Goal: Task Accomplishment & Management: Manage account settings

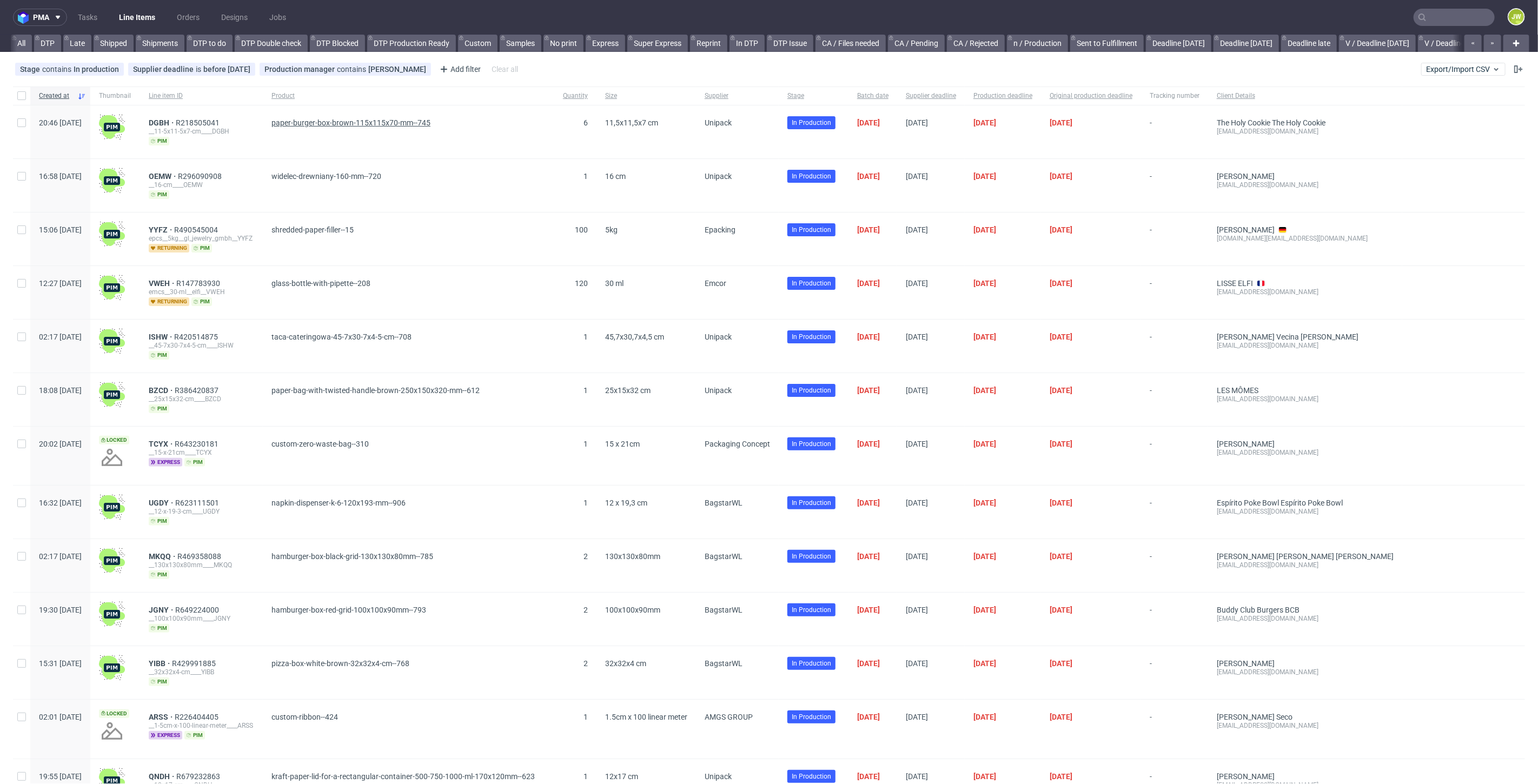
scroll to position [0, 2403]
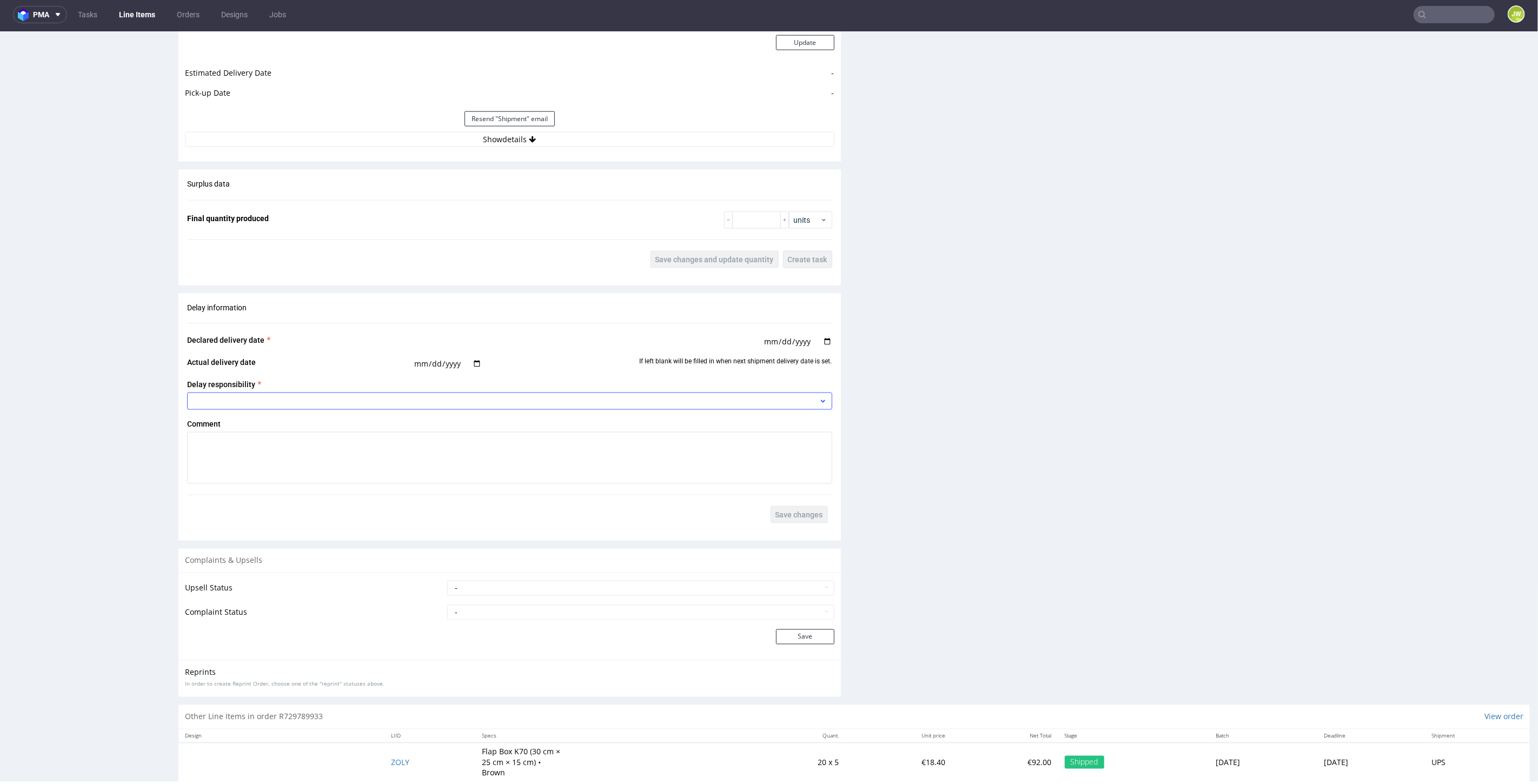
scroll to position [1252, 0]
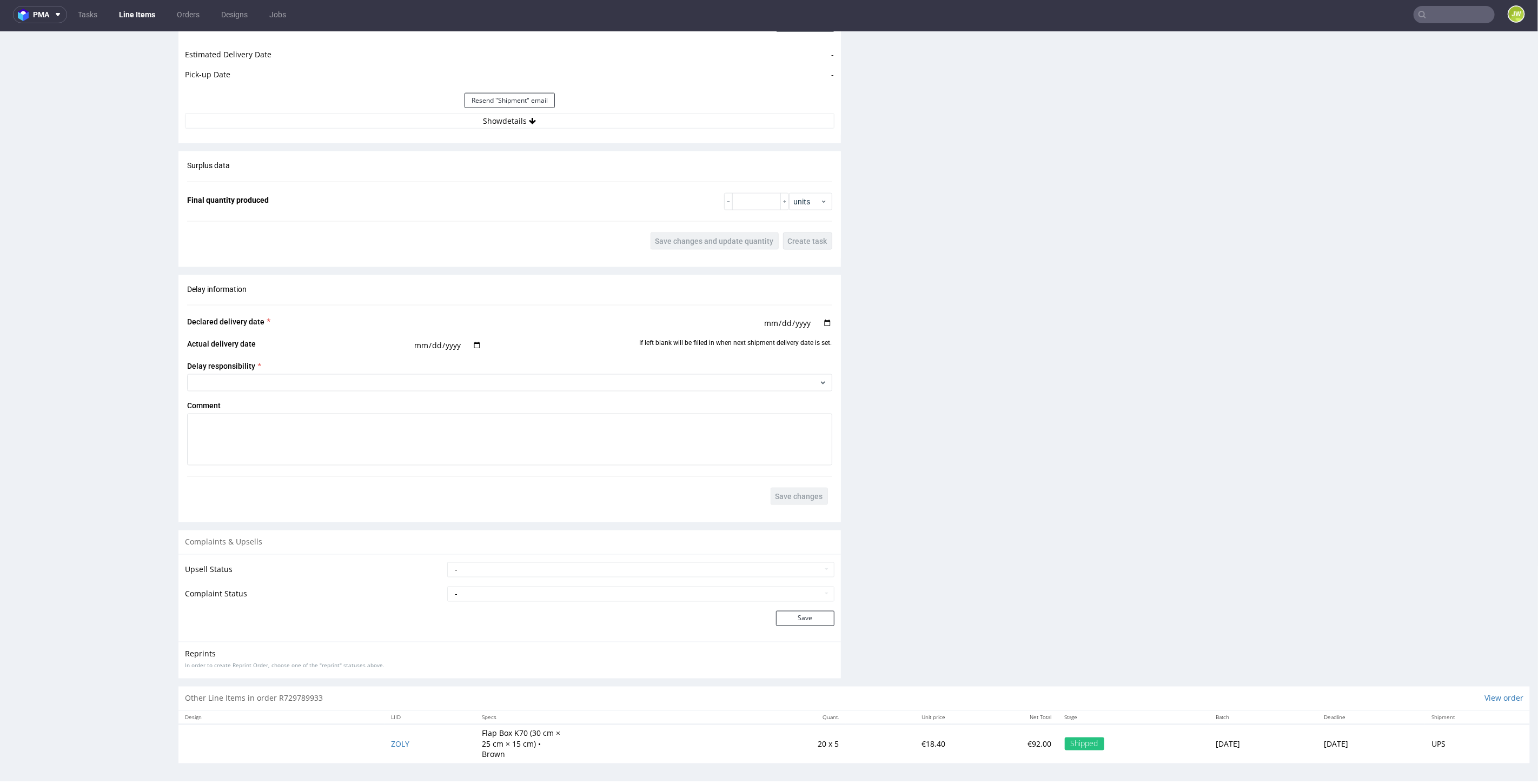
click at [241, 560] on td "Upsell Status" at bounding box center [315, 572] width 260 height 24
drag, startPoint x: 377, startPoint y: 580, endPoint x: 433, endPoint y: 575, distance: 56.2
click at [388, 578] on td "Upsell Status" at bounding box center [315, 572] width 260 height 24
click at [488, 576] on td "- Pending Upsell Upsell Accepted Upsell Refused" at bounding box center [639, 572] width 389 height 24
click at [491, 592] on select "- Complaint Received Complaint Rejected Complaint Accepted (DTP Issue) - Reprin…" at bounding box center [640, 593] width 386 height 15
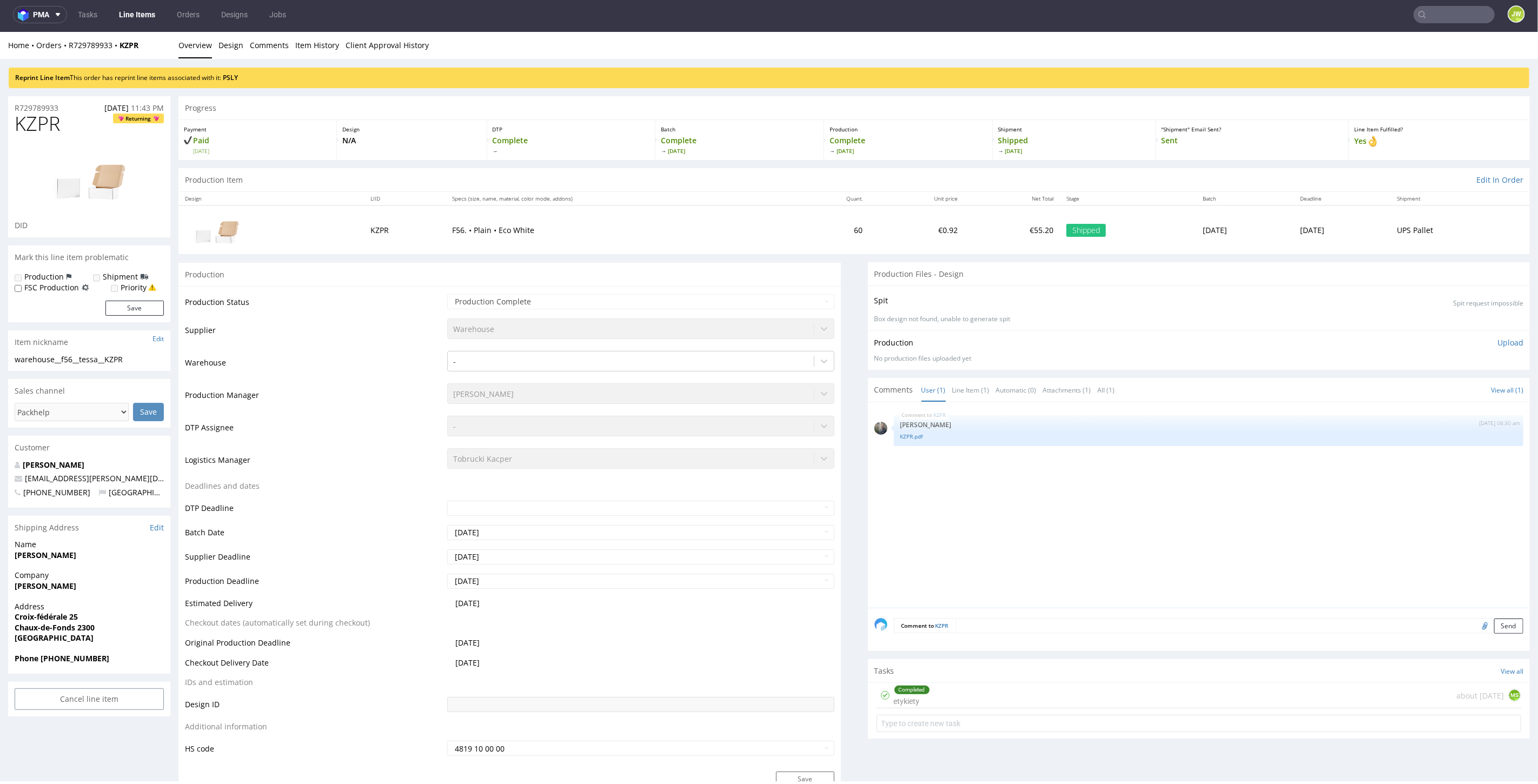
scroll to position [0, 0]
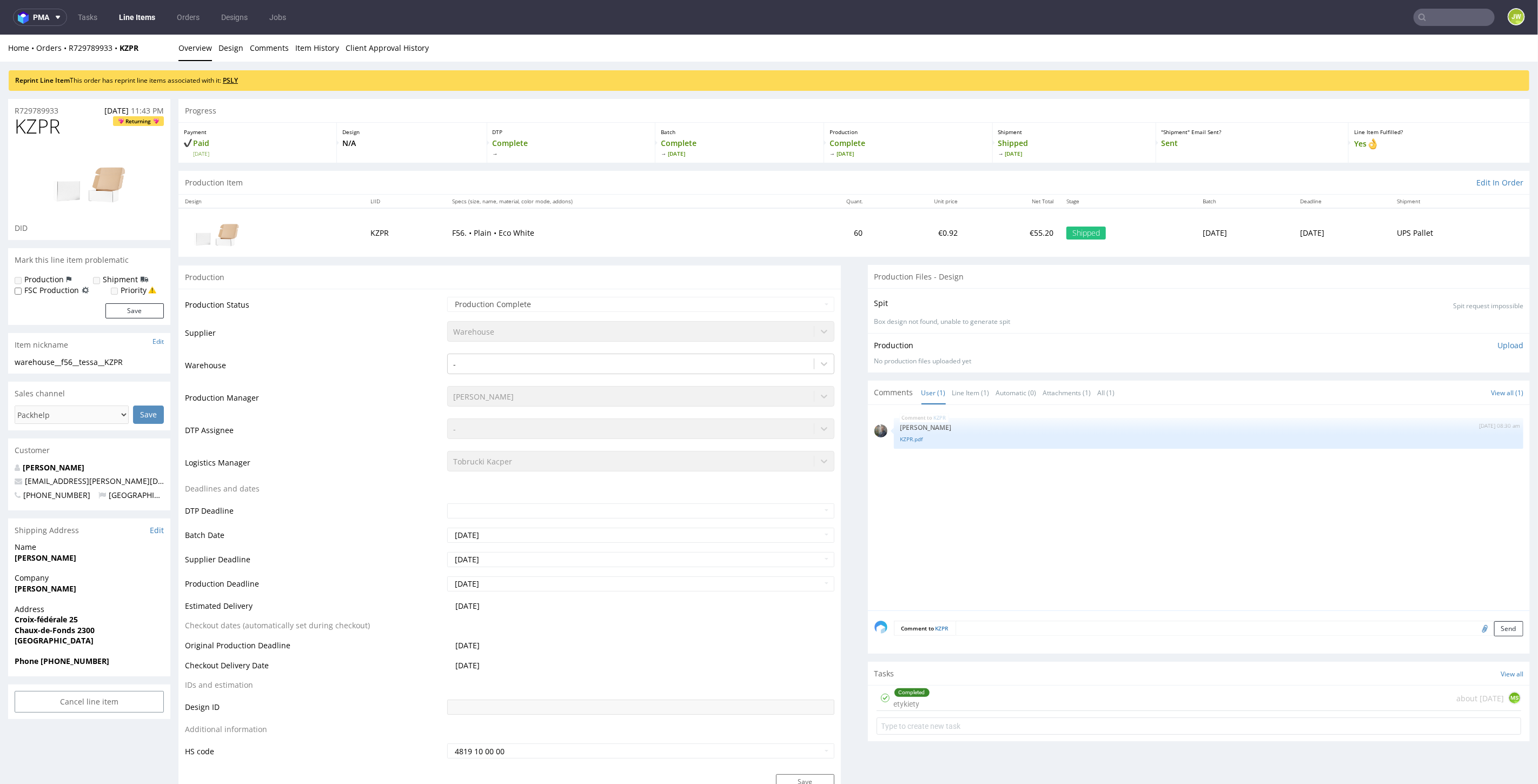
click at [230, 77] on link "PSLY" at bounding box center [230, 80] width 15 height 9
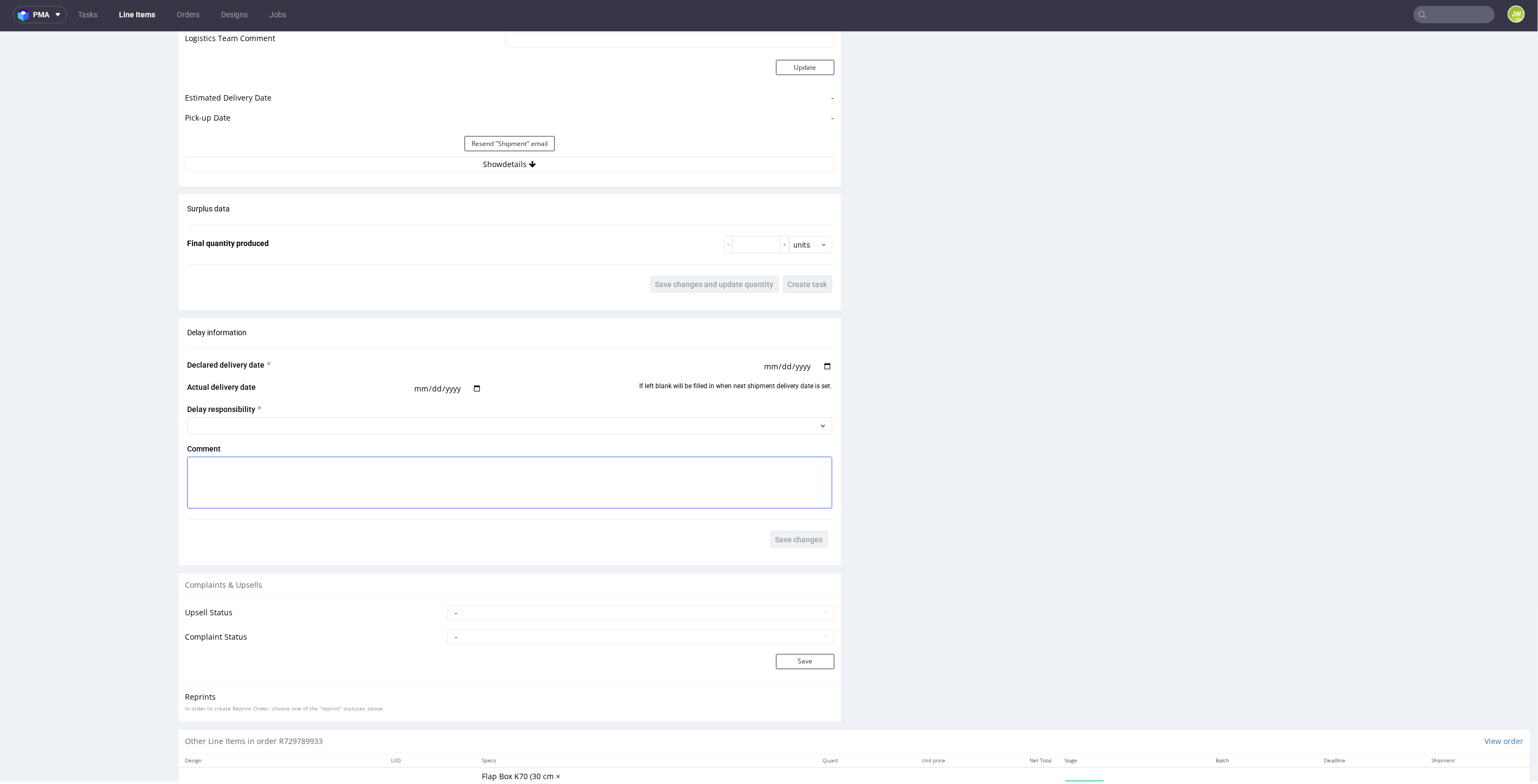
scroll to position [1252, 0]
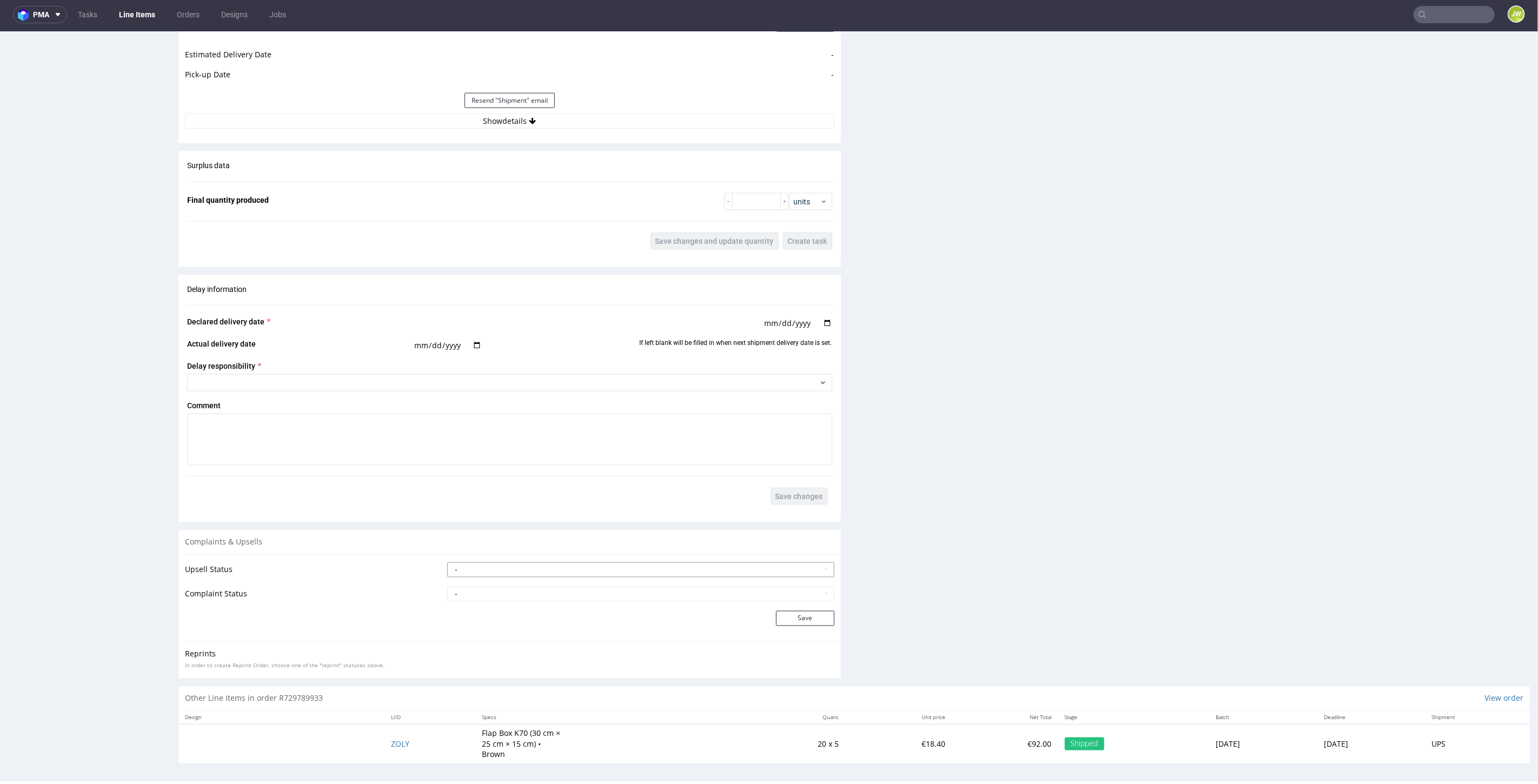
click at [493, 570] on select "- Pending Upsell Upsell Accepted Upsell Refused" at bounding box center [640, 569] width 386 height 15
click at [412, 573] on td "Upsell Status" at bounding box center [315, 572] width 260 height 24
click at [481, 591] on select "- Complaint Received Complaint Rejected Complaint Accepted (DTP Issue) - Reprin…" at bounding box center [640, 593] width 386 height 15
select select "accepted_shipping_issue_reprint"
click at [447, 586] on select "- Complaint Received Complaint Rejected Complaint Accepted (DTP Issue) - Reprin…" at bounding box center [640, 593] width 386 height 15
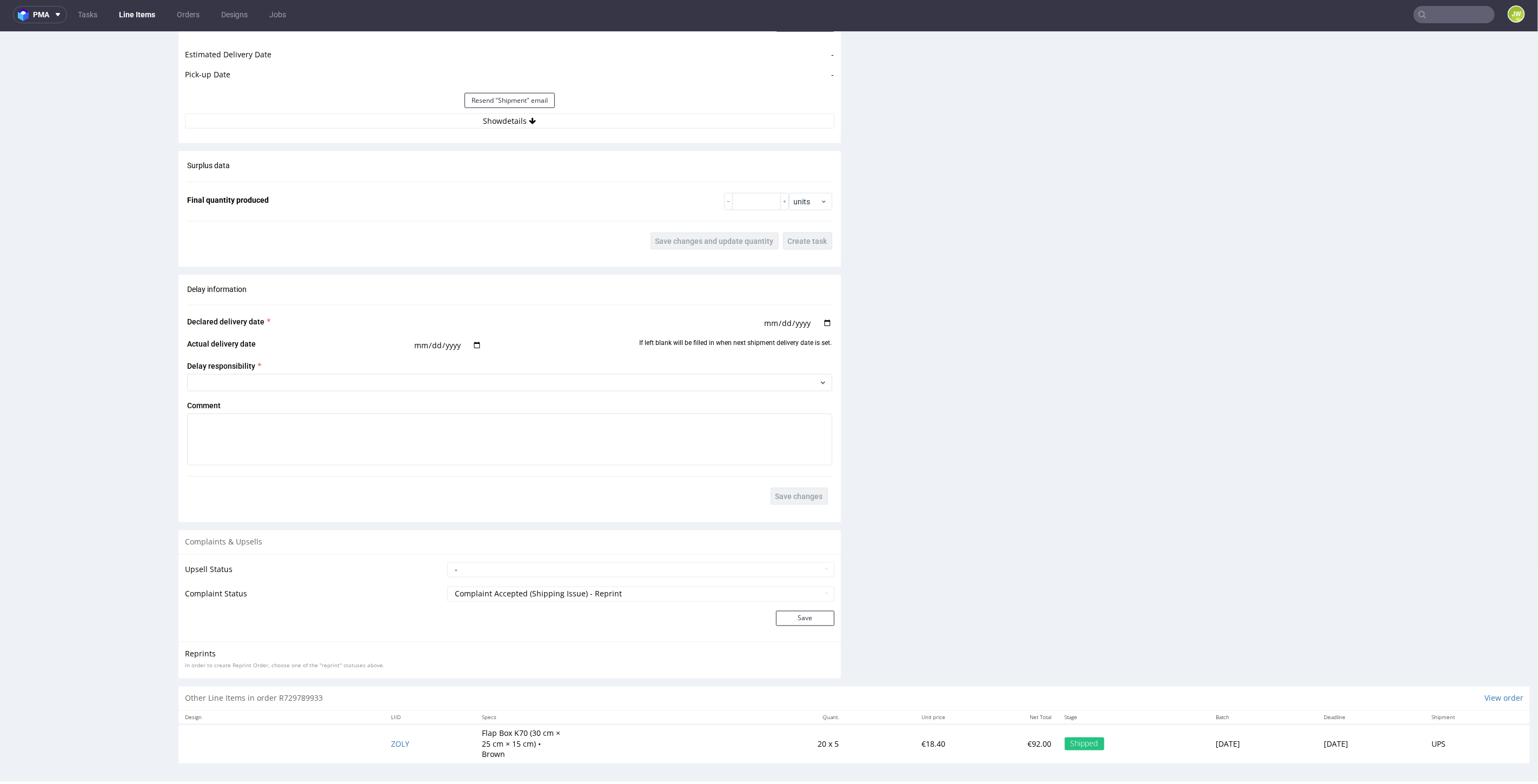
click at [420, 628] on div "Upsell Status - Pending Upsell Upsell Accepted Upsell Refused Complaint Status …" at bounding box center [509, 597] width 663 height 87
click at [780, 618] on button "Save" at bounding box center [805, 618] width 58 height 15
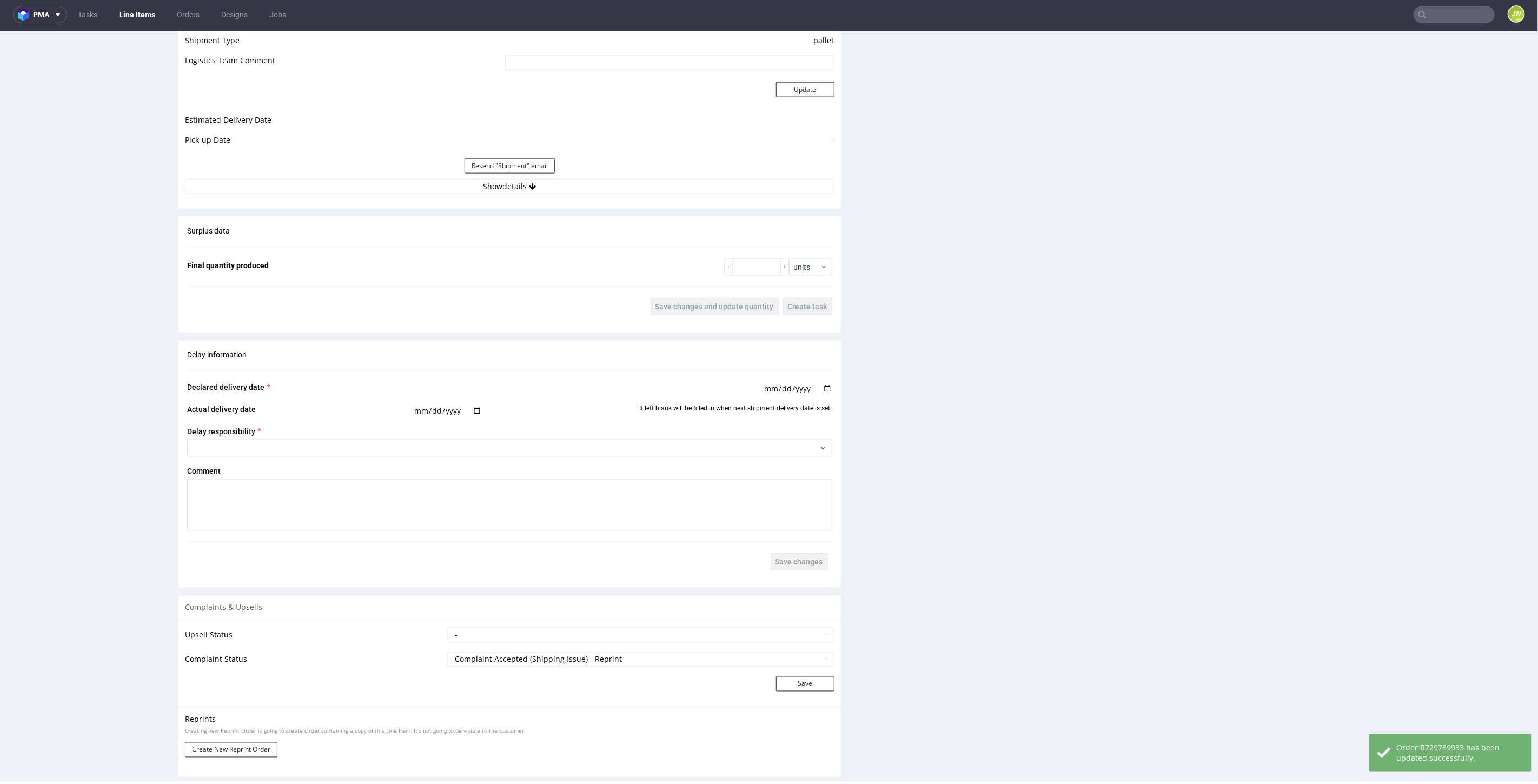
scroll to position [1295, 0]
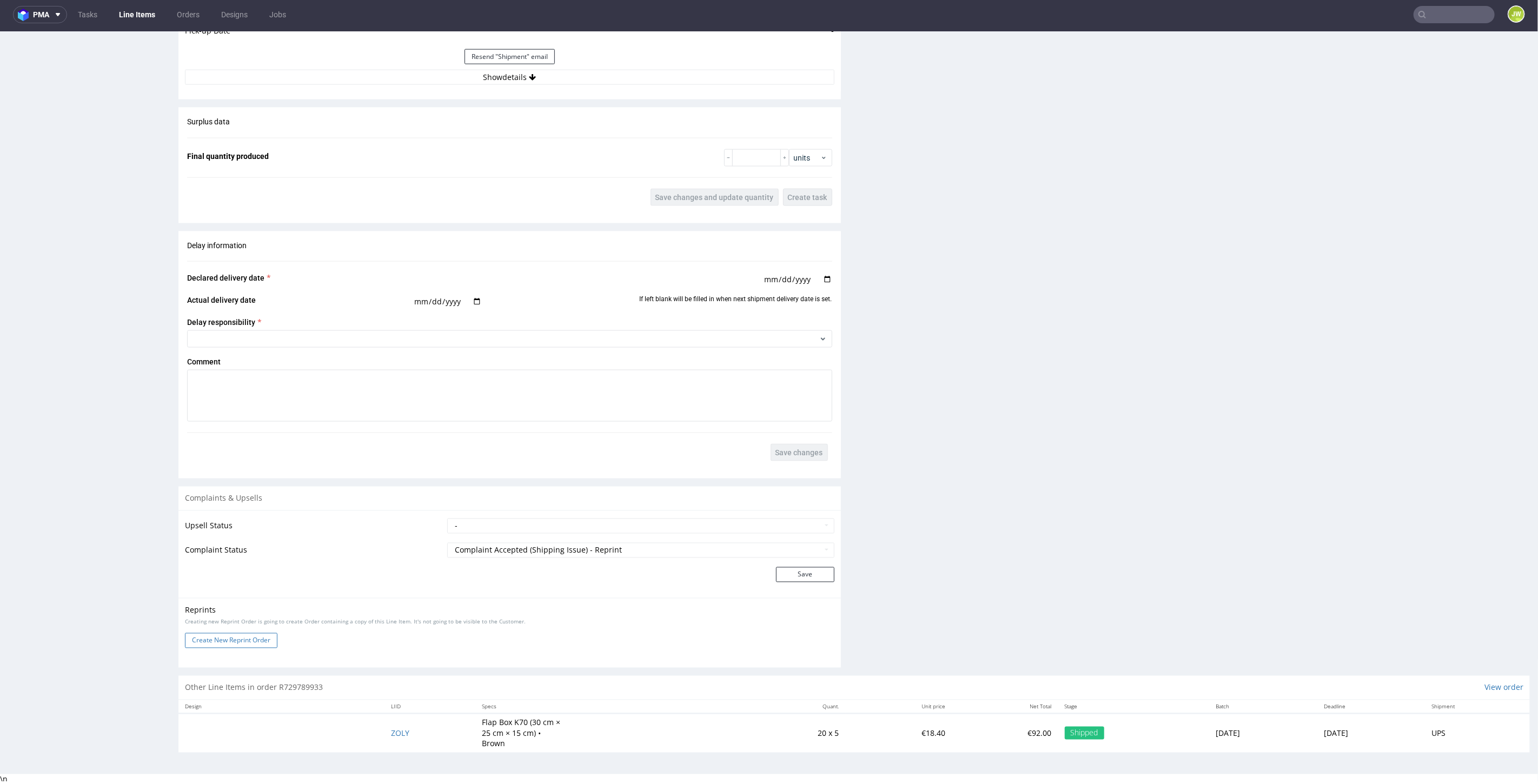
click at [235, 637] on button "Create New Reprint Order" at bounding box center [231, 640] width 92 height 15
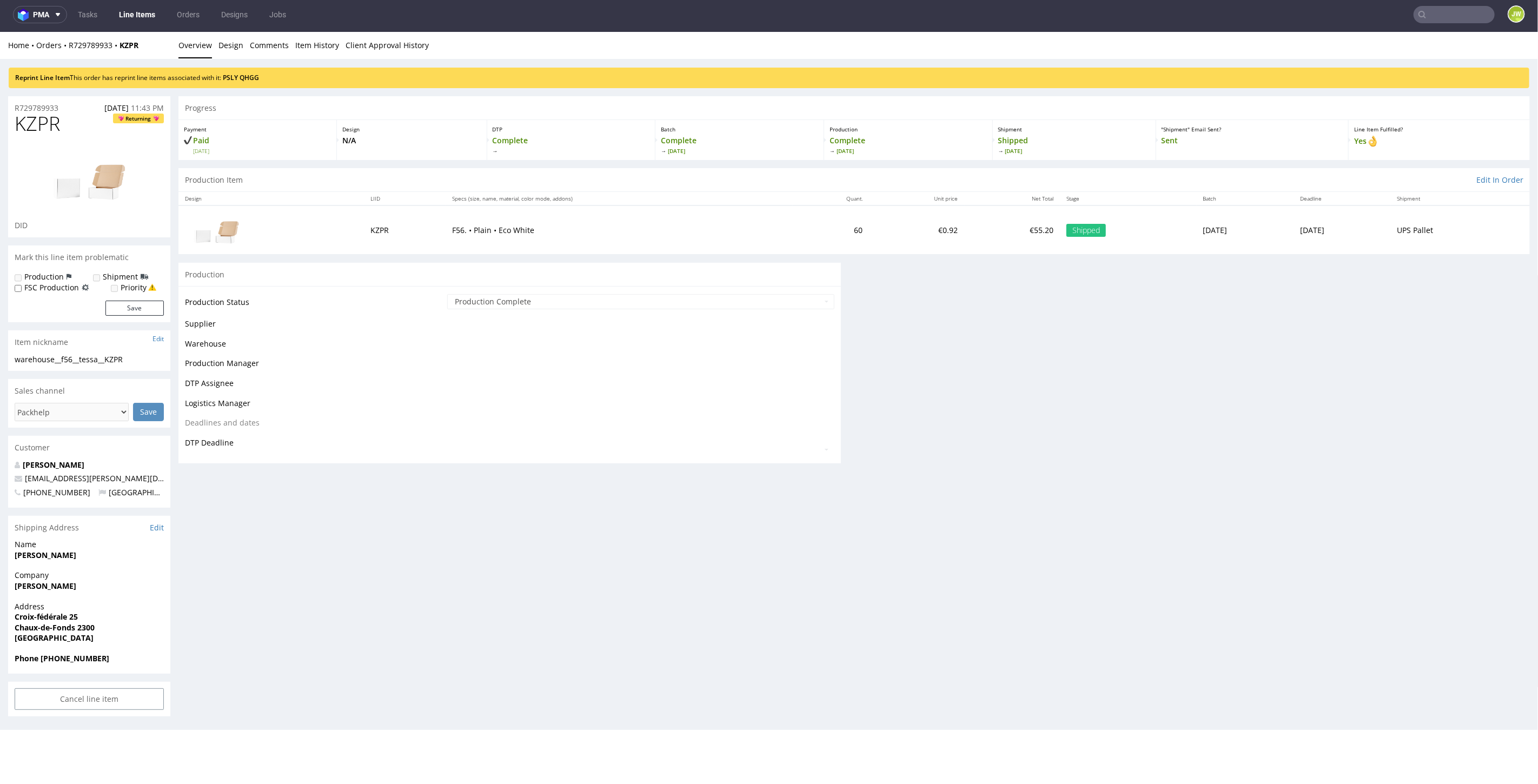
scroll to position [0, 0]
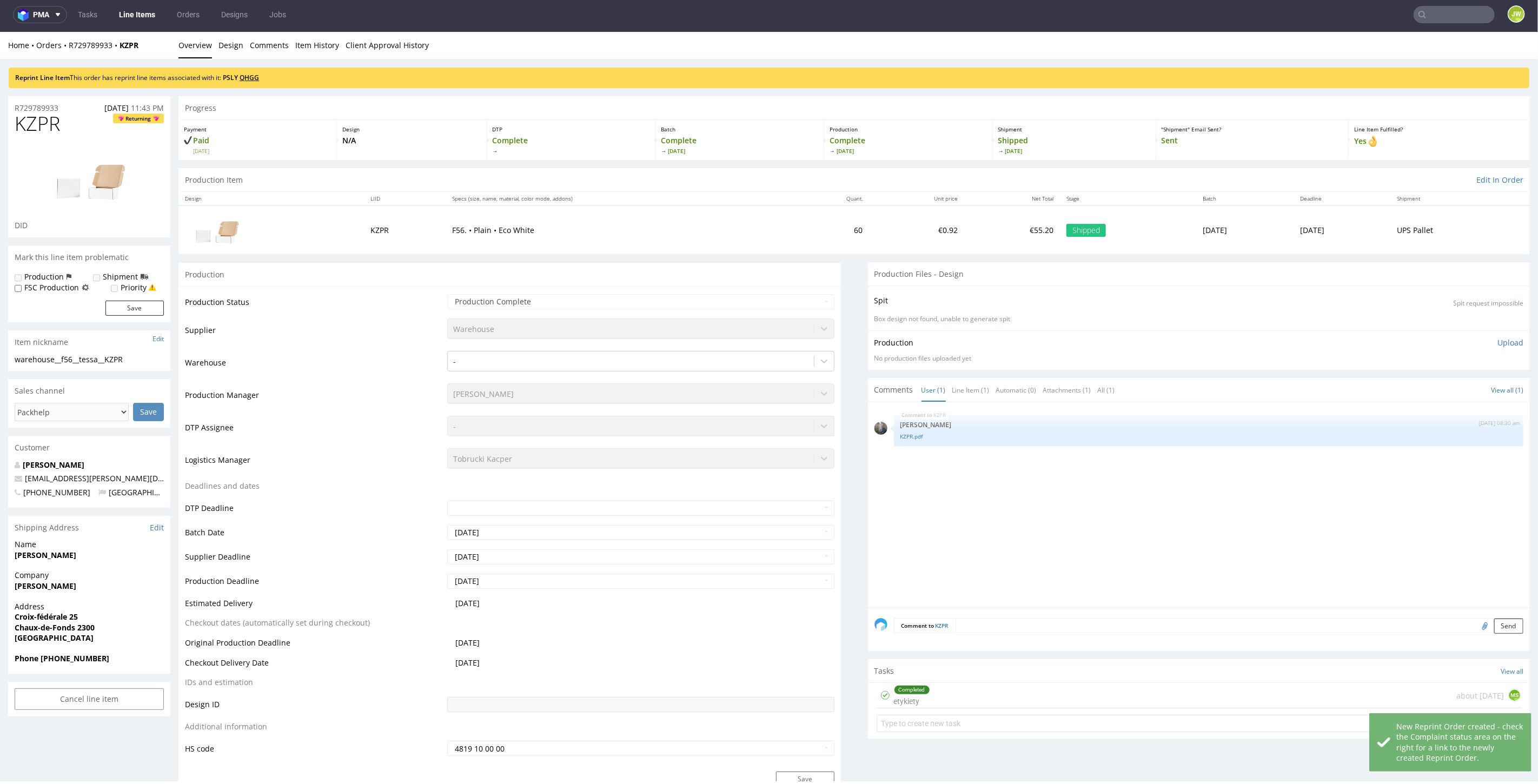
click at [256, 77] on link "QHGG" at bounding box center [249, 77] width 19 height 9
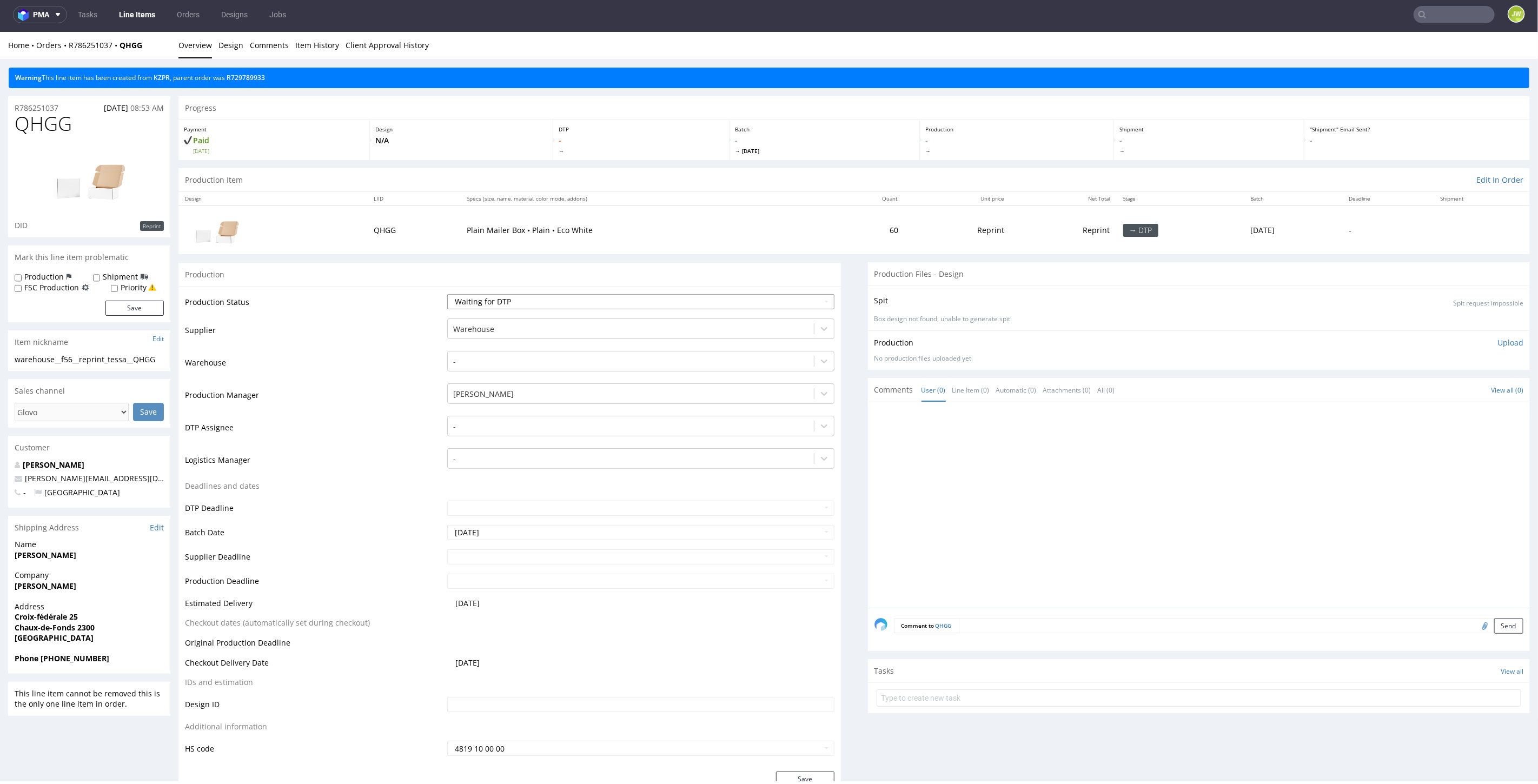
click at [500, 295] on select "Waiting for Artwork Waiting for Diecut Waiting for Mockup Waiting for DTP Waiti…" at bounding box center [640, 301] width 386 height 15
select select "dtp_production_ready"
click at [447, 293] on select "Waiting for Artwork Waiting for Diecut Waiting for Mockup Waiting for DTP Waiti…" at bounding box center [640, 301] width 386 height 15
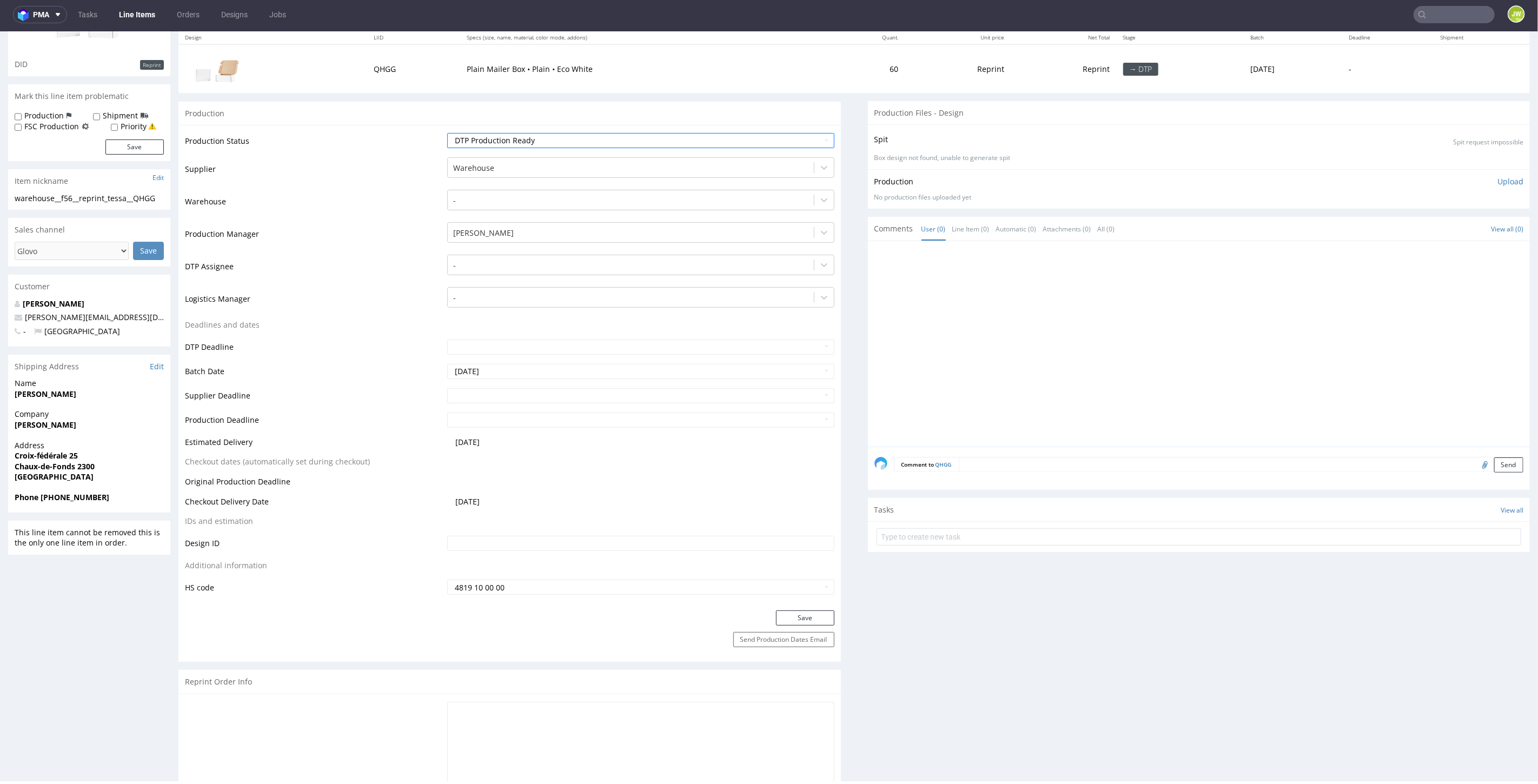
scroll to position [180, 0]
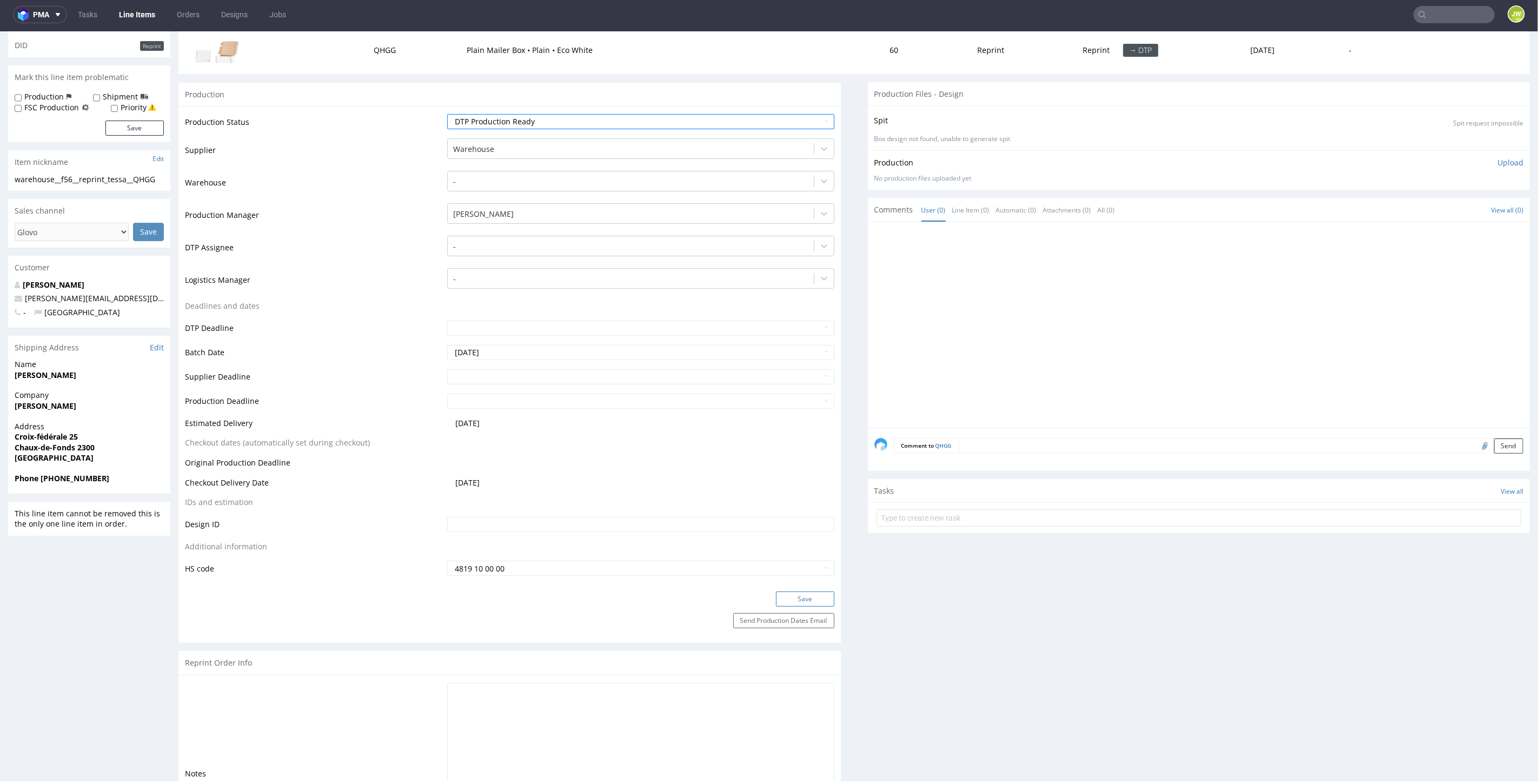
click at [776, 601] on button "Save" at bounding box center [805, 598] width 58 height 15
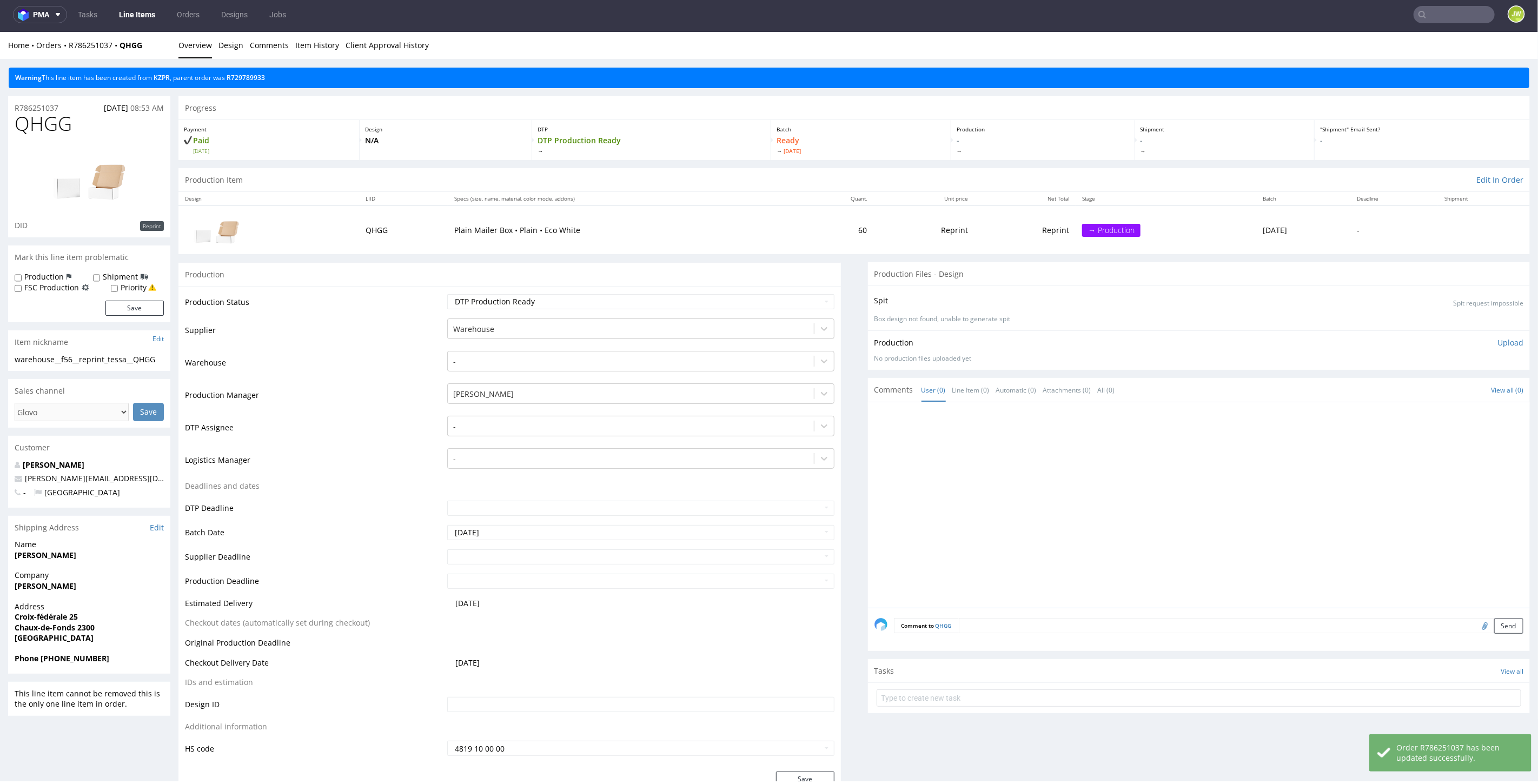
scroll to position [0, 0]
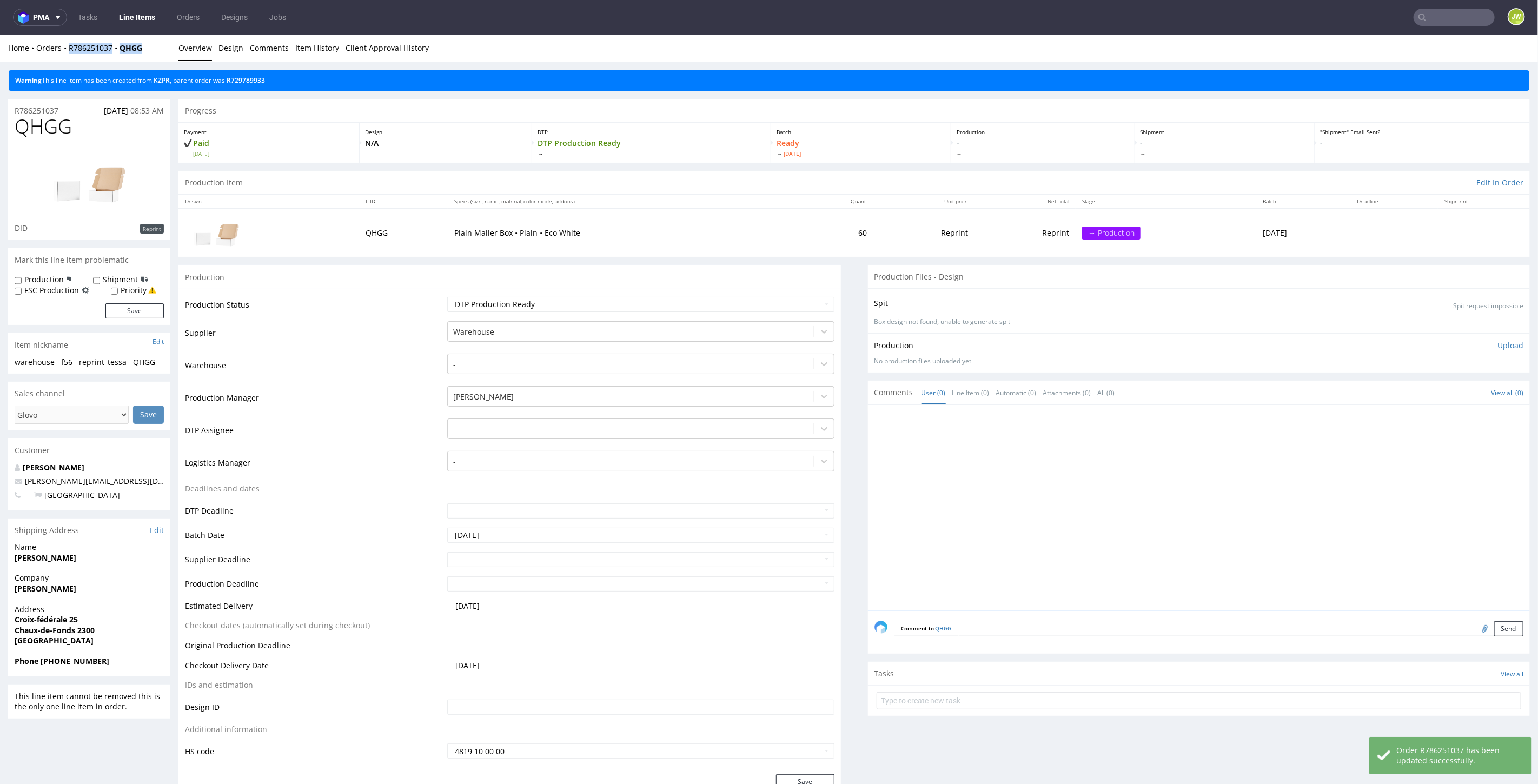
drag, startPoint x: 155, startPoint y: 51, endPoint x: 61, endPoint y: 54, distance: 94.0
click at [61, 54] on div "Home Orders R786251037 QHGG Overview Design Comments Item History Client Approv…" at bounding box center [769, 48] width 1538 height 27
copy div "R786251037 QHGG"
click at [1464, 24] on input "text" at bounding box center [1454, 17] width 81 height 17
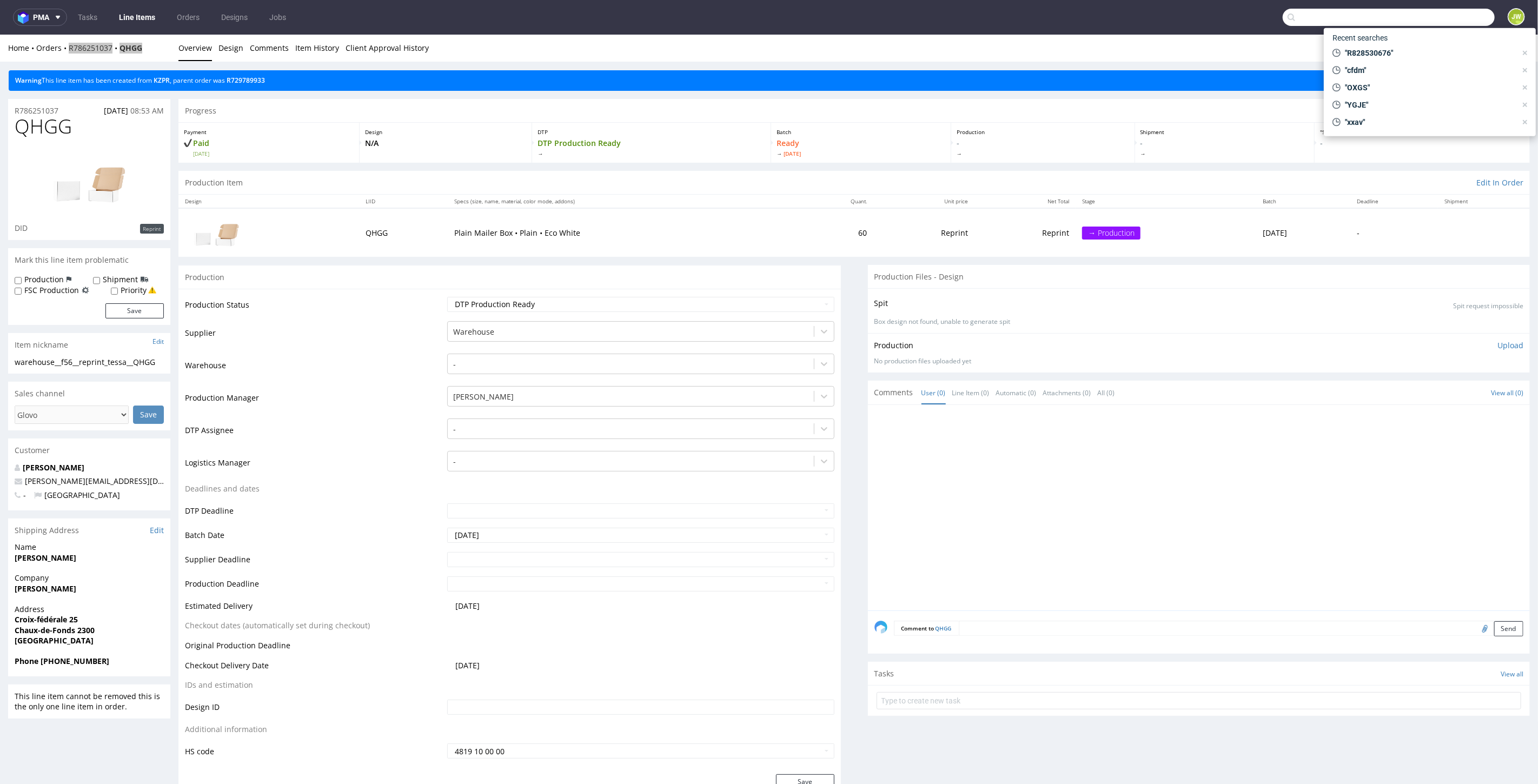
paste input "DEMJ"
type input "DEMJ"
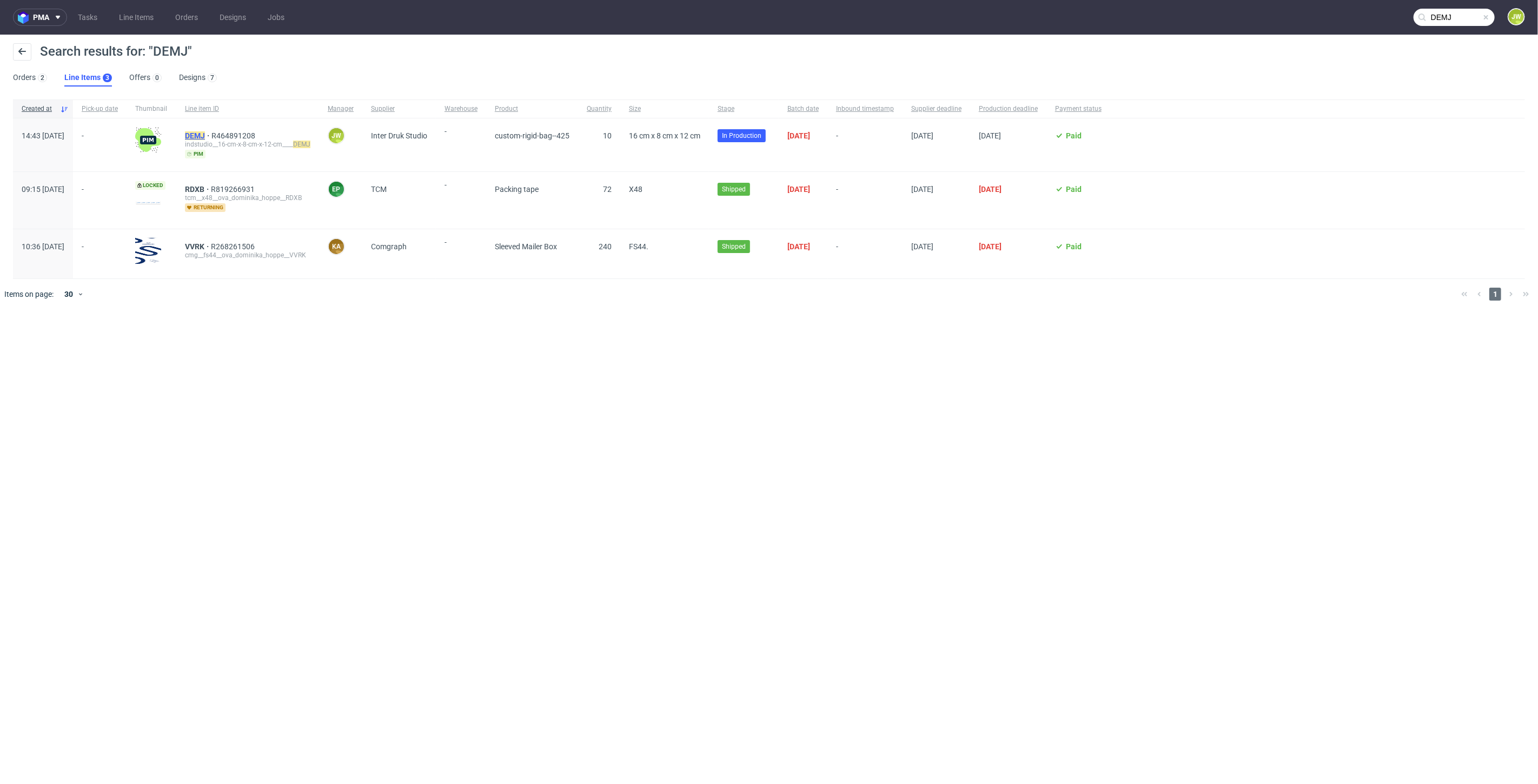
click at [205, 134] on mark "DEMJ" at bounding box center [195, 136] width 20 height 8
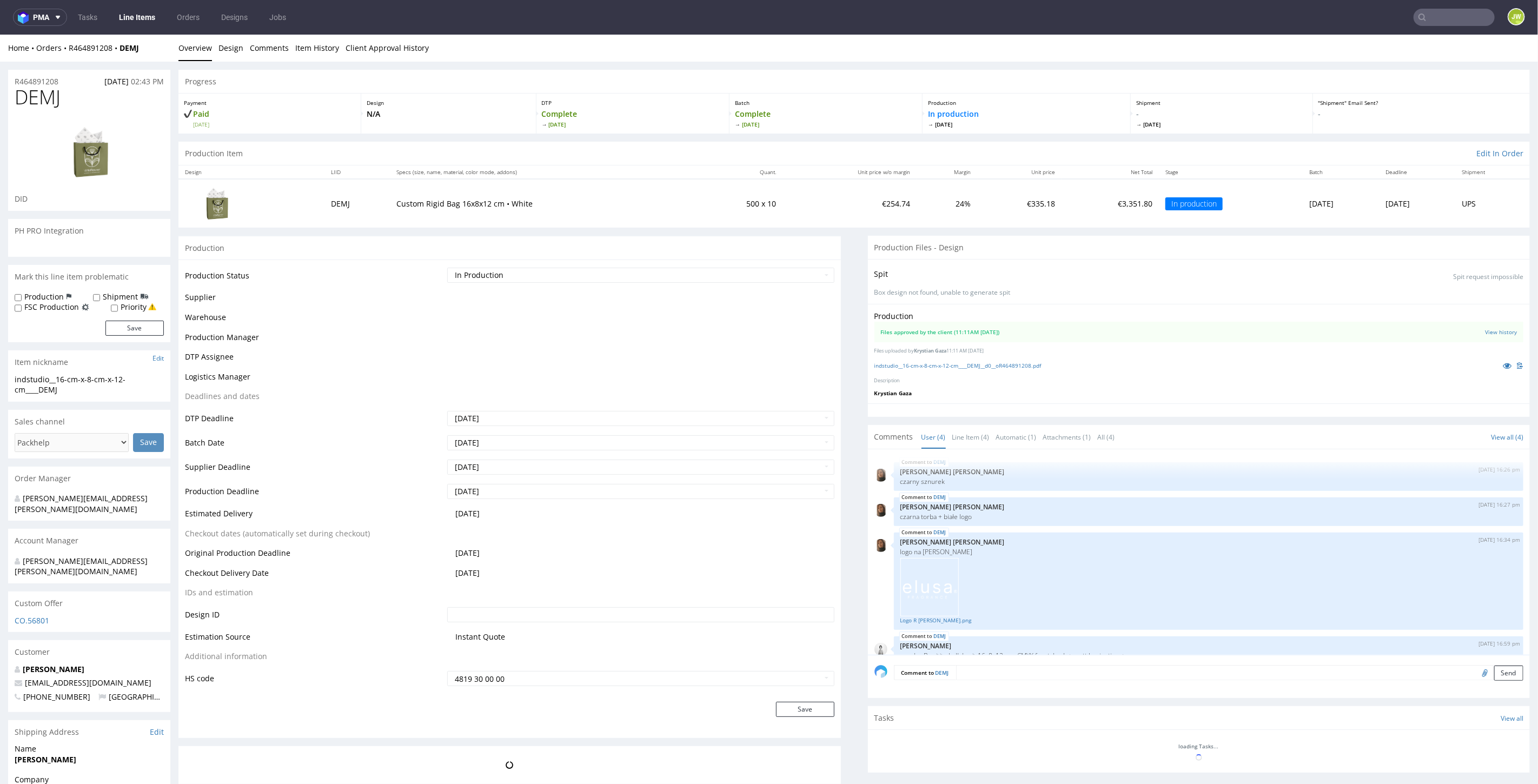
scroll to position [16, 0]
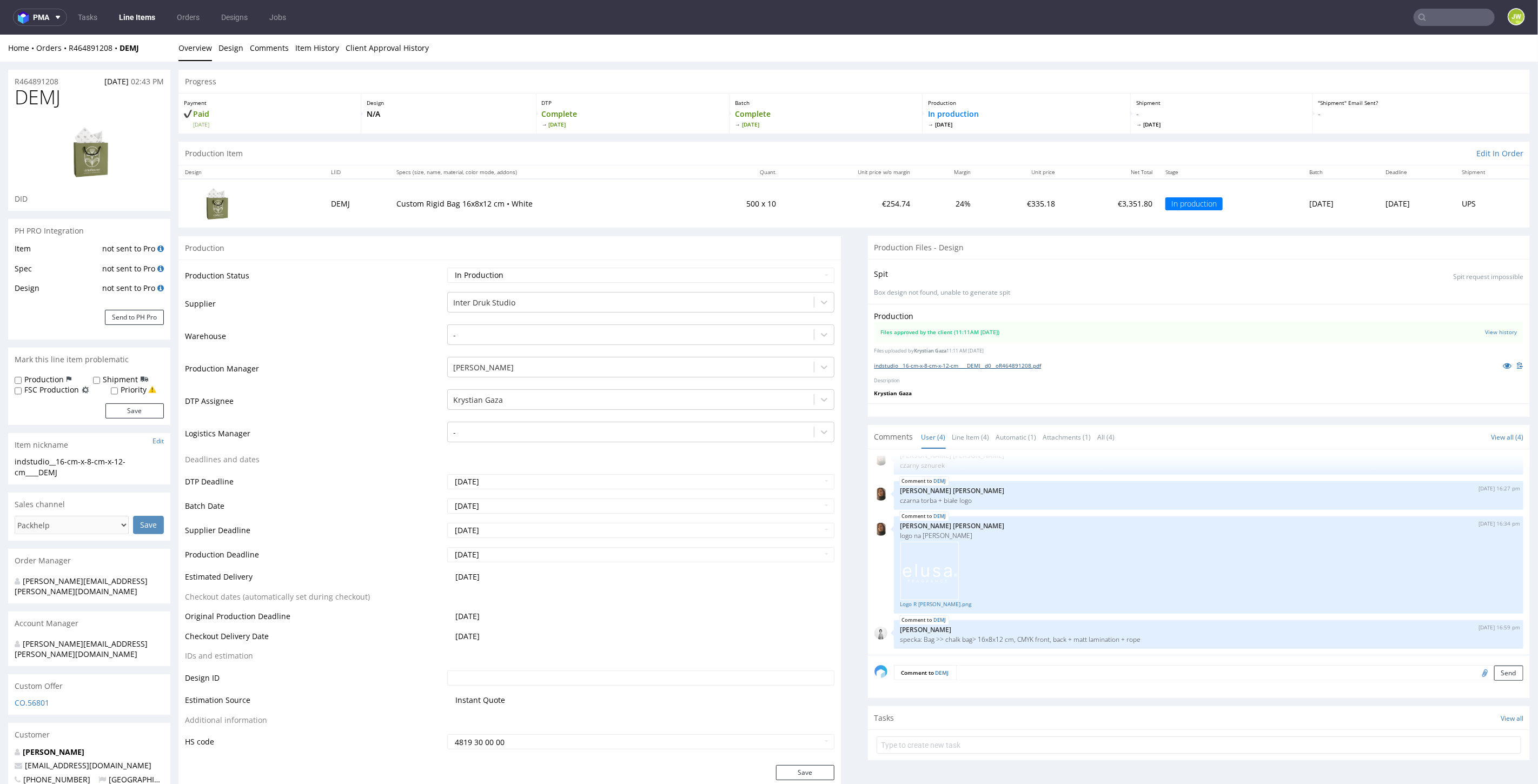
click at [930, 365] on link "indstudio__16-cm-x-8-cm-x-12-cm____DEMJ__d0__oR464891208.pdf" at bounding box center [958, 365] width 167 height 8
click at [135, 14] on link "Line Items" at bounding box center [137, 17] width 49 height 17
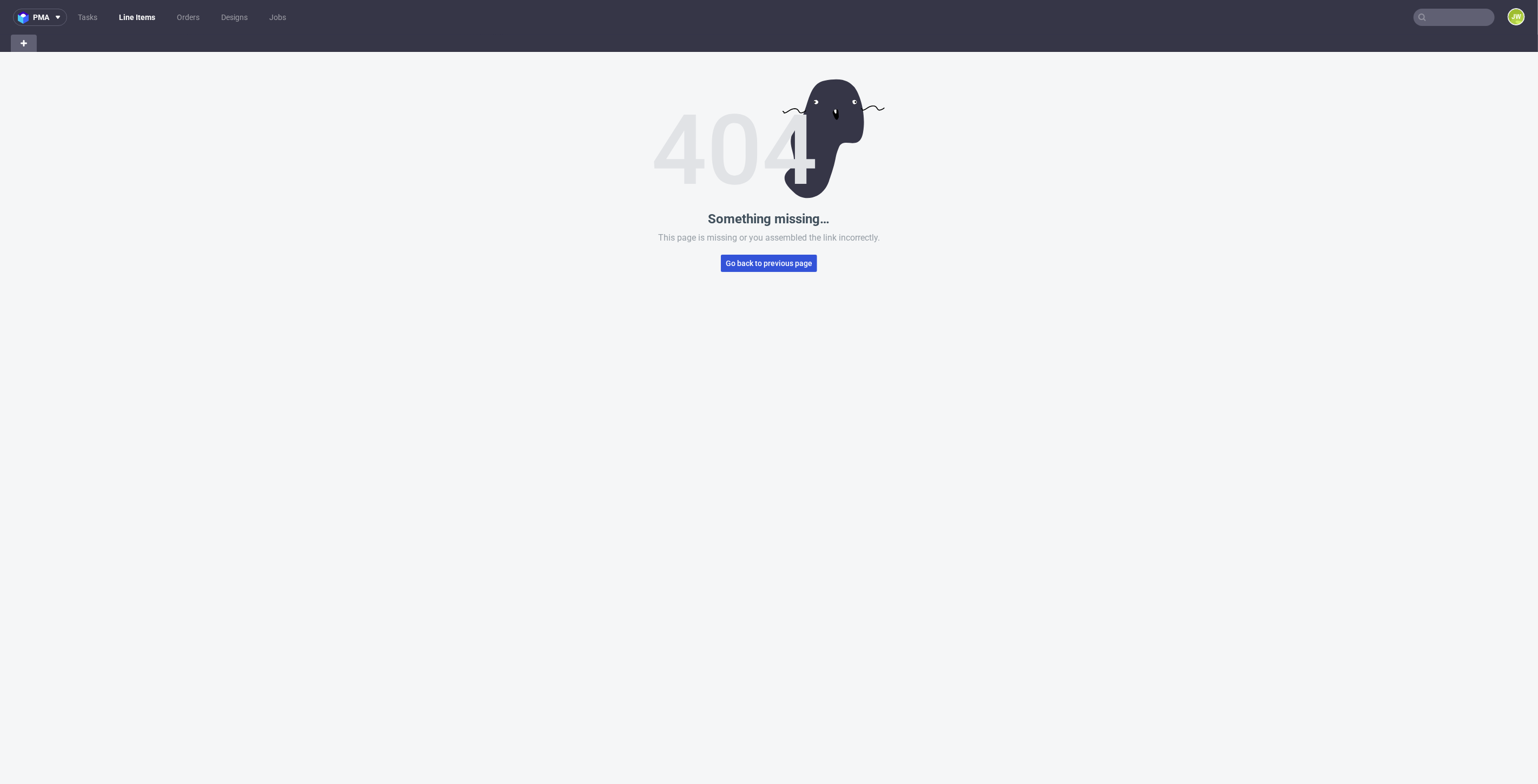
click at [742, 268] on button "Go back to previous page" at bounding box center [769, 263] width 96 height 17
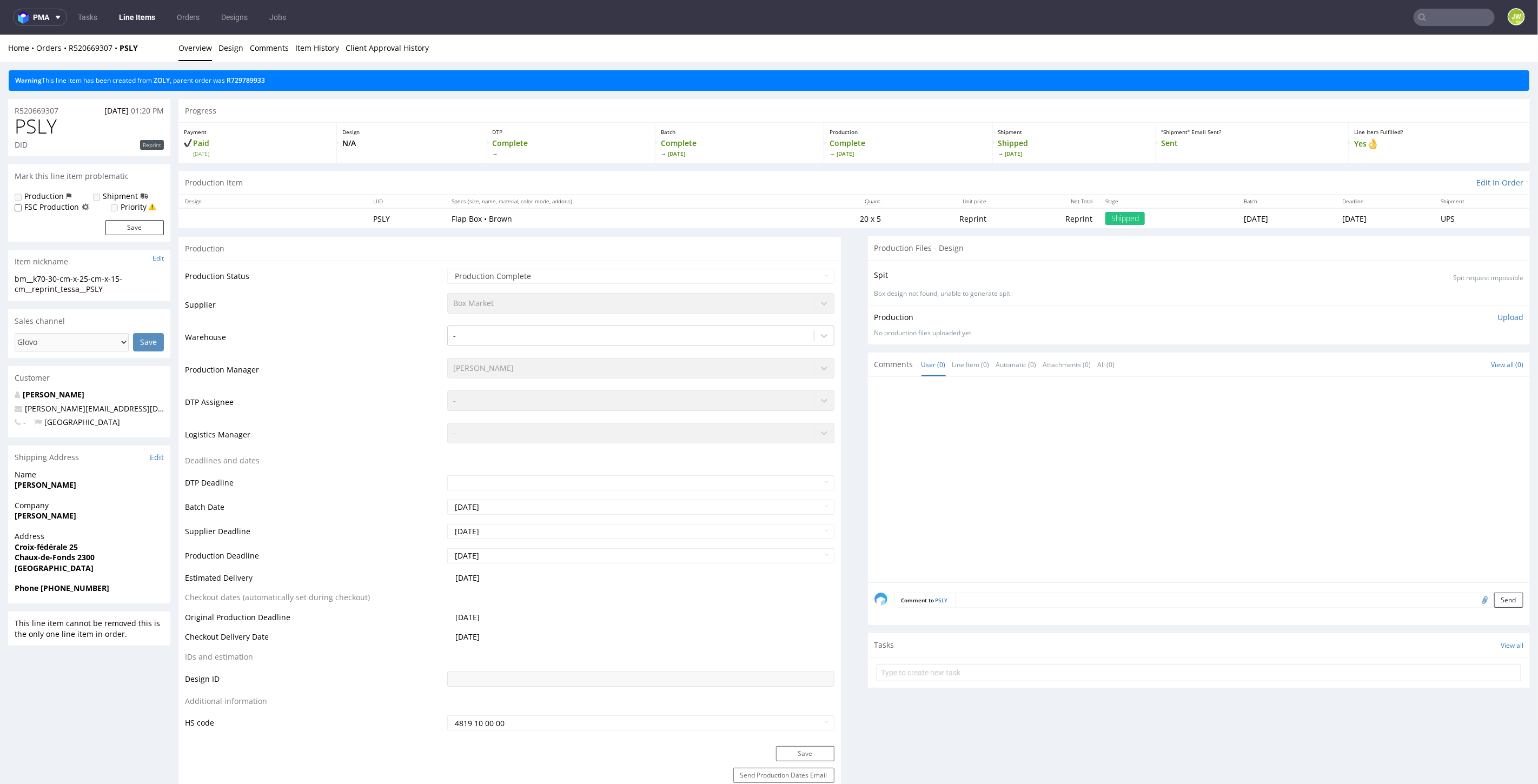
click at [163, 84] on div "Warning This line item has been created from ZOLY , parent order was R729789933" at bounding box center [769, 80] width 1521 height 20
click at [163, 82] on link "ZOLY" at bounding box center [162, 80] width 16 height 9
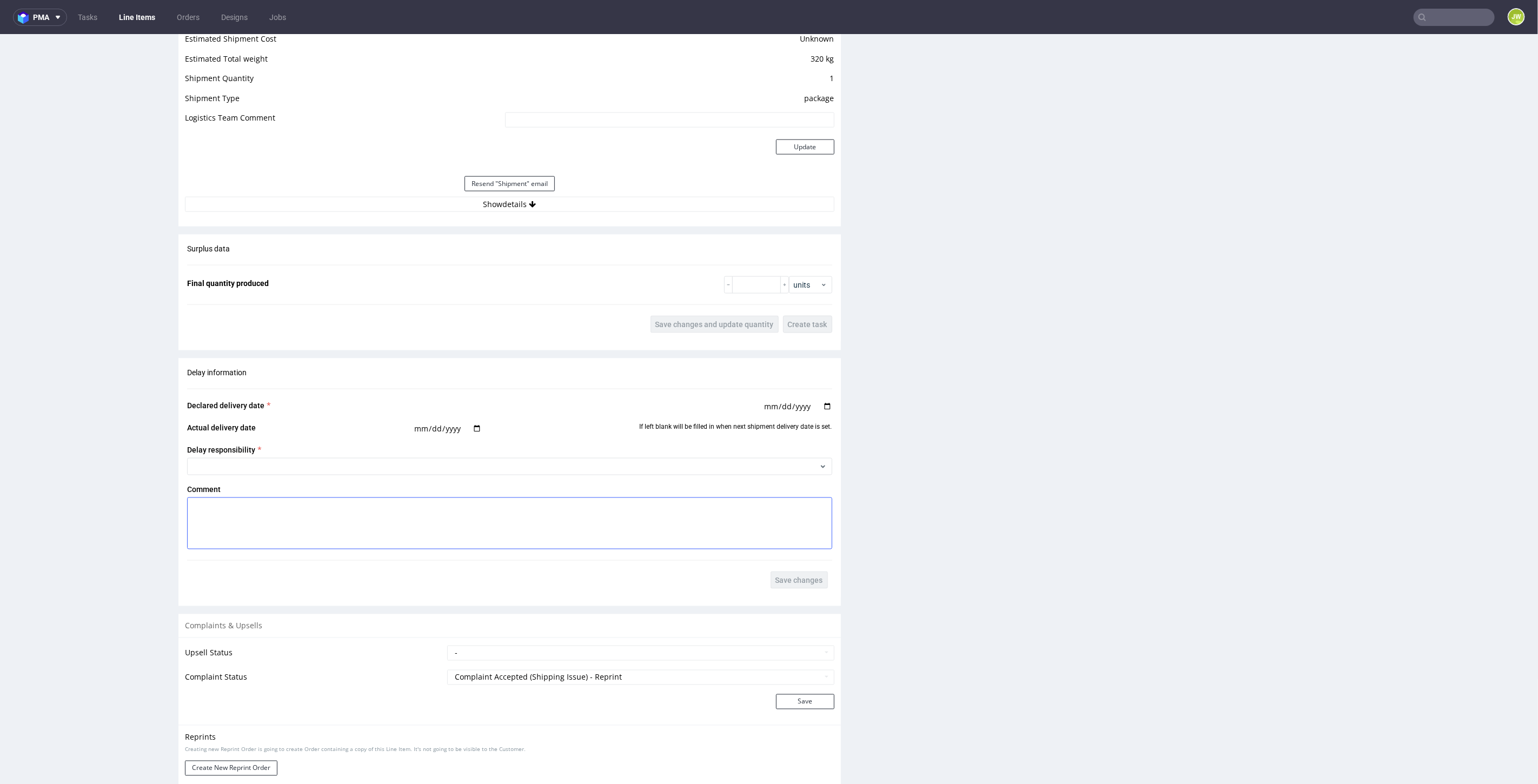
scroll to position [1274, 0]
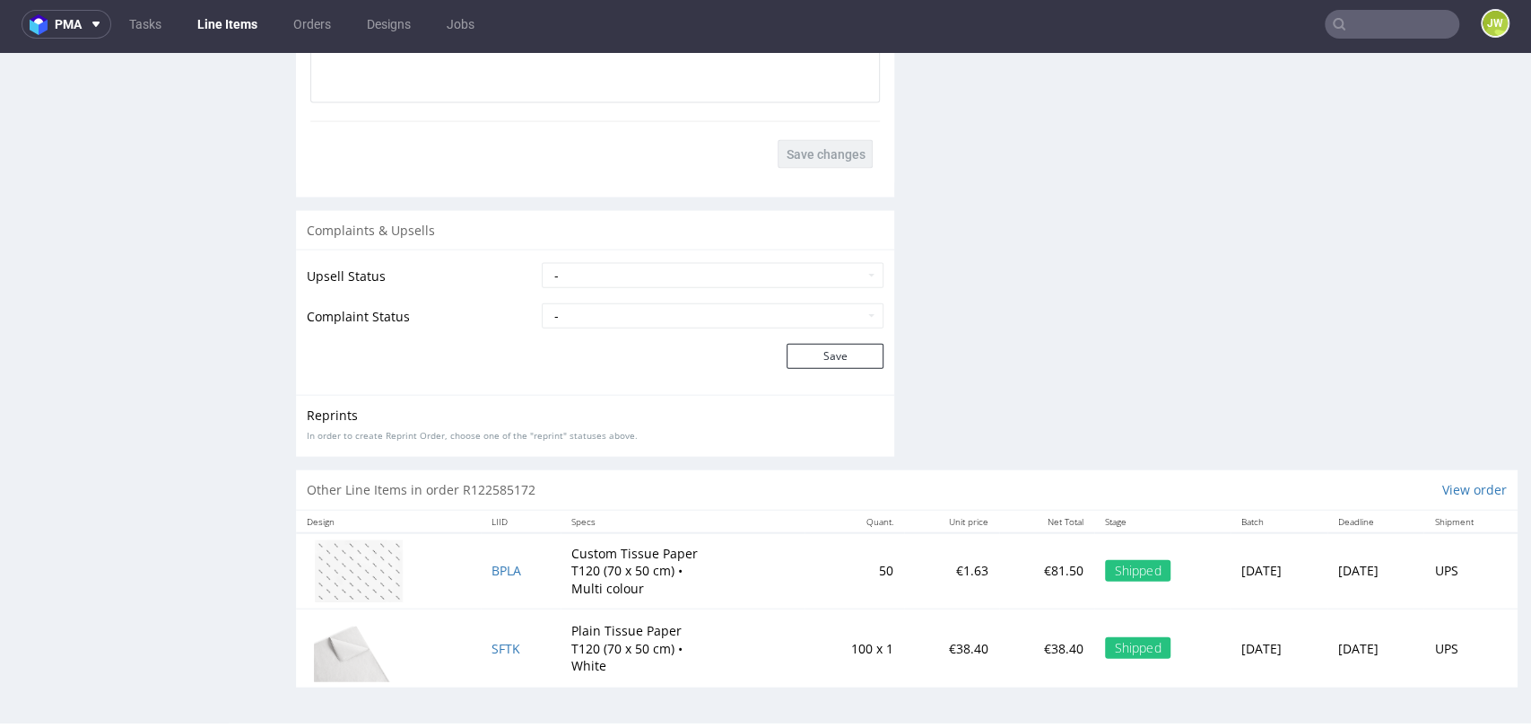
scroll to position [2555, 0]
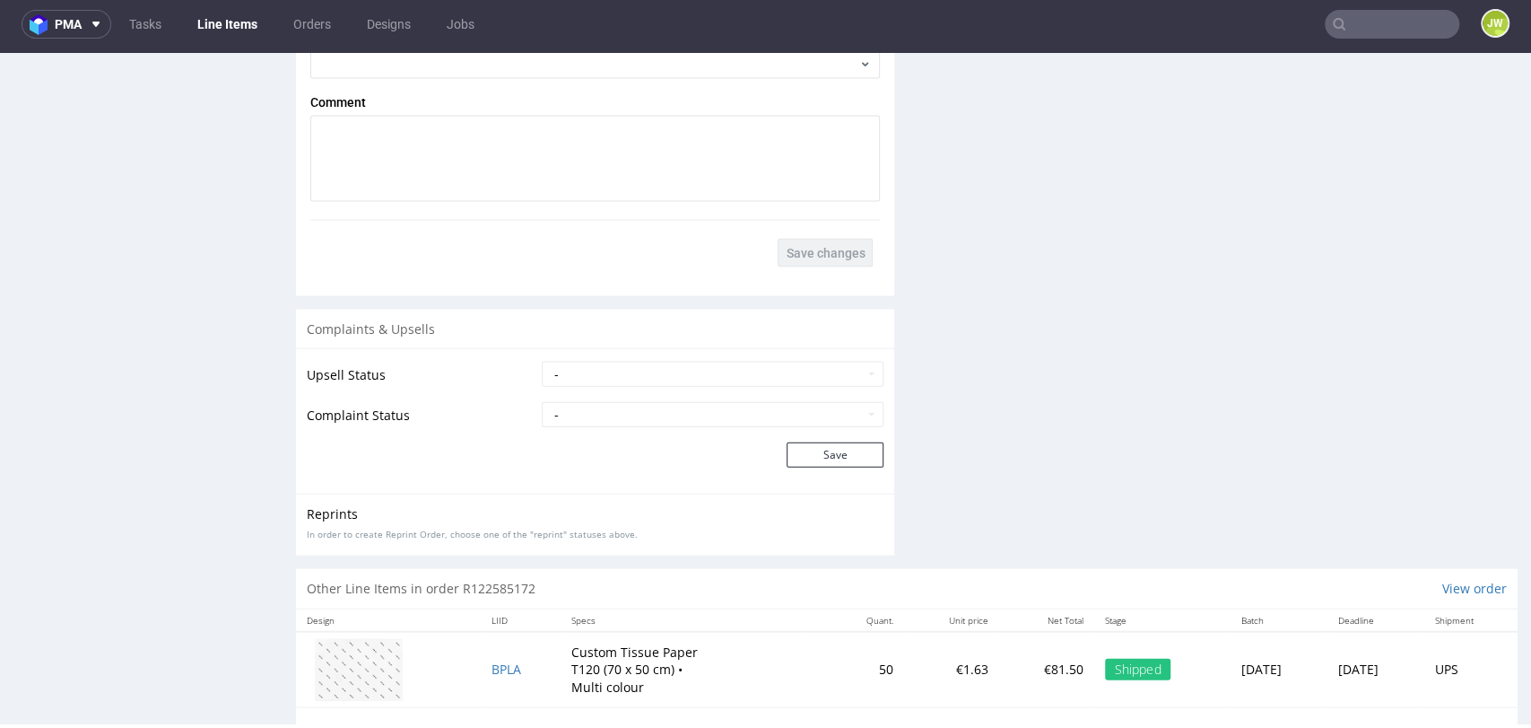
drag, startPoint x: 279, startPoint y: 275, endPoint x: 258, endPoint y: 270, distance: 21.1
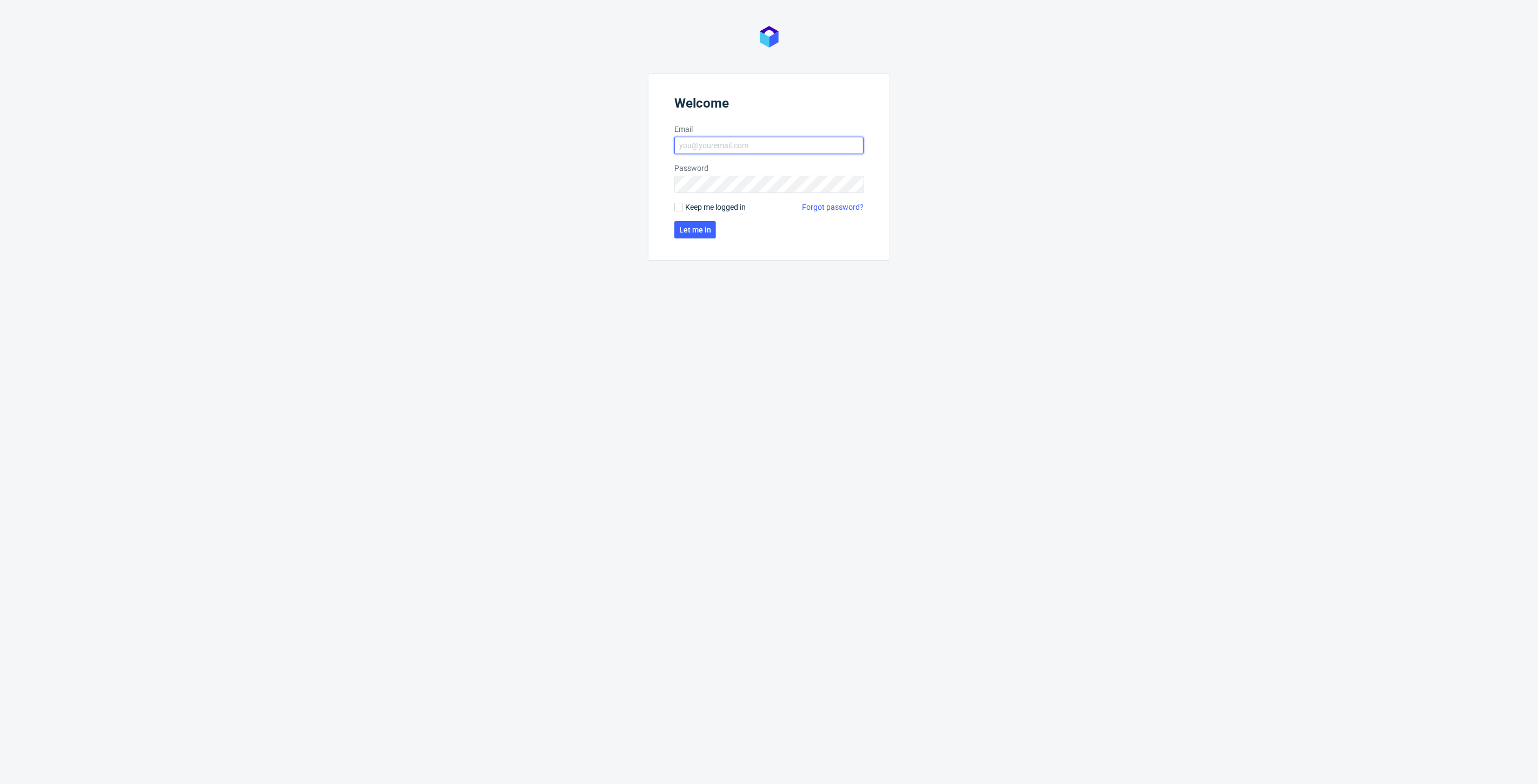
type input "[PERSON_NAME][EMAIL_ADDRESS][DOMAIN_NAME]"
click at [672, 229] on form "Welcome Email [PERSON_NAME][EMAIL_ADDRESS][DOMAIN_NAME] Password Keep me logged…" at bounding box center [769, 167] width 242 height 187
click at [673, 230] on form "Welcome Email [PERSON_NAME][EMAIL_ADDRESS][DOMAIN_NAME] Password Keep me logged…" at bounding box center [769, 167] width 242 height 187
click at [687, 226] on span "Let me in" at bounding box center [695, 230] width 32 height 8
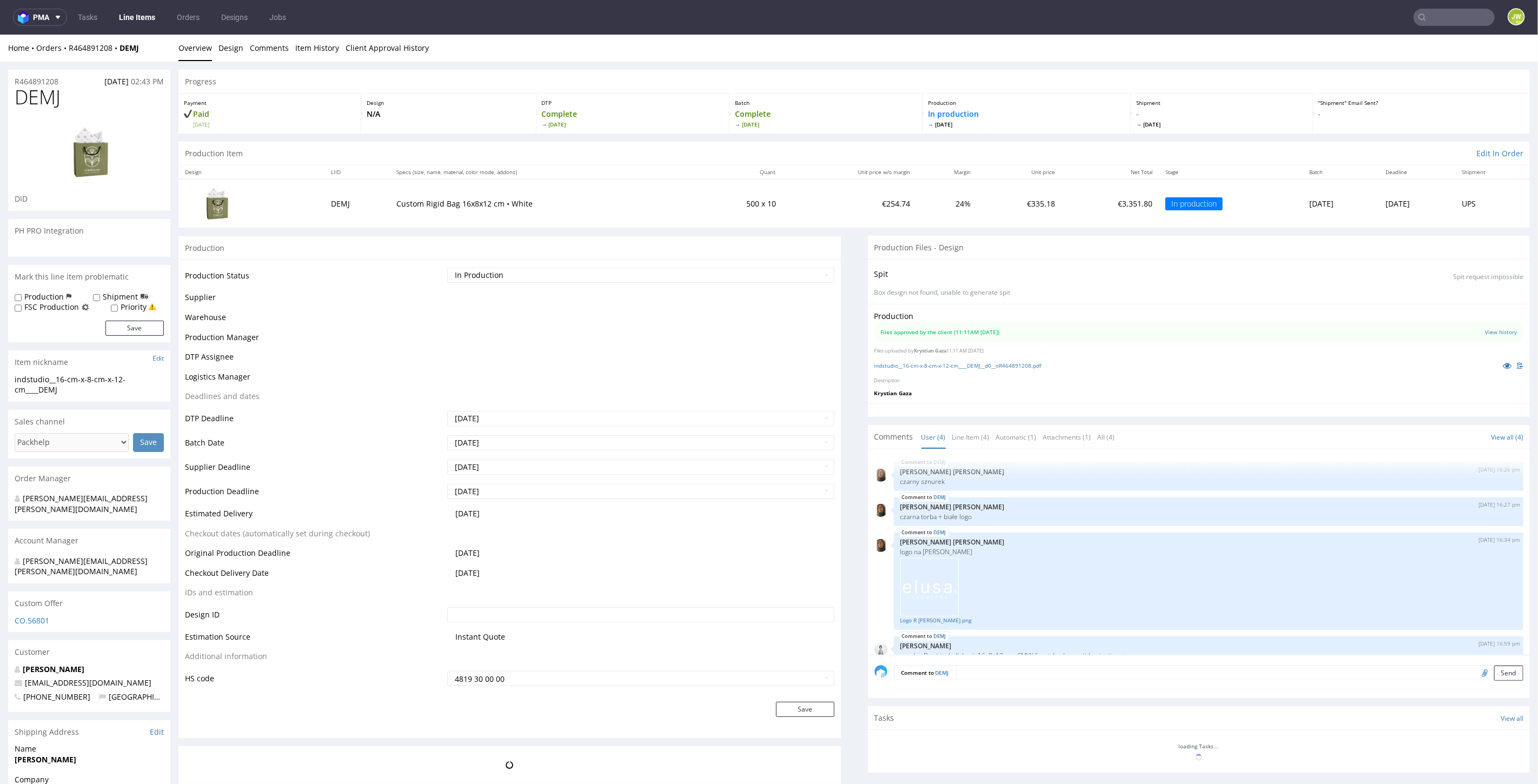
scroll to position [16, 0]
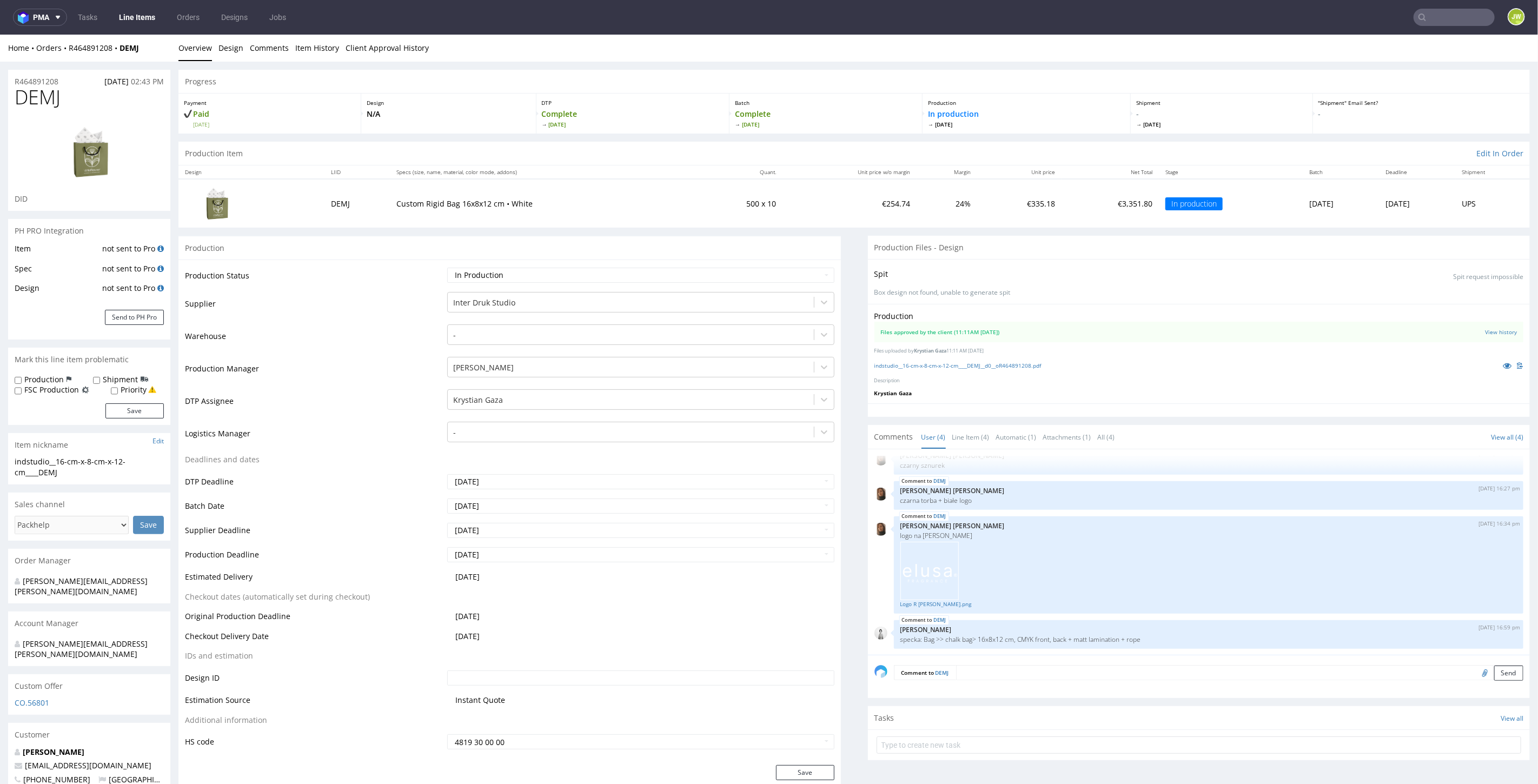
click at [124, 14] on link "Line Items" at bounding box center [137, 17] width 49 height 17
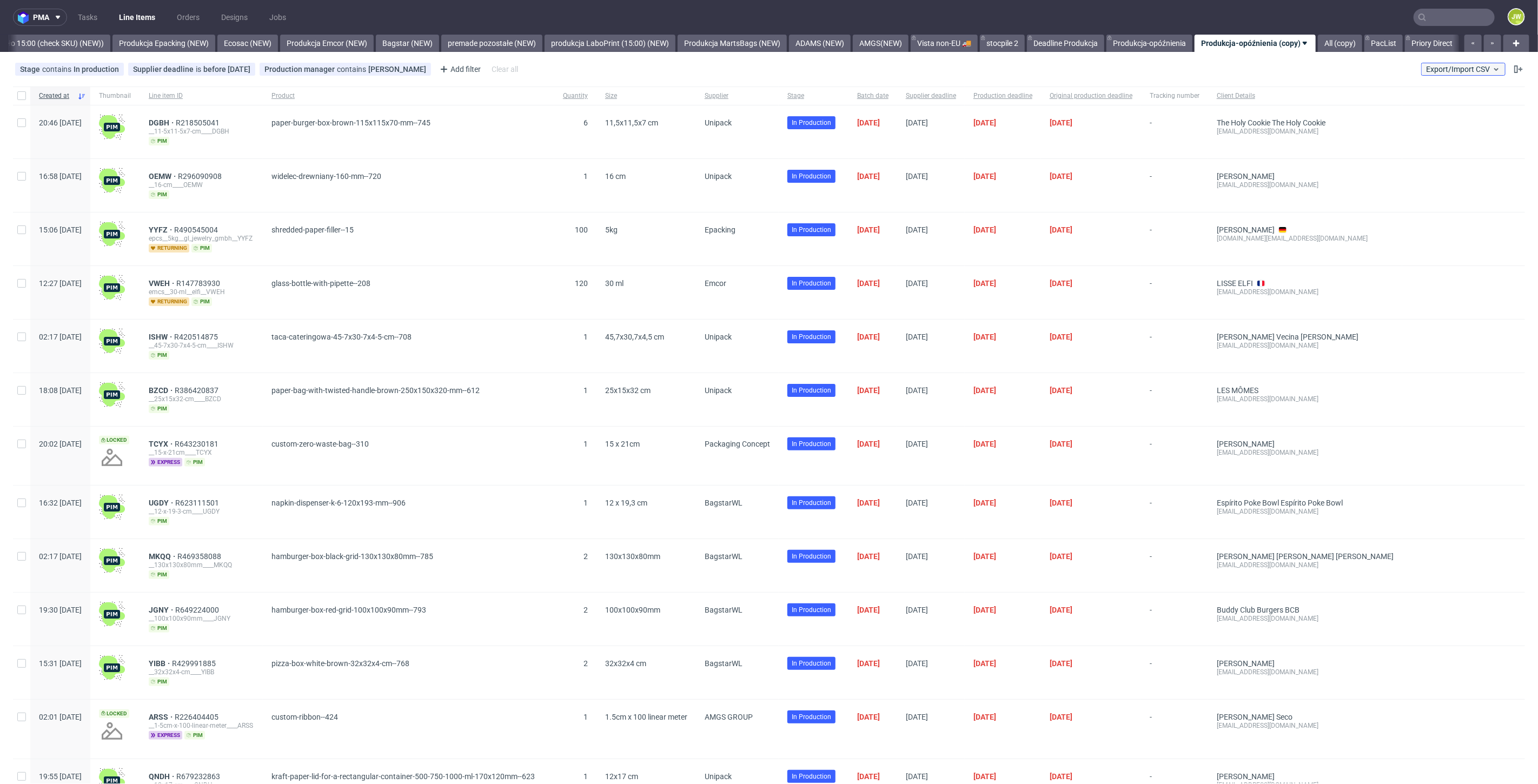
click at [1422, 72] on button "Export/Import CSV" at bounding box center [1464, 69] width 84 height 13
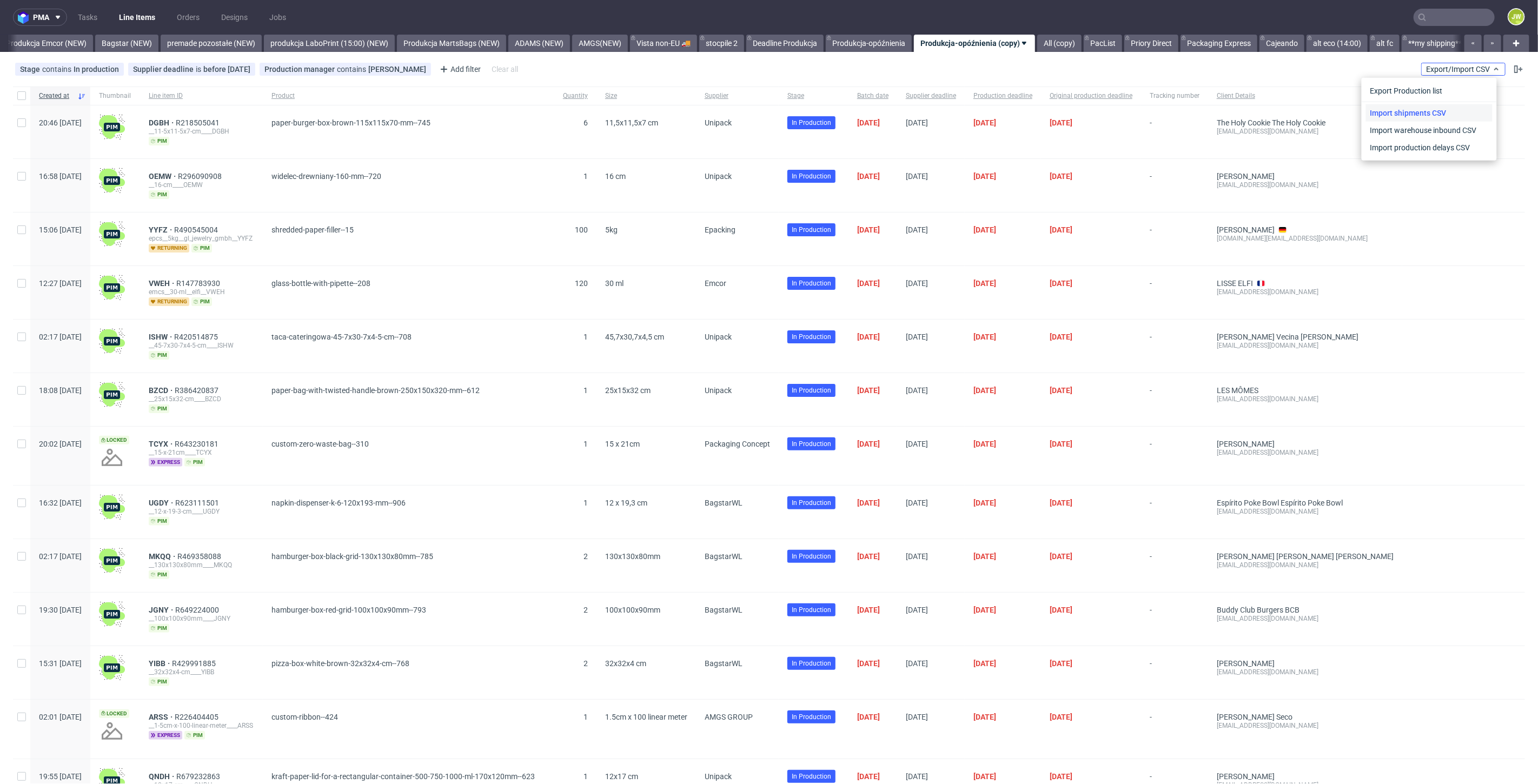
scroll to position [0, 2401]
click at [1414, 107] on link "Import shipments CSV" at bounding box center [1429, 113] width 127 height 17
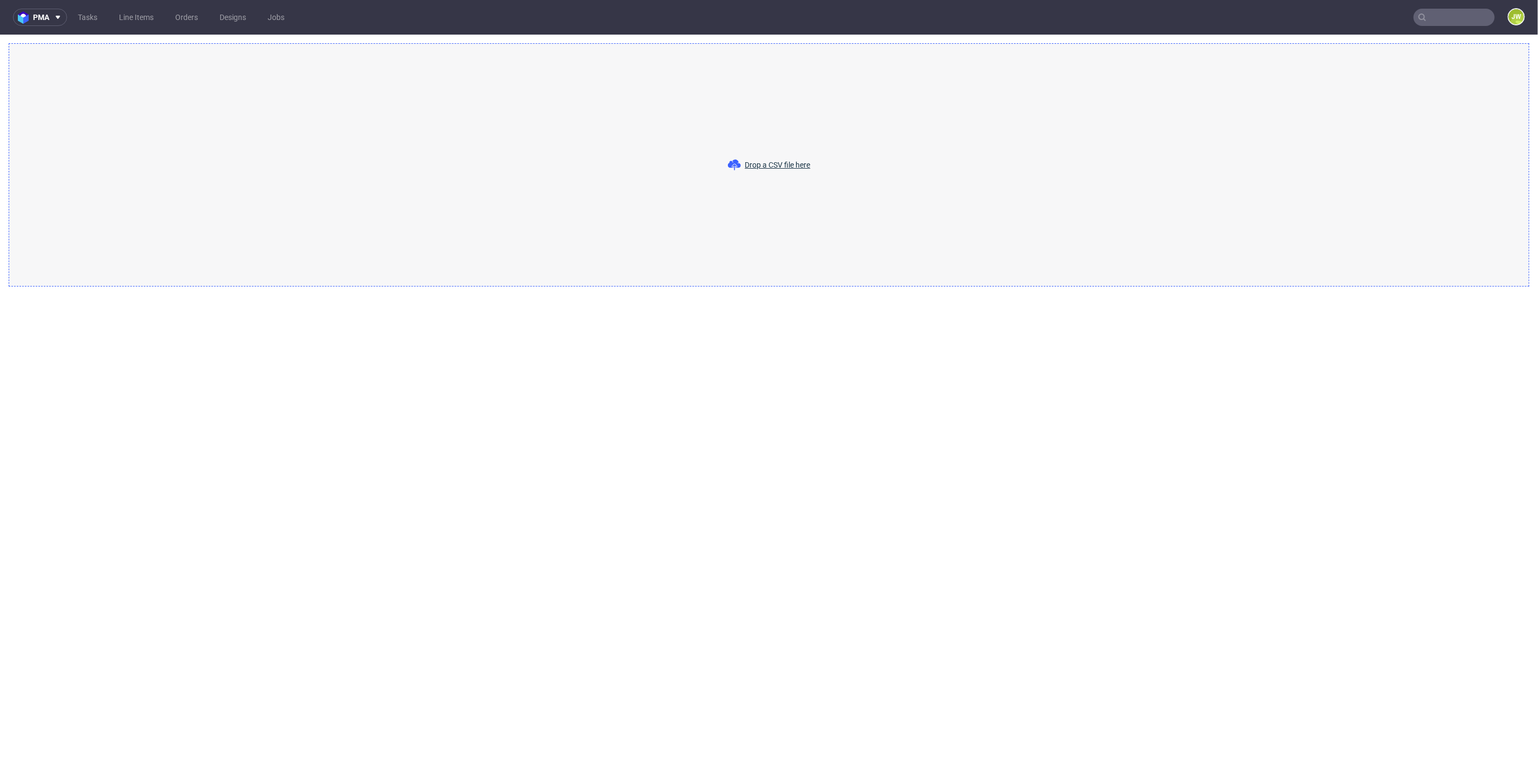
drag, startPoint x: 819, startPoint y: 172, endPoint x: 812, endPoint y: 169, distance: 7.6
click at [812, 169] on div "Drop a CSV file here" at bounding box center [769, 165] width 1521 height 243
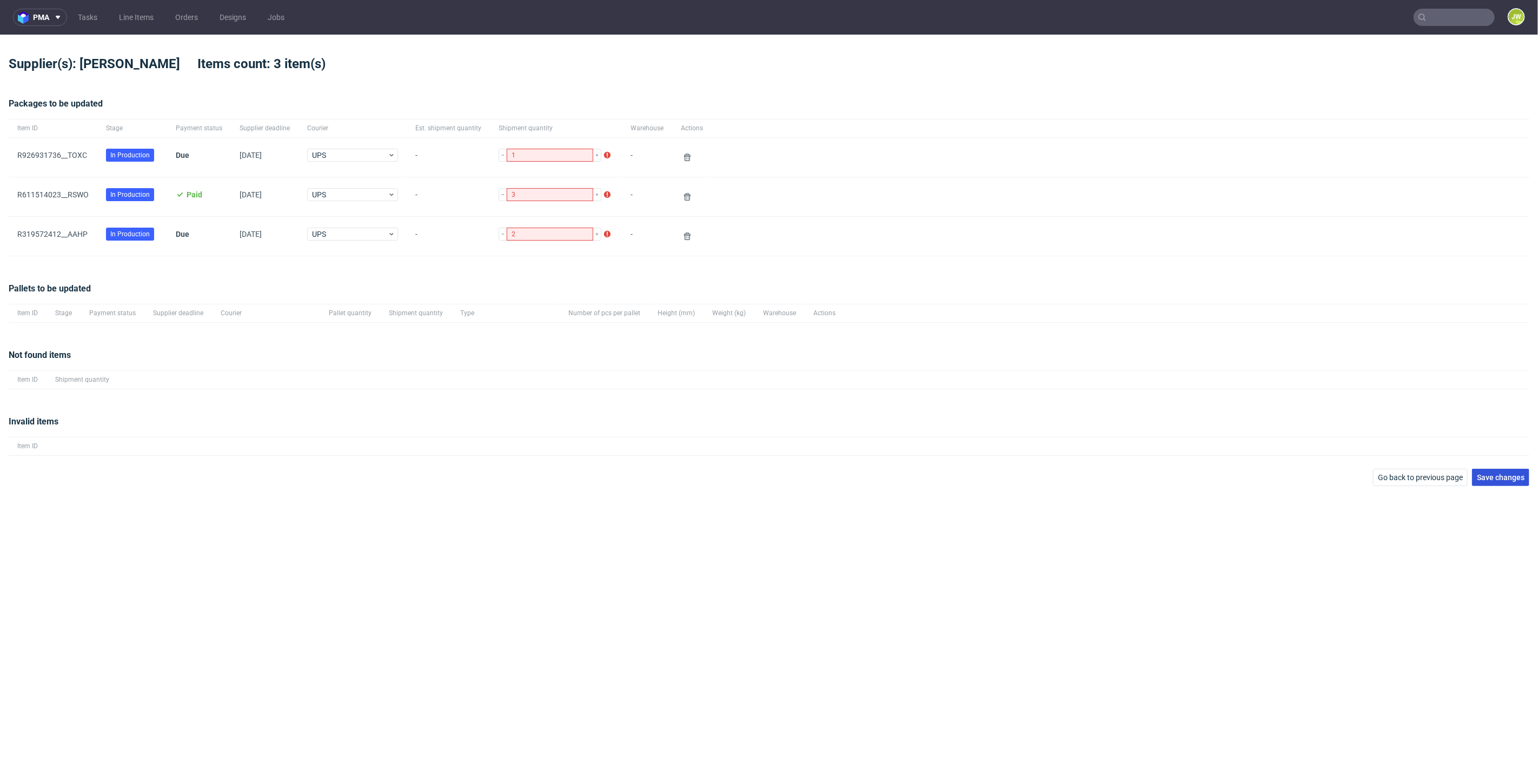
click at [1487, 477] on span "Save changes" at bounding box center [1501, 477] width 48 height 8
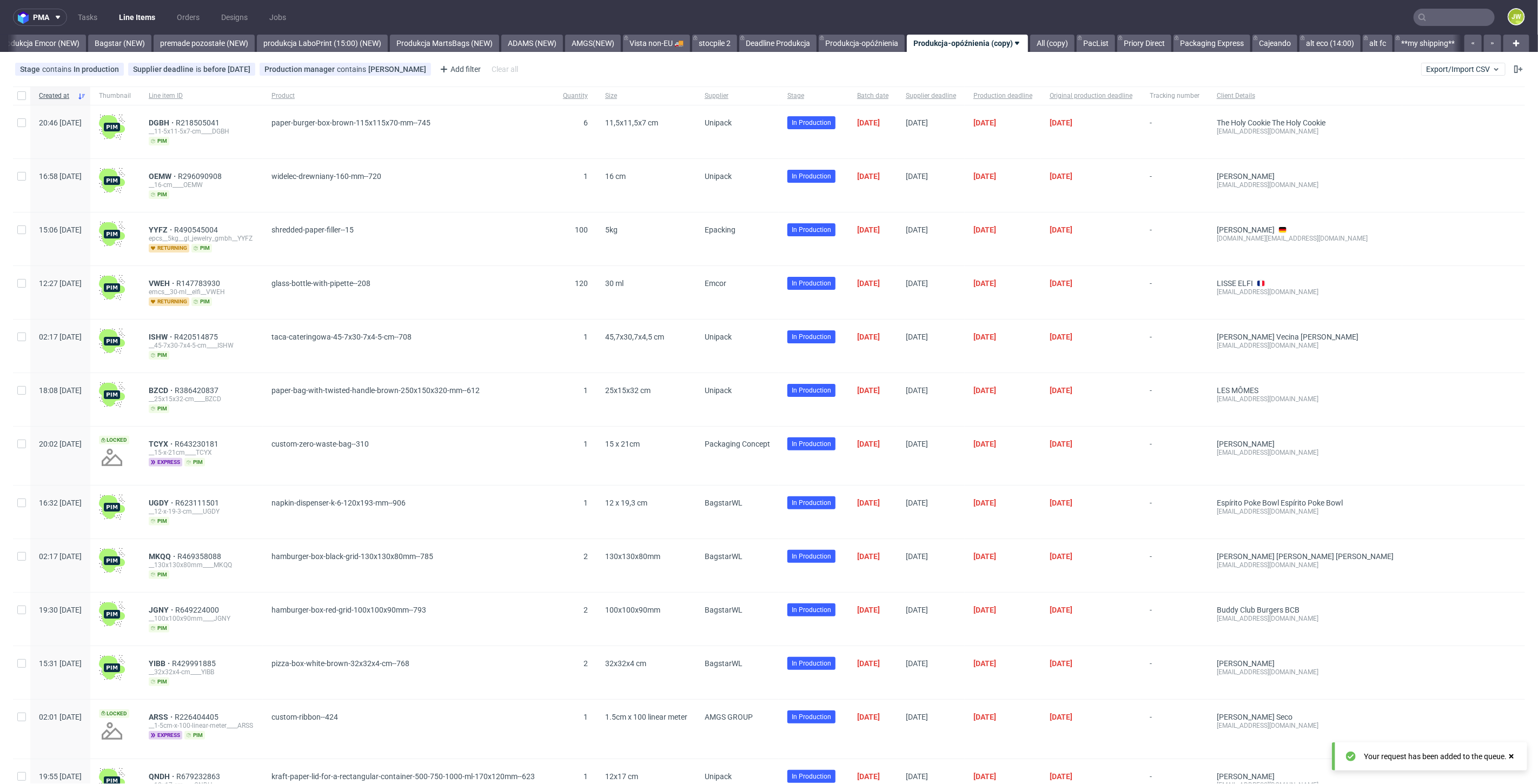
scroll to position [0, 2403]
click at [176, 122] on span "DGBH" at bounding box center [162, 122] width 27 height 8
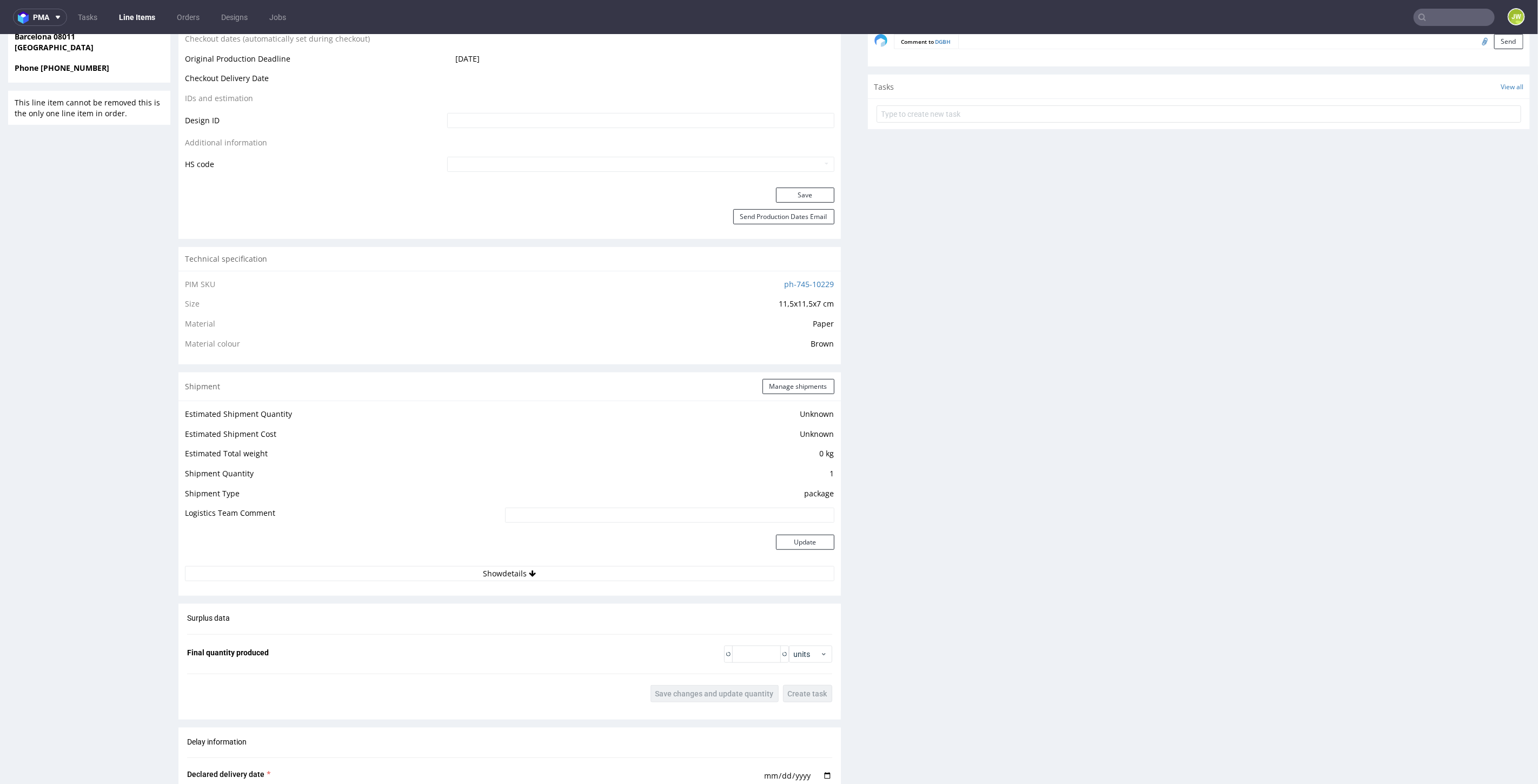
scroll to position [735, 0]
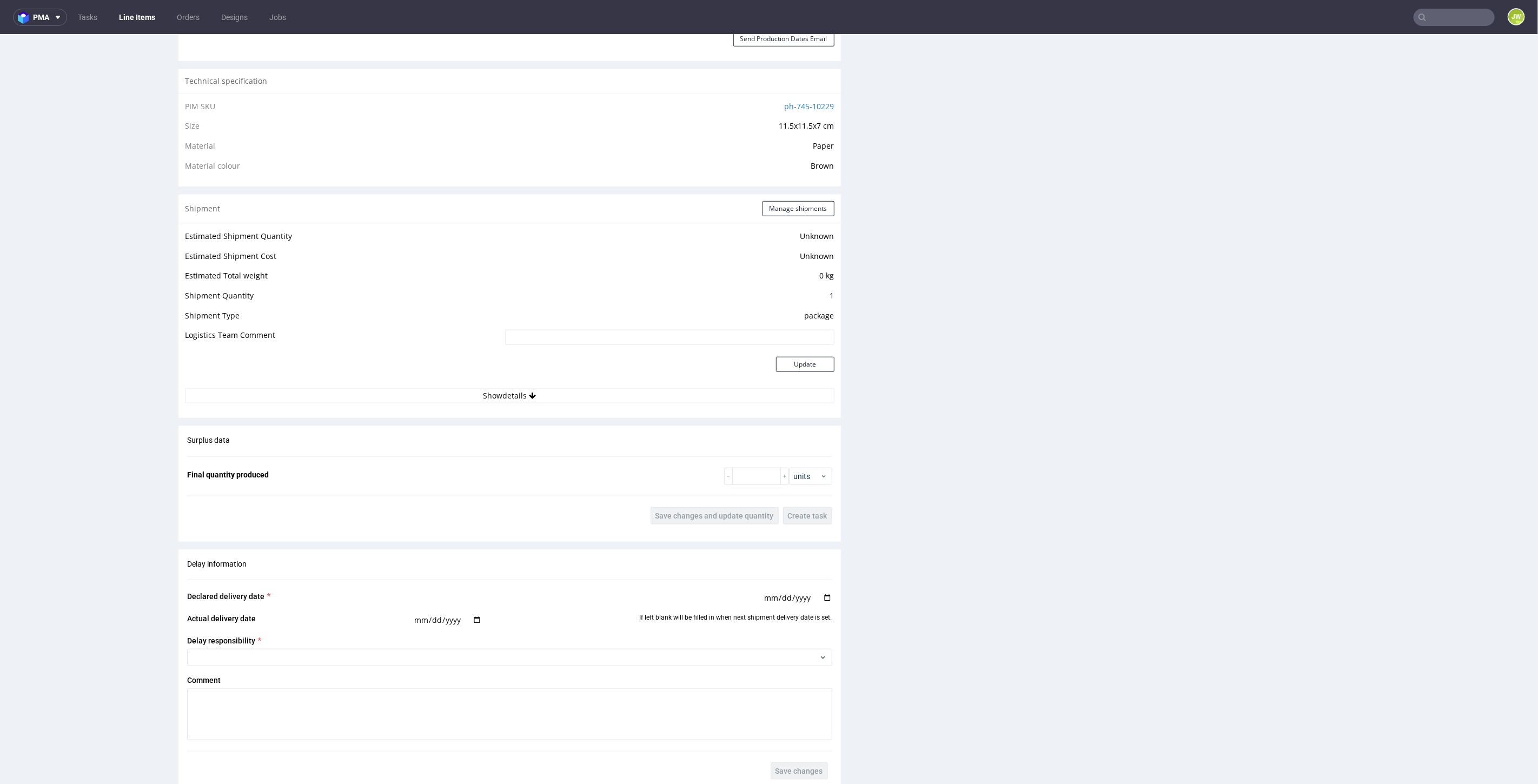
click at [493, 402] on div "Estimated Shipment Quantity Unknown Estimated Shipment Cost Unknown Estimated T…" at bounding box center [509, 316] width 663 height 187
click at [491, 395] on button "Show details" at bounding box center [509, 395] width 649 height 15
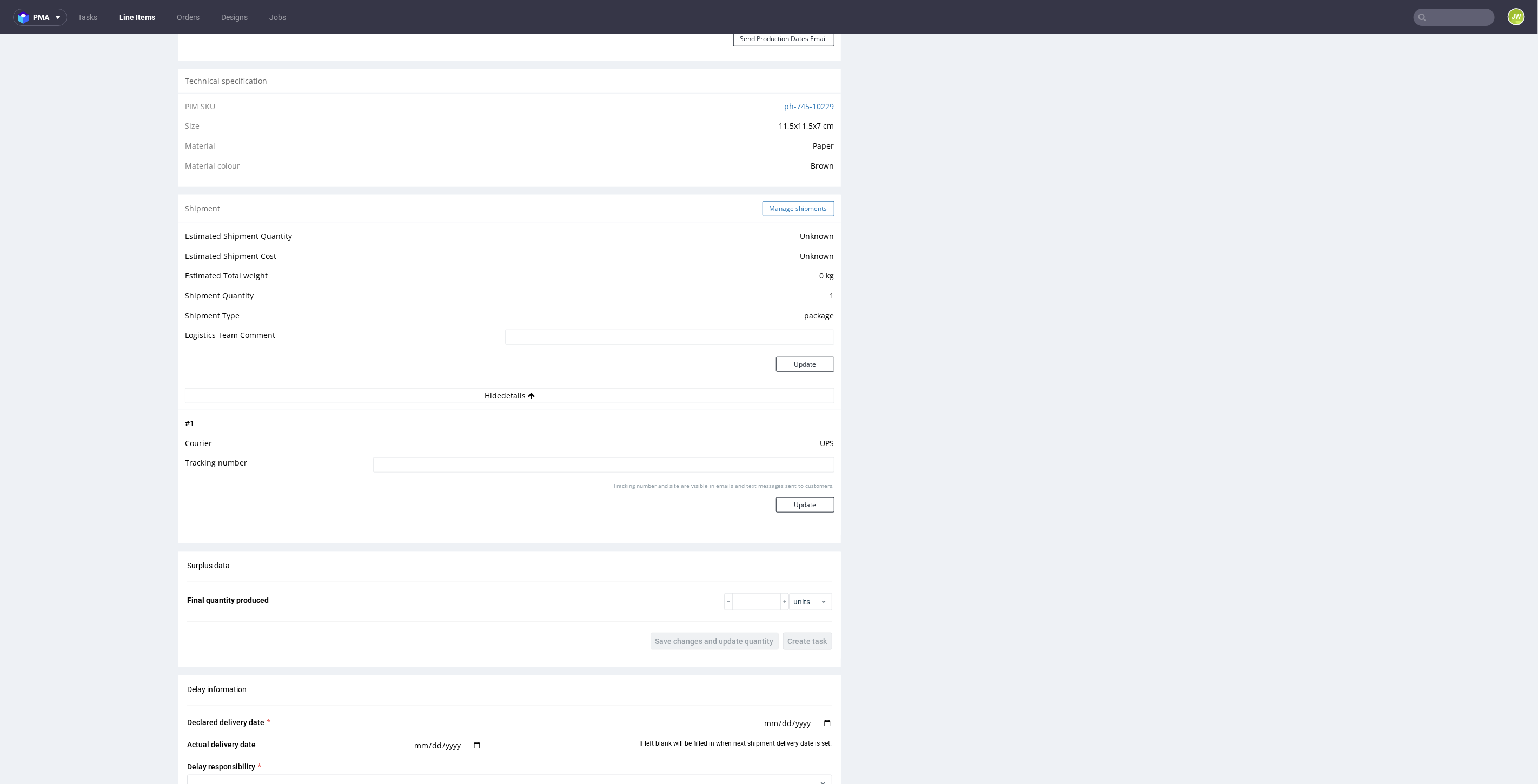
click at [766, 202] on button "Manage shipments" at bounding box center [798, 208] width 72 height 15
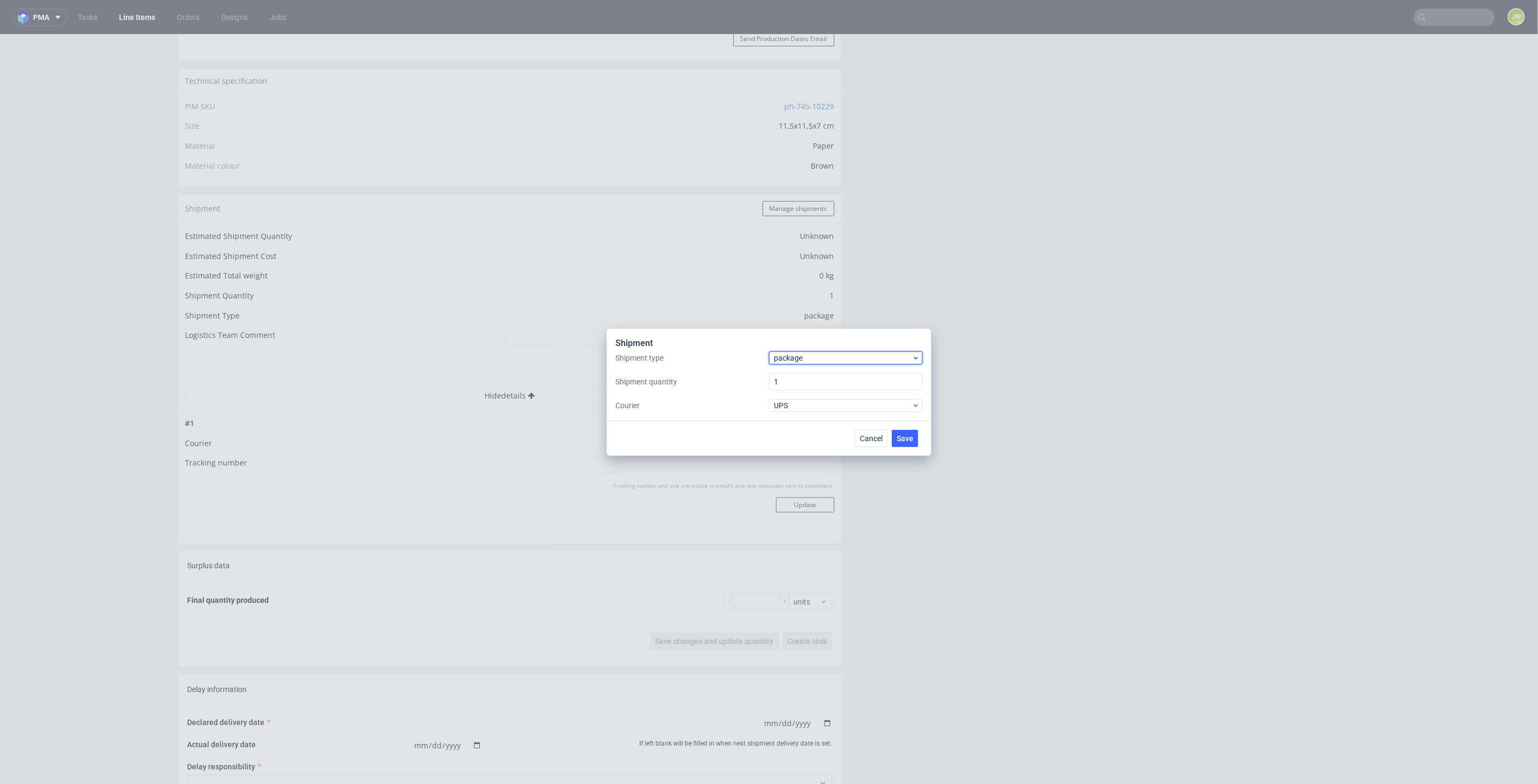
click at [791, 353] on span "package" at bounding box center [843, 358] width 138 height 11
click at [1176, 320] on div "Shipment Shipment type package Shipment quantity 1 Courier UPS Cancel Save pall…" at bounding box center [769, 392] width 1538 height 784
click at [812, 403] on span "UPS" at bounding box center [843, 406] width 138 height 11
click at [1017, 388] on div "Shipment Shipment type package Shipment quantity 1 Courier UPS Cancel Save APC …" at bounding box center [769, 392] width 1538 height 784
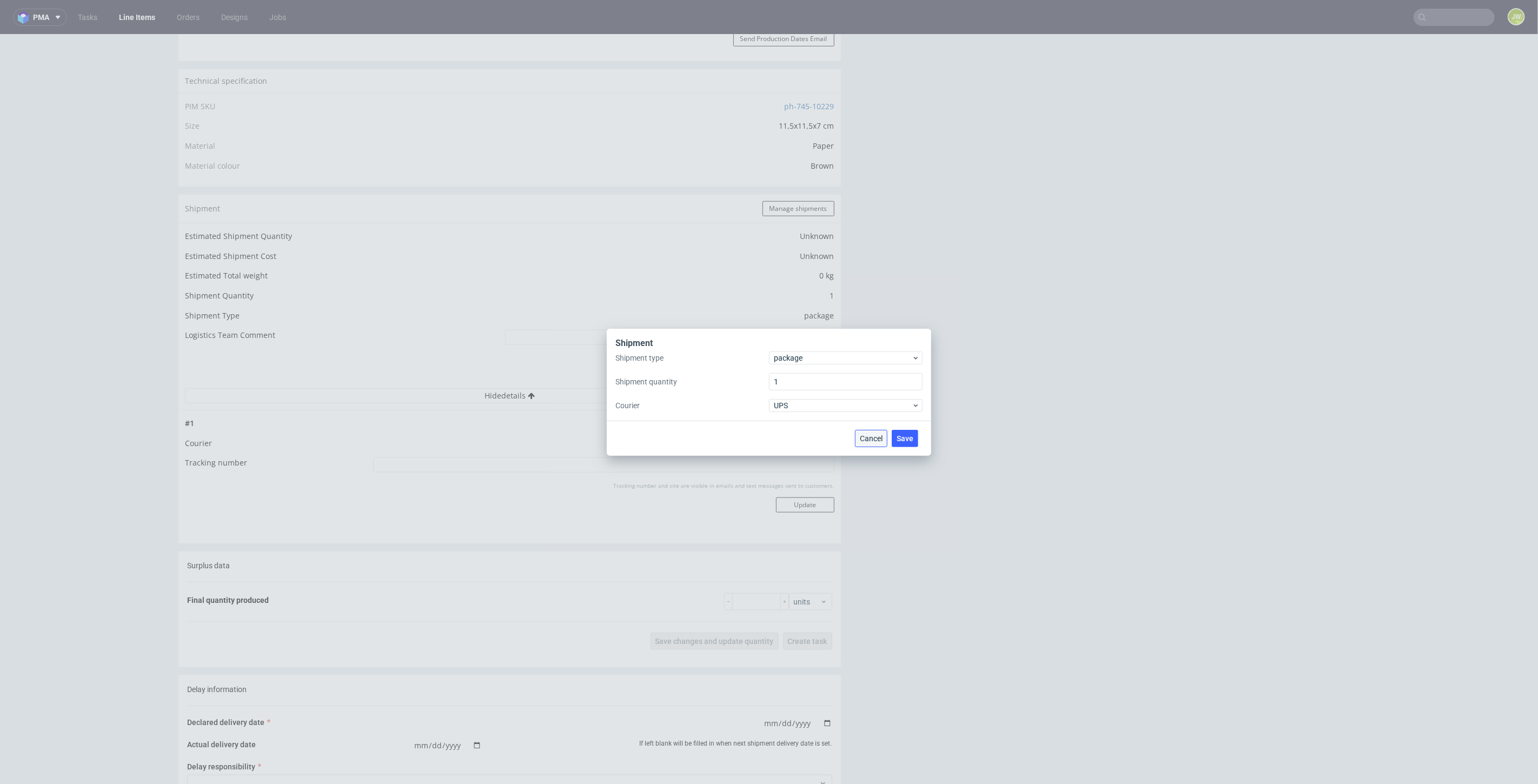
drag, startPoint x: 860, startPoint y: 436, endPoint x: 798, endPoint y: 386, distance: 79.6
click at [860, 436] on span "Cancel" at bounding box center [871, 438] width 23 height 8
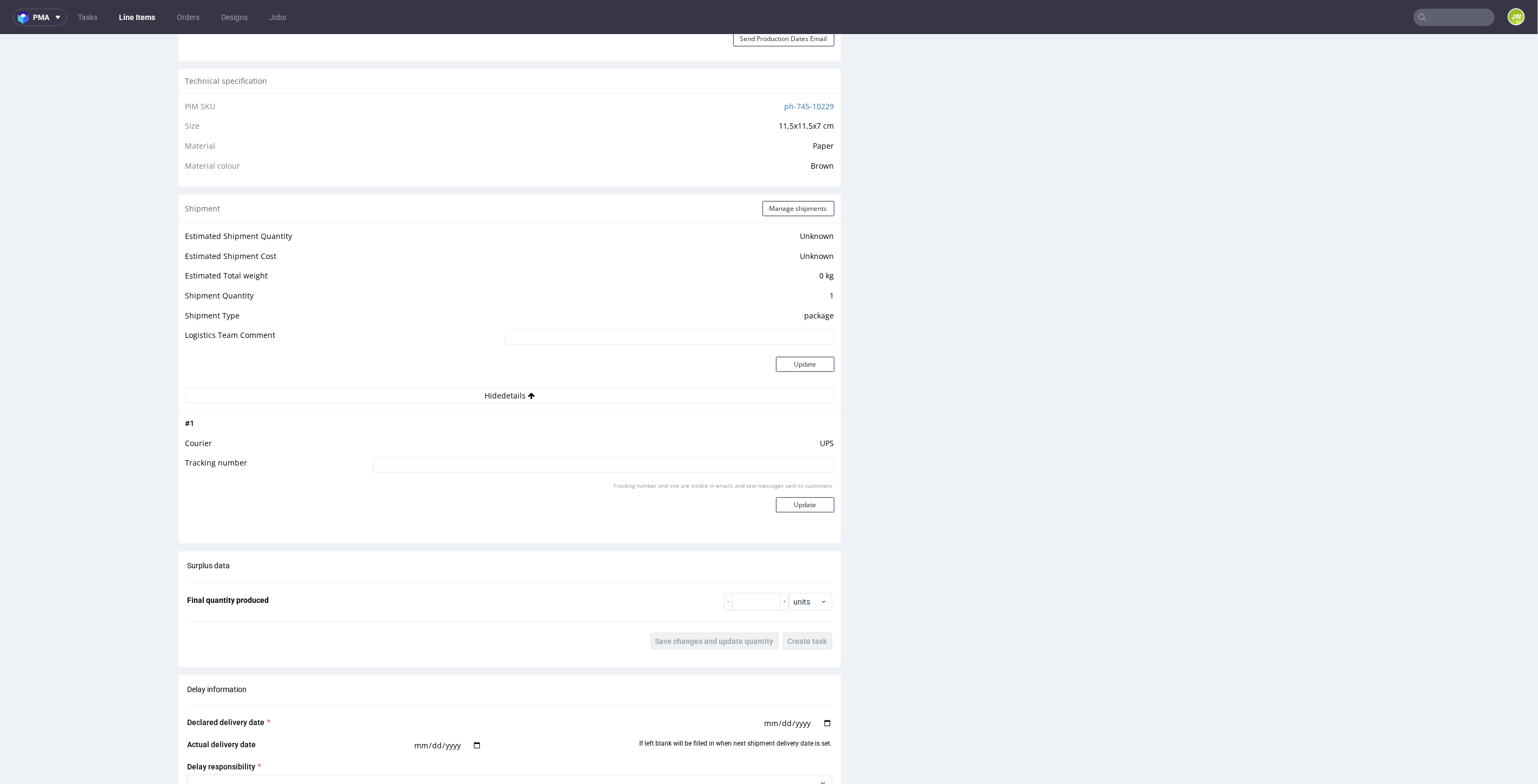
click at [139, 15] on link "Line Items" at bounding box center [137, 17] width 49 height 17
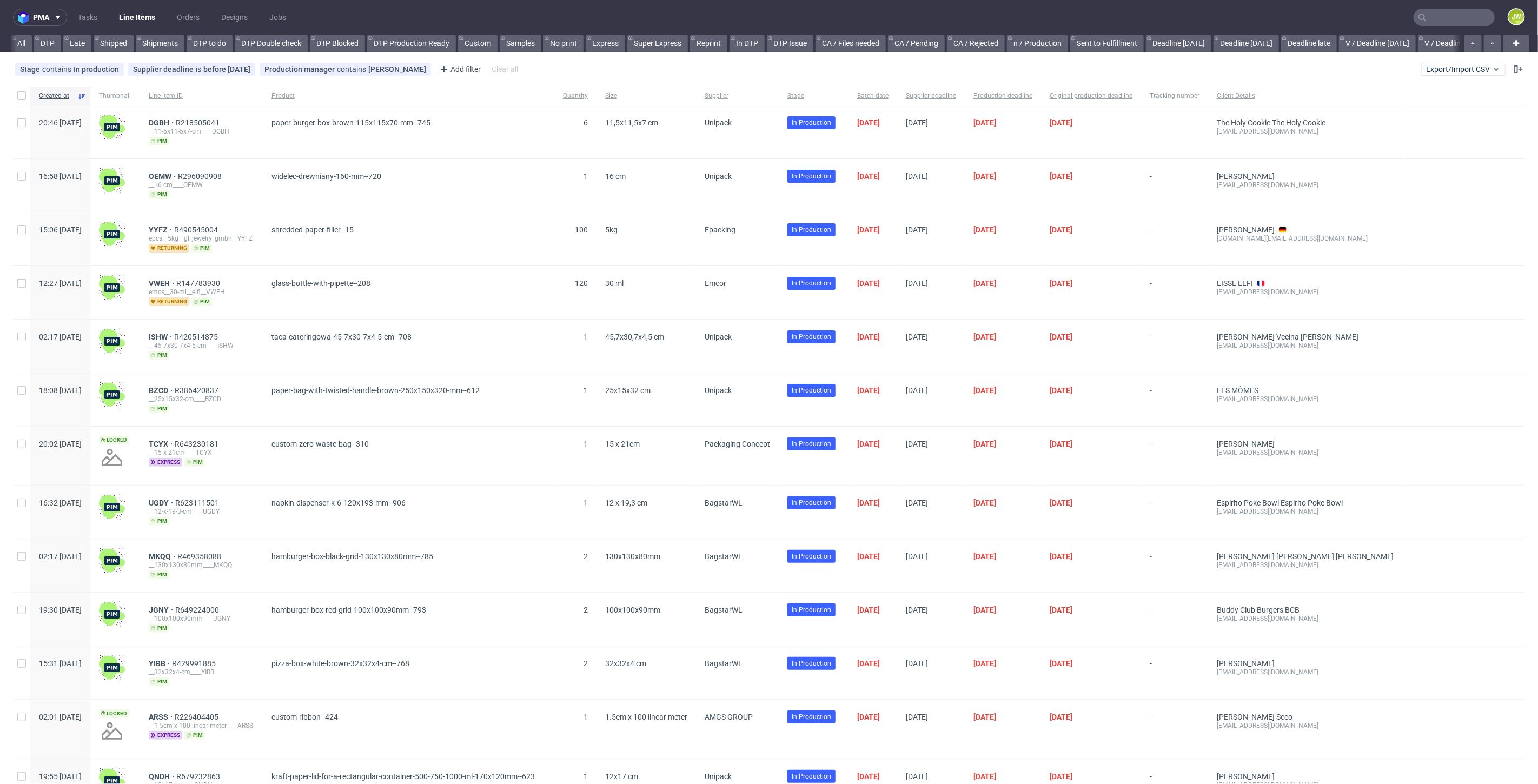
scroll to position [0, 2403]
click at [1470, 71] on span "Export/Import CSV" at bounding box center [1464, 69] width 75 height 8
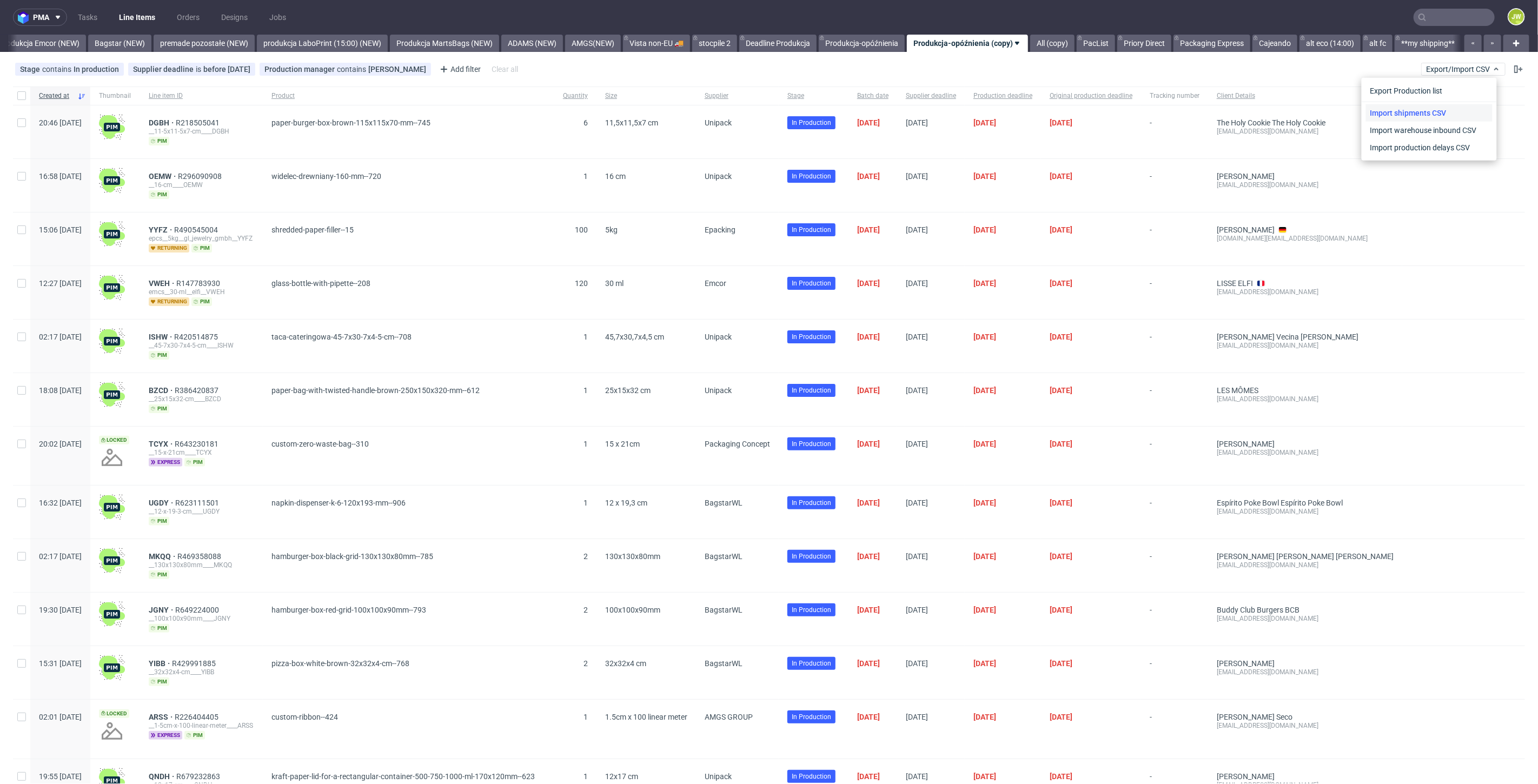
click at [1431, 112] on link "Import shipments CSV" at bounding box center [1429, 113] width 127 height 17
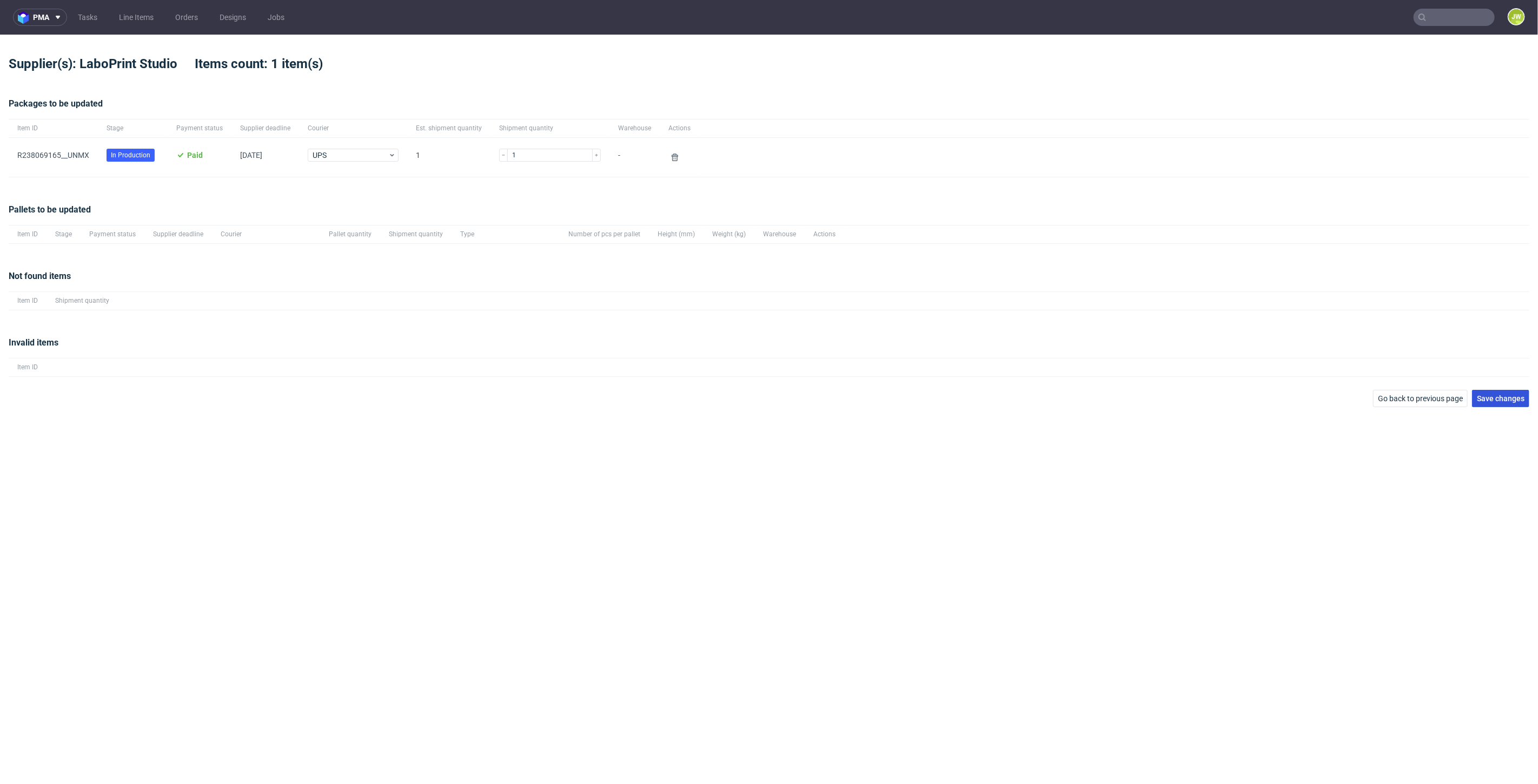
click at [1510, 400] on span "Save changes" at bounding box center [1501, 398] width 48 height 8
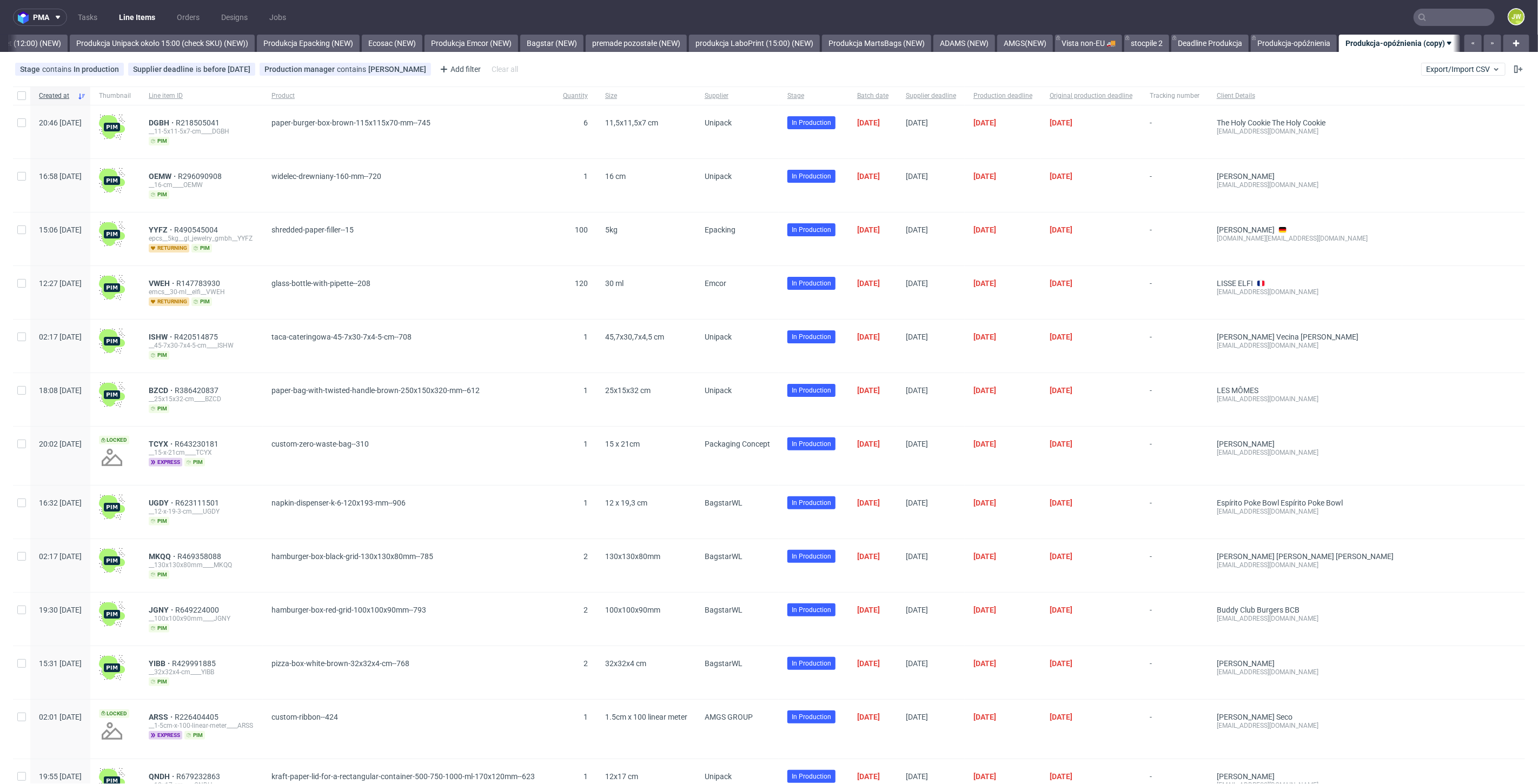
scroll to position [0, 2403]
click at [1426, 70] on span "Export/Import CSV" at bounding box center [1464, 69] width 75 height 8
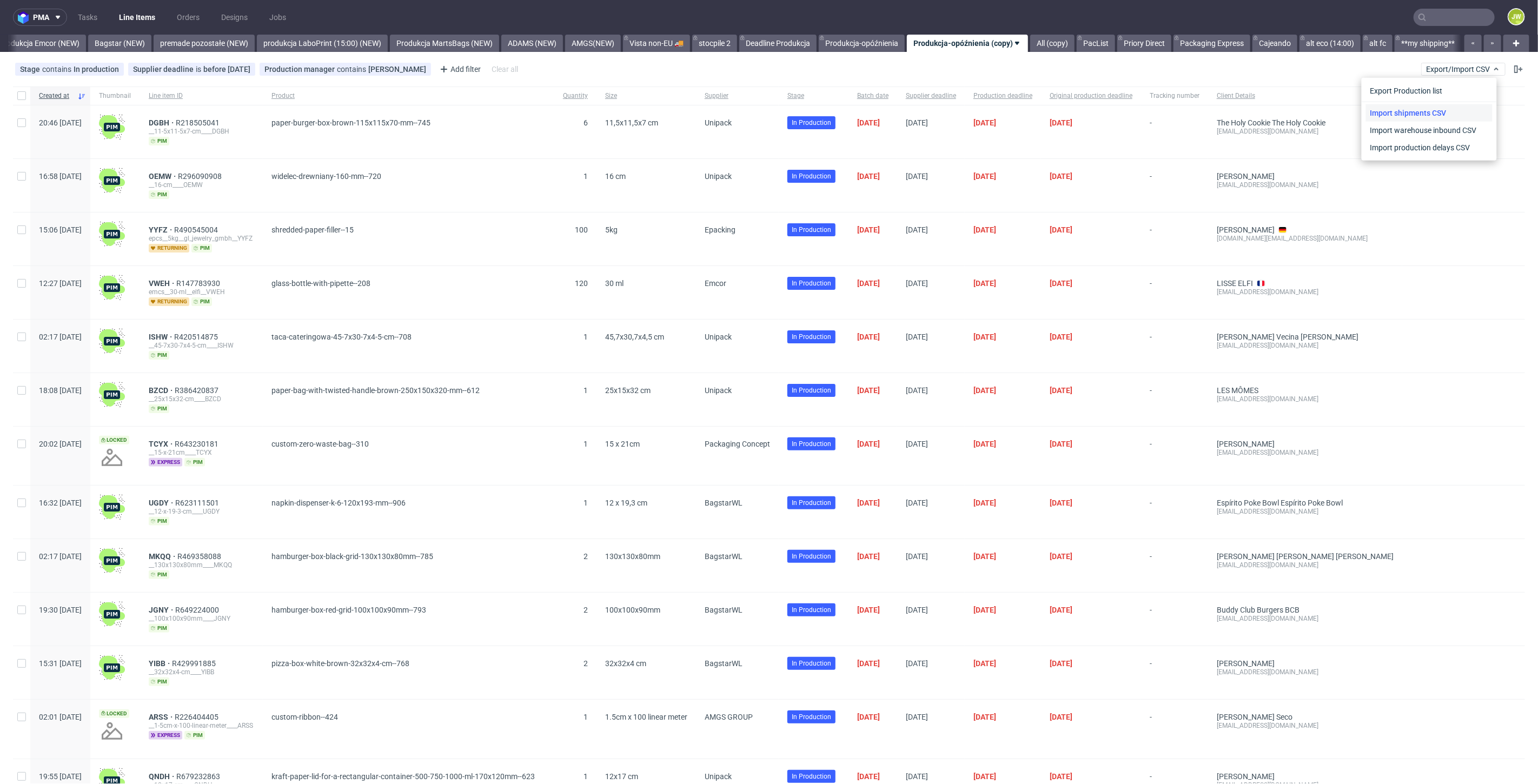
click at [1407, 112] on link "Import shipments CSV" at bounding box center [1429, 113] width 127 height 17
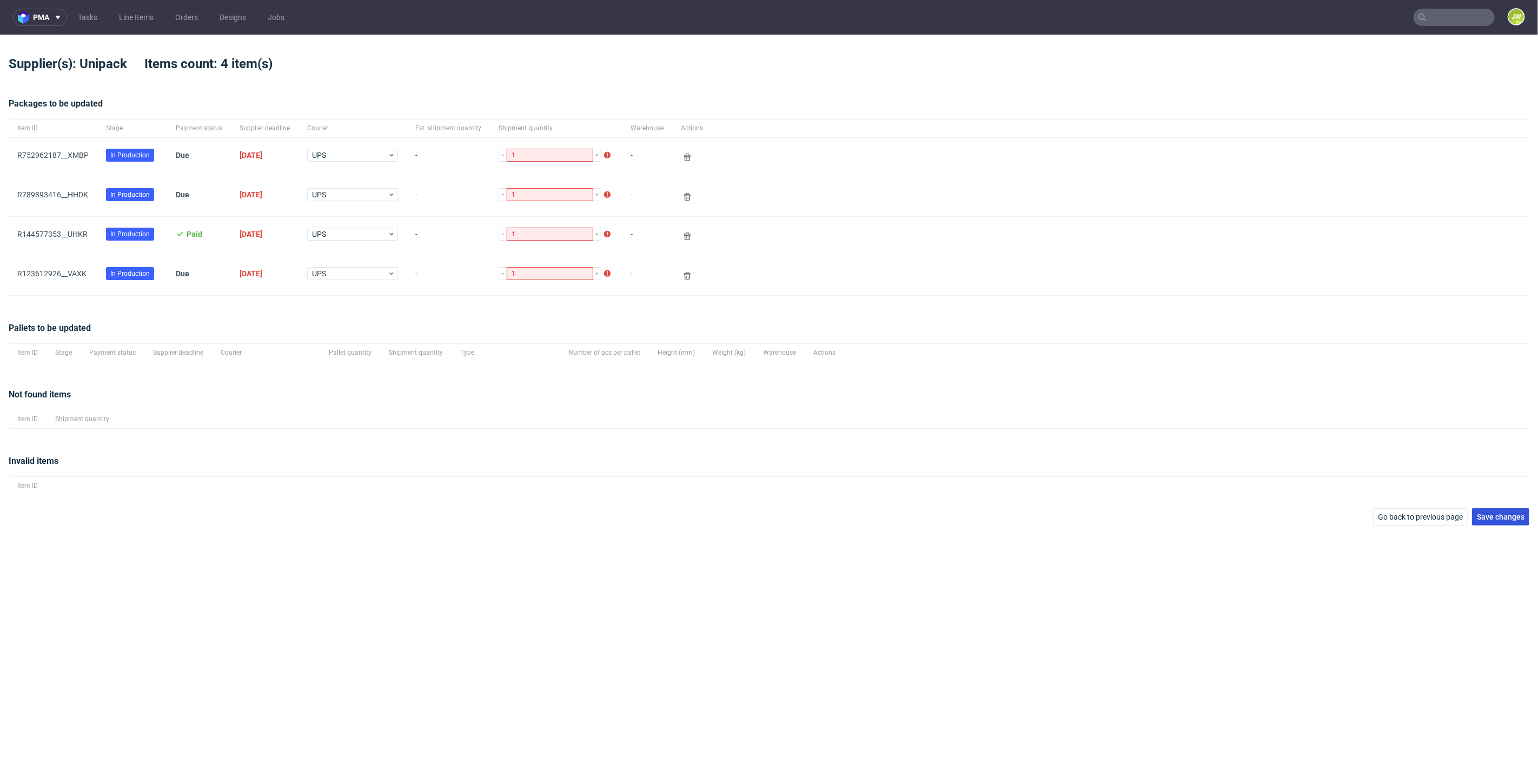
click at [1492, 513] on span "Save changes" at bounding box center [1501, 516] width 48 height 8
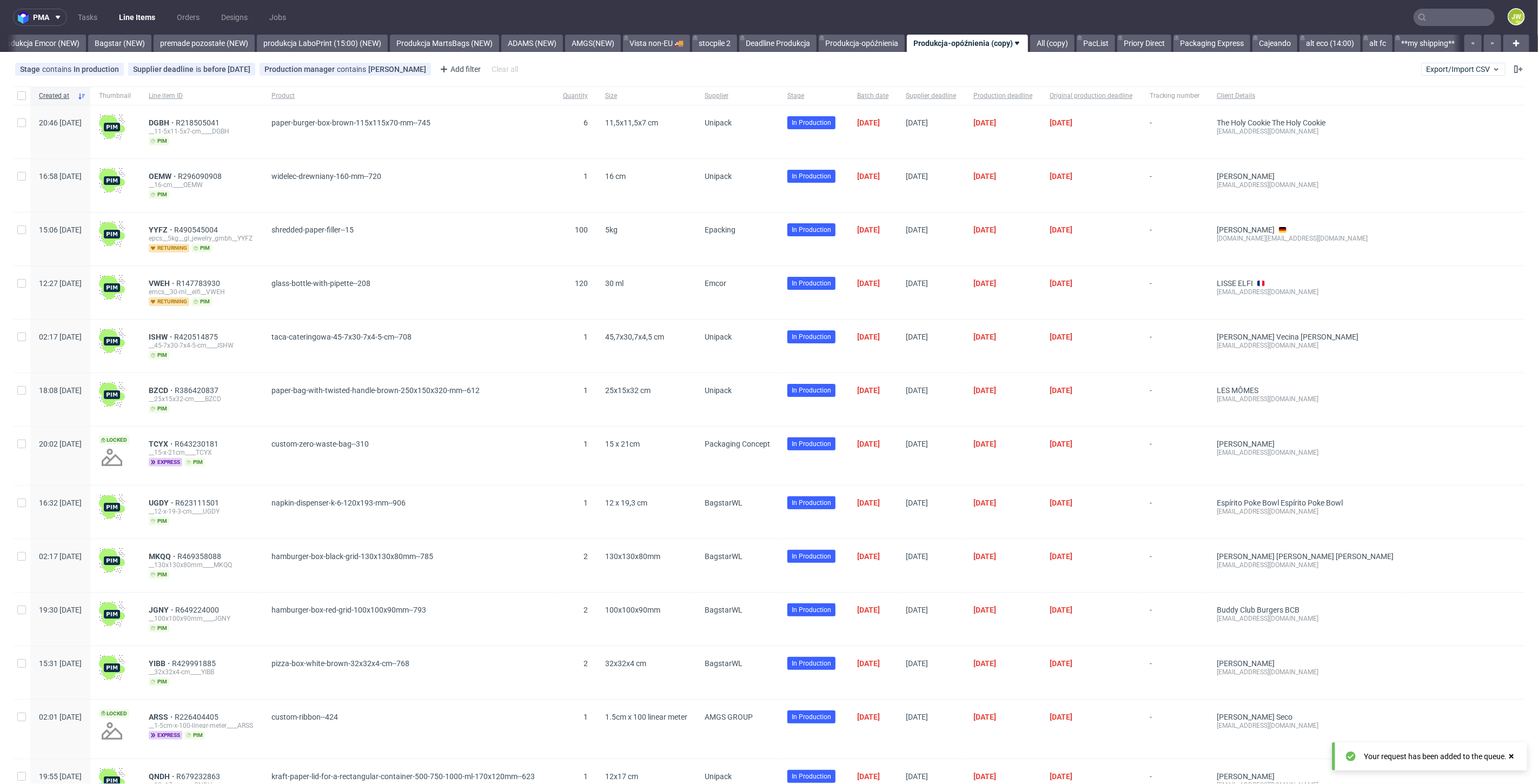
scroll to position [0, 2403]
click at [43, 45] on link "Produkcja Emcor (NEW)" at bounding box center [39, 43] width 93 height 17
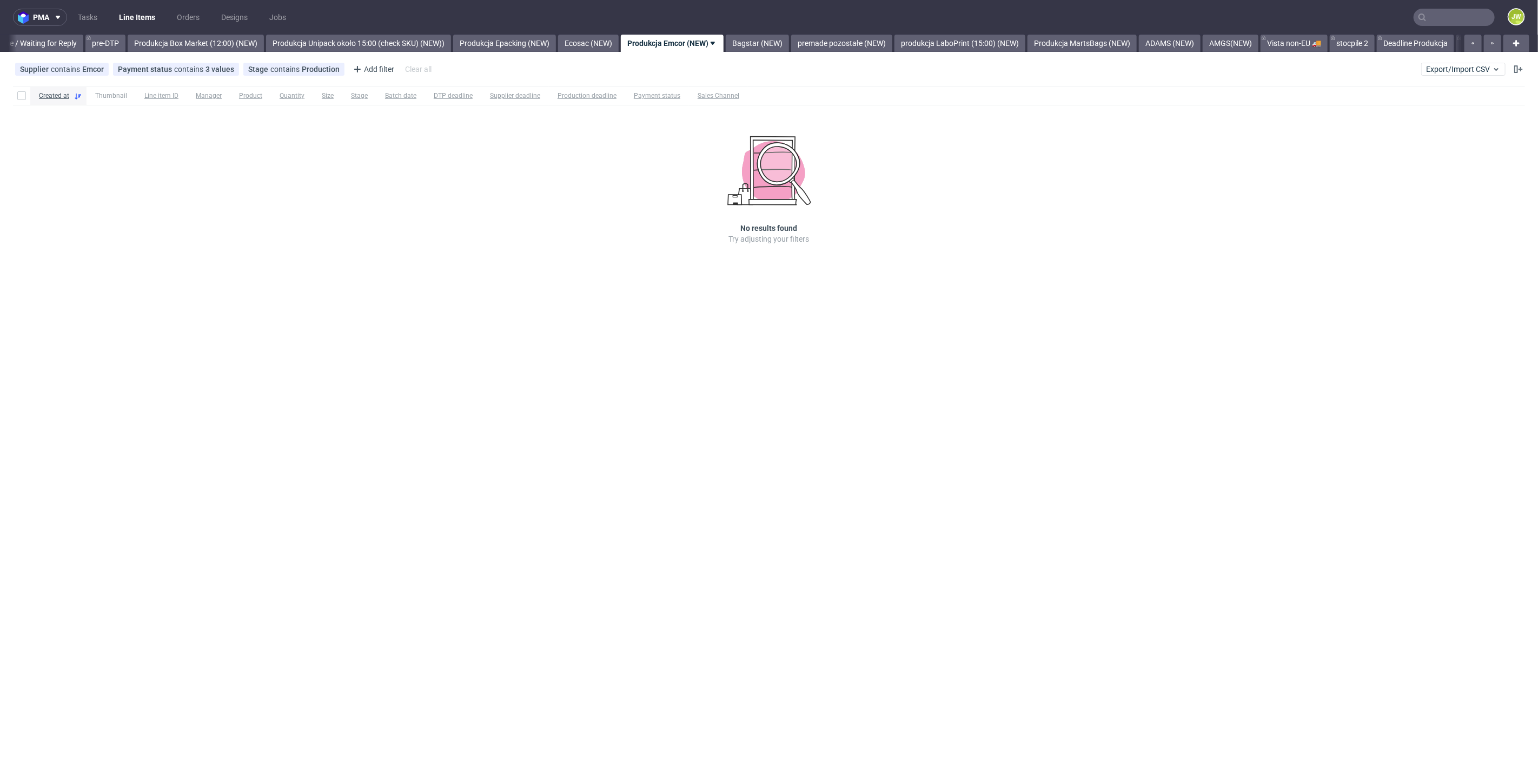
scroll to position [0, 1701]
click at [210, 42] on link "Produkcja Box Market (12:00) (NEW)" at bounding box center [228, 43] width 136 height 17
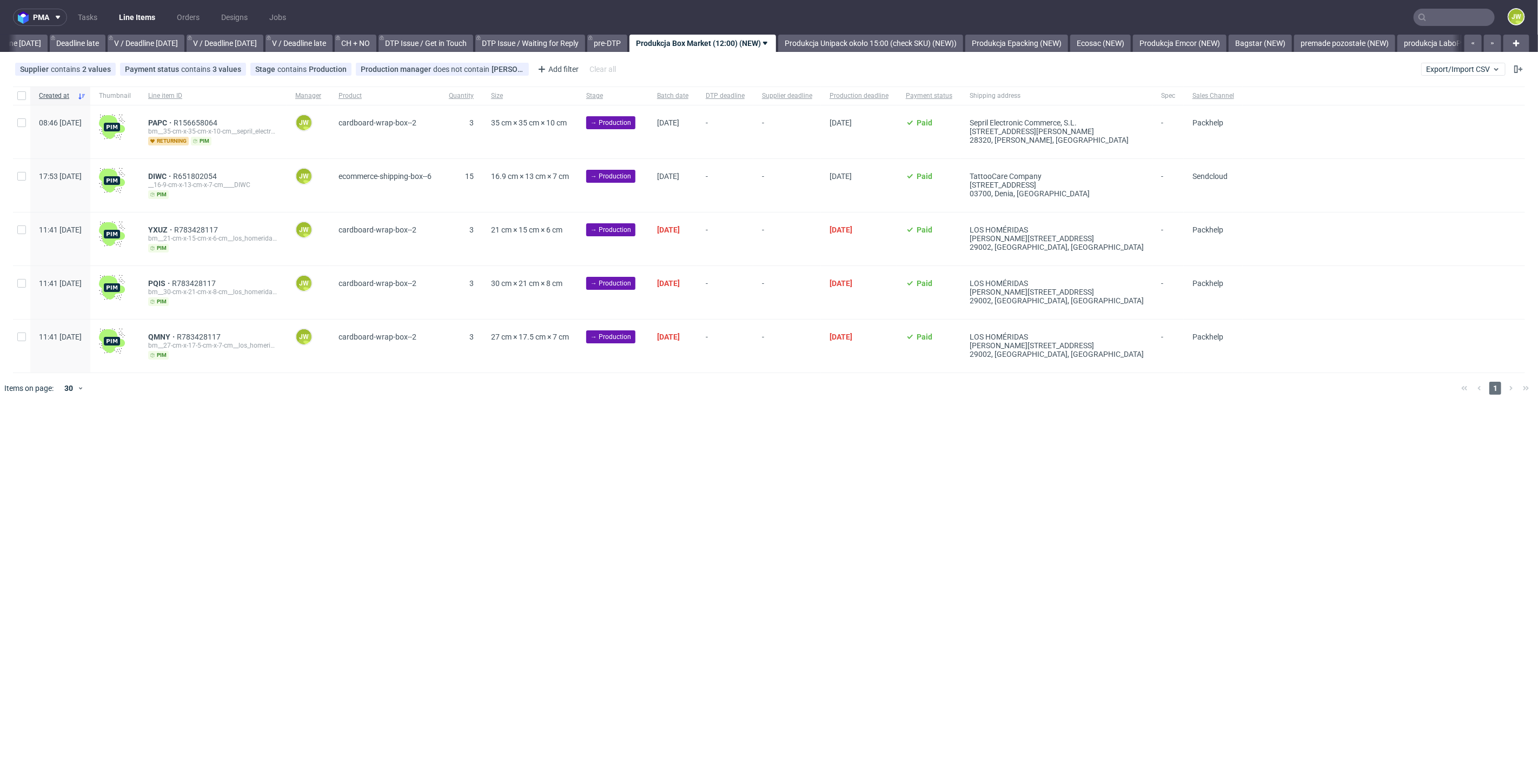
scroll to position [0, 1228]
click at [584, 528] on div "pma Tasks Line Items Orders Designs Jobs JW All DTP Late Shipped Shipments DTP …" at bounding box center [769, 392] width 1538 height 784
click at [22, 99] on input "checkbox" at bounding box center [22, 96] width 8 height 8
checkbox input "true"
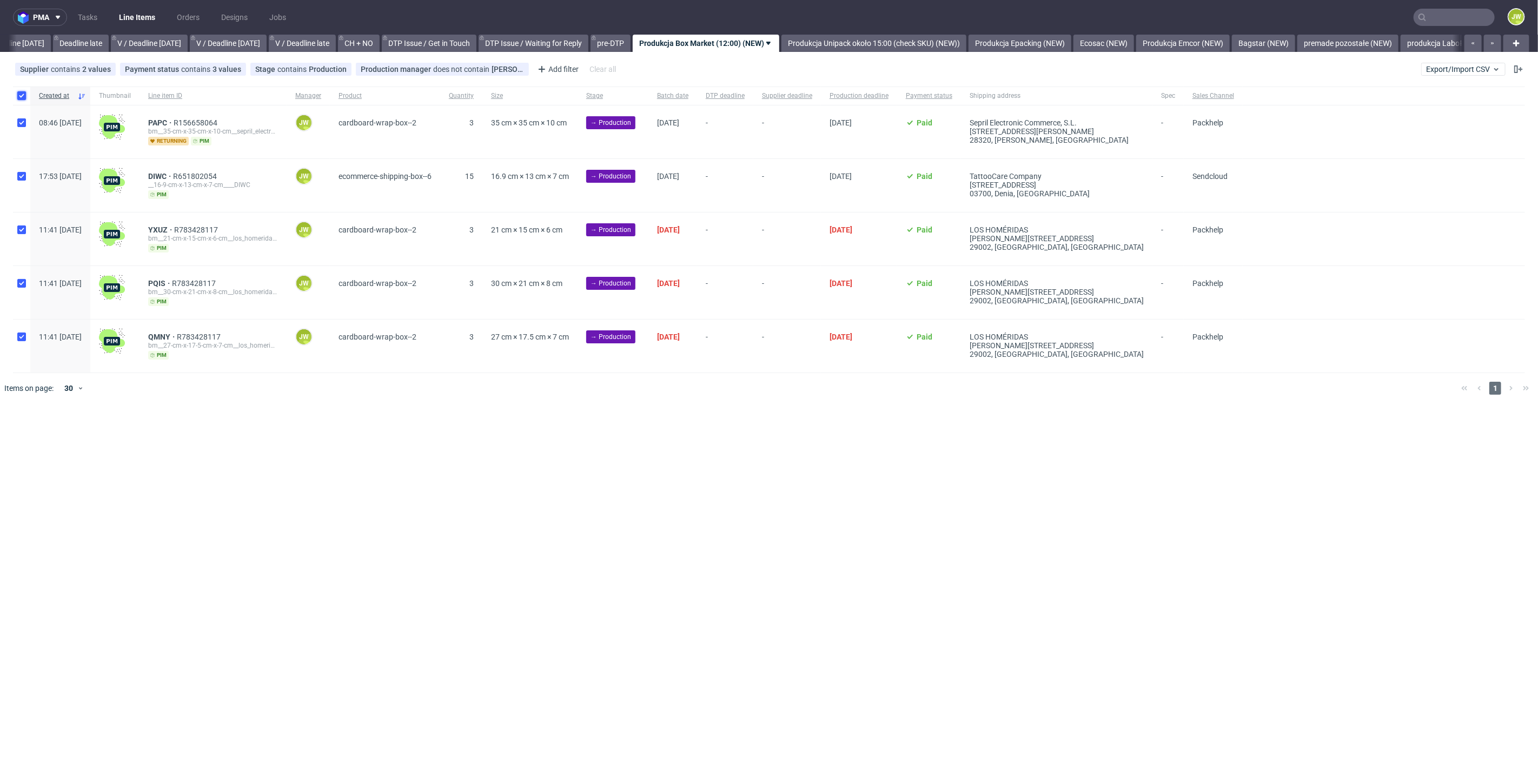
checkbox input "true"
click at [172, 445] on div "Selected items: 5 Change status Change supplier Change batch date Change prod. …" at bounding box center [769, 430] width 1538 height 45
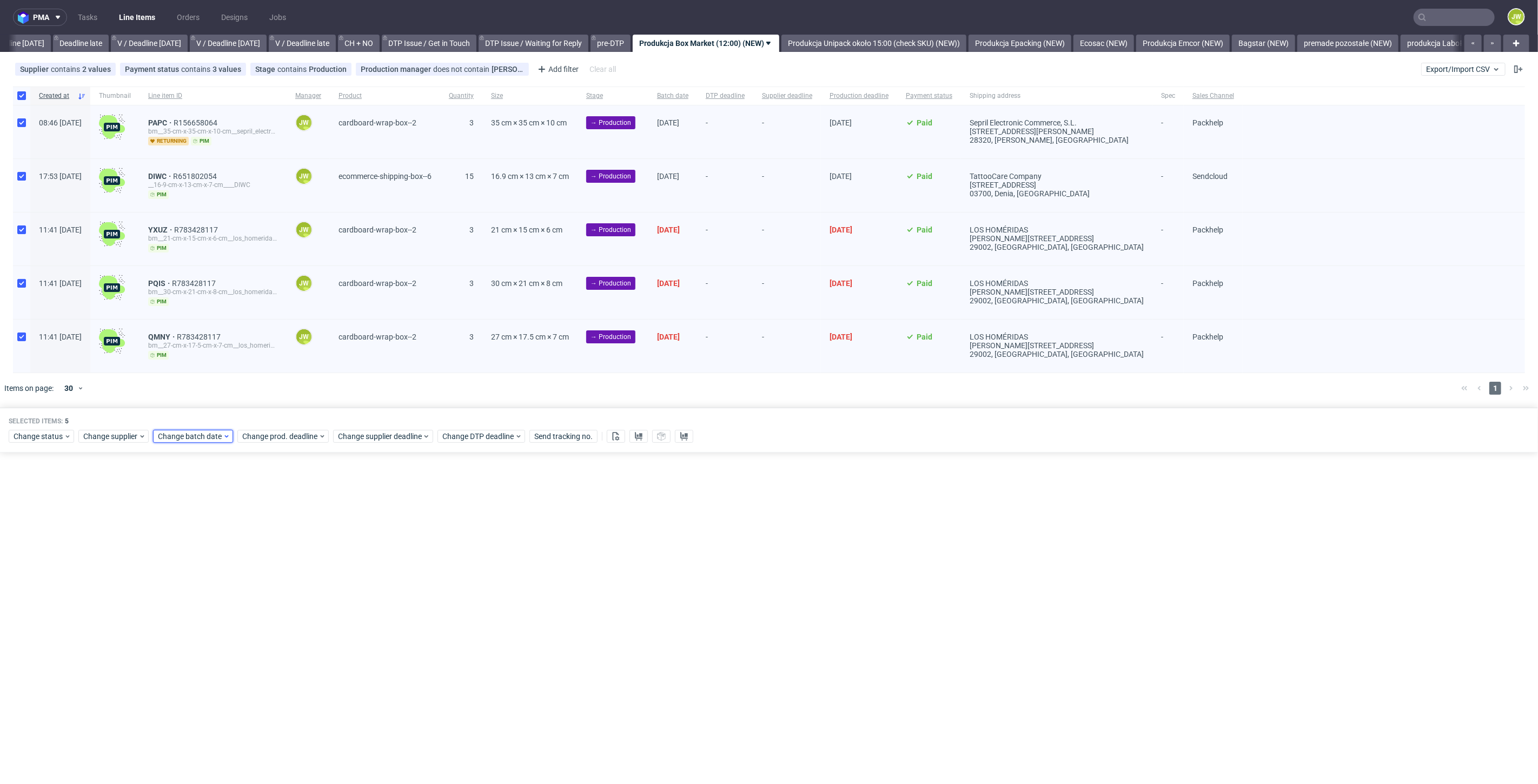
click at [172, 438] on span "Change batch date" at bounding box center [191, 436] width 65 height 11
click at [238, 558] on button "25" at bounding box center [243, 560] width 17 height 17
click at [285, 612] on span "Save" at bounding box center [282, 616] width 17 height 8
click at [286, 438] on span "Change prod. deadline" at bounding box center [280, 436] width 76 height 11
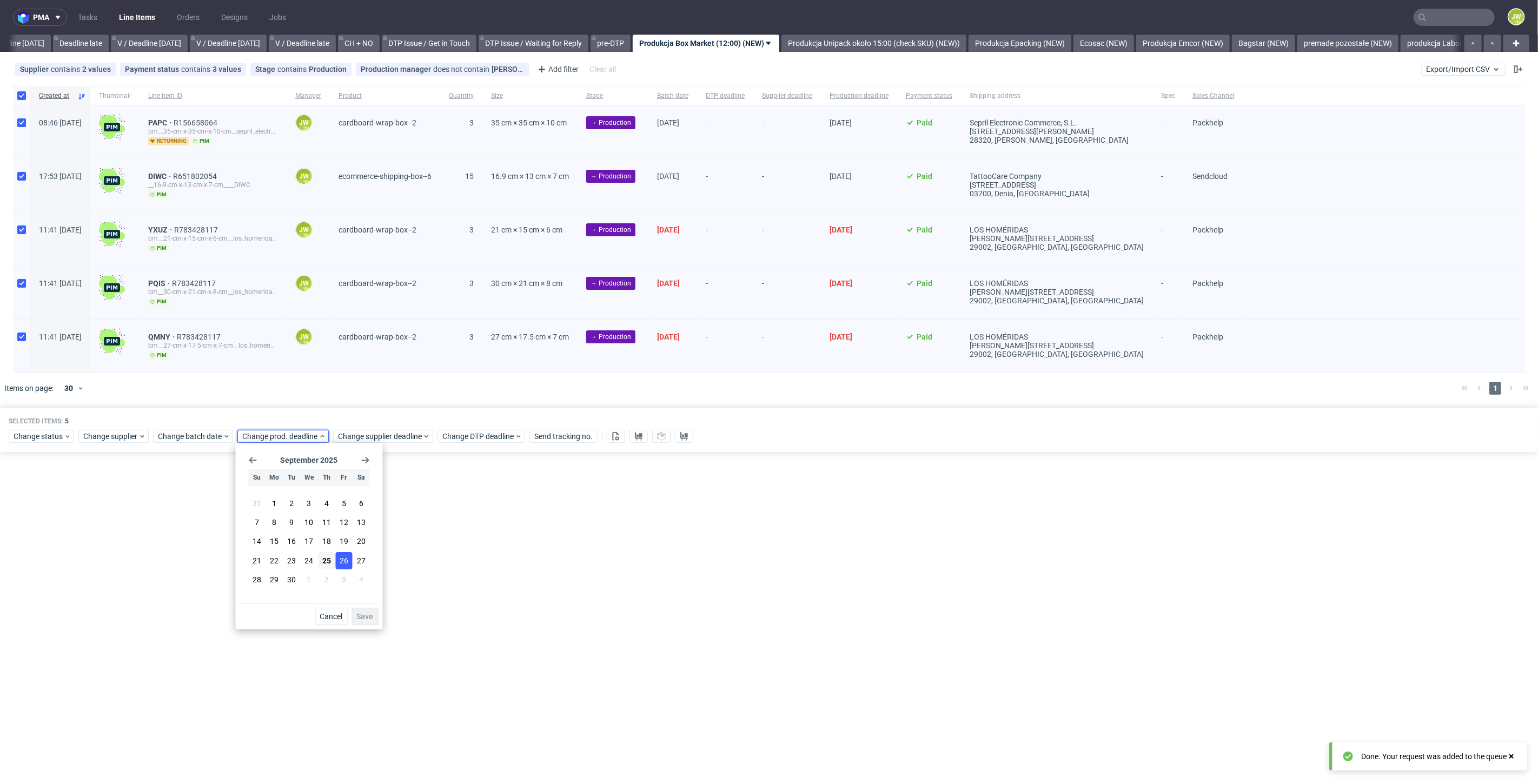
click at [344, 558] on span "26" at bounding box center [344, 560] width 8 height 11
drag, startPoint x: 365, startPoint y: 617, endPoint x: 374, endPoint y: 607, distance: 13.5
click at [368, 617] on span "Save" at bounding box center [365, 616] width 17 height 8
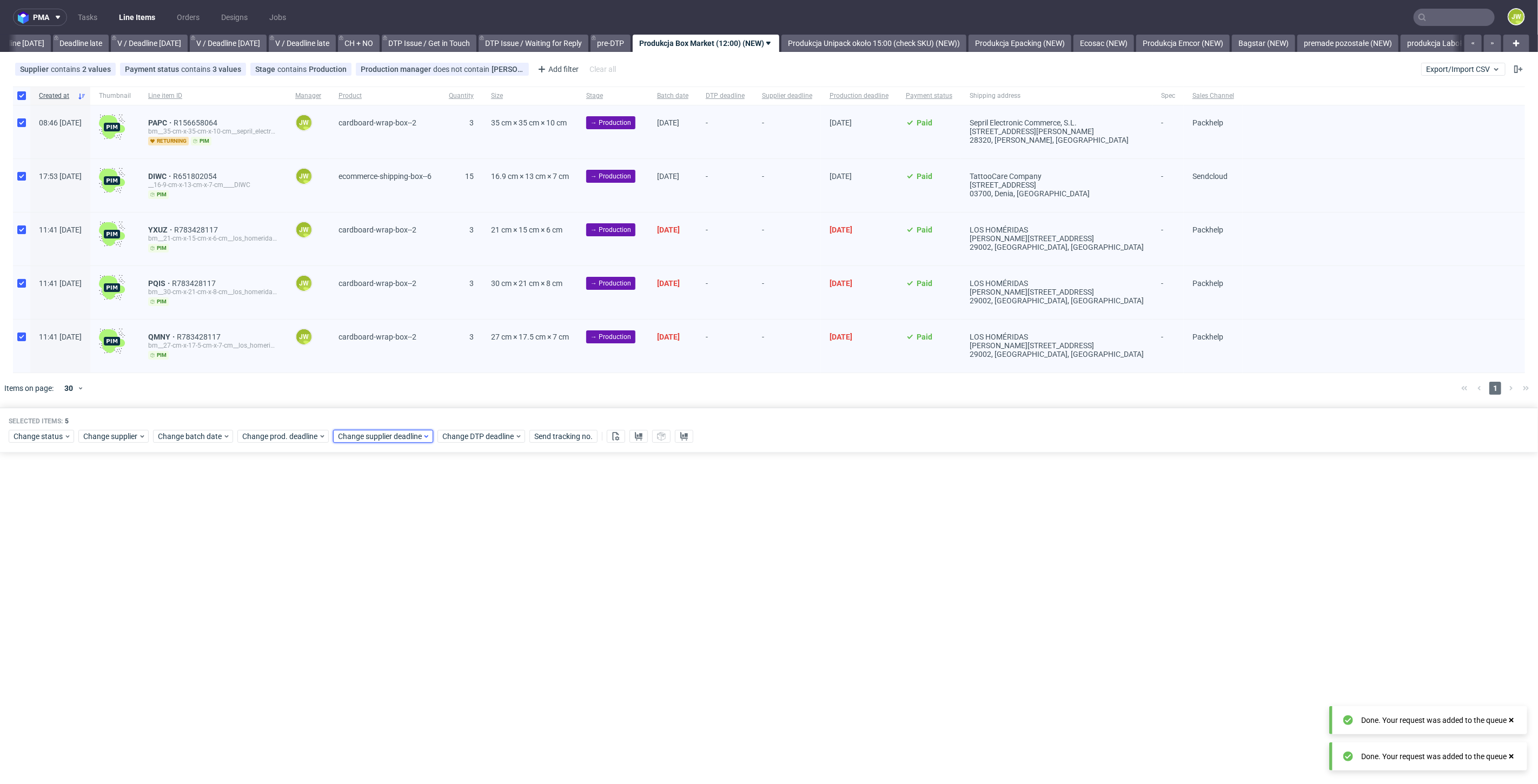
click at [370, 431] on span "Change supplier deadline" at bounding box center [380, 436] width 84 height 11
click at [441, 561] on span "26" at bounding box center [440, 560] width 8 height 11
click at [465, 611] on button "Save" at bounding box center [461, 616] width 27 height 17
click at [909, 39] on link "Produkcja Unipack około 15:00 (check SKU) (NEW))" at bounding box center [874, 43] width 185 height 17
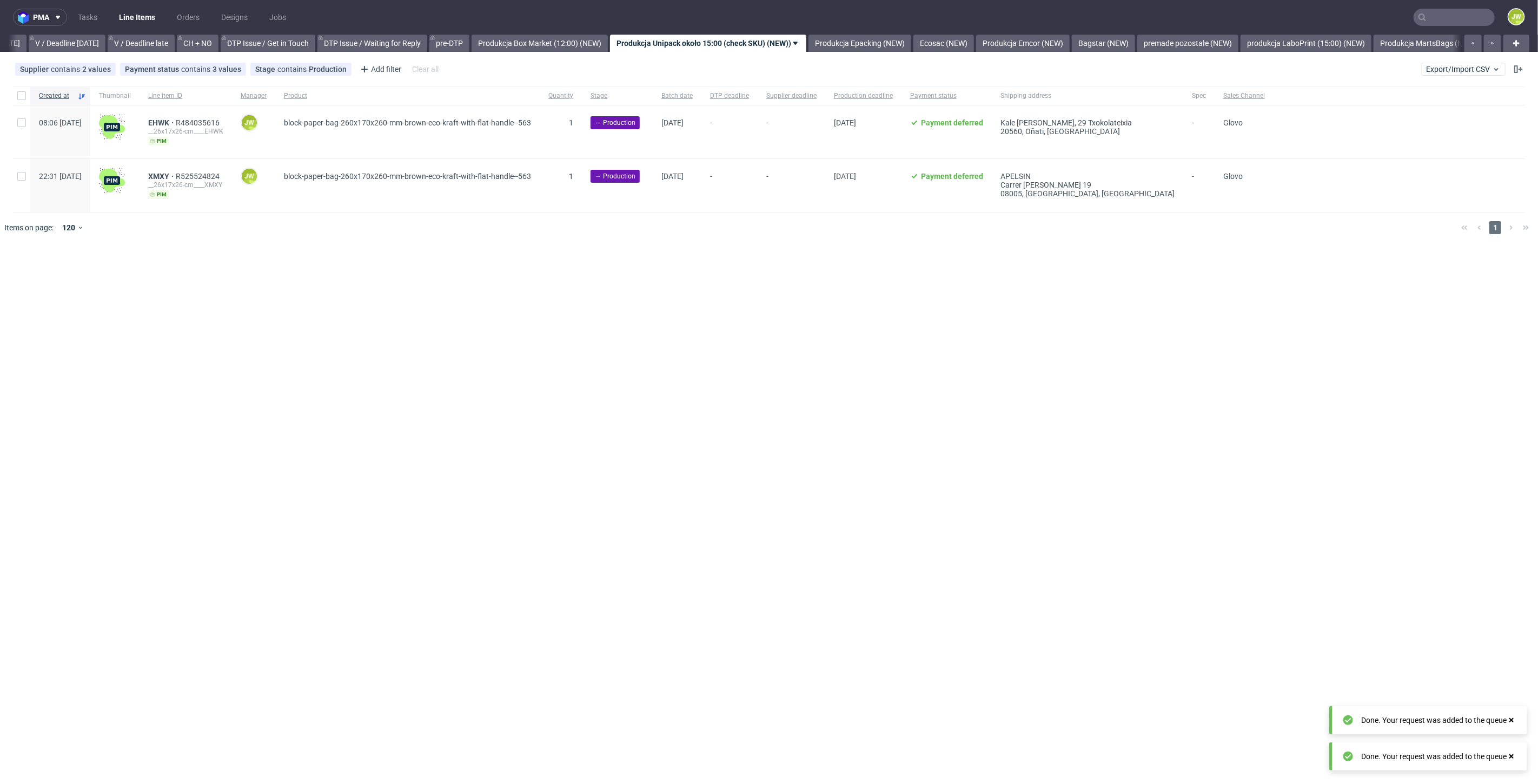
scroll to position [0, 1392]
click at [891, 38] on link "Produkcja Epacking (NEW)" at bounding box center [857, 43] width 102 height 17
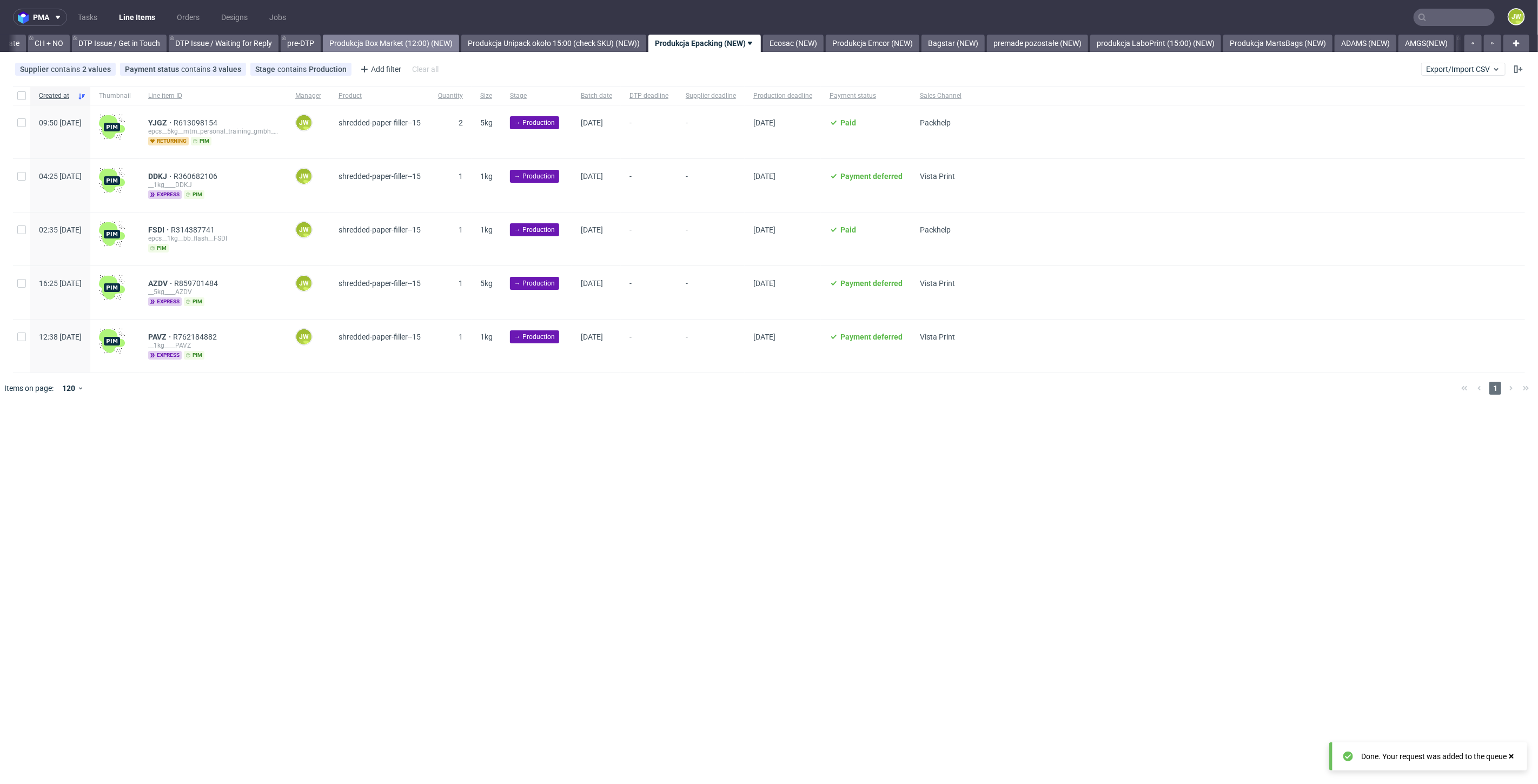
click at [432, 42] on link "Produkcja Box Market (12:00) (NEW)" at bounding box center [391, 43] width 136 height 17
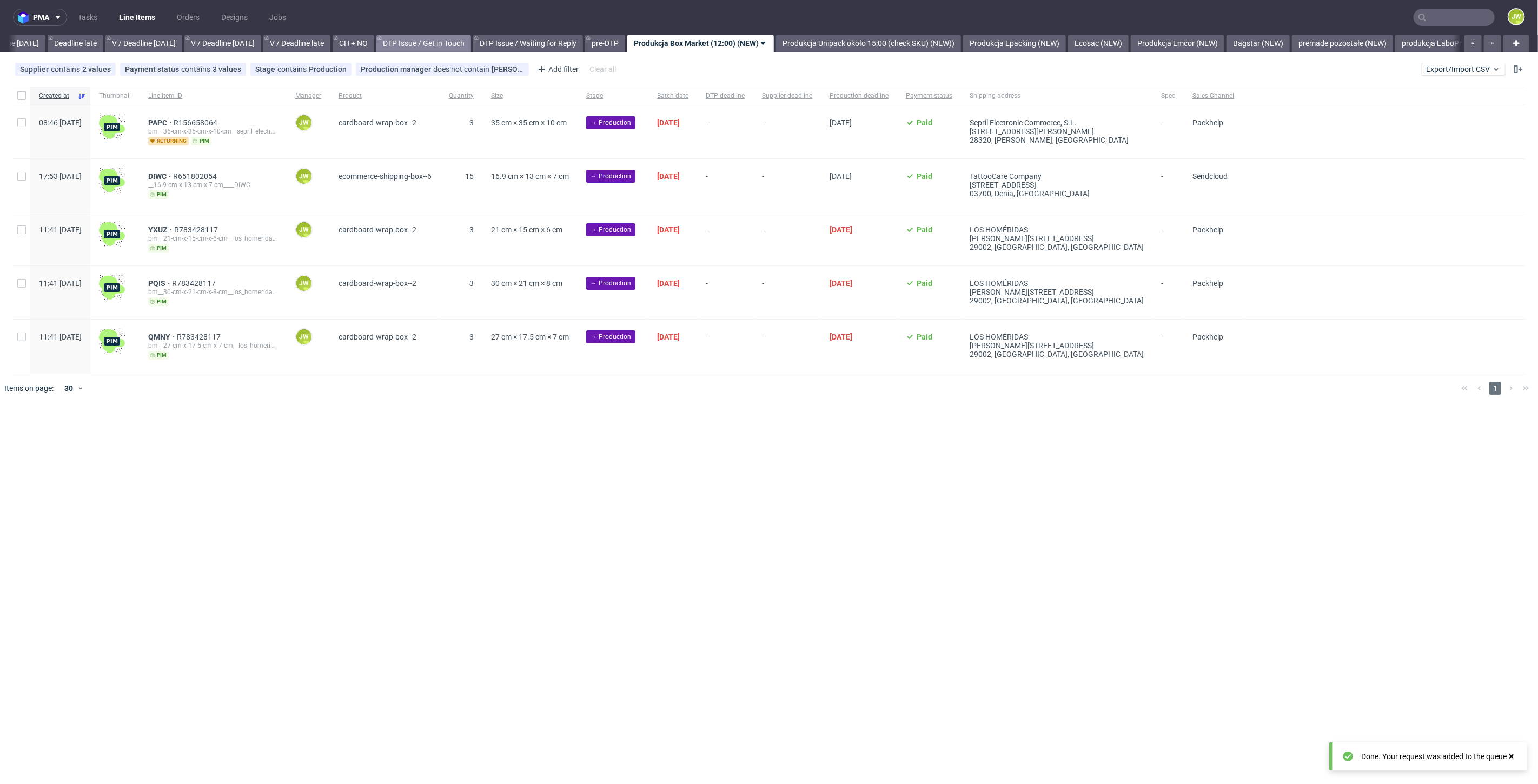
scroll to position [0, 1228]
click at [1032, 44] on link "Produkcja Epacking (NEW)" at bounding box center [1020, 43] width 102 height 17
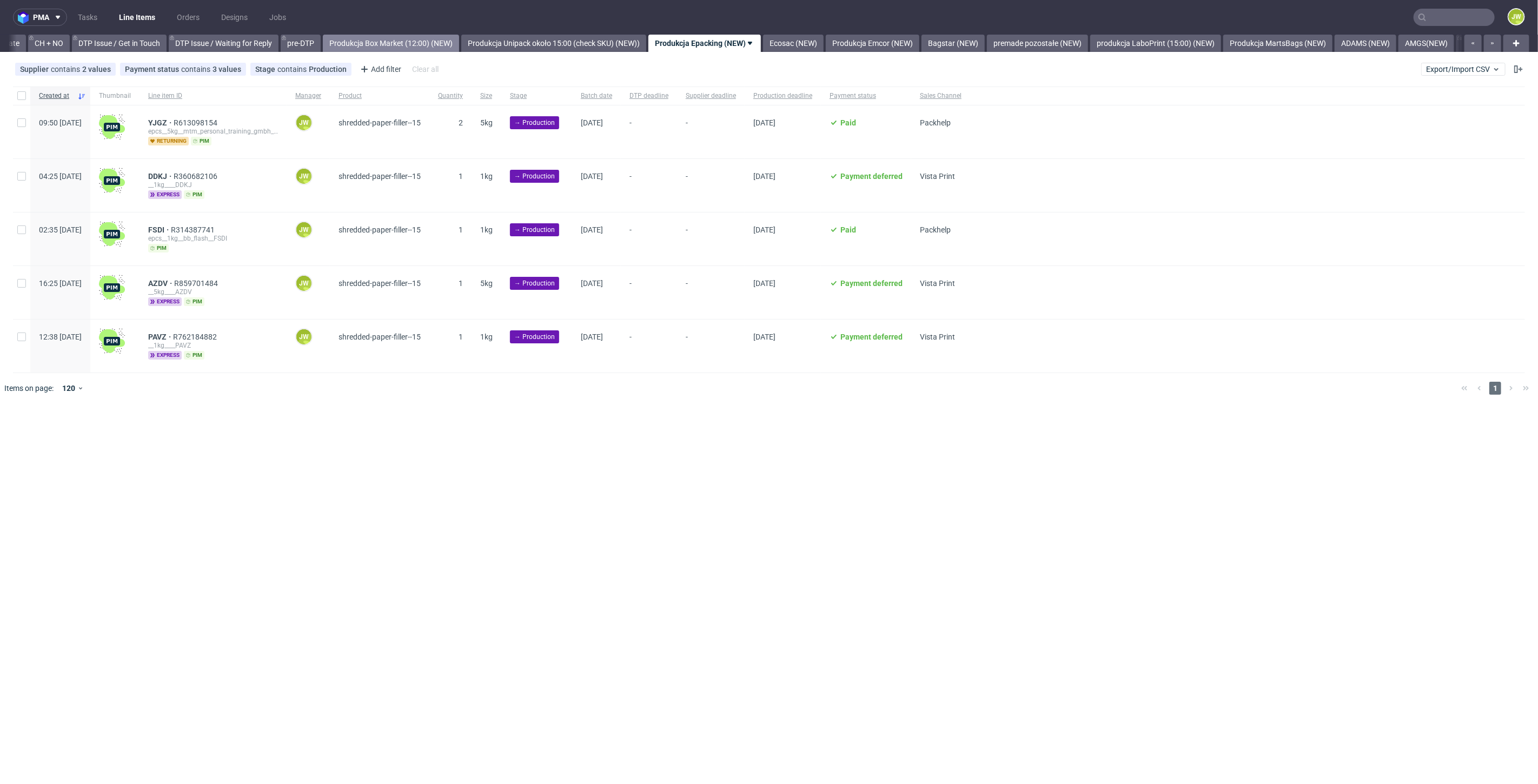
click at [414, 38] on link "Produkcja Box Market (12:00) (NEW)" at bounding box center [391, 43] width 136 height 17
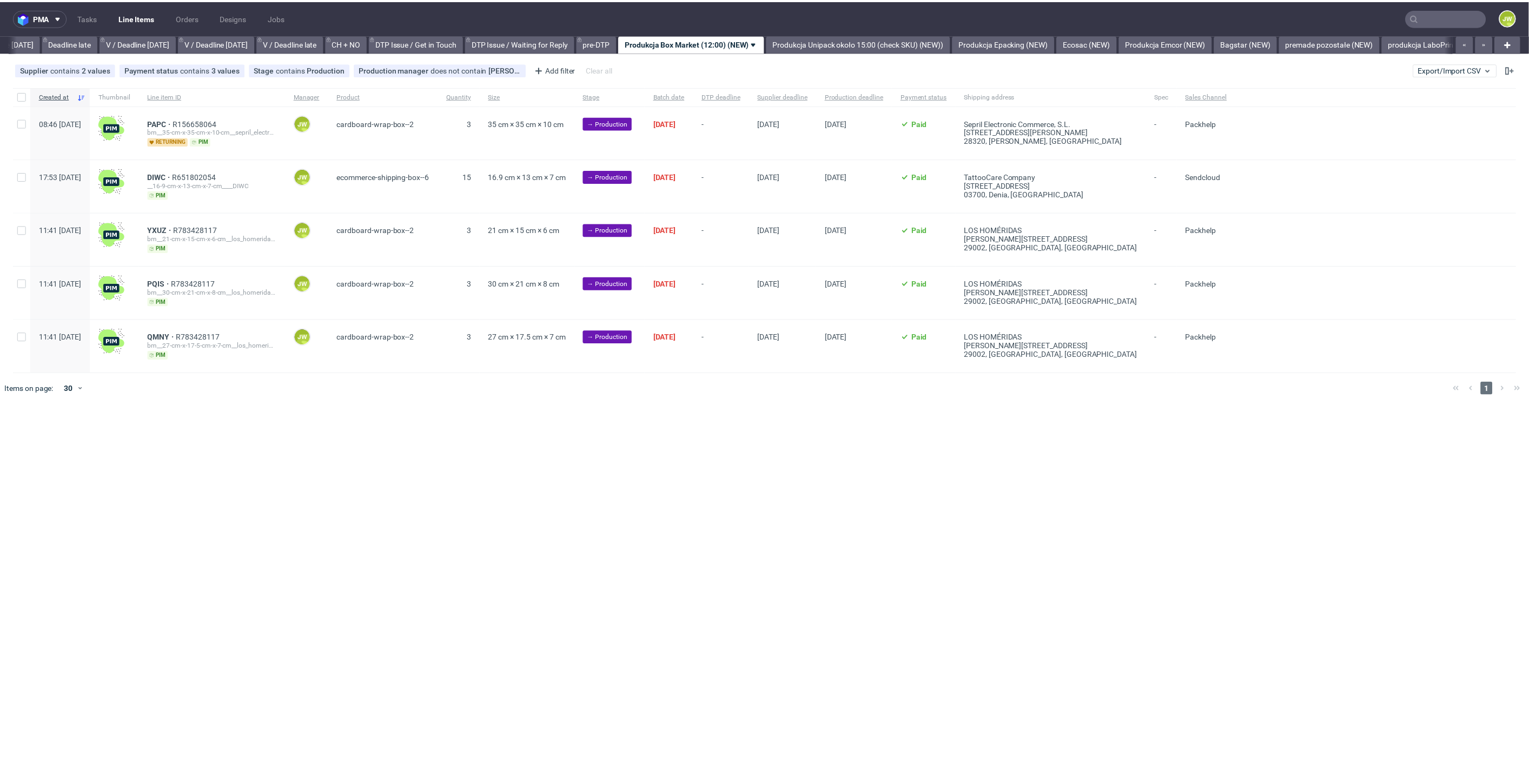
scroll to position [0, 1228]
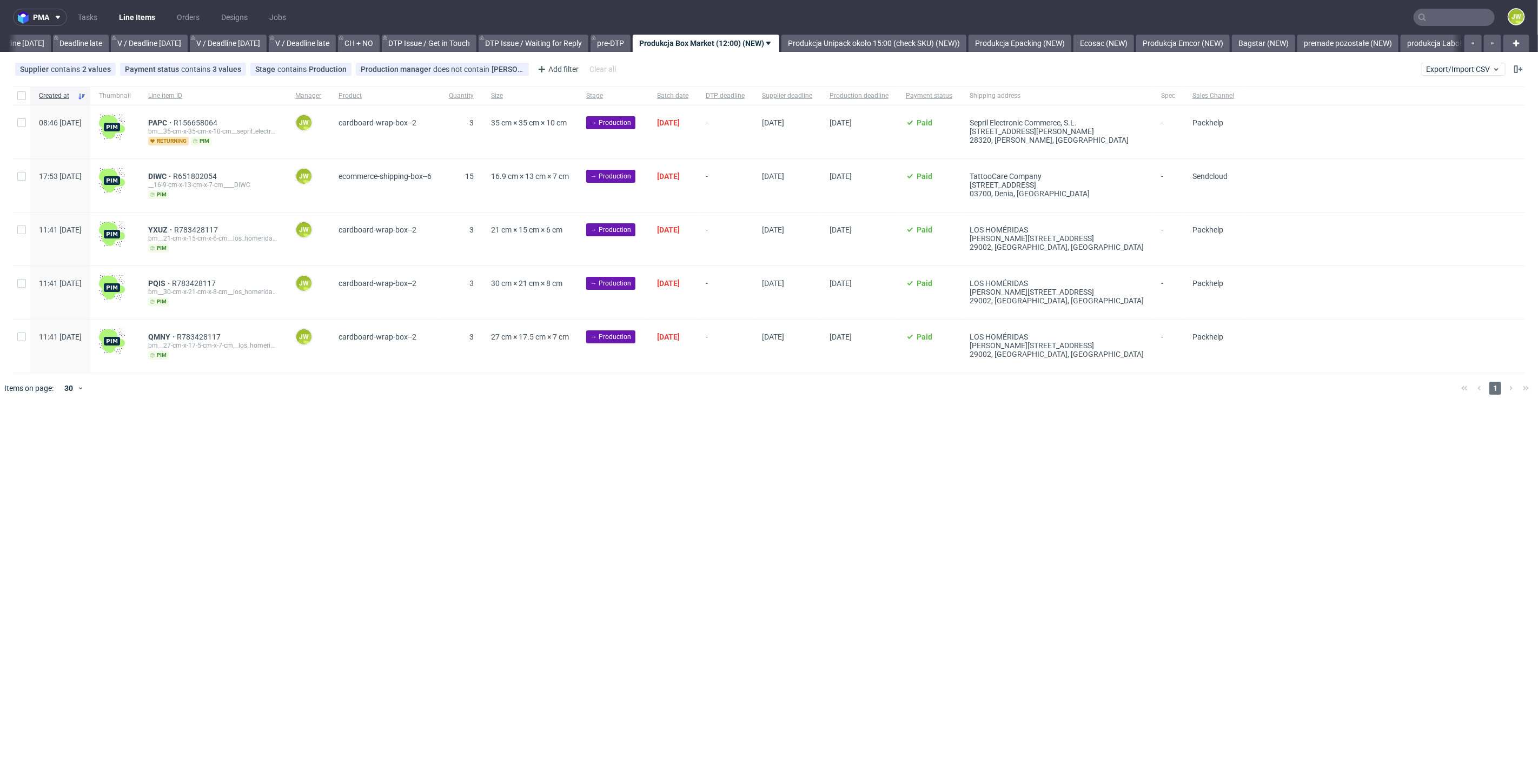
click at [704, 457] on div "pma Tasks Line Items Orders Designs Jobs JW All DTP Late Shipped Shipments DTP …" at bounding box center [769, 392] width 1538 height 784
click at [23, 95] on input "checkbox" at bounding box center [22, 96] width 8 height 8
checkbox input "true"
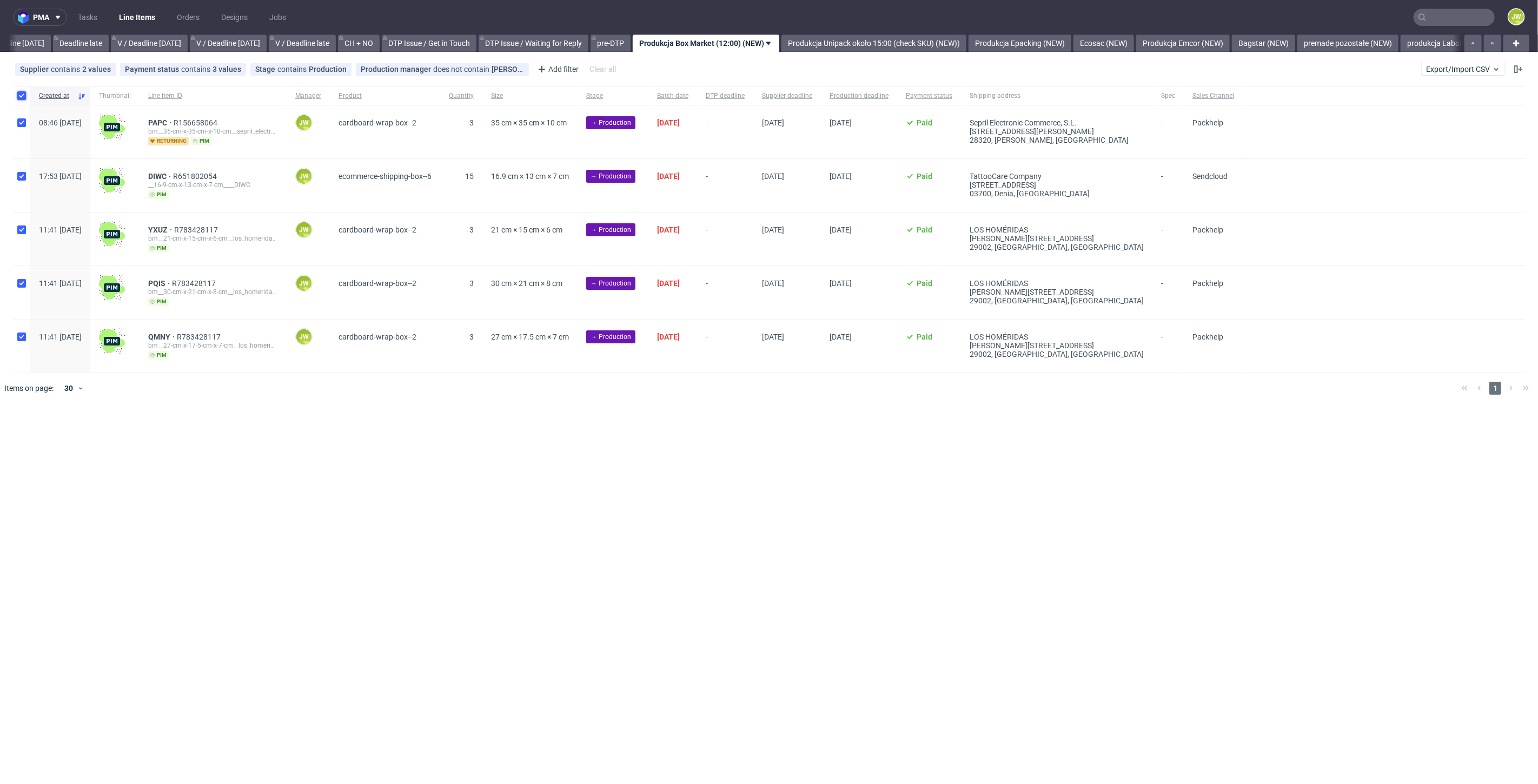
checkbox input "true"
click at [641, 431] on button at bounding box center [638, 436] width 19 height 13
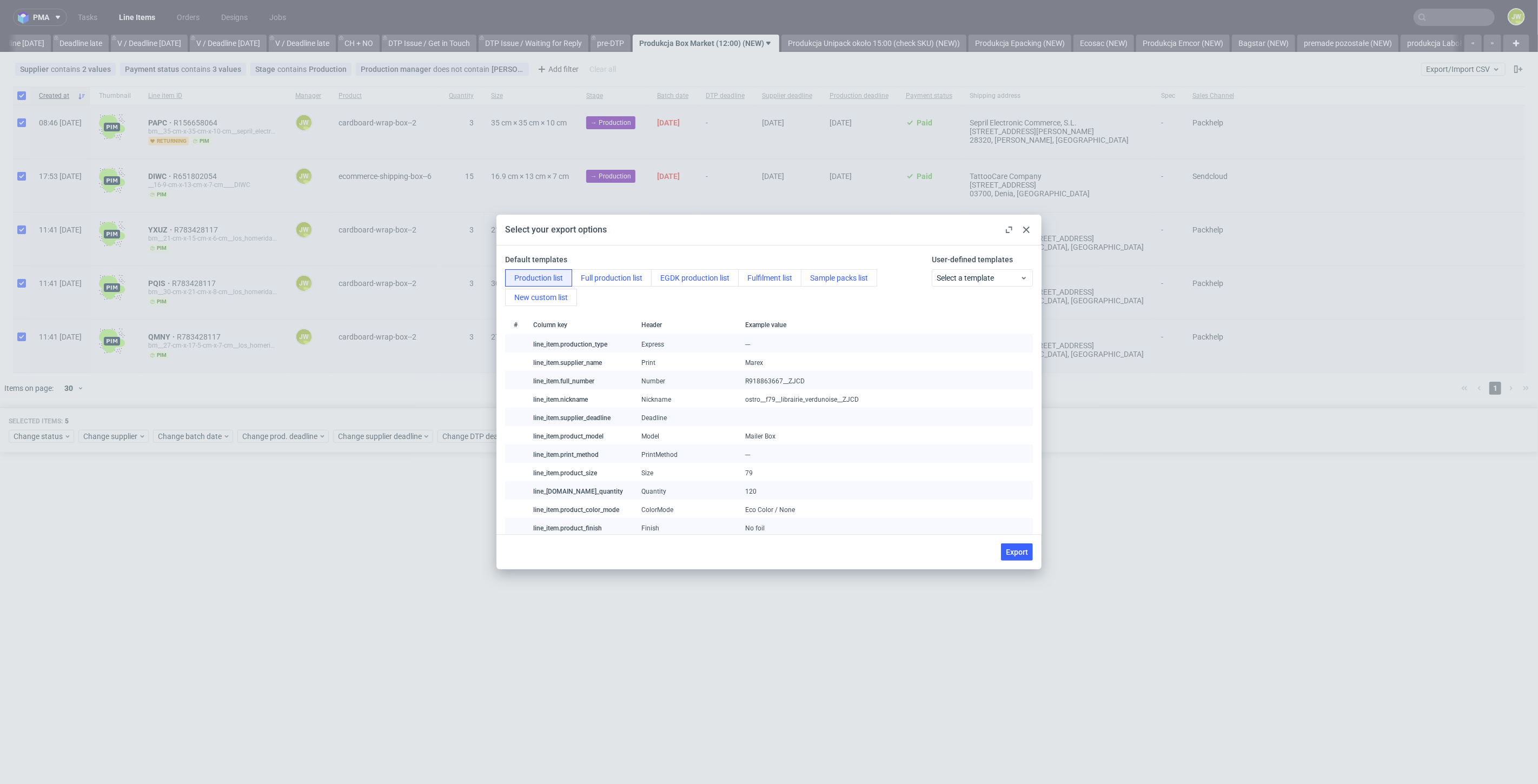
drag, startPoint x: 1024, startPoint y: 558, endPoint x: 1019, endPoint y: 569, distance: 12.1
click at [1022, 559] on button "Export" at bounding box center [1017, 552] width 32 height 17
checkbox input "false"
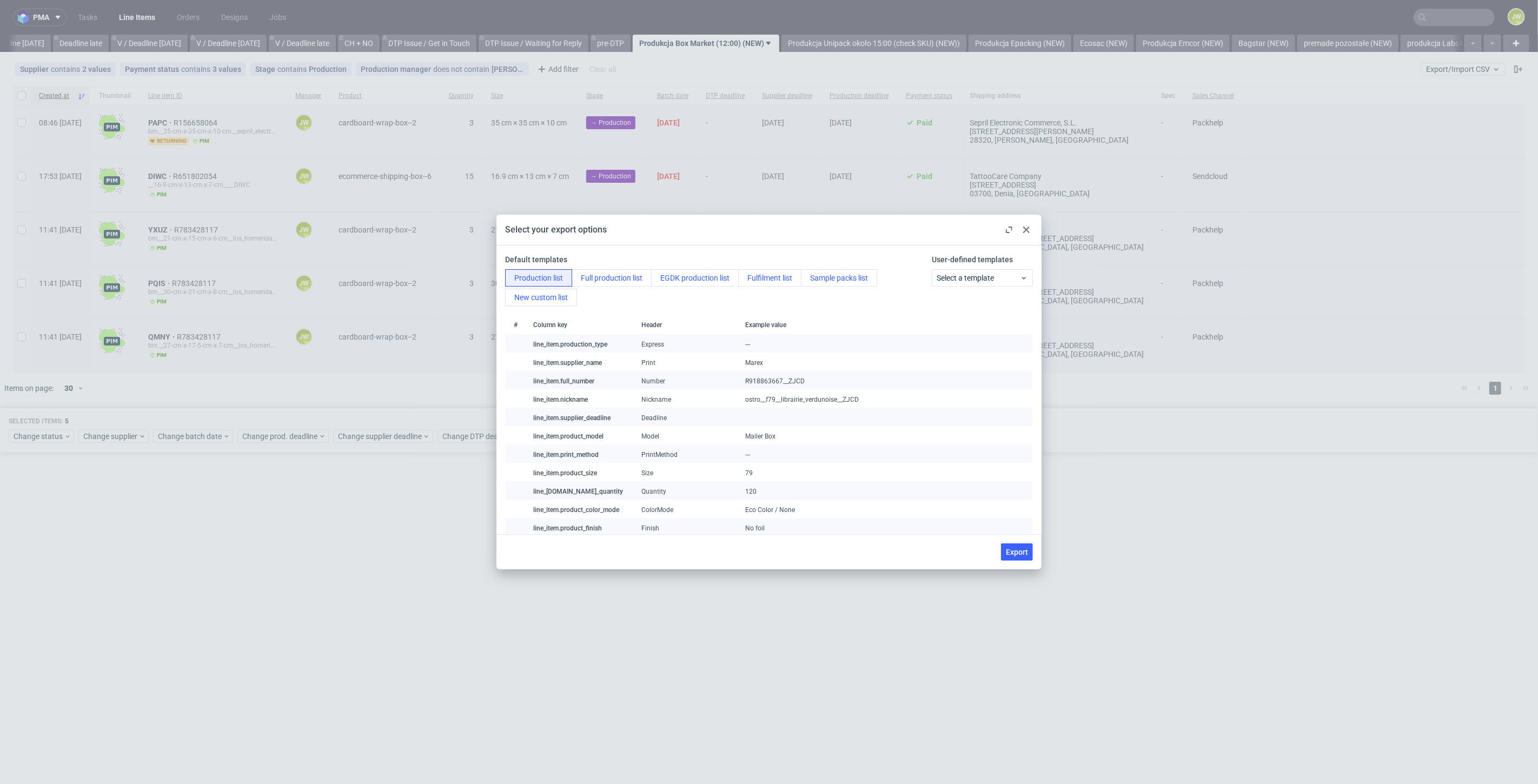
checkbox input "false"
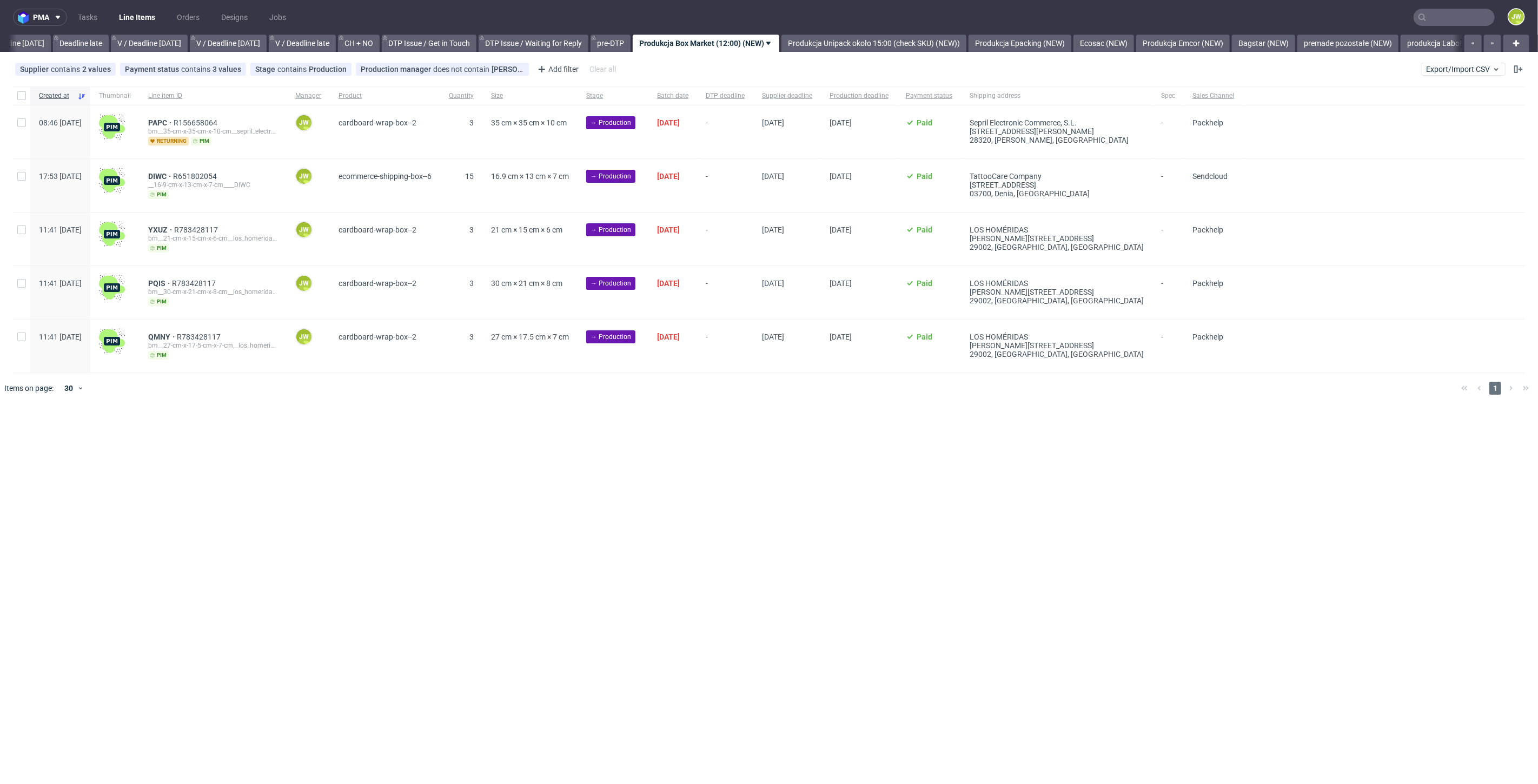
drag, startPoint x: 312, startPoint y: 444, endPoint x: 315, endPoint y: 436, distance: 8.5
click at [313, 444] on div "pma Tasks Line Items Orders Designs Jobs JW All DTP Late Shipped Shipments DTP …" at bounding box center [769, 392] width 1538 height 784
click at [20, 97] on input "checkbox" at bounding box center [22, 96] width 8 height 8
checkbox input "true"
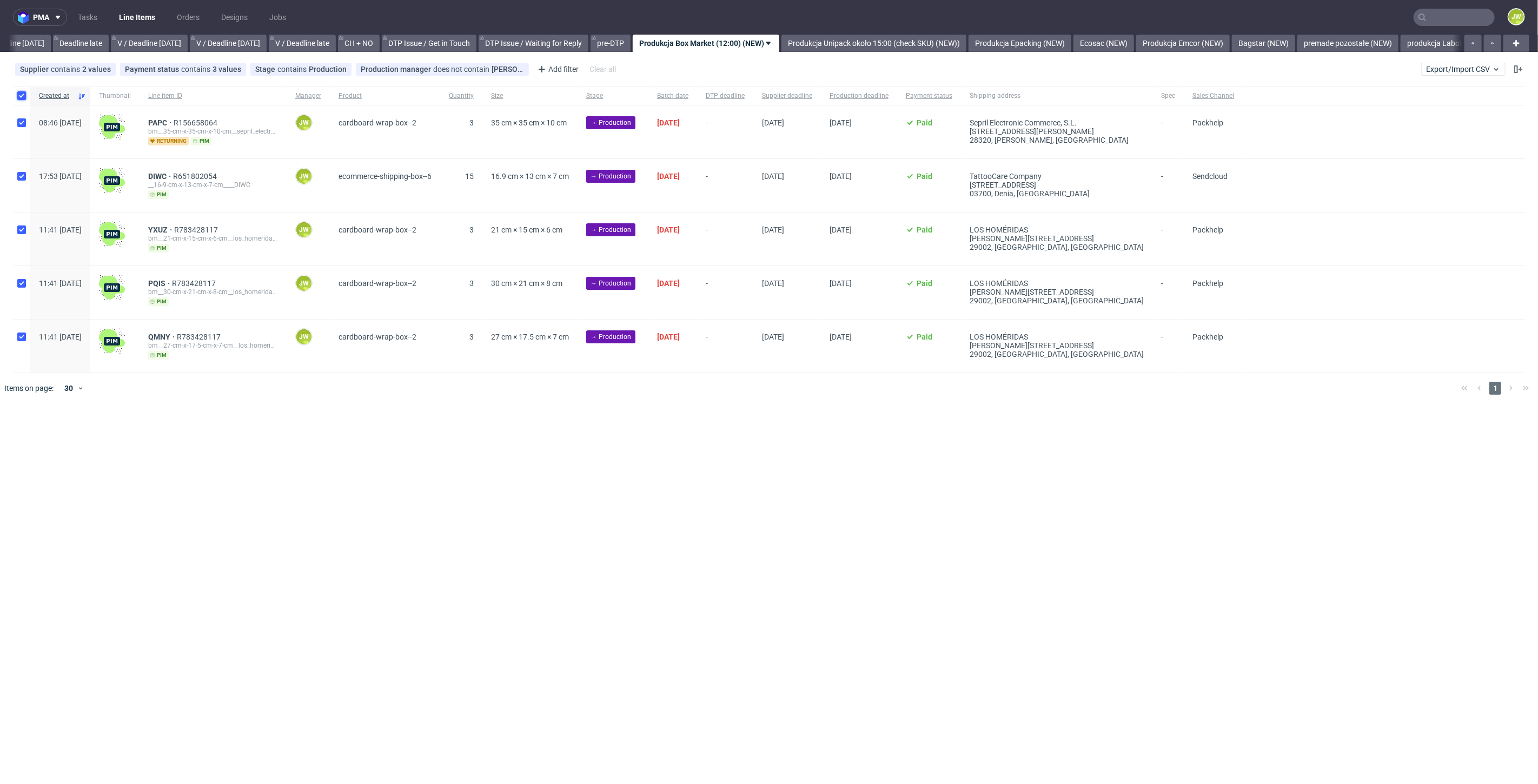
checkbox input "true"
click at [33, 434] on span "Change status" at bounding box center [38, 436] width 50 height 11
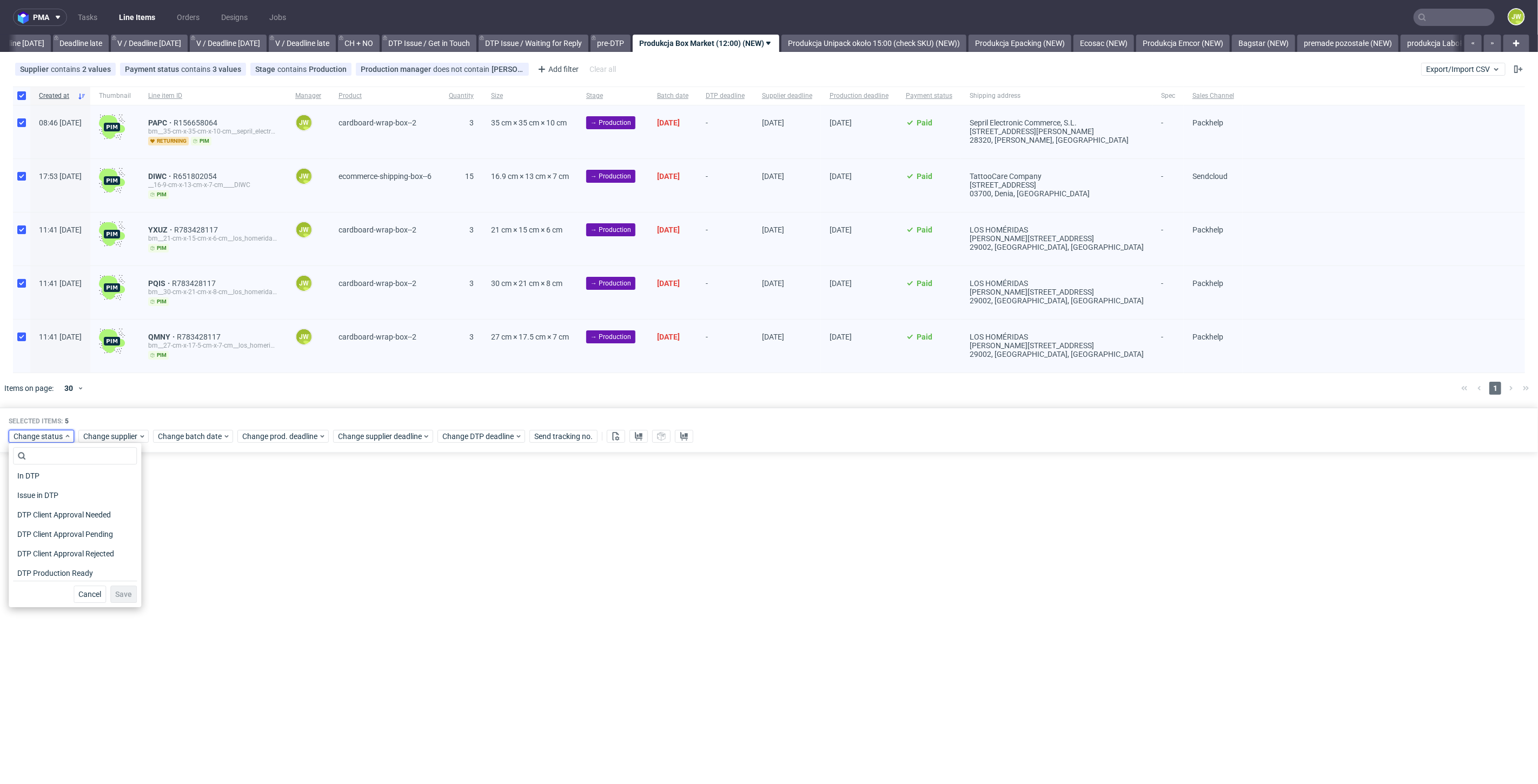
scroll to position [60, 0]
click at [39, 576] on span "In Production" at bounding box center [40, 574] width 55 height 15
click at [115, 594] on span "Save" at bounding box center [124, 594] width 17 height 8
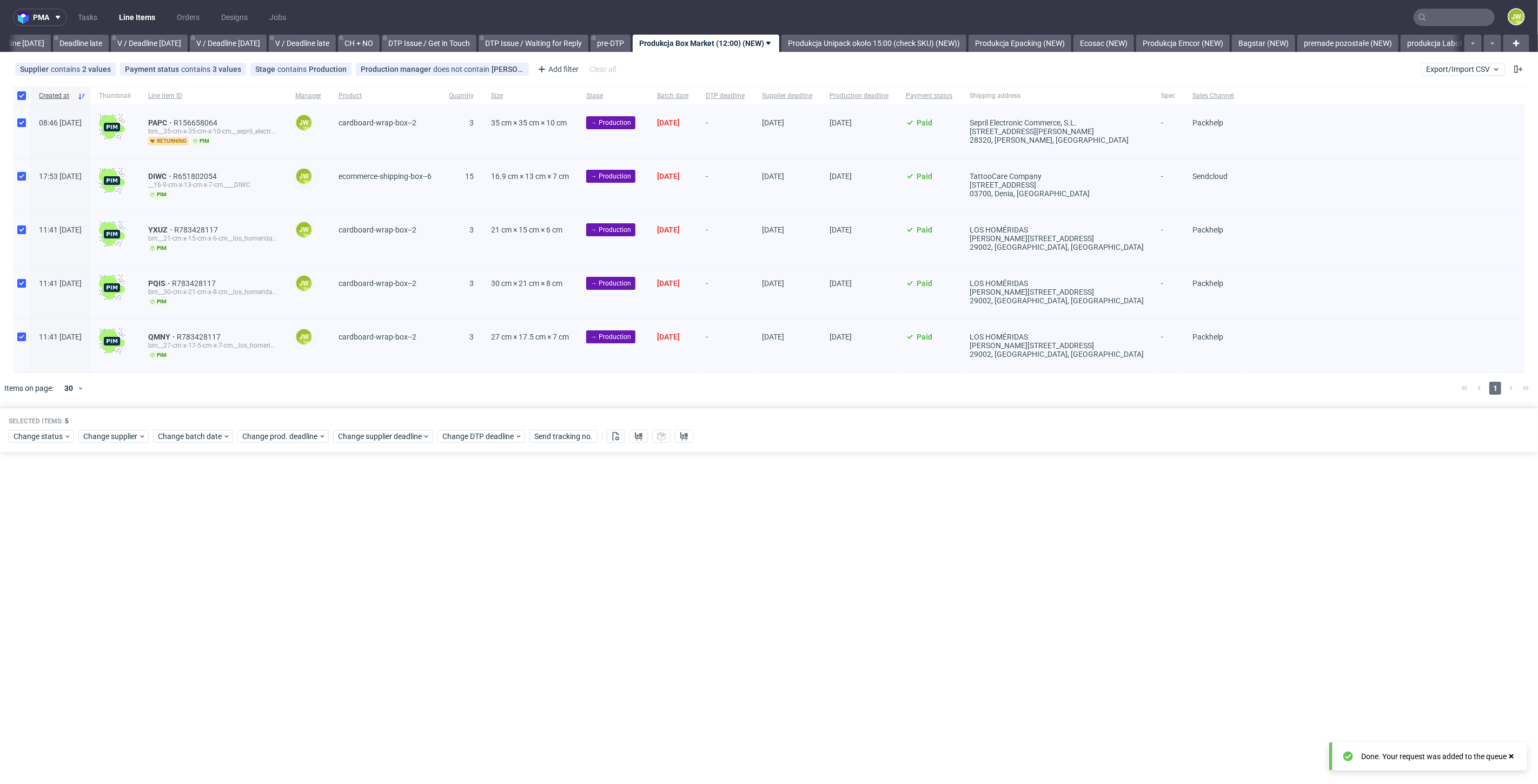
scroll to position [0, 1228]
click at [853, 42] on link "Produkcja Unipack około 15:00 (check SKU) (NEW))" at bounding box center [874, 43] width 185 height 17
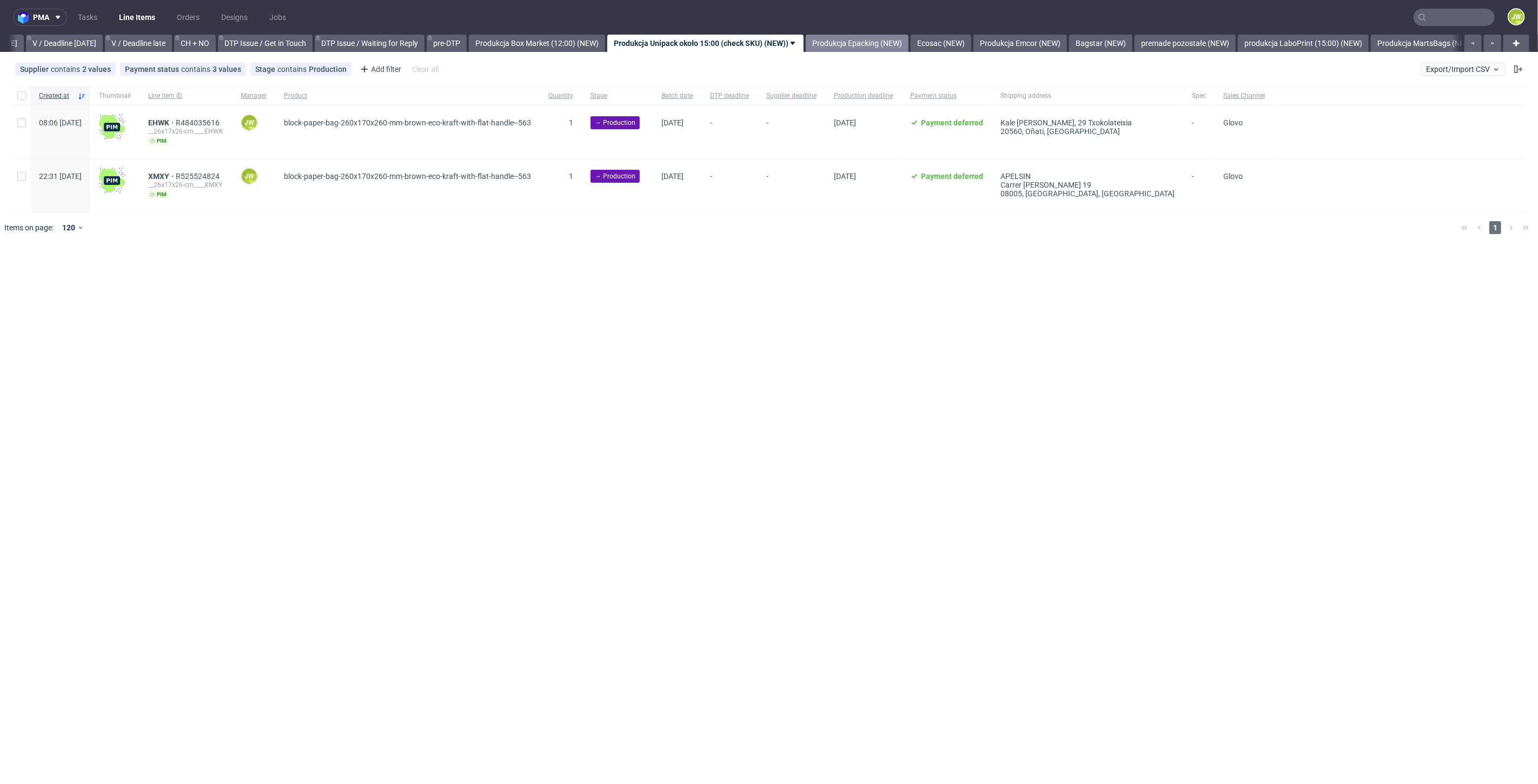
drag, startPoint x: 840, startPoint y: 40, endPoint x: 757, endPoint y: 40, distance: 83.0
click at [840, 40] on link "Produkcja Epacking (NEW)" at bounding box center [857, 43] width 102 height 17
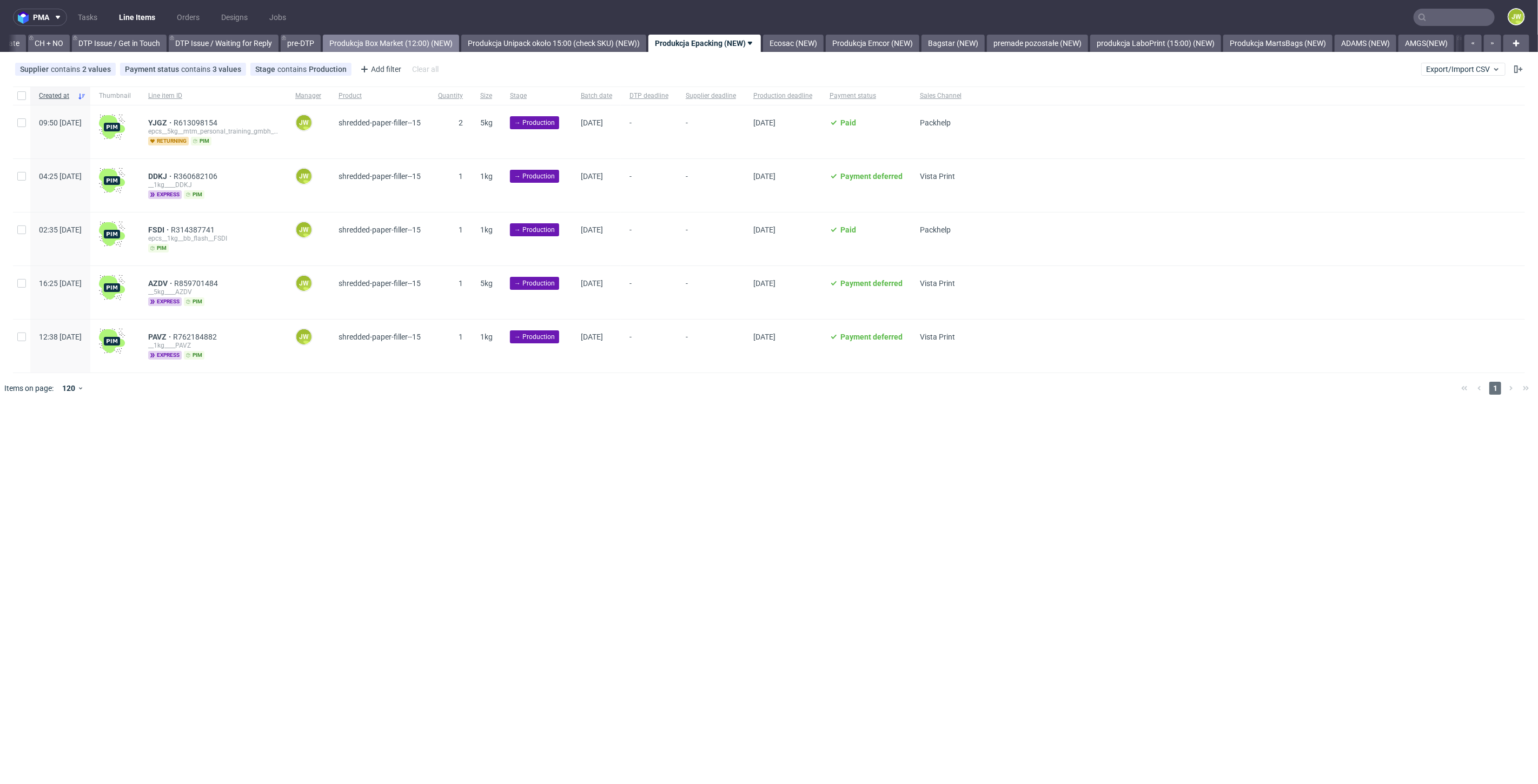
click at [449, 37] on link "Produkcja Box Market (12:00) (NEW)" at bounding box center [391, 43] width 136 height 17
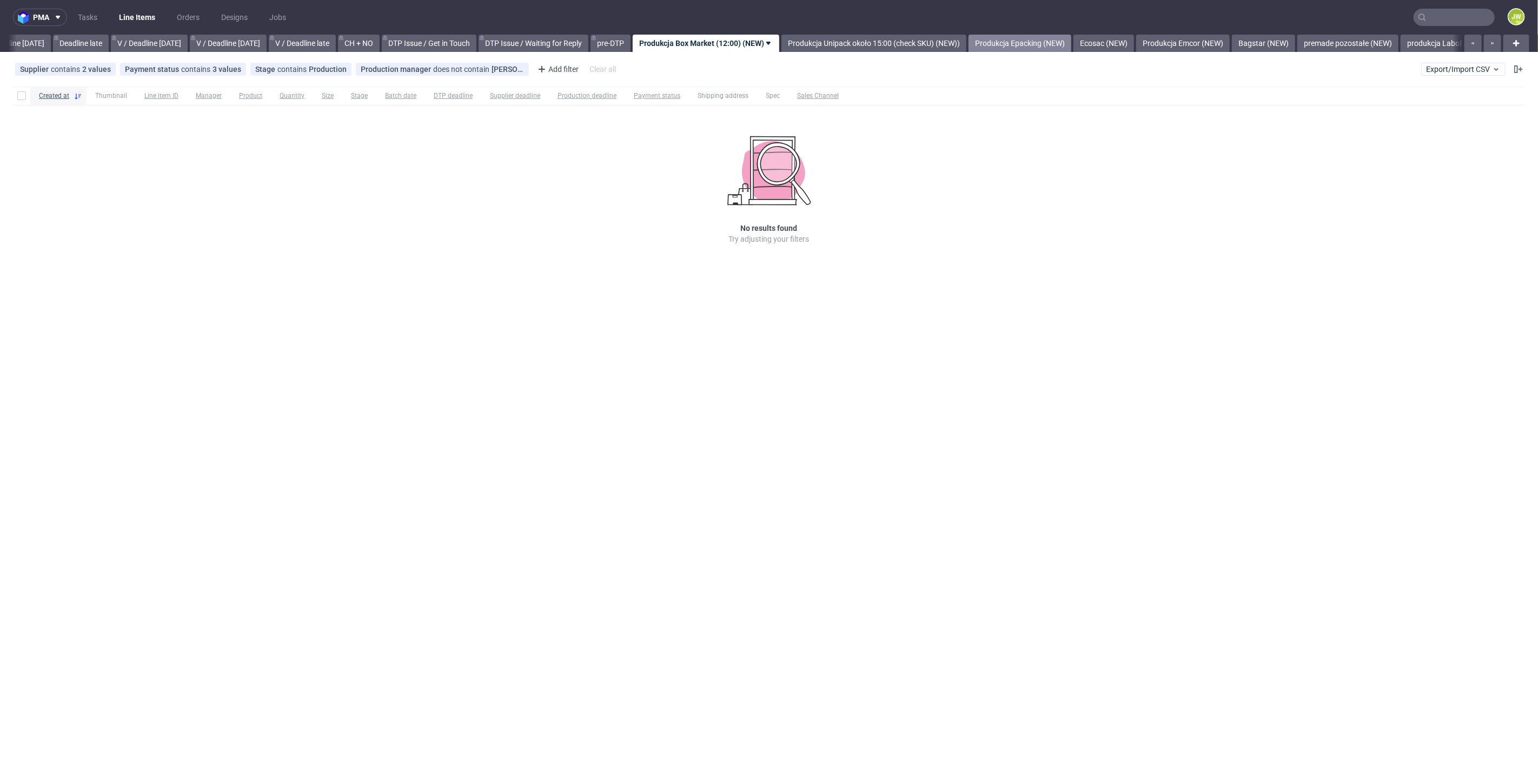
click at [1037, 40] on link "Produkcja Epacking (NEW)" at bounding box center [1020, 43] width 102 height 17
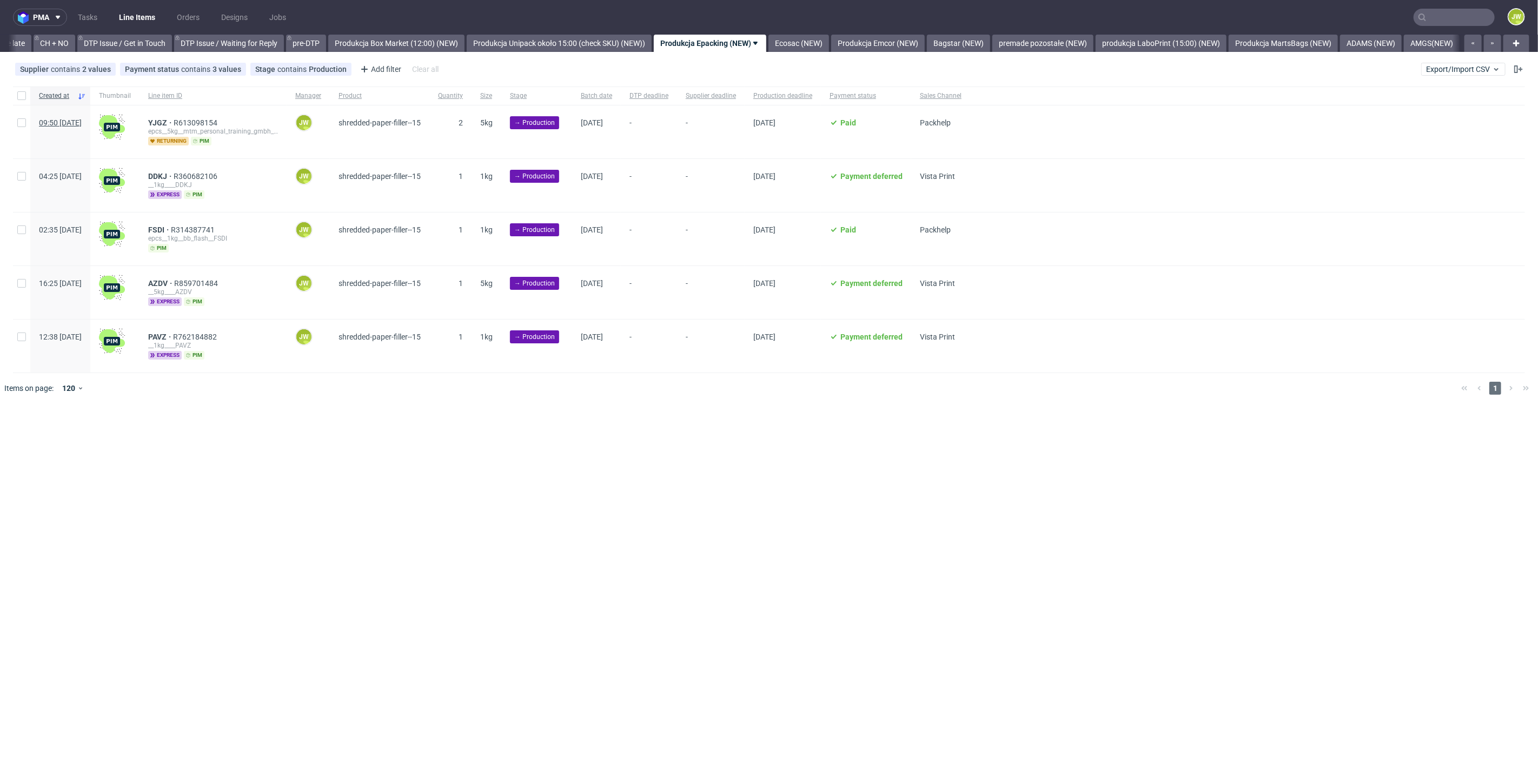
scroll to position [0, 1538]
click at [26, 99] on div at bounding box center [22, 96] width 17 height 19
checkbox input "true"
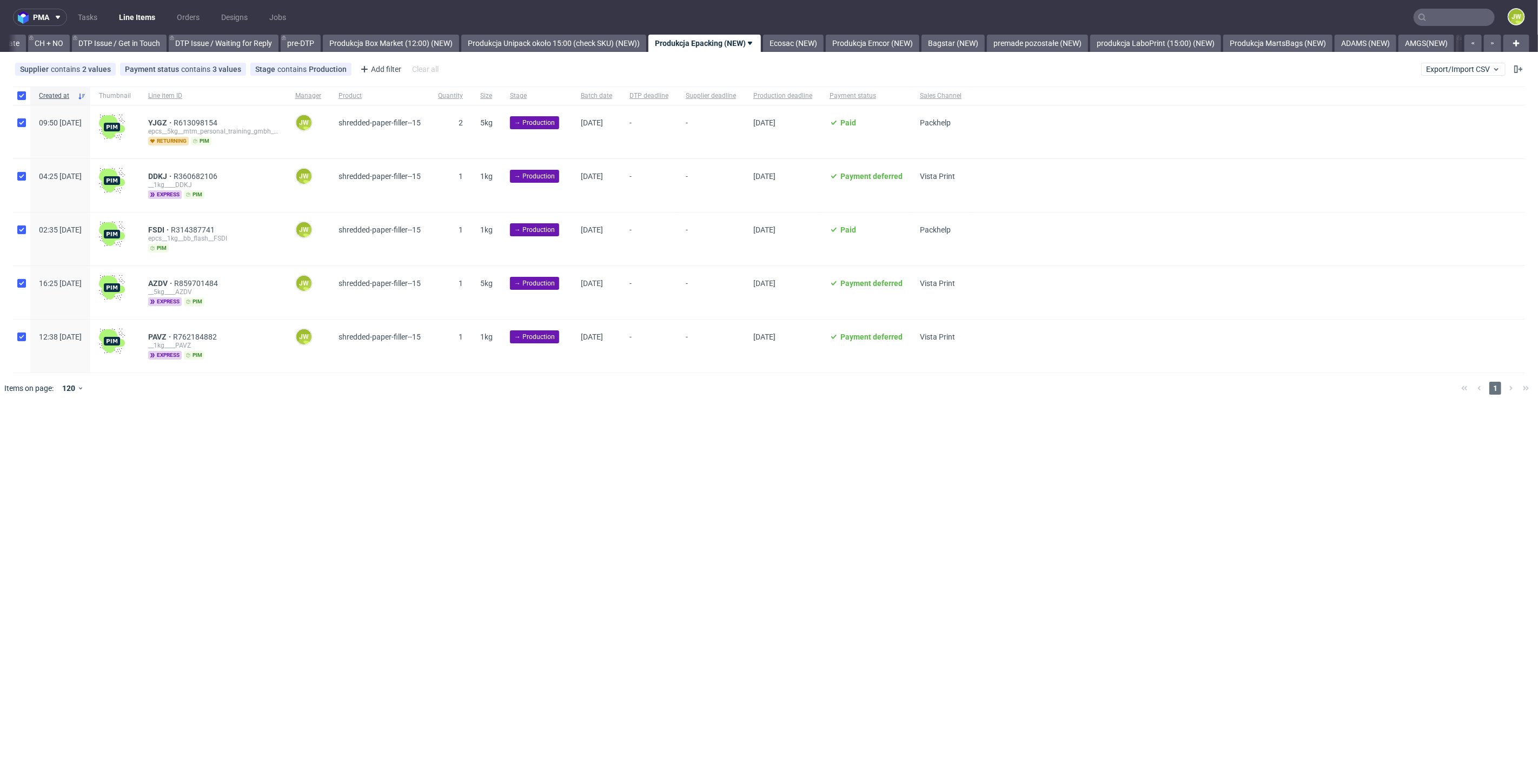
checkbox input "true"
click at [211, 438] on span "Change batch date" at bounding box center [191, 436] width 65 height 11
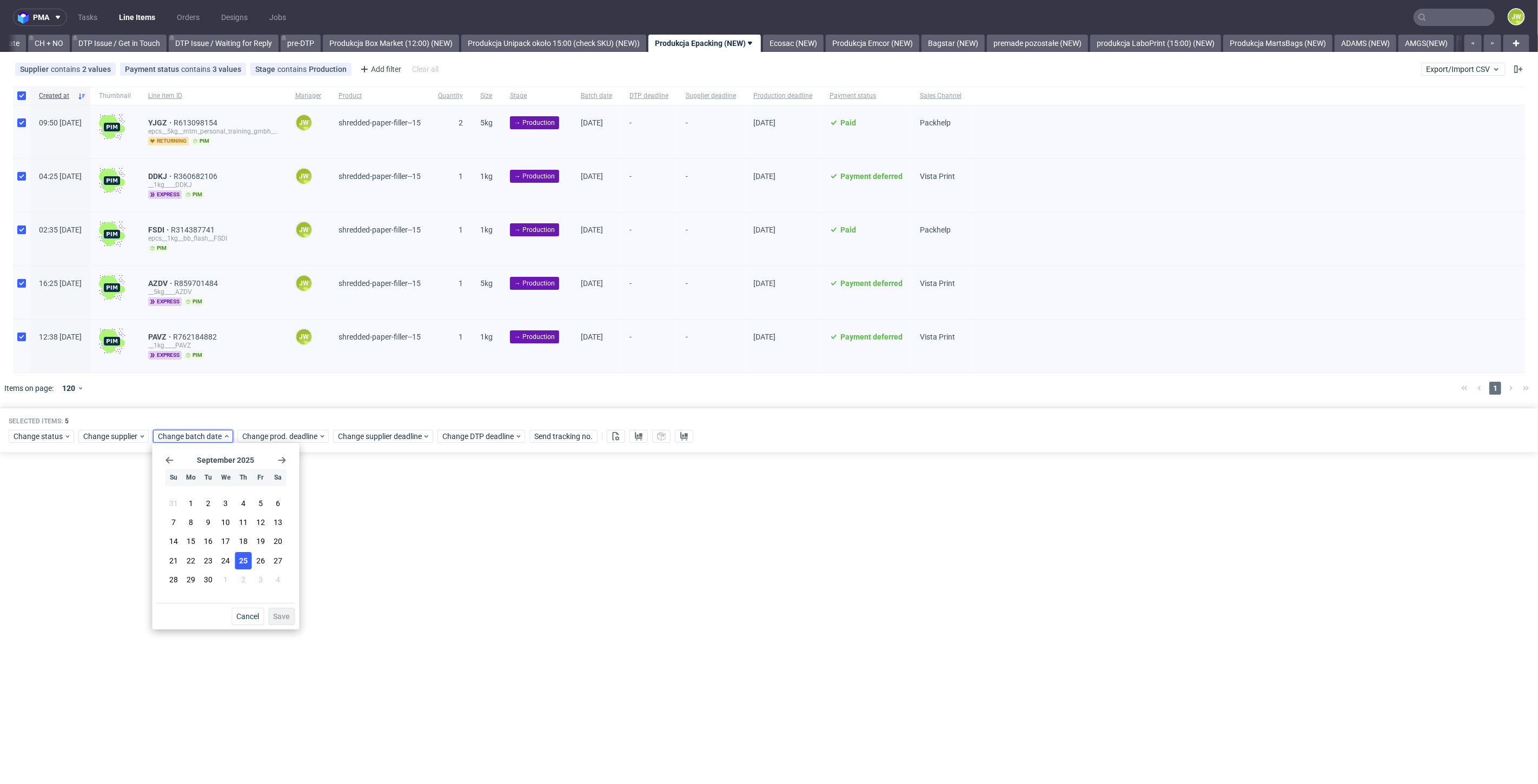
click at [244, 557] on span "25" at bounding box center [244, 560] width 8 height 11
click at [284, 622] on button "Save" at bounding box center [282, 616] width 27 height 17
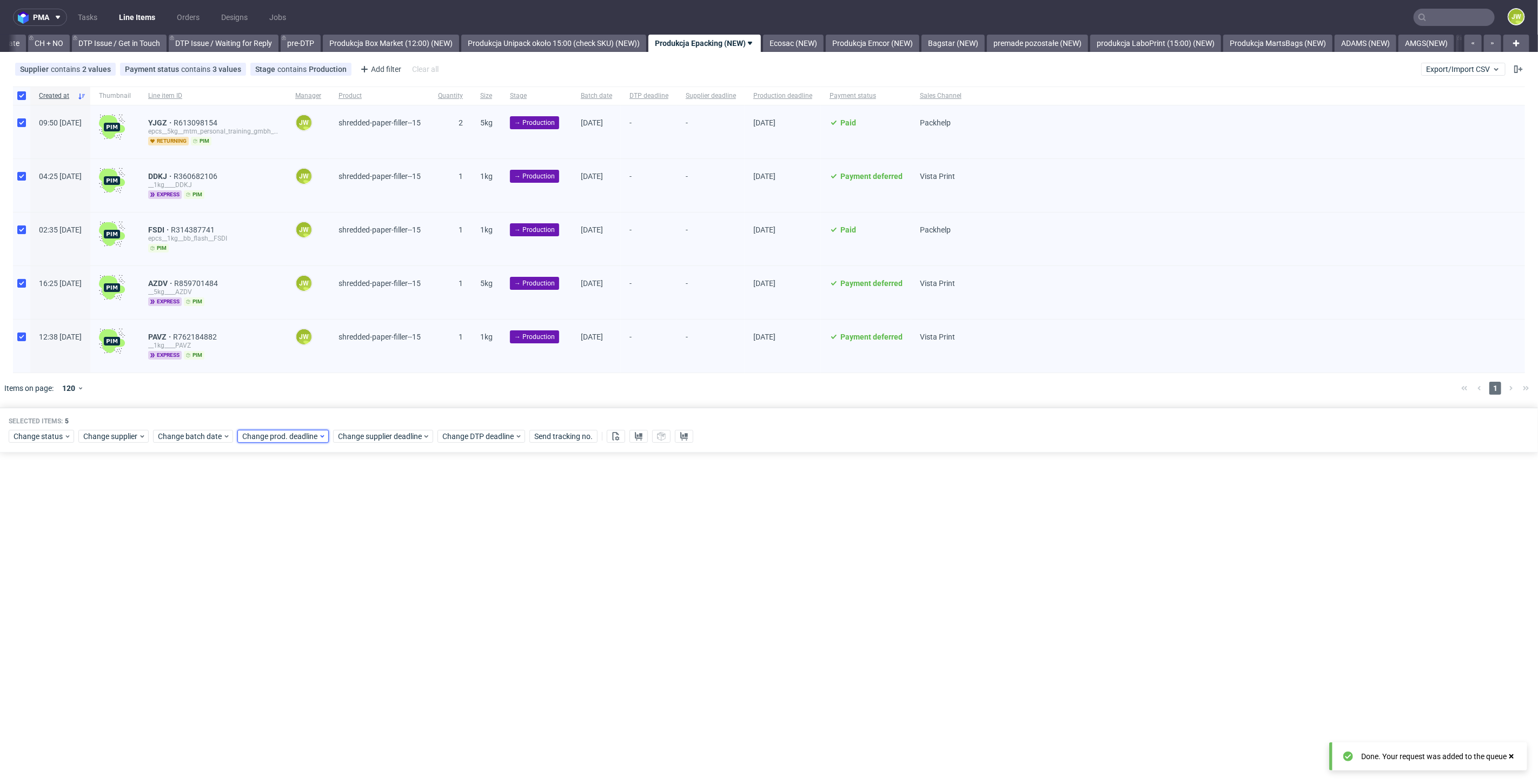
click at [271, 433] on span "Change prod. deadline" at bounding box center [280, 436] width 76 height 11
click at [345, 557] on span "26" at bounding box center [344, 560] width 8 height 11
drag, startPoint x: 369, startPoint y: 618, endPoint x: 368, endPoint y: 583, distance: 35.0
click at [368, 618] on span "Save" at bounding box center [365, 616] width 17 height 8
click at [368, 444] on div "Selected items: 5 Change status Change supplier Change batch date Change prod. …" at bounding box center [769, 430] width 1538 height 45
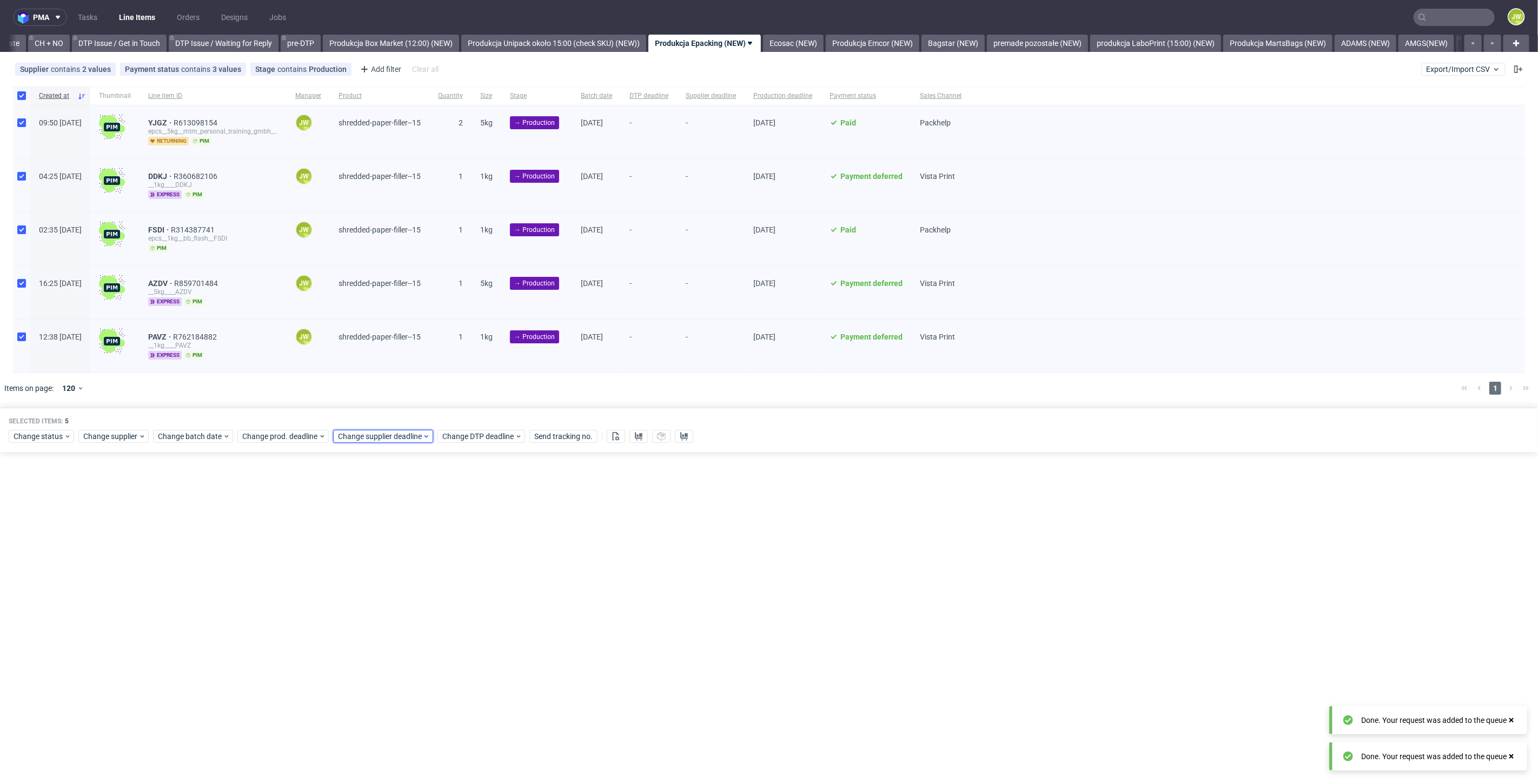
click at [366, 437] on span "Change supplier deadline" at bounding box center [380, 436] width 84 height 11
click at [438, 557] on span "26" at bounding box center [440, 560] width 8 height 11
click at [459, 614] on span "Save" at bounding box center [461, 616] width 17 height 8
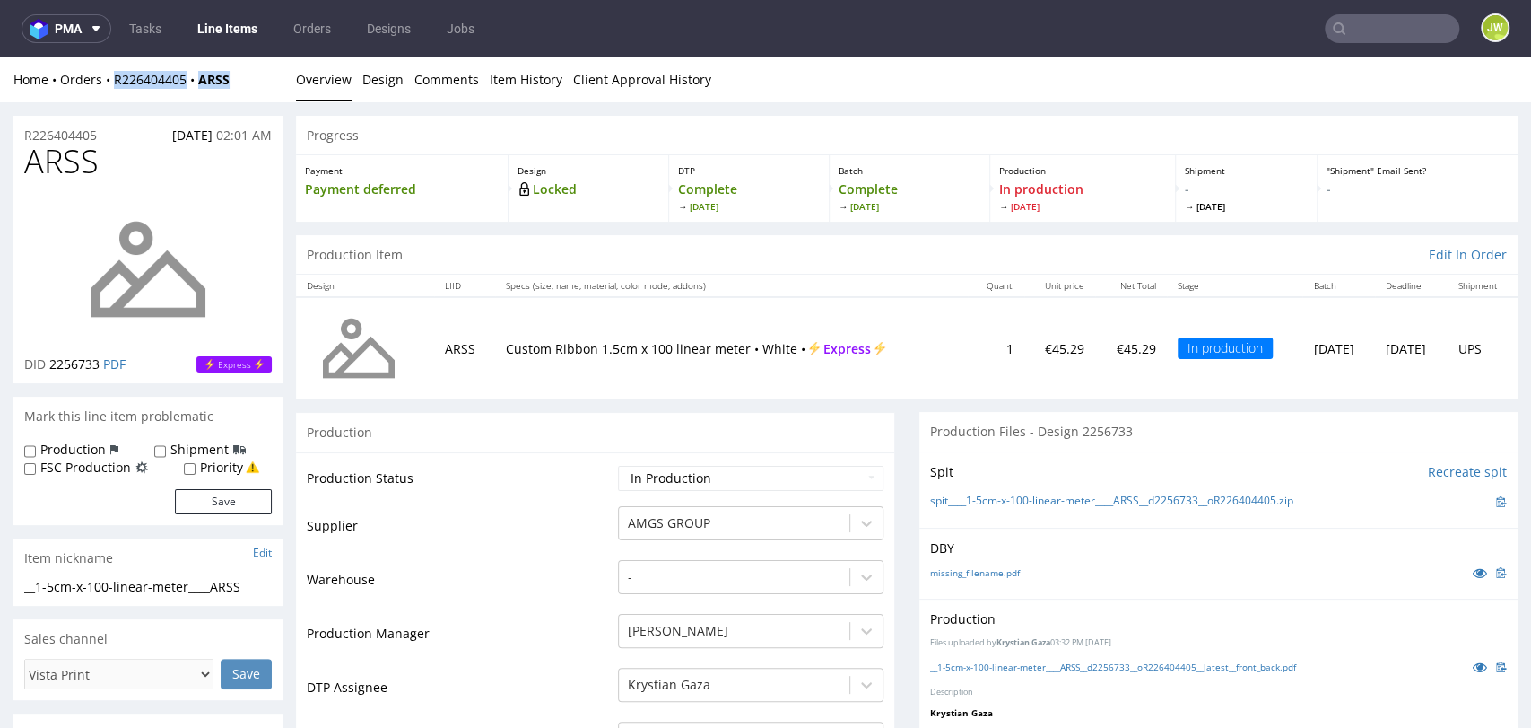
drag, startPoint x: 254, startPoint y: 81, endPoint x: 115, endPoint y: 95, distance: 139.8
click at [115, 95] on div "Home Orders R226404405 ARSS Overview Design Comments Item History Client Approv…" at bounding box center [765, 79] width 1531 height 45
copy div "R226404405 ARSS"
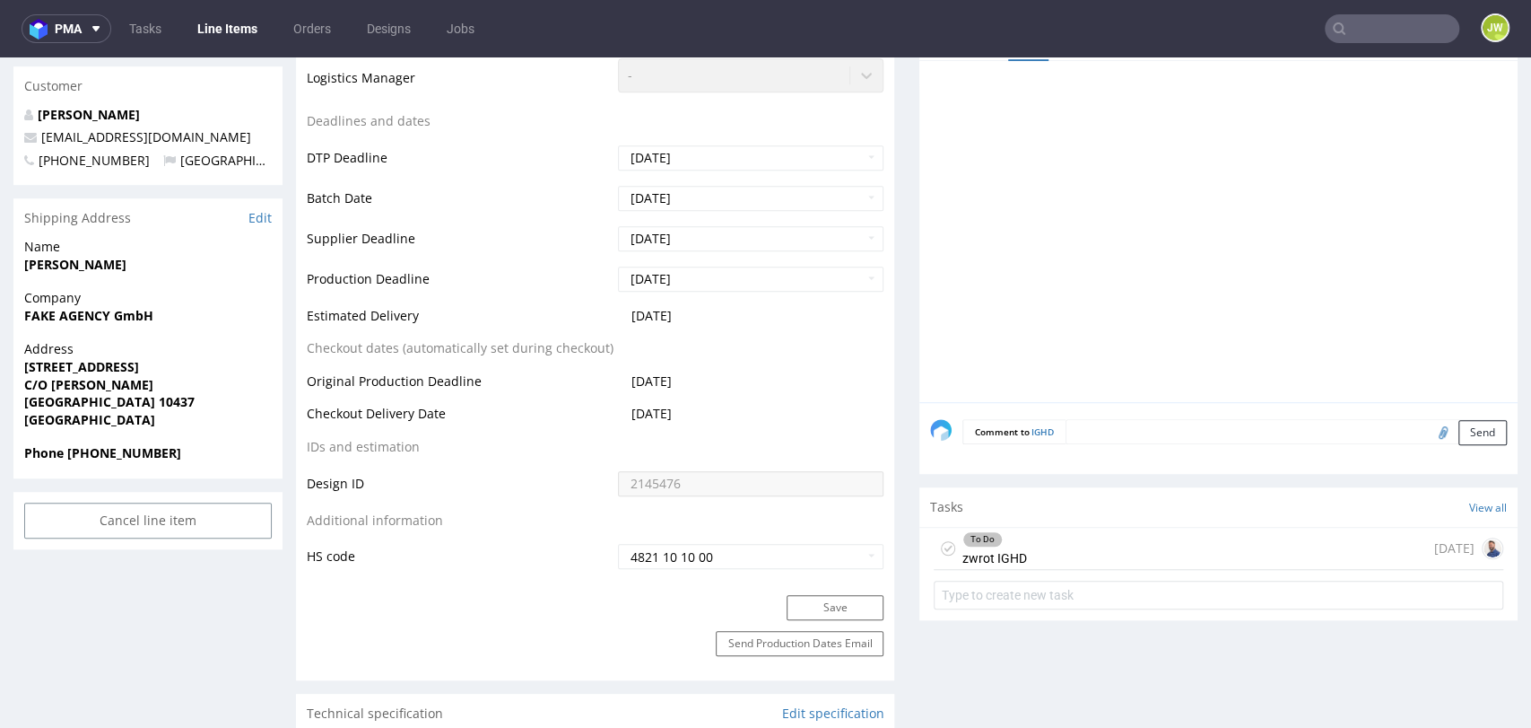
scroll to position [697, 0]
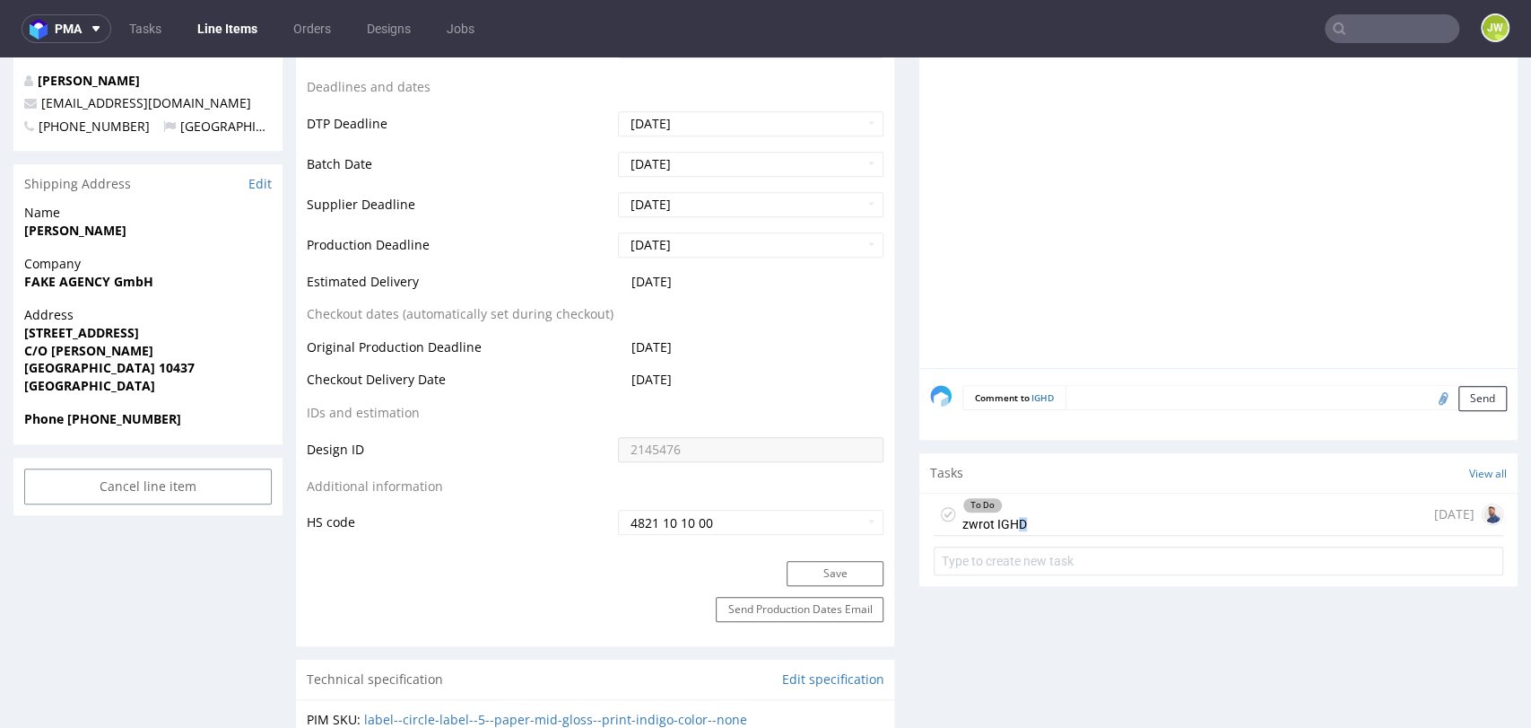
click at [1004, 521] on div "To Do zwrot IGHD" at bounding box center [995, 513] width 65 height 41
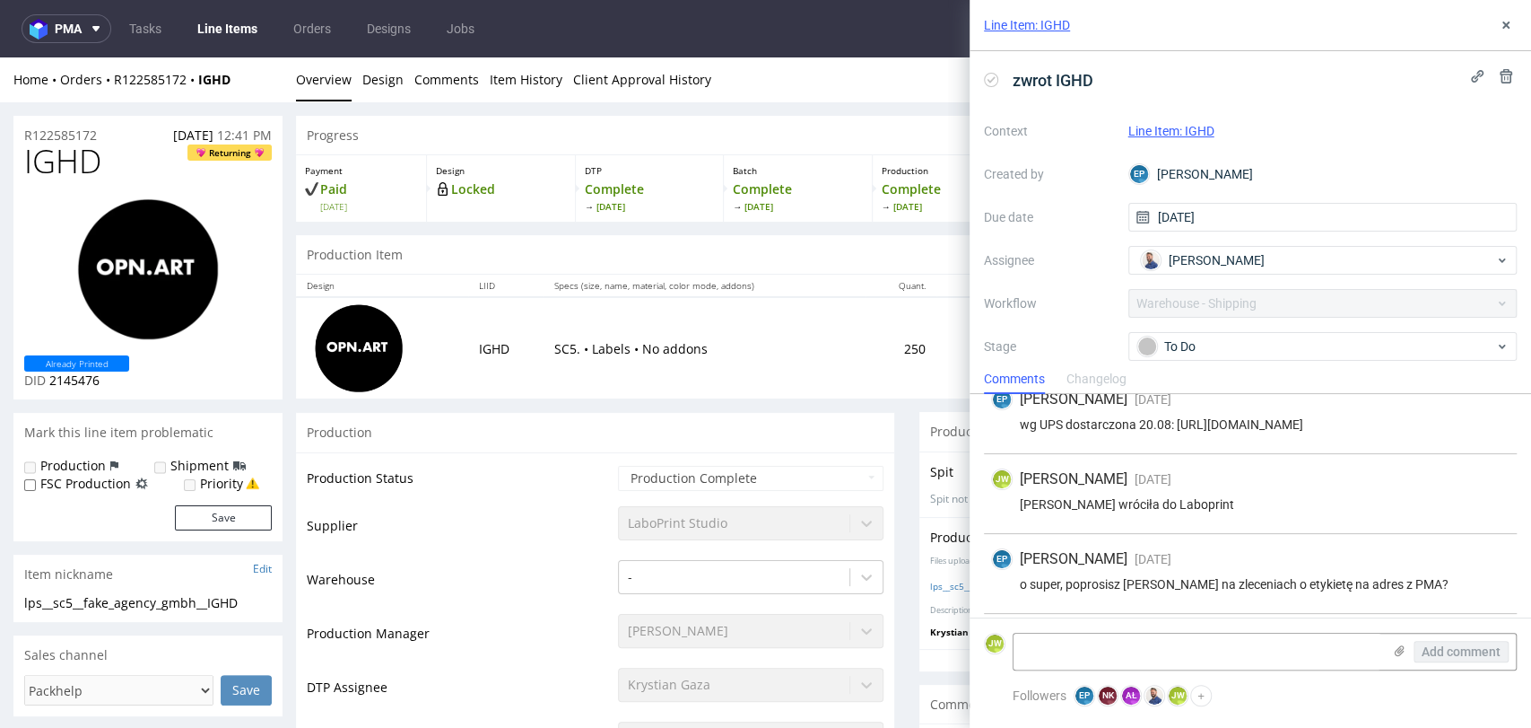
click at [559, 440] on div "Production" at bounding box center [595, 432] width 598 height 40
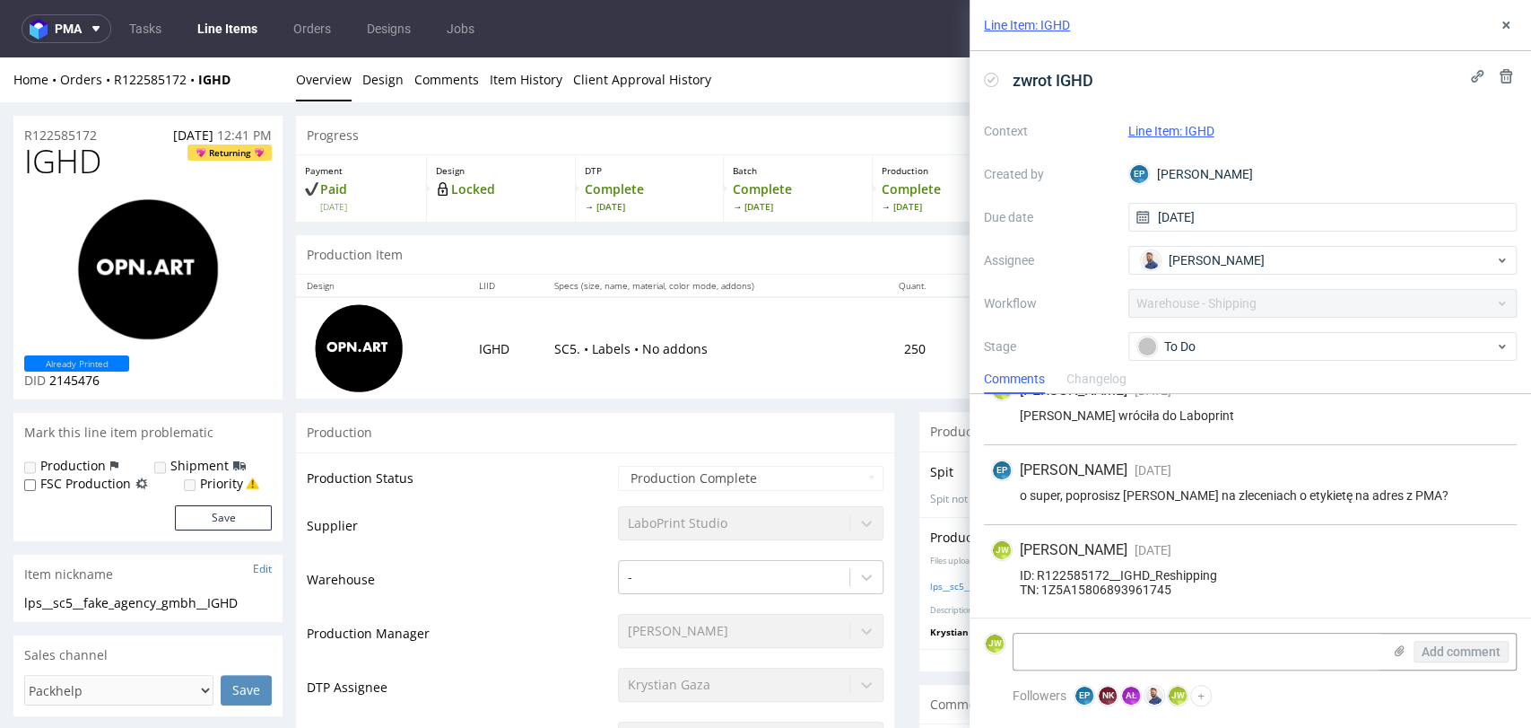
click at [1443, 475] on div "EP Ewa Prus 29 days ago 27th Aug 2025, 16:00" at bounding box center [1250, 470] width 519 height 22
click at [1370, 597] on div "JW Jędrzej Wiśniewski 28 days ago 28th Aug 2025, 08:39 ID: R122585172__IGHD_Res…" at bounding box center [1250, 571] width 533 height 93
click at [1435, 563] on div "JW Jędrzej Wiśniewski 28 days ago 28th Aug 2025, 08:39 ID: R122585172__IGHD_Res…" at bounding box center [1250, 571] width 533 height 93
click at [479, 315] on td "IGHD" at bounding box center [505, 347] width 75 height 101
click at [495, 425] on div "Production" at bounding box center [595, 432] width 598 height 40
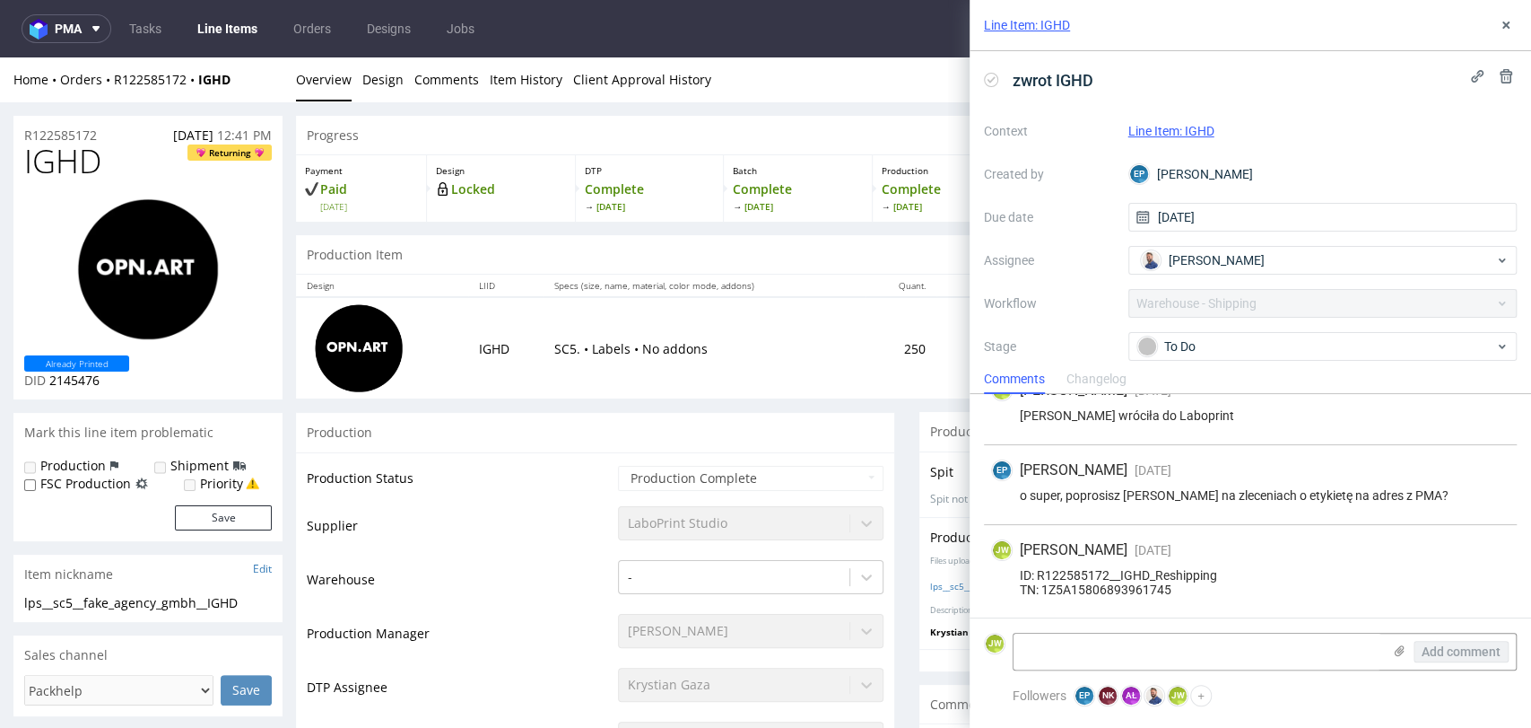
click at [817, 94] on div "Home Orders R122585172 IGHD Overview Design Comments Item History Client Approv…" at bounding box center [765, 79] width 1531 height 45
click at [1511, 27] on icon at bounding box center [1506, 25] width 14 height 14
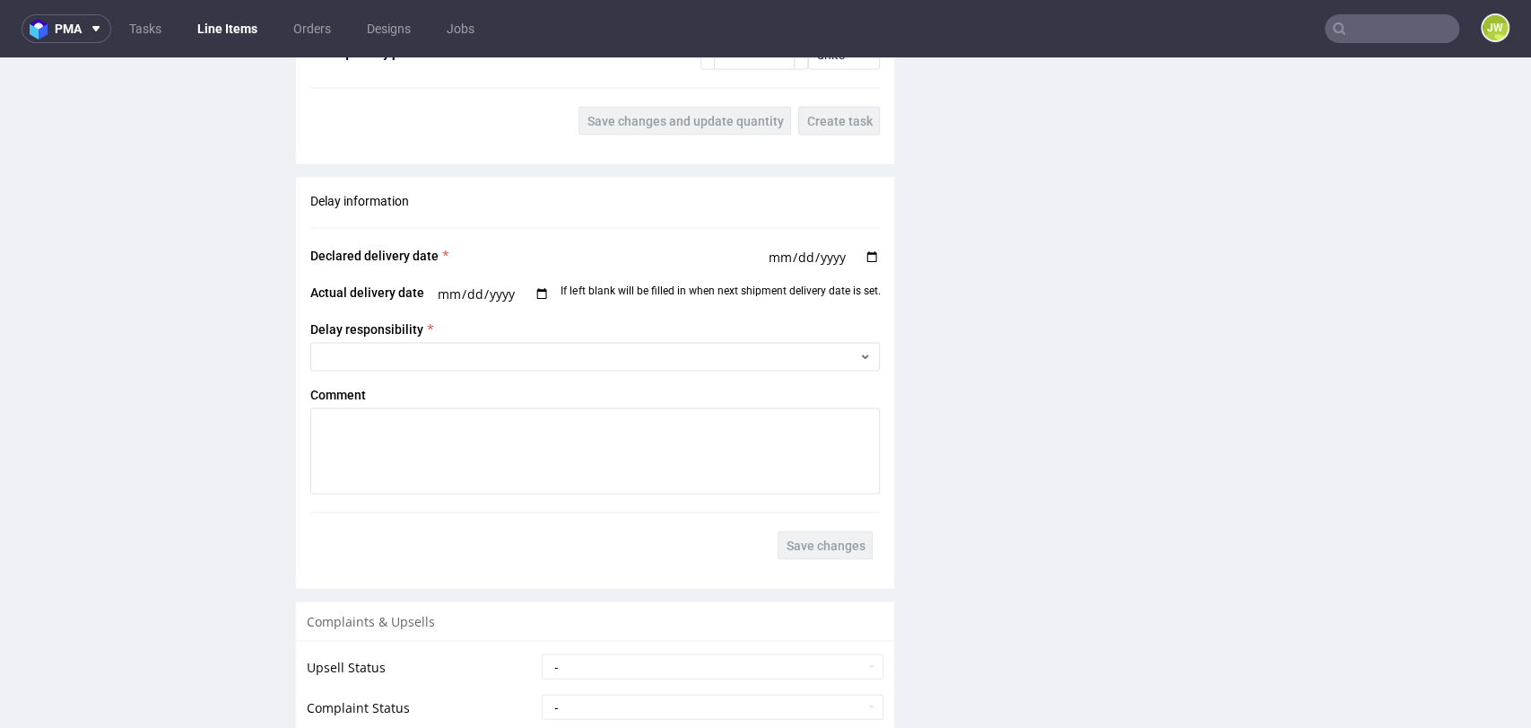
scroll to position [2356, 0]
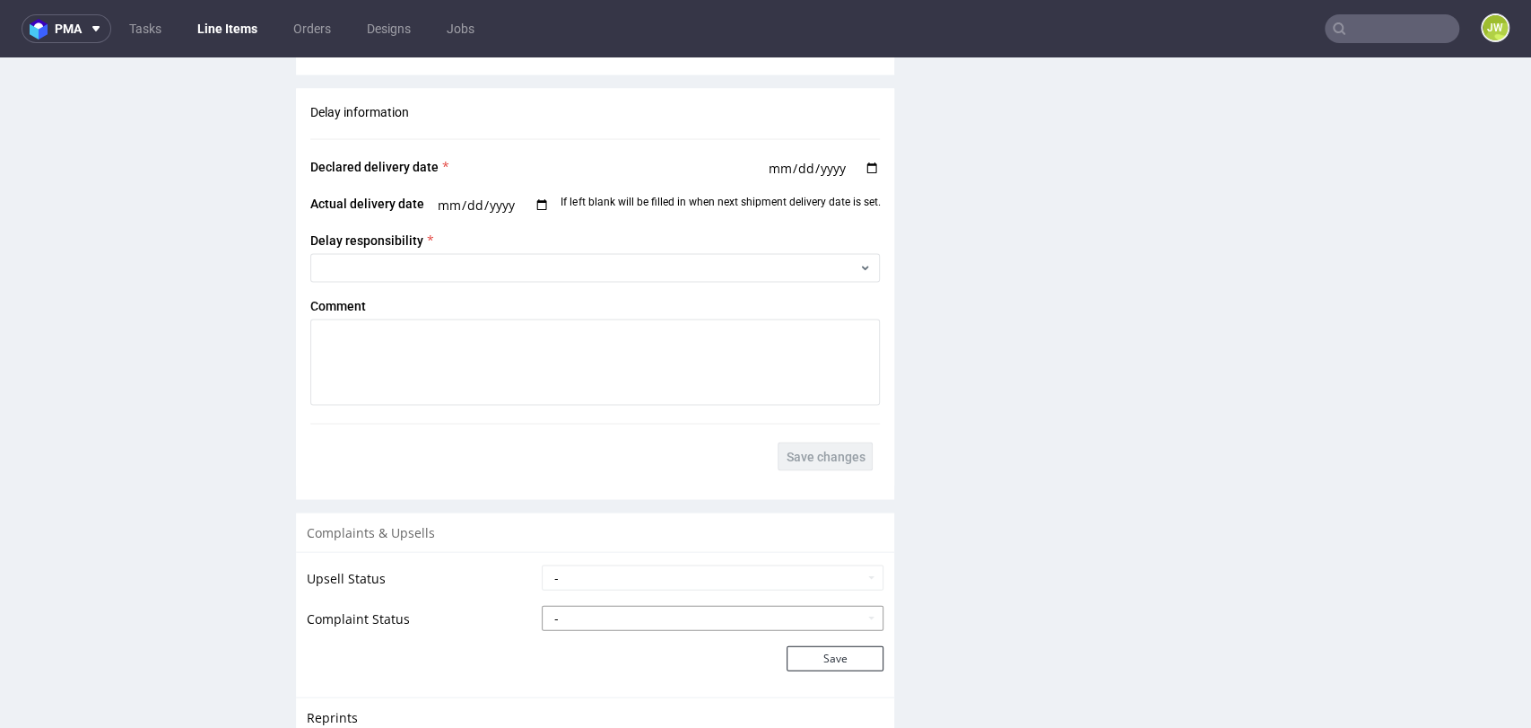
drag, startPoint x: 581, startPoint y: 620, endPoint x: 573, endPoint y: 614, distance: 10.2
click at [581, 620] on select "- Complaint Received Complaint Rejected Complaint Accepted (DTP Issue) - Reprin…" at bounding box center [713, 618] width 342 height 25
select select "accepted_shipping_issue_reprint"
click at [542, 606] on select "- Complaint Received Complaint Rejected Complaint Accepted (DTP Issue) - Reprin…" at bounding box center [713, 618] width 342 height 25
click at [806, 658] on button "Save" at bounding box center [835, 658] width 97 height 25
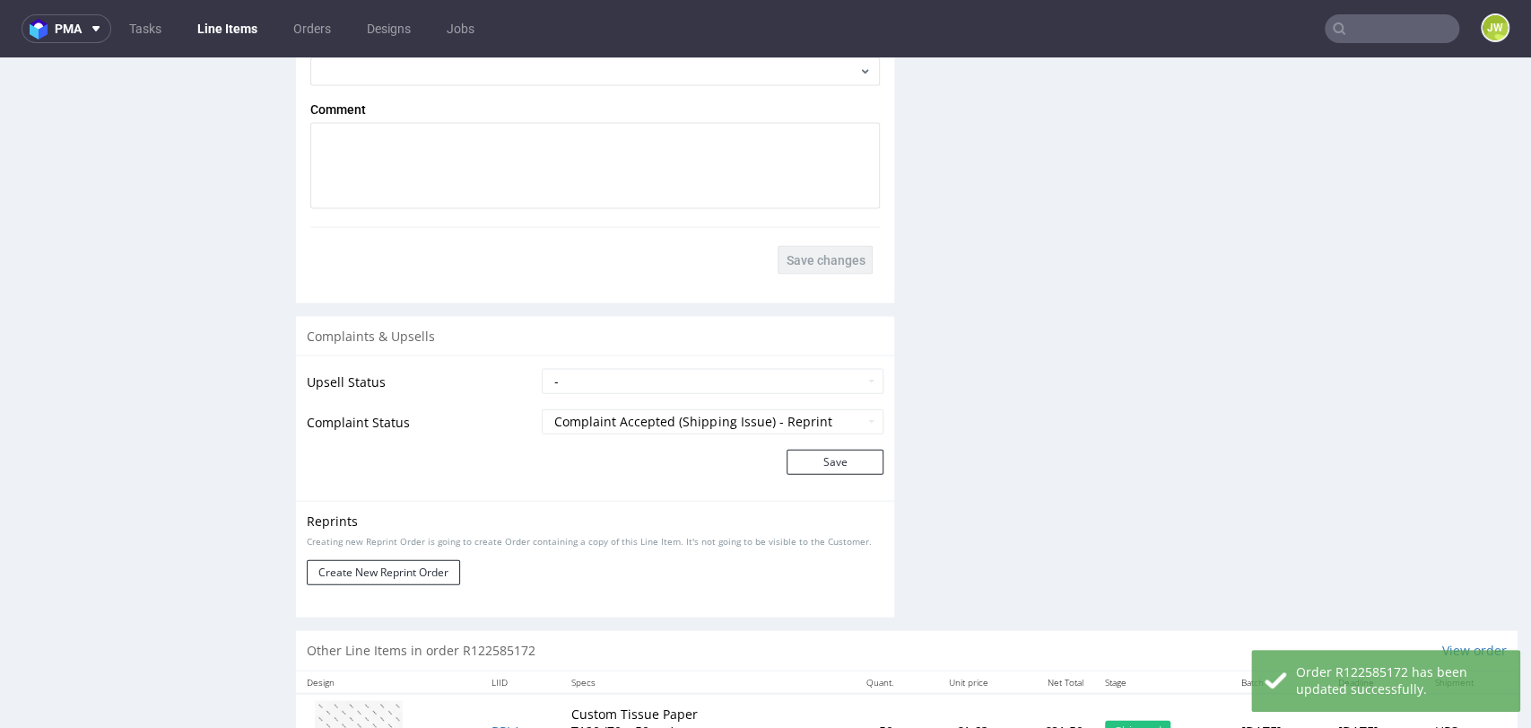
scroll to position [2727, 0]
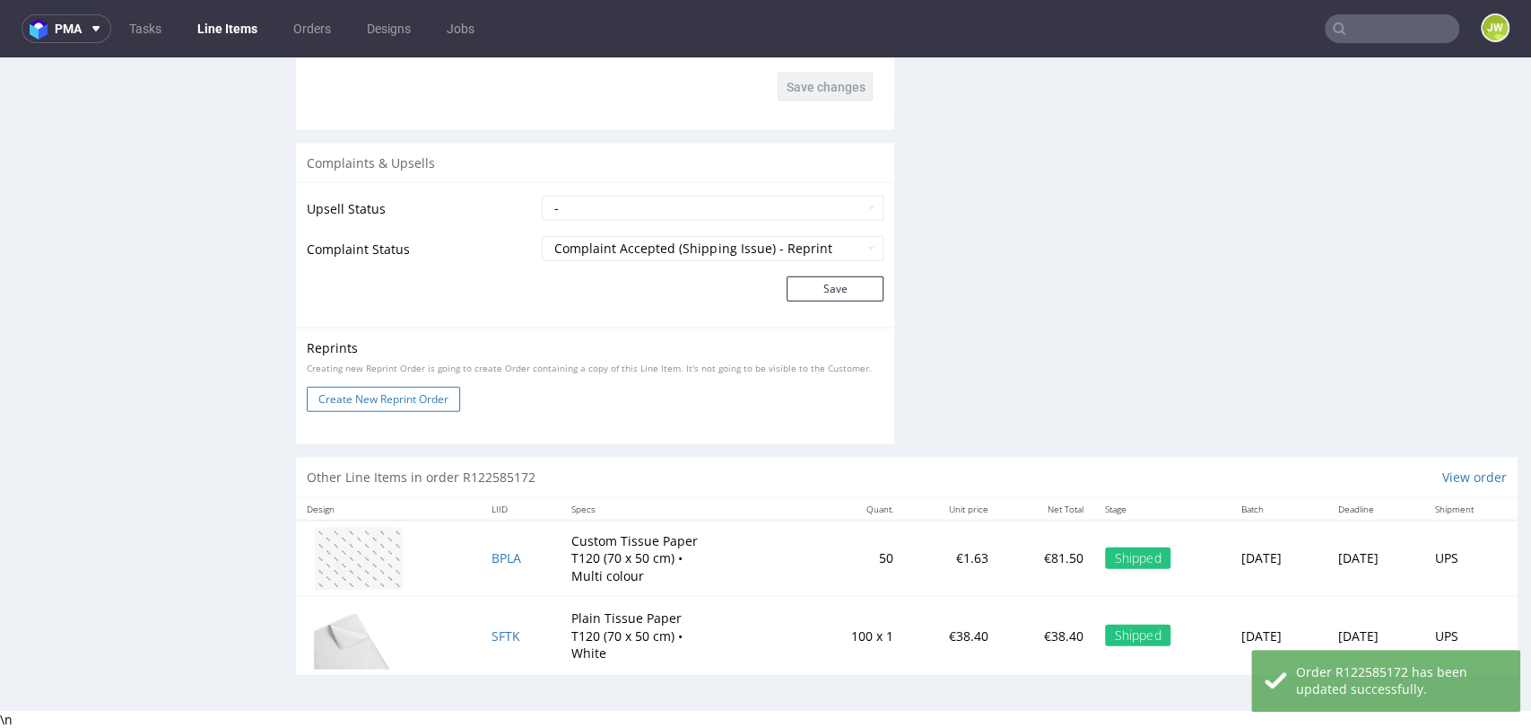
click at [368, 401] on button "Create New Reprint Order" at bounding box center [383, 399] width 153 height 25
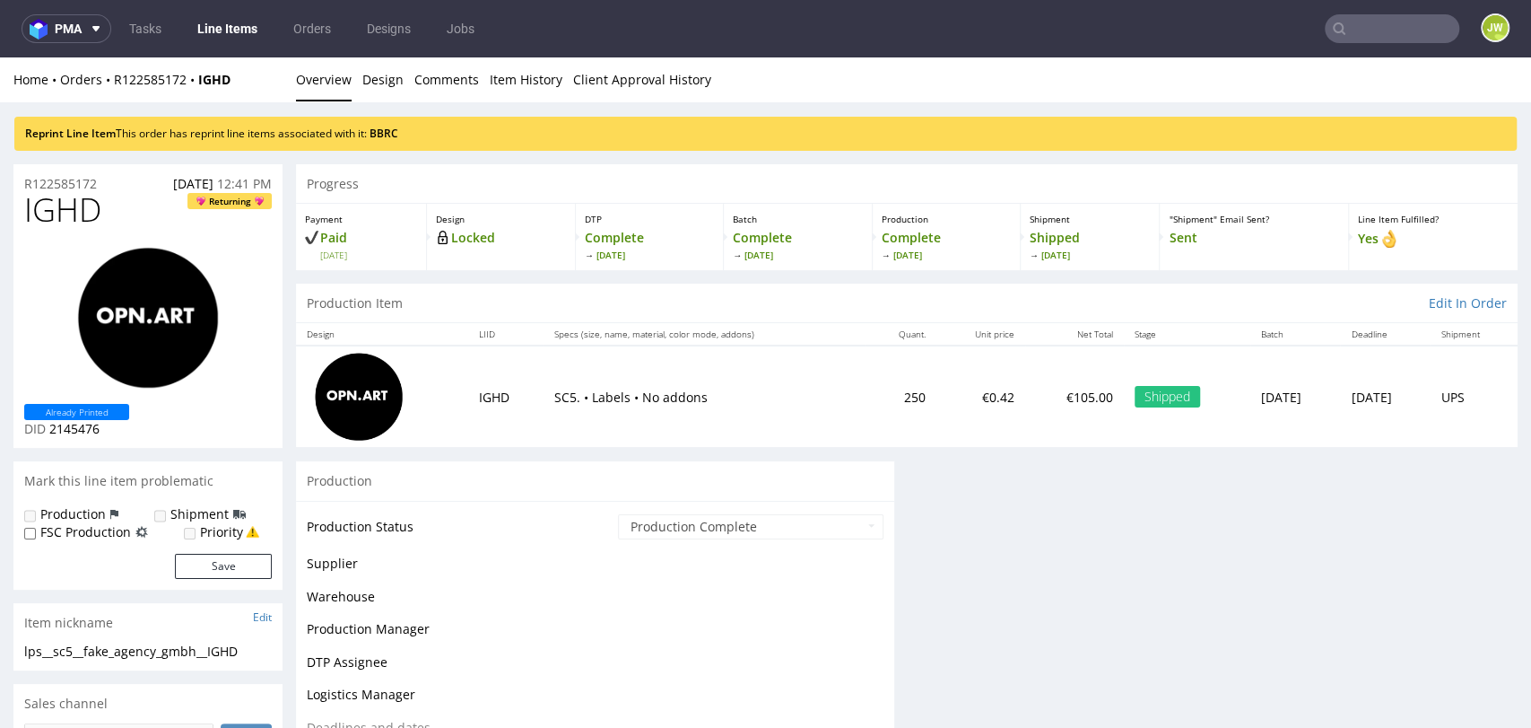
scroll to position [0, 0]
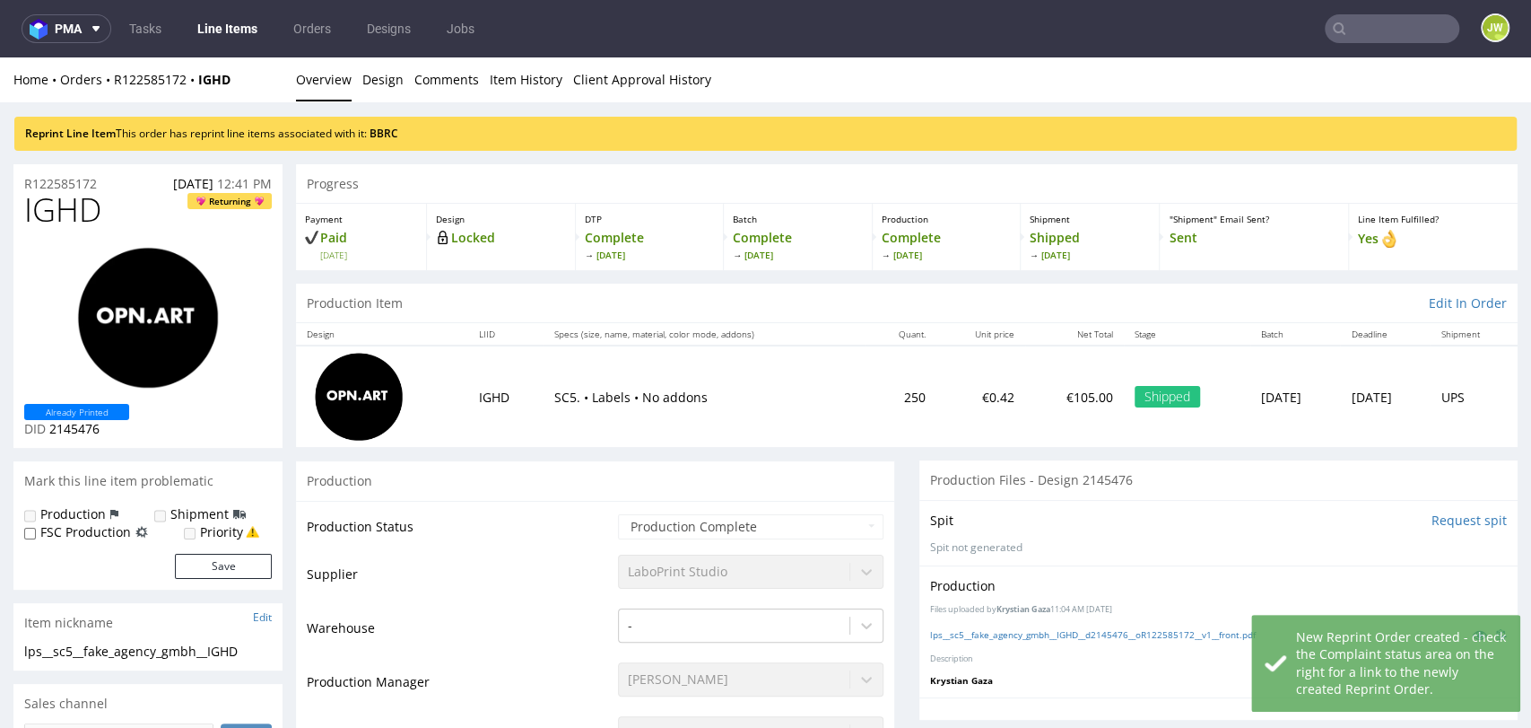
click at [566, 489] on div "Production" at bounding box center [595, 480] width 598 height 40
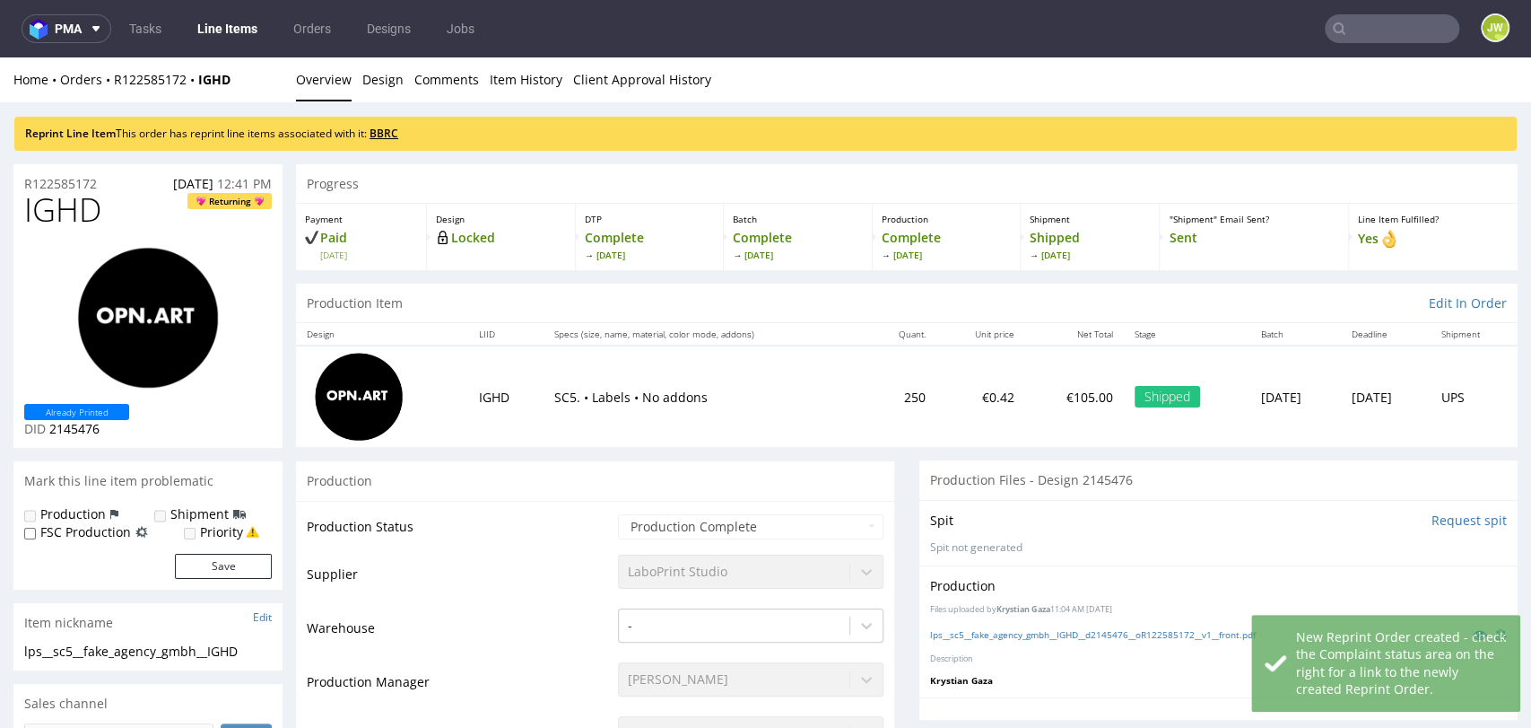
click at [388, 134] on link "BBRC" at bounding box center [384, 133] width 29 height 15
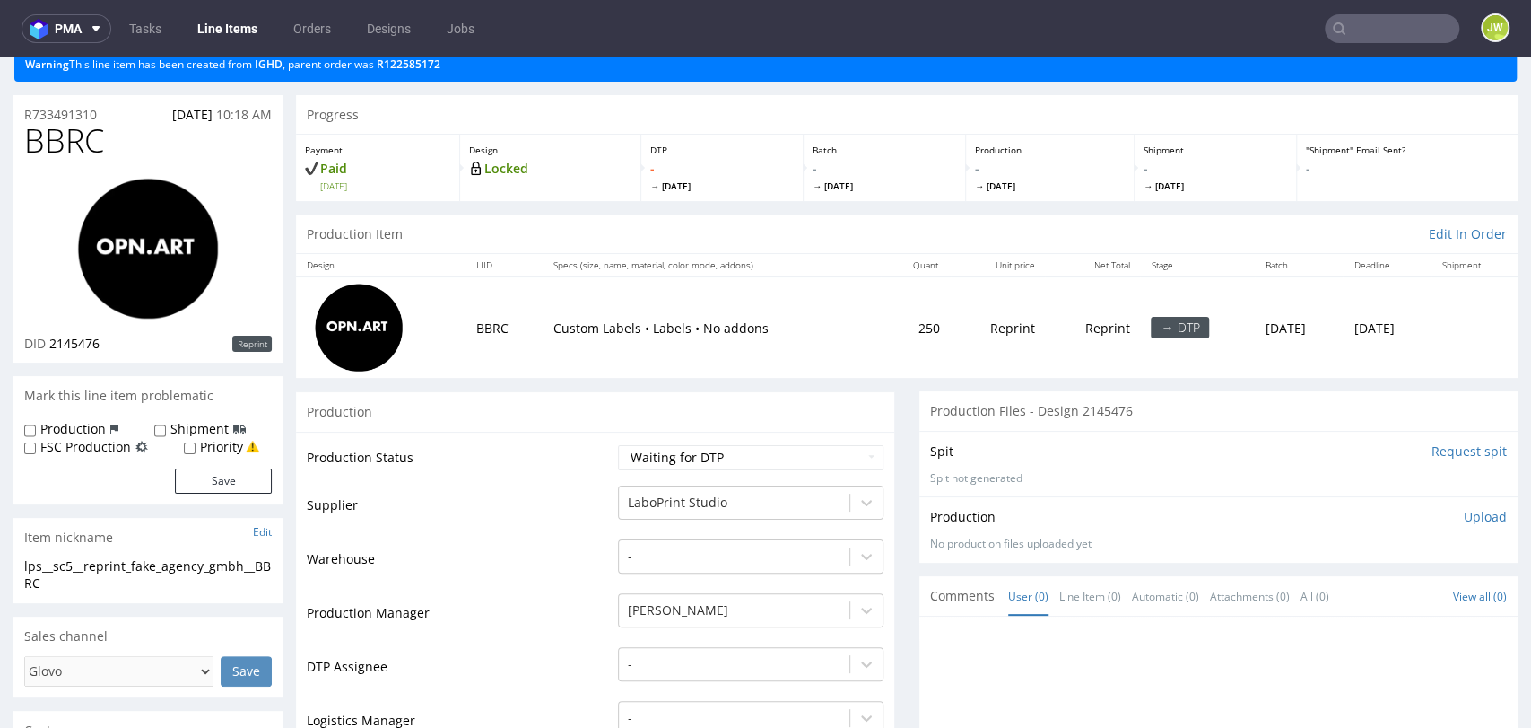
scroll to position [100, 0]
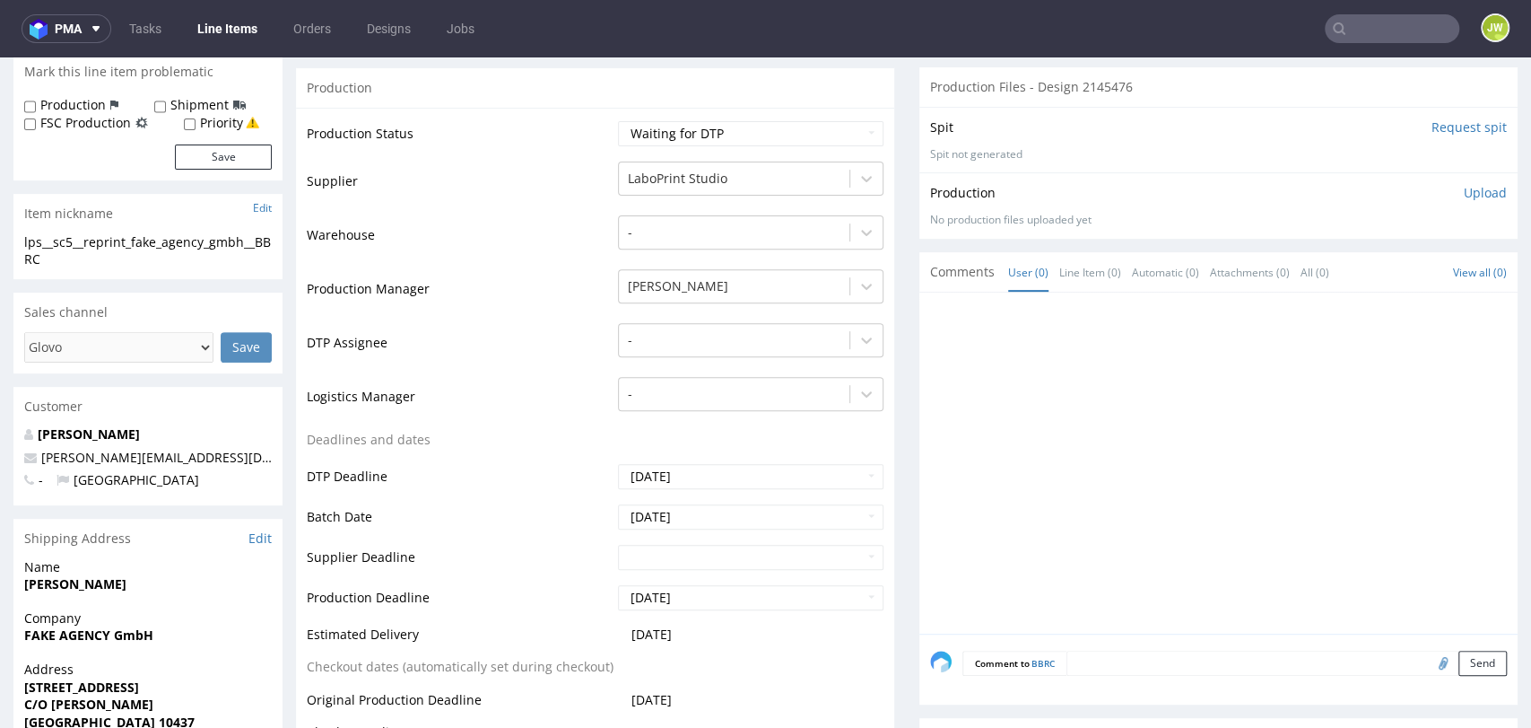
scroll to position [0, 0]
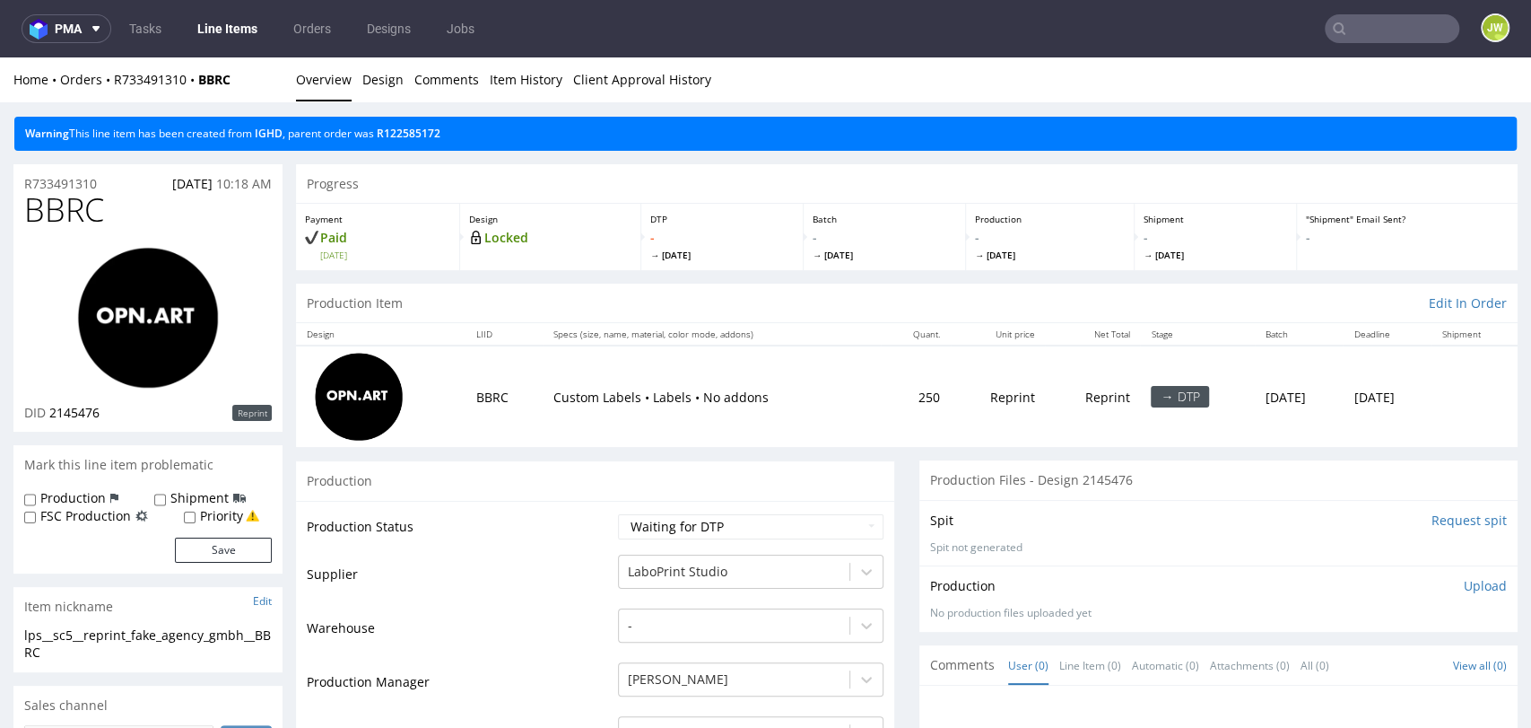
click at [415, 196] on div "Progress" at bounding box center [907, 183] width 1222 height 39
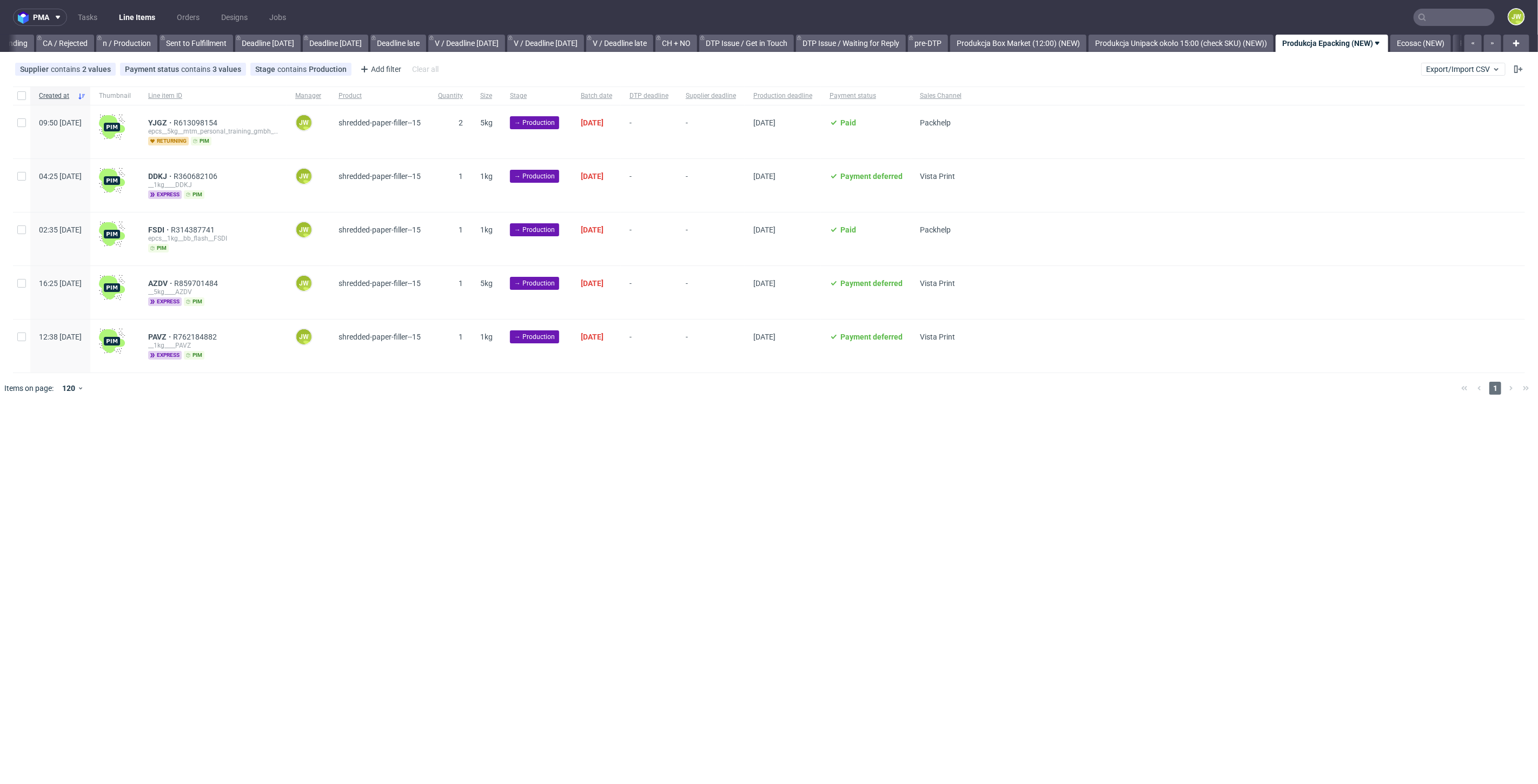
scroll to position [0, 1208]
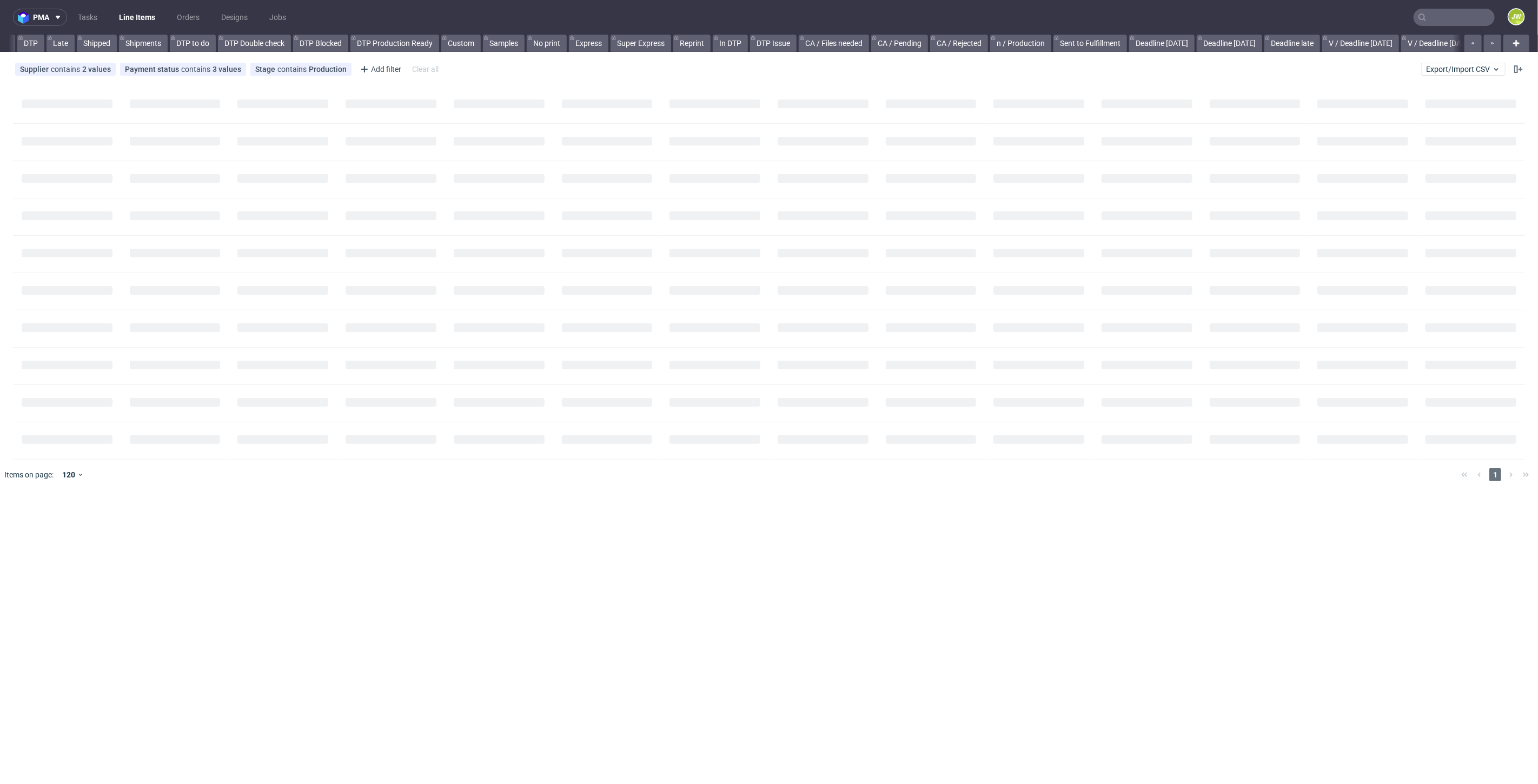
scroll to position [0, 215]
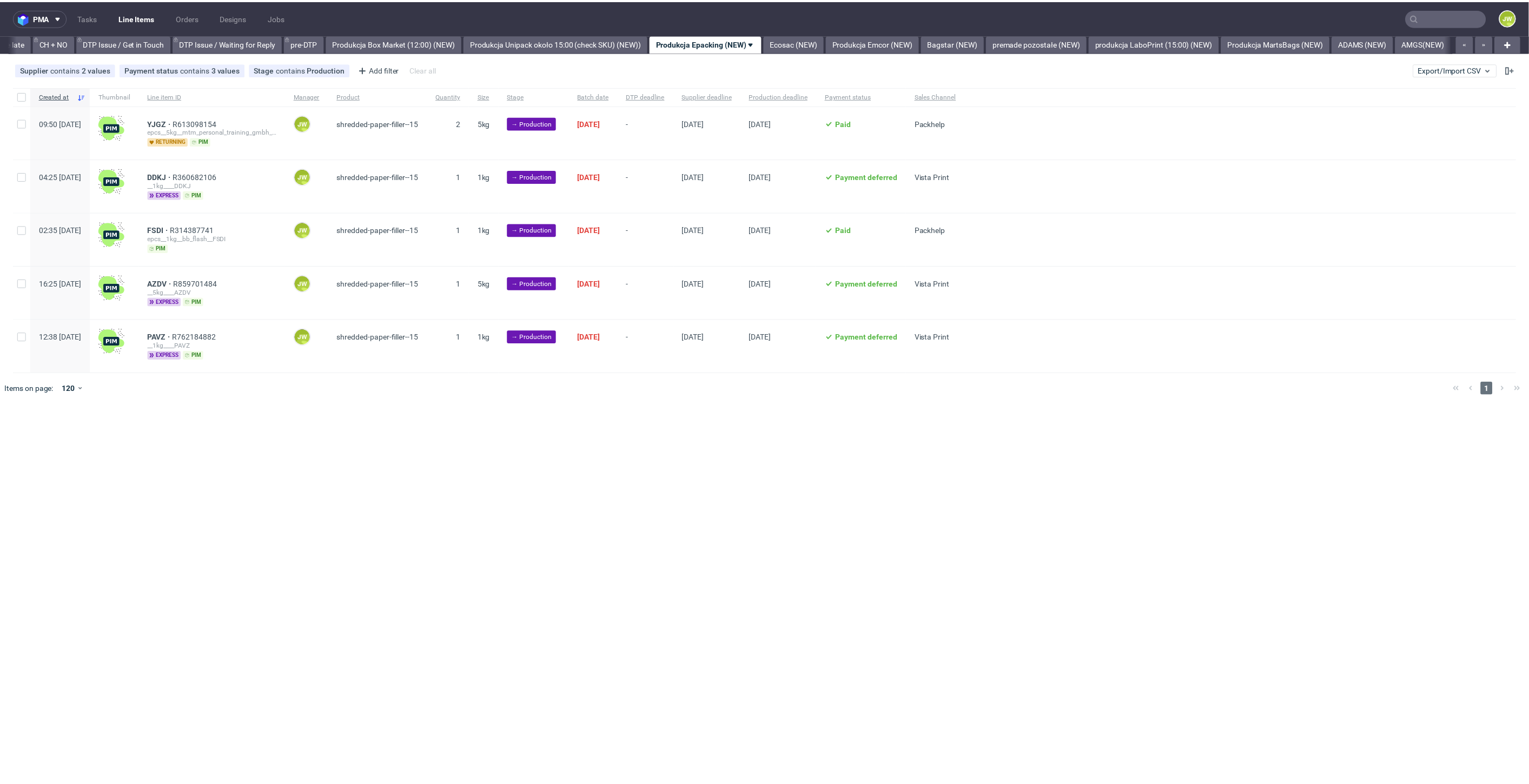
scroll to position [0, 1538]
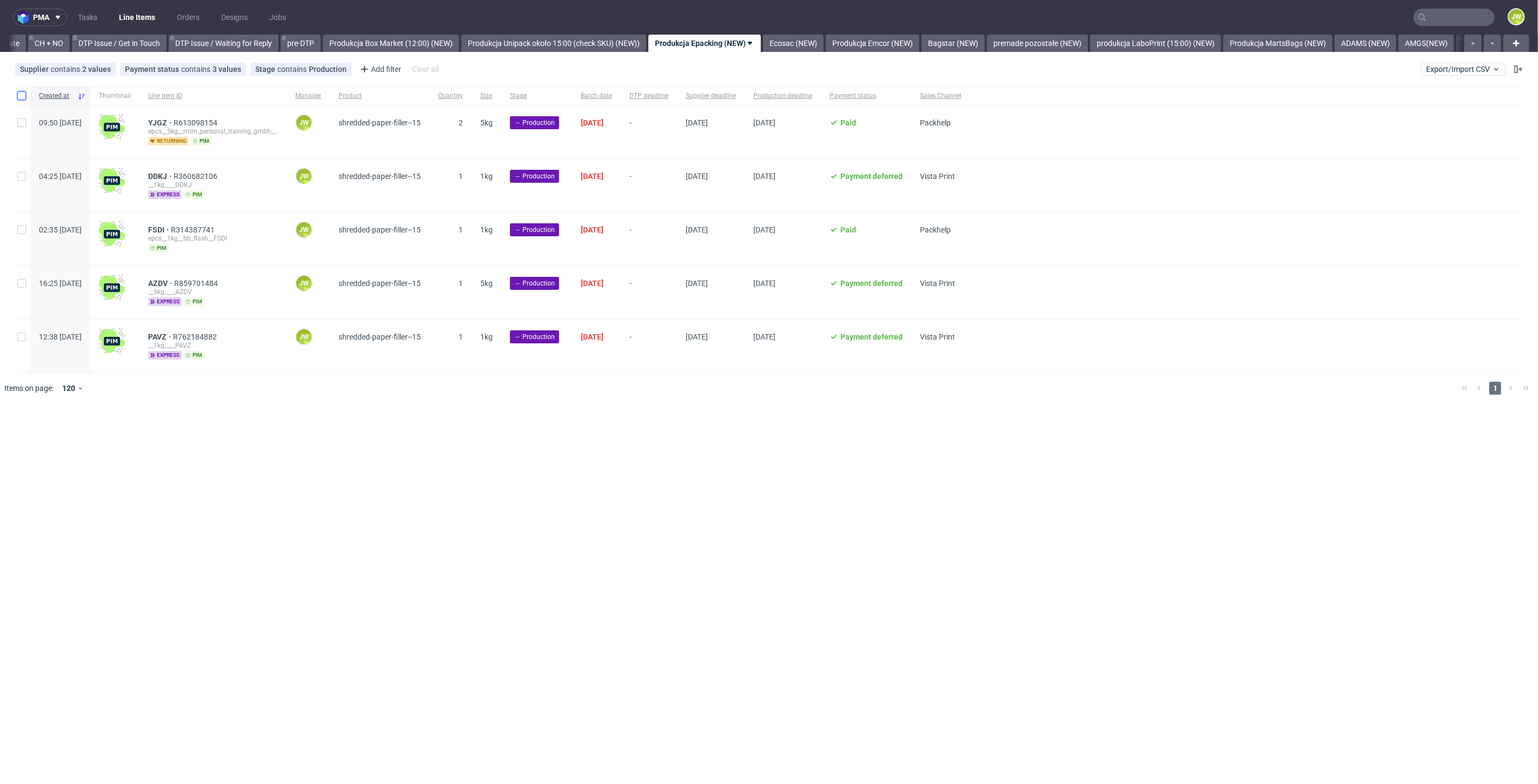
click at [20, 98] on input "checkbox" at bounding box center [22, 96] width 8 height 8
checkbox input "true"
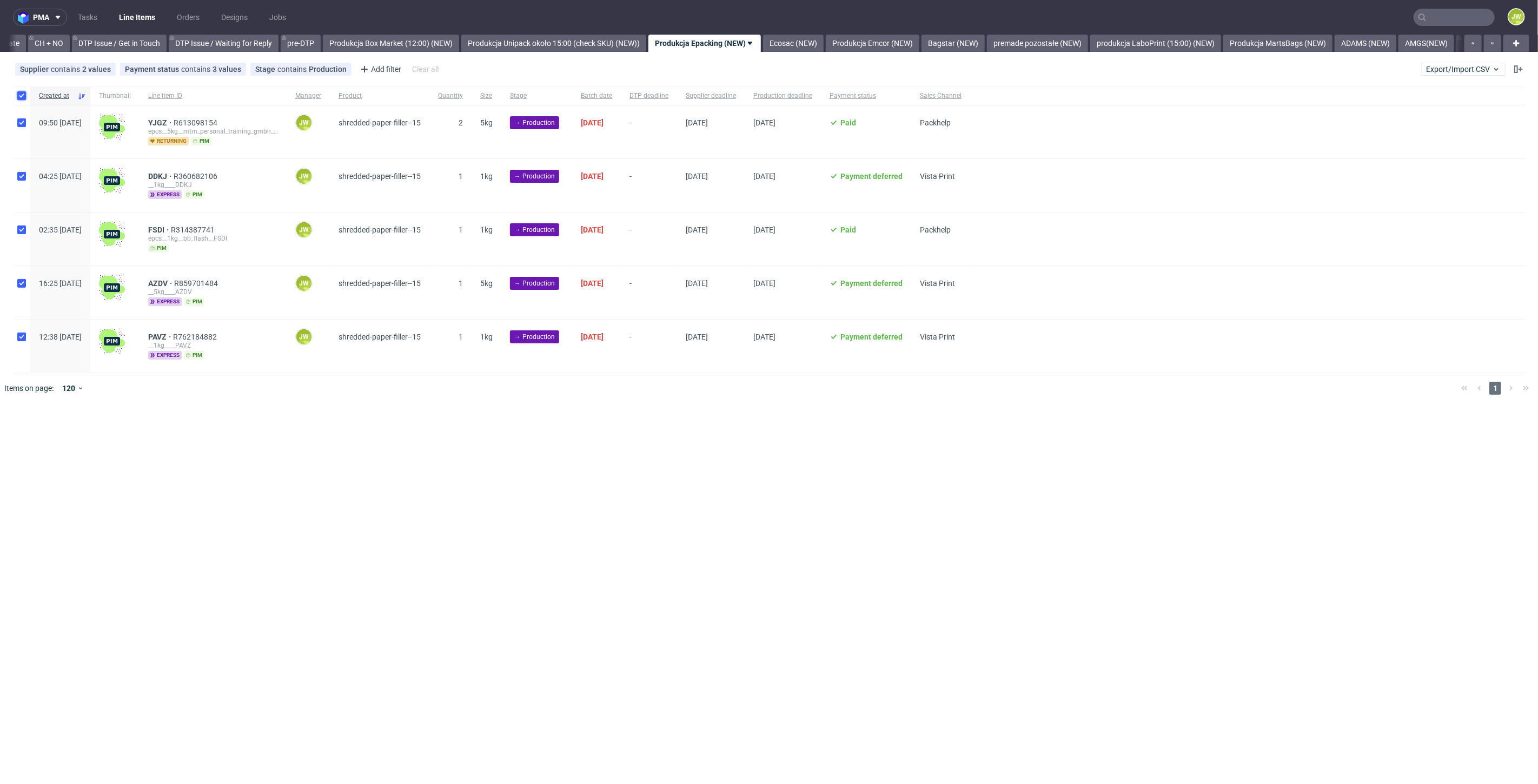
checkbox input "true"
click at [632, 435] on button at bounding box center [638, 436] width 19 height 13
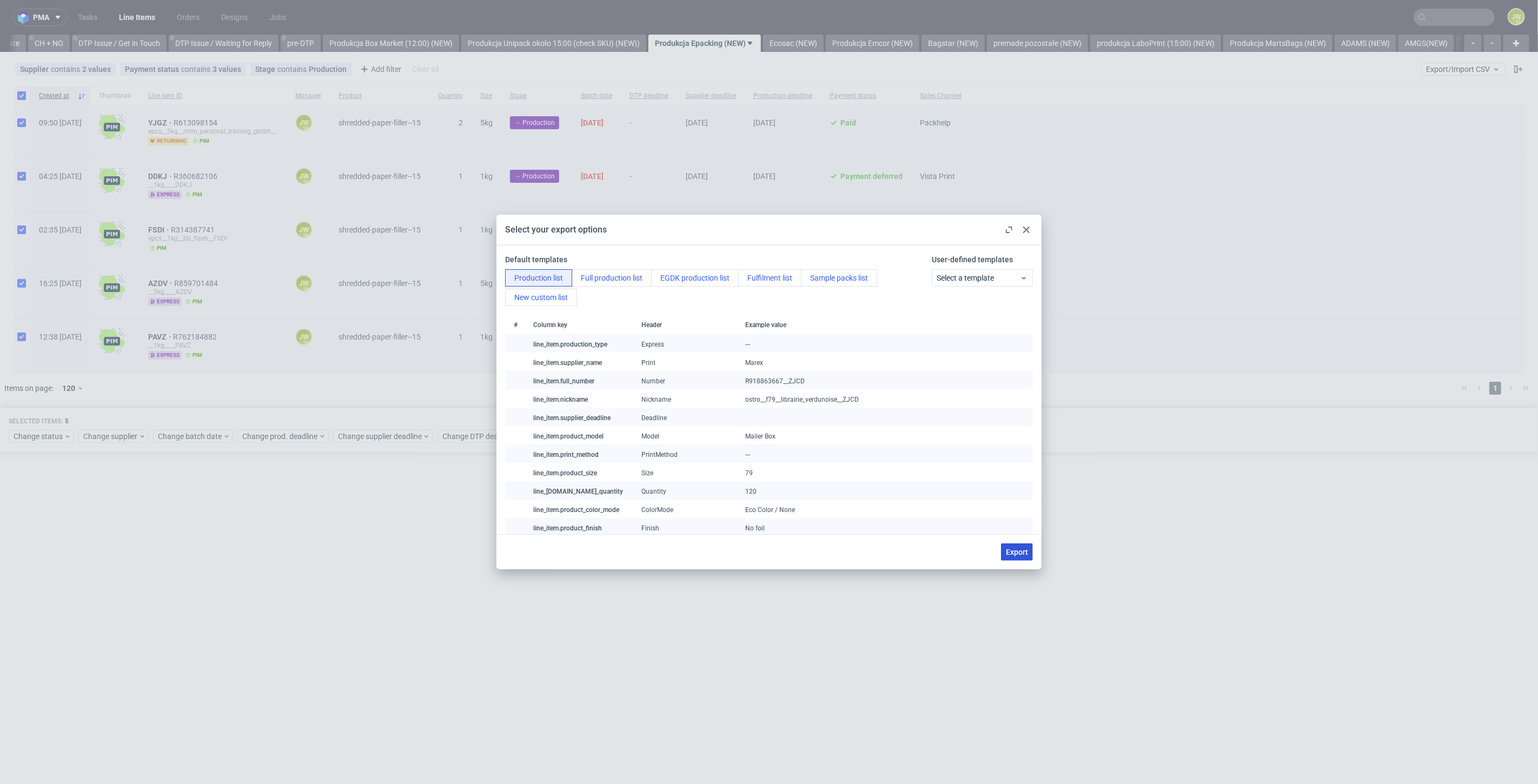
click at [1025, 555] on span "Export" at bounding box center [1017, 552] width 22 height 8
checkbox input "false"
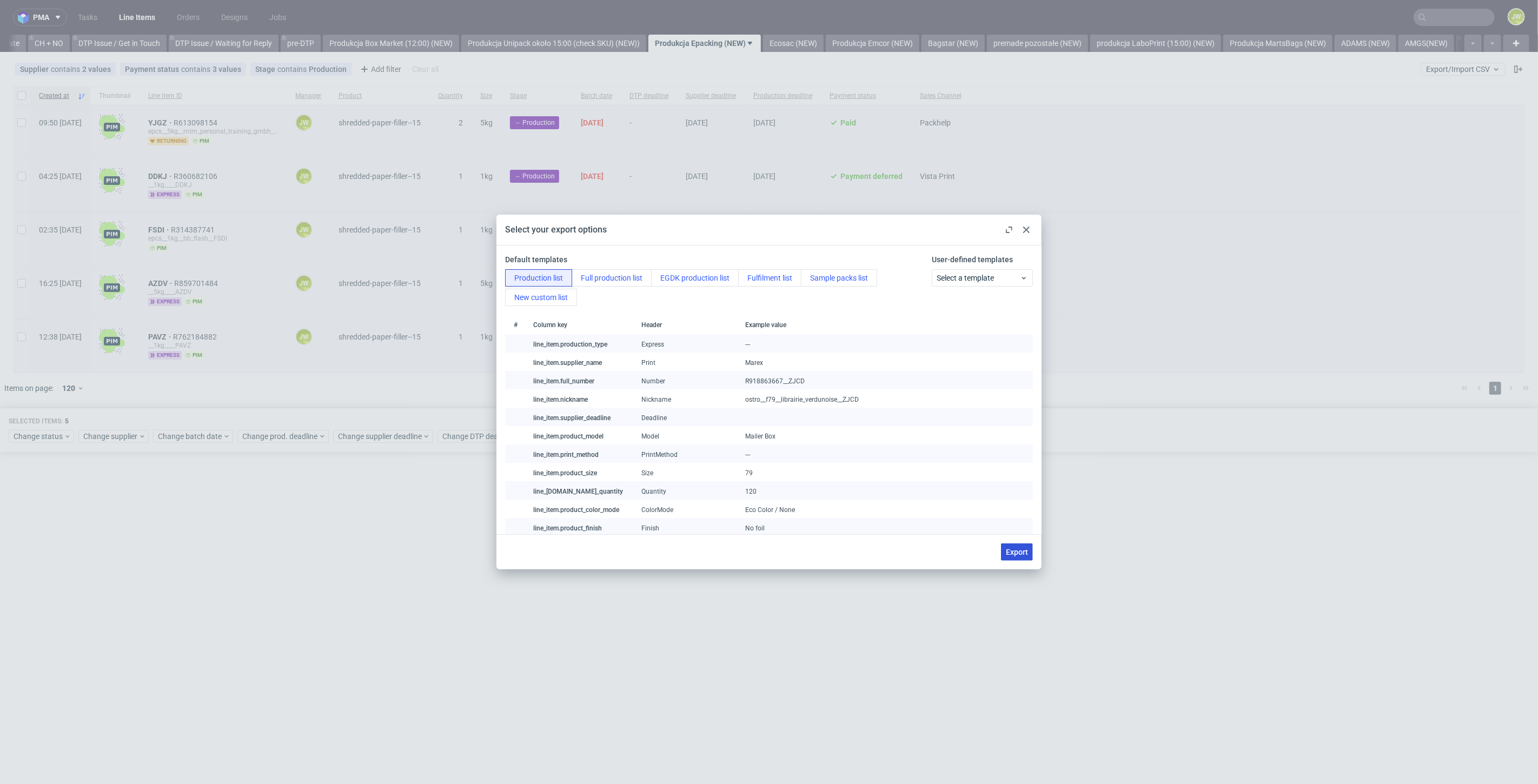
checkbox input "false"
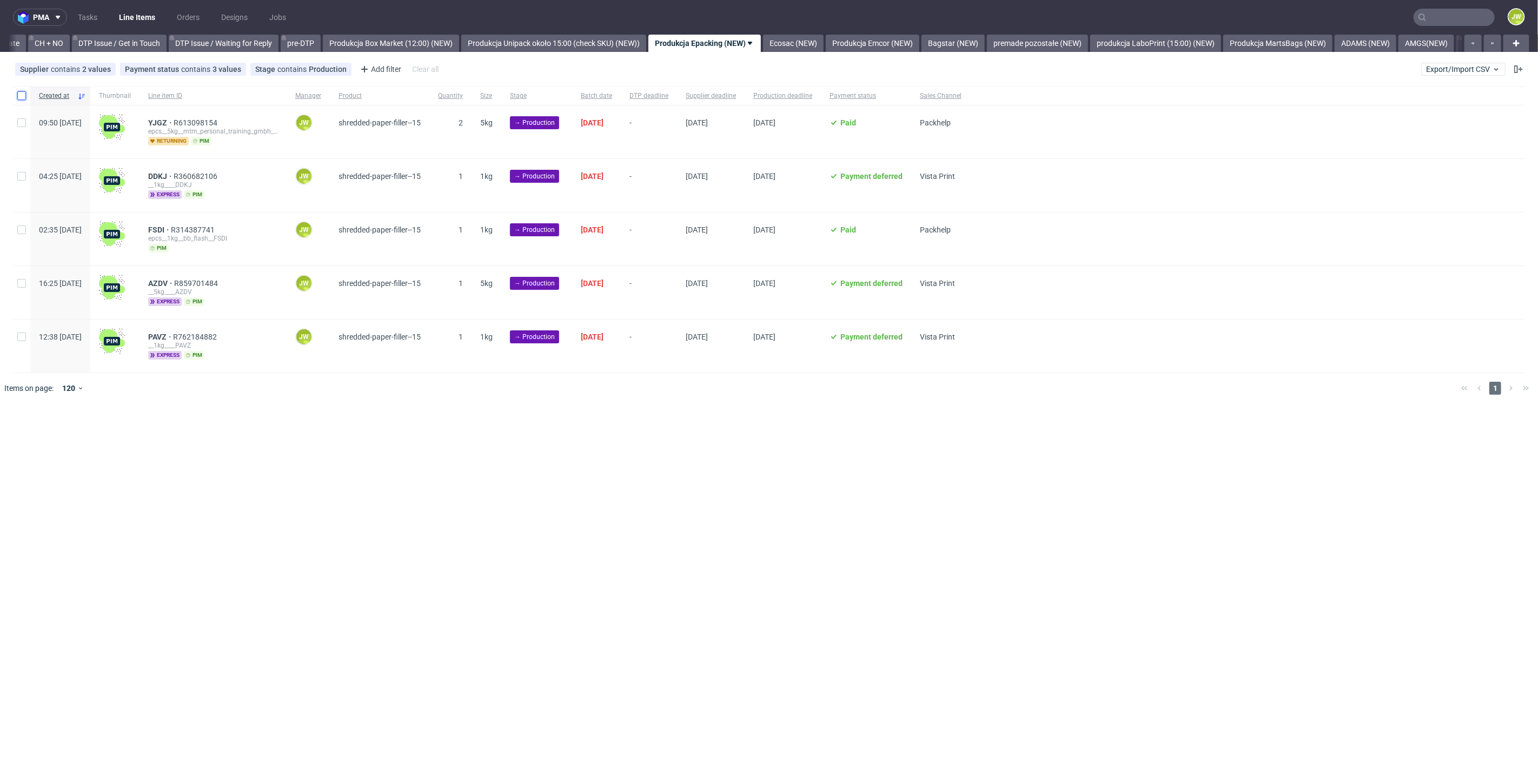
click at [17, 96] on input "checkbox" at bounding box center [22, 96] width 8 height 8
checkbox input "true"
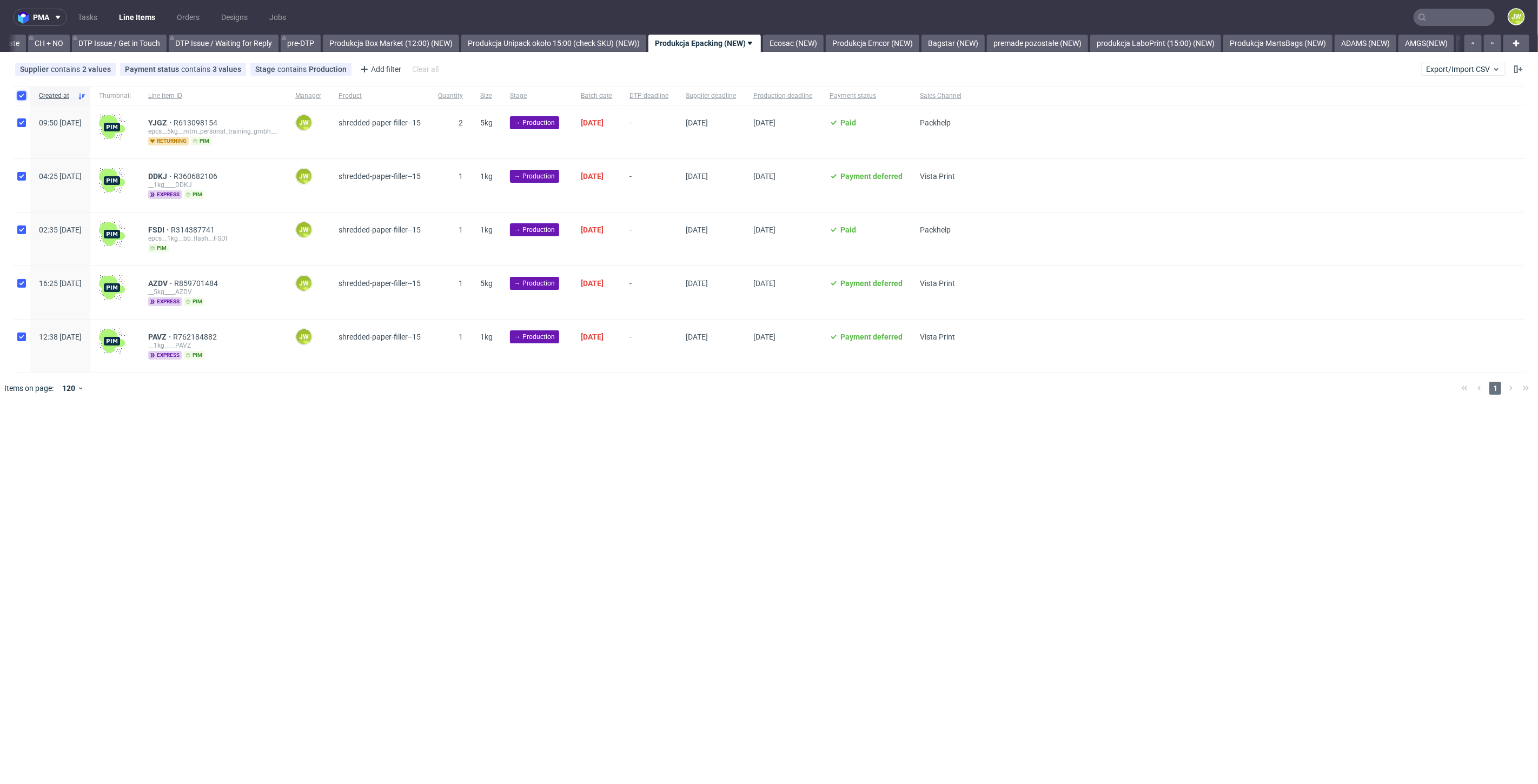
checkbox input "true"
click at [26, 436] on span "Change status" at bounding box center [38, 436] width 50 height 11
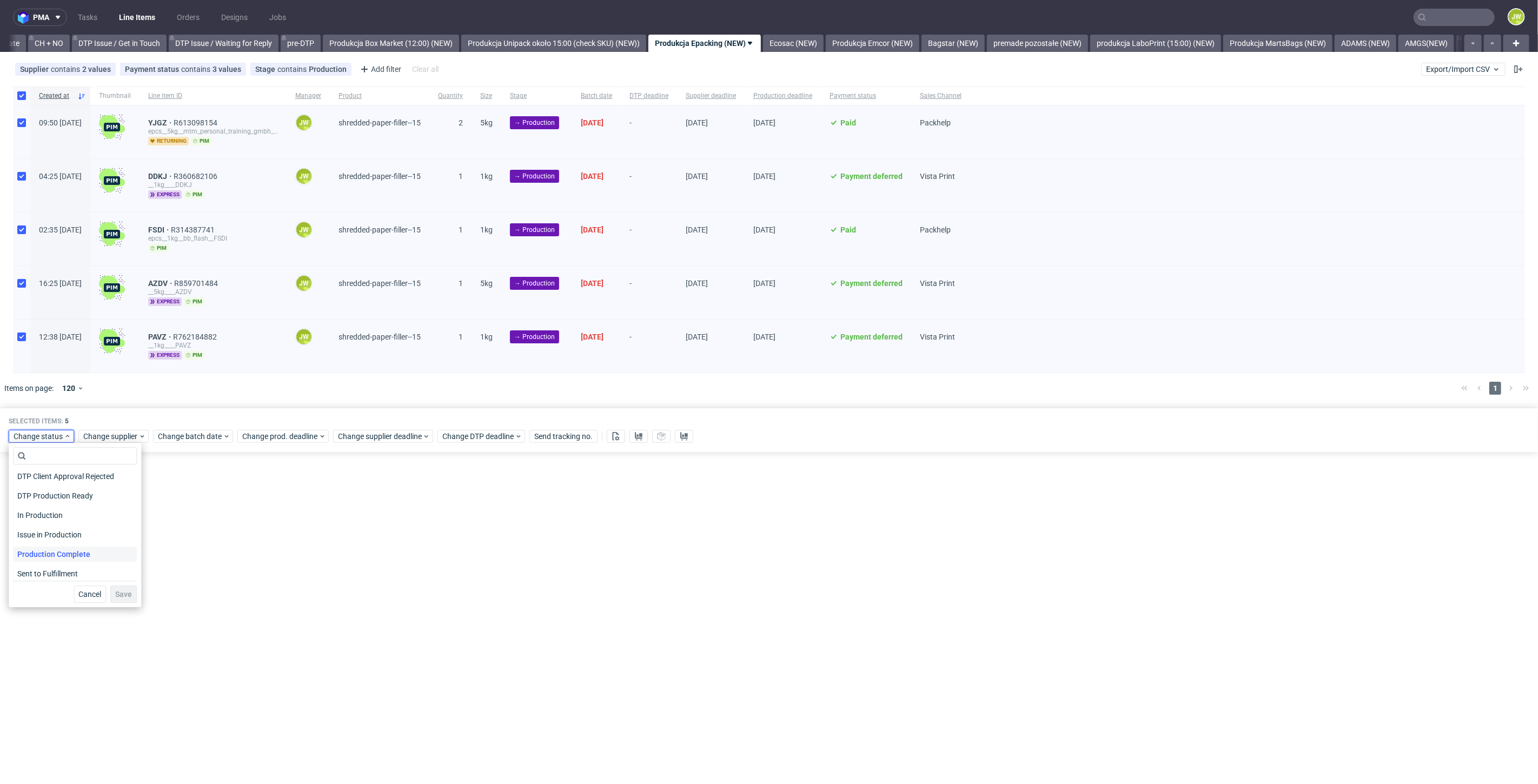
scroll to position [120, 0]
click at [34, 513] on span "In Production" at bounding box center [40, 514] width 55 height 15
click at [117, 594] on span "Save" at bounding box center [124, 594] width 17 height 8
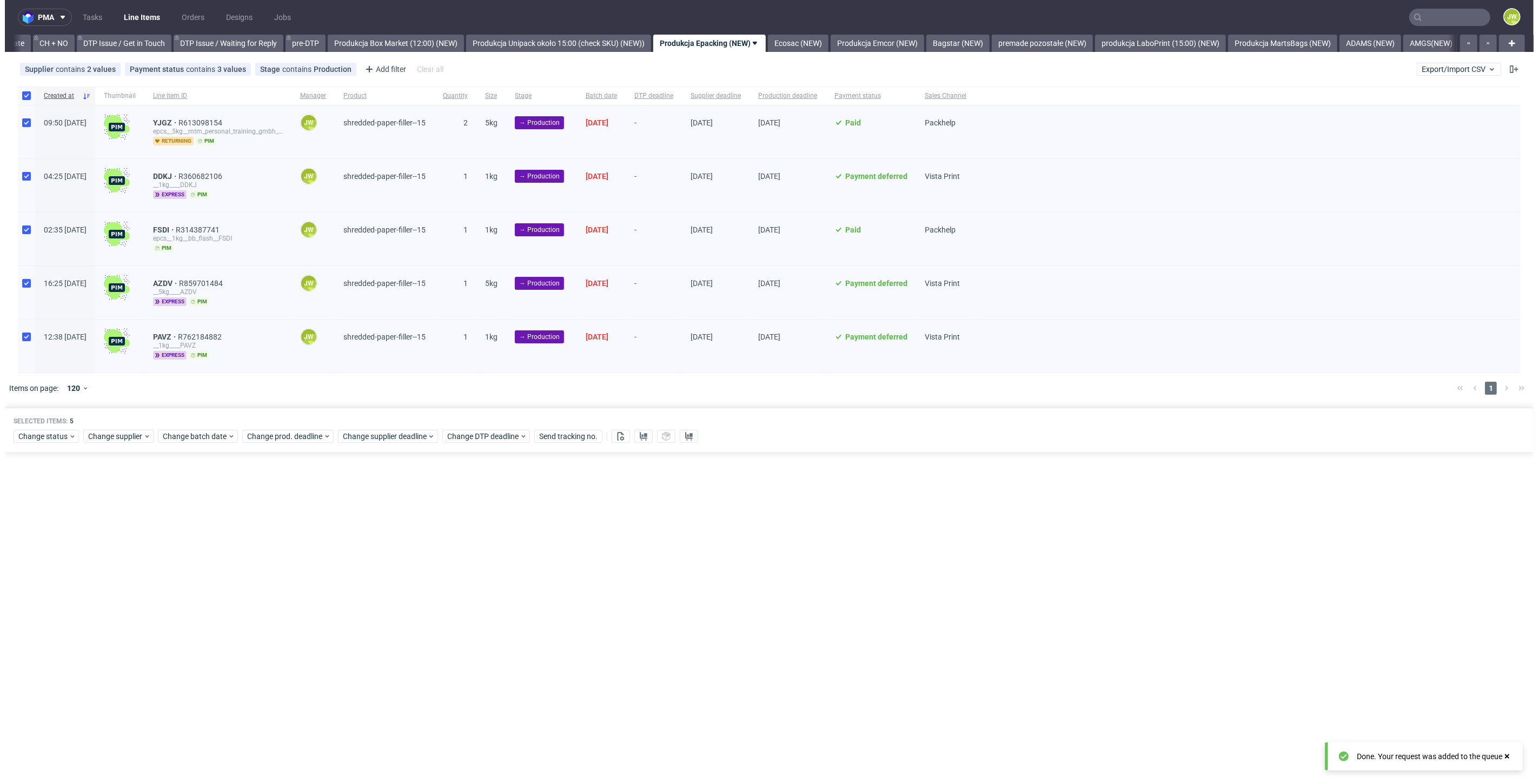
scroll to position [0, 1538]
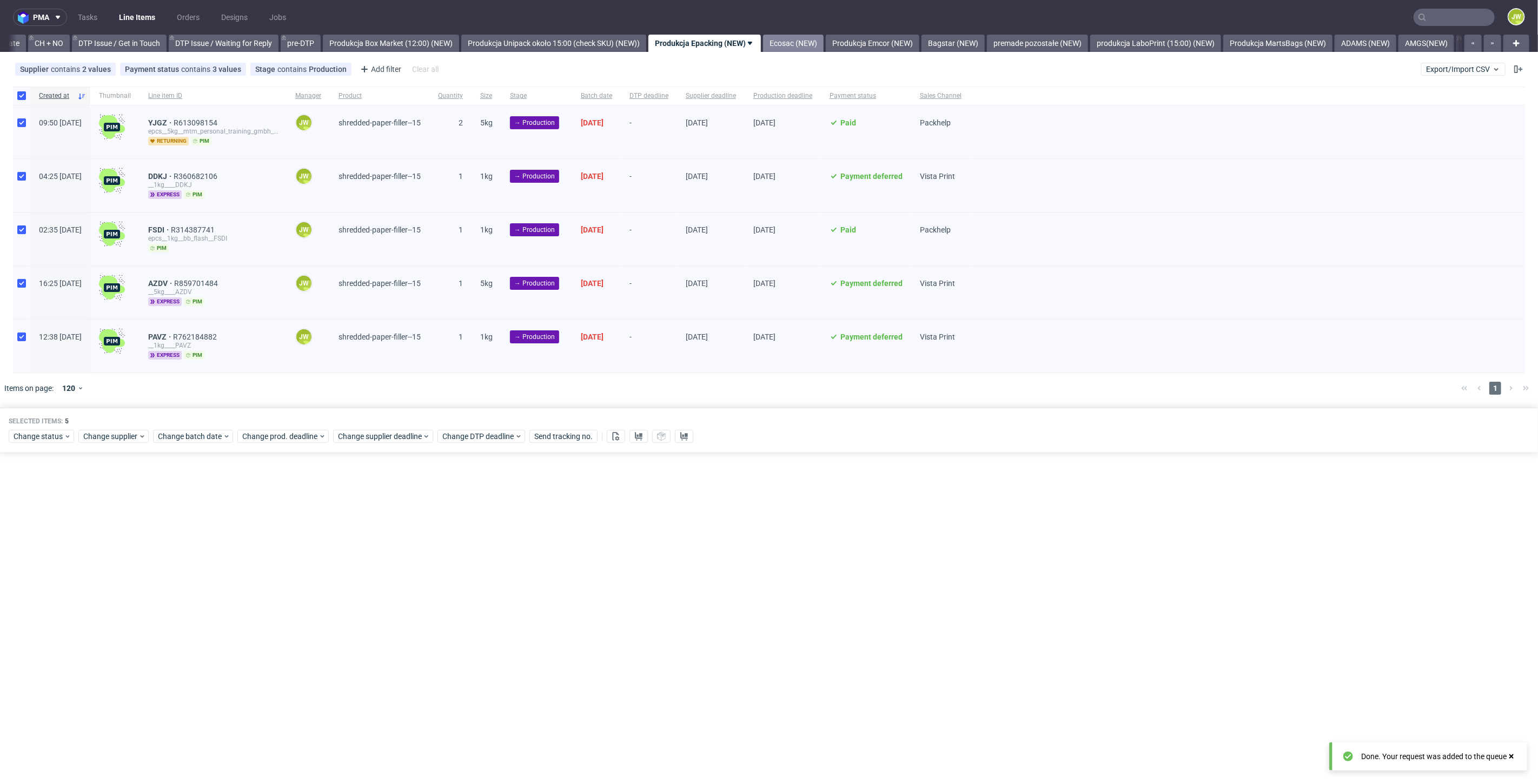
click at [805, 49] on link "Ecosac (NEW)" at bounding box center [793, 43] width 60 height 17
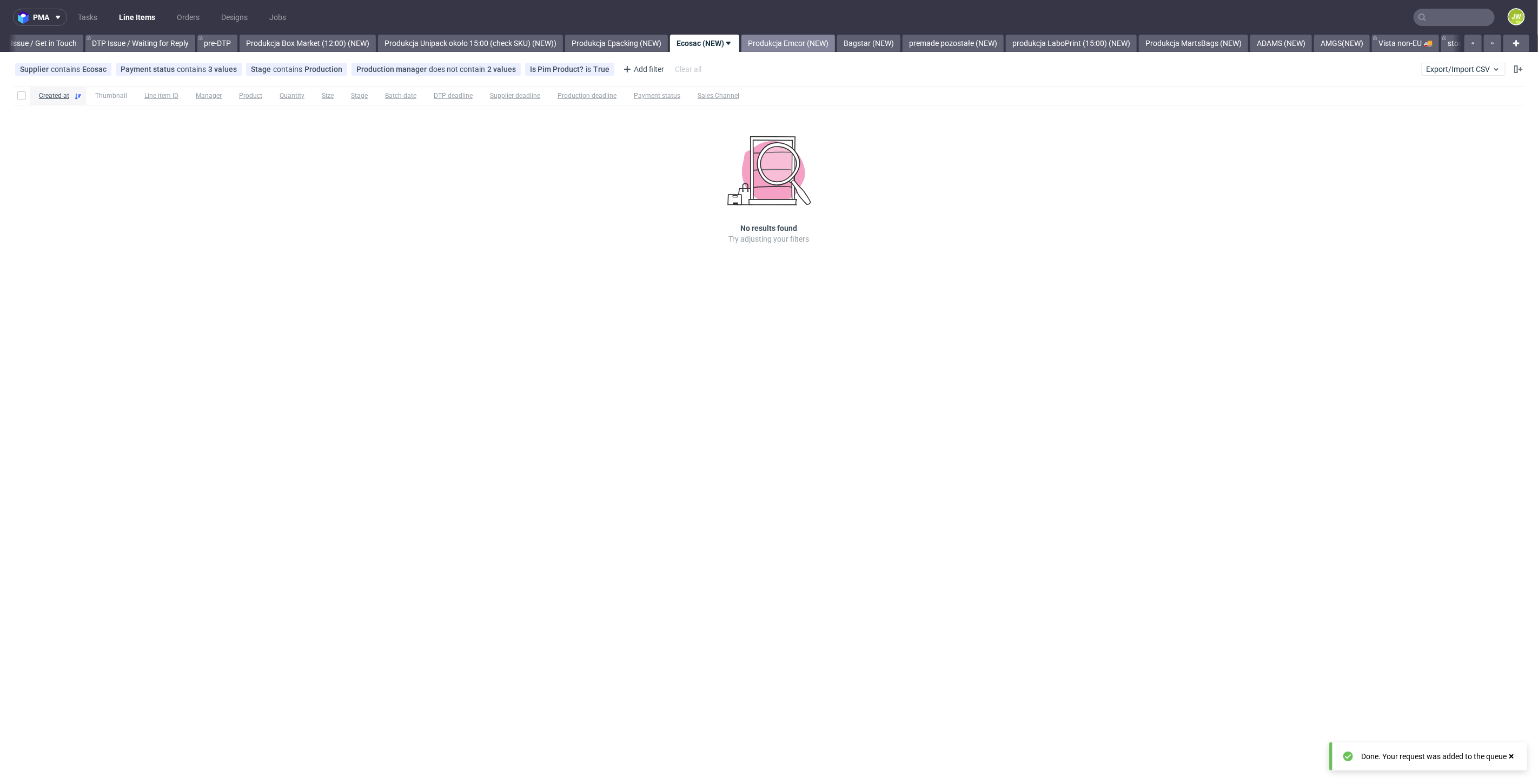
click at [797, 49] on link "Produkcja Emcor (NEW)" at bounding box center [788, 43] width 93 height 17
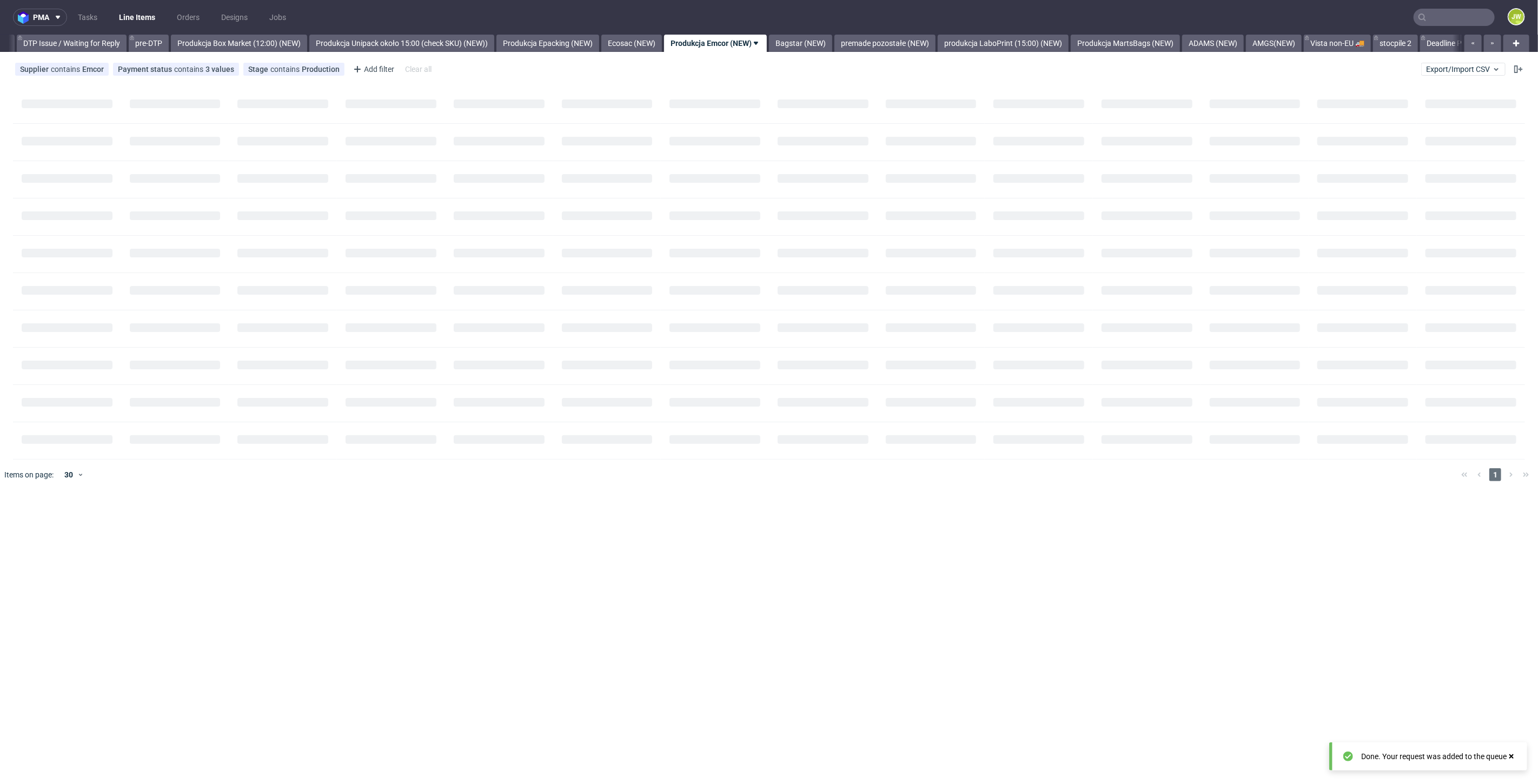
scroll to position [0, 1701]
click at [626, 43] on link "Ecosac (NEW)" at bounding box center [620, 43] width 60 height 17
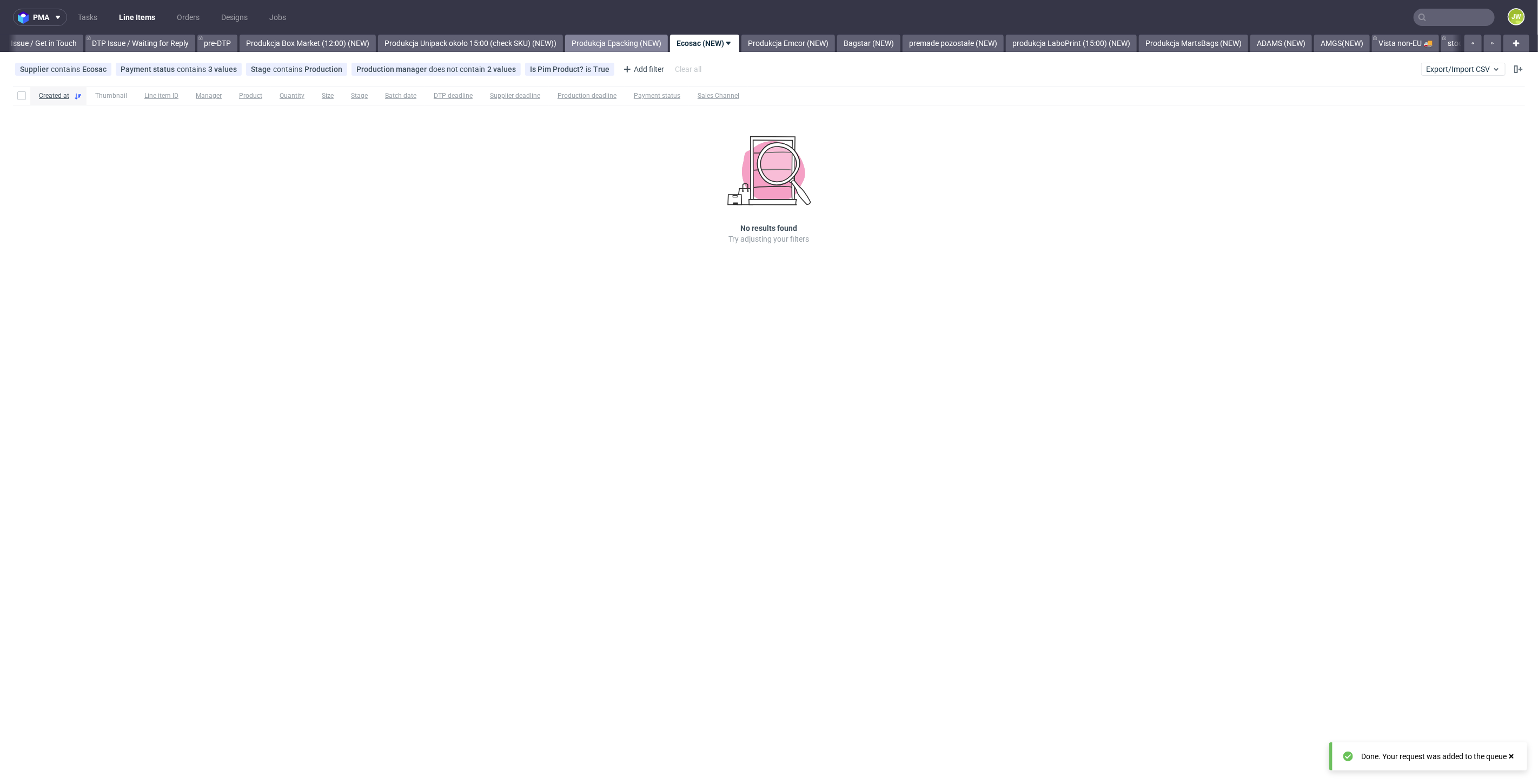
click at [625, 43] on link "Produkcja Epacking (NEW)" at bounding box center [616, 43] width 102 height 17
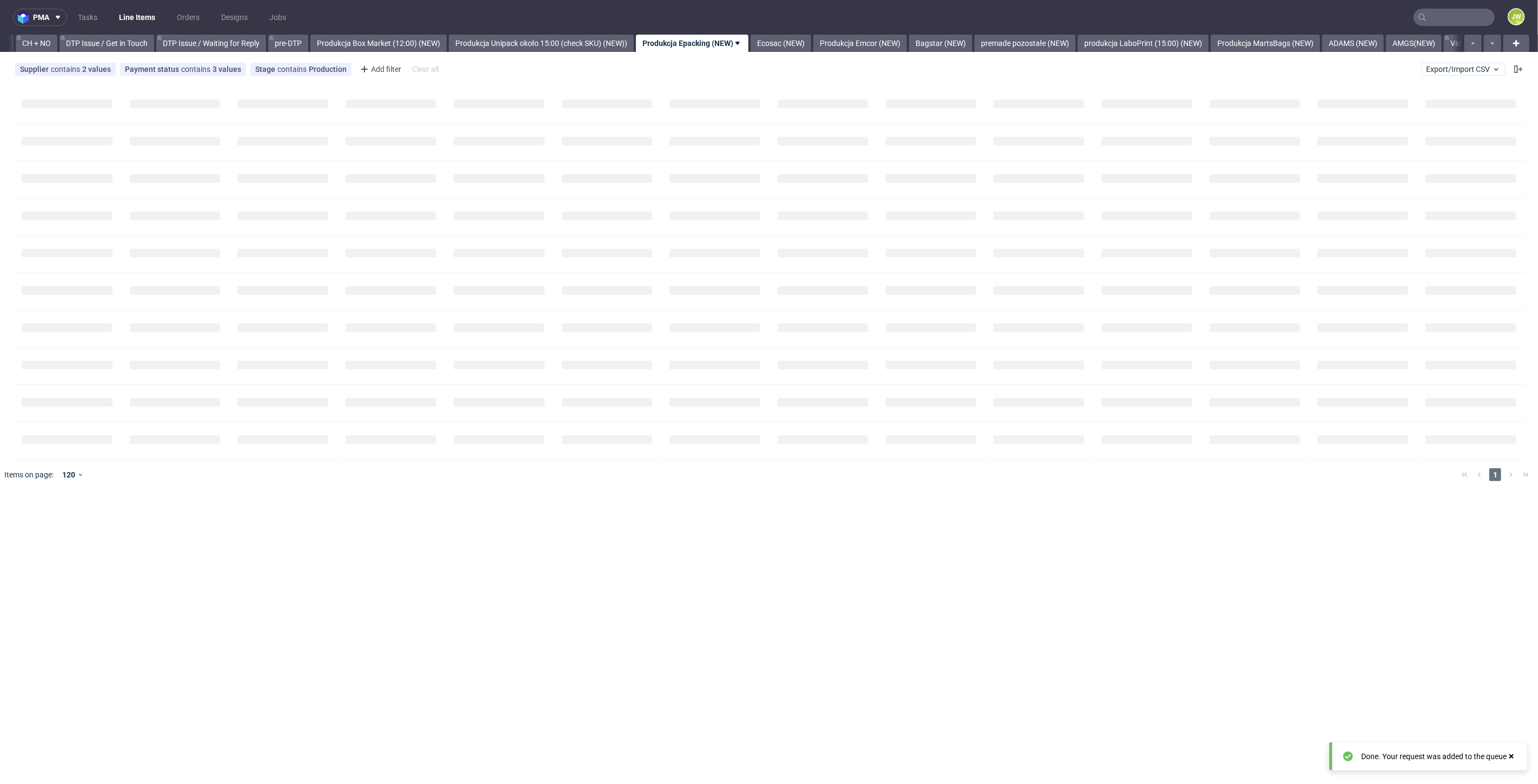
scroll to position [0, 1538]
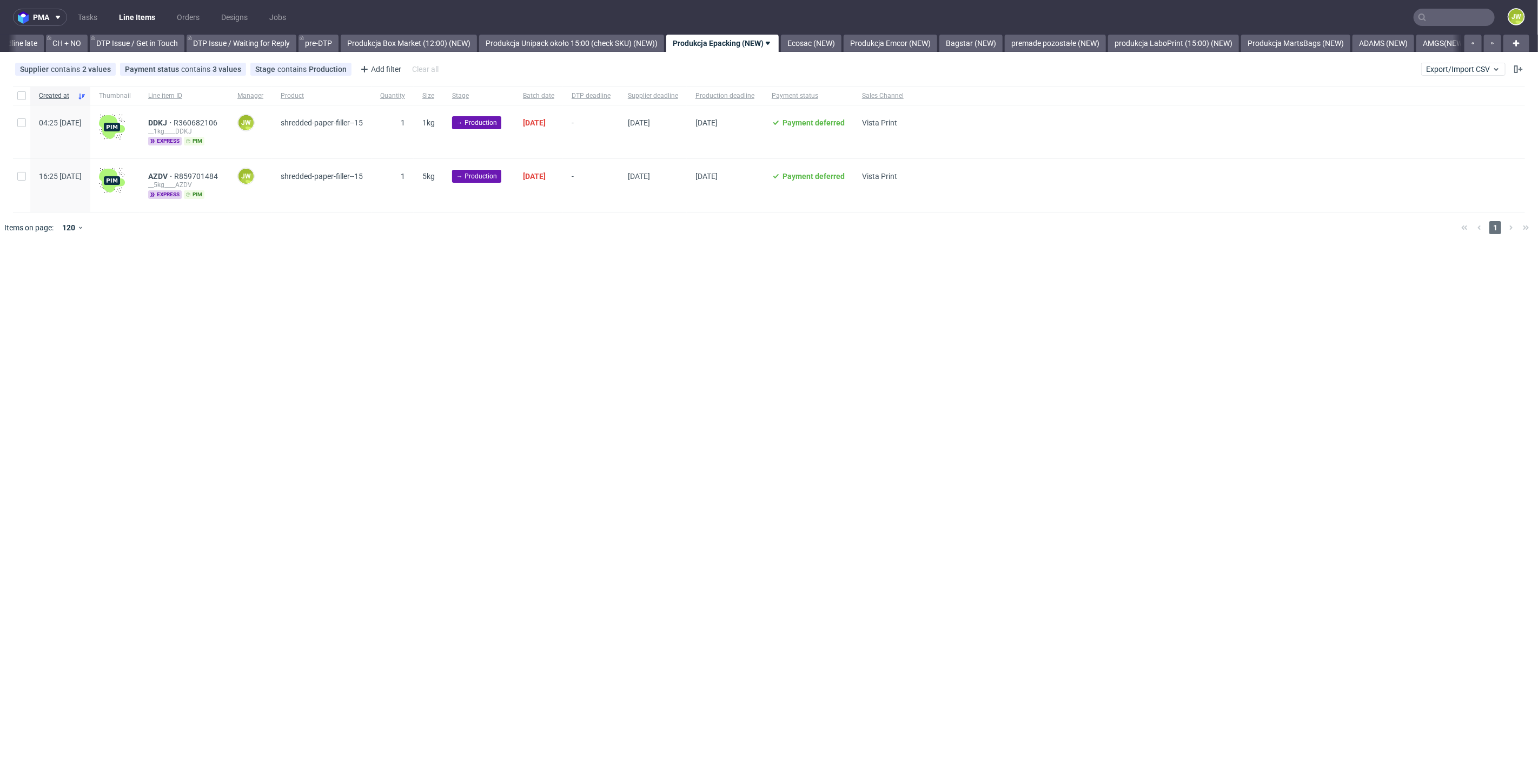
scroll to position [0, 1536]
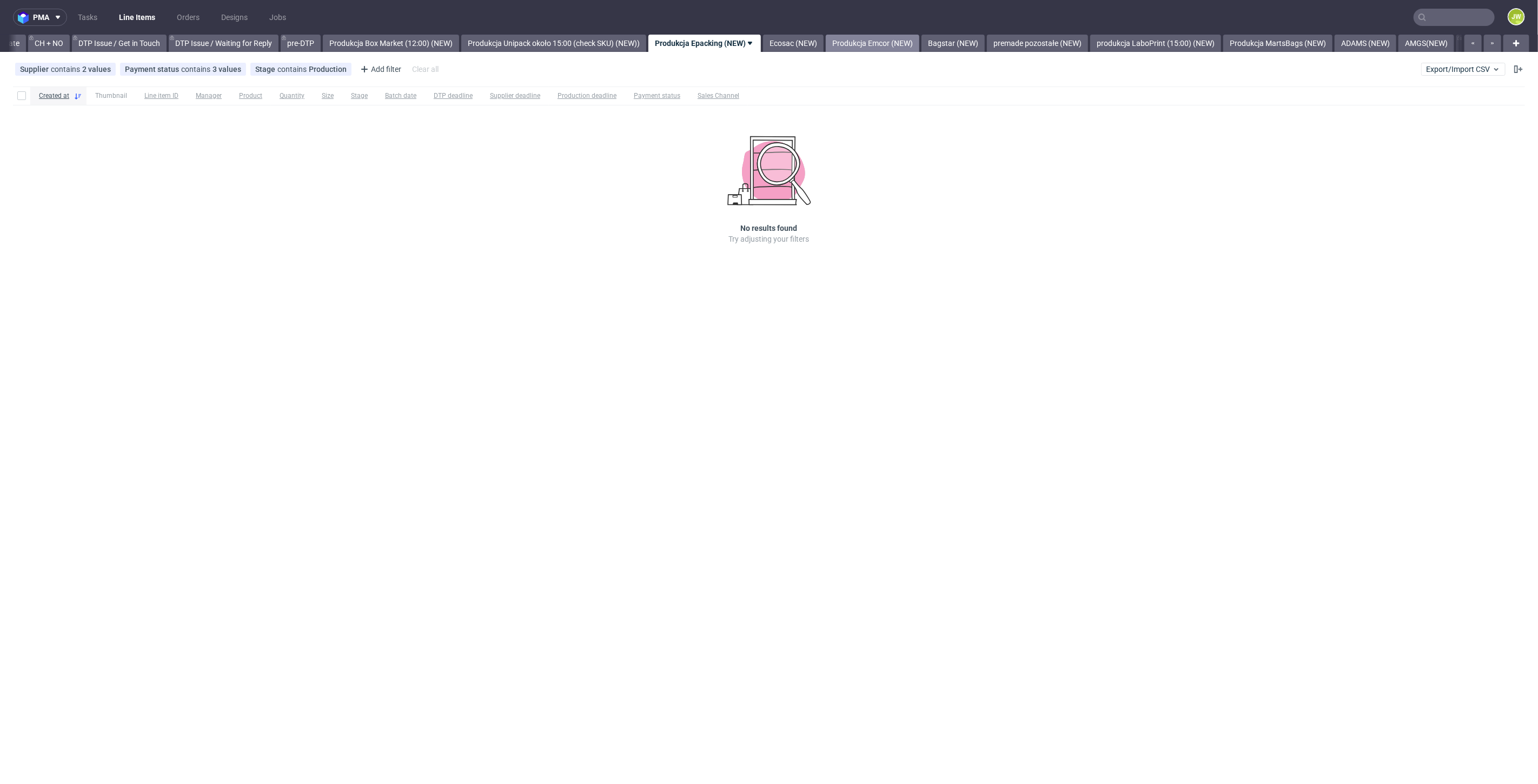
click at [870, 46] on link "Produkcja Emcor (NEW)" at bounding box center [872, 43] width 93 height 17
click at [807, 36] on link "Bagstar (NEW)" at bounding box center [789, 43] width 63 height 17
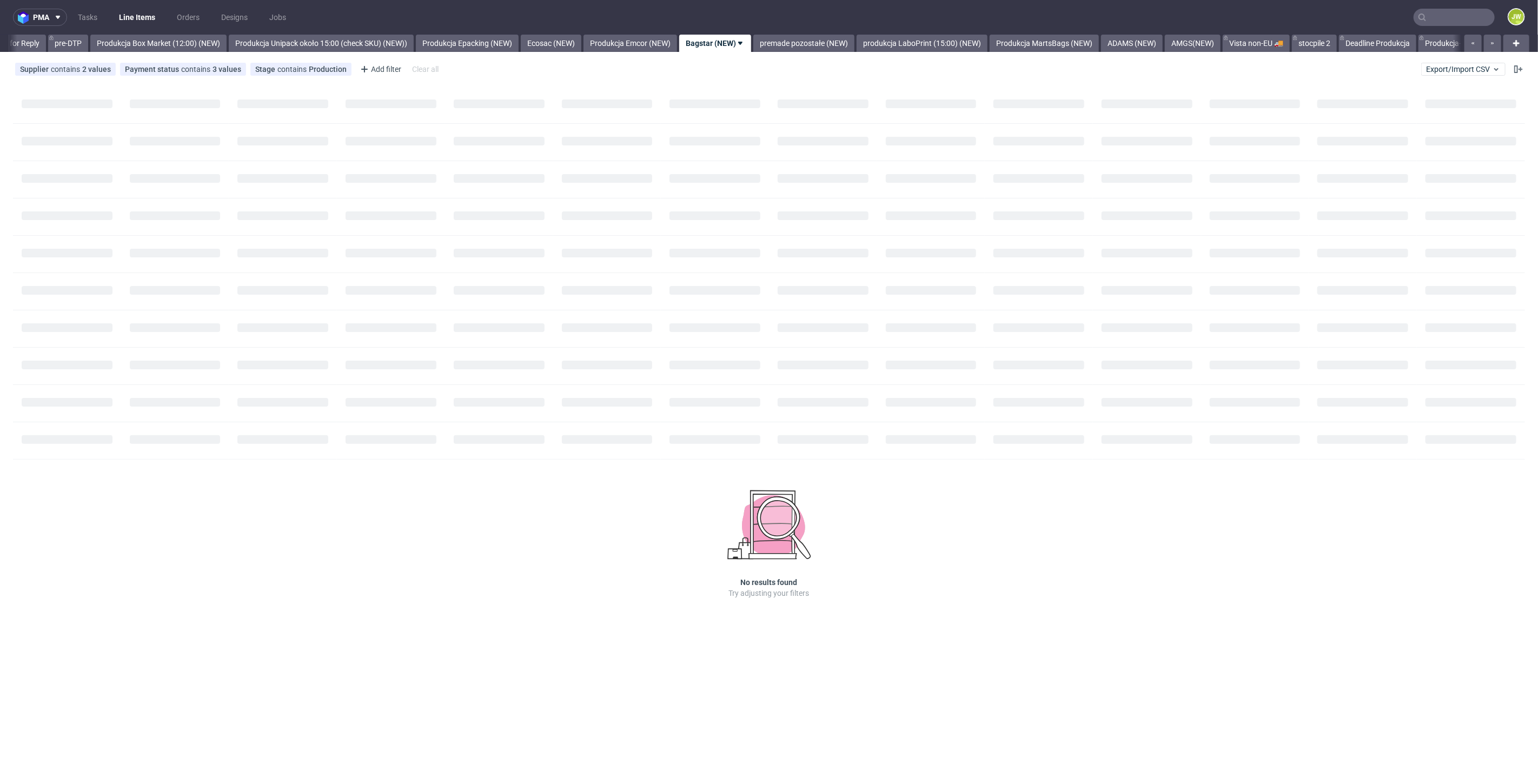
scroll to position [0, 1782]
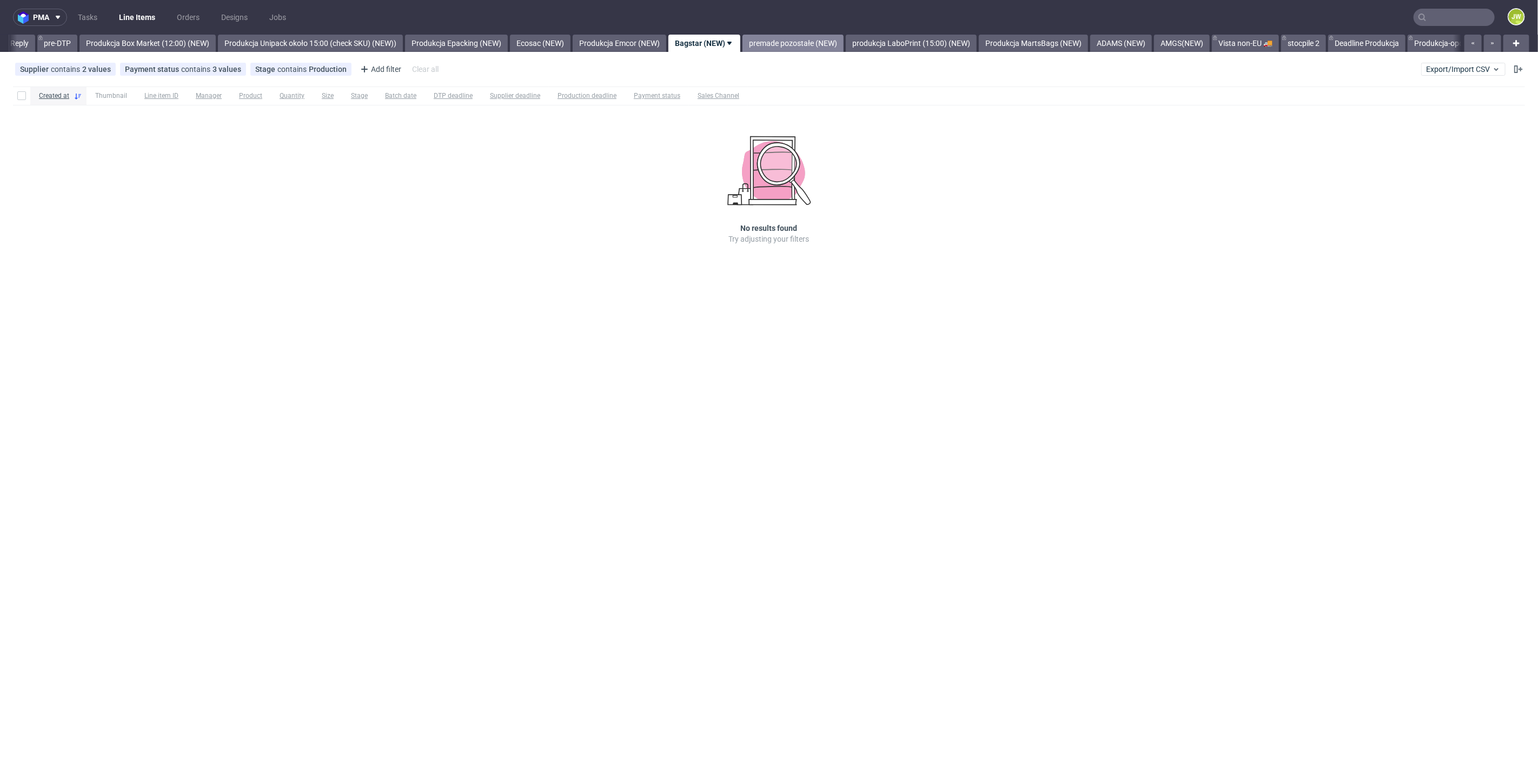
drag, startPoint x: 842, startPoint y: 34, endPoint x: 843, endPoint y: 41, distance: 7.1
click at [842, 36] on link "premade pozostałe (NEW)" at bounding box center [793, 43] width 101 height 17
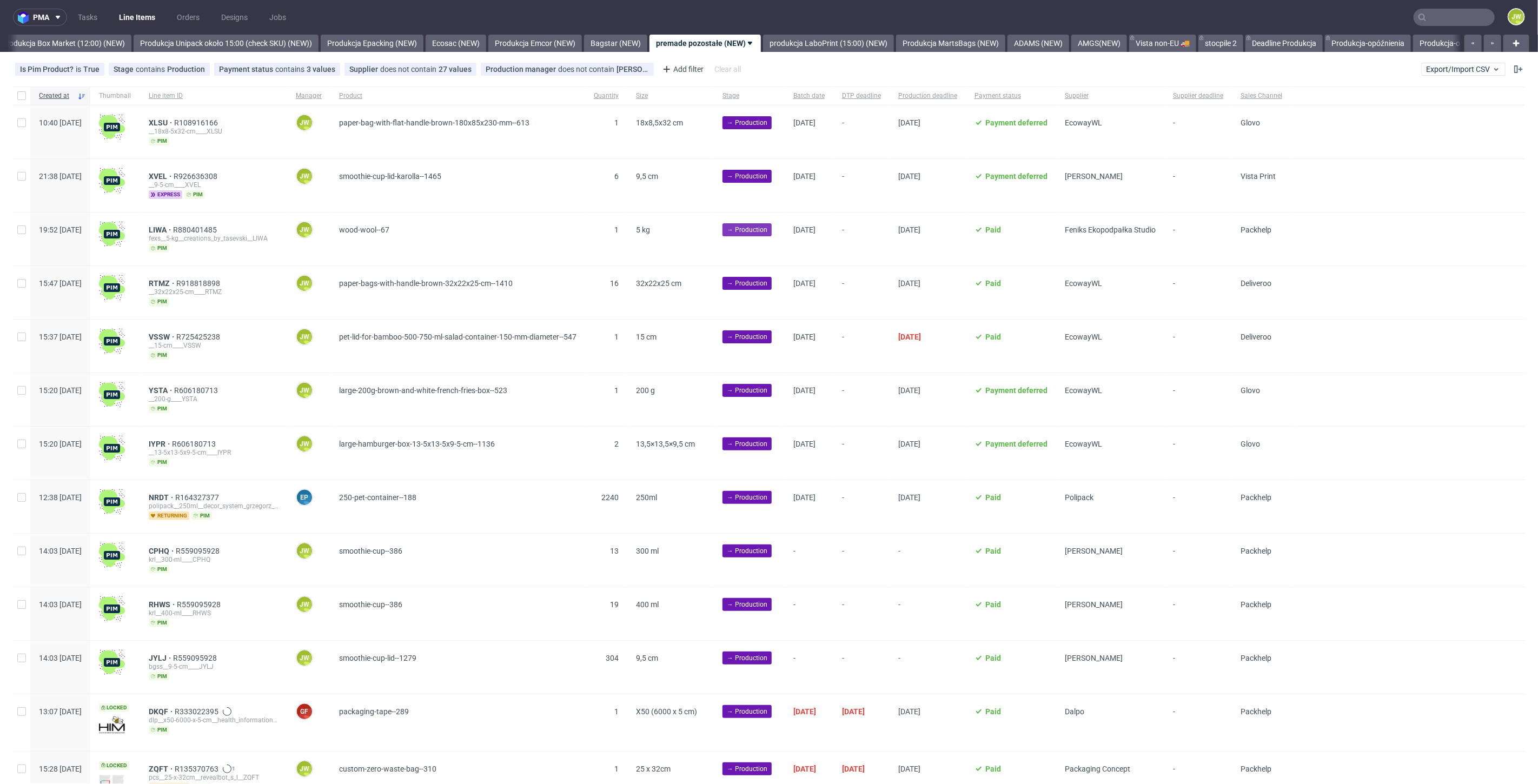
scroll to position [0, 1867]
click at [1149, 104] on div "Supplier" at bounding box center [1110, 96] width 108 height 19
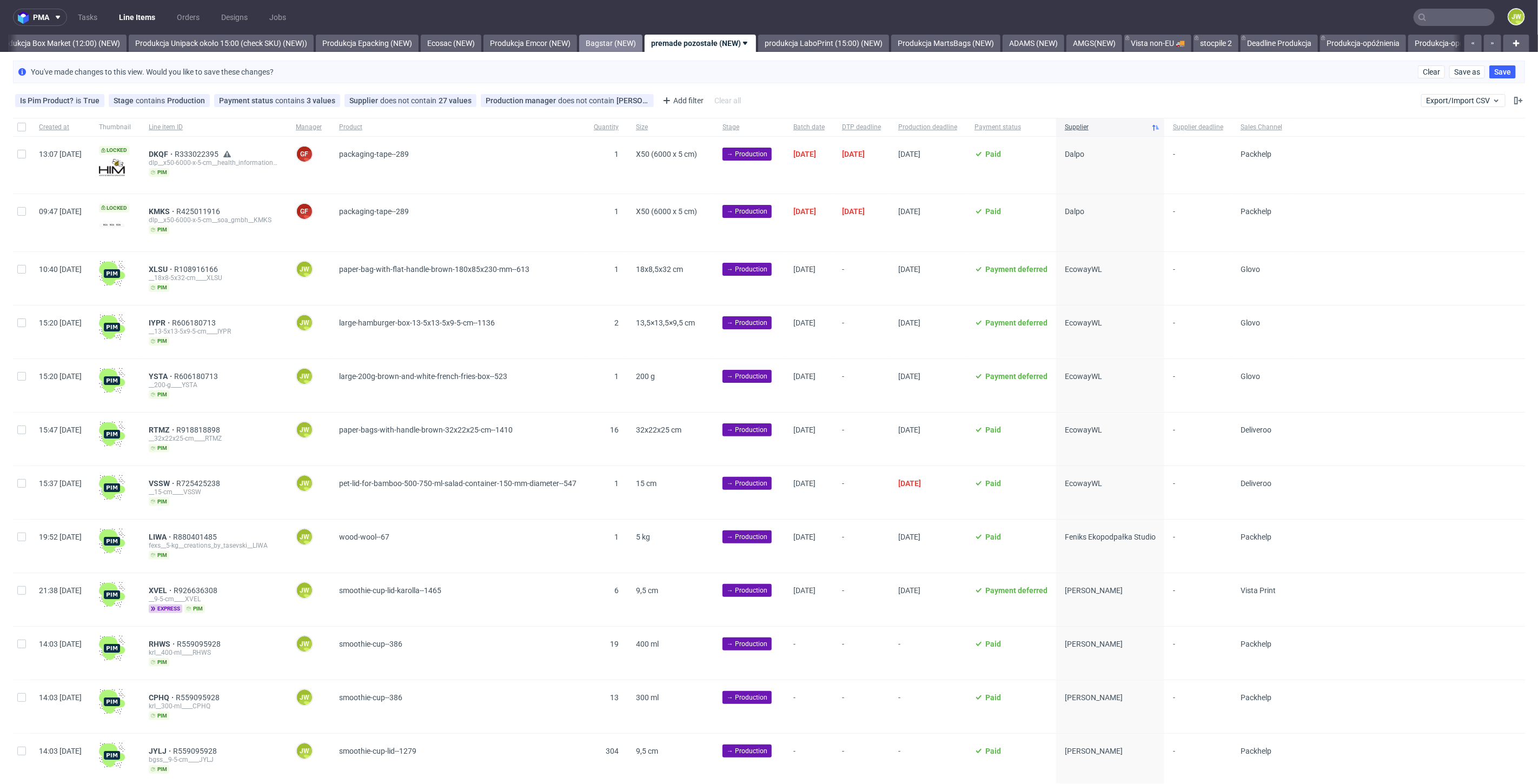
click at [623, 45] on link "Bagstar (NEW)" at bounding box center [611, 43] width 63 height 17
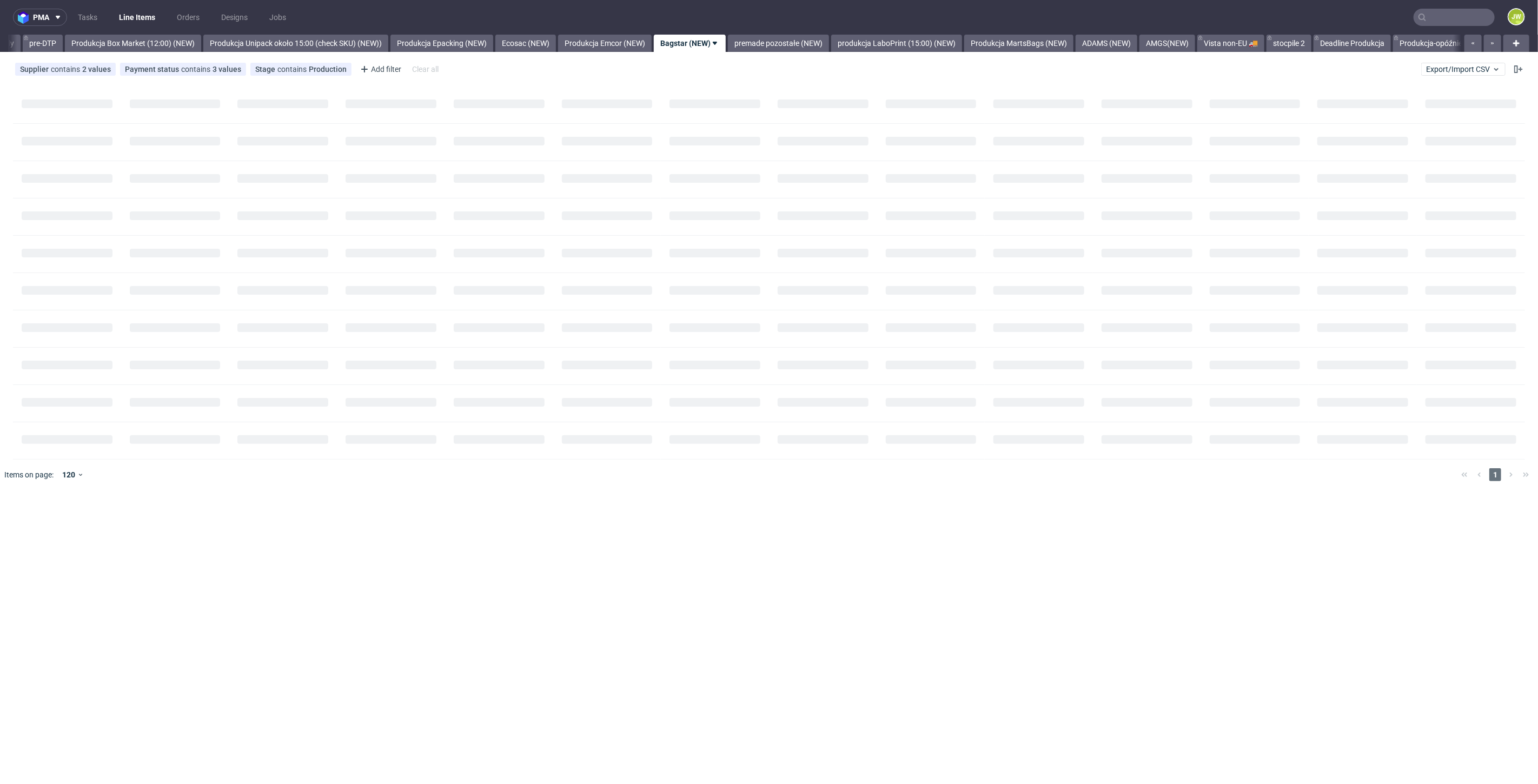
scroll to position [0, 1782]
drag, startPoint x: 649, startPoint y: 45, endPoint x: 654, endPoint y: 46, distance: 5.1
click at [650, 45] on link "Produkcja Emcor (NEW)" at bounding box center [619, 43] width 93 height 17
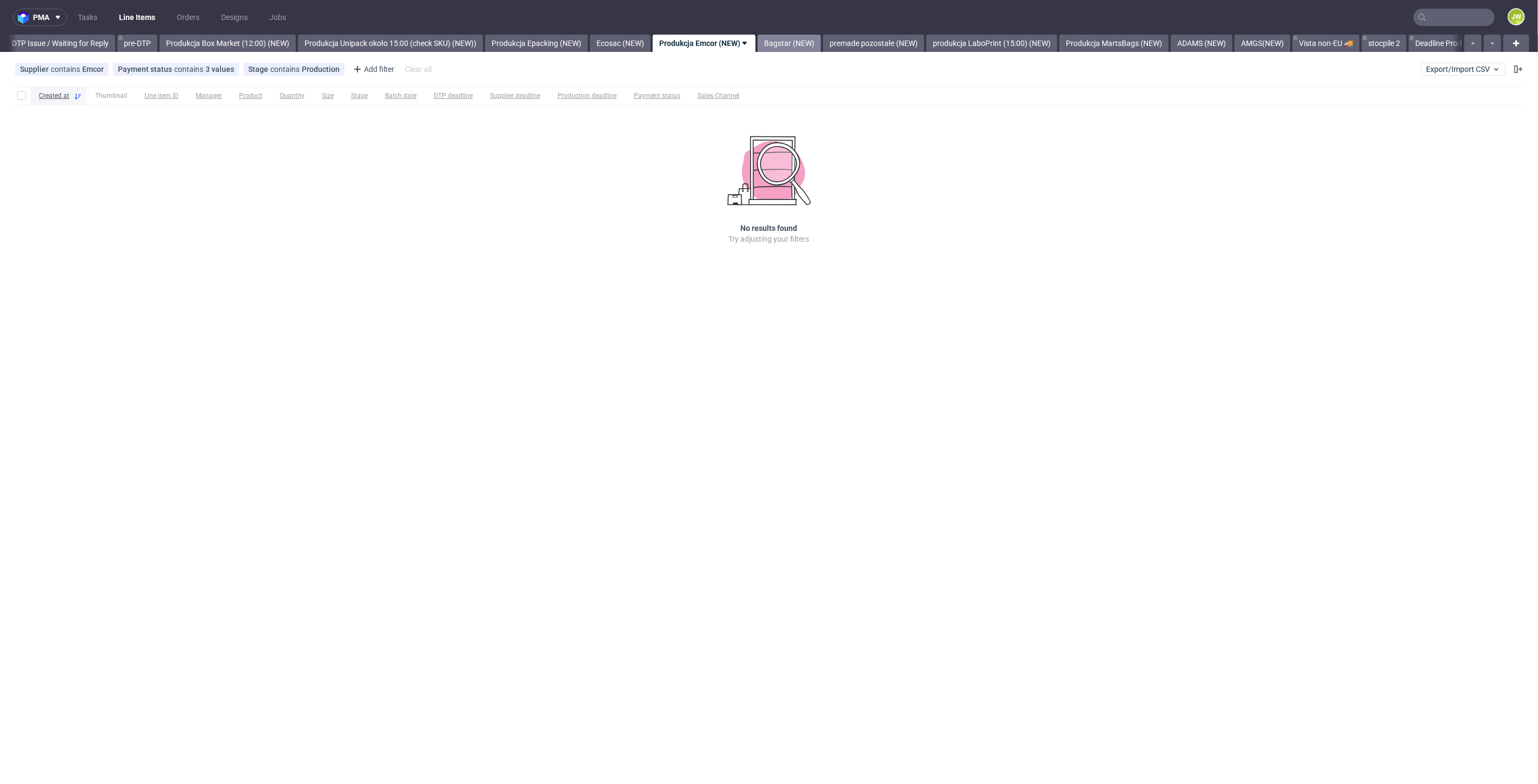
click at [812, 49] on link "Bagstar (NEW)" at bounding box center [789, 43] width 63 height 17
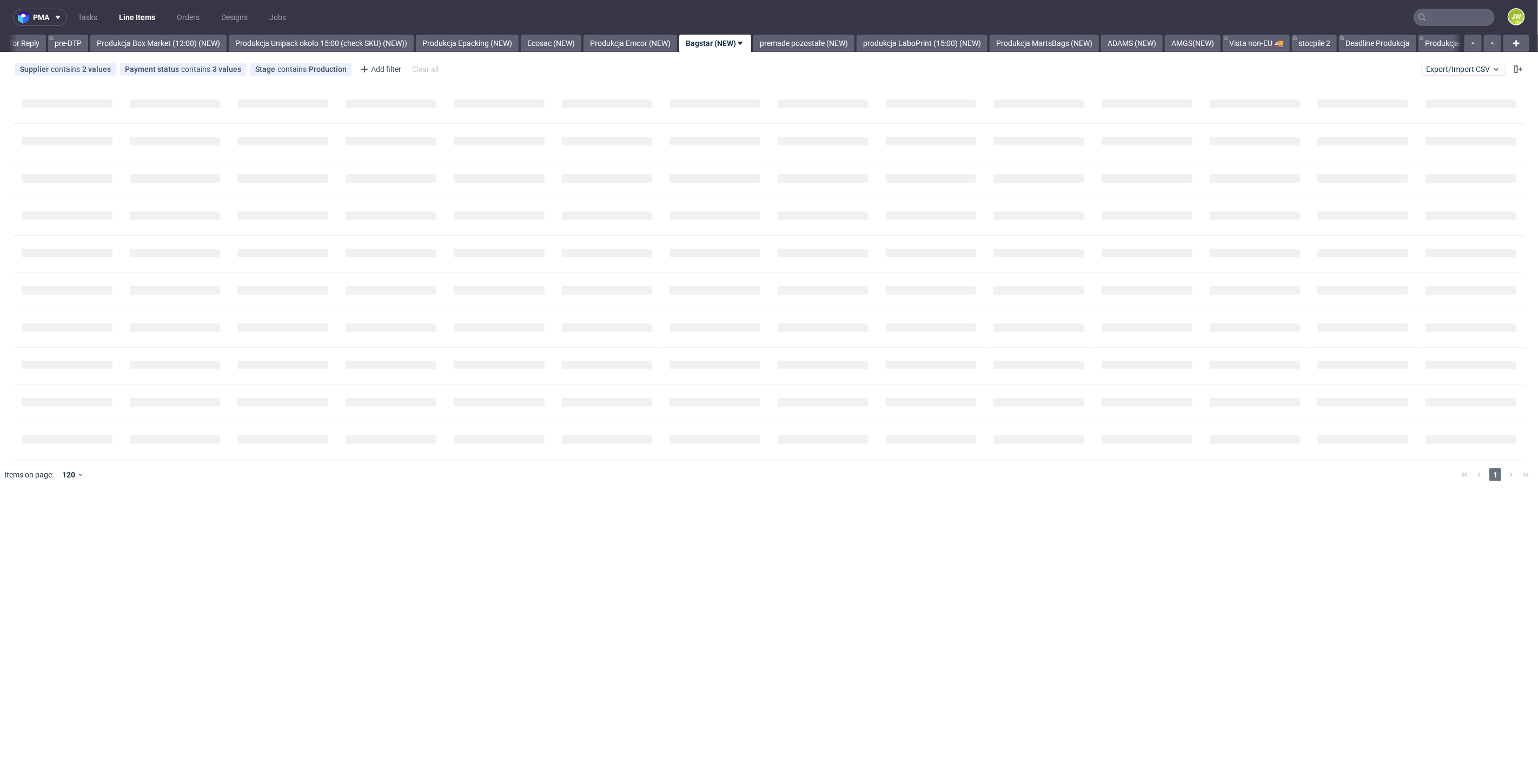
scroll to position [0, 1782]
drag, startPoint x: 644, startPoint y: 36, endPoint x: 648, endPoint y: 42, distance: 7.2
click at [644, 37] on link "Produkcja Emcor (NEW)" at bounding box center [619, 43] width 93 height 17
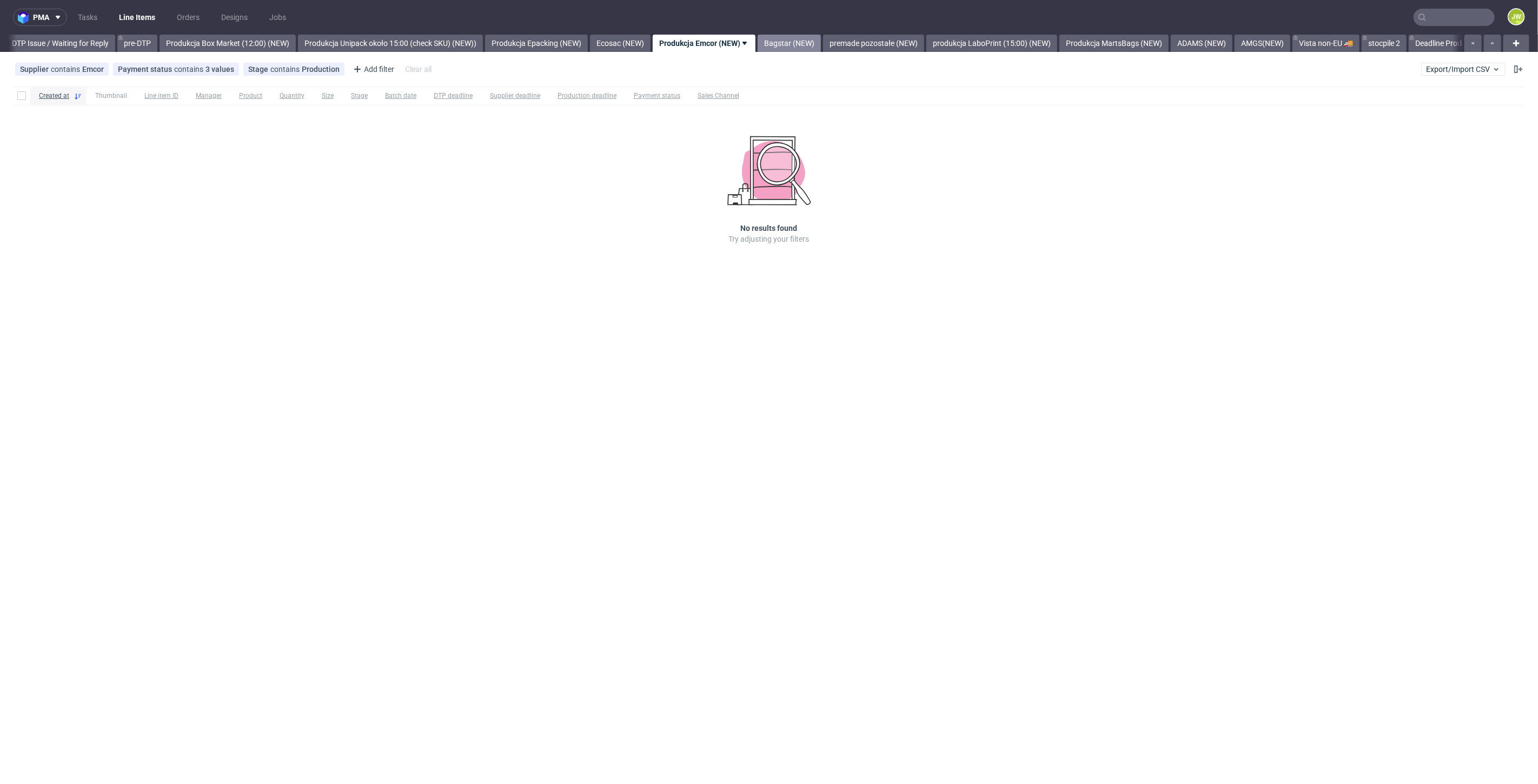
click at [808, 42] on link "Bagstar (NEW)" at bounding box center [789, 43] width 63 height 17
click at [814, 49] on link "premade pozostałe (NEW)" at bounding box center [793, 43] width 101 height 17
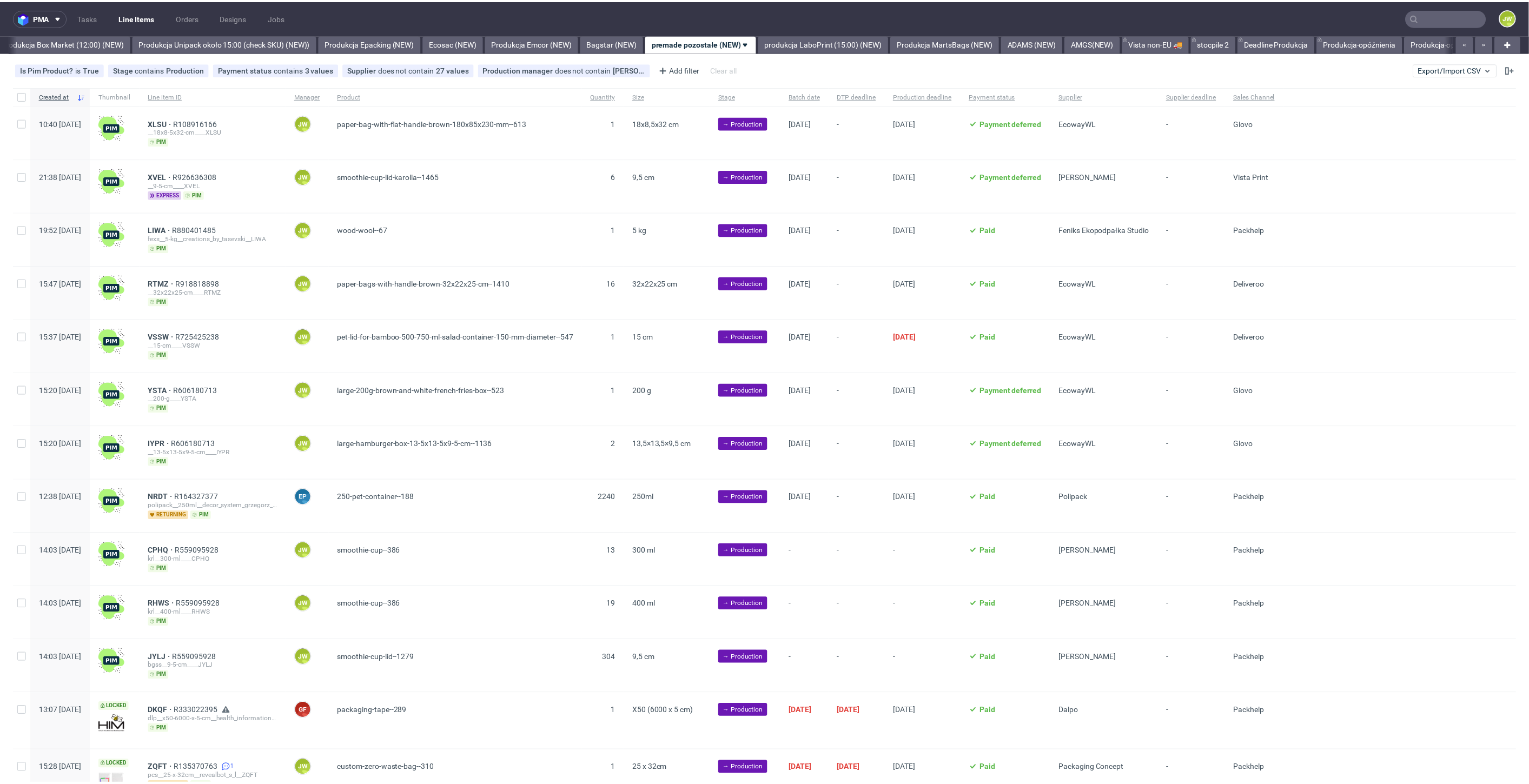
scroll to position [0, 1871]
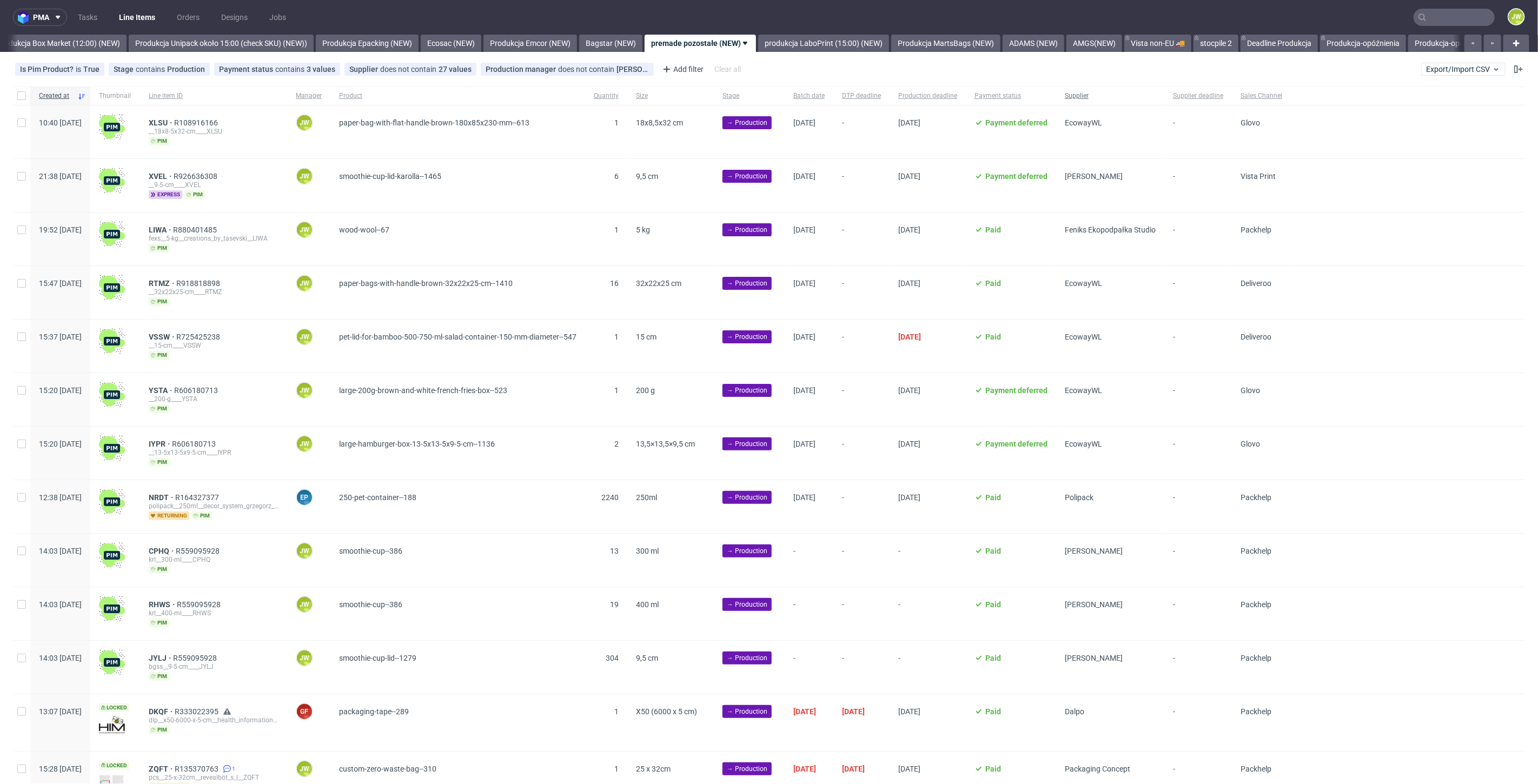
click at [1134, 96] on span "Supplier" at bounding box center [1110, 96] width 91 height 9
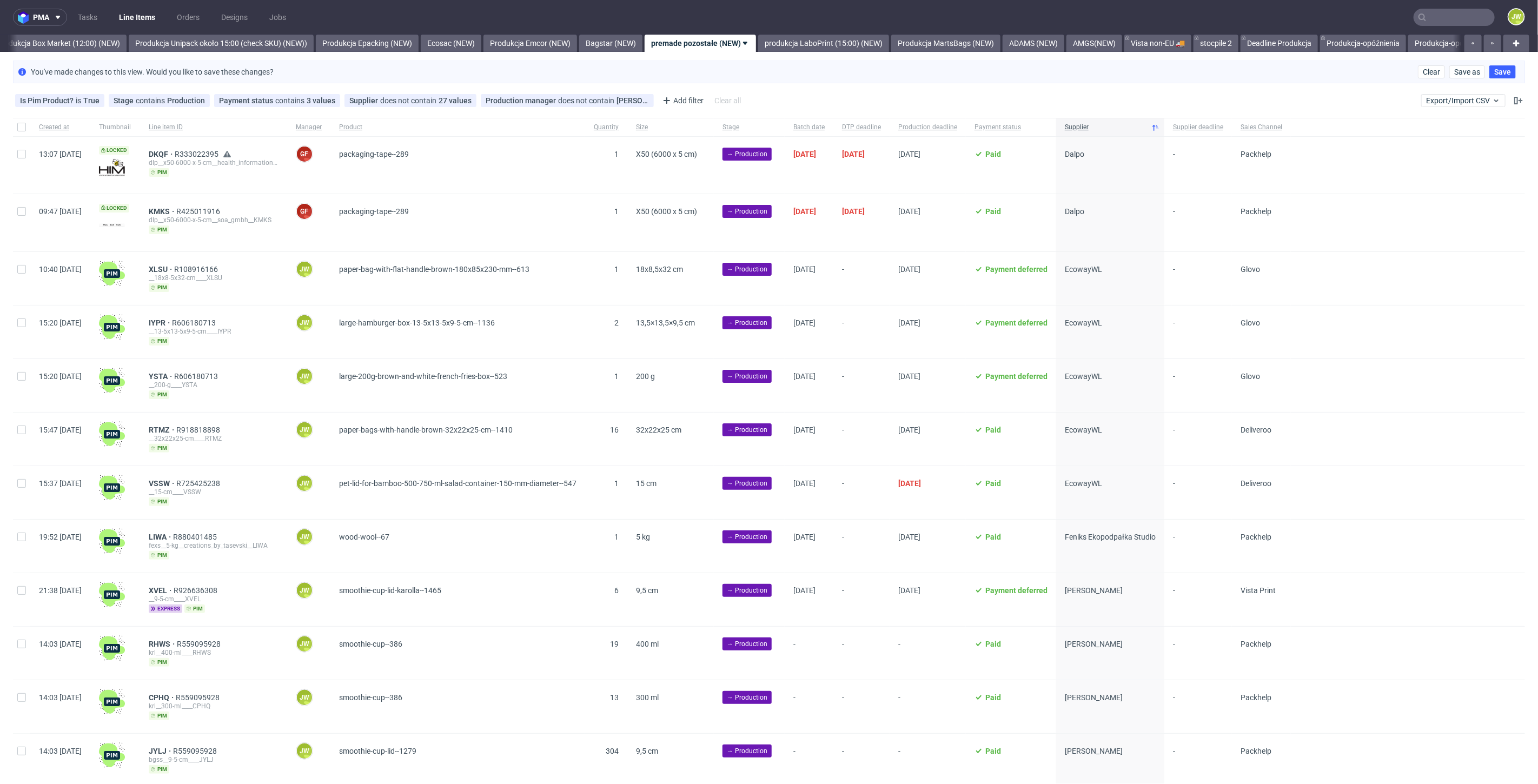
click at [28, 265] on div at bounding box center [22, 278] width 17 height 53
checkbox input "true"
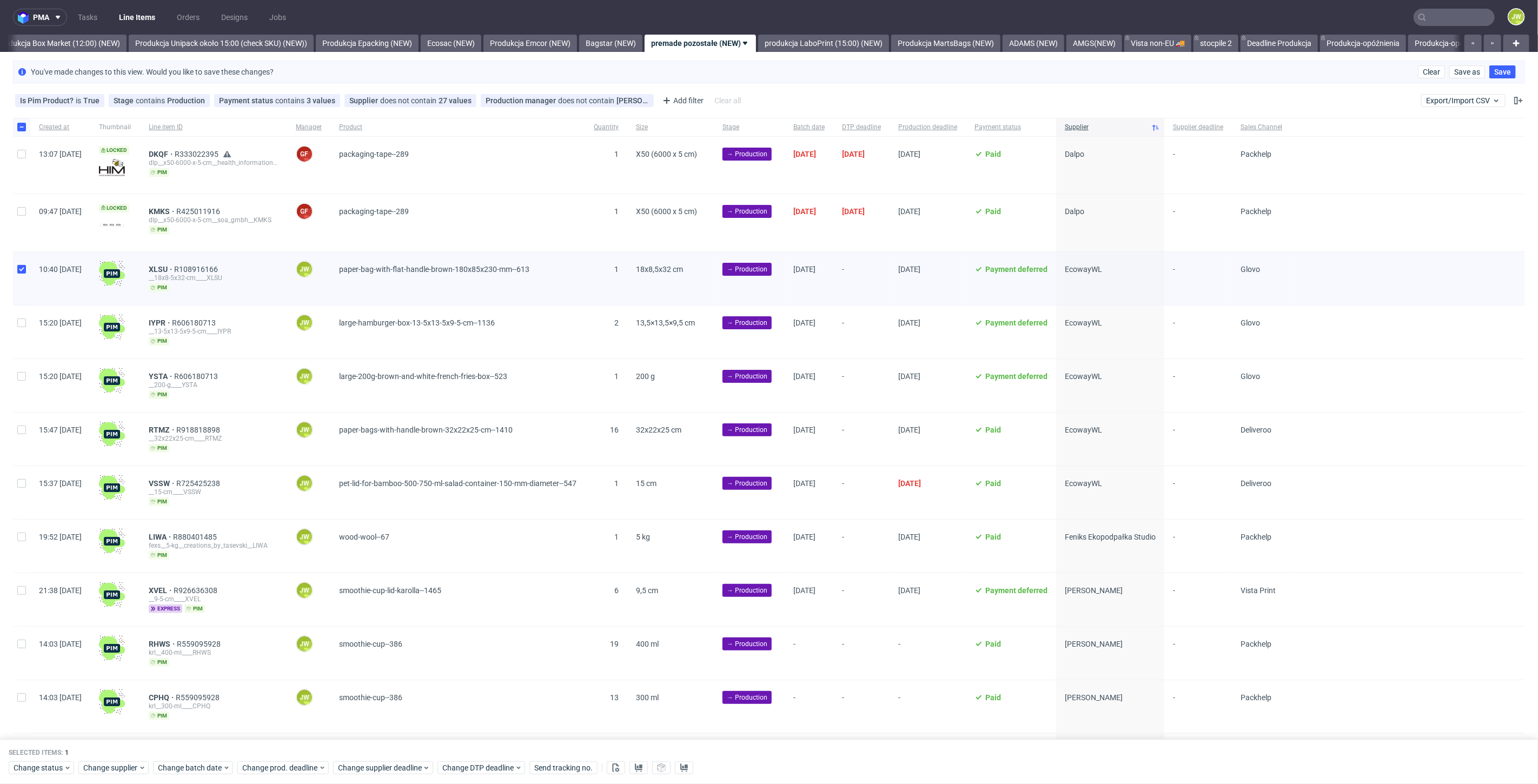
drag, startPoint x: 25, startPoint y: 316, endPoint x: 25, endPoint y: 325, distance: 9.0
click at [25, 318] on div at bounding box center [22, 332] width 17 height 53
checkbox input "true"
click at [23, 375] on input "checkbox" at bounding box center [22, 376] width 8 height 8
checkbox input "true"
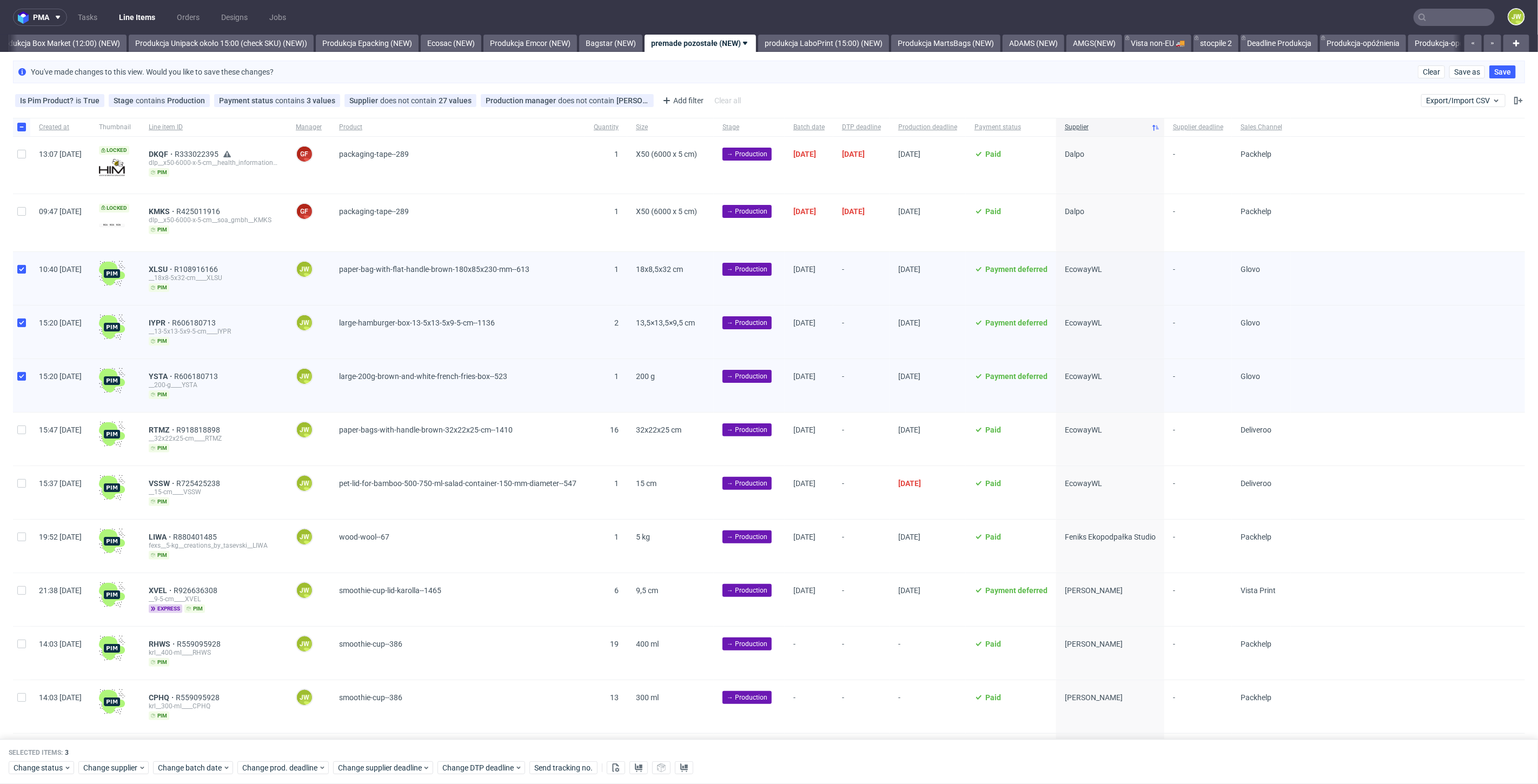
click at [26, 438] on div at bounding box center [22, 439] width 17 height 53
checkbox input "true"
click at [28, 476] on div at bounding box center [22, 492] width 17 height 53
checkbox input "true"
click at [173, 768] on span "Change batch date" at bounding box center [191, 768] width 65 height 11
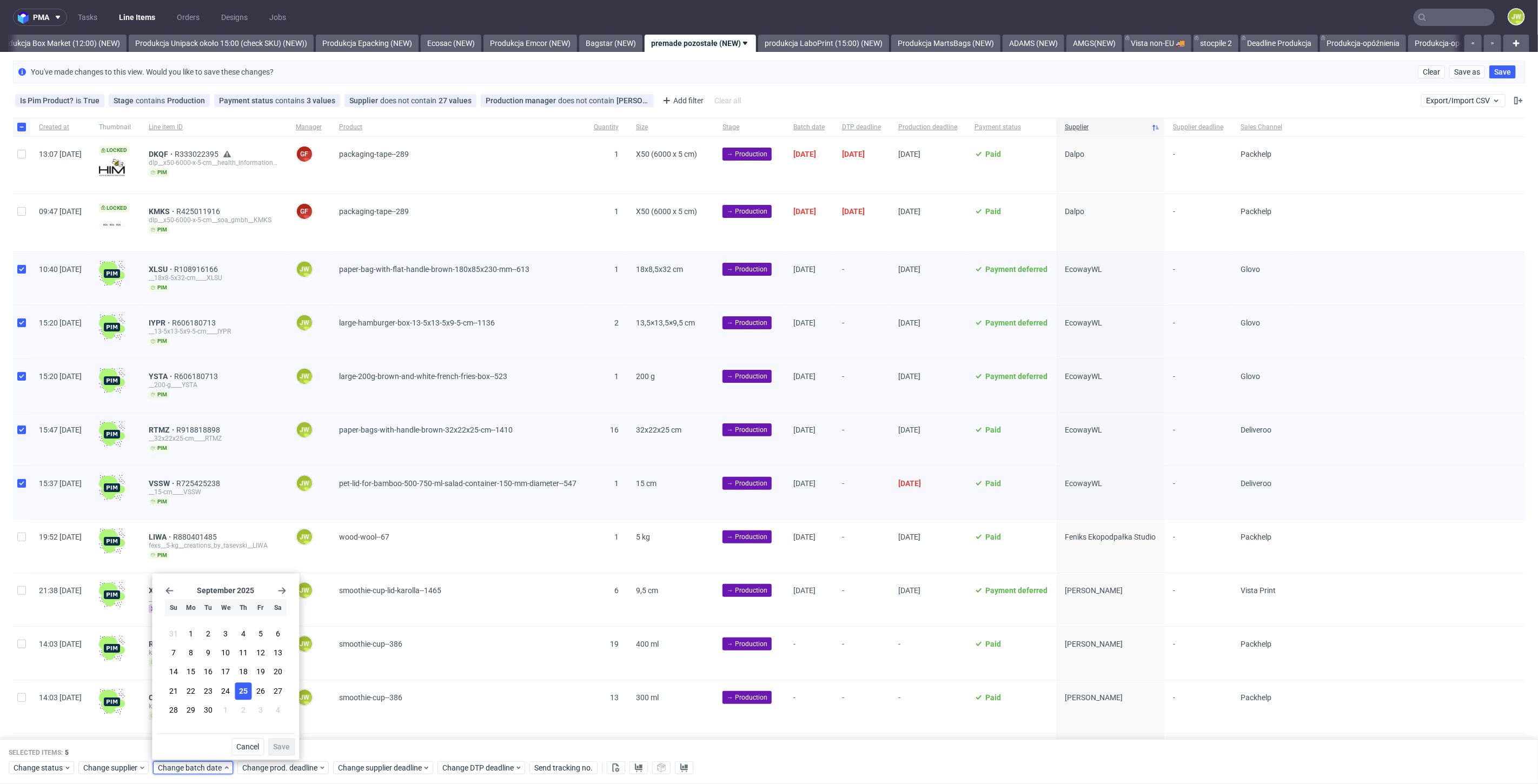
click at [241, 694] on span "25" at bounding box center [244, 691] width 8 height 11
click at [280, 759] on div "September 2025 Su Mo Tu We Th Fr Sa 31 1 2 3 4 5 6 7 8 9 10 11 12 13 14 15 16 1…" at bounding box center [225, 667] width 147 height 187
click at [280, 748] on span "Save" at bounding box center [282, 747] width 17 height 8
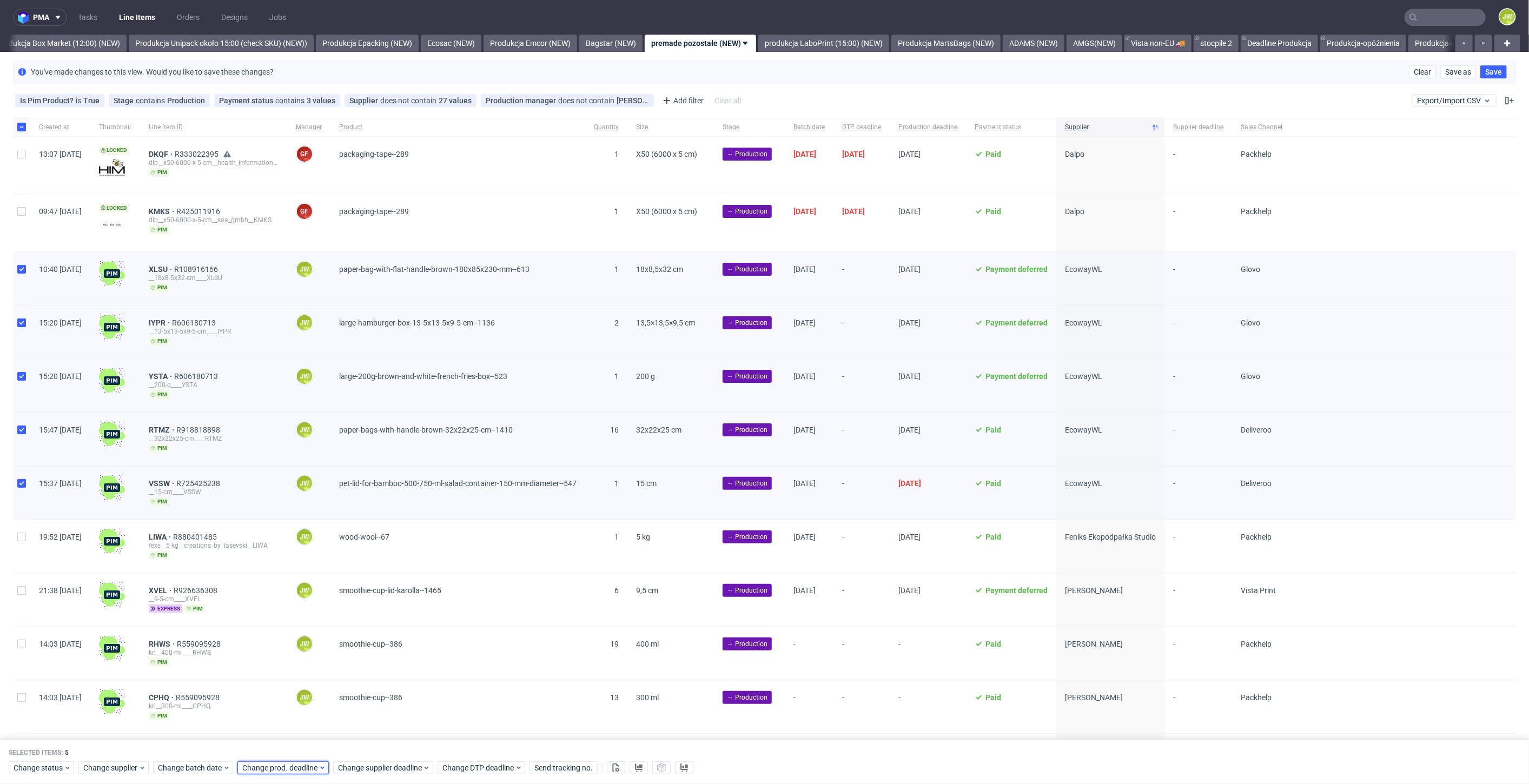
click at [280, 766] on span "Change prod. deadline" at bounding box center [280, 768] width 76 height 11
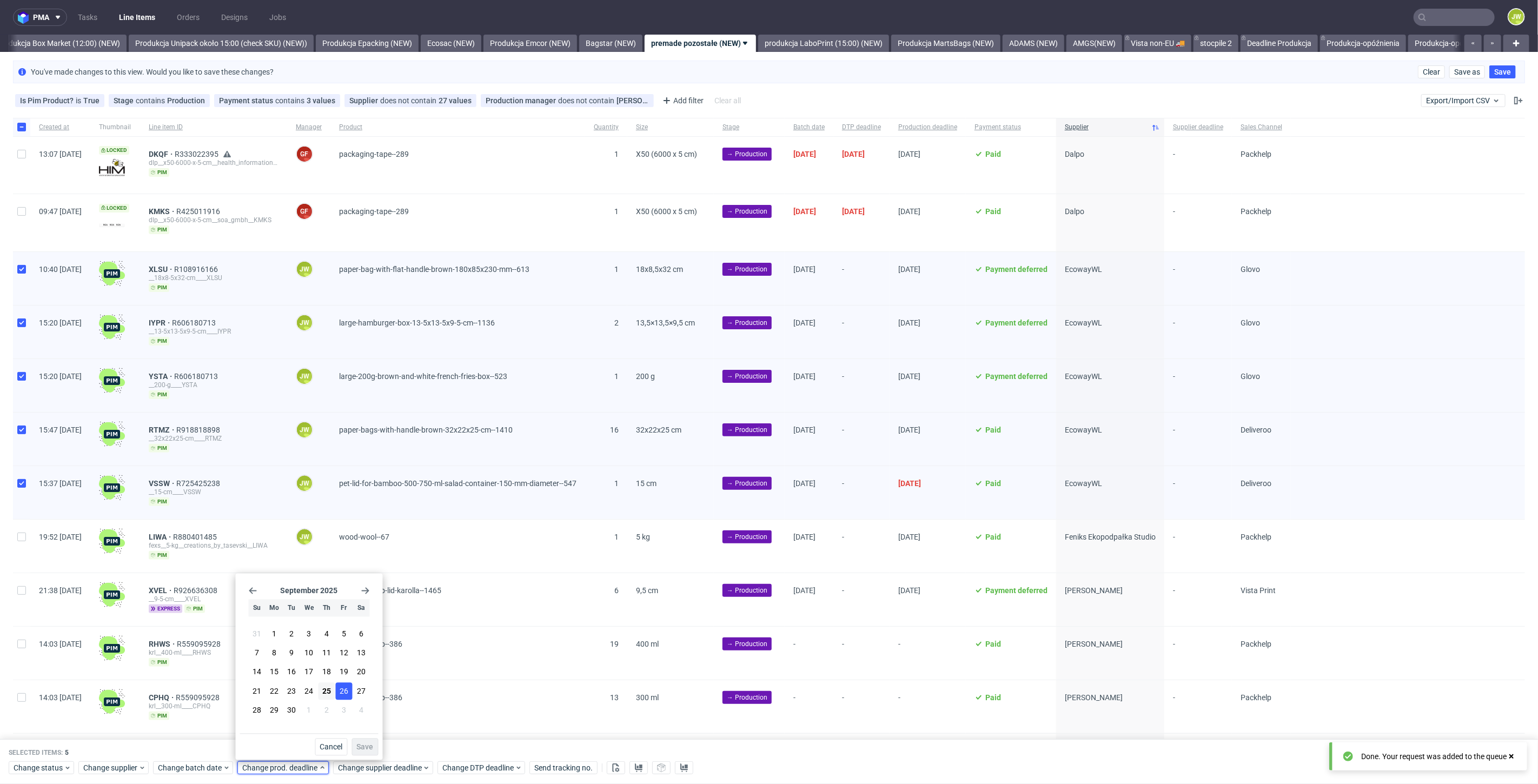
click at [339, 693] on span "26" at bounding box center [344, 691] width 8 height 11
click at [357, 744] on span "Save" at bounding box center [365, 747] width 17 height 8
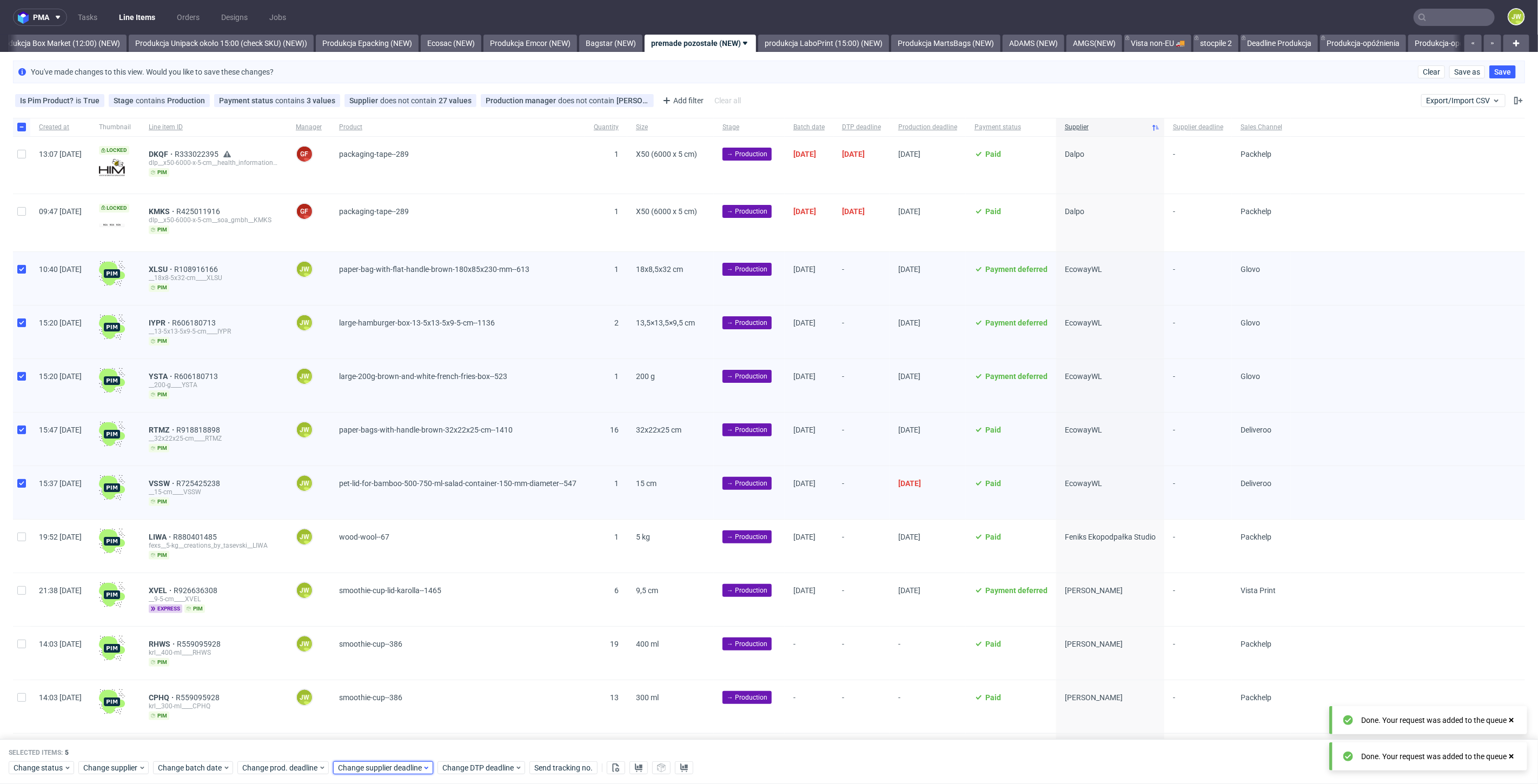
click at [352, 762] on div "Change supplier deadline" at bounding box center [383, 768] width 100 height 13
click at [440, 691] on span "26" at bounding box center [440, 691] width 8 height 11
click at [459, 748] on span "Save" at bounding box center [461, 747] width 17 height 8
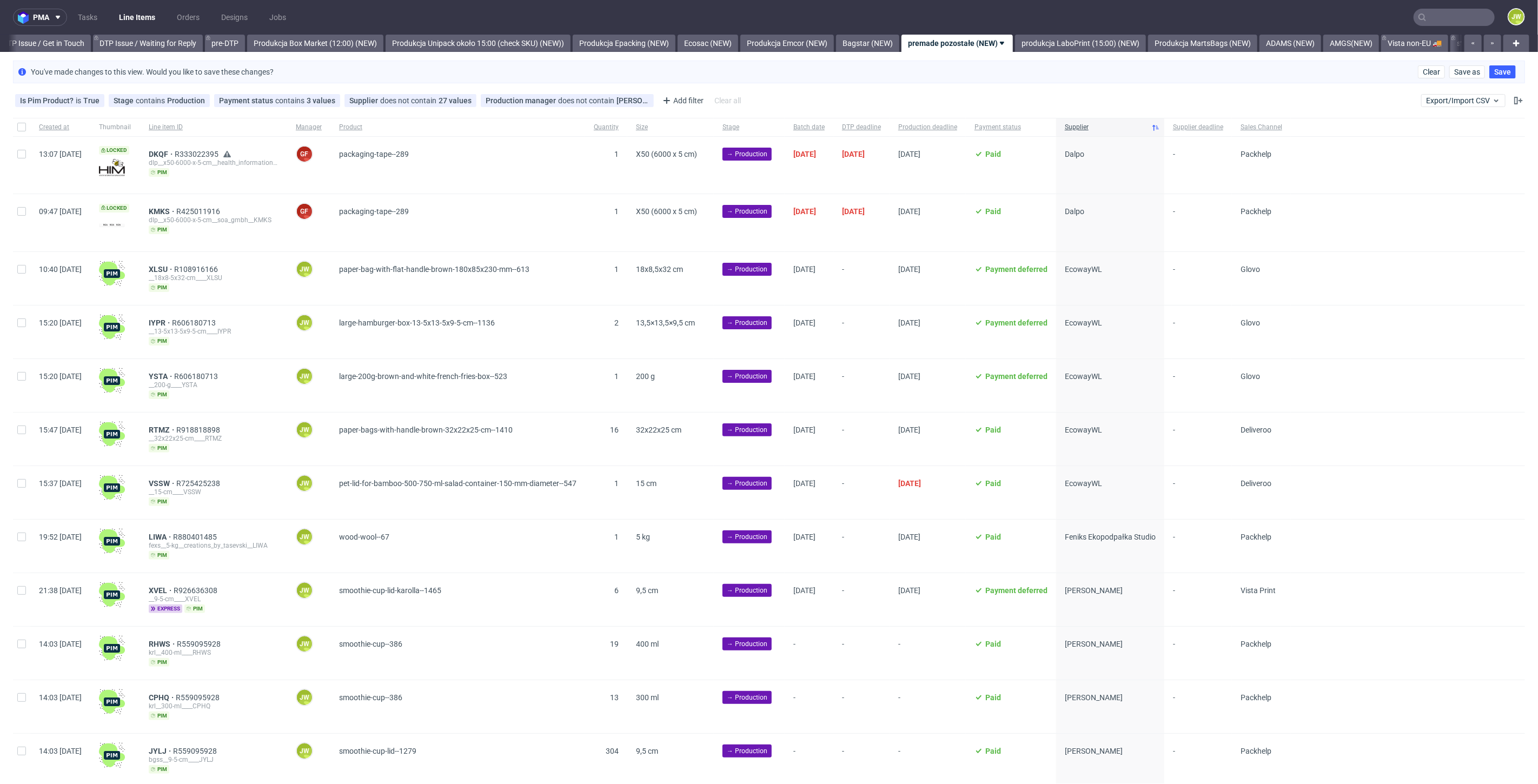
scroll to position [0, 1733]
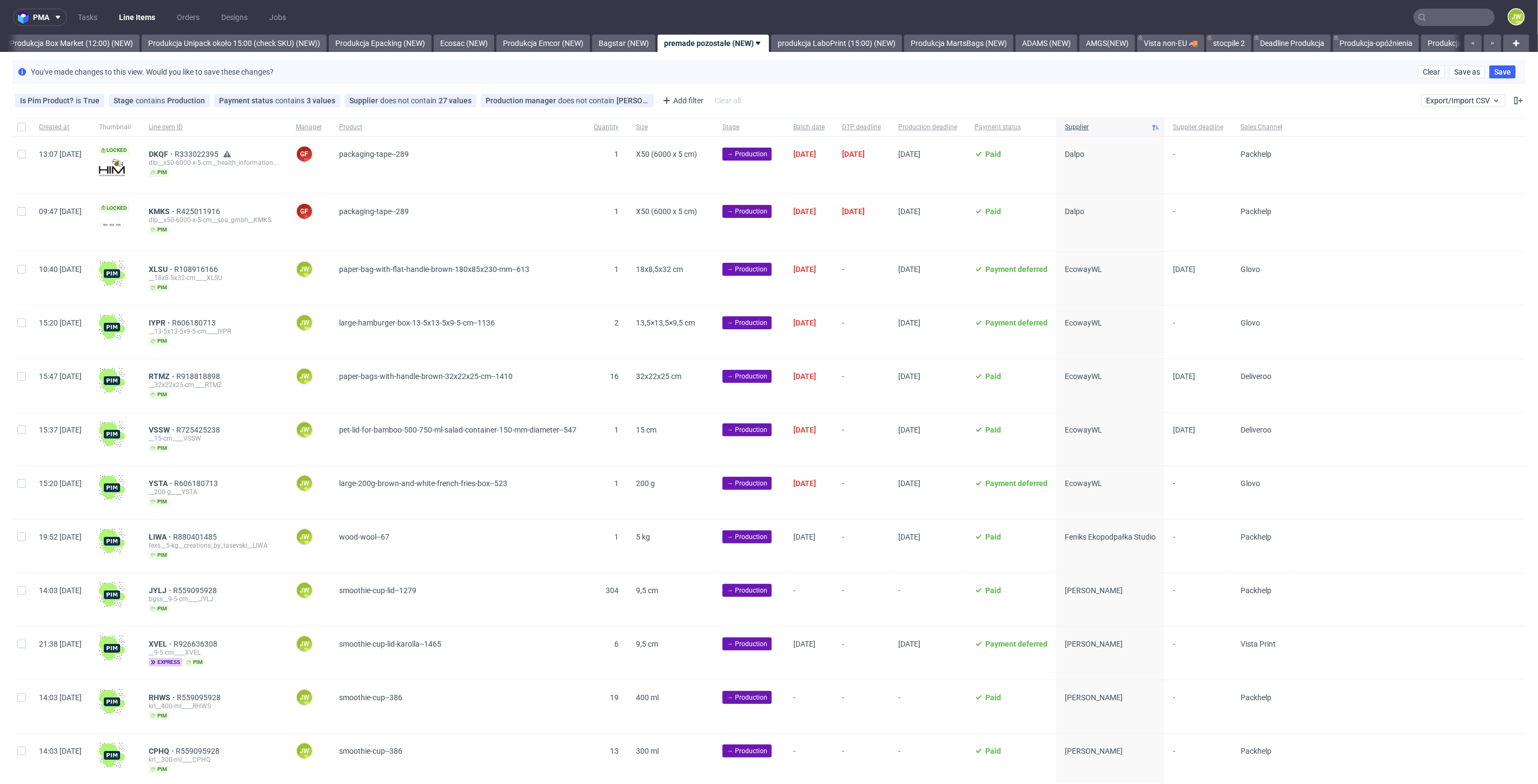
scroll to position [0, 1870]
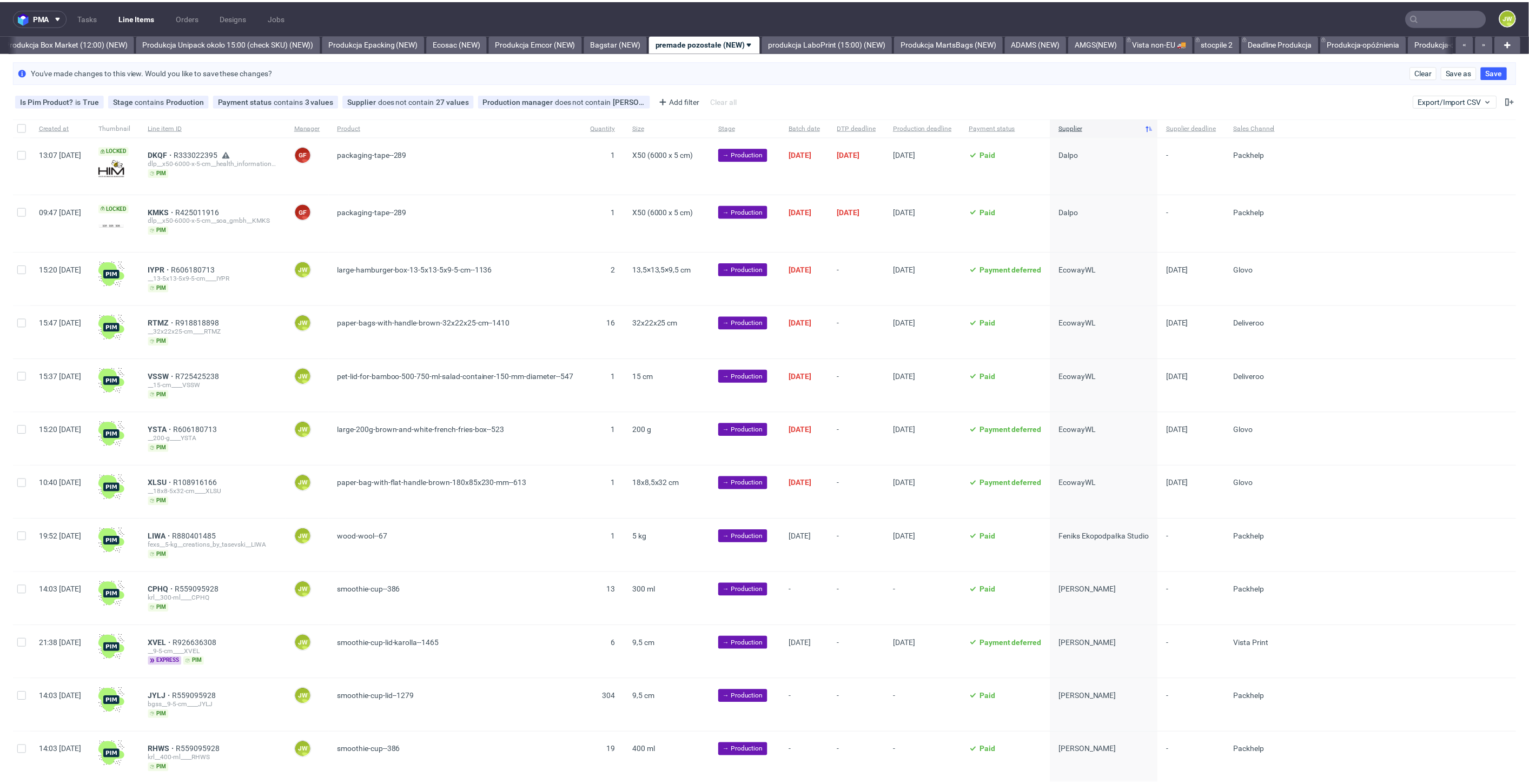
scroll to position [0, 1871]
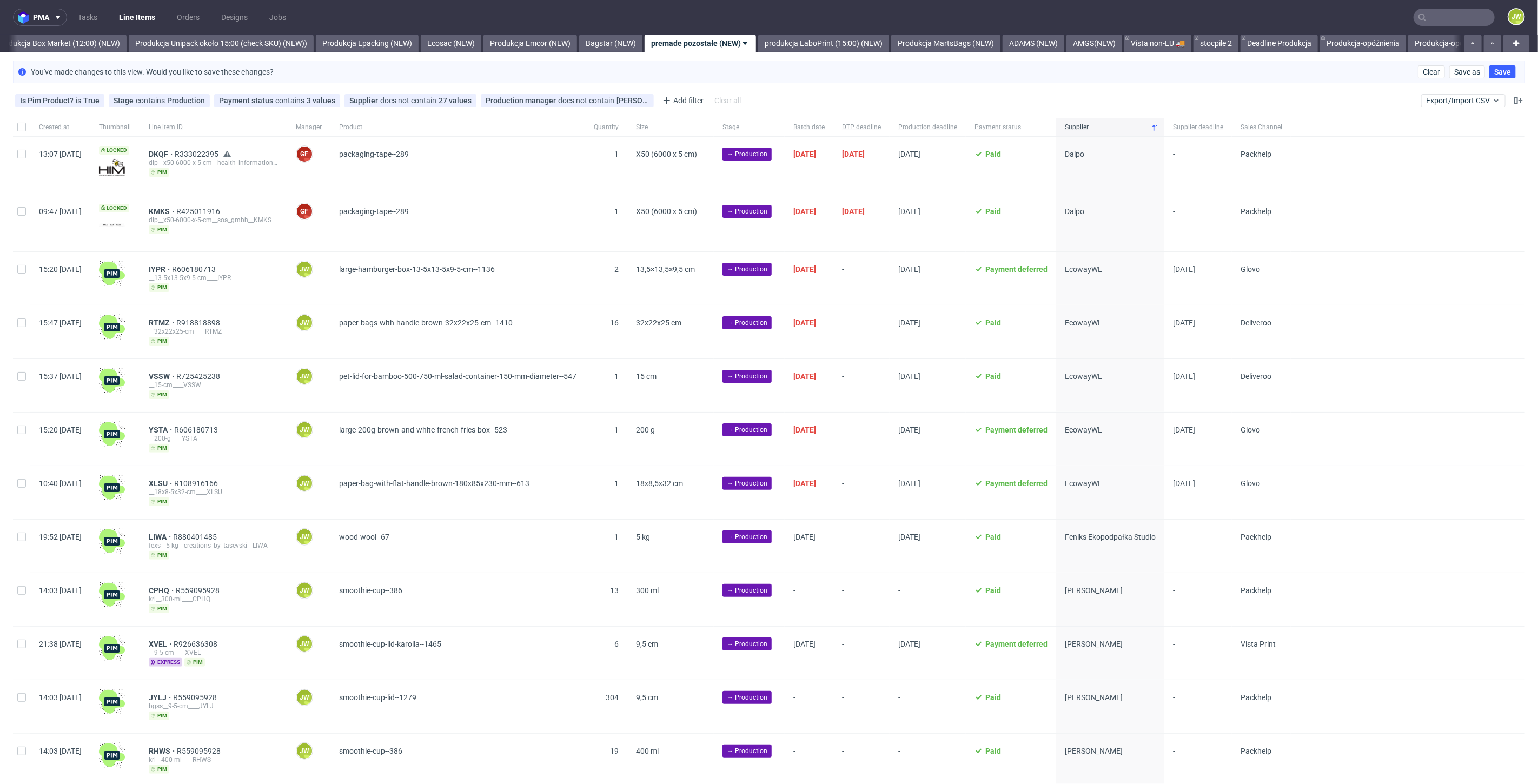
click at [22, 260] on div at bounding box center [22, 278] width 17 height 53
checkbox input "true"
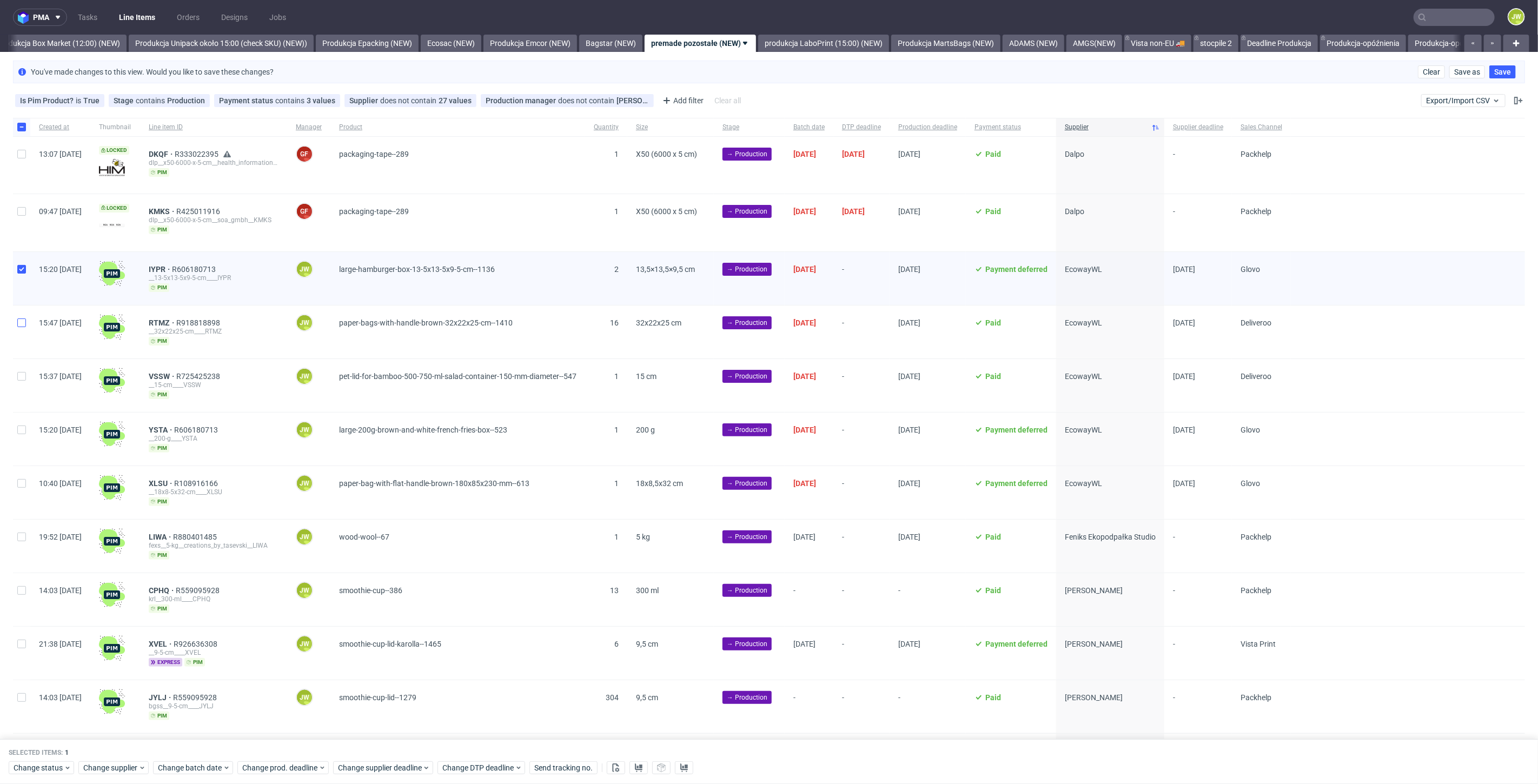
click at [23, 325] on div at bounding box center [22, 332] width 17 height 53
checkbox input "true"
click at [32, 384] on div "15:37 Wed 24.09.2025" at bounding box center [60, 386] width 60 height 53
click at [22, 362] on div at bounding box center [22, 386] width 17 height 53
checkbox input "true"
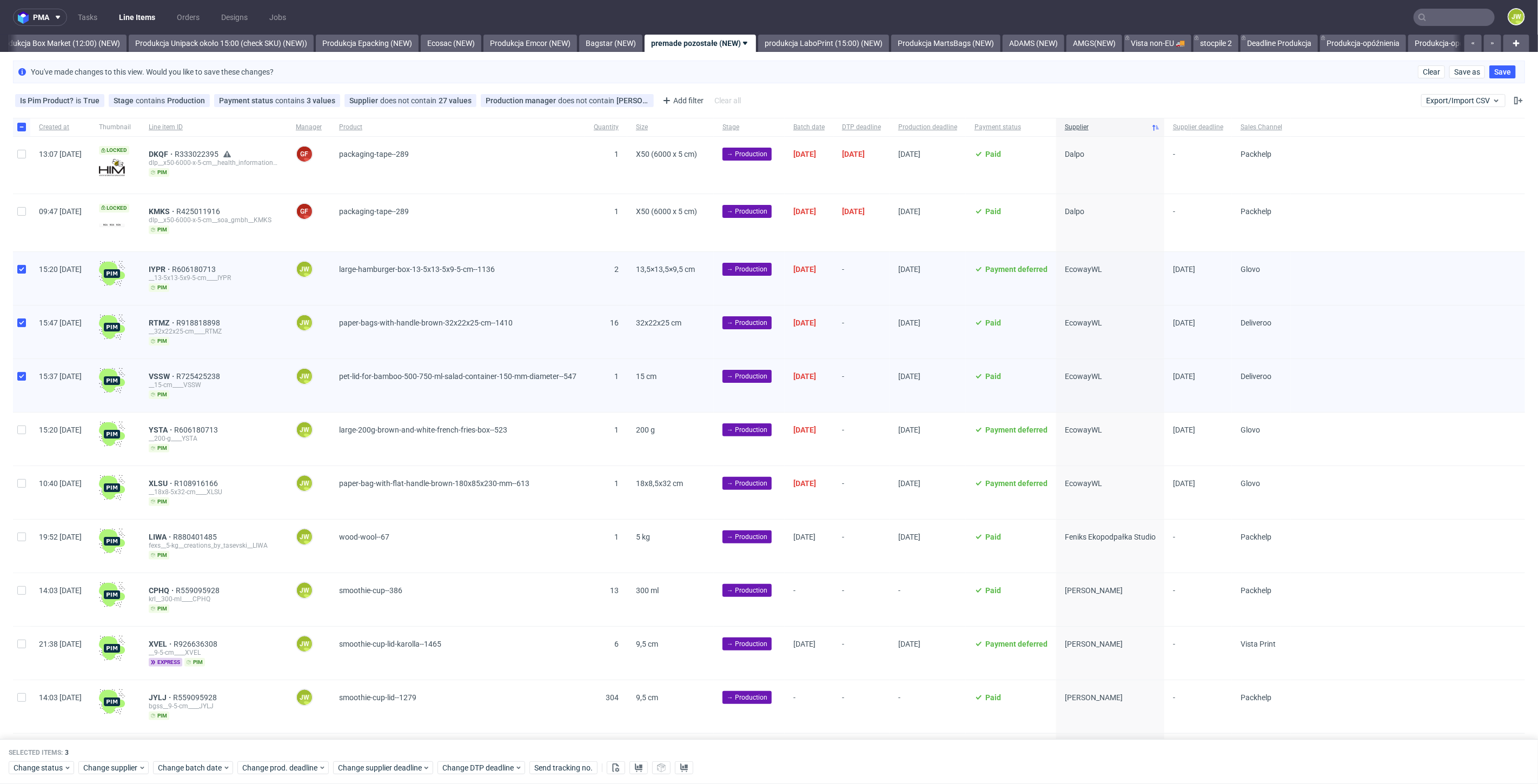
click at [26, 418] on div at bounding box center [22, 439] width 17 height 53
click at [25, 456] on div at bounding box center [22, 439] width 17 height 53
click at [7, 482] on div "Created at Thumbnail Line item ID Manager Product Quantity Size Stage Batch dat…" at bounding box center [769, 537] width 1538 height 838
click at [11, 444] on div "Created at Thumbnail Line item ID Manager Product Quantity Size Stage Batch dat…" at bounding box center [769, 537] width 1538 height 838
click at [15, 425] on div at bounding box center [22, 439] width 17 height 53
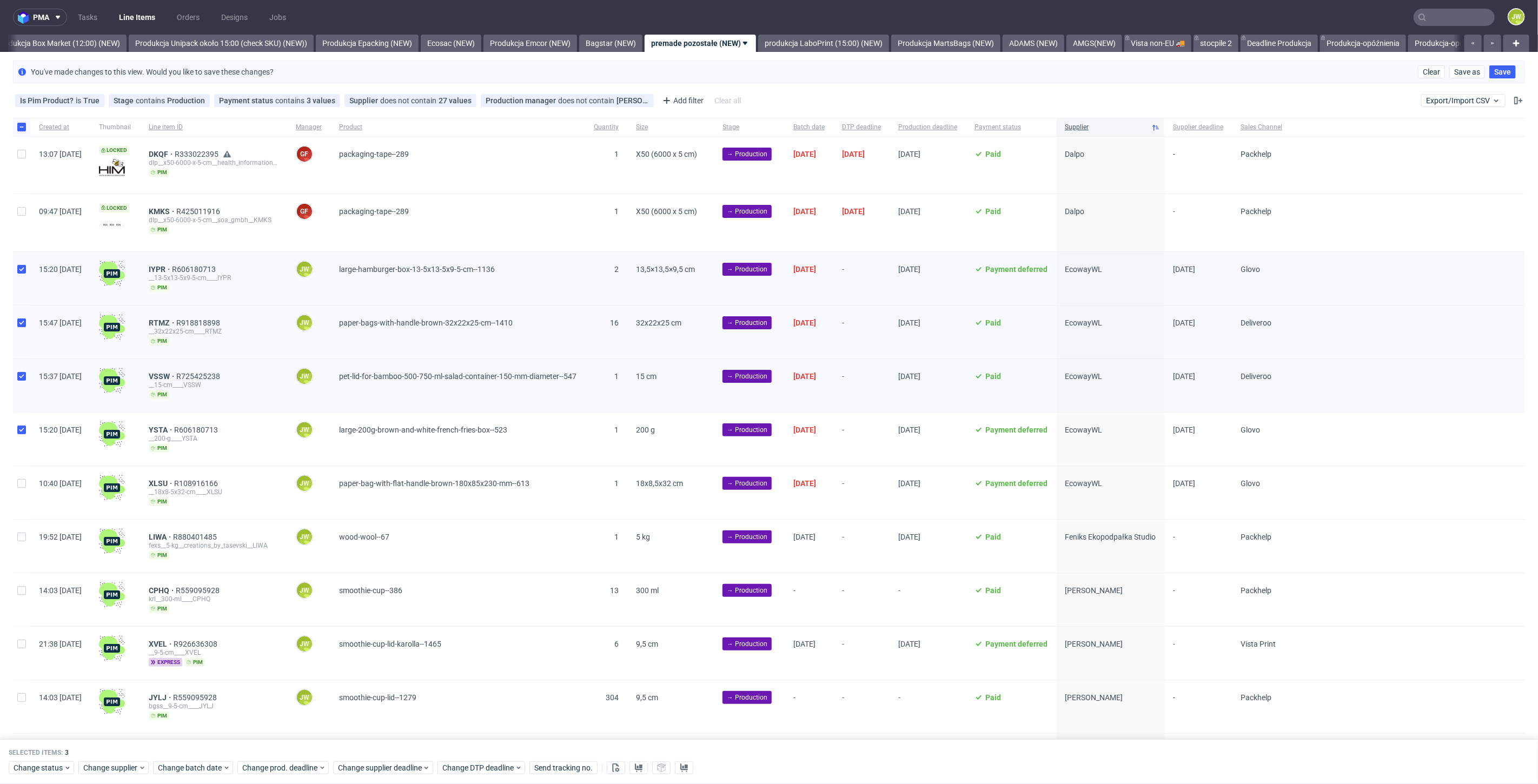
checkbox input "true"
click at [23, 482] on input "checkbox" at bounding box center [22, 483] width 8 height 8
checkbox input "true"
click at [642, 768] on button at bounding box center [638, 768] width 19 height 13
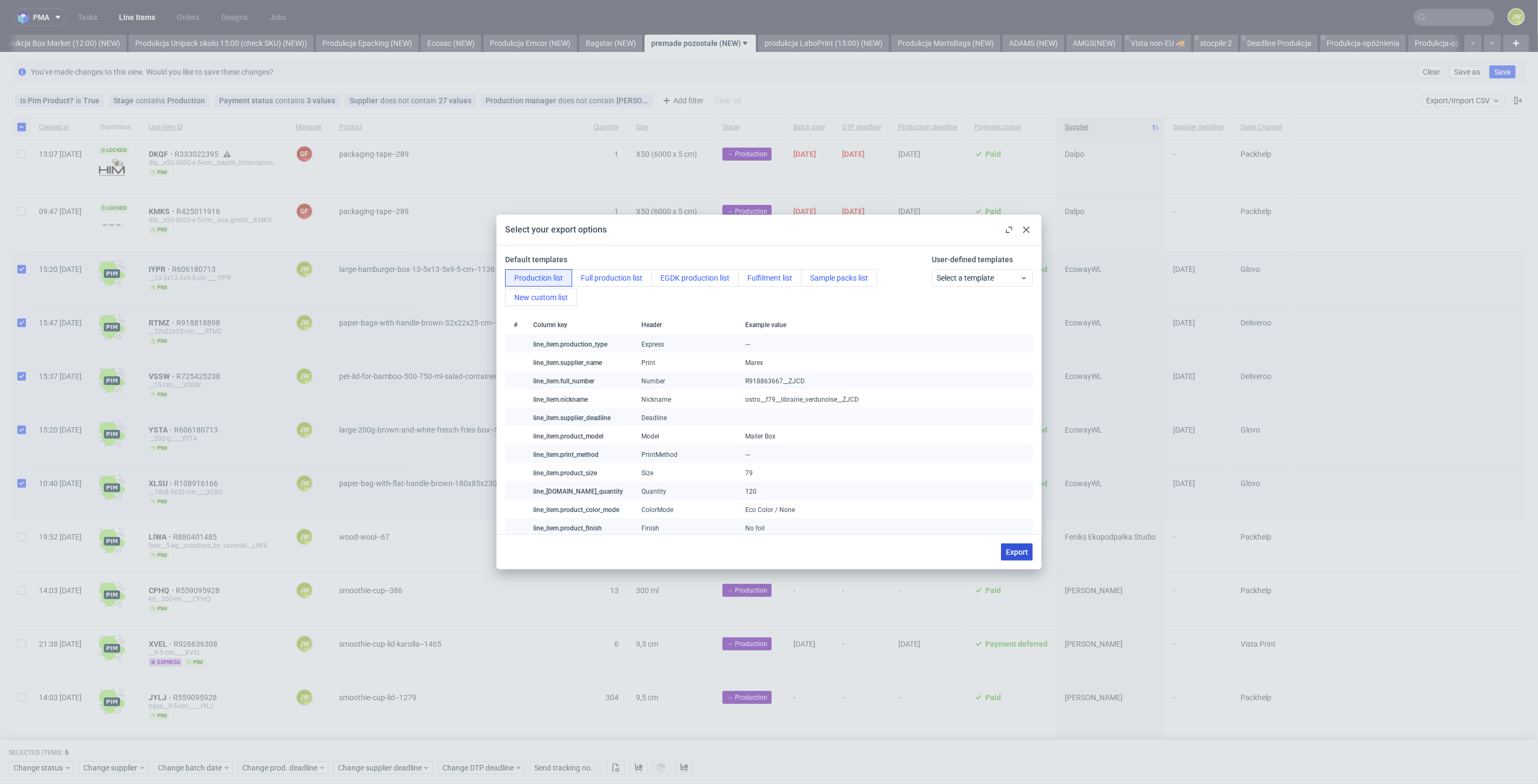
click at [1018, 554] on span "Export" at bounding box center [1017, 552] width 22 height 8
checkbox input "false"
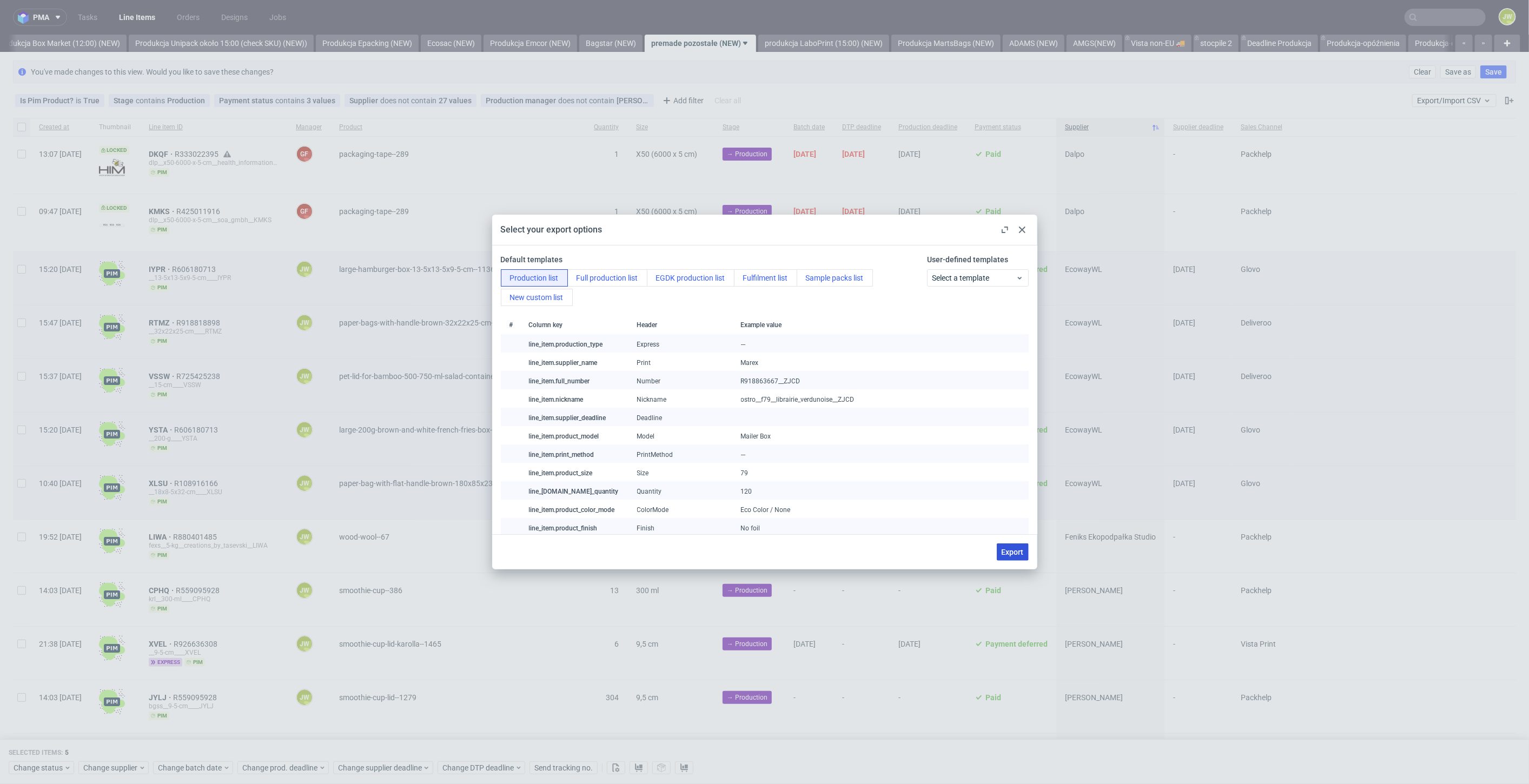
checkbox input "false"
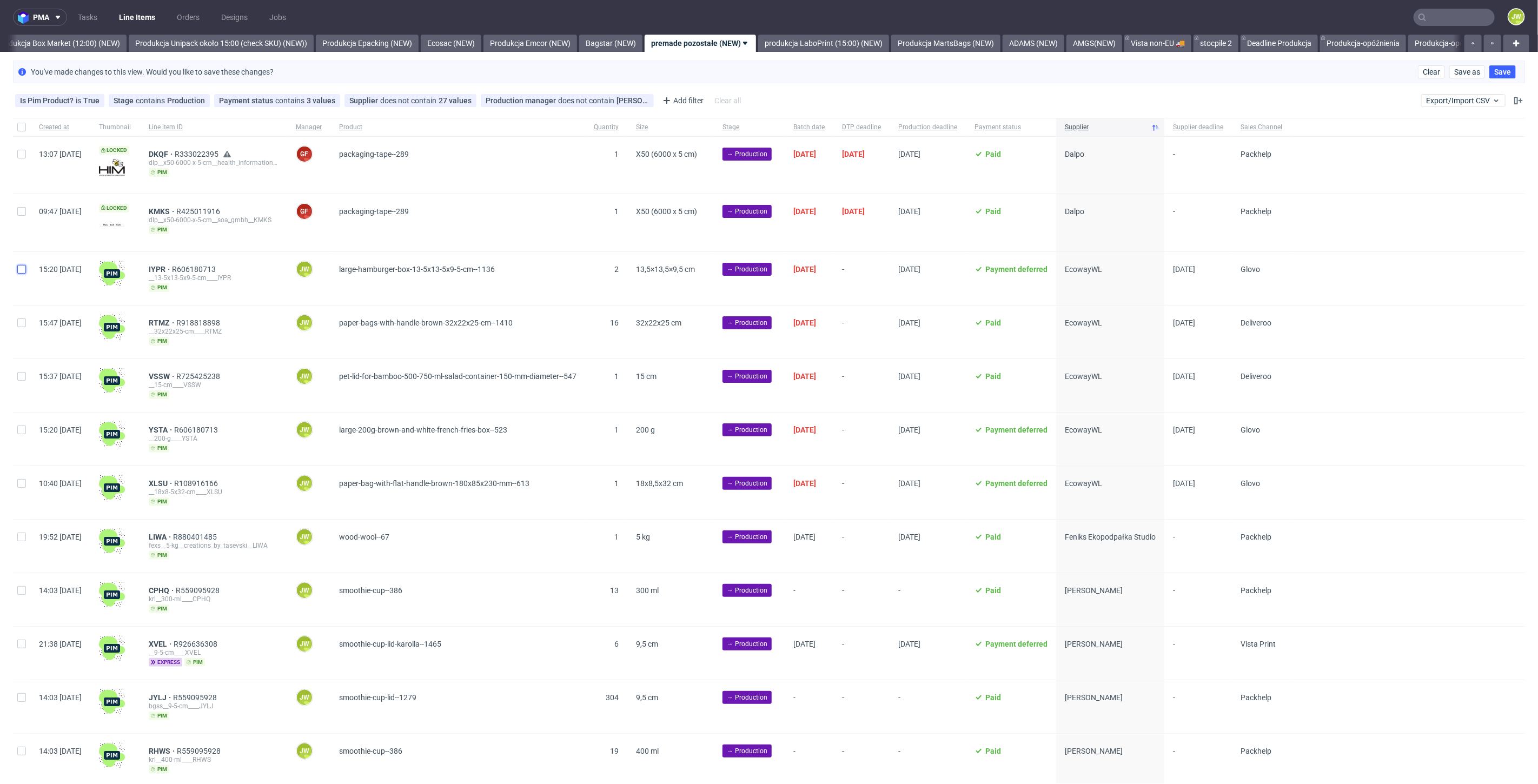
drag, startPoint x: 24, startPoint y: 269, endPoint x: 26, endPoint y: 277, distance: 8.2
click at [24, 271] on input "checkbox" at bounding box center [22, 269] width 8 height 8
checkbox input "true"
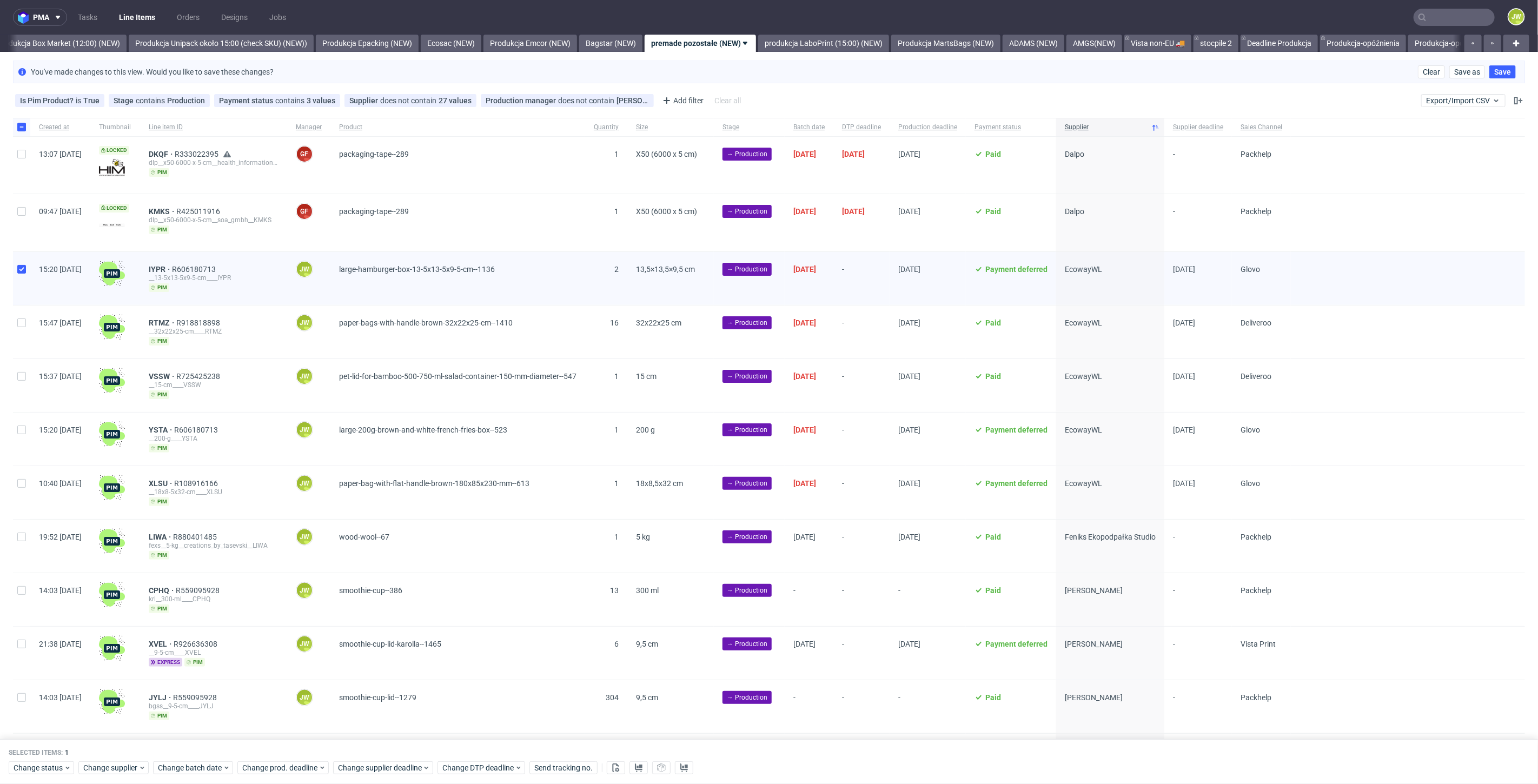
click at [33, 320] on div "15:47 Wed 24.09.2025" at bounding box center [60, 332] width 60 height 53
click at [24, 330] on div at bounding box center [22, 332] width 17 height 53
checkbox input "true"
click at [24, 372] on input "checkbox" at bounding box center [22, 376] width 8 height 8
checkbox input "true"
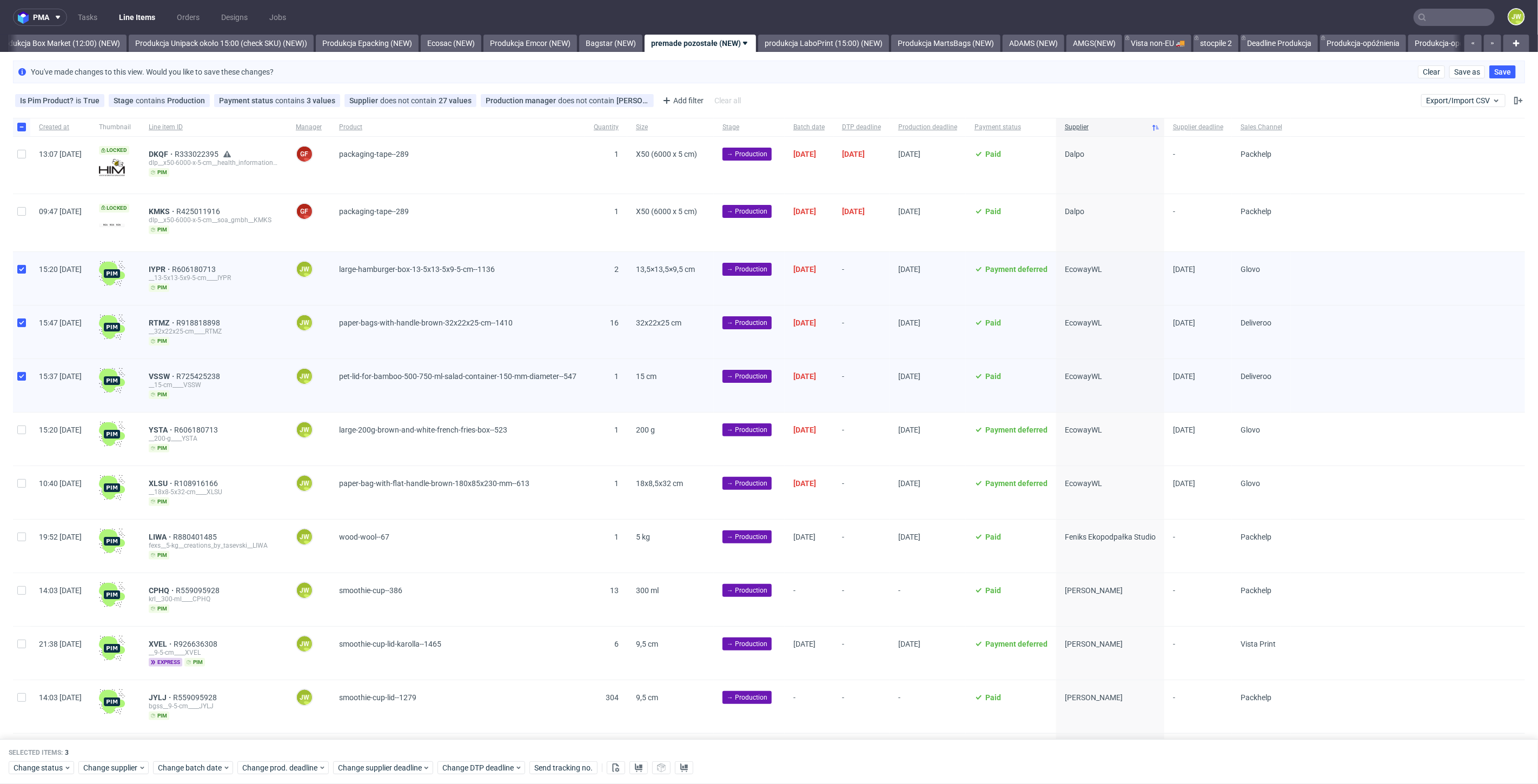
click at [7, 440] on div "Created at Thumbnail Line item ID Manager Product Quantity Size Stage Batch dat…" at bounding box center [769, 537] width 1538 height 838
drag, startPoint x: 15, startPoint y: 433, endPoint x: 17, endPoint y: 441, distance: 8.2
click at [15, 433] on div at bounding box center [22, 439] width 17 height 53
checkbox input "true"
click at [19, 473] on div at bounding box center [22, 492] width 17 height 53
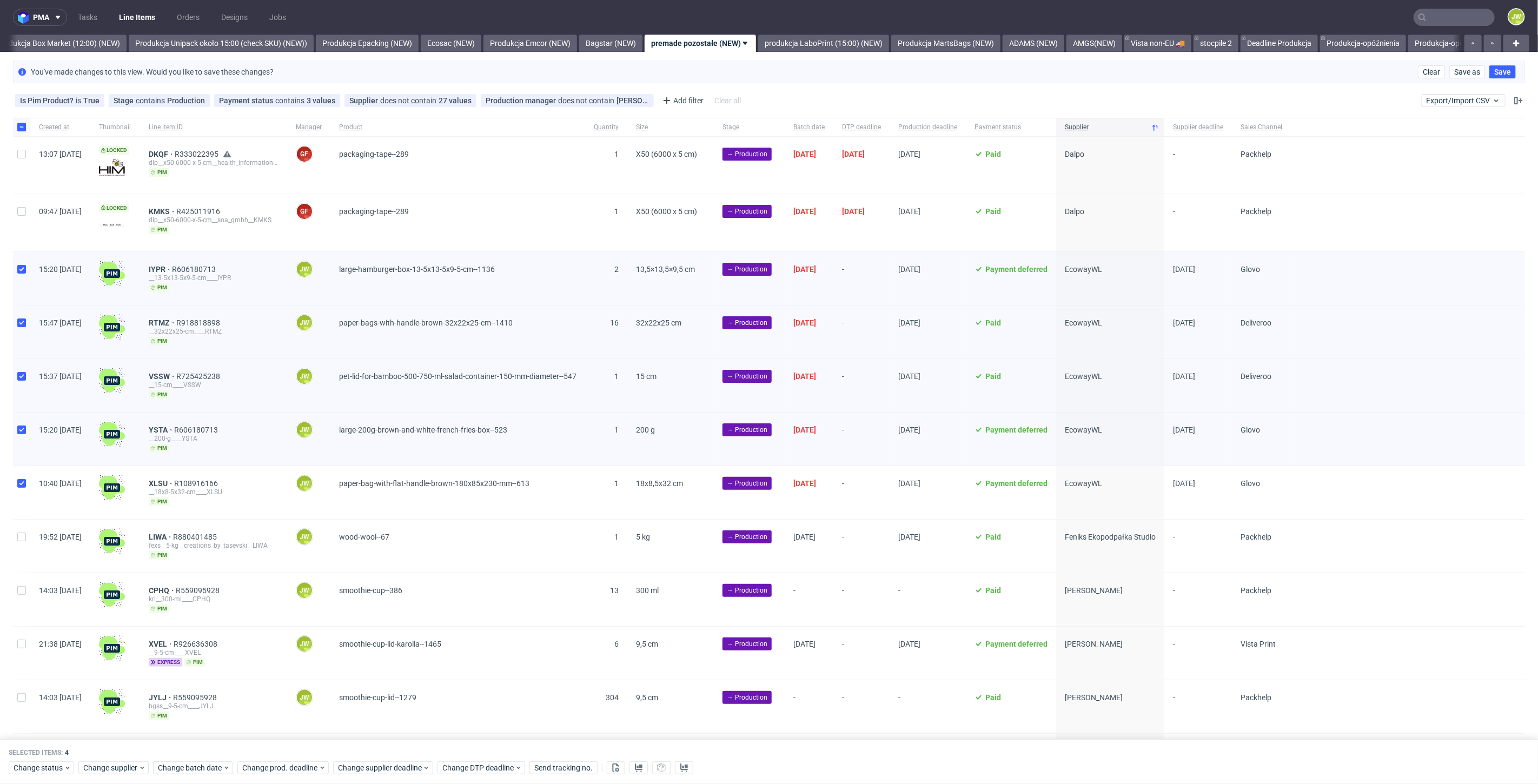
checkbox input "true"
click at [36, 771] on span "Change status" at bounding box center [38, 768] width 50 height 11
click at [39, 669] on span "In Production" at bounding box center [40, 666] width 55 height 15
click at [115, 744] on span "Save" at bounding box center [124, 747] width 17 height 8
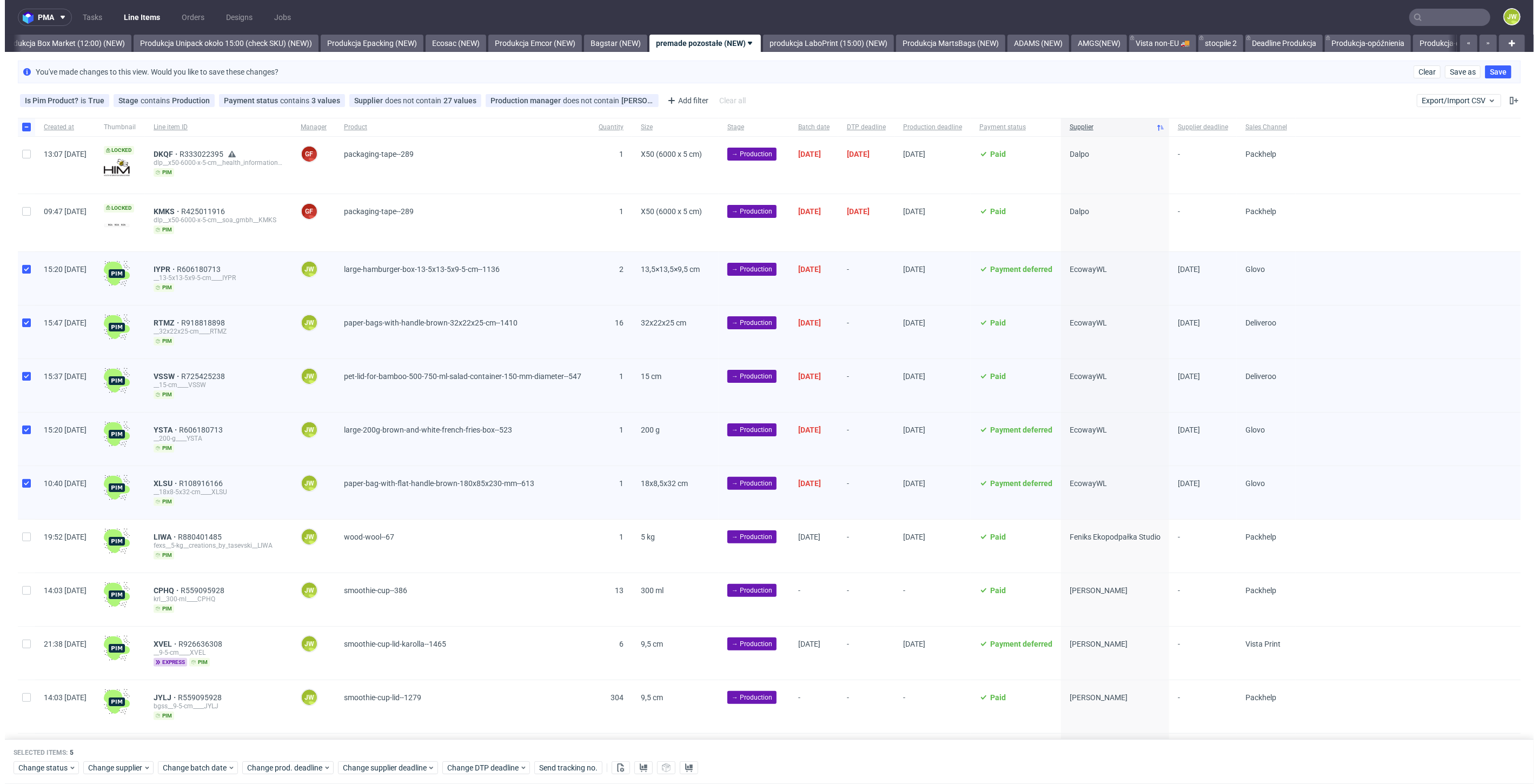
scroll to position [0, 1871]
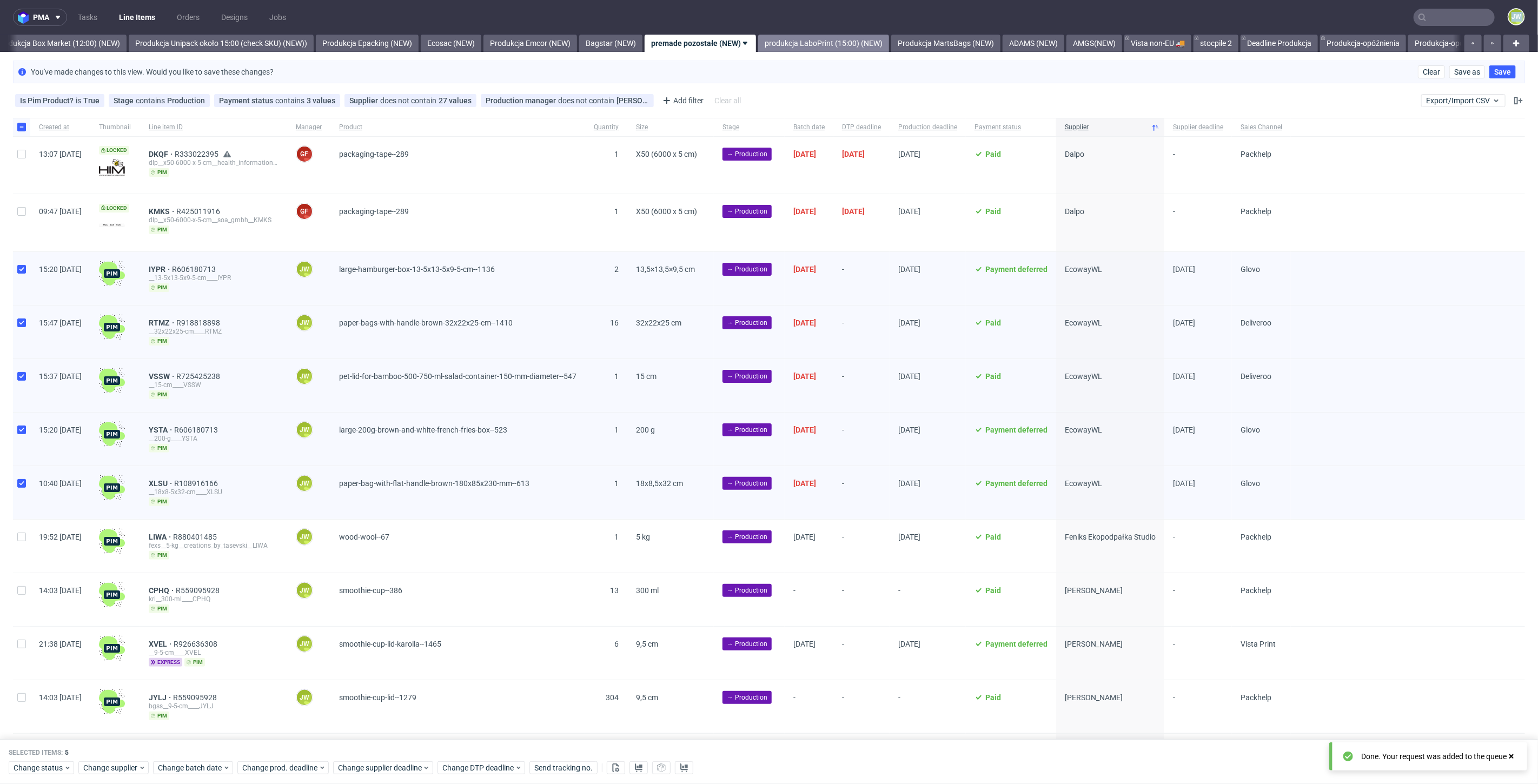
click at [847, 34] on div "pma Tasks Line Items Orders Designs Jobs JW All DTP Late Shipped Shipments DTP …" at bounding box center [769, 392] width 1538 height 784
click at [848, 34] on link "produkcja LaboPrint (15:00) (NEW)" at bounding box center [824, 43] width 131 height 17
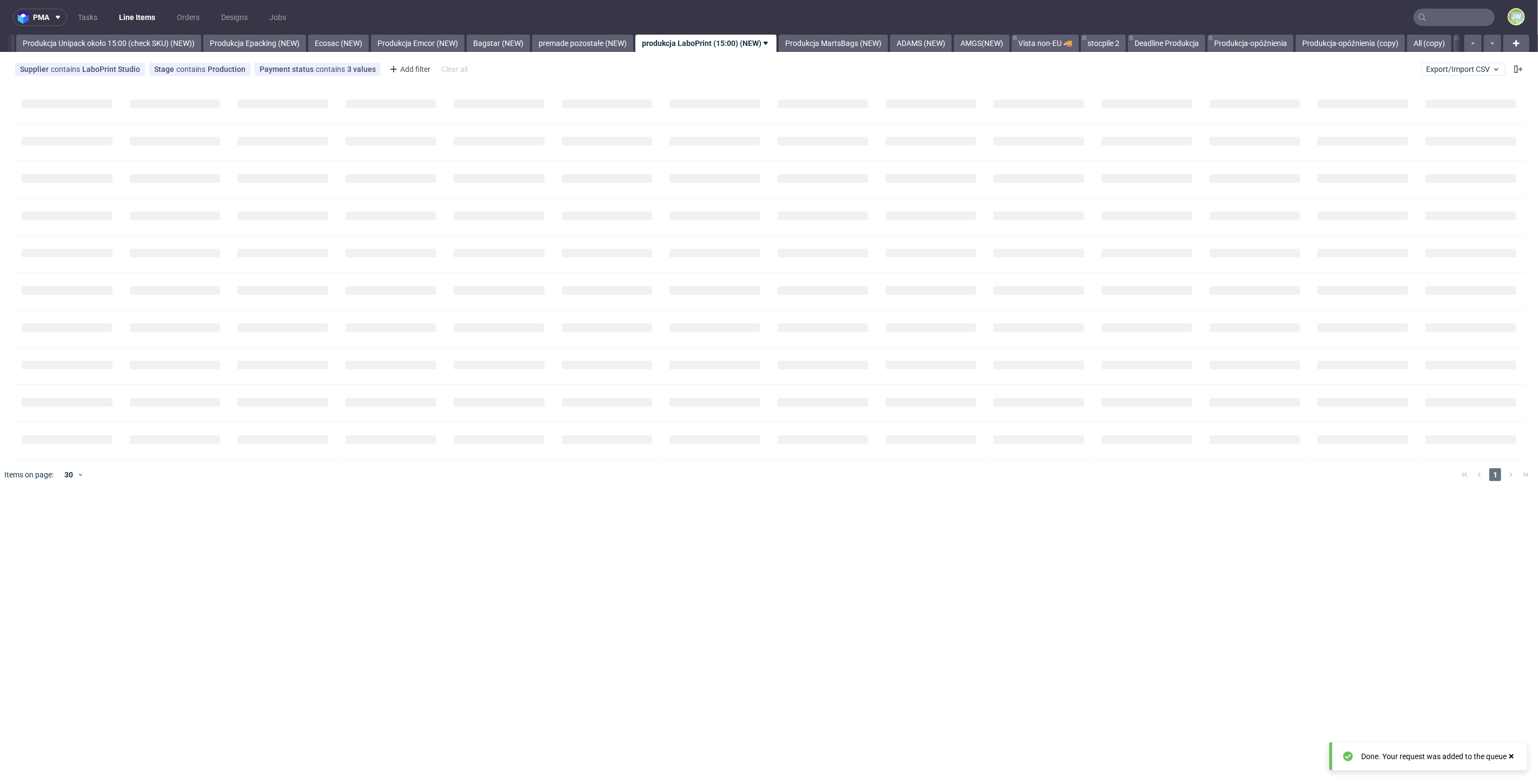
scroll to position [0, 1984]
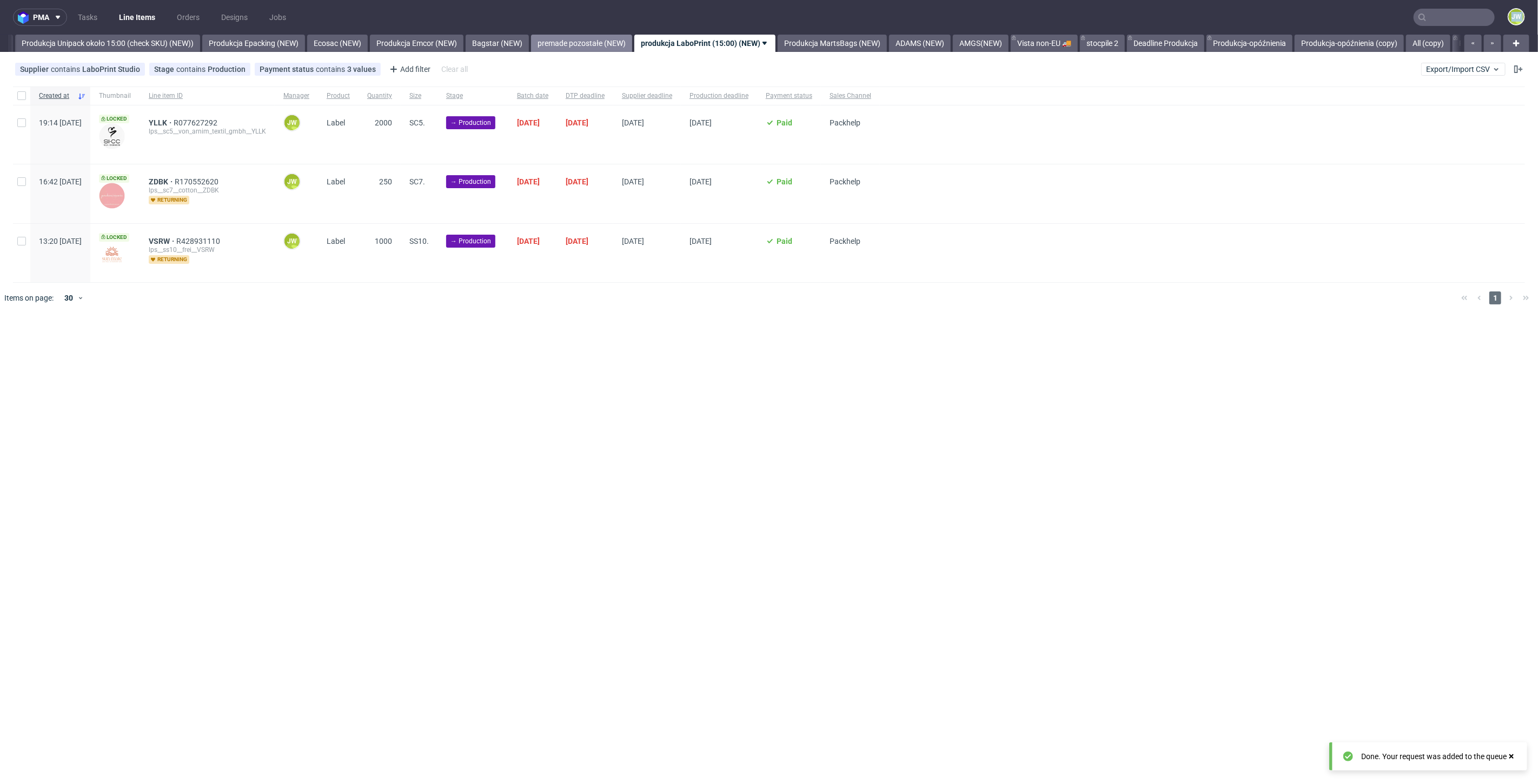
click at [617, 42] on link "premade pozostałe (NEW)" at bounding box center [582, 43] width 101 height 17
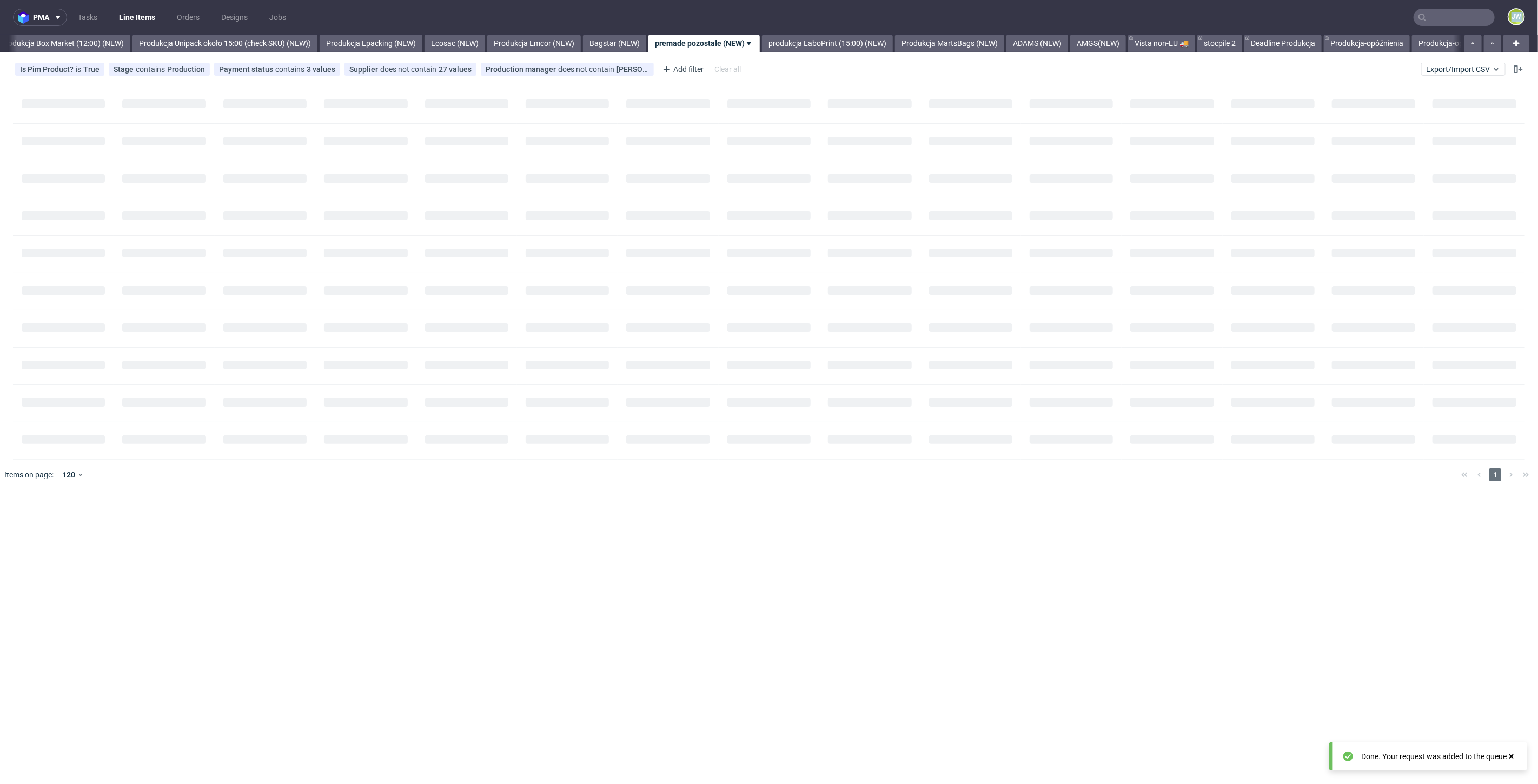
scroll to position [0, 1867]
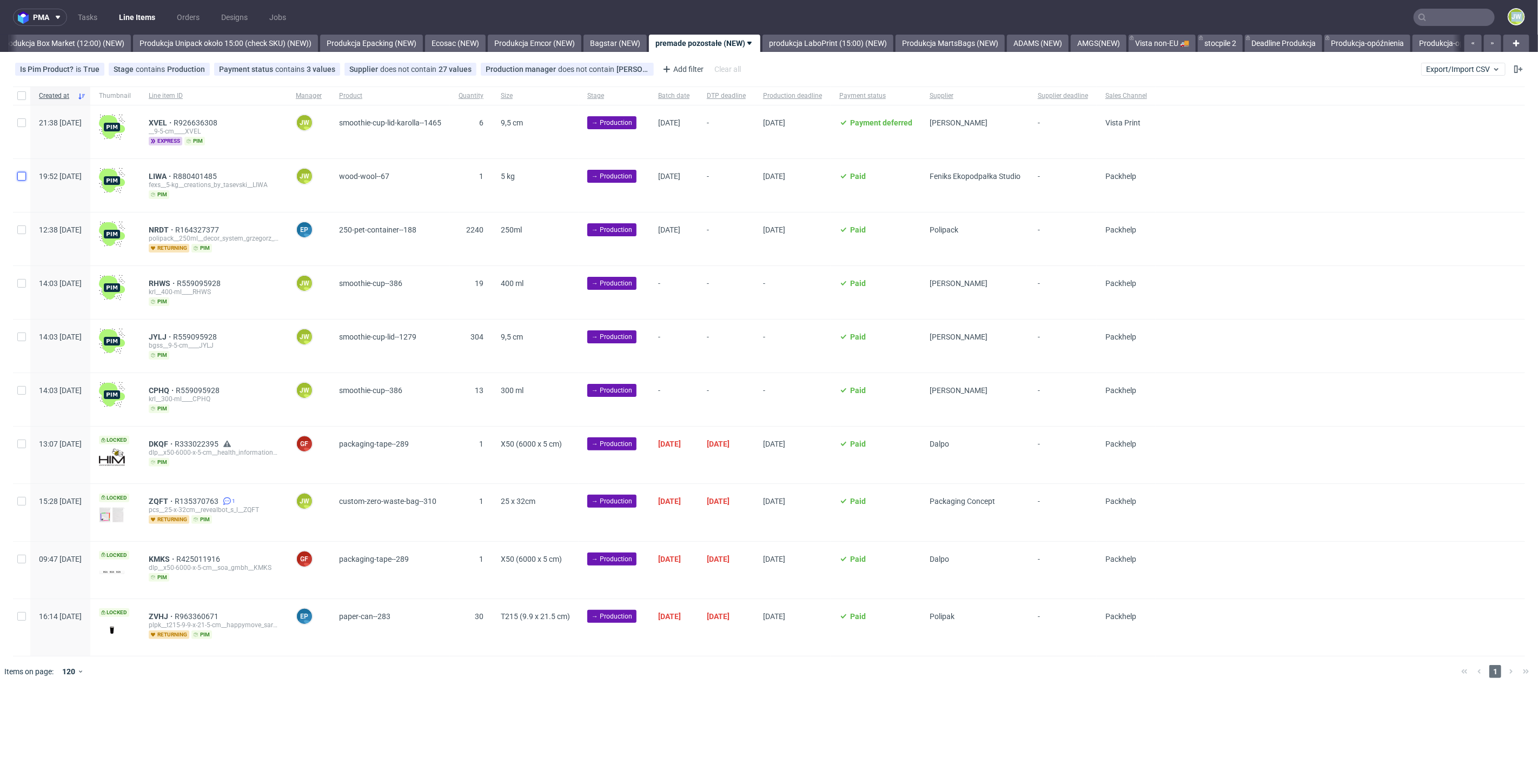
click at [22, 173] on input "checkbox" at bounding box center [22, 176] width 8 height 8
checkbox input "true"
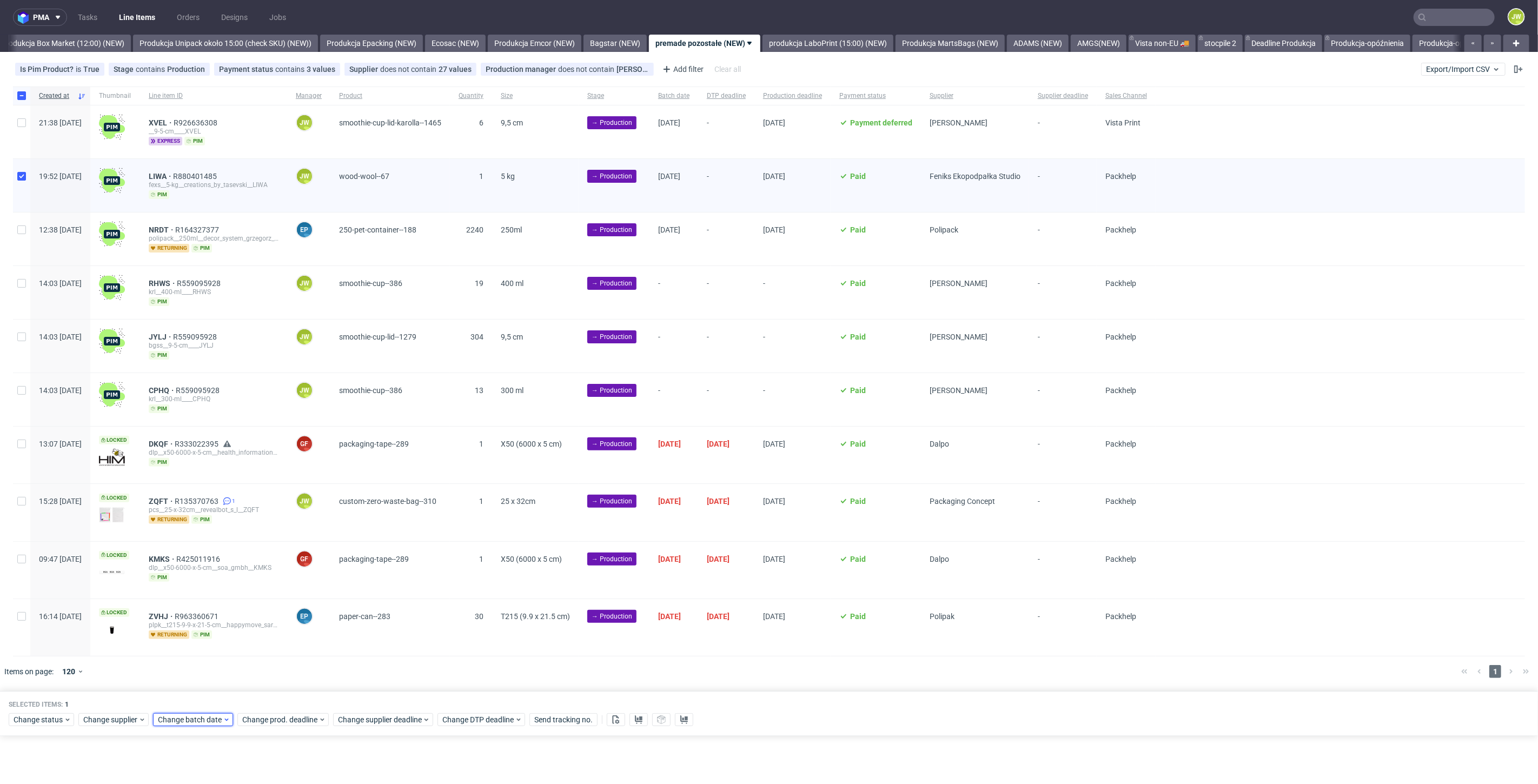
click at [225, 717] on icon at bounding box center [227, 720] width 8 height 8
click at [242, 640] on span "25" at bounding box center [244, 638] width 8 height 11
drag, startPoint x: 265, startPoint y: 697, endPoint x: 273, endPoint y: 696, distance: 8.1
click at [269, 697] on div "Cancel Save" at bounding box center [225, 691] width 139 height 22
click at [277, 695] on span "Save" at bounding box center [282, 694] width 17 height 8
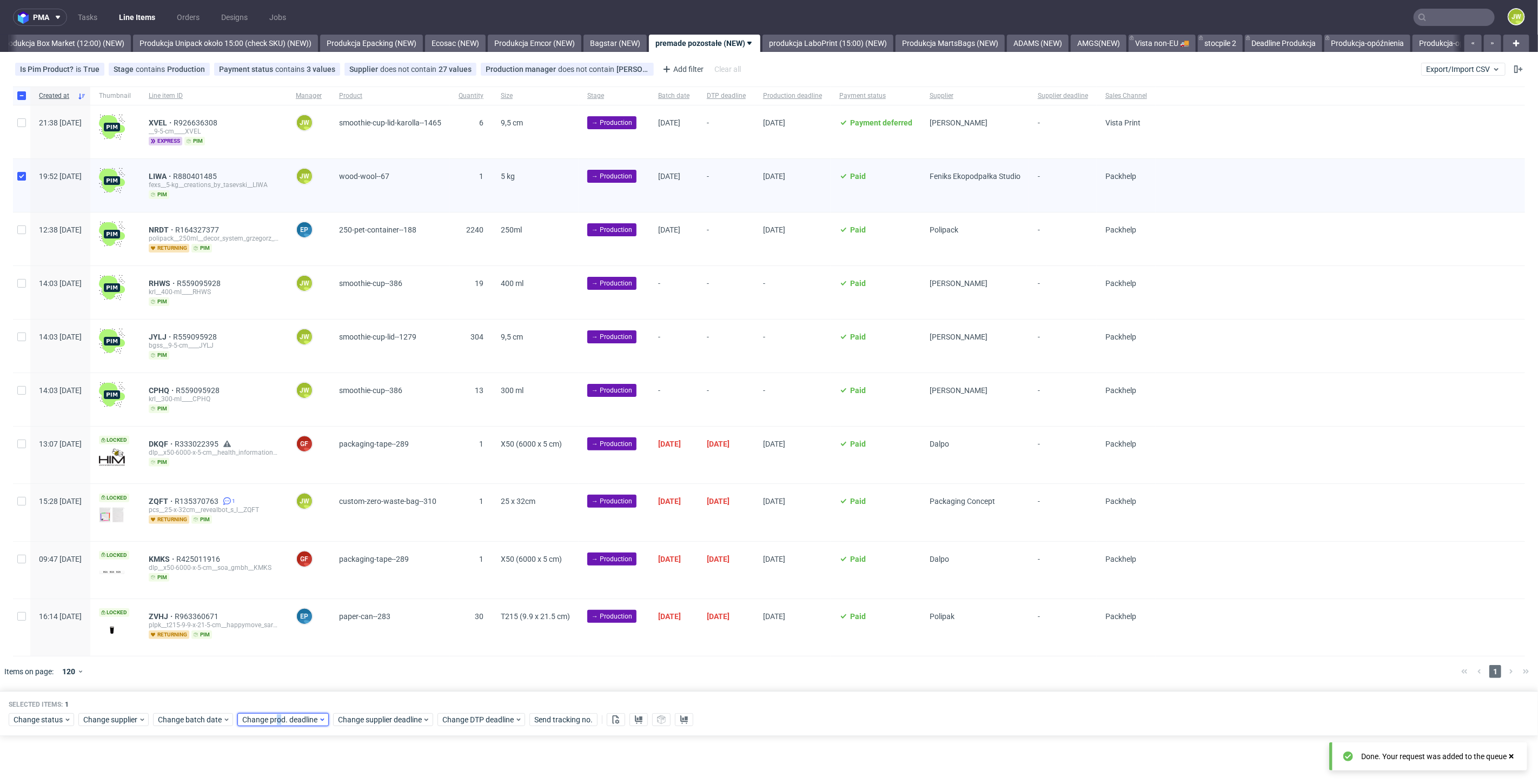
drag, startPoint x: 276, startPoint y: 717, endPoint x: 276, endPoint y: 711, distance: 6.0
click at [276, 717] on span "Change prod. deadline" at bounding box center [280, 720] width 76 height 11
click at [338, 638] on button "26" at bounding box center [344, 638] width 17 height 17
click at [355, 697] on button "Save" at bounding box center [365, 694] width 27 height 17
click at [365, 721] on span "Change supplier deadline" at bounding box center [380, 720] width 84 height 11
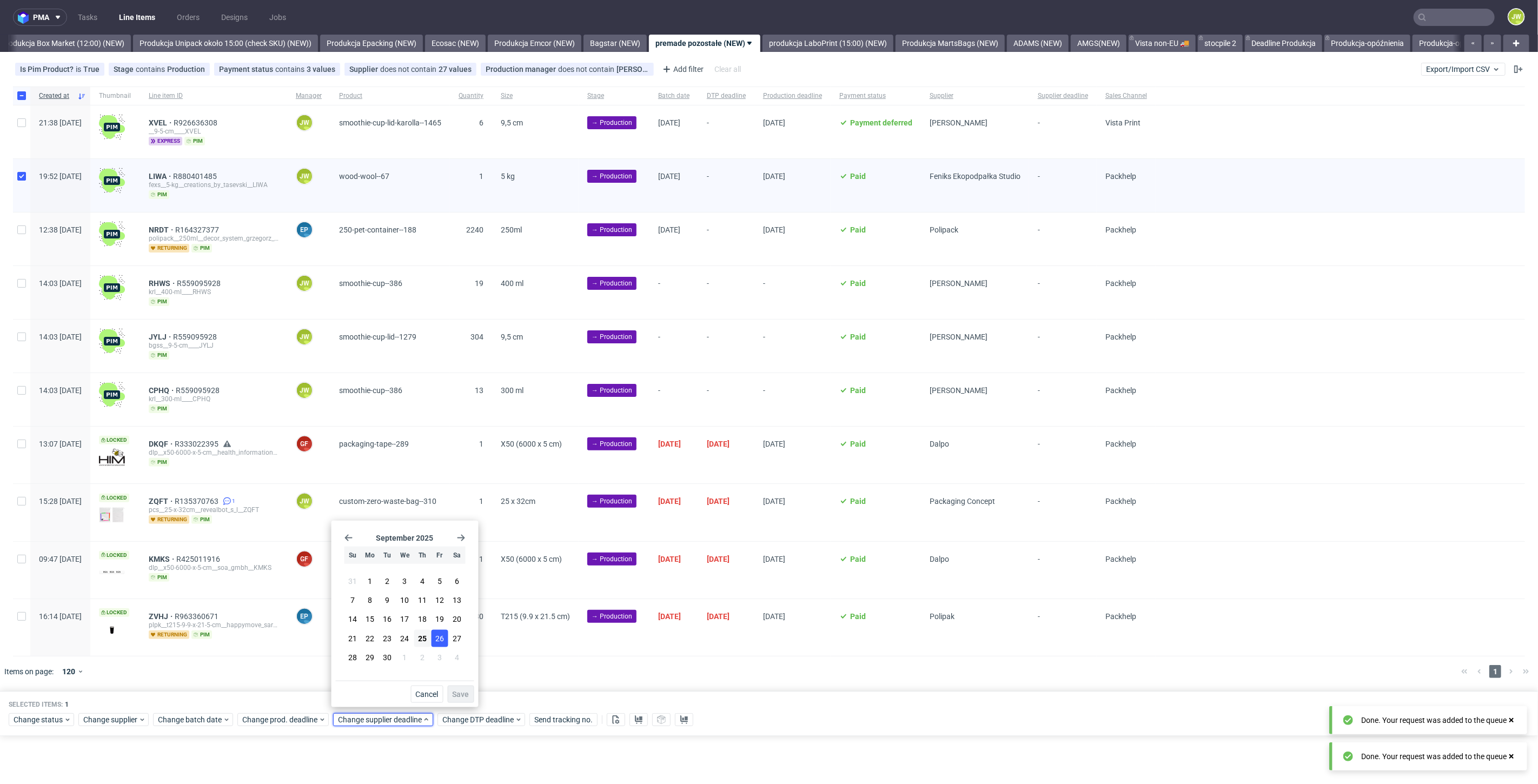
click at [442, 632] on button "26" at bounding box center [440, 638] width 17 height 17
click at [460, 701] on button "Save" at bounding box center [461, 694] width 27 height 17
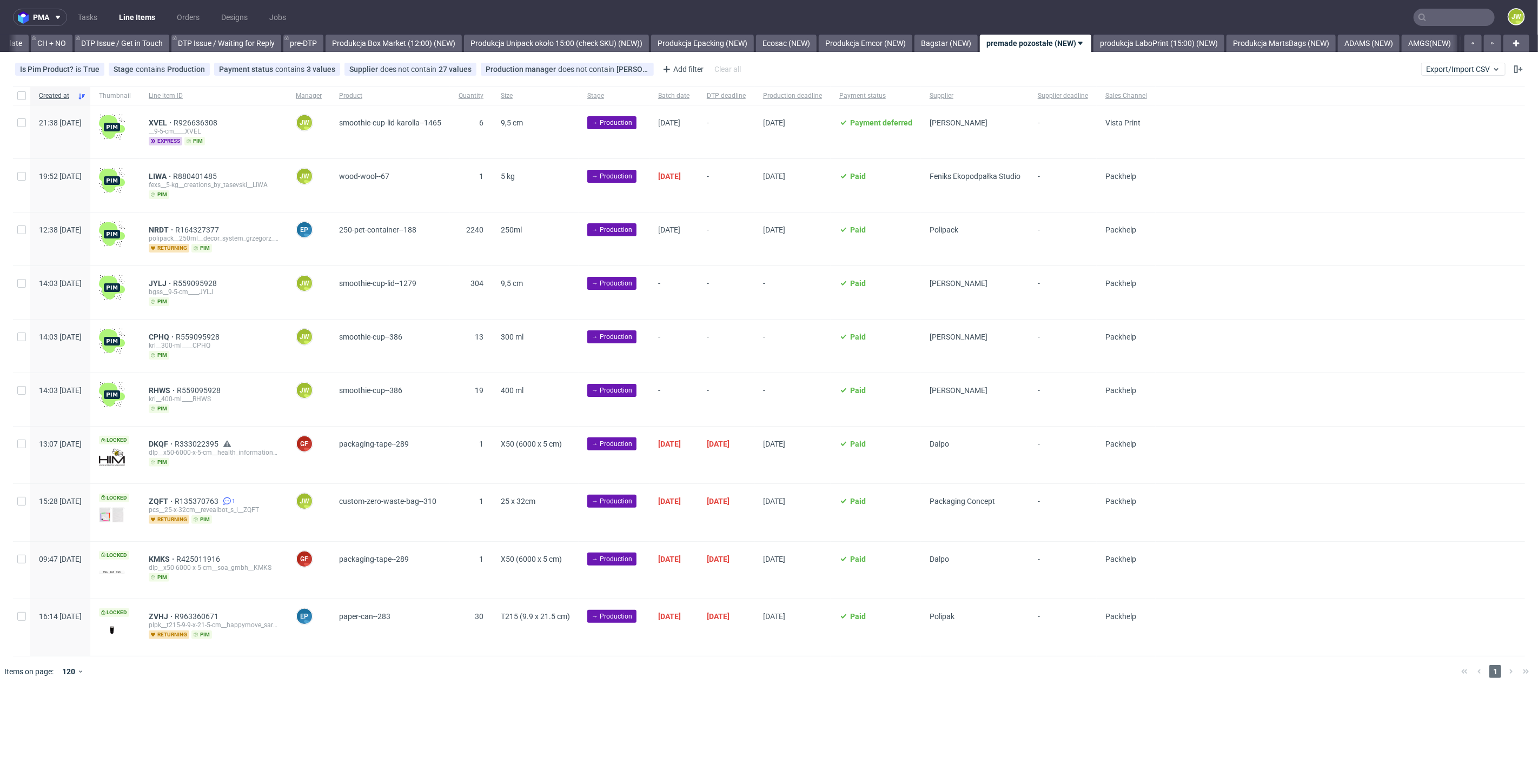
scroll to position [0, 1680]
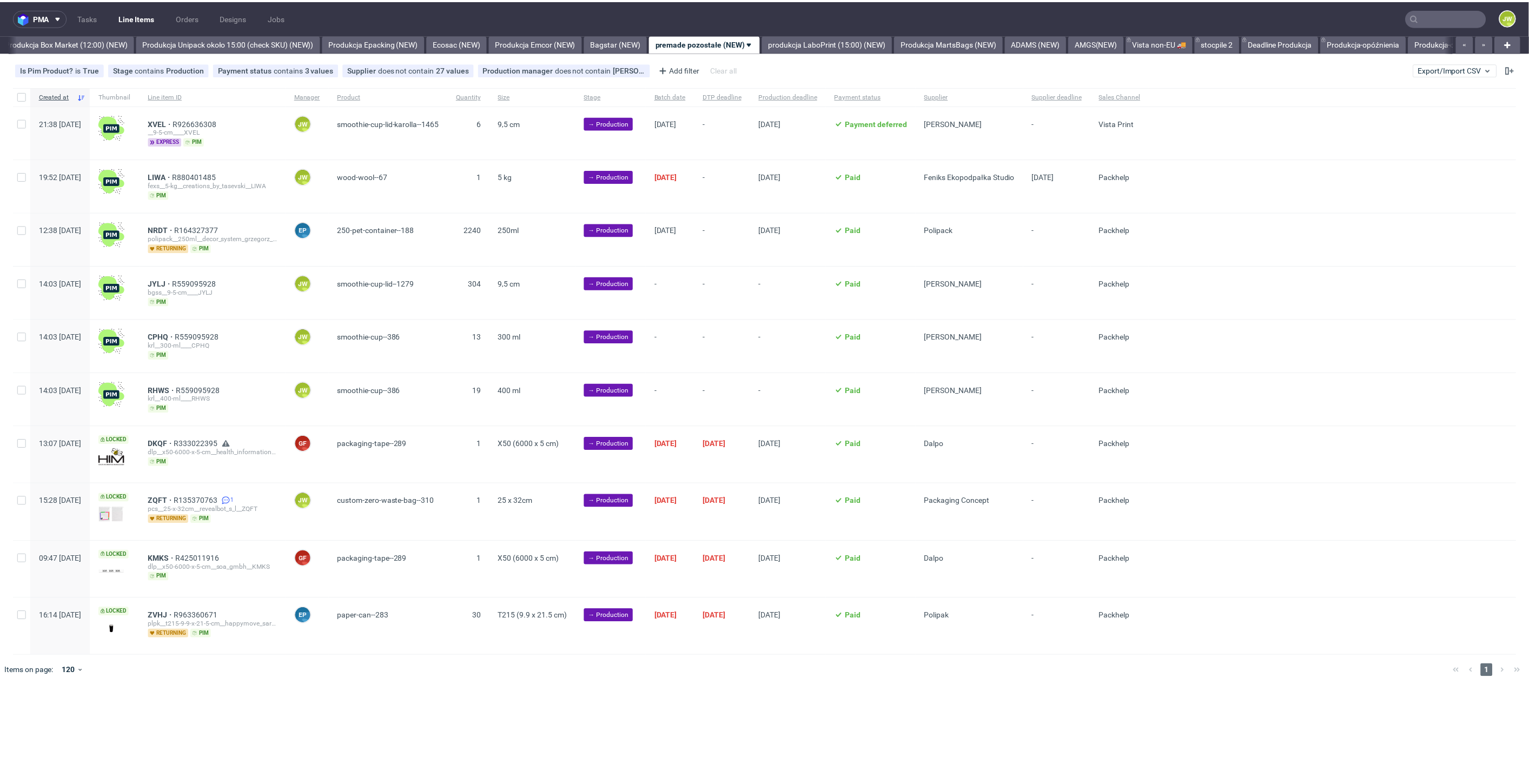
scroll to position [0, 1867]
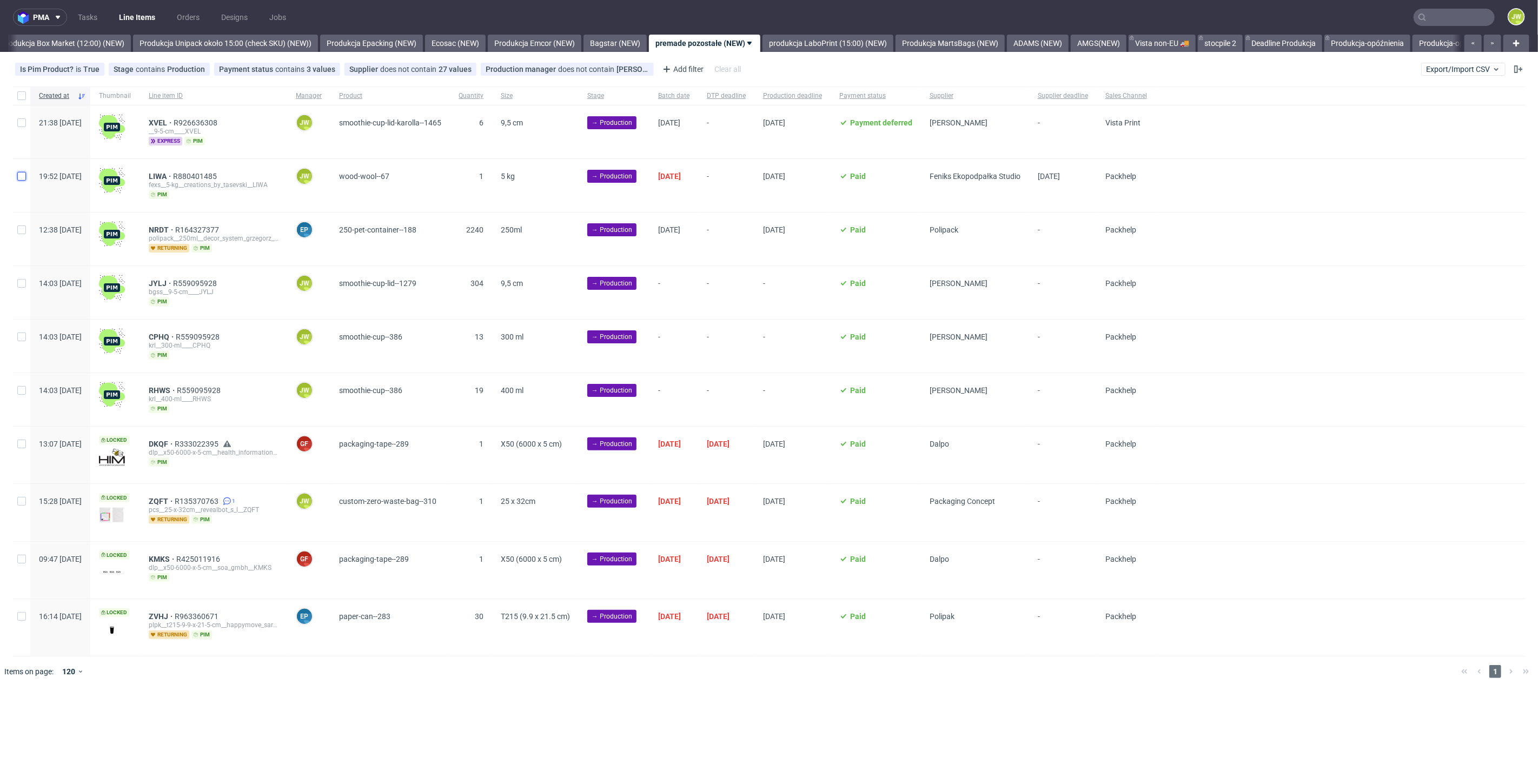
click at [20, 172] on input "checkbox" at bounding box center [22, 176] width 8 height 8
checkbox input "true"
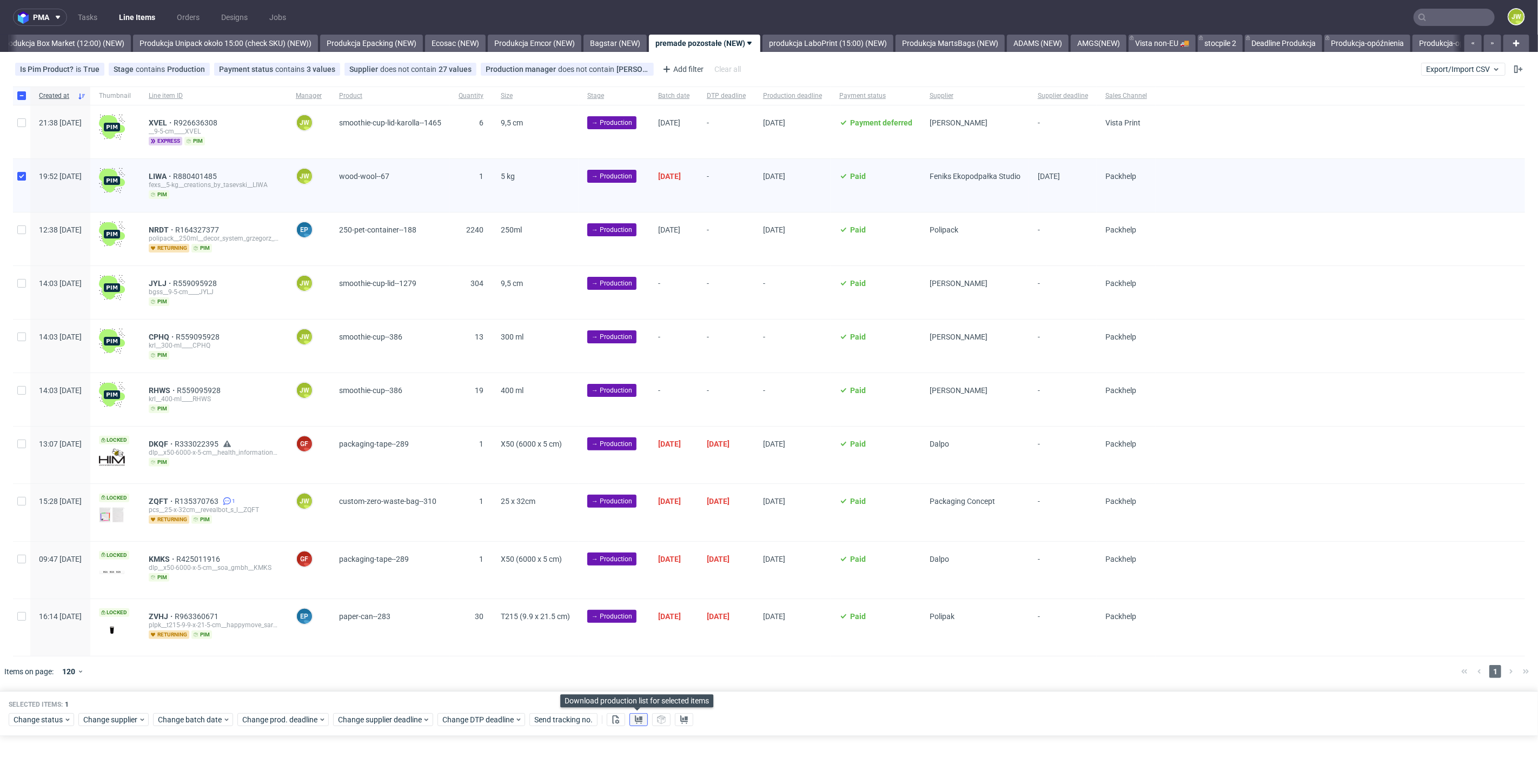
click at [635, 715] on use at bounding box center [638, 720] width 8 height 8
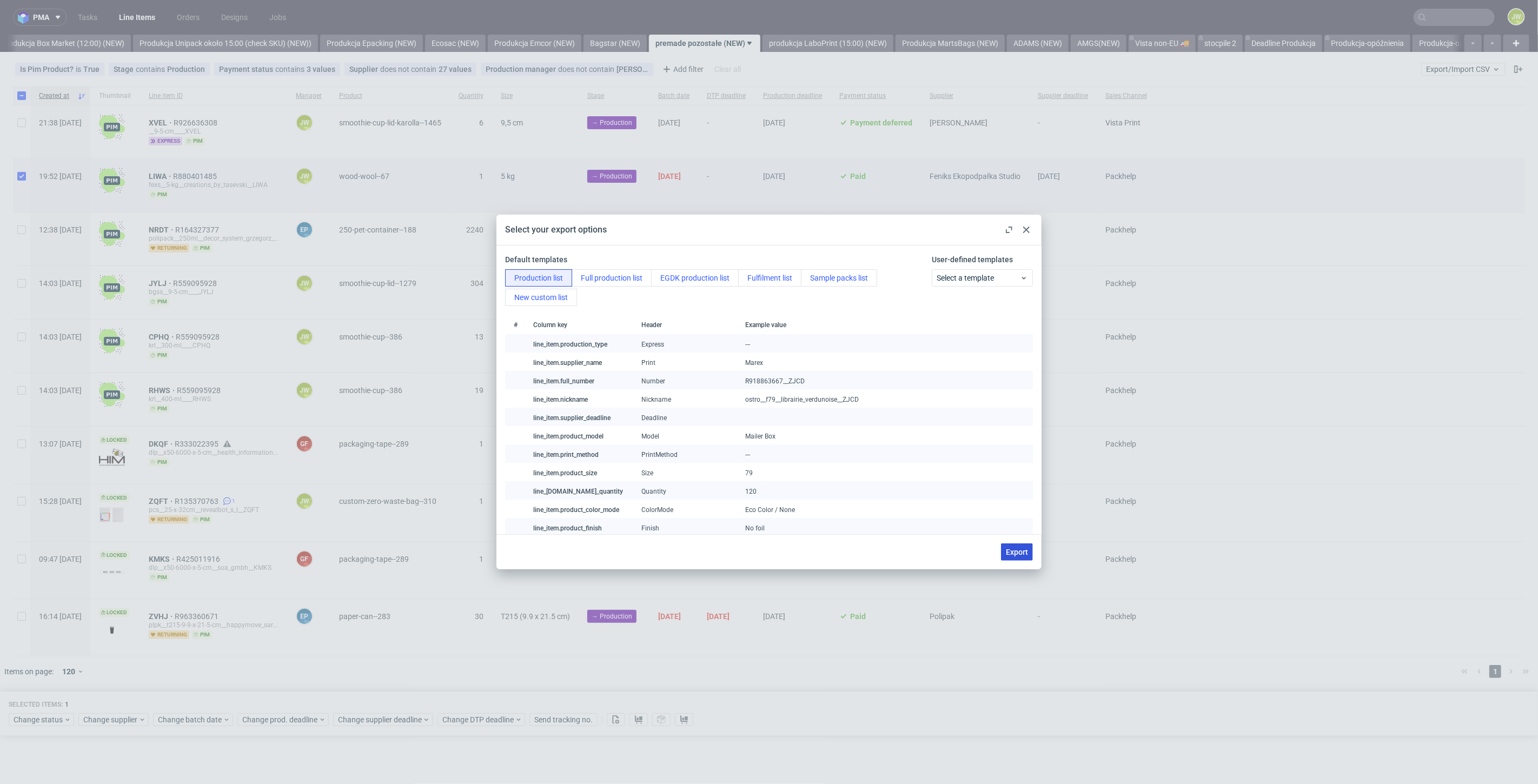
click at [1017, 551] on span "Export" at bounding box center [1017, 552] width 22 height 8
checkbox input "false"
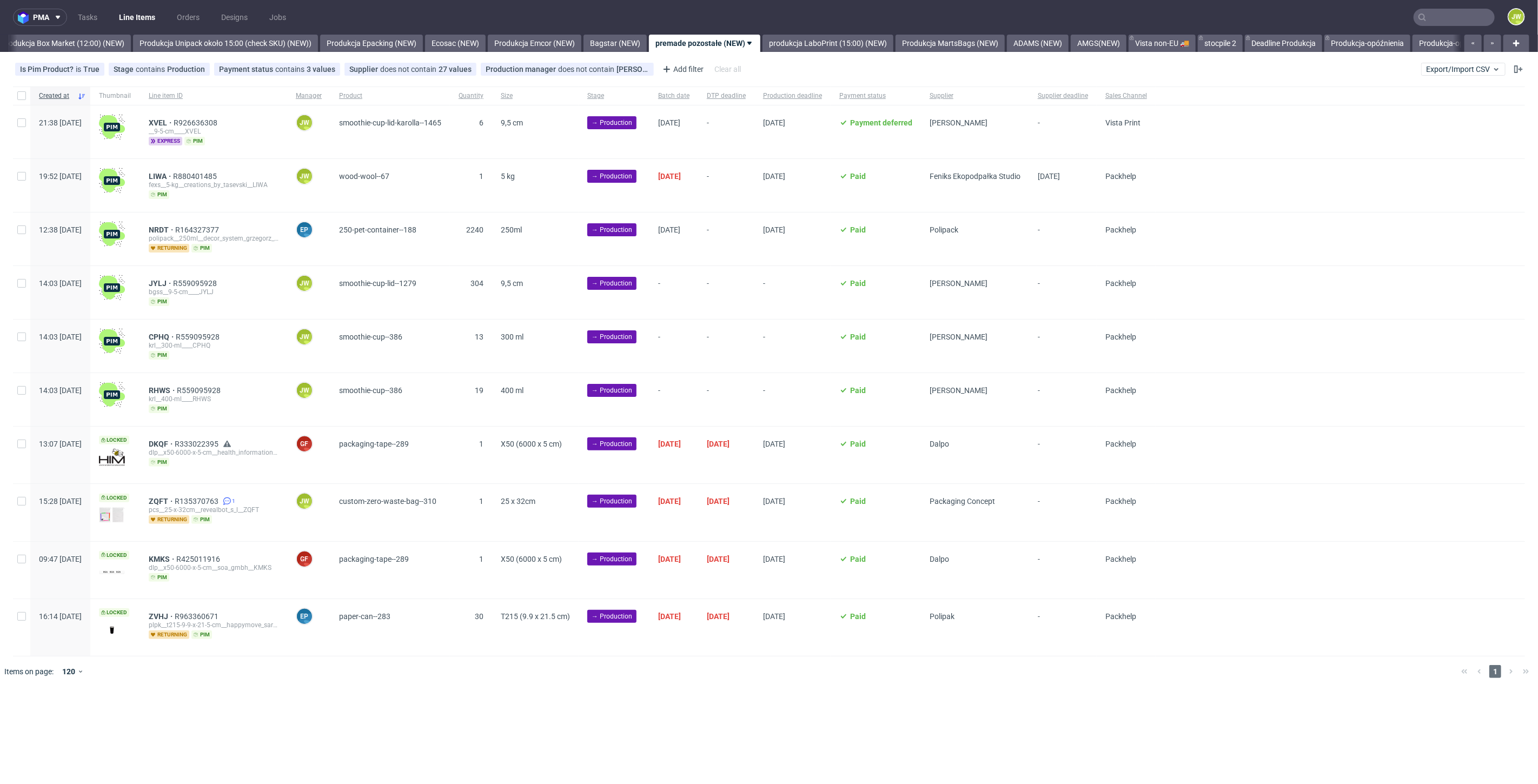
click at [30, 177] on div "19:52 Wed 24.09.2025" at bounding box center [60, 186] width 60 height 53
click at [13, 180] on div at bounding box center [22, 186] width 17 height 53
checkbox input "true"
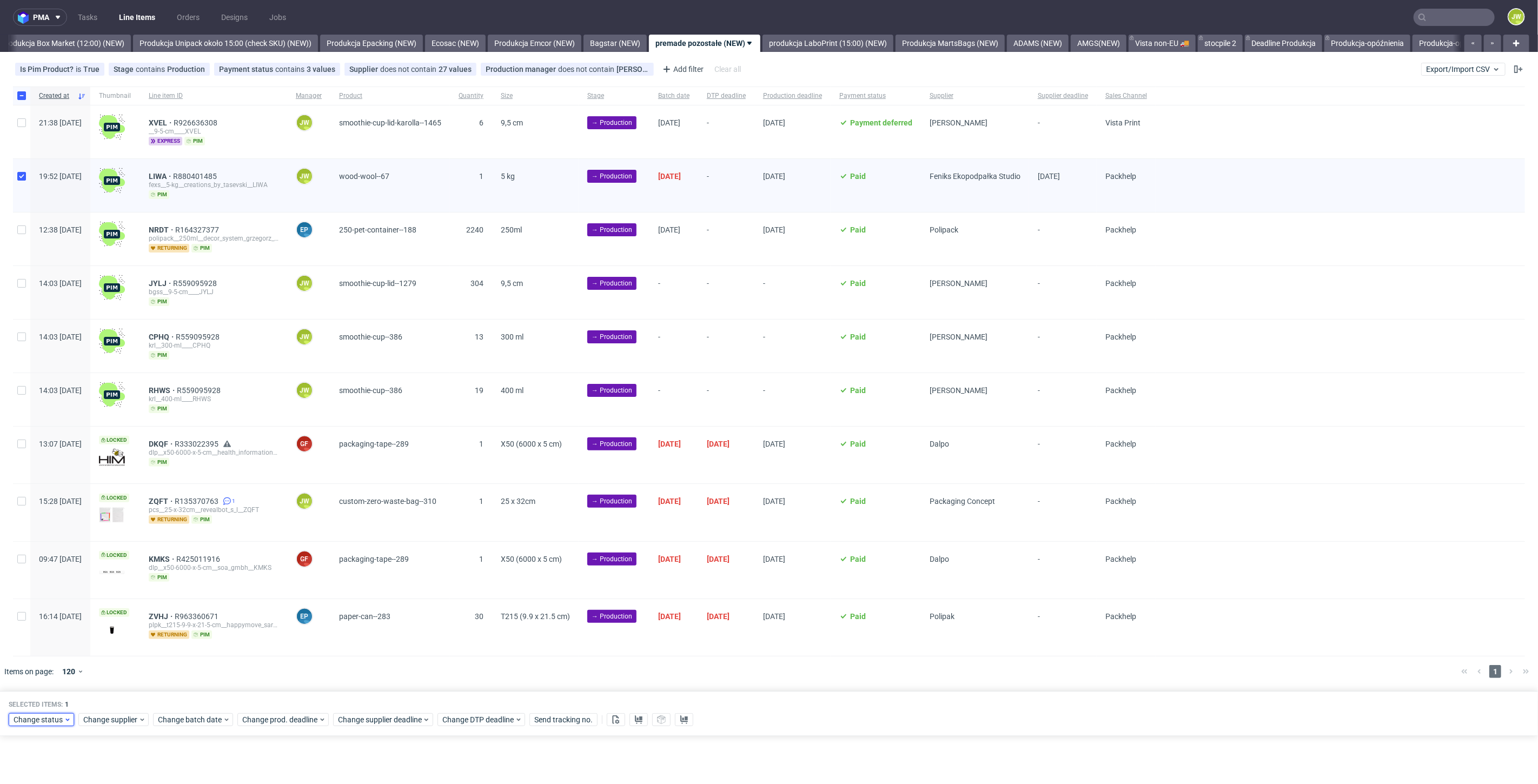
click at [52, 714] on span "Change status" at bounding box center [38, 720] width 50 height 11
click at [52, 671] on span "In Production" at bounding box center [40, 674] width 55 height 15
click at [118, 691] on span "Save" at bounding box center [124, 694] width 17 height 8
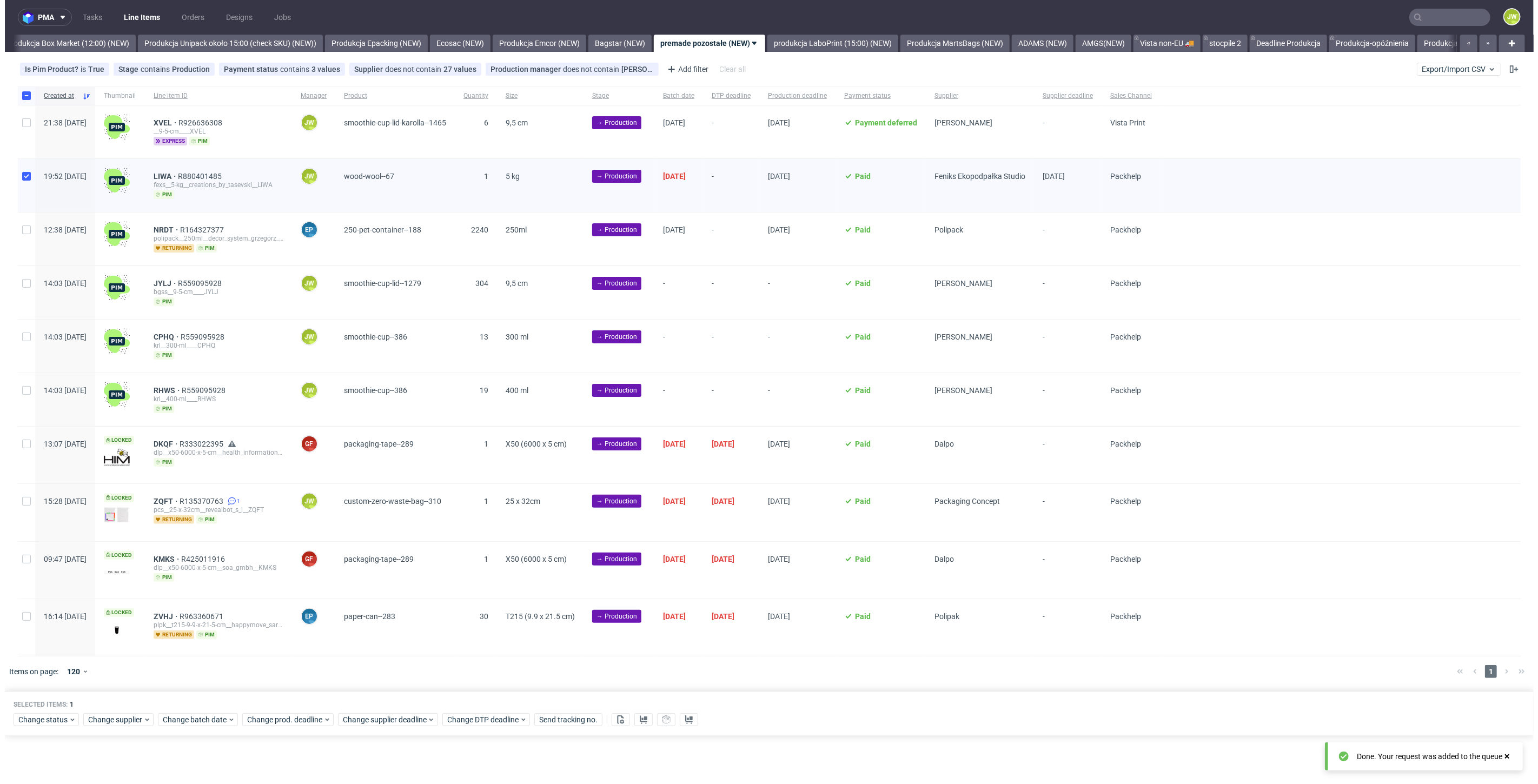
scroll to position [0, 1867]
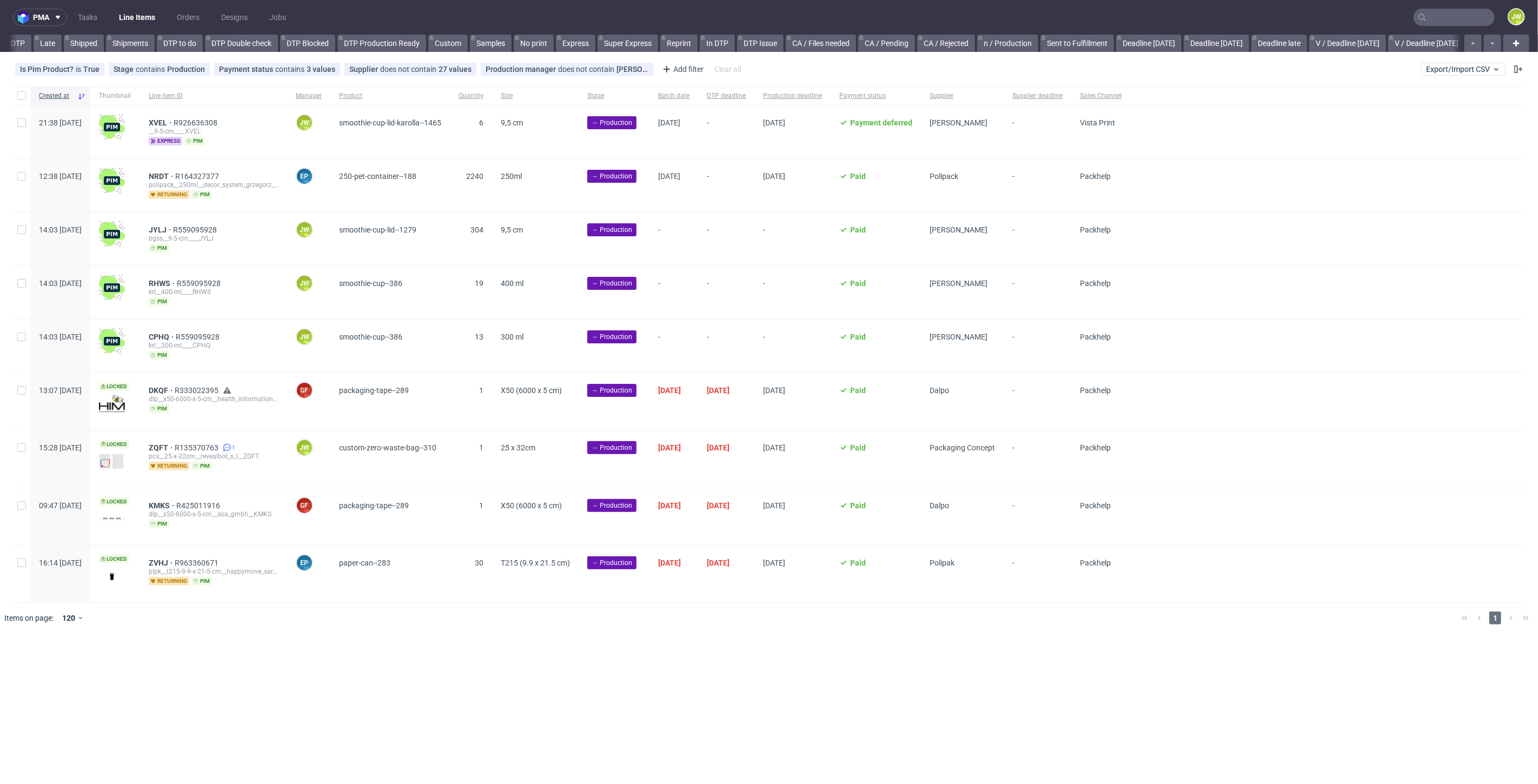
scroll to position [0, 1285]
click at [19, 233] on div at bounding box center [22, 239] width 17 height 53
checkbox input "true"
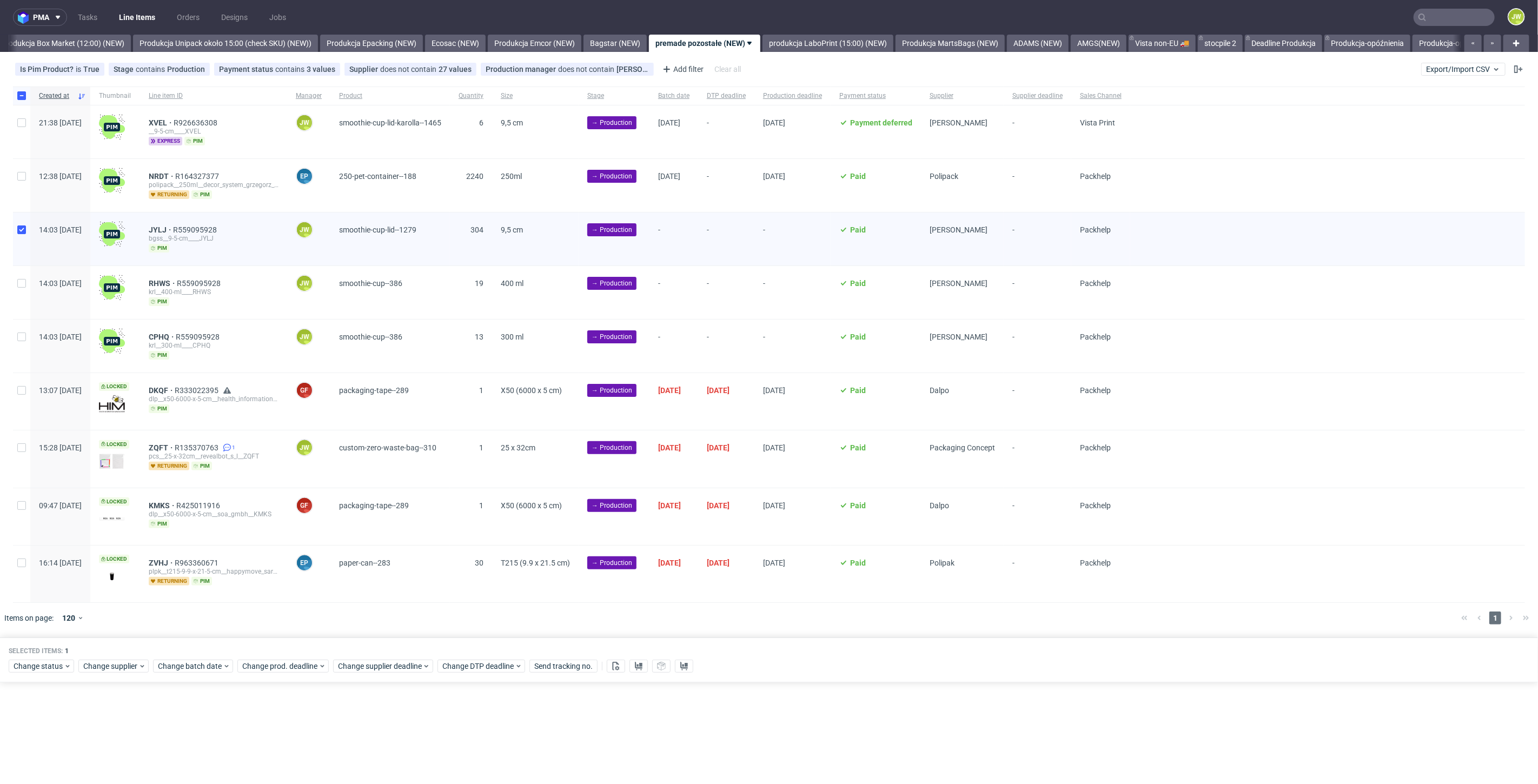
drag, startPoint x: 19, startPoint y: 268, endPoint x: 22, endPoint y: 275, distance: 7.6
click at [19, 269] on div at bounding box center [22, 292] width 17 height 53
checkbox input "true"
click at [20, 337] on input "checkbox" at bounding box center [22, 337] width 8 height 8
checkbox input "true"
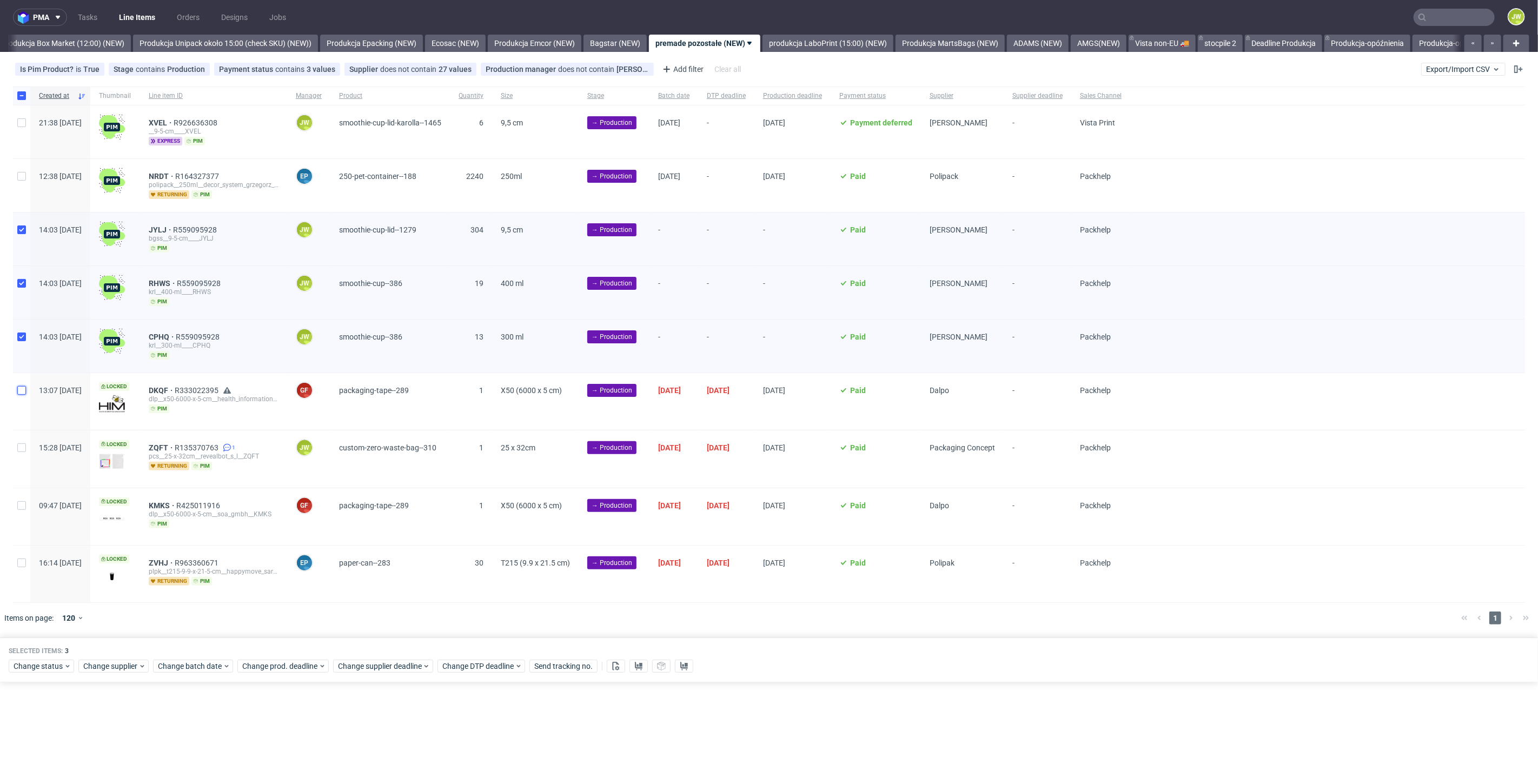
click at [24, 392] on input "checkbox" at bounding box center [22, 390] width 8 height 8
click at [19, 394] on div at bounding box center [22, 401] width 17 height 57
checkbox input "false"
click at [995, 92] on span "Supplier" at bounding box center [962, 96] width 66 height 9
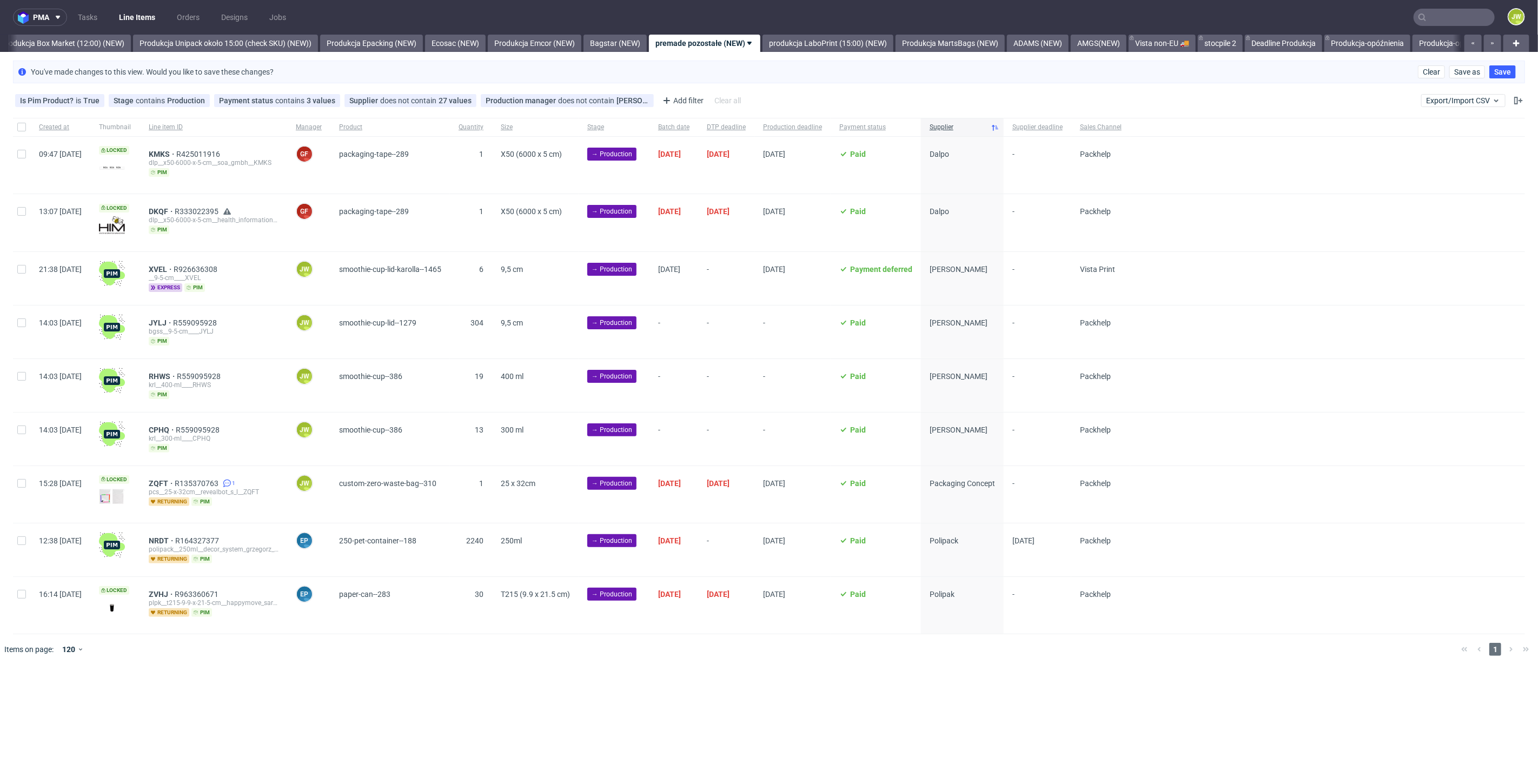
click at [23, 262] on div at bounding box center [22, 278] width 17 height 53
checkbox input "true"
click at [28, 322] on div at bounding box center [22, 332] width 17 height 53
checkbox input "true"
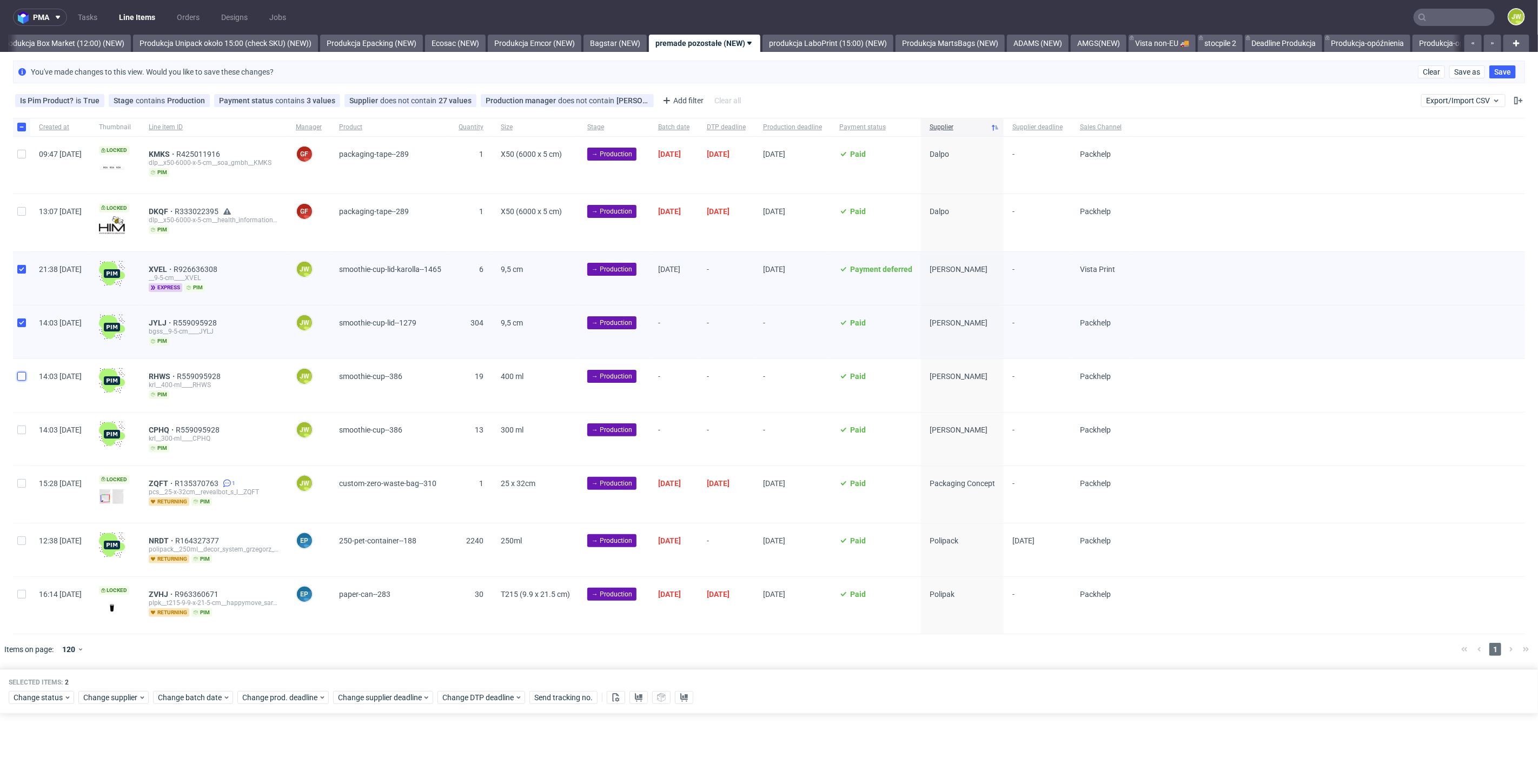
click at [17, 374] on input "checkbox" at bounding box center [22, 376] width 8 height 8
checkbox input "true"
click at [21, 418] on div at bounding box center [22, 439] width 17 height 53
checkbox input "true"
click at [20, 271] on input "checkbox" at bounding box center [22, 269] width 8 height 8
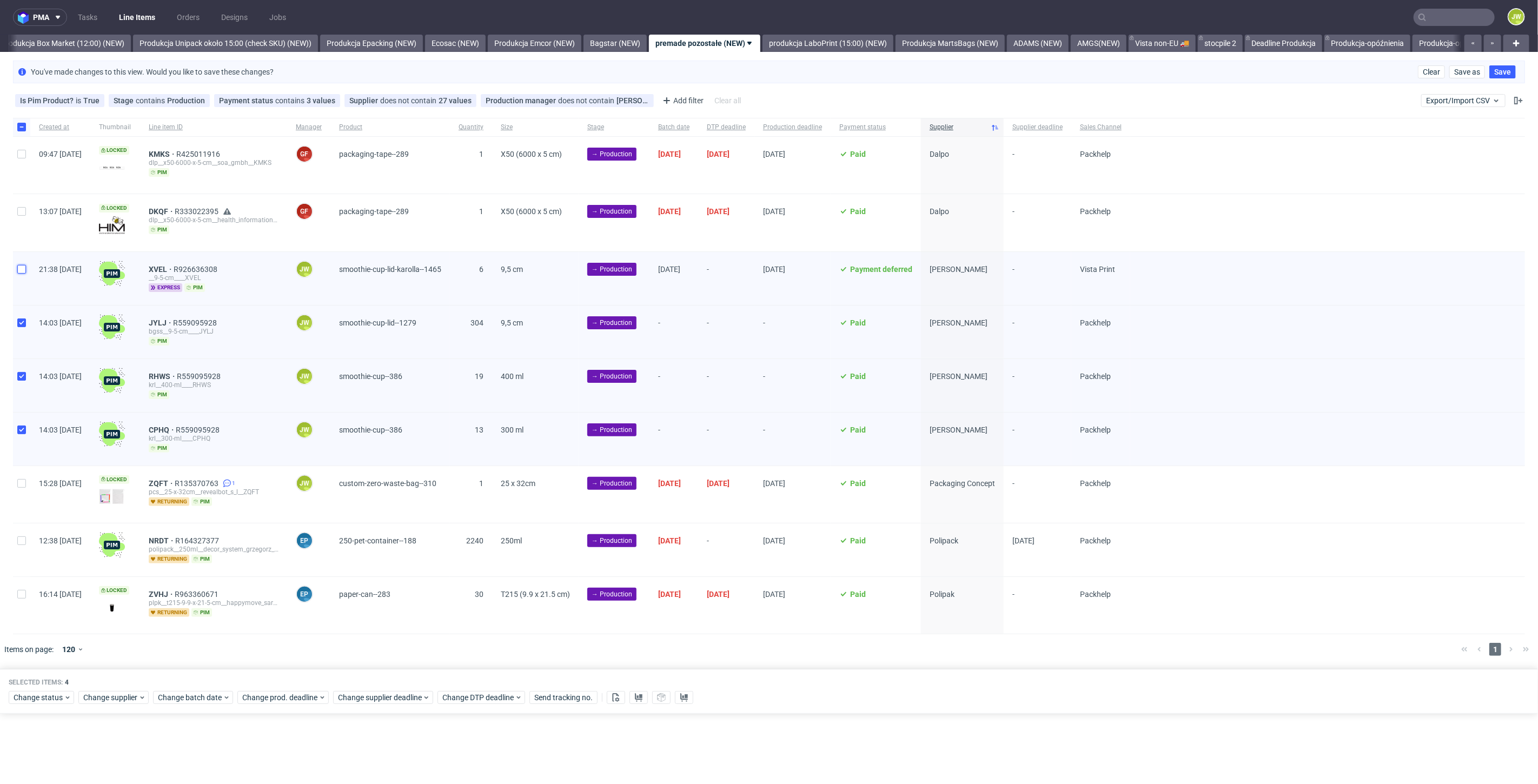
checkbox input "false"
click at [119, 698] on span "Change supplier" at bounding box center [111, 697] width 55 height 11
click at [187, 694] on span "Change batch date" at bounding box center [191, 697] width 65 height 11
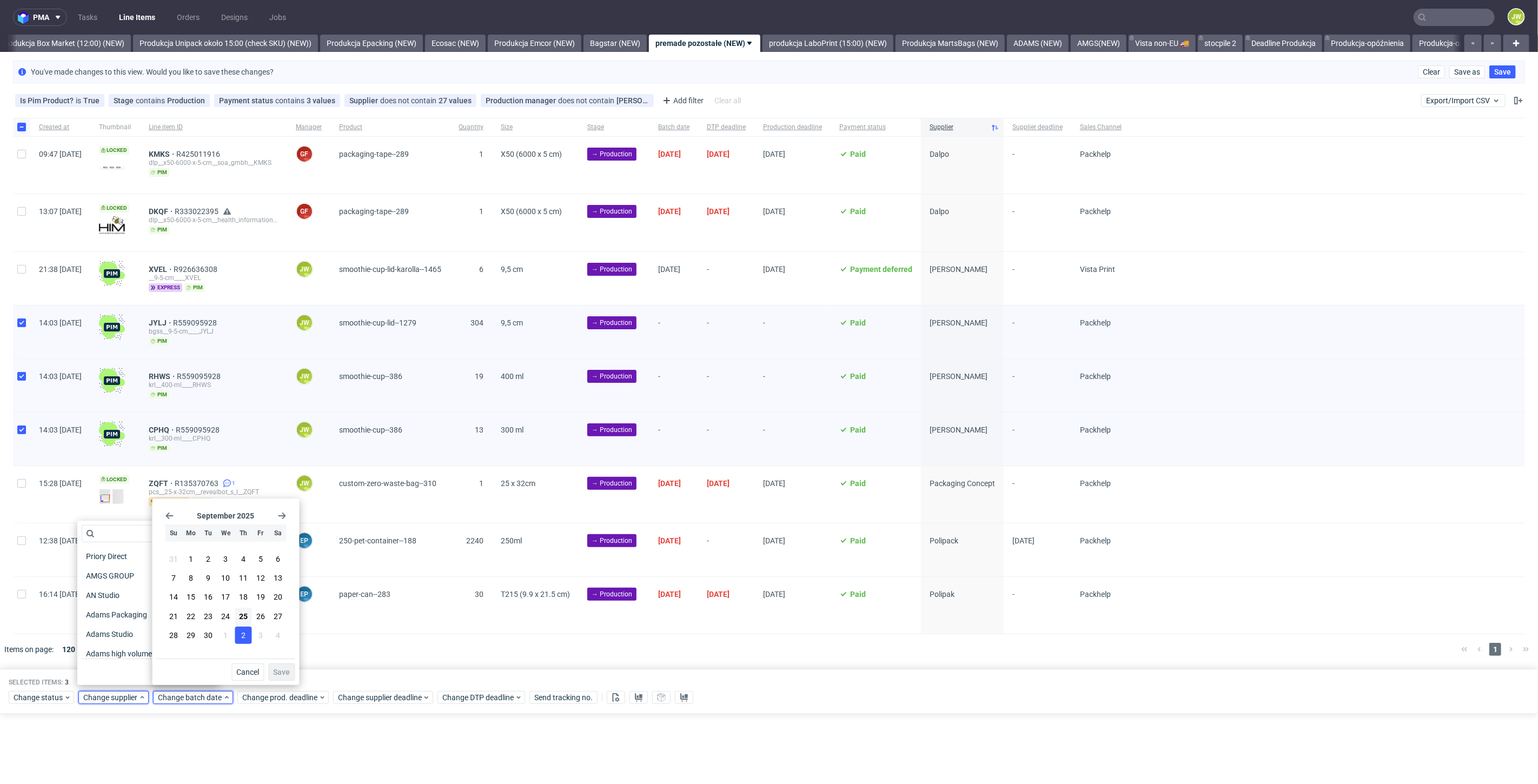
drag, startPoint x: 247, startPoint y: 619, endPoint x: 250, endPoint y: 631, distance: 12.4
click at [248, 619] on button "25" at bounding box center [243, 616] width 17 height 17
click at [284, 665] on button "Save" at bounding box center [282, 672] width 27 height 17
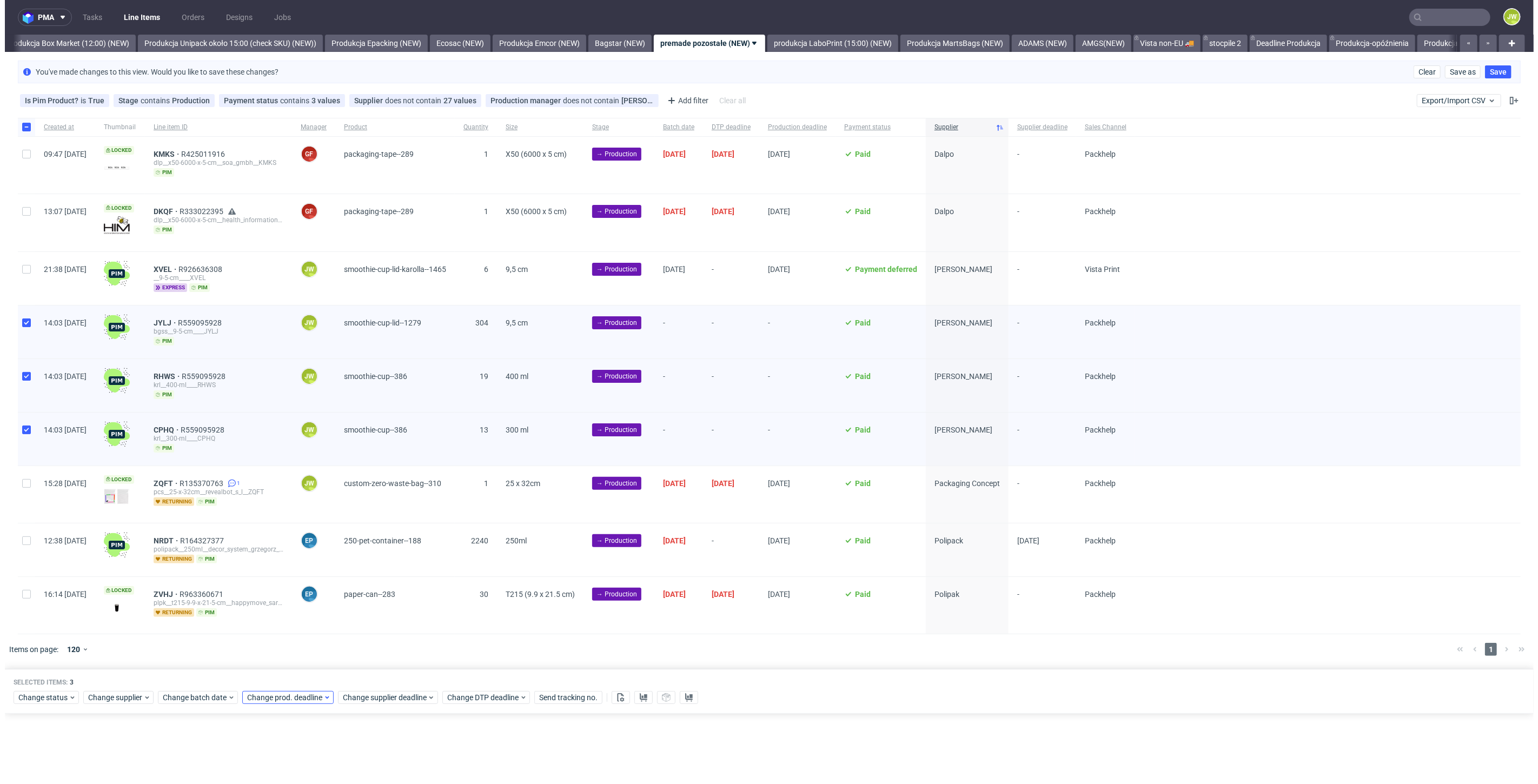
scroll to position [0, 1867]
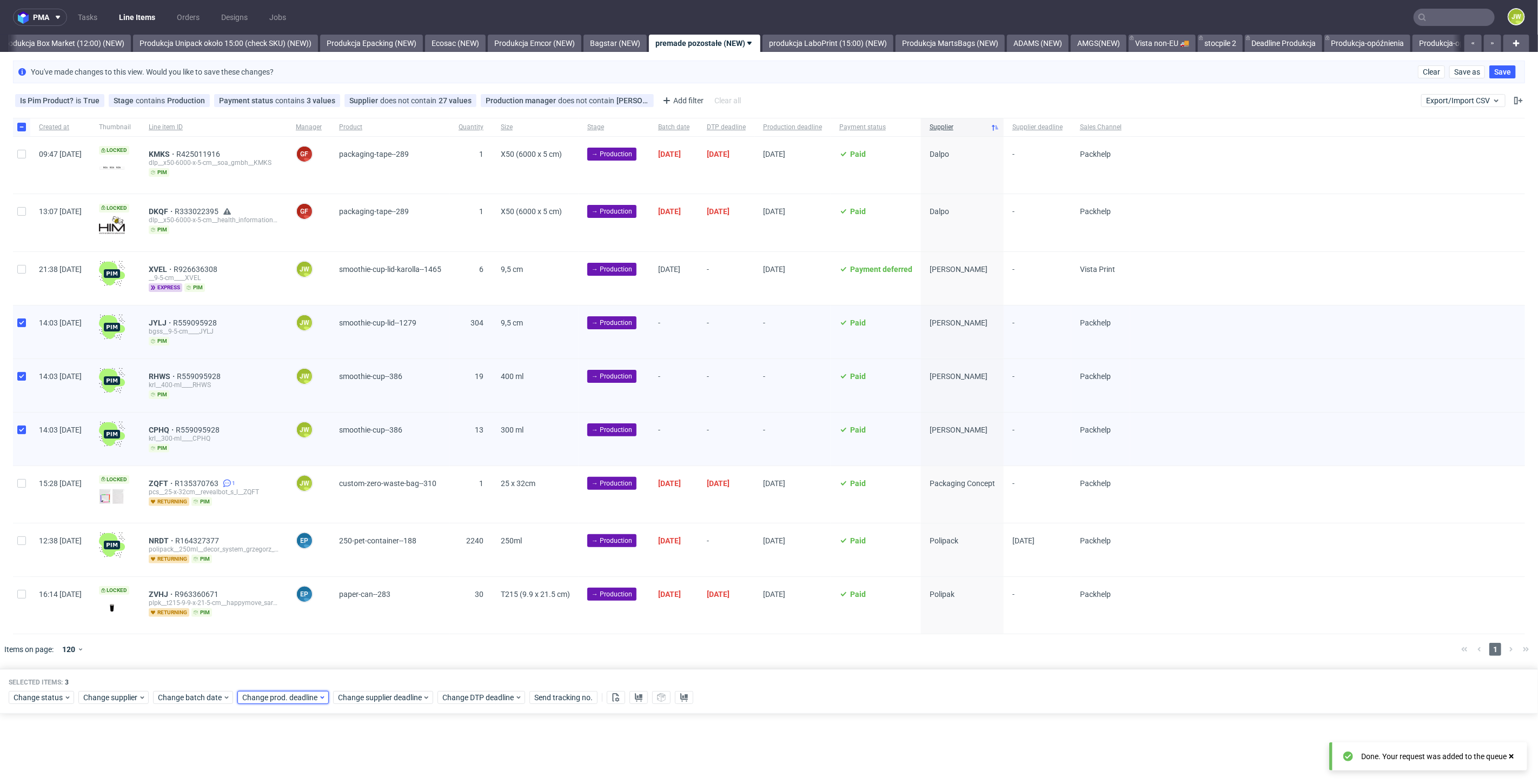
click at [280, 698] on span "Change prod. deadline" at bounding box center [280, 697] width 76 height 11
click at [367, 514] on icon "Go forward 1 month" at bounding box center [365, 516] width 8 height 8
click at [365, 515] on use "Go forward 1 month" at bounding box center [365, 515] width 8 height 7
click at [291, 575] on span "4" at bounding box center [291, 576] width 4 height 11
click at [361, 668] on span "Save" at bounding box center [365, 672] width 17 height 8
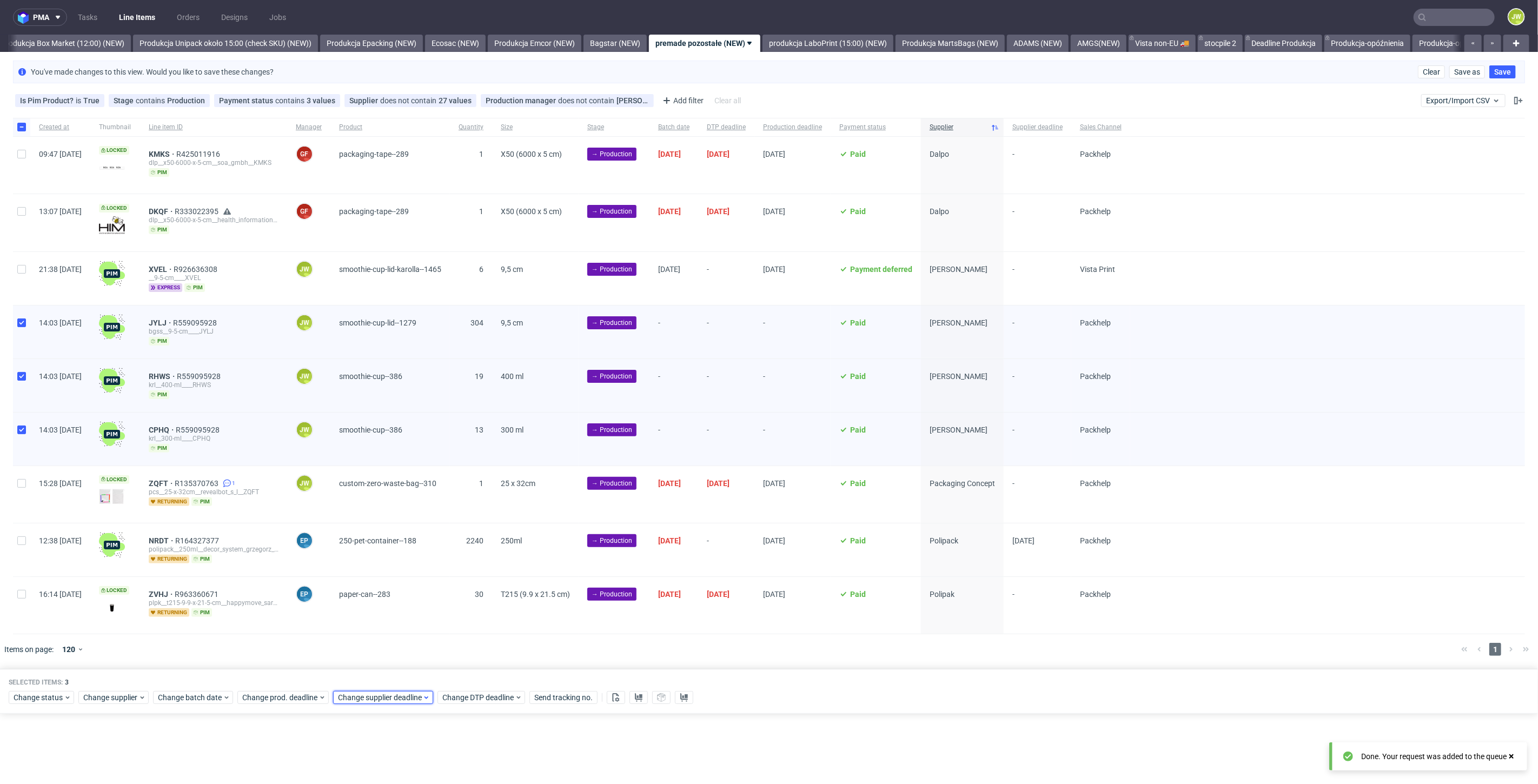
click at [362, 693] on span "Change supplier deadline" at bounding box center [380, 697] width 84 height 11
click at [457, 510] on div "September 2025 Su Mo Tu We Th Fr Sa 31 1 2 3 4 5 6 7 8 9 10 11 12 13 14 15 16 1…" at bounding box center [405, 580] width 139 height 155
click at [459, 515] on icon "Go forward 1 month" at bounding box center [461, 516] width 8 height 8
click at [461, 515] on use "Go forward 1 month" at bounding box center [461, 515] width 8 height 7
click at [385, 579] on span "4" at bounding box center [387, 576] width 4 height 11
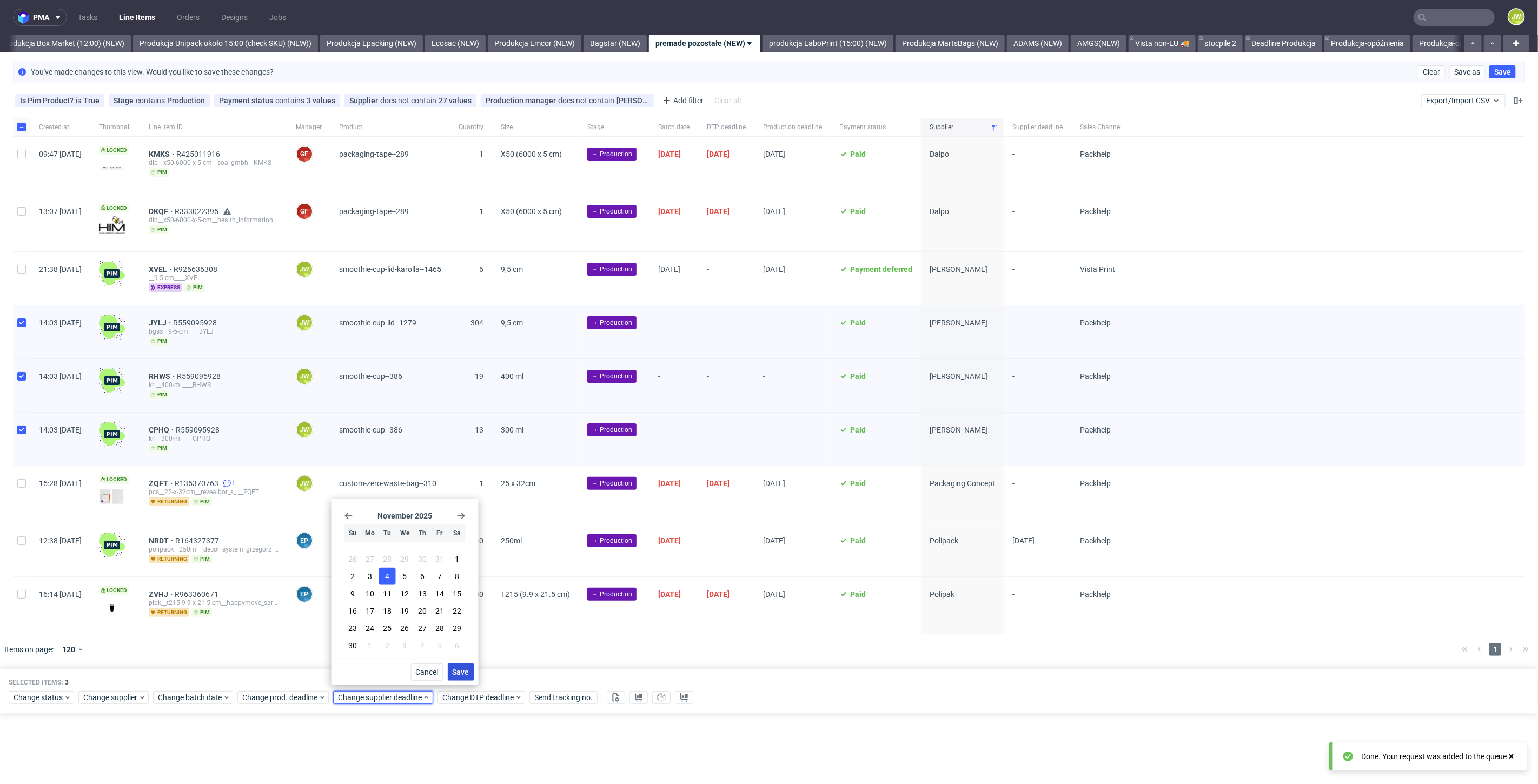
click at [453, 666] on button "Save" at bounding box center [461, 672] width 27 height 17
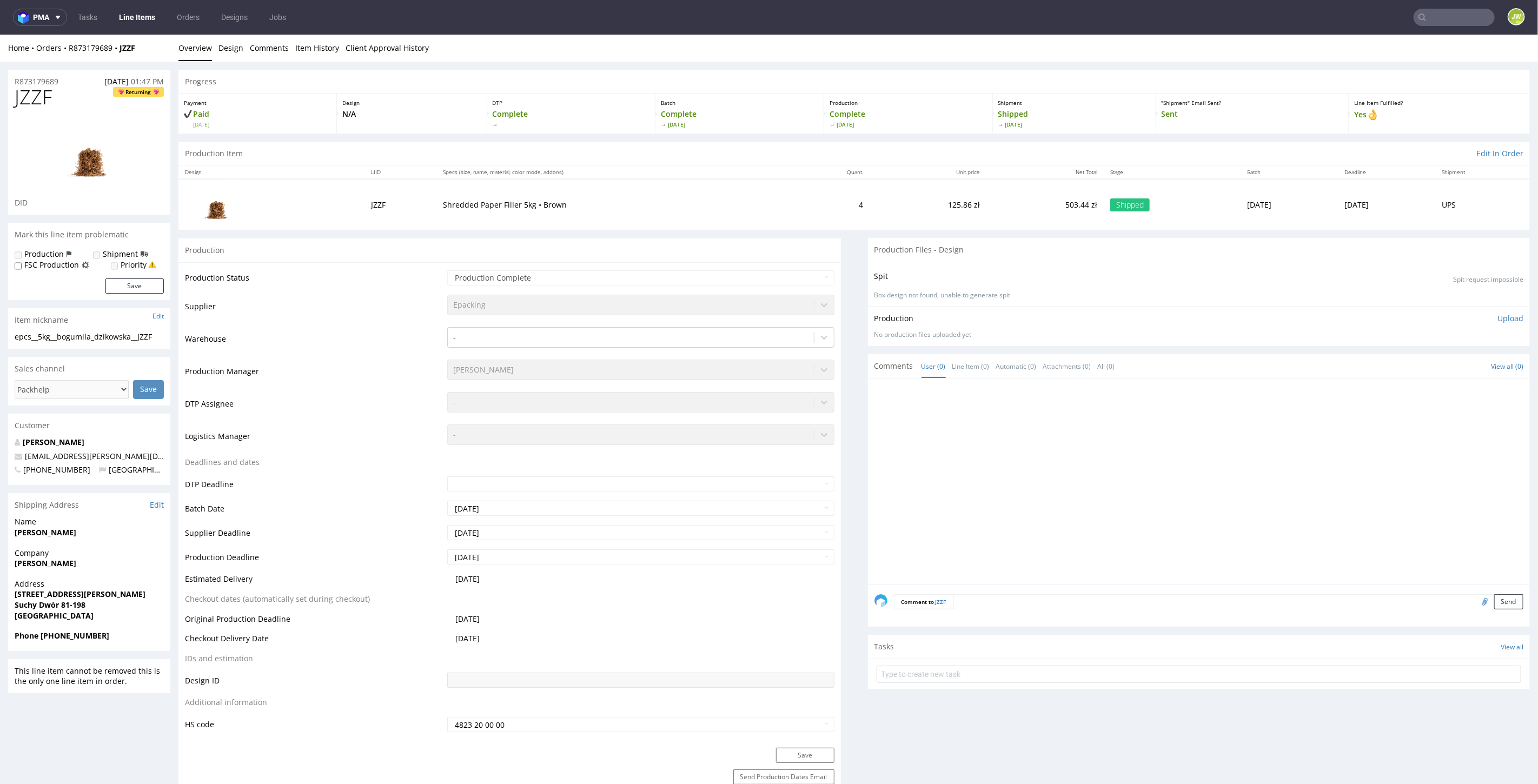
click at [383, 262] on div "Production Status Waiting for Artwork Waiting for Diecut Waiting for Mockup Wai…" at bounding box center [509, 504] width 663 height 486
click at [423, 262] on div "Production Status Waiting for Artwork Waiting for Diecut Waiting for Mockup Wai…" at bounding box center [509, 504] width 663 height 486
drag, startPoint x: 490, startPoint y: 306, endPoint x: 431, endPoint y: 307, distance: 59.0
click at [431, 307] on tr "Supplier Epacking" at bounding box center [509, 309] width 649 height 33
copy tr "Epacking"
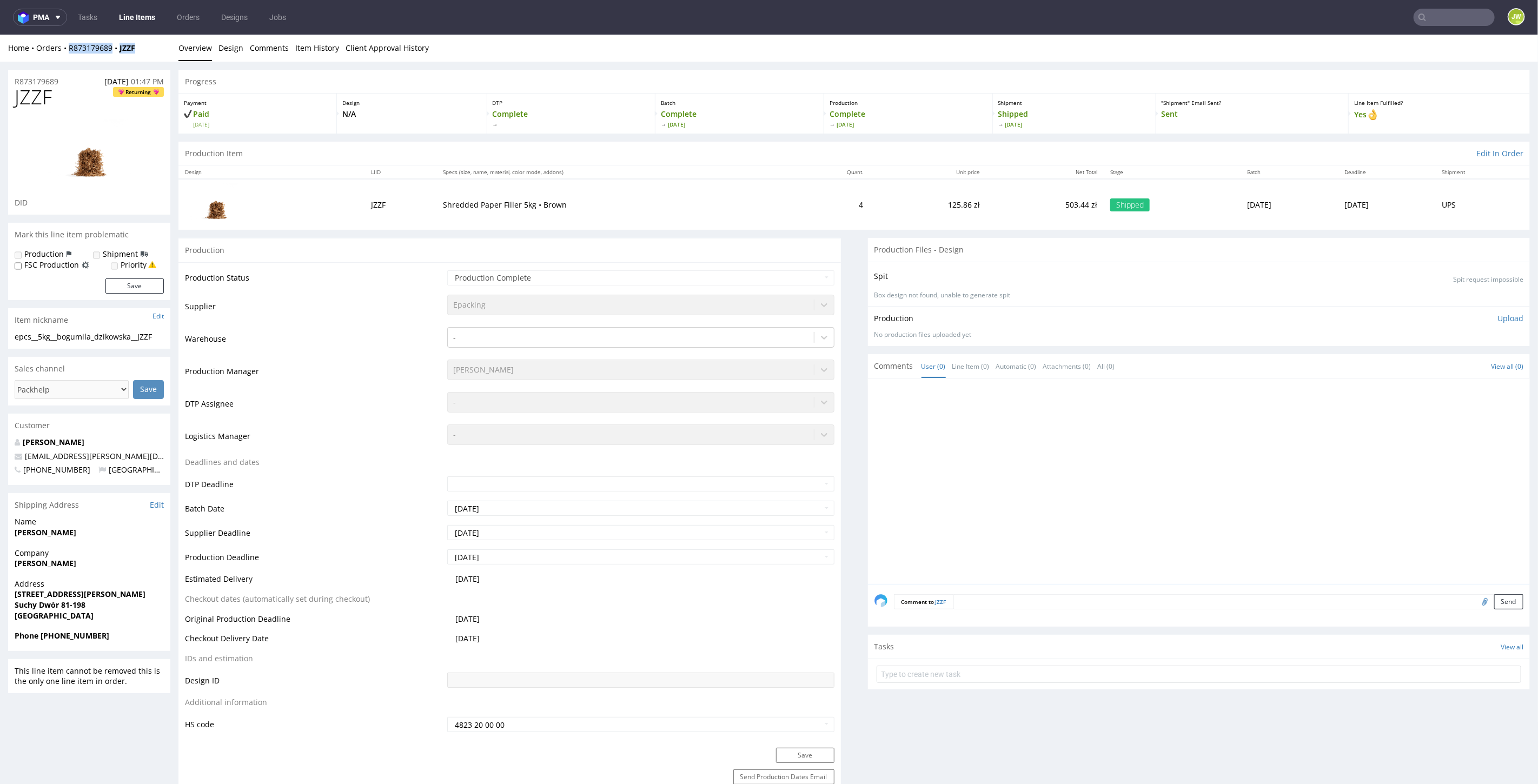
drag, startPoint x: 150, startPoint y: 49, endPoint x: 67, endPoint y: 57, distance: 83.4
click at [67, 57] on div "Home Orders R873179689 JZZF Overview Design Comments Item History Client Approv…" at bounding box center [769, 48] width 1538 height 27
copy div "R873179689 JZZF"
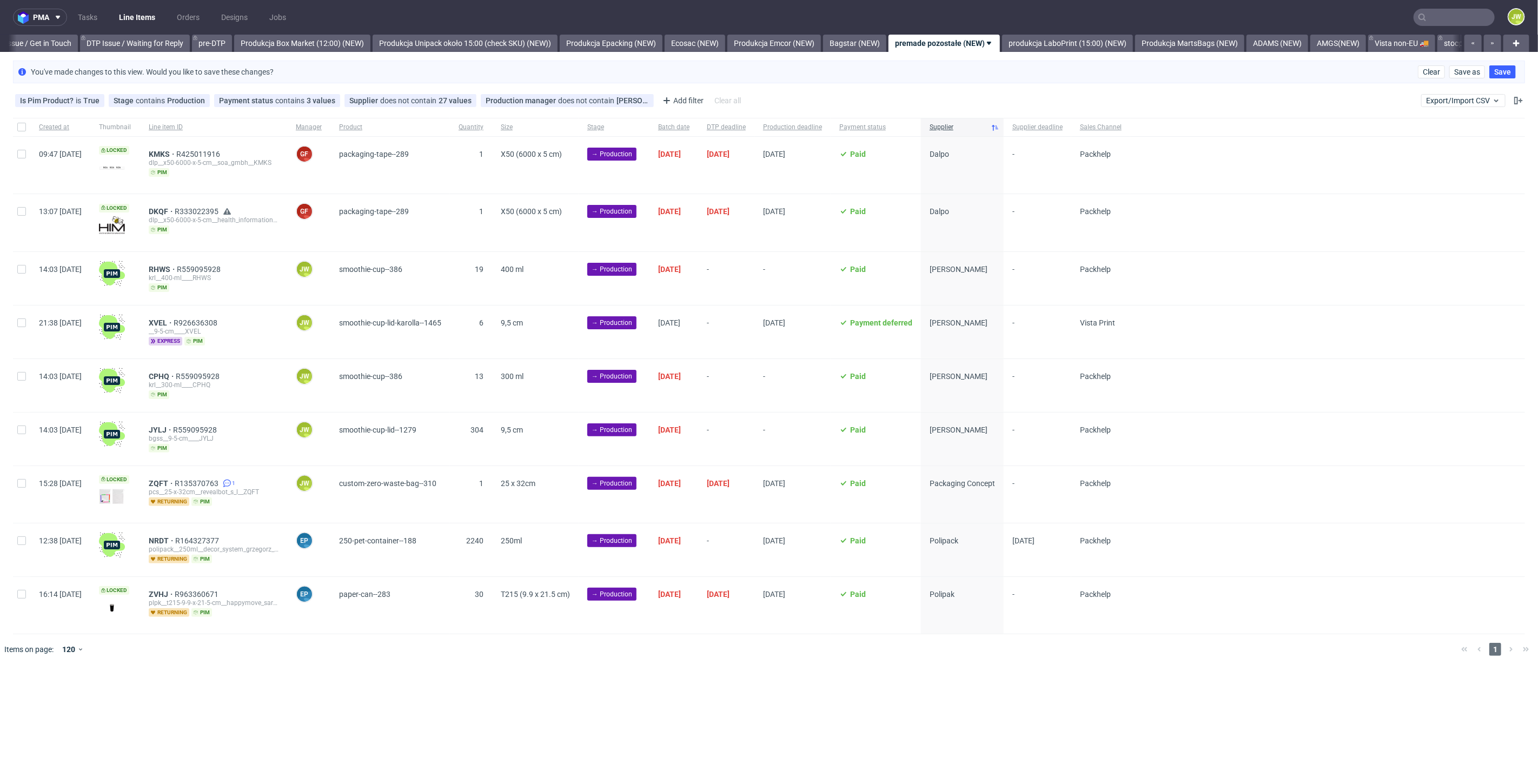
scroll to position [0, 1737]
click at [16, 328] on div at bounding box center [22, 332] width 17 height 53
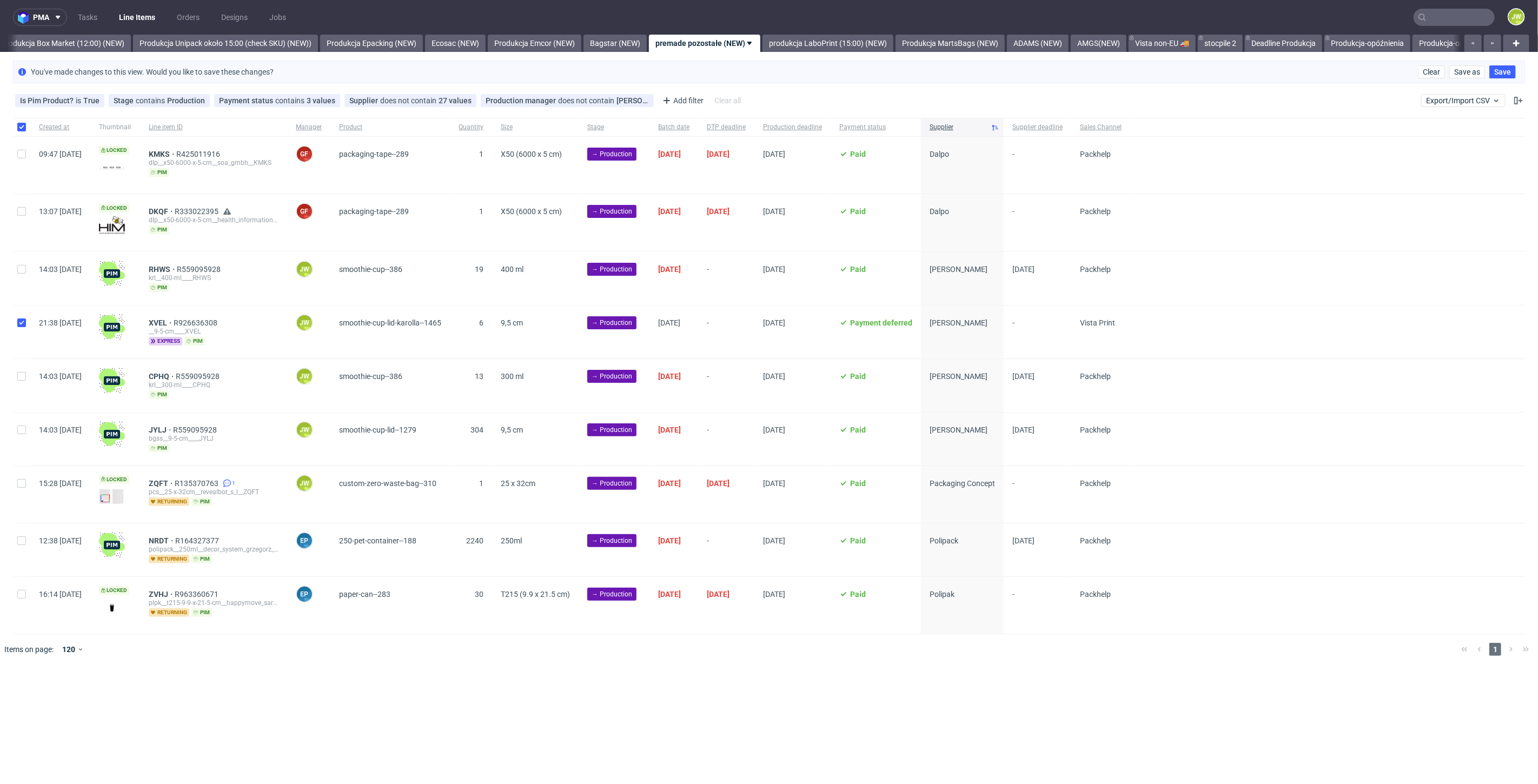
checkbox input "true"
click at [168, 703] on div "Selected items: 1 Change status Change supplier Change batch date Change prod. …" at bounding box center [769, 691] width 1538 height 45
click at [171, 692] on span "Change batch date" at bounding box center [191, 697] width 65 height 11
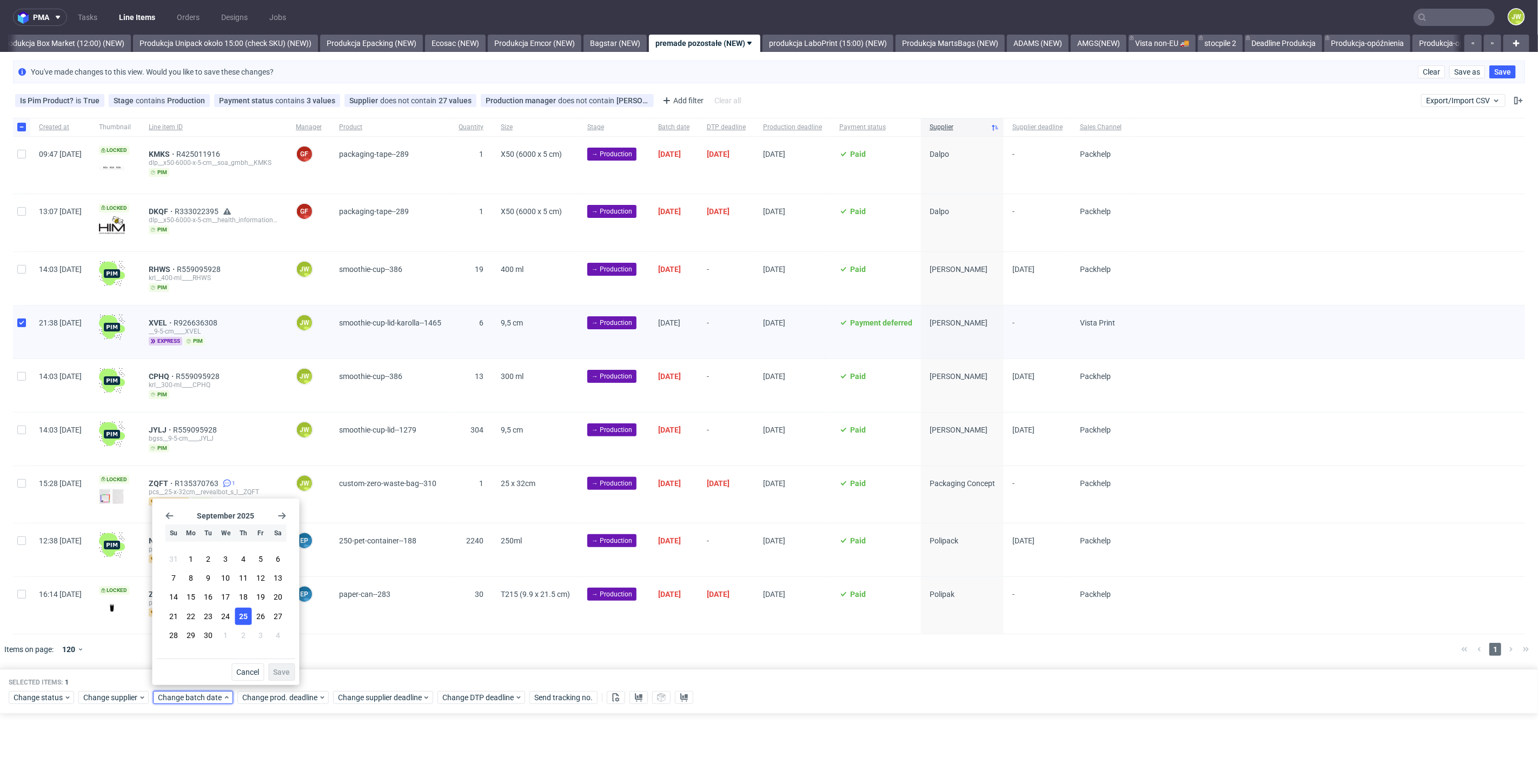
click at [242, 617] on span "25" at bounding box center [244, 616] width 8 height 11
click at [278, 671] on span "Save" at bounding box center [282, 672] width 17 height 8
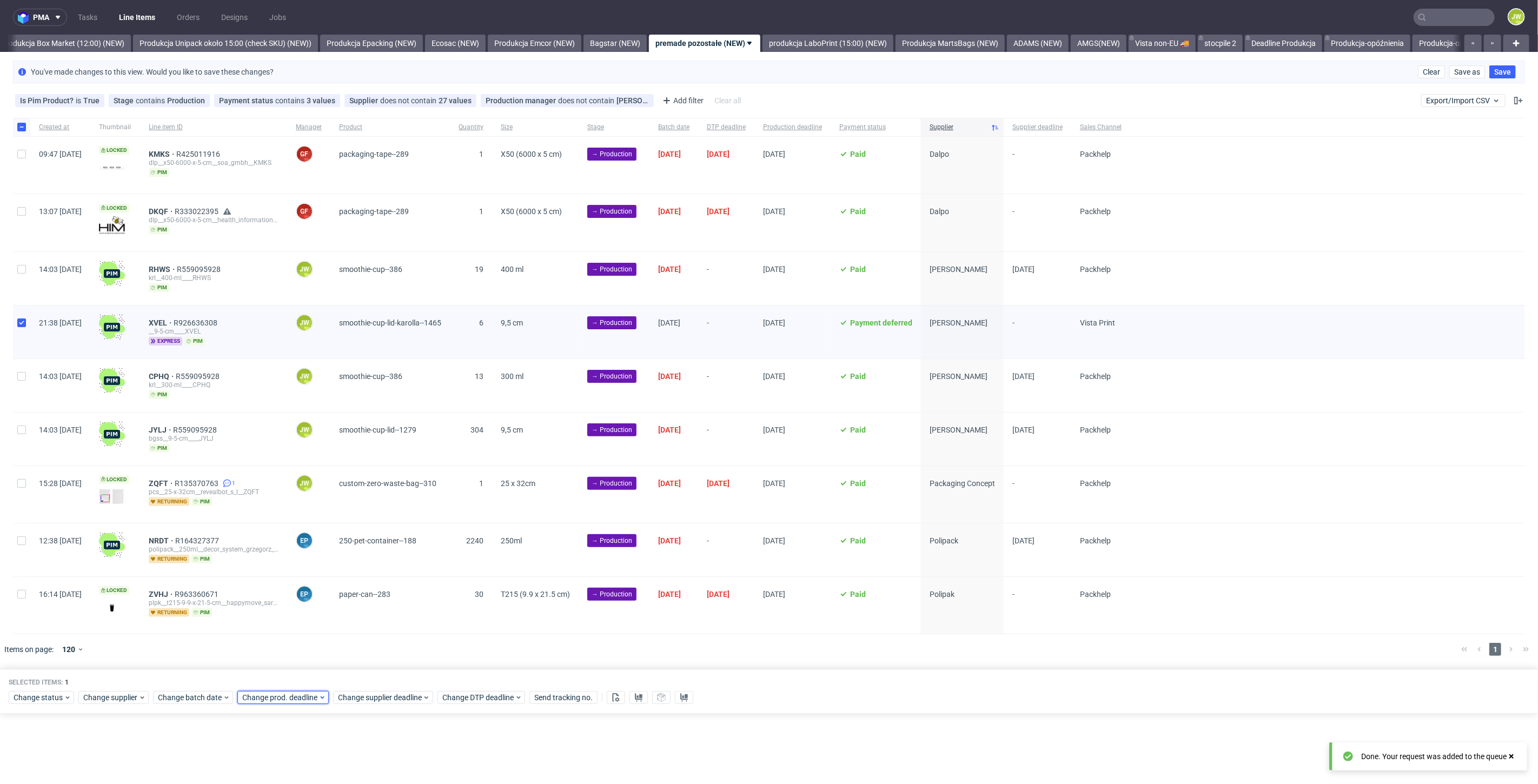
click at [273, 695] on span "Change prod. deadline" at bounding box center [280, 697] width 76 height 11
click at [338, 617] on button "26" at bounding box center [344, 616] width 17 height 17
click at [357, 666] on button "Save" at bounding box center [365, 672] width 27 height 17
click at [356, 692] on span "Change supplier deadline" at bounding box center [380, 697] width 84 height 11
click at [440, 612] on span "26" at bounding box center [440, 616] width 8 height 11
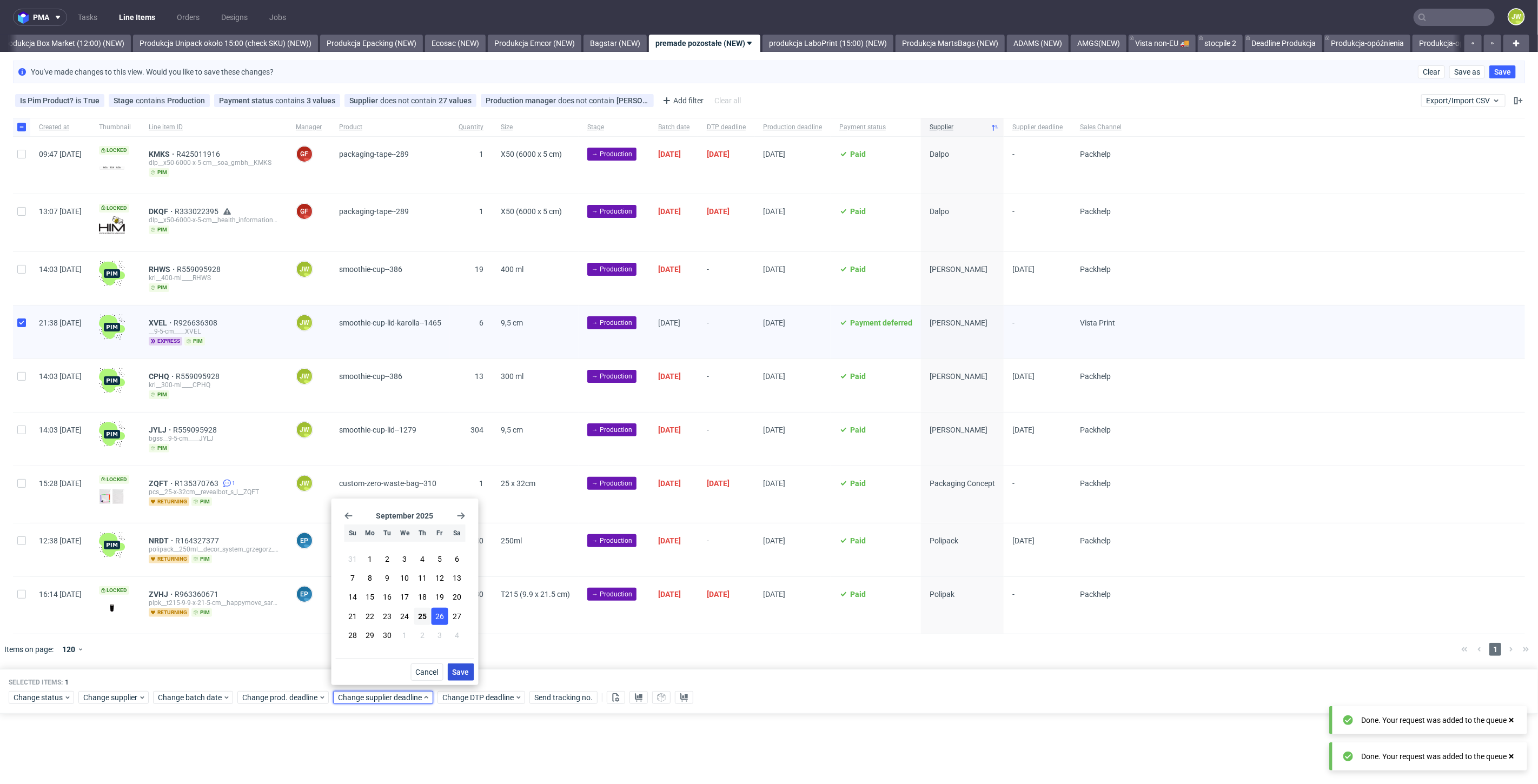
click at [465, 671] on span "Save" at bounding box center [461, 672] width 17 height 8
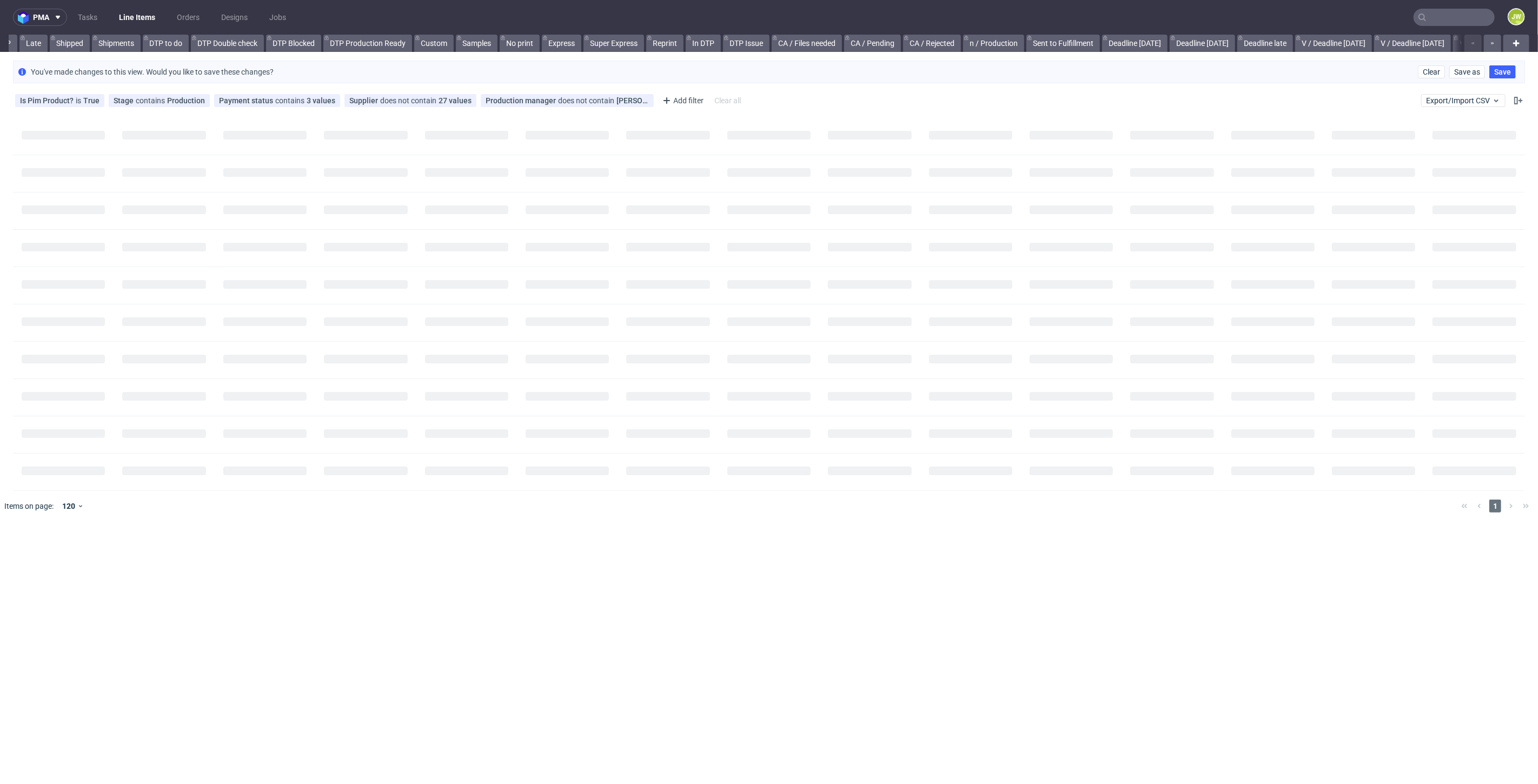
scroll to position [0, 527]
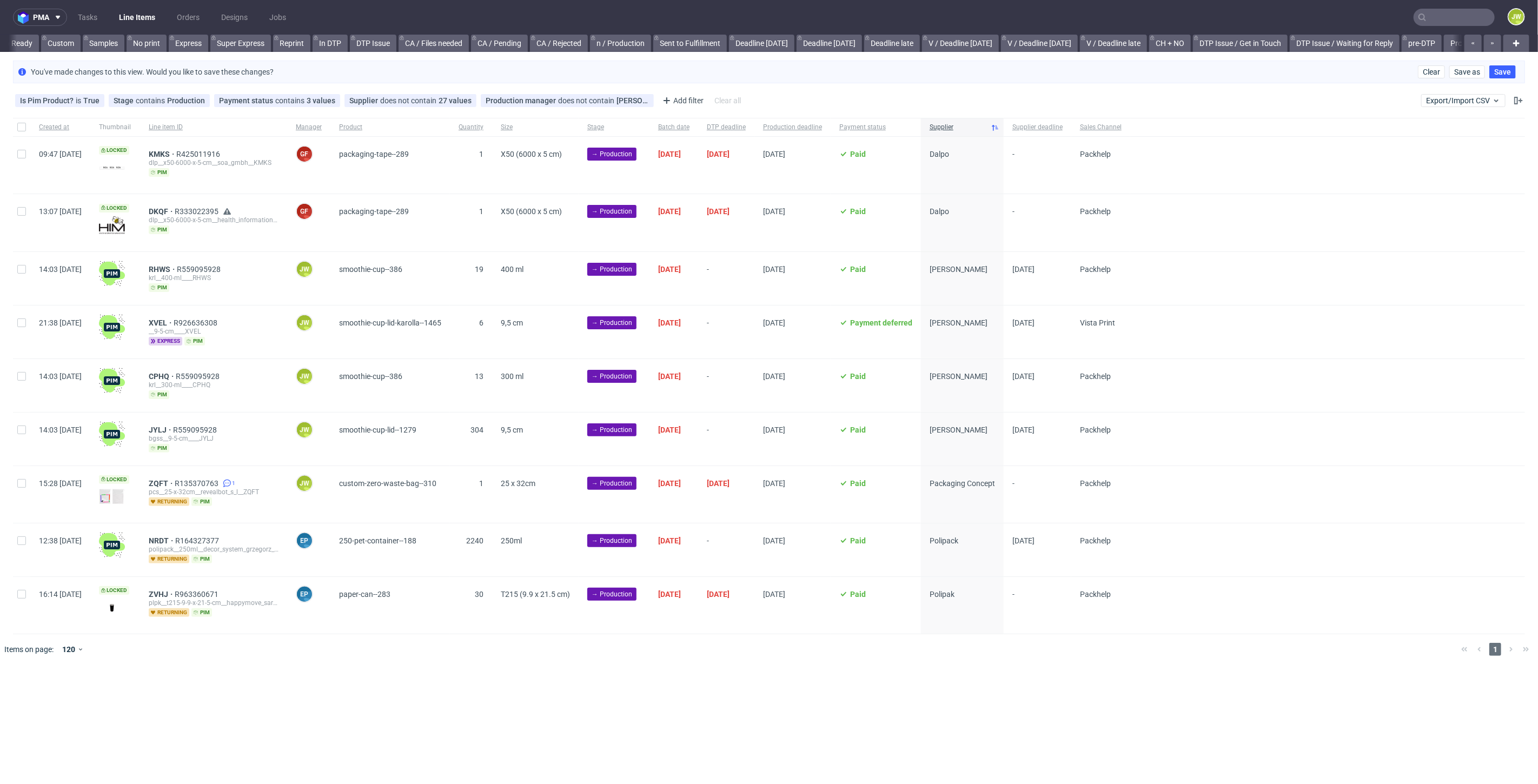
scroll to position [0, 1234]
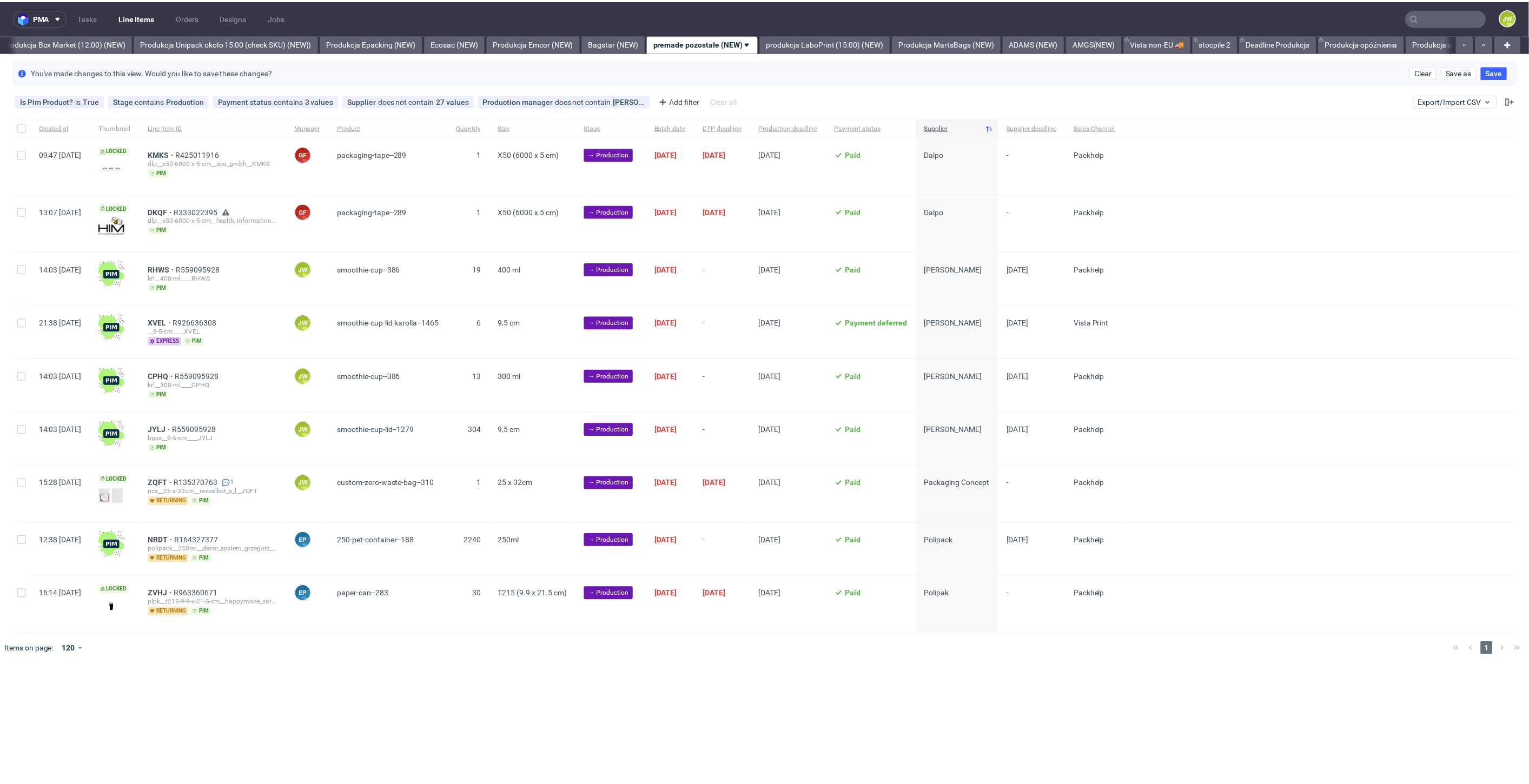
scroll to position [0, 1867]
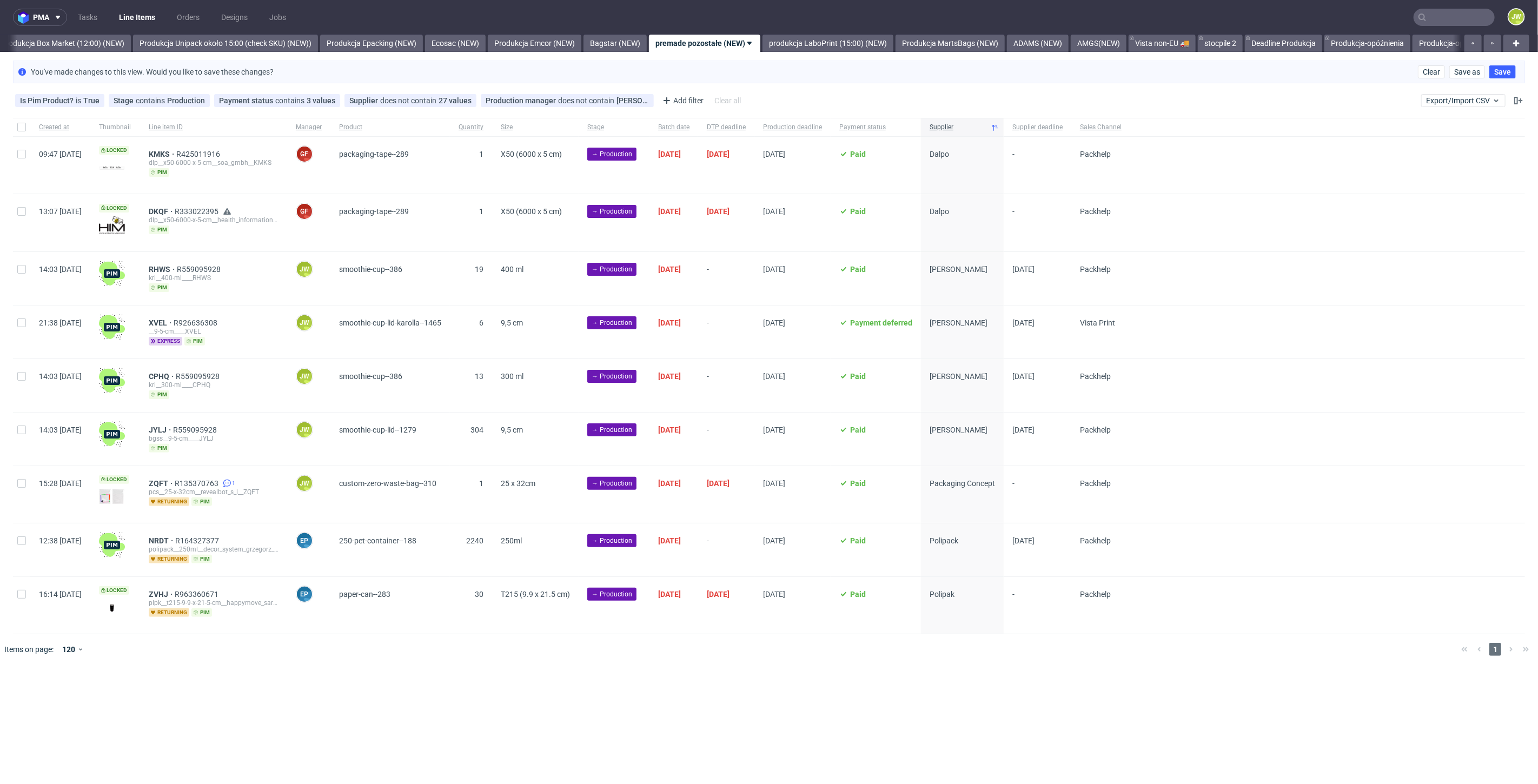
click at [746, 343] on span "-" at bounding box center [726, 331] width 39 height 27
drag, startPoint x: 19, startPoint y: 322, endPoint x: 133, endPoint y: 389, distance: 132.2
click at [20, 322] on input "checkbox" at bounding box center [22, 322] width 8 height 8
checkbox input "true"
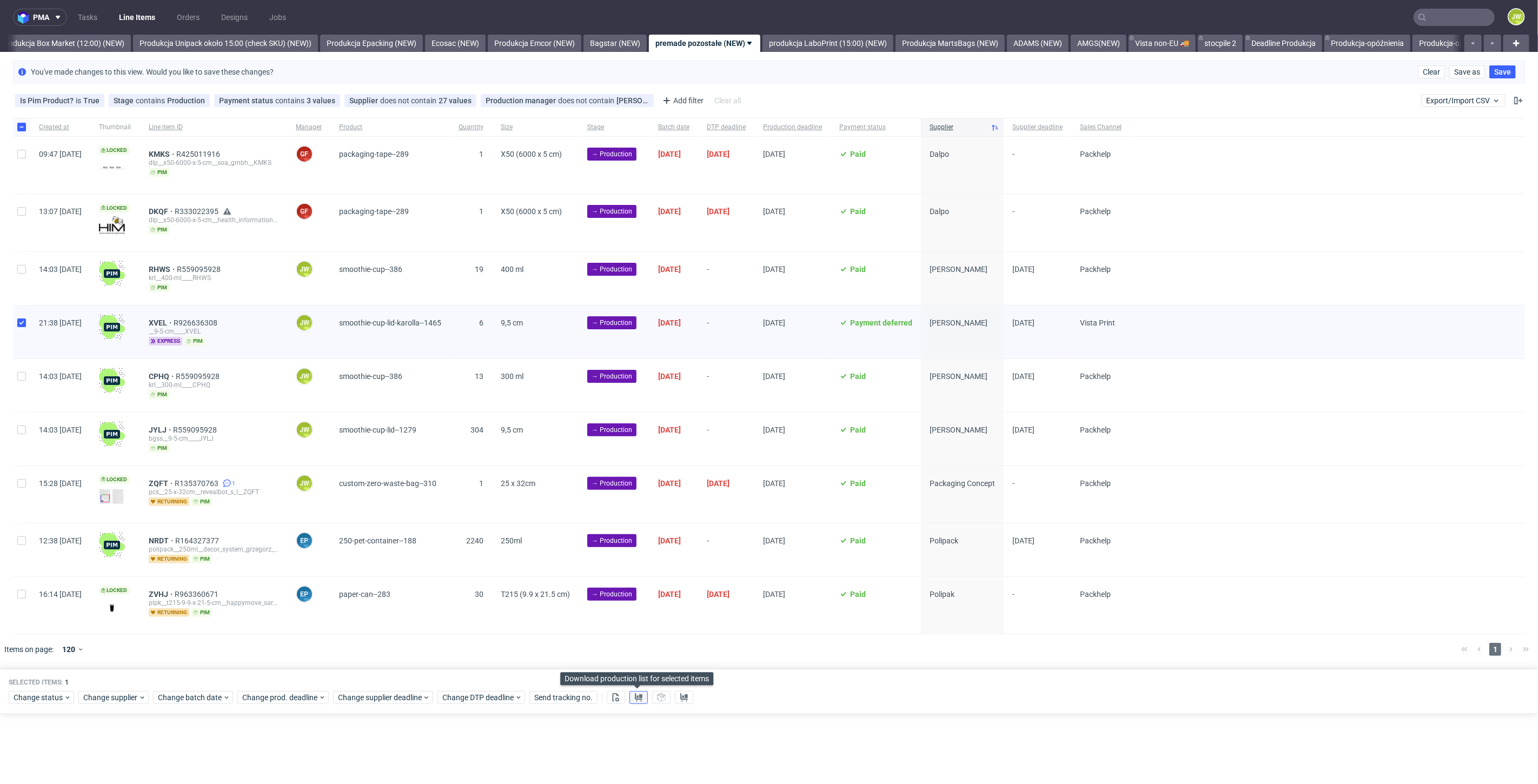
click at [632, 699] on button at bounding box center [638, 697] width 19 height 13
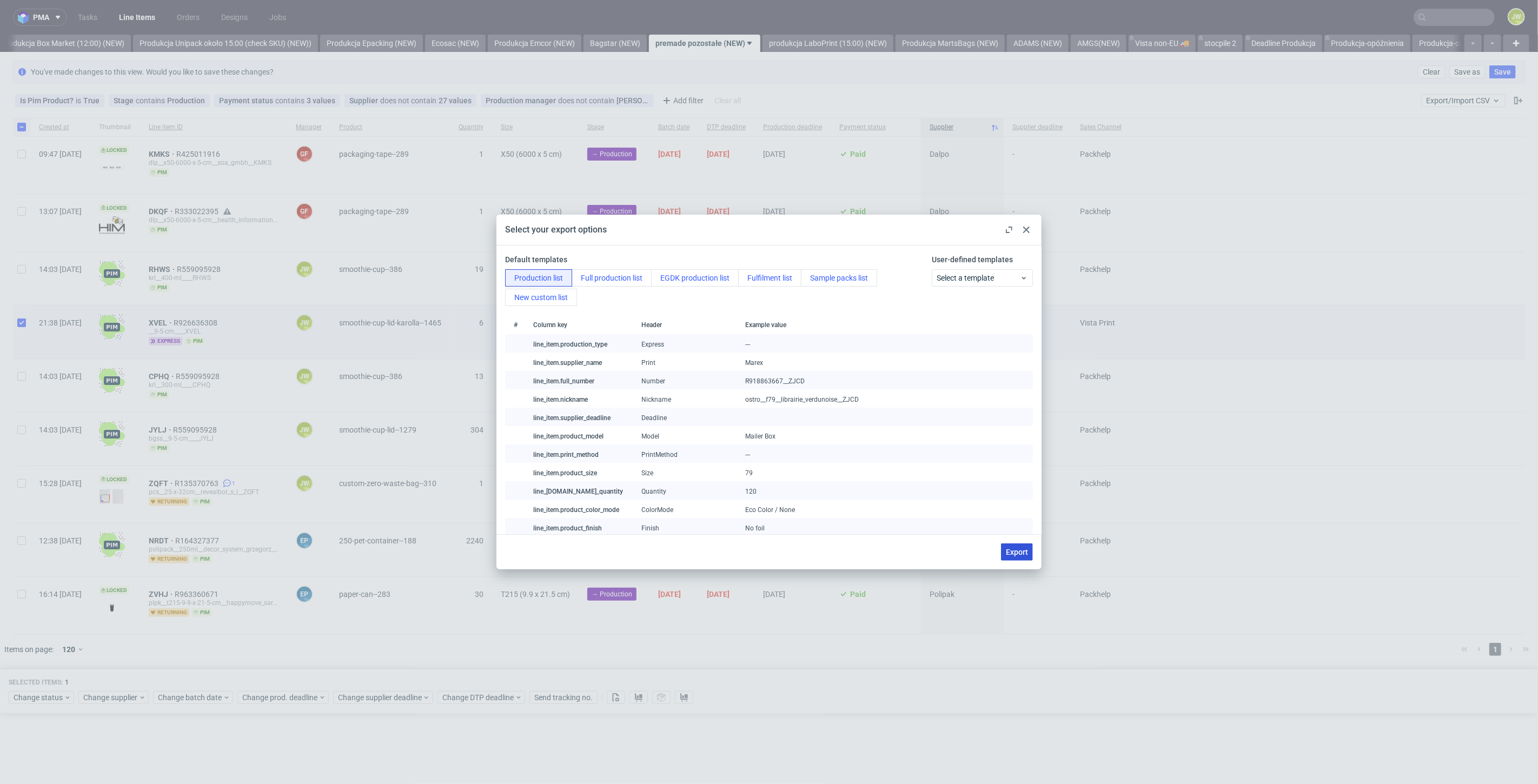
click at [1032, 553] on button "Export" at bounding box center [1017, 552] width 32 height 17
checkbox input "false"
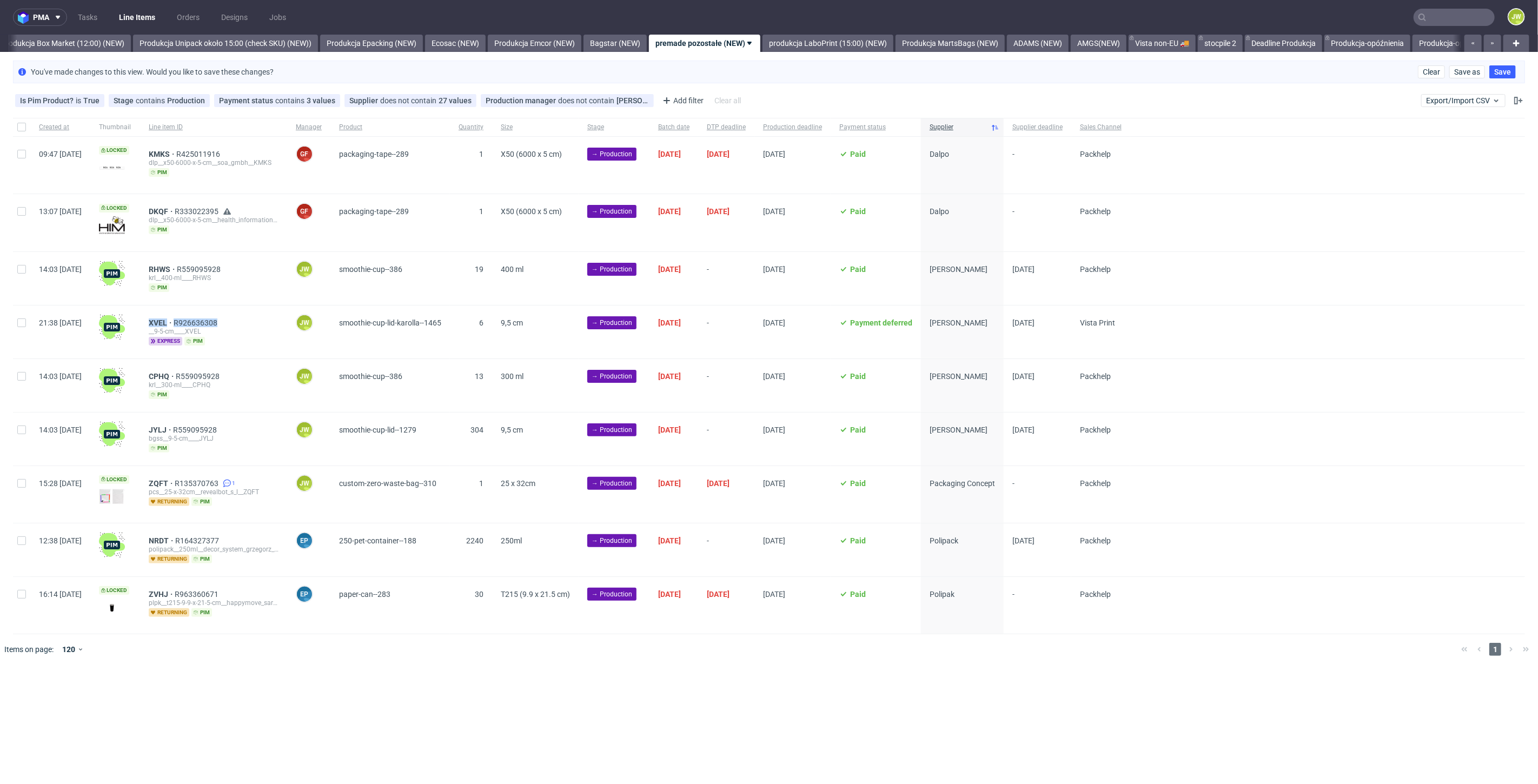
drag, startPoint x: 259, startPoint y: 322, endPoint x: 180, endPoint y: 316, distance: 79.2
click at [180, 316] on div "XVEL R926636308 __9-5-cm____XVEL express pim" at bounding box center [213, 332] width 147 height 53
copy div "XVEL R926636308"
click at [21, 323] on input "checkbox" at bounding box center [22, 322] width 8 height 8
checkbox input "true"
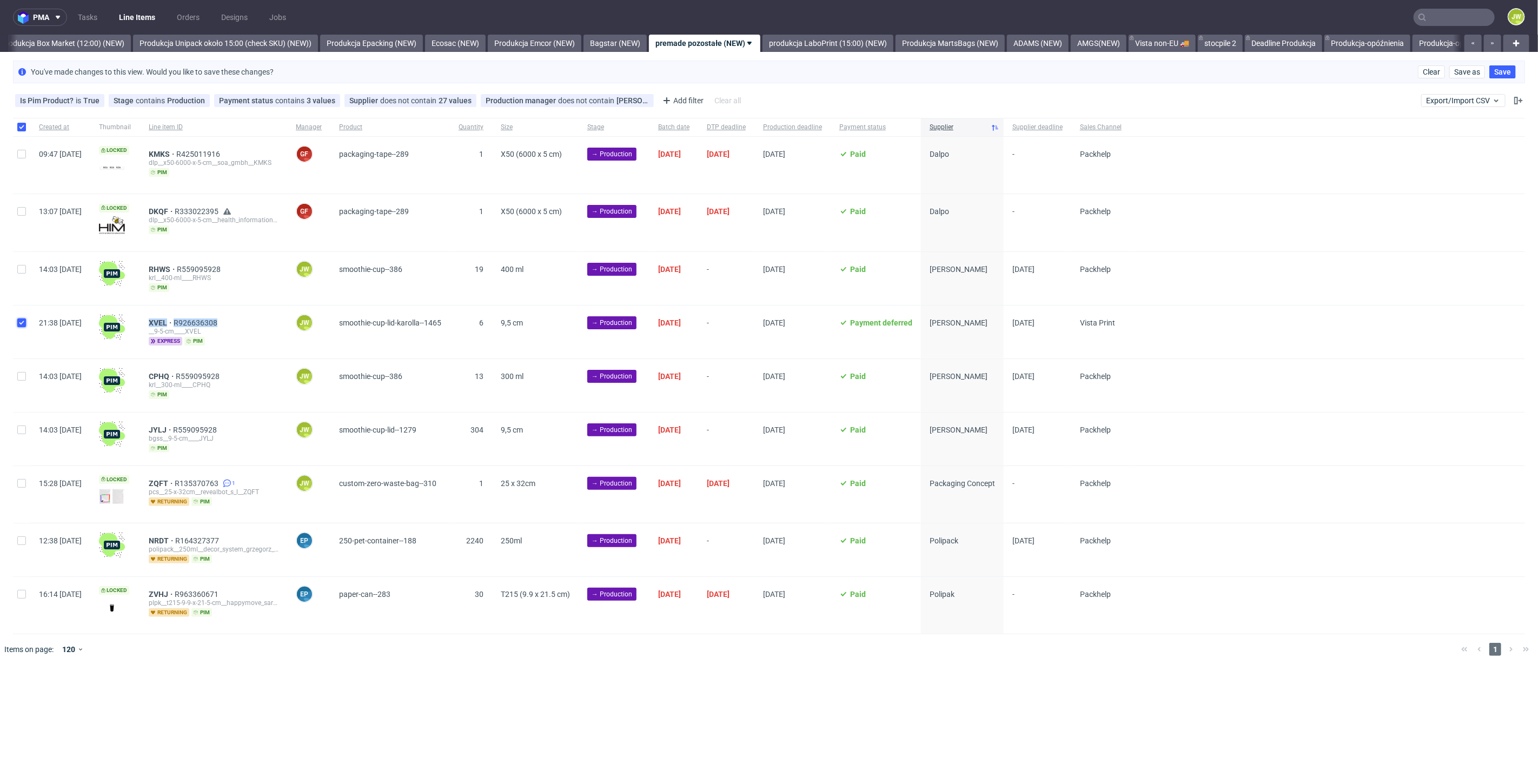
checkbox input "true"
click at [65, 693] on icon at bounding box center [68, 697] width 8 height 8
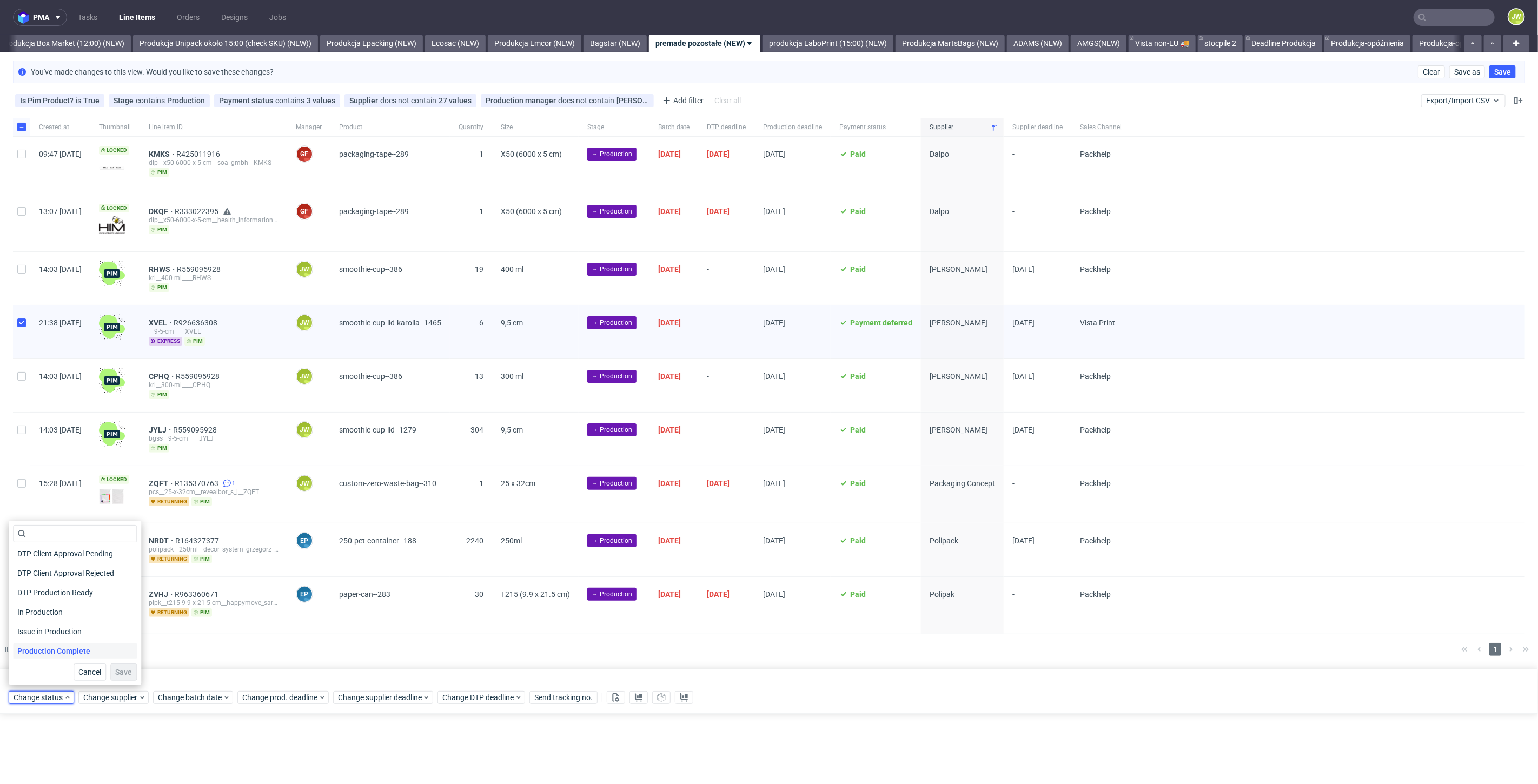
scroll to position [120, 0]
click at [42, 594] on span "In Production" at bounding box center [40, 592] width 55 height 15
click at [127, 674] on span "Save" at bounding box center [124, 672] width 17 height 8
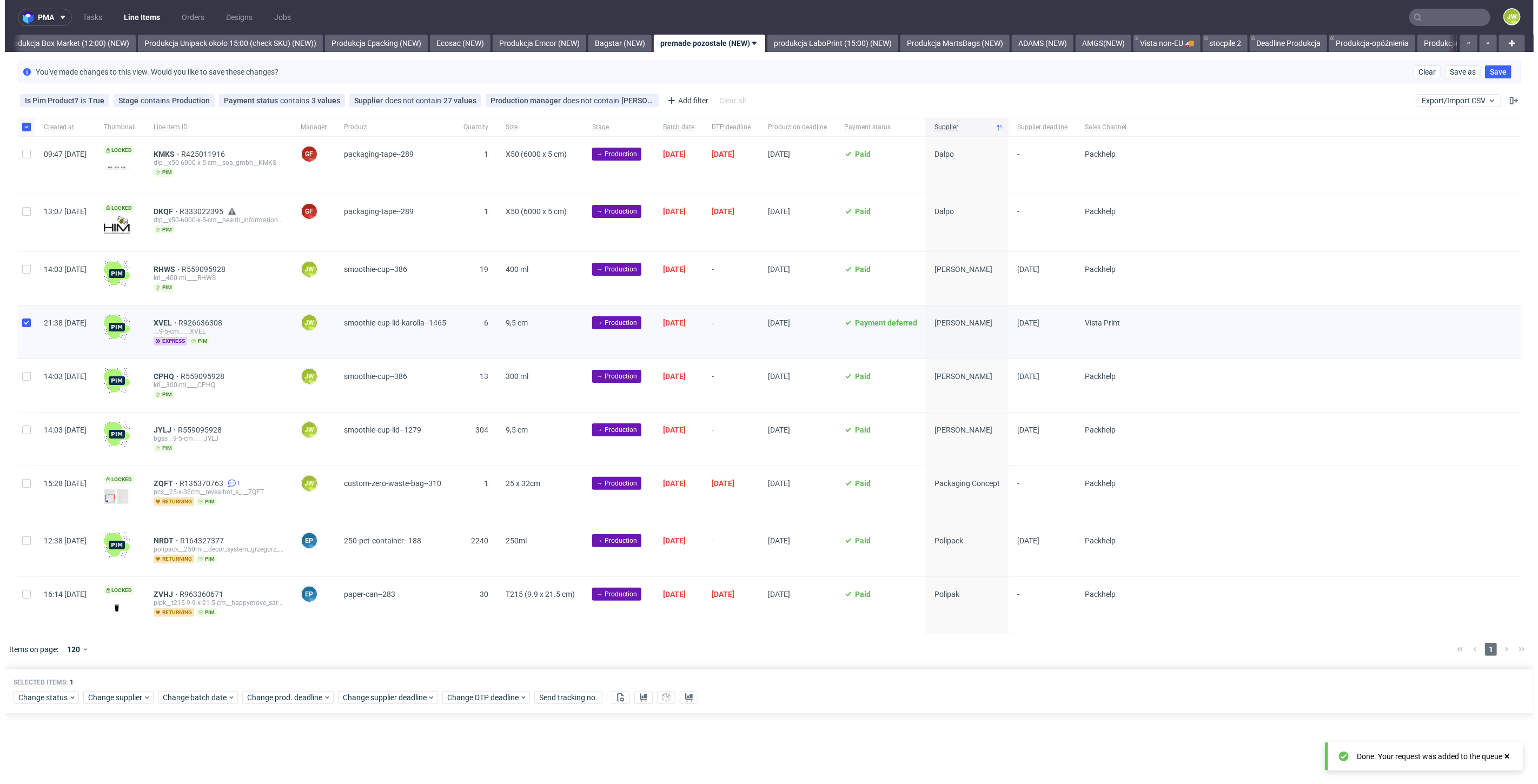
scroll to position [0, 1867]
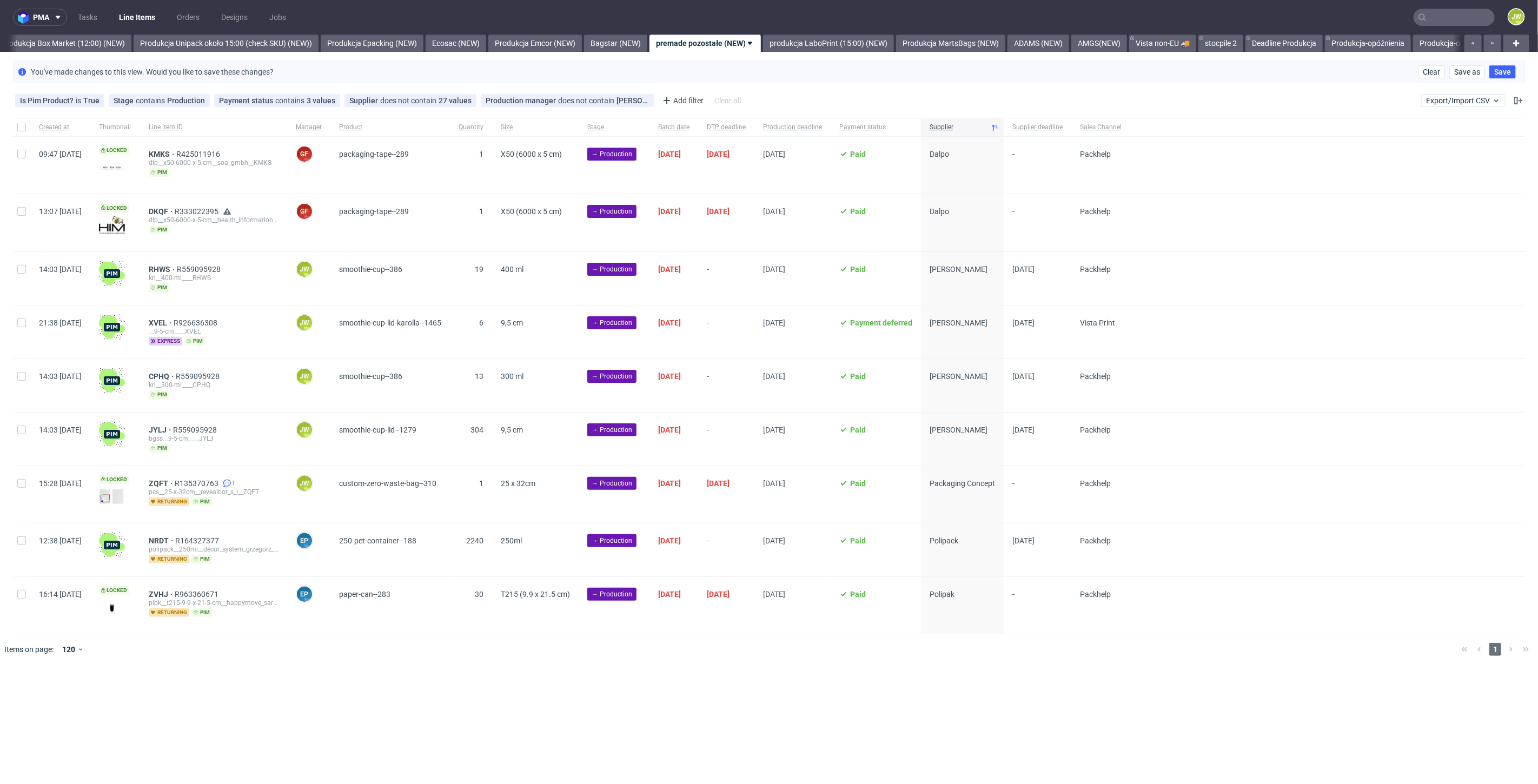
scroll to position [0, 1867]
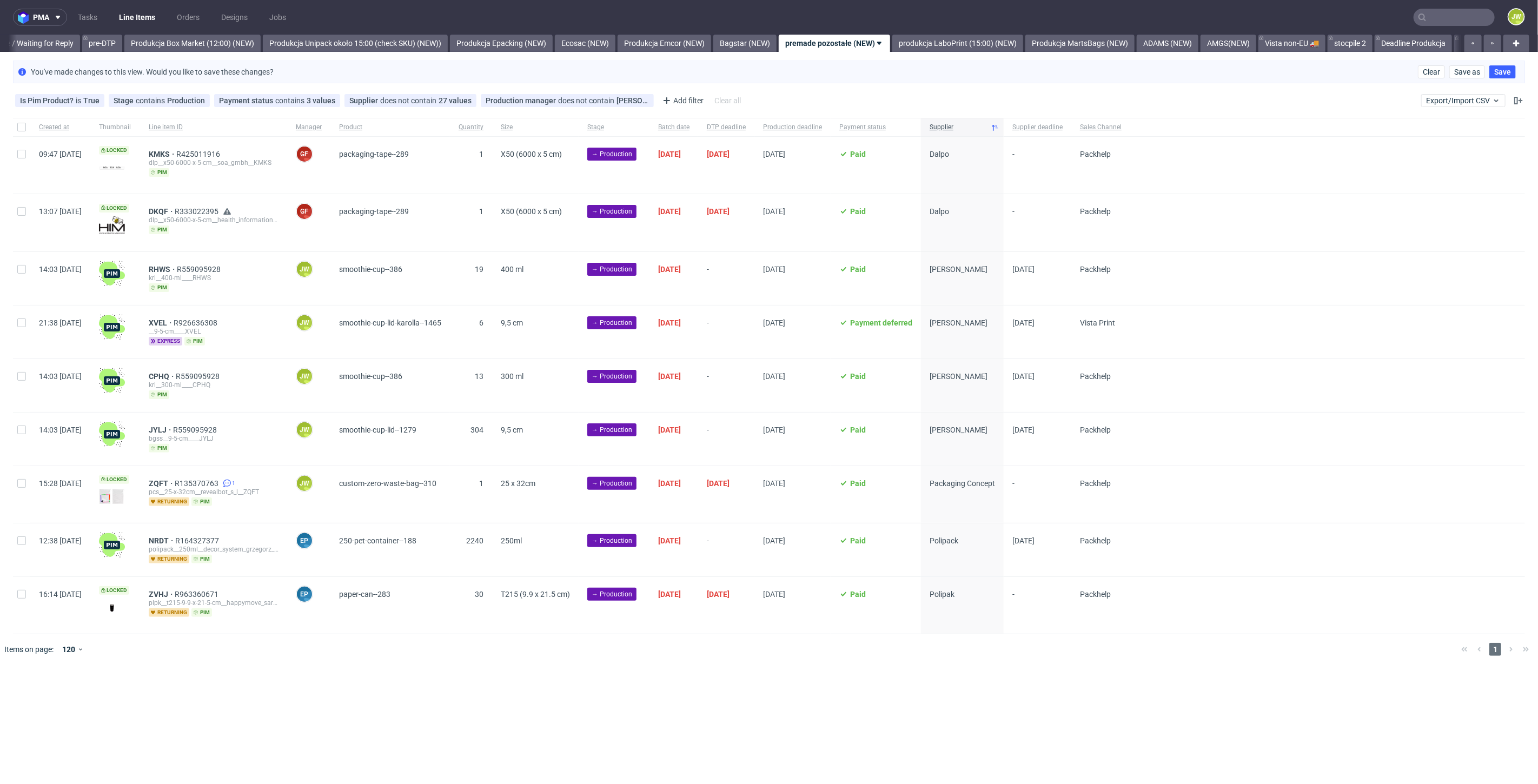
scroll to position [0, 1805]
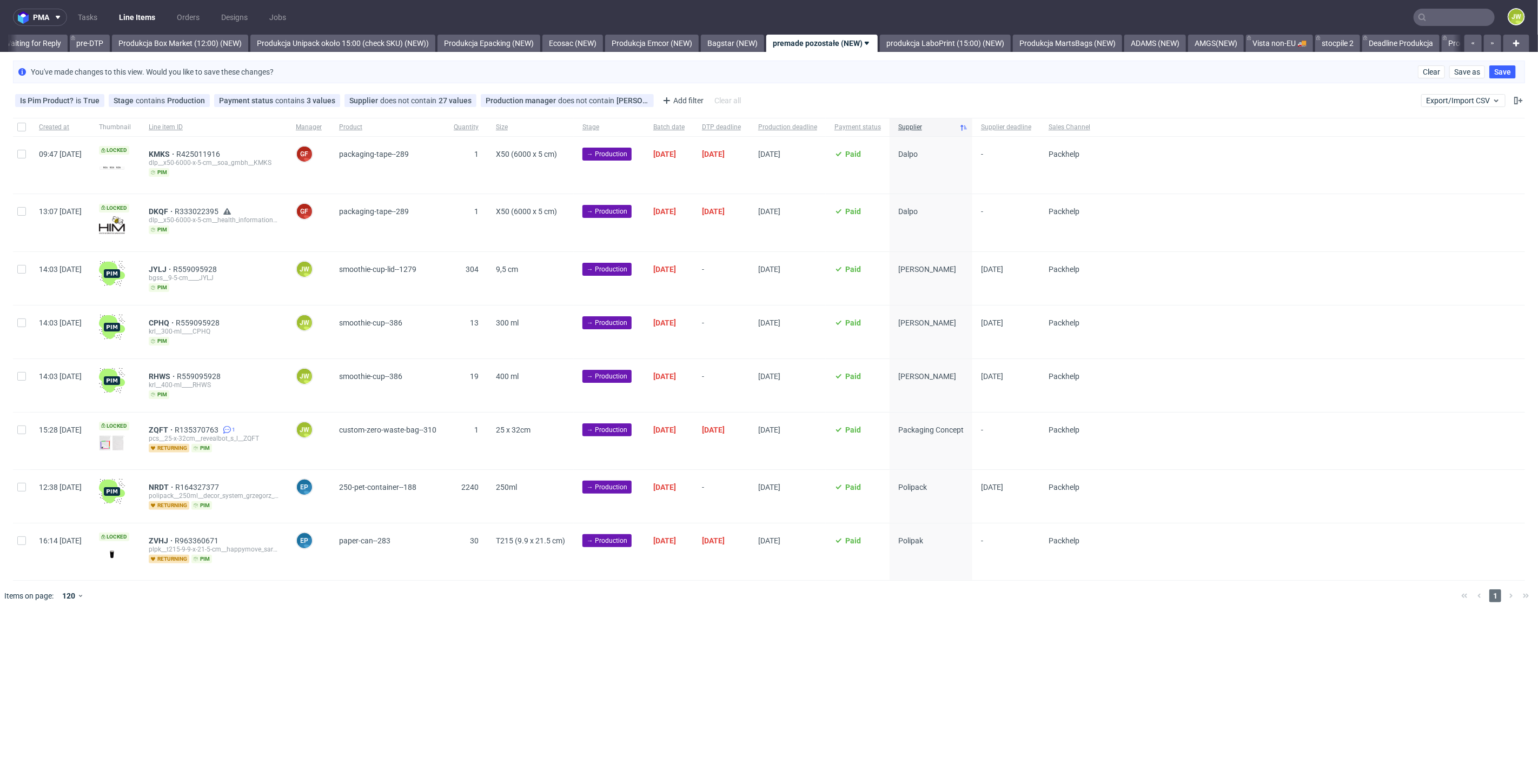
scroll to position [0, 1811]
click at [19, 267] on input "checkbox" at bounding box center [22, 269] width 8 height 8
checkbox input "true"
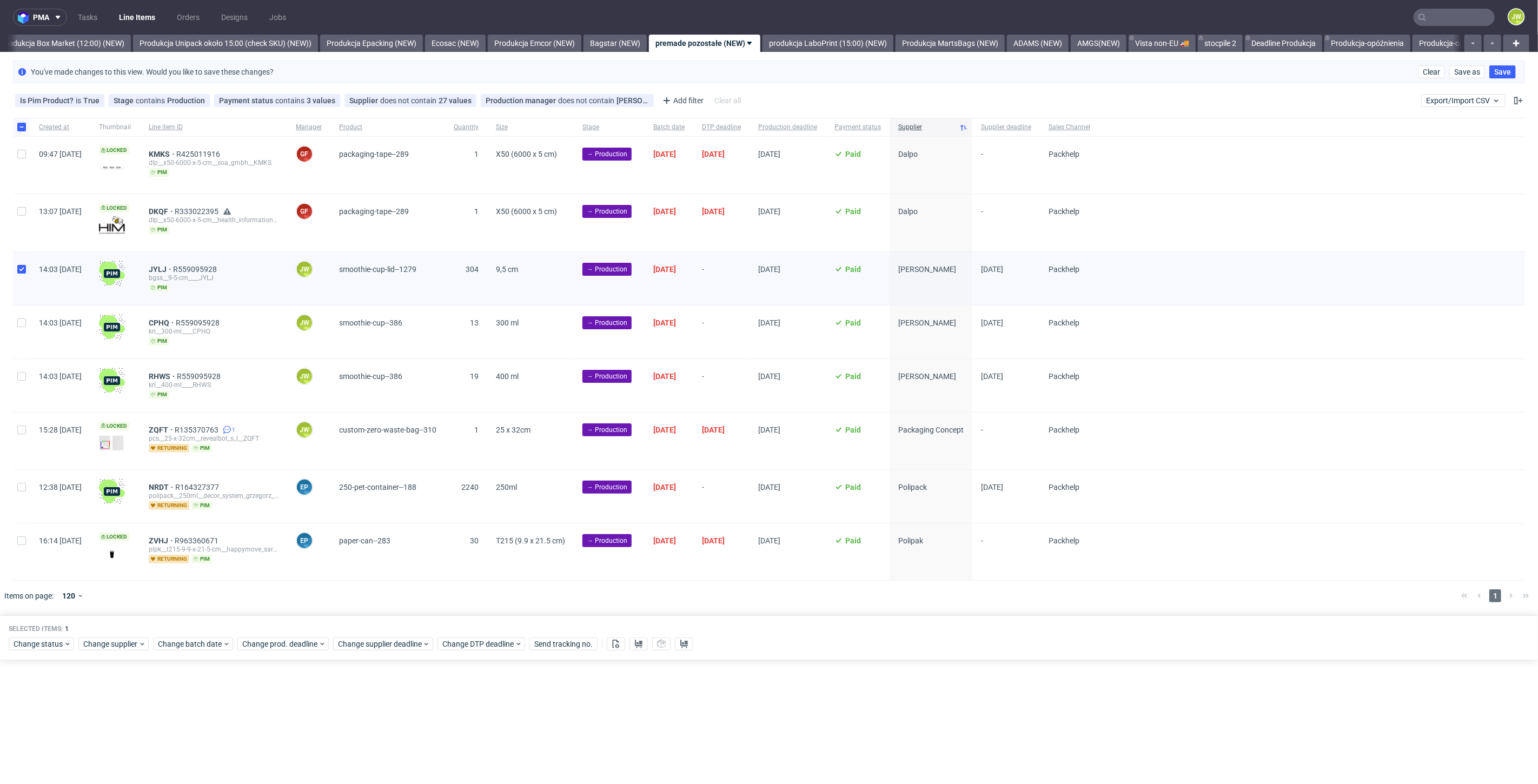
drag, startPoint x: 15, startPoint y: 322, endPoint x: 15, endPoint y: 331, distance: 9.0
click at [14, 322] on div at bounding box center [22, 332] width 17 height 53
checkbox input "true"
click at [13, 379] on div at bounding box center [22, 386] width 17 height 53
checkbox input "true"
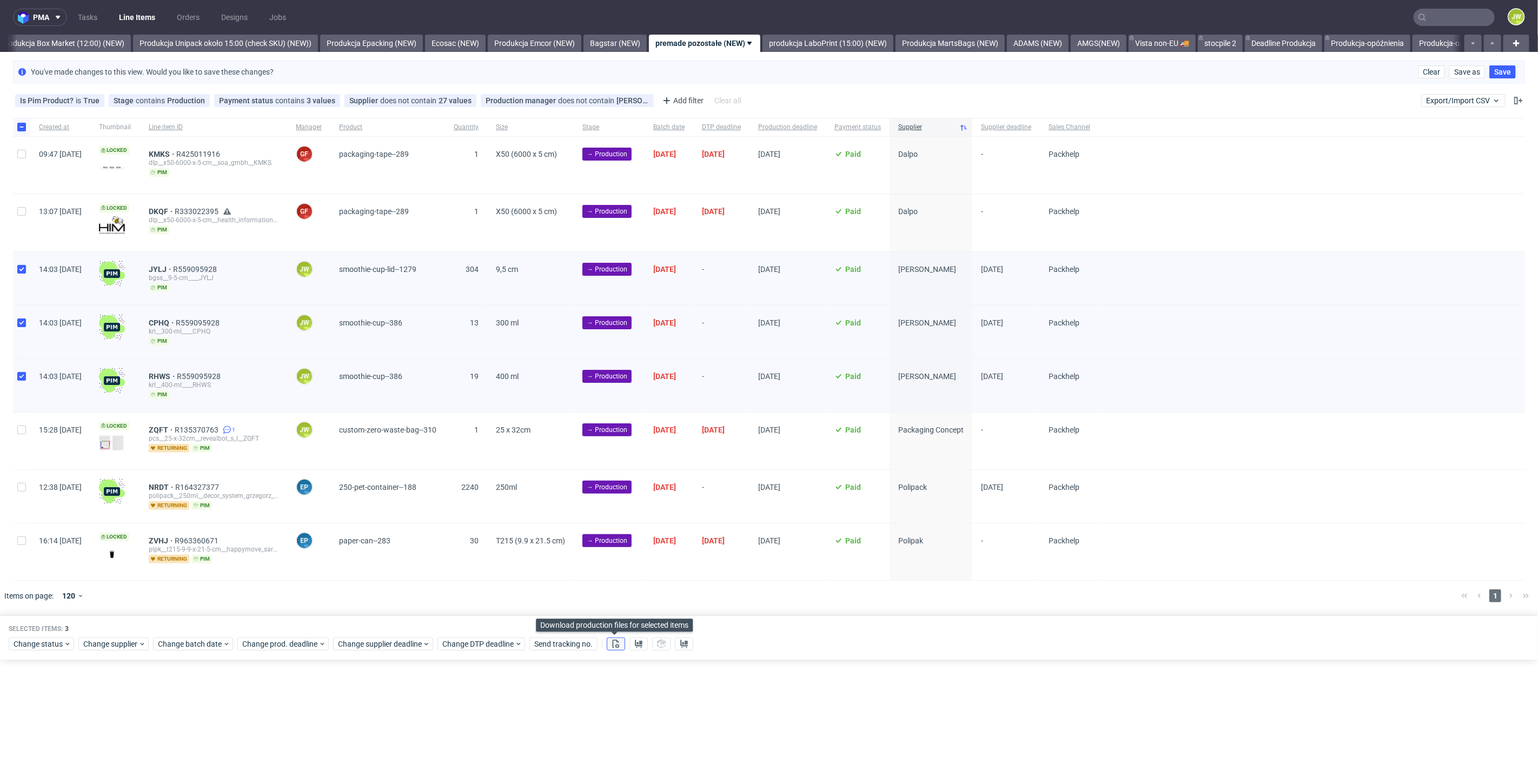
click at [614, 644] on use at bounding box center [616, 644] width 7 height 8
click at [637, 643] on icon at bounding box center [638, 644] width 8 height 8
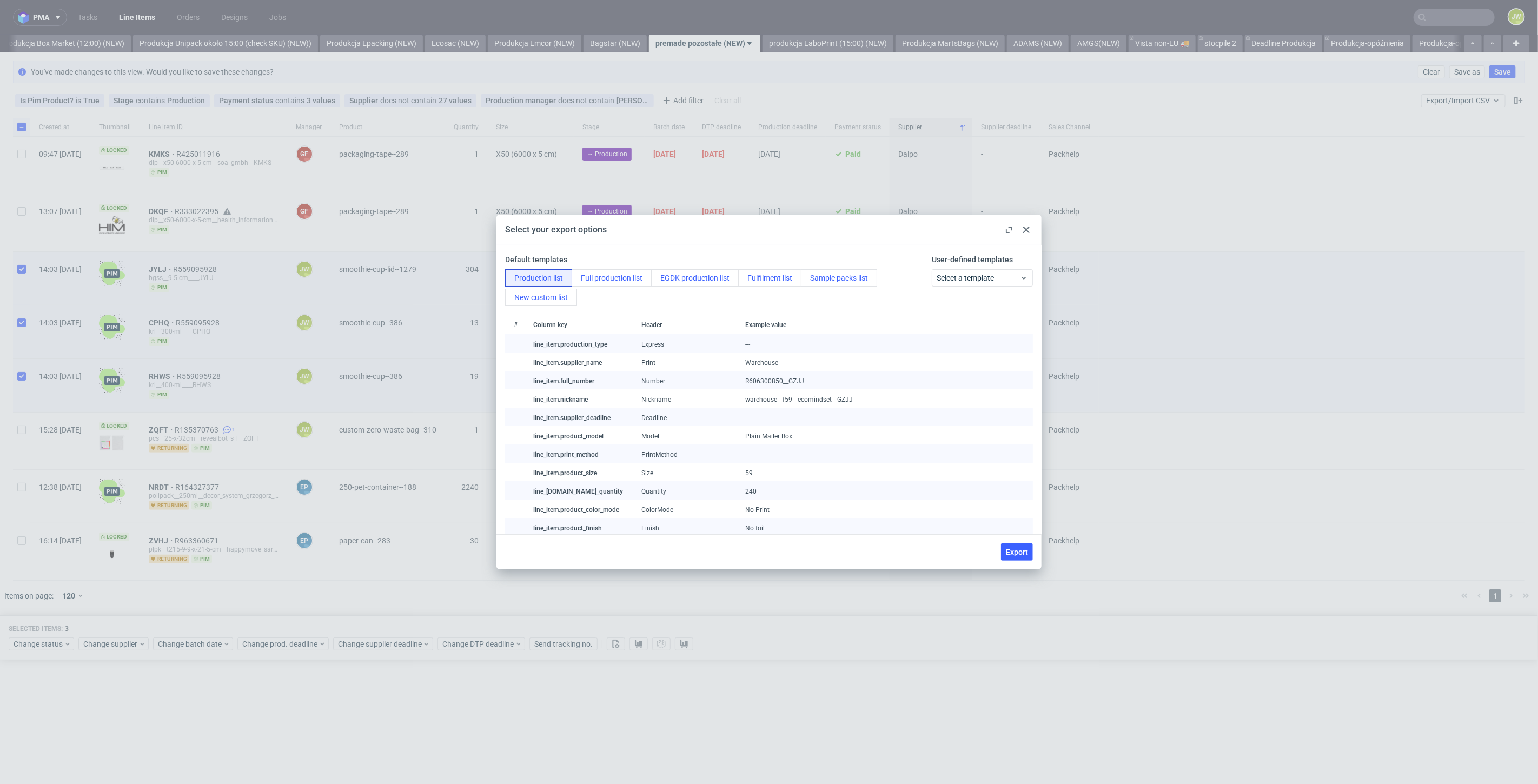
click at [1015, 553] on span "Export" at bounding box center [1017, 552] width 22 height 8
checkbox input "false"
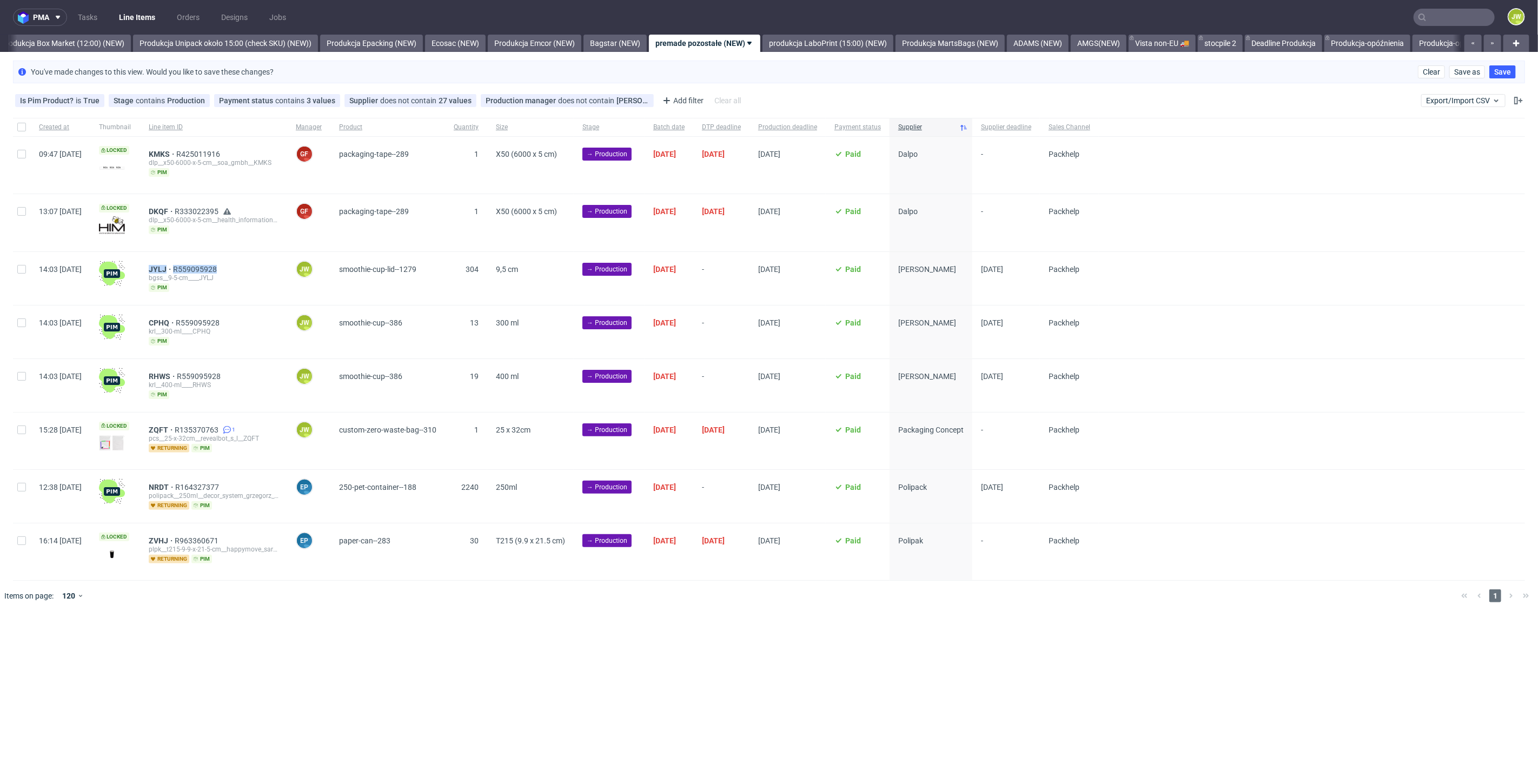
drag, startPoint x: 279, startPoint y: 267, endPoint x: 179, endPoint y: 265, distance: 100.0
click at [179, 265] on div "JYLJ R559095928 bgss__9-5-cm____JYLJ pim" at bounding box center [213, 278] width 147 height 53
copy div "JYLJ R559095928"
drag, startPoint x: 274, startPoint y: 317, endPoint x: 177, endPoint y: 319, distance: 97.0
click at [177, 319] on div "CPHQ R559095928 krl__300-ml____CPHQ pim" at bounding box center [213, 332] width 147 height 53
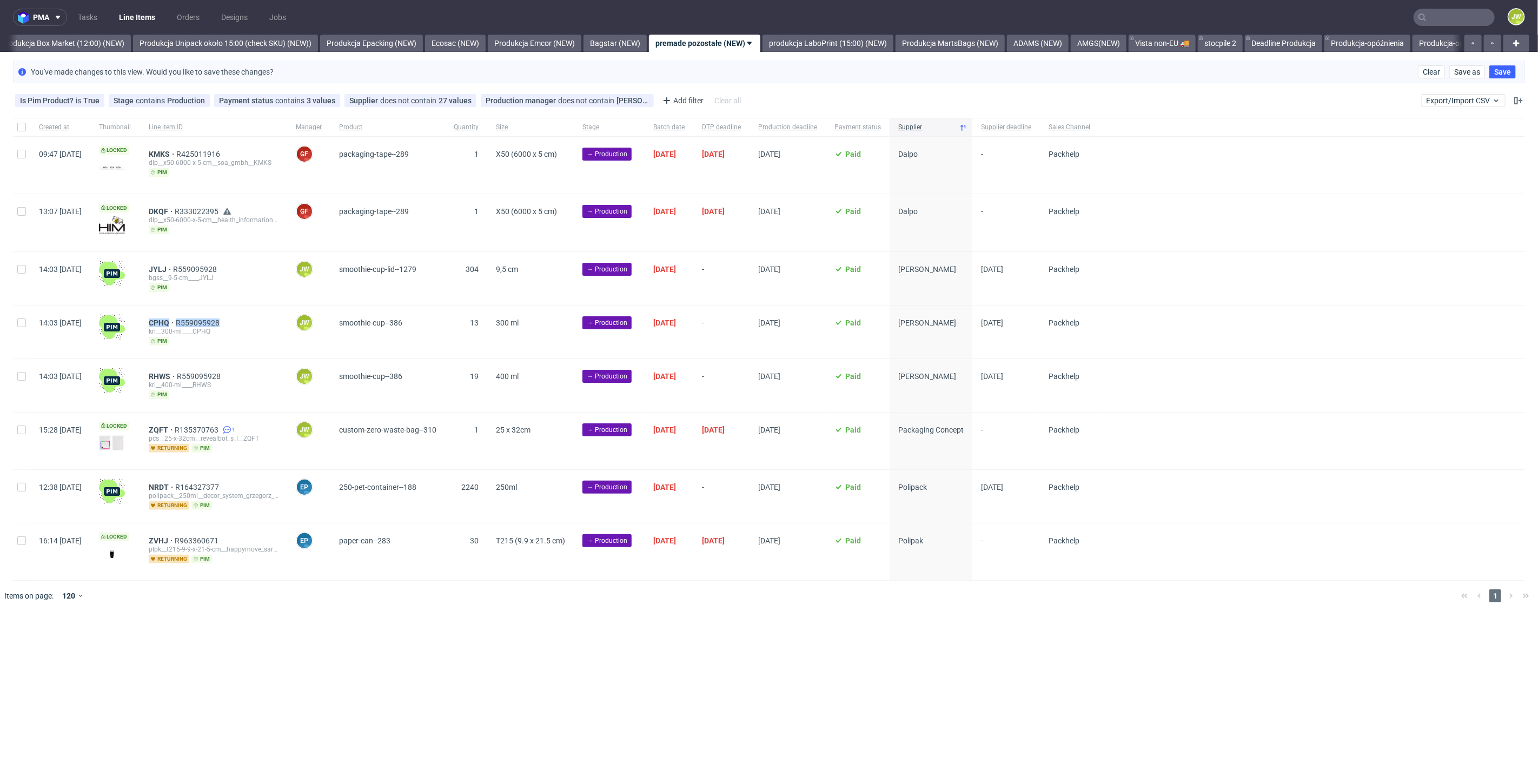
copy div "CPHQ R559095928"
drag, startPoint x: 273, startPoint y: 374, endPoint x: 175, endPoint y: 377, distance: 98.0
click at [173, 377] on div "RHWS R559095928 krl__400-ml____RHWS pim" at bounding box center [213, 386] width 147 height 53
copy div "RHWS R559095928"
drag, startPoint x: 462, startPoint y: 631, endPoint x: 458, endPoint y: 616, distance: 15.5
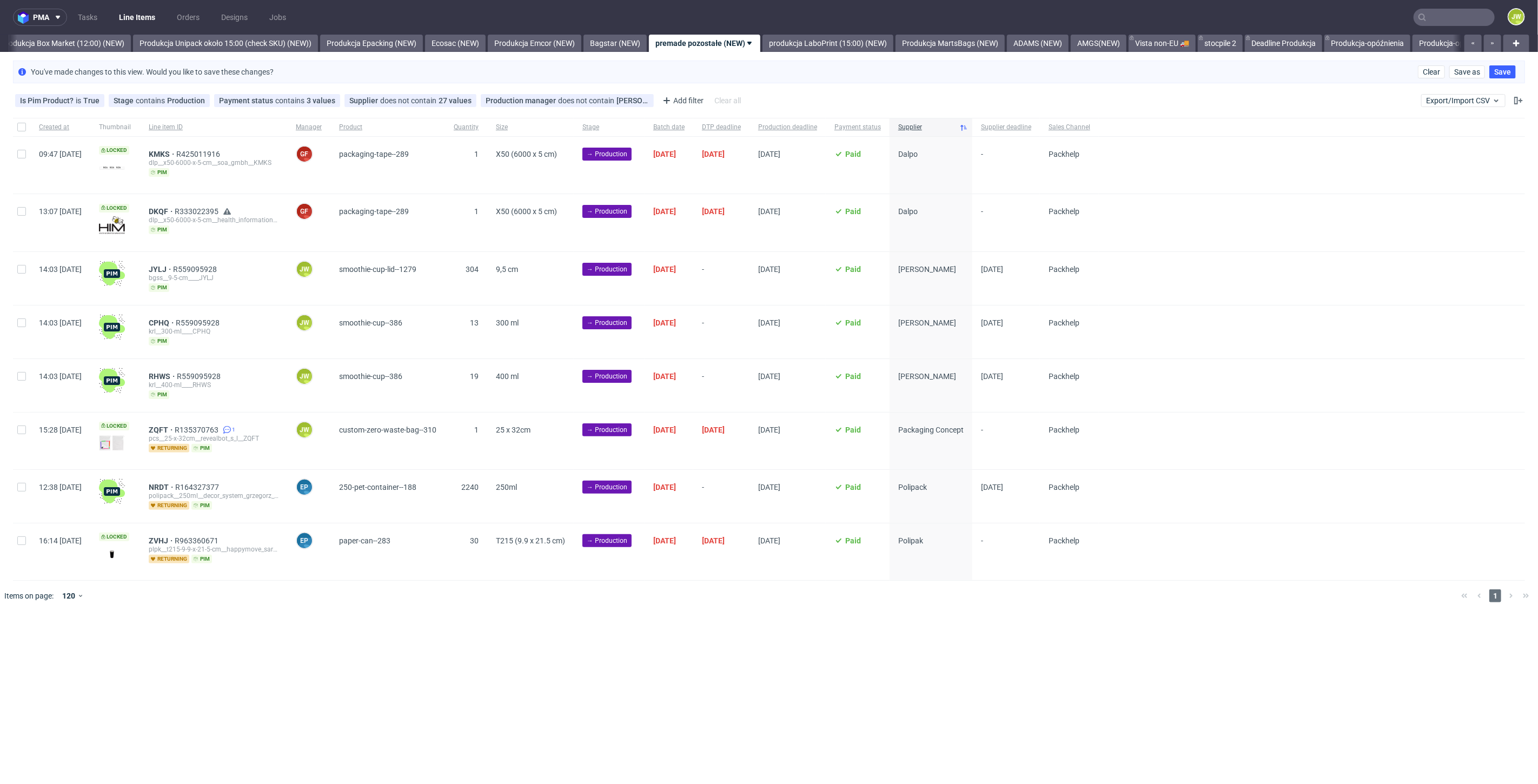
click at [462, 631] on div "pma Tasks Line Items Orders Designs Jobs JW All DTP Late Shipped Shipments DTP …" at bounding box center [769, 392] width 1538 height 784
click at [20, 272] on div at bounding box center [22, 278] width 17 height 53
checkbox input "true"
click at [19, 316] on div at bounding box center [22, 332] width 17 height 53
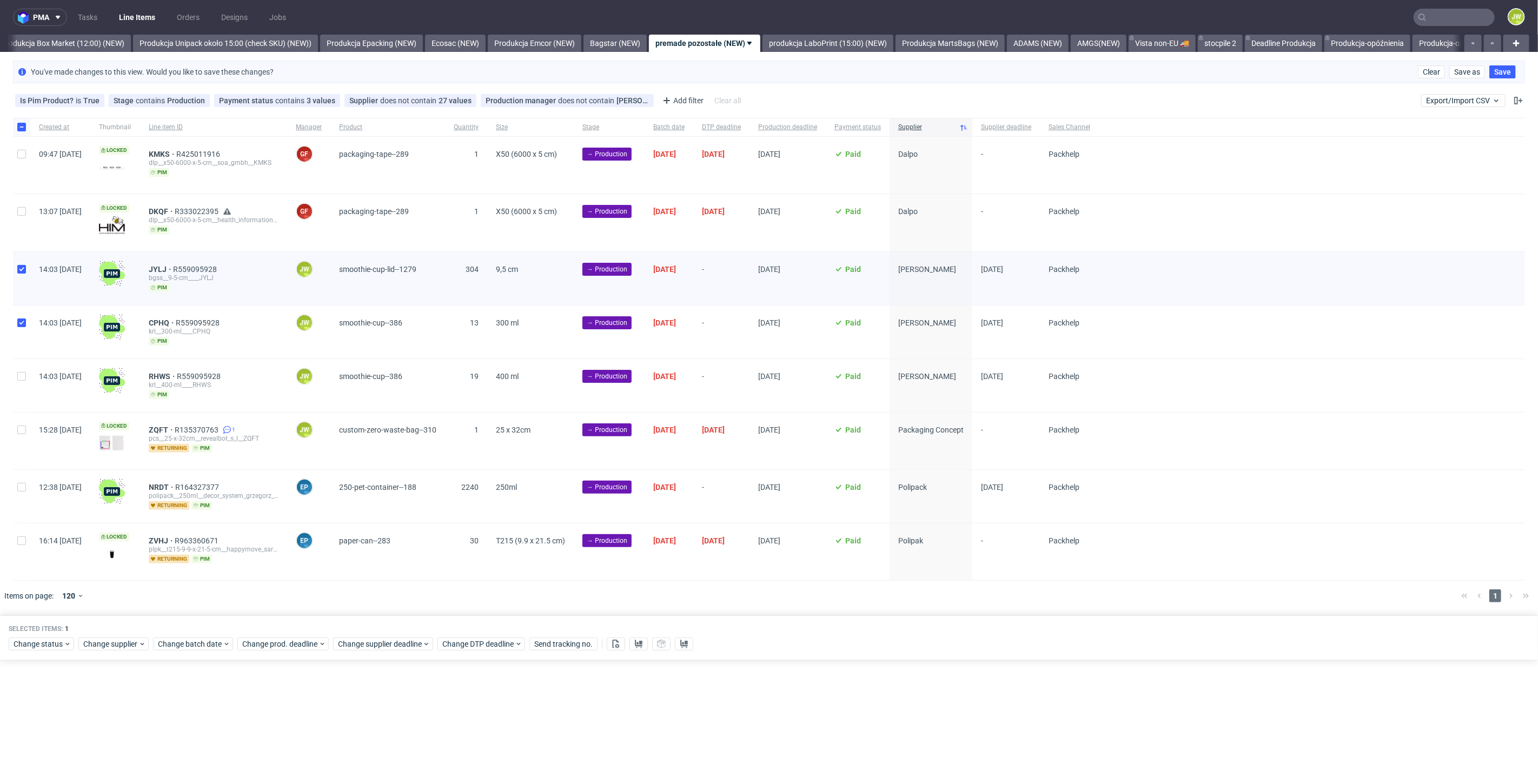
checkbox input "true"
click at [31, 376] on div "14:03 Mon 22.09.2025" at bounding box center [60, 386] width 60 height 53
click at [24, 378] on div at bounding box center [22, 386] width 17 height 53
checkbox input "true"
click at [39, 644] on span "Change status" at bounding box center [38, 644] width 50 height 11
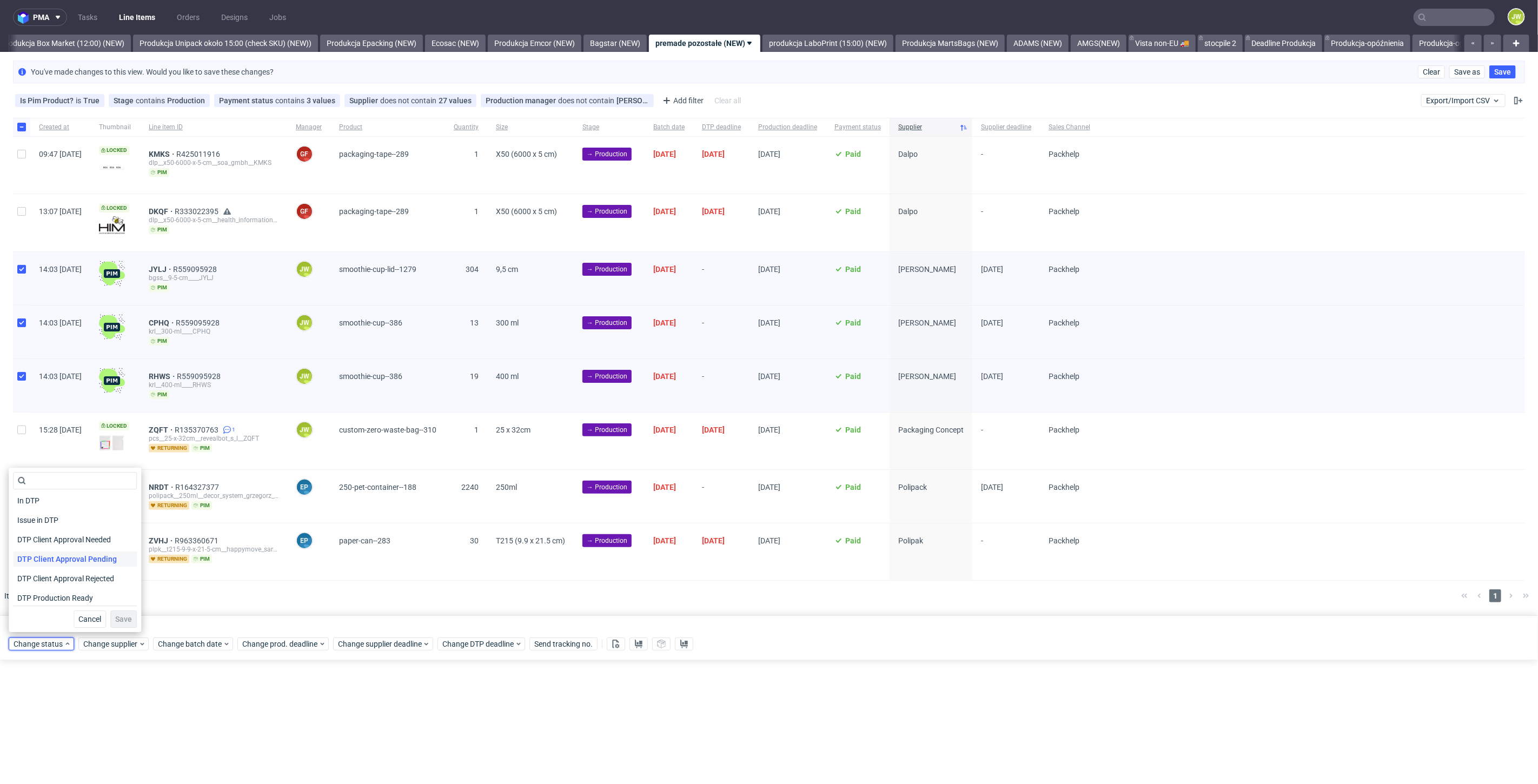
scroll to position [60, 0]
click at [44, 598] on span "In Production" at bounding box center [40, 598] width 55 height 15
click at [115, 623] on button "Save" at bounding box center [124, 619] width 27 height 17
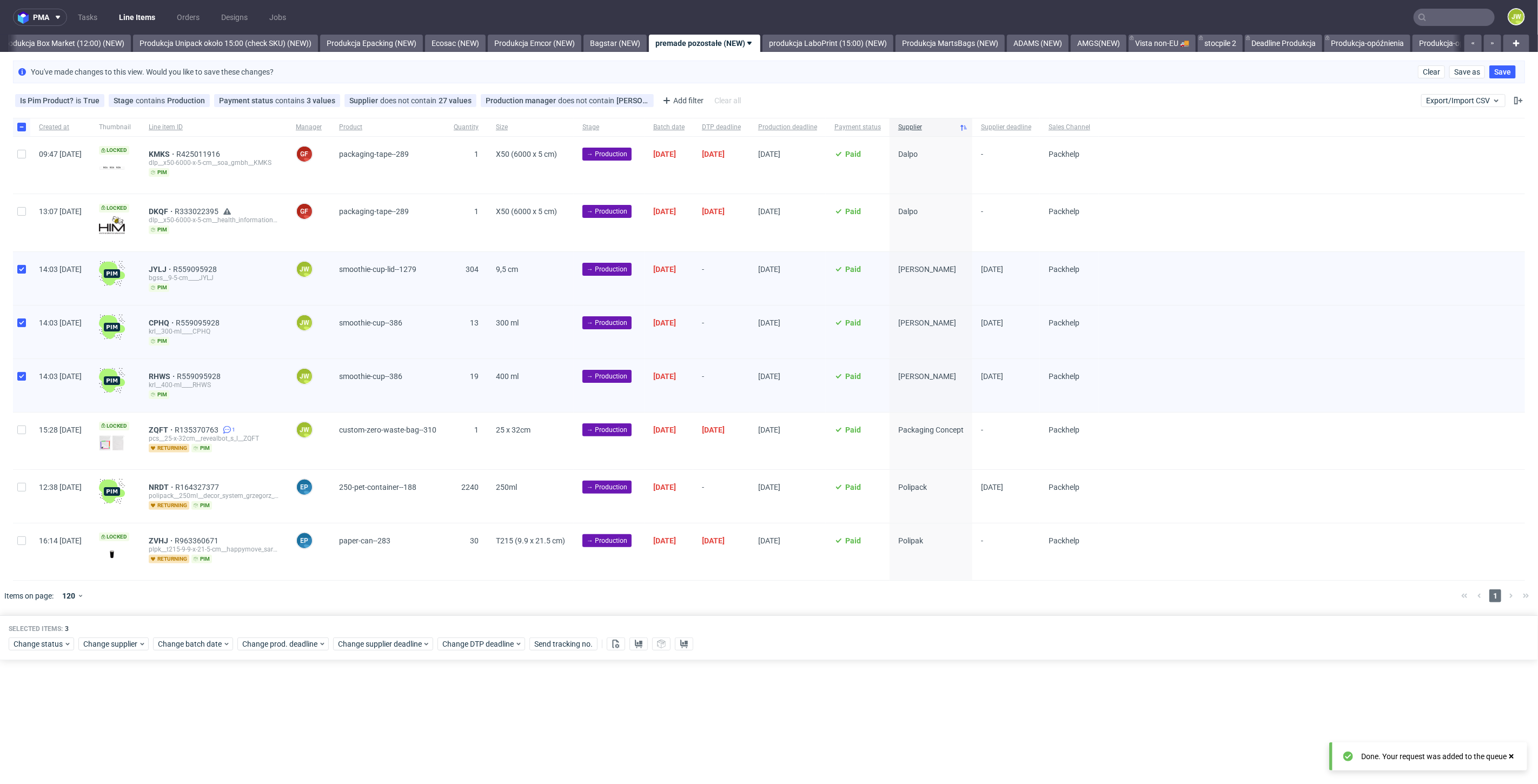
scroll to position [0, 1867]
click at [821, 51] on link "produkcja LaboPrint (15:00) (NEW)" at bounding box center [828, 43] width 131 height 17
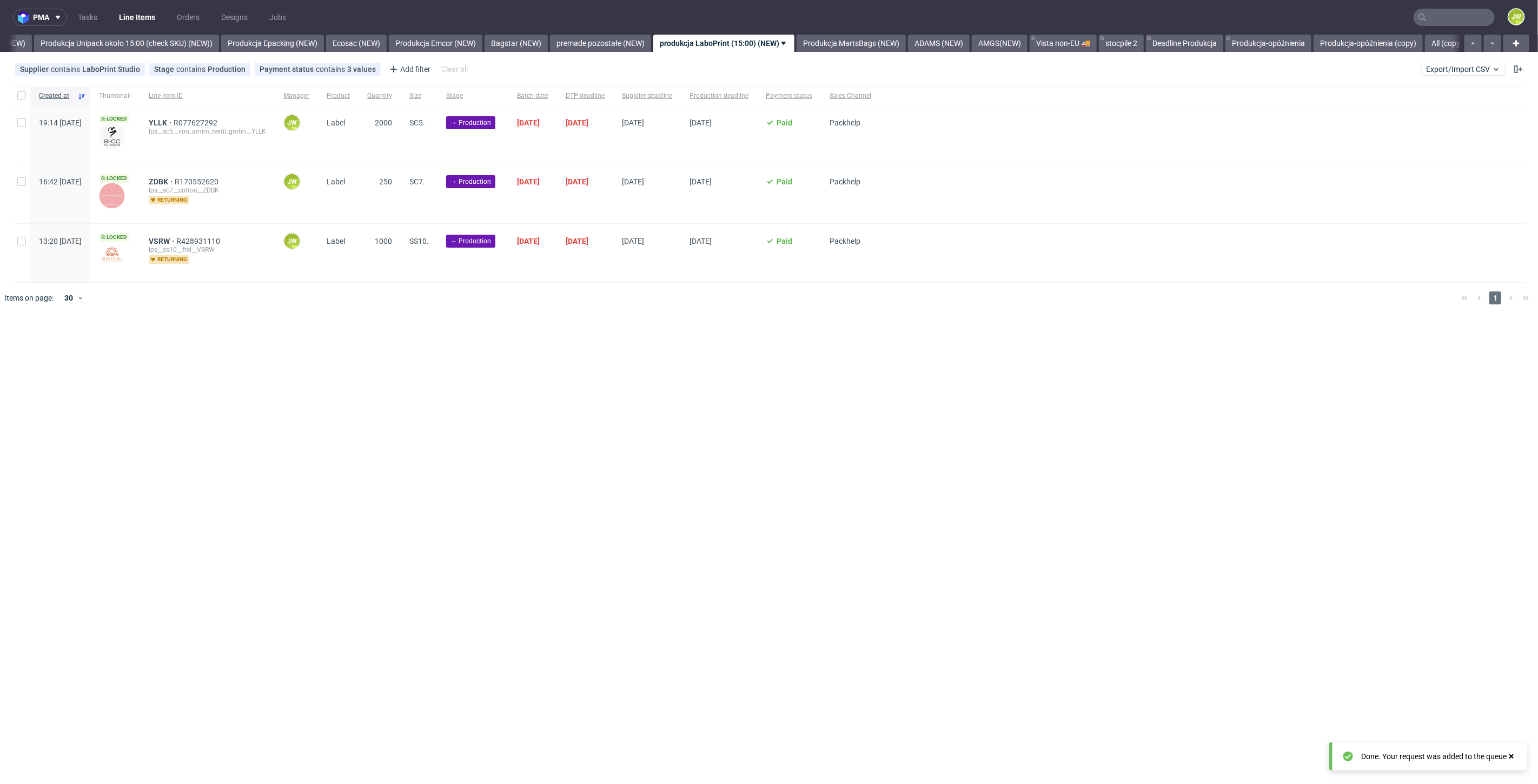
scroll to position [0, 1984]
click at [628, 34] on link "premade pozostałe (NEW)" at bounding box center [582, 43] width 101 height 17
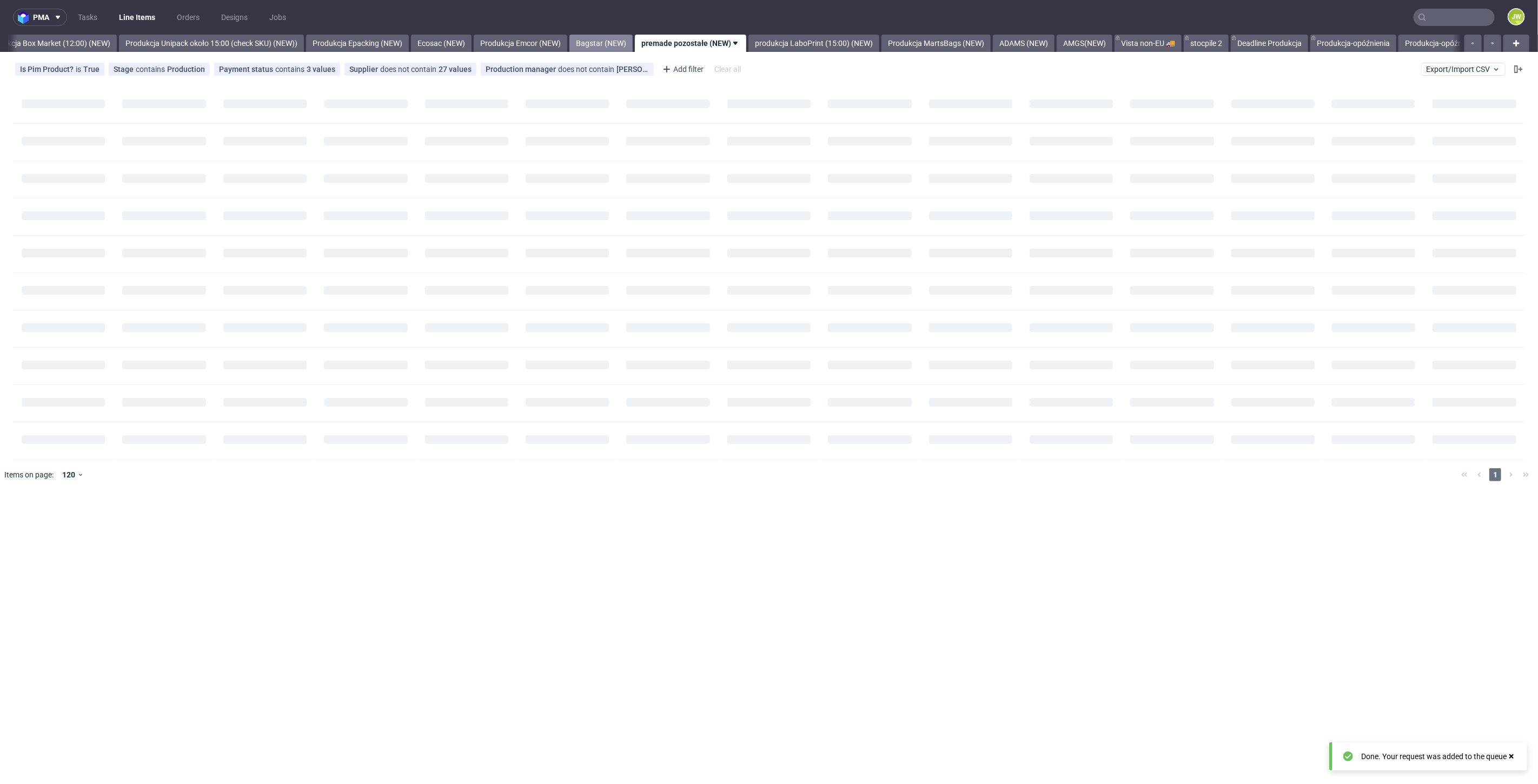
scroll to position [0, 1867]
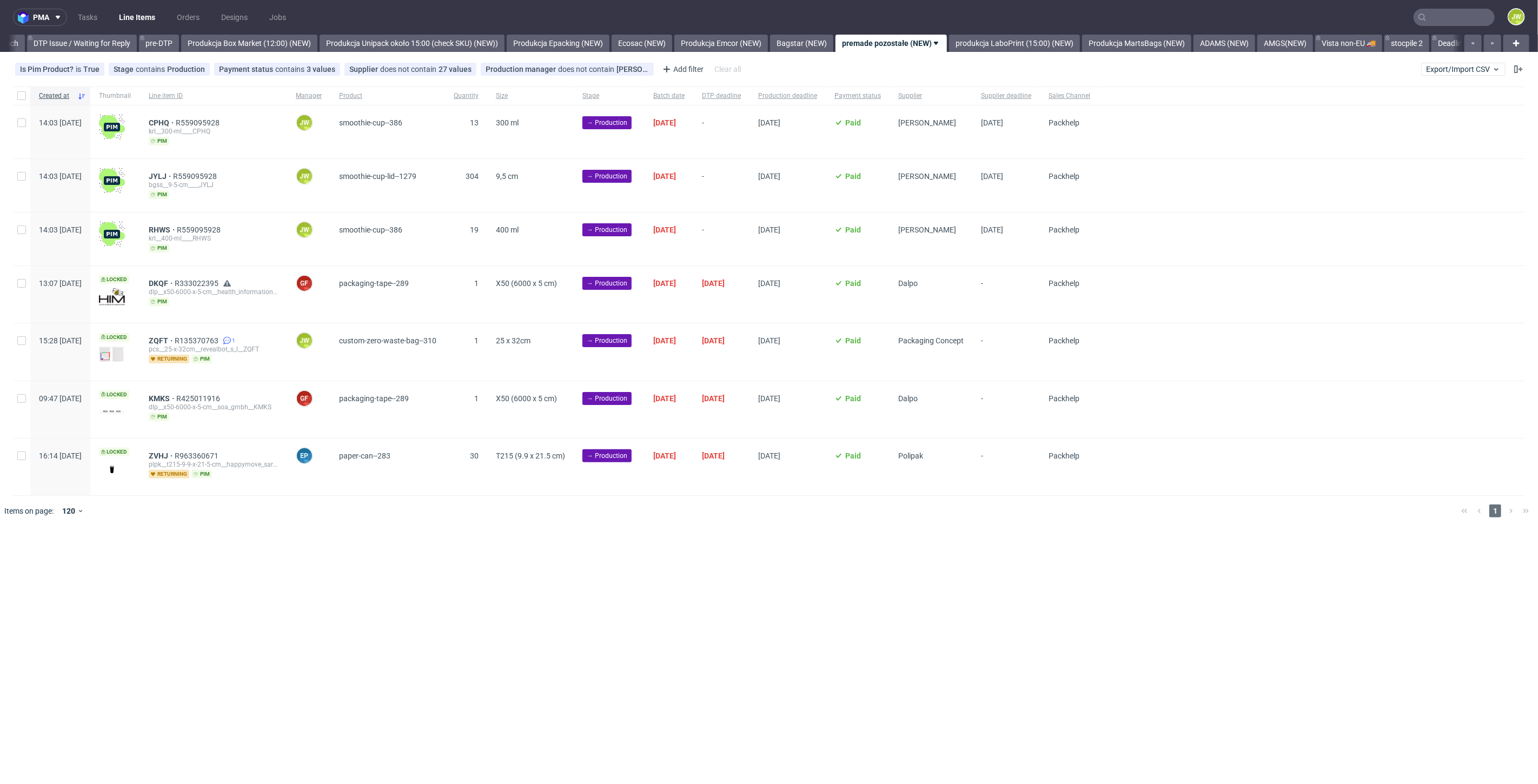
scroll to position [0, 1779]
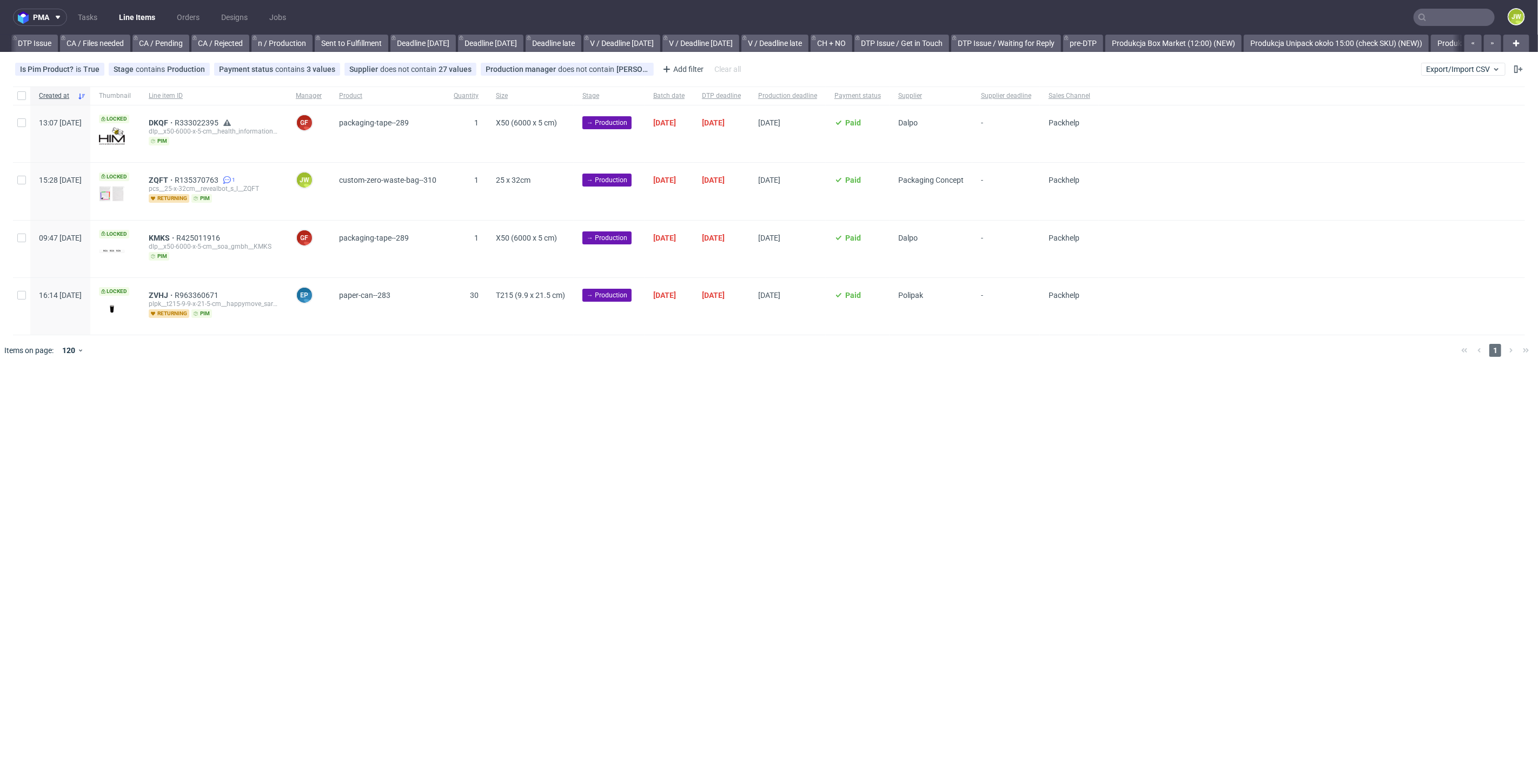
scroll to position [0, 1560]
click at [574, 395] on div "pma Tasks Line Items Orders Designs Jobs JW All DTP Late Shipped Shipments DTP …" at bounding box center [769, 392] width 1538 height 784
click at [23, 180] on input "checkbox" at bounding box center [22, 180] width 8 height 8
checkbox input "true"
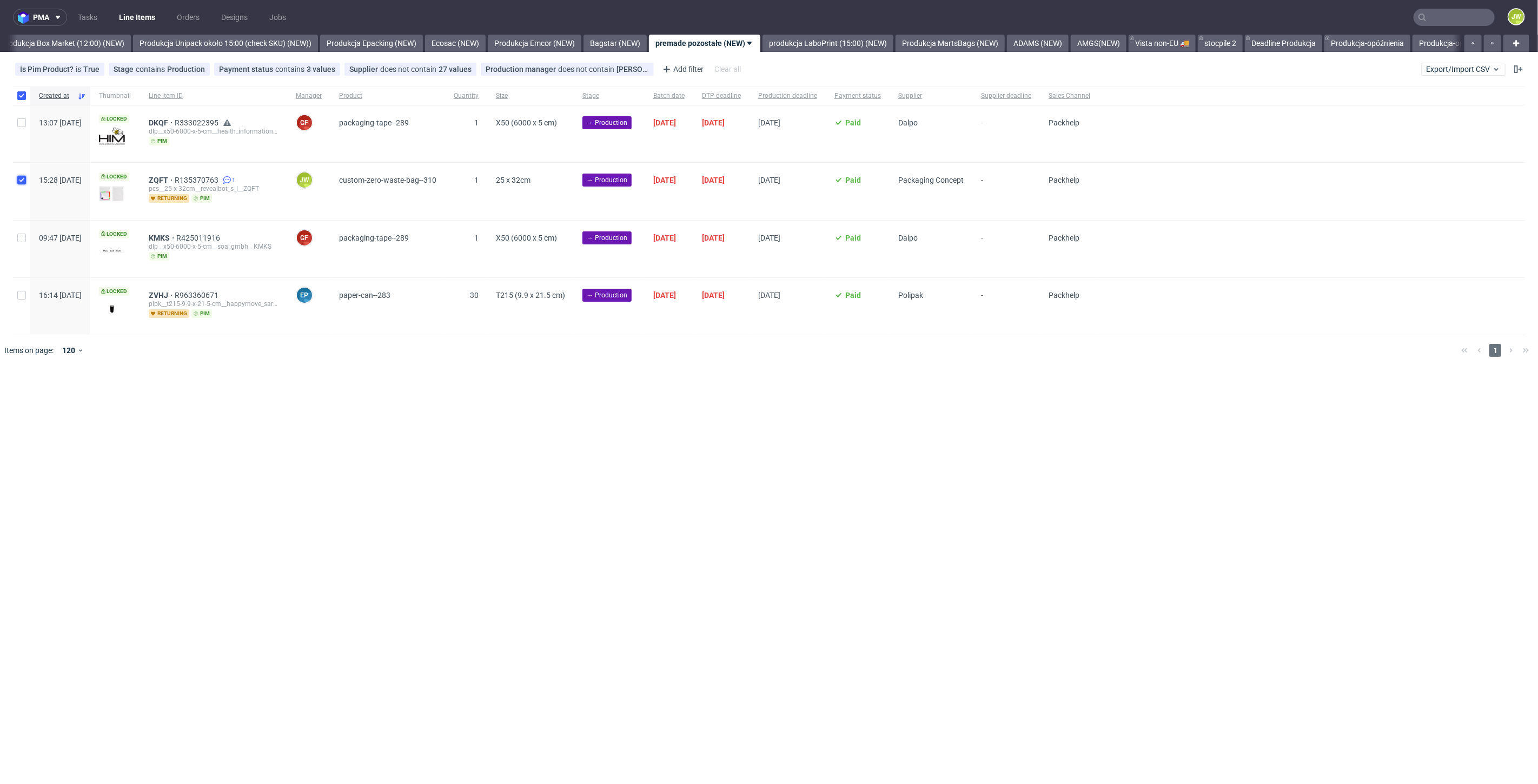
checkbox input "true"
click at [232, 178] on icon at bounding box center [227, 180] width 8 height 8
click at [21, 182] on input "checkbox" at bounding box center [22, 180] width 8 height 8
checkbox input "true"
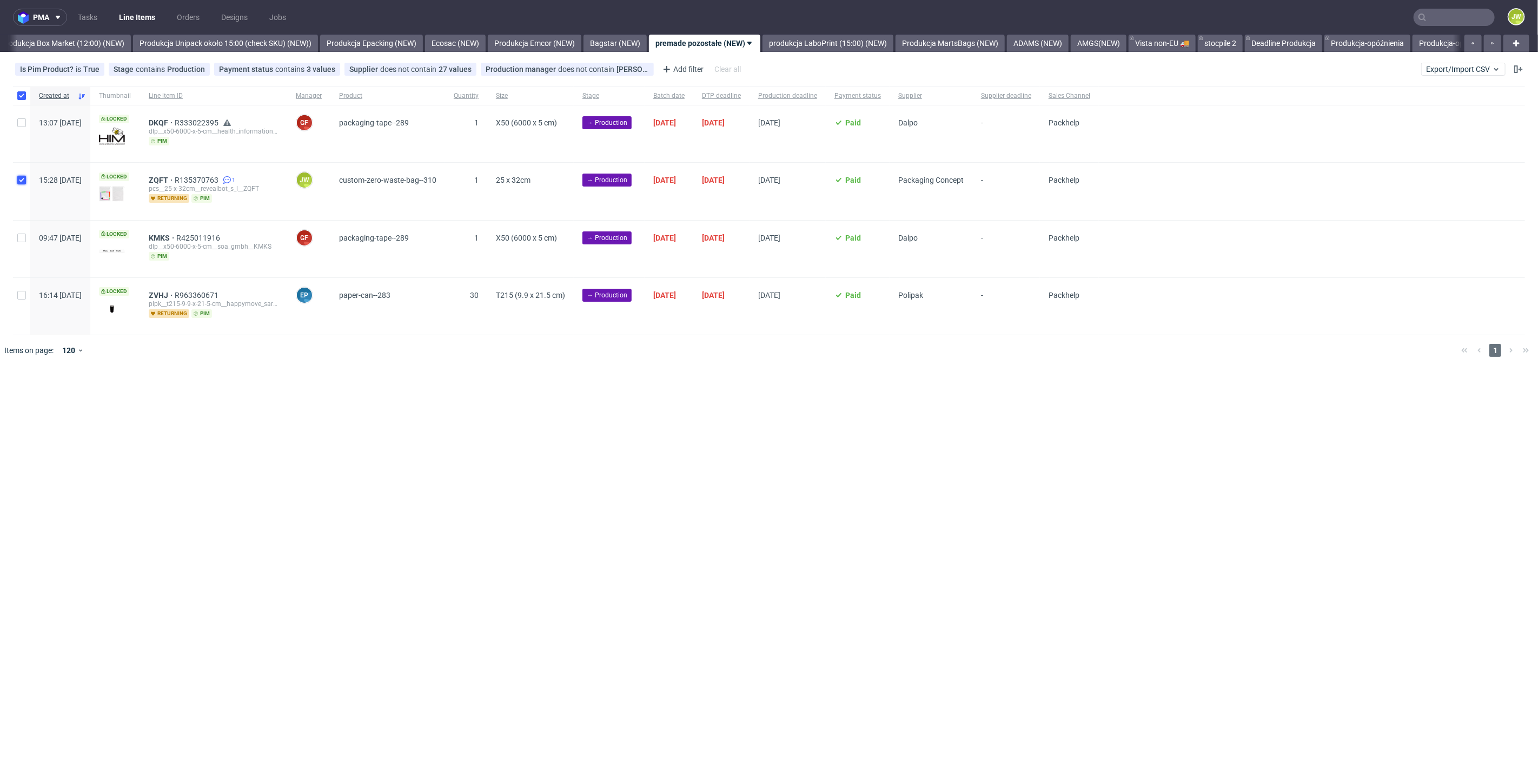
checkbox input "true"
click at [168, 401] on span "Change batch date" at bounding box center [191, 398] width 65 height 11
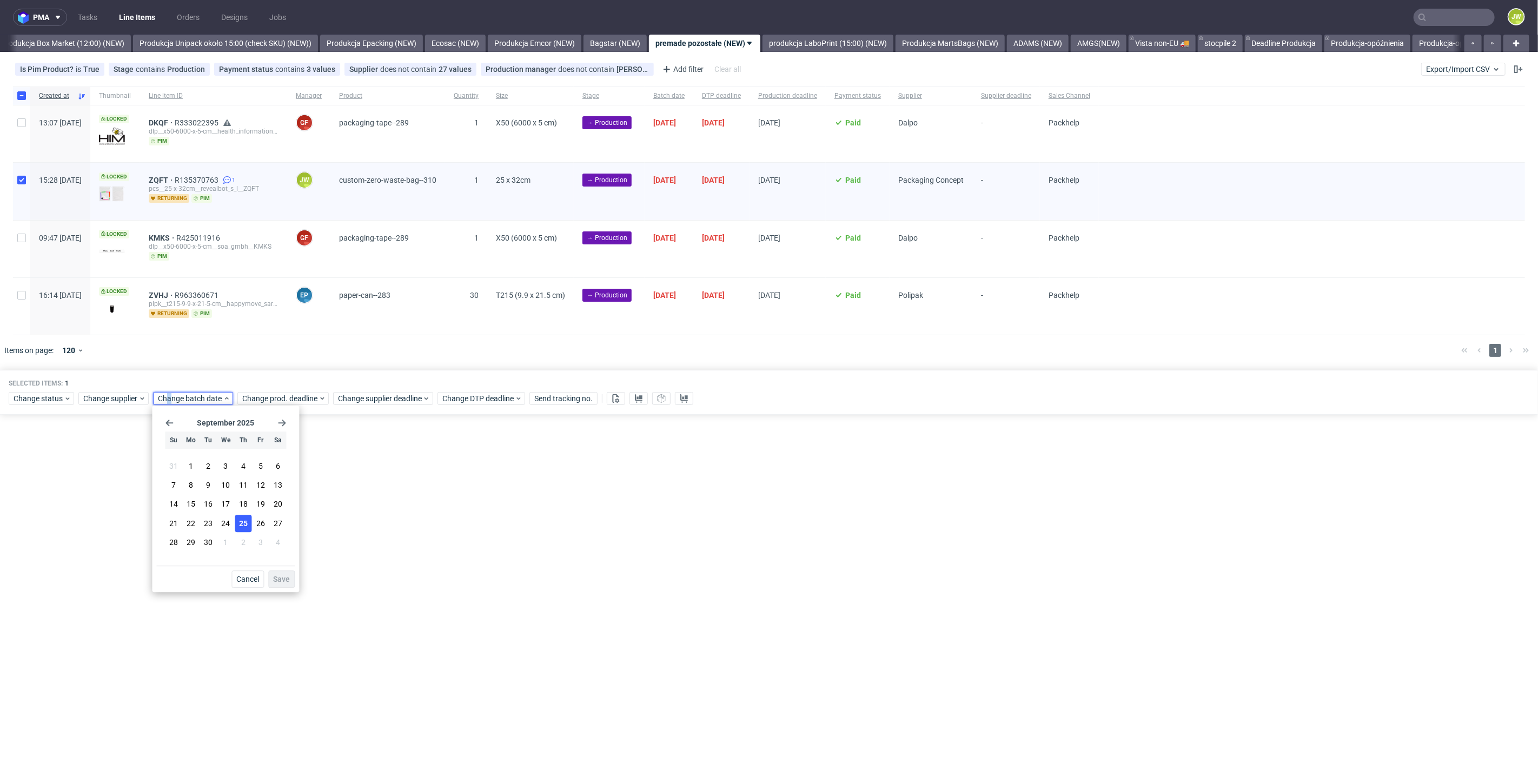
click at [239, 519] on span "25" at bounding box center [244, 523] width 8 height 11
click at [273, 577] on button "Save" at bounding box center [282, 579] width 27 height 17
click at [273, 405] on div "Selected items: 1 Change status Change supplier Change batch date Change prod. …" at bounding box center [769, 392] width 1538 height 45
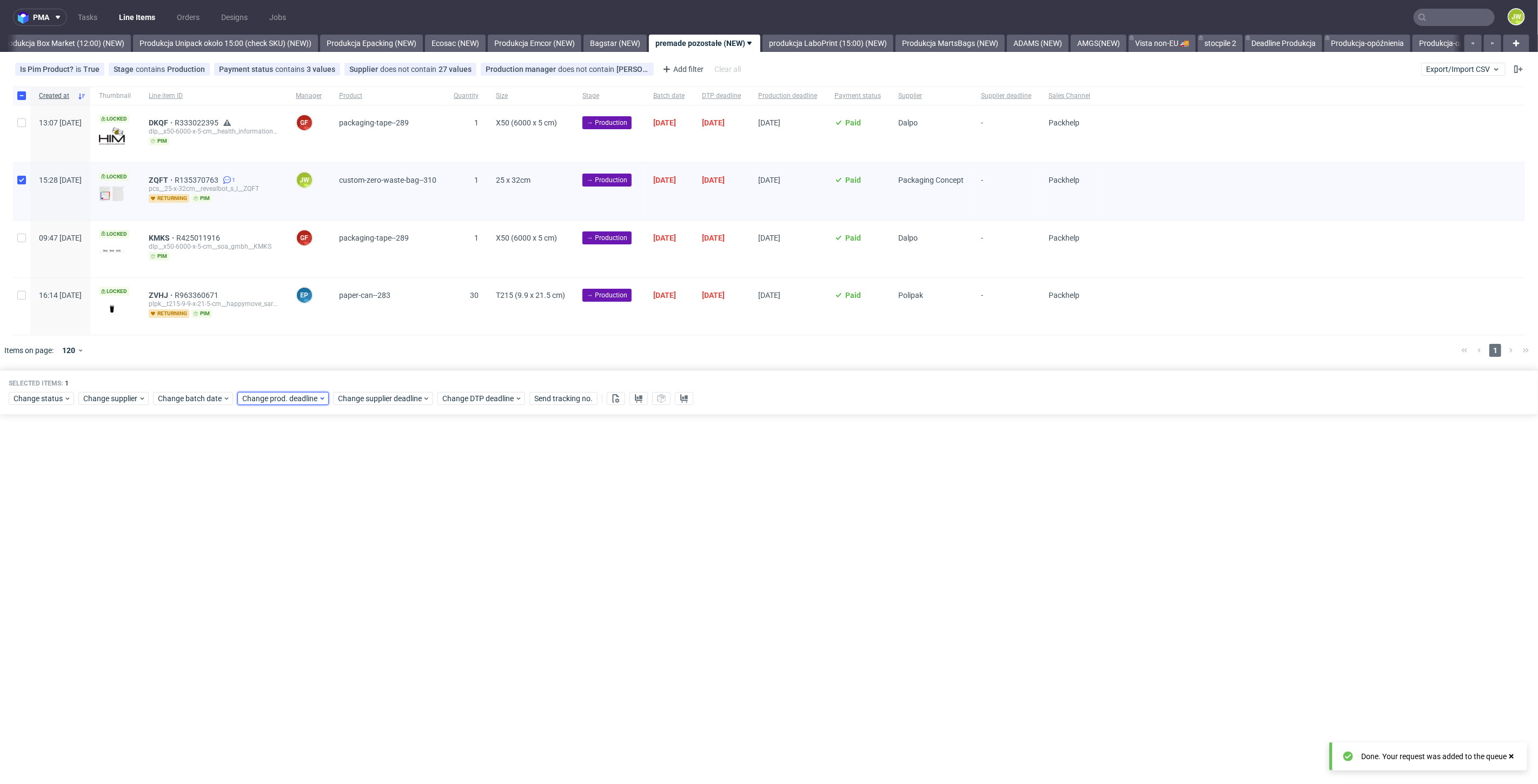
click at [273, 401] on span "Change prod. deadline" at bounding box center [280, 398] width 76 height 11
click at [348, 540] on button "3" at bounding box center [344, 542] width 17 height 17
click at [363, 580] on span "Save" at bounding box center [365, 579] width 17 height 8
click at [366, 396] on span "Change supplier deadline" at bounding box center [380, 398] width 84 height 11
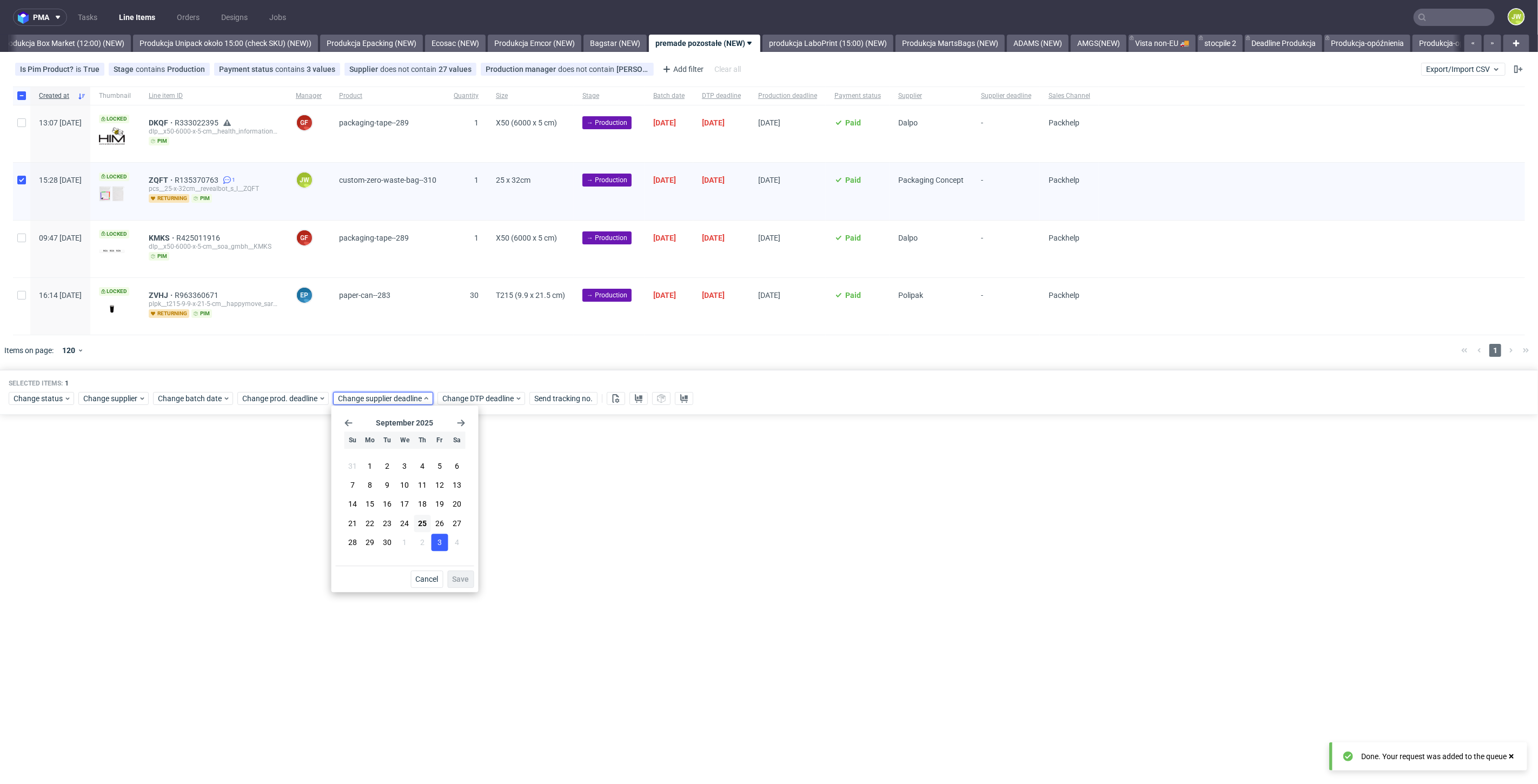
click at [435, 535] on button "3" at bounding box center [440, 542] width 17 height 17
click at [462, 580] on span "Save" at bounding box center [461, 579] width 17 height 8
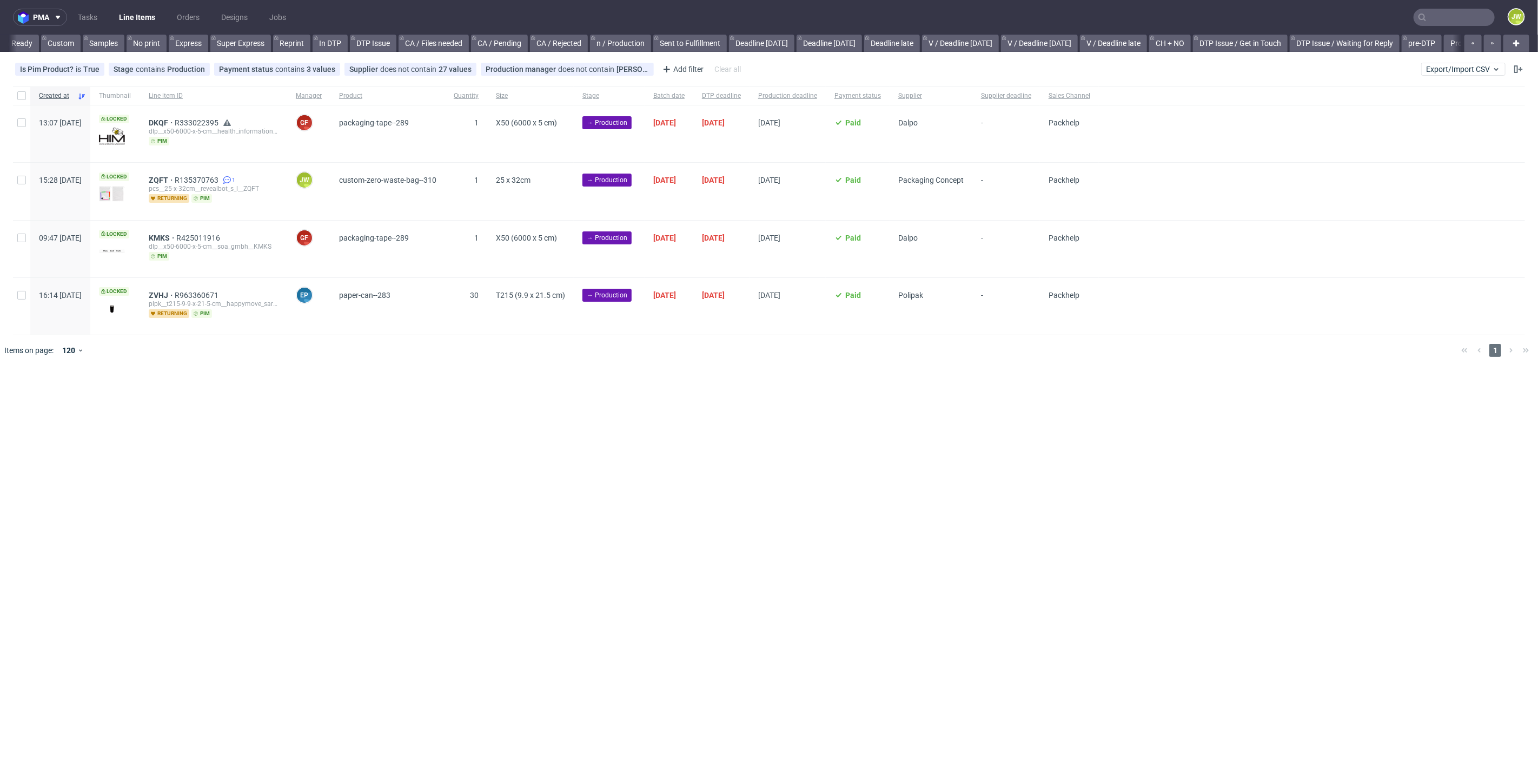
scroll to position [0, 1176]
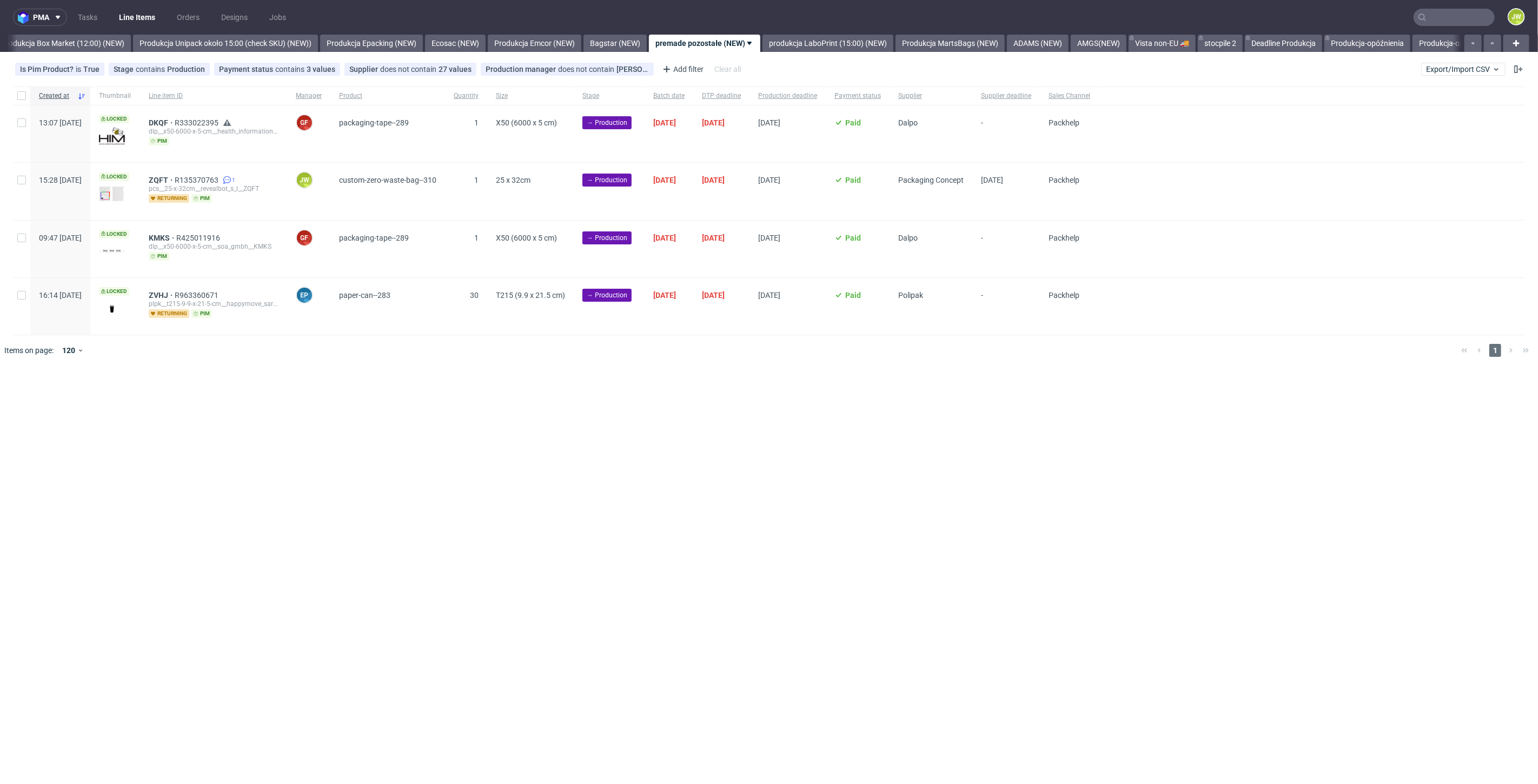
click at [13, 186] on div at bounding box center [22, 191] width 17 height 57
checkbox input "true"
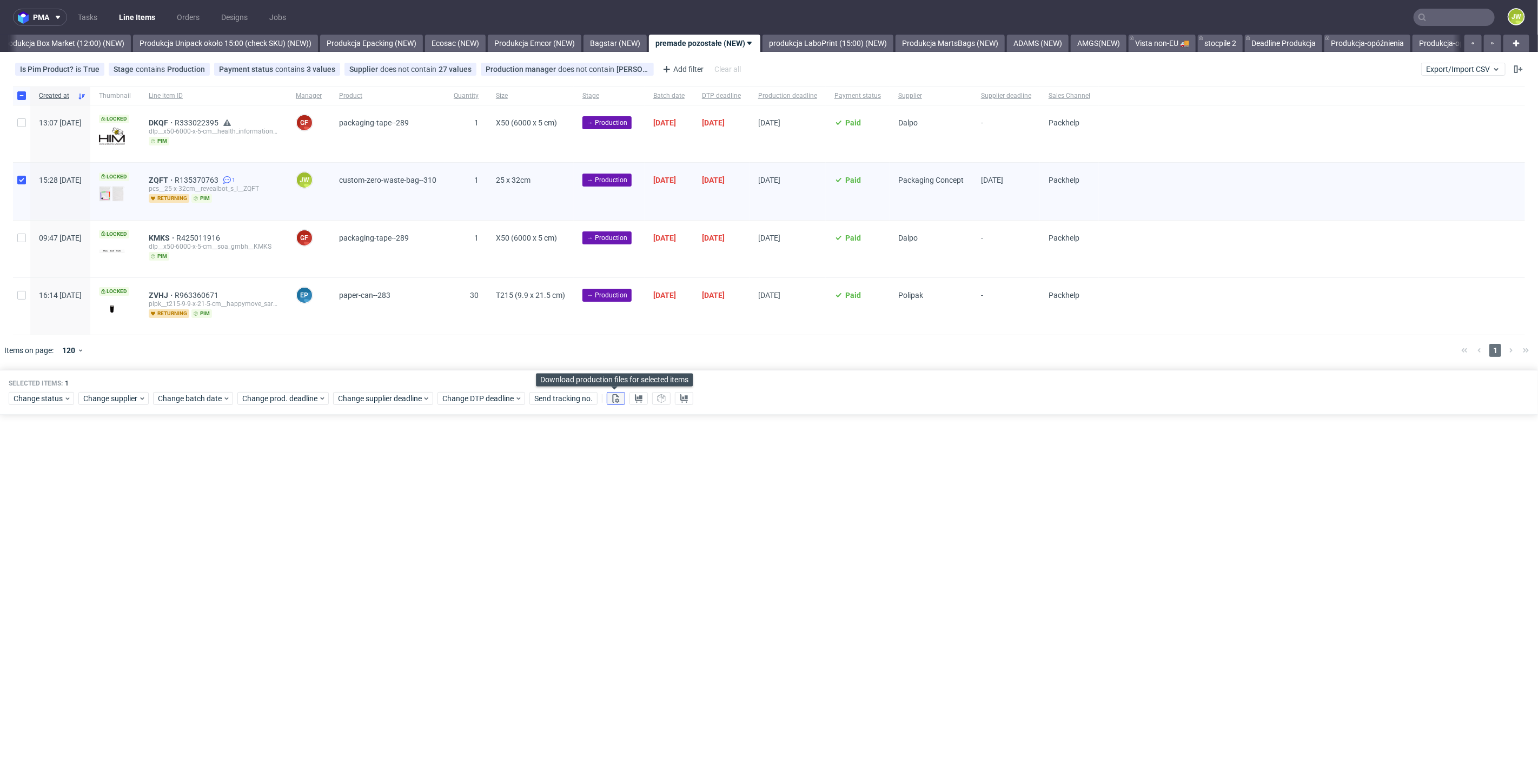
click at [617, 398] on use at bounding box center [616, 398] width 7 height 8
click at [629, 399] on button at bounding box center [638, 398] width 19 height 13
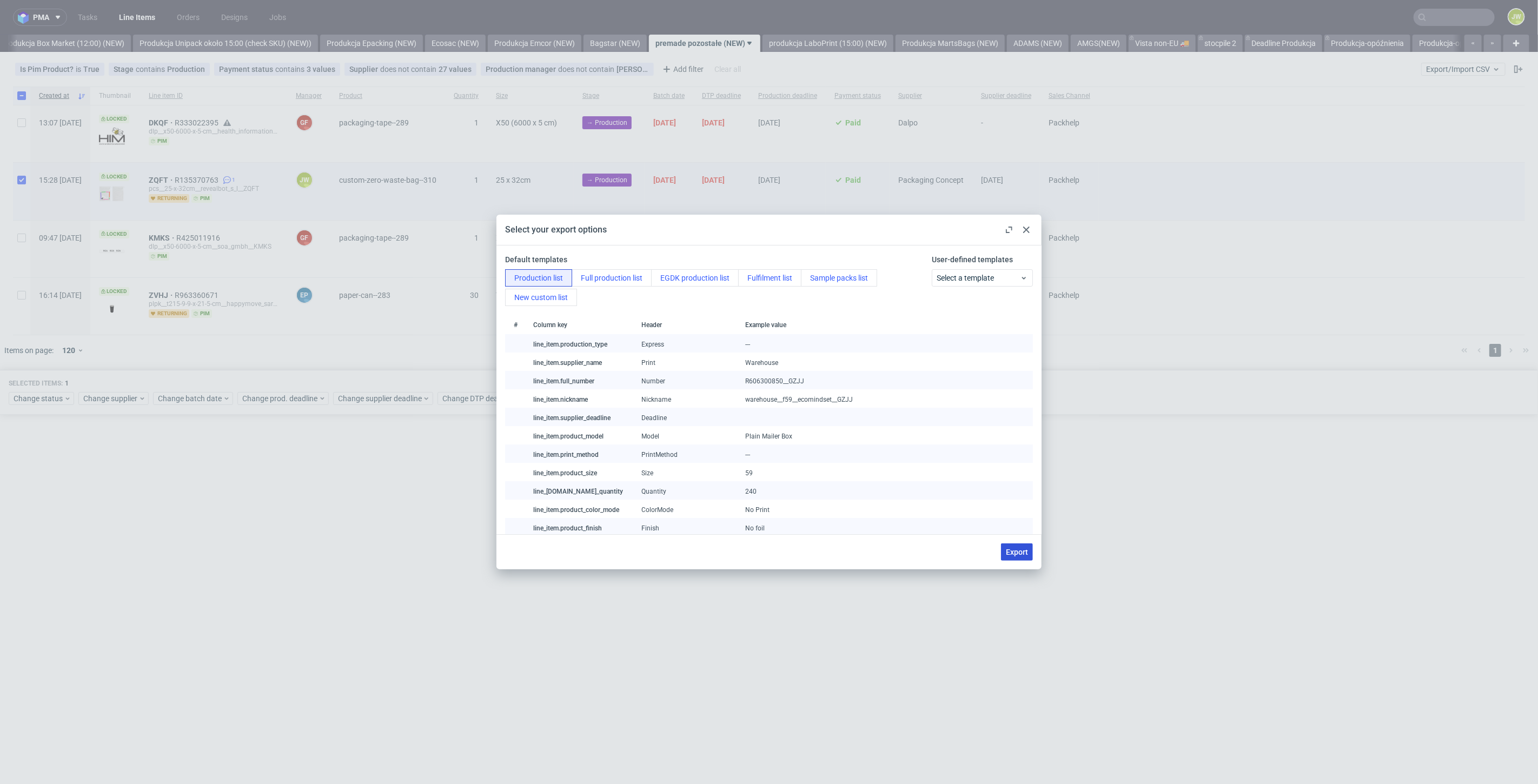
click at [1010, 554] on span "Export" at bounding box center [1017, 552] width 22 height 8
checkbox input "false"
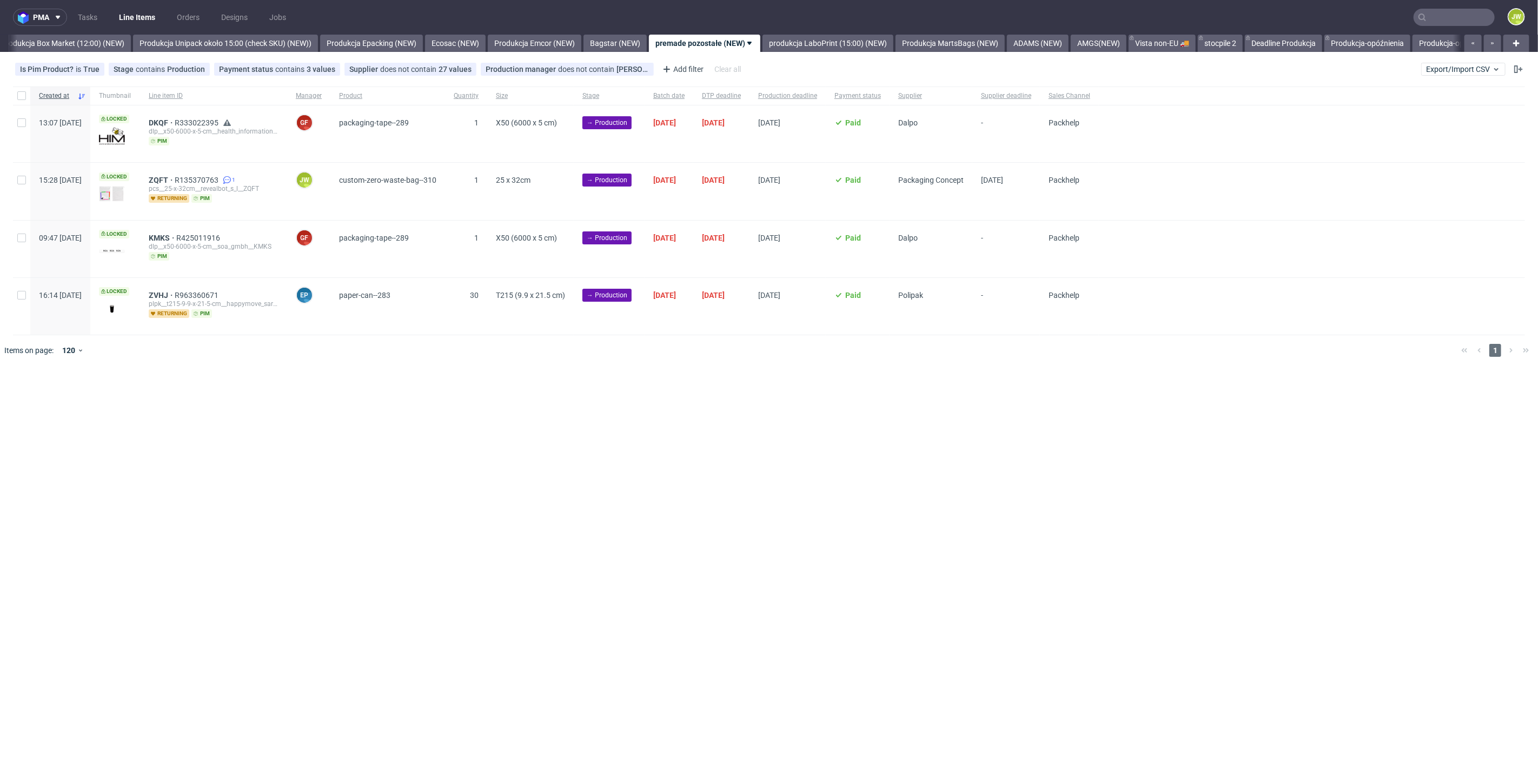
click at [15, 186] on div at bounding box center [22, 191] width 17 height 57
checkbox input "true"
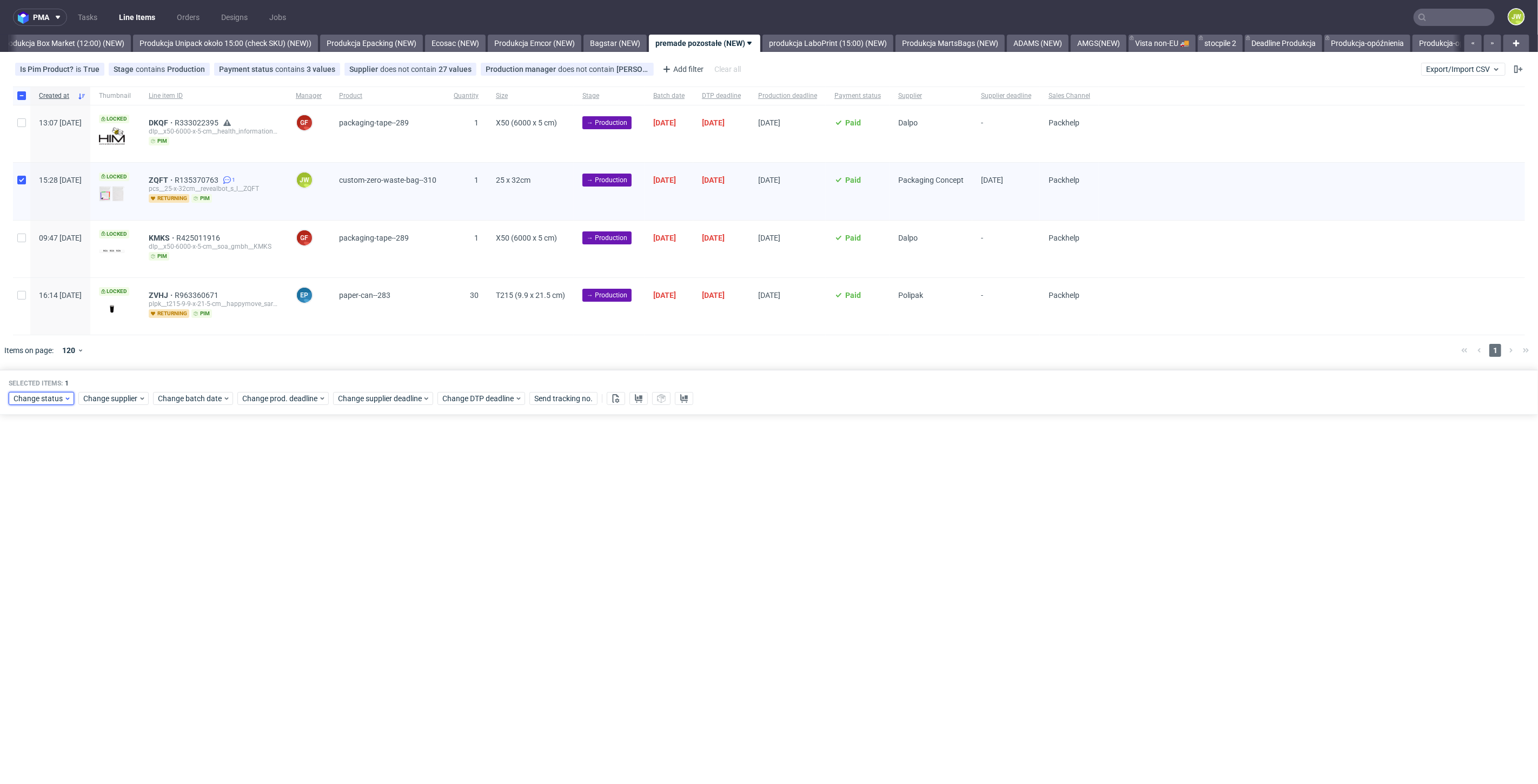
click at [46, 397] on span "Change status" at bounding box center [38, 398] width 50 height 11
click at [49, 536] on span "In Production" at bounding box center [40, 536] width 55 height 15
click at [122, 555] on span "Save" at bounding box center [124, 557] width 17 height 8
click at [862, 45] on link "produkcja LaboPrint (15:00) (NEW)" at bounding box center [828, 43] width 131 height 17
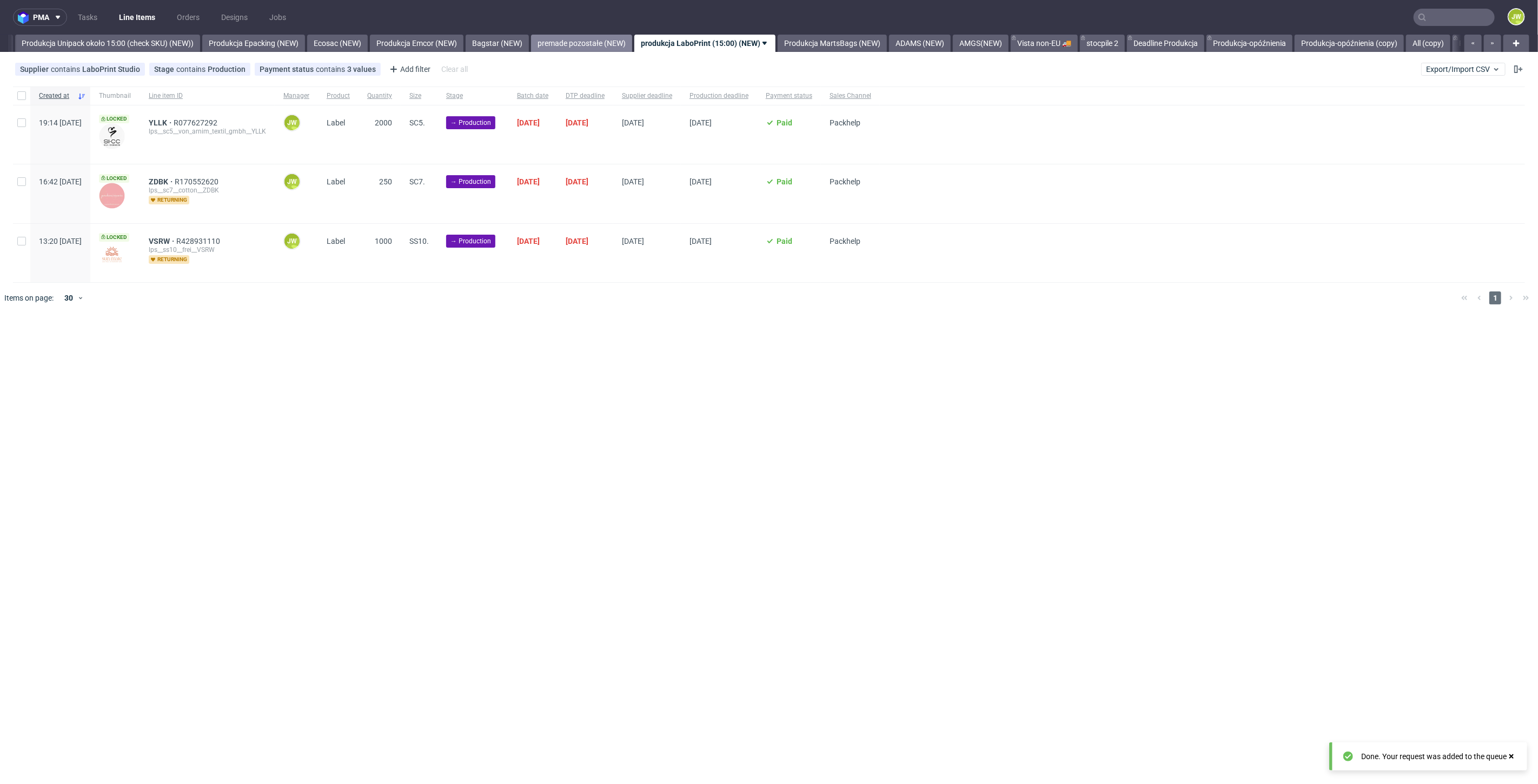
click at [591, 45] on link "premade pozostałe (NEW)" at bounding box center [582, 43] width 101 height 17
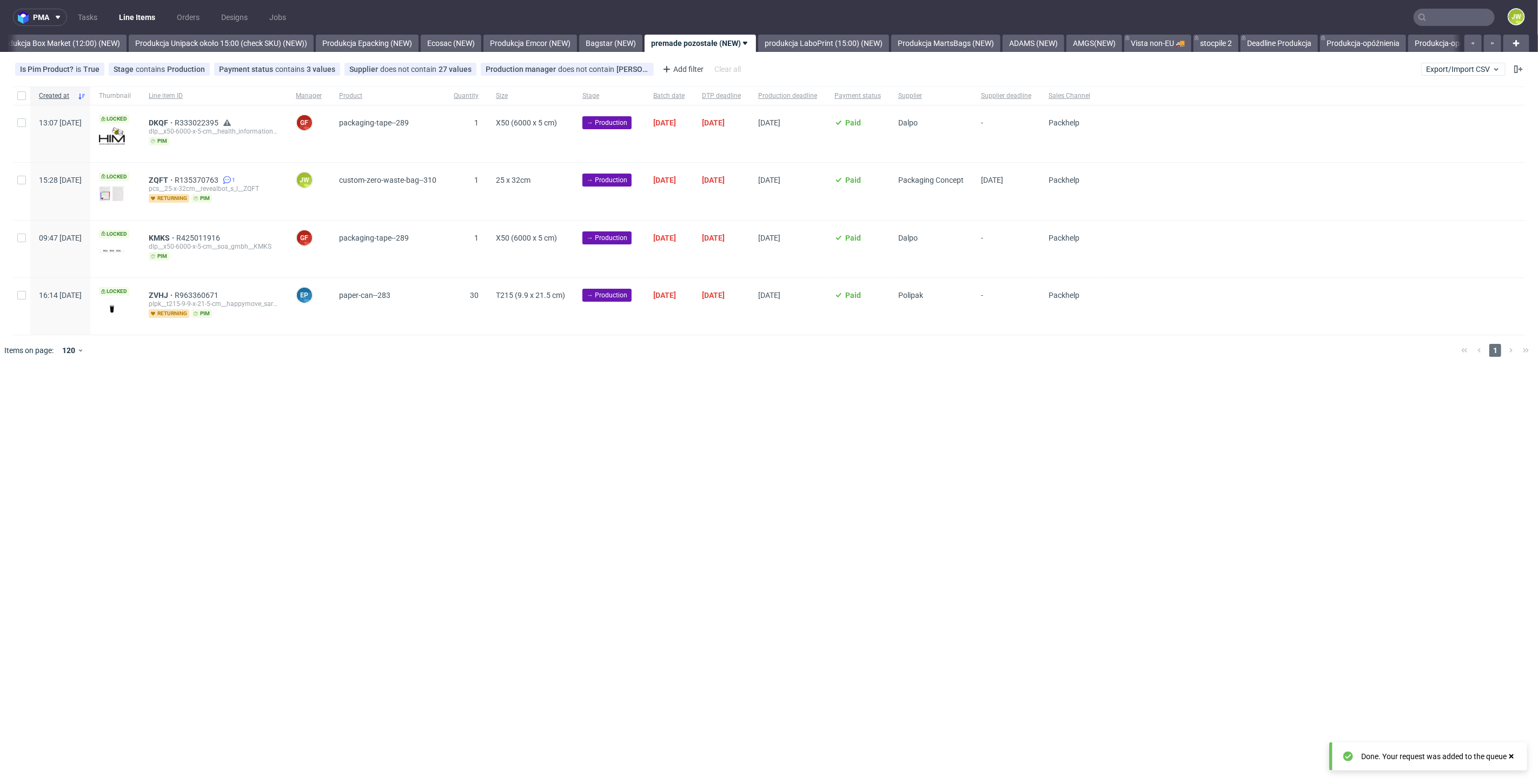
scroll to position [0, 1867]
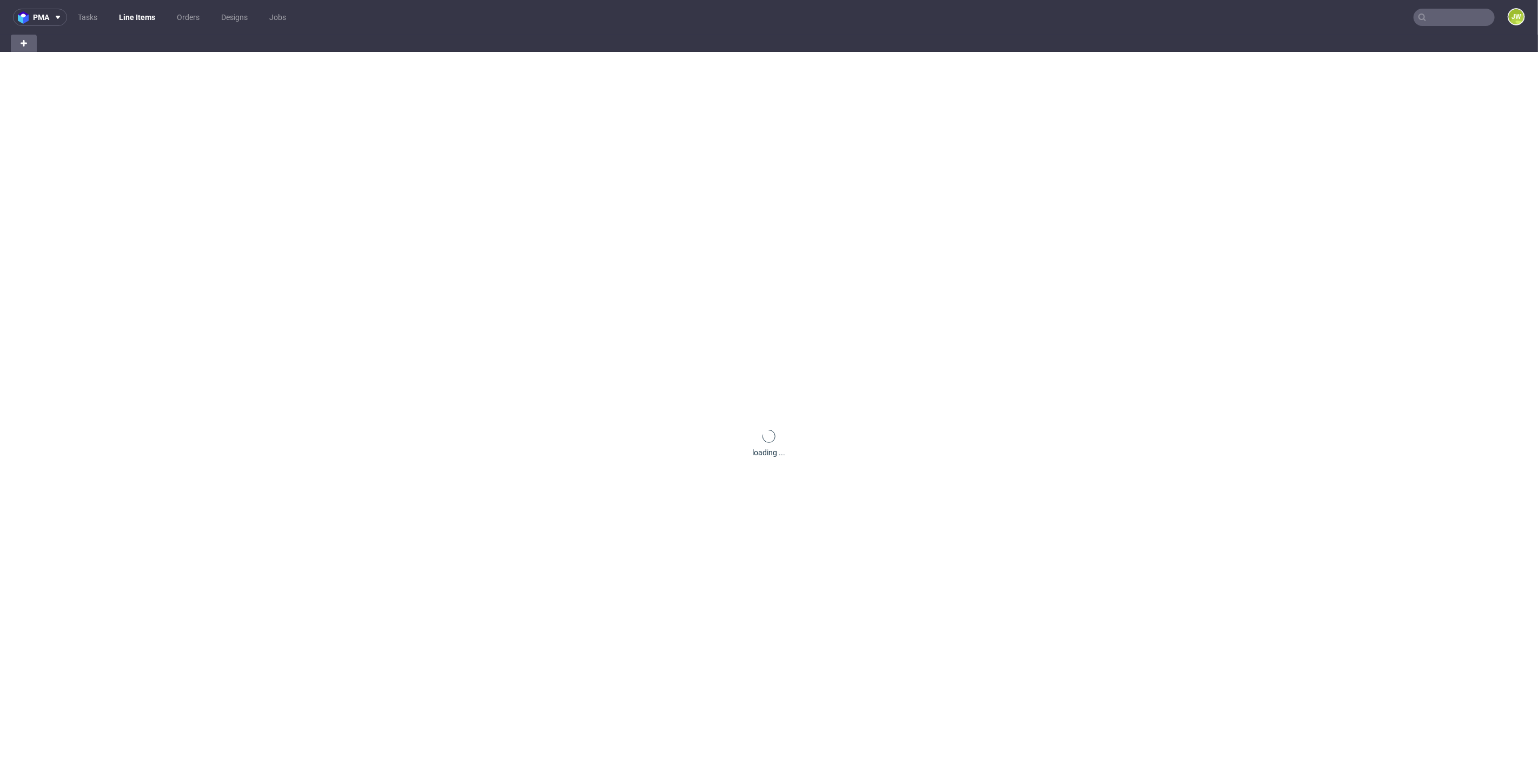
scroll to position [0, 43]
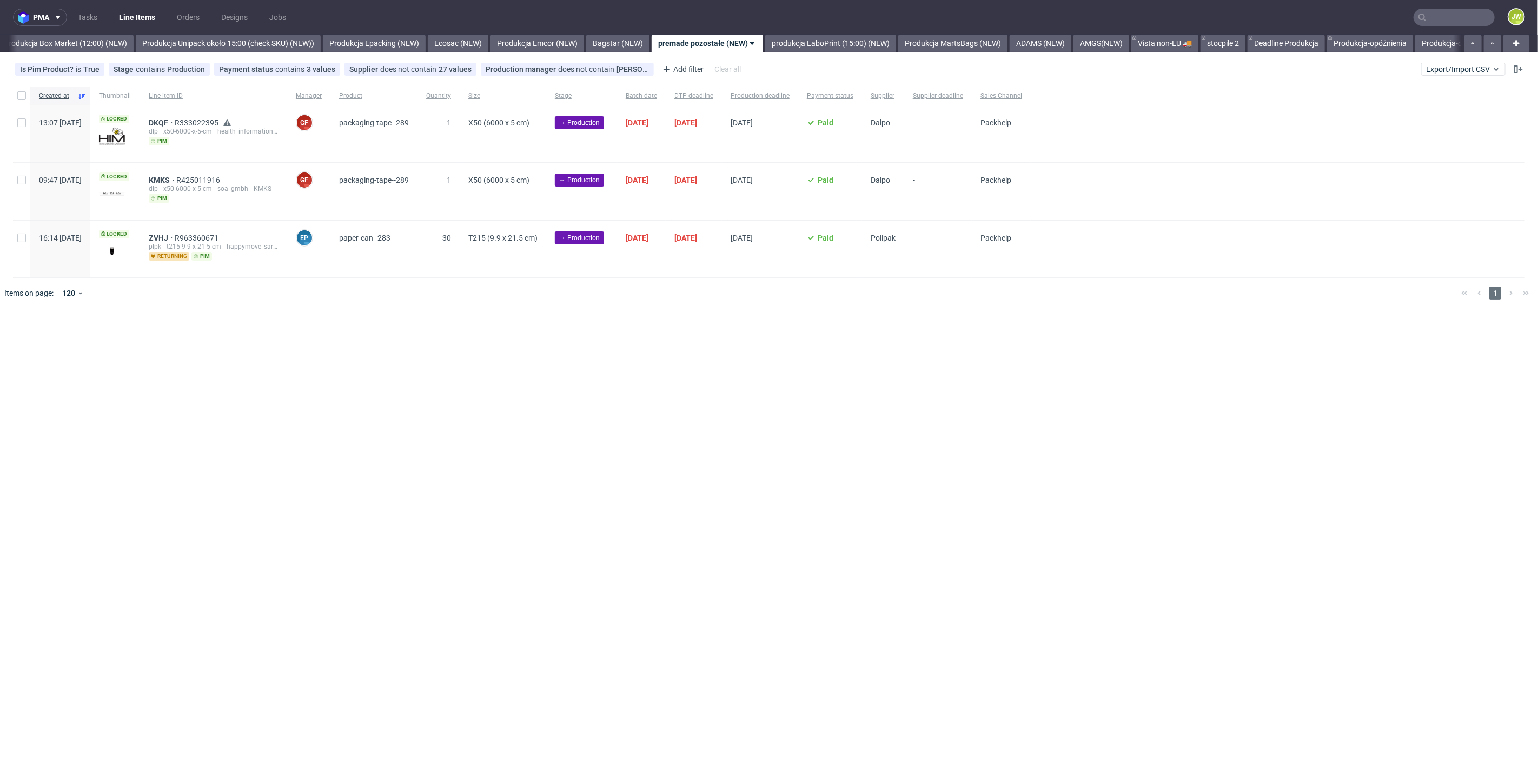
click at [772, 340] on div "pma Tasks Line Items Orders Designs Jobs JW All DTP Late Shipped Shipments DTP …" at bounding box center [769, 392] width 1538 height 784
click at [810, 46] on link "produkcja LaboPrint (15:00) (NEW)" at bounding box center [828, 43] width 131 height 17
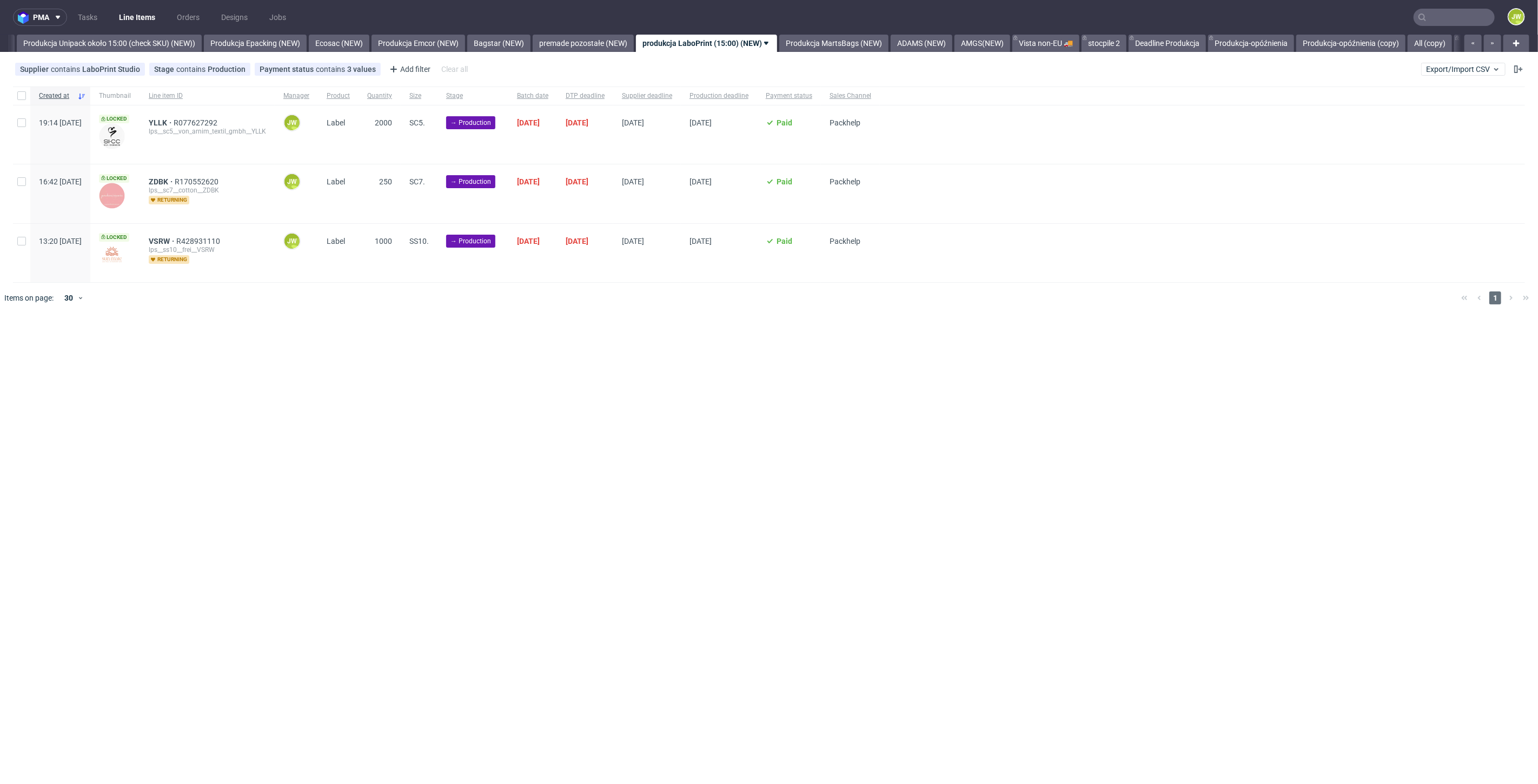
scroll to position [0, 1984]
click at [337, 423] on div "pma Tasks Line Items Orders Designs Jobs JW All DTP Late Shipped Shipments DTP …" at bounding box center [769, 392] width 1538 height 784
click at [842, 48] on link "Produkcja MartsBags (NEW)" at bounding box center [832, 43] width 109 height 17
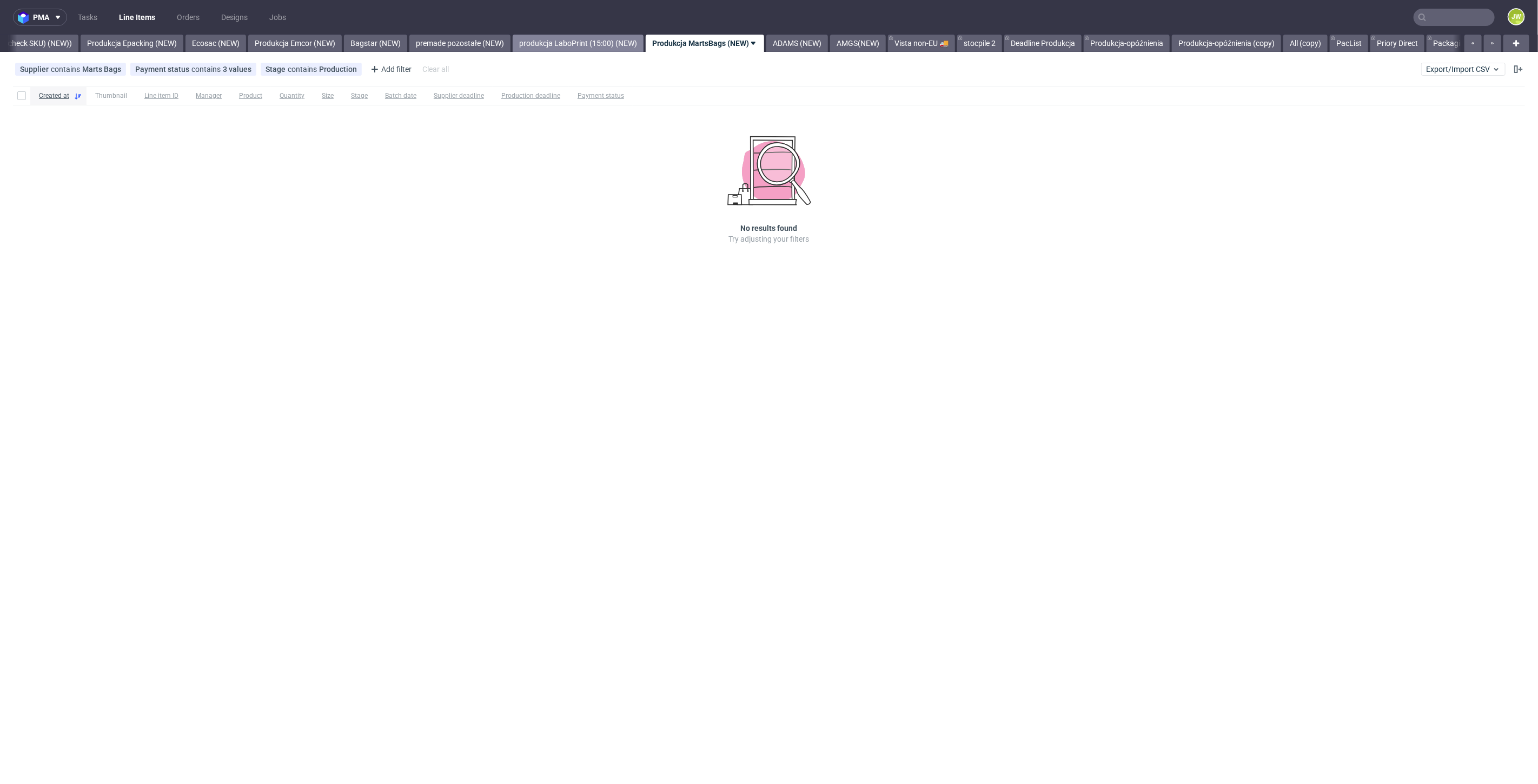
click at [599, 42] on link "produkcja LaboPrint (15:00) (NEW)" at bounding box center [578, 43] width 131 height 17
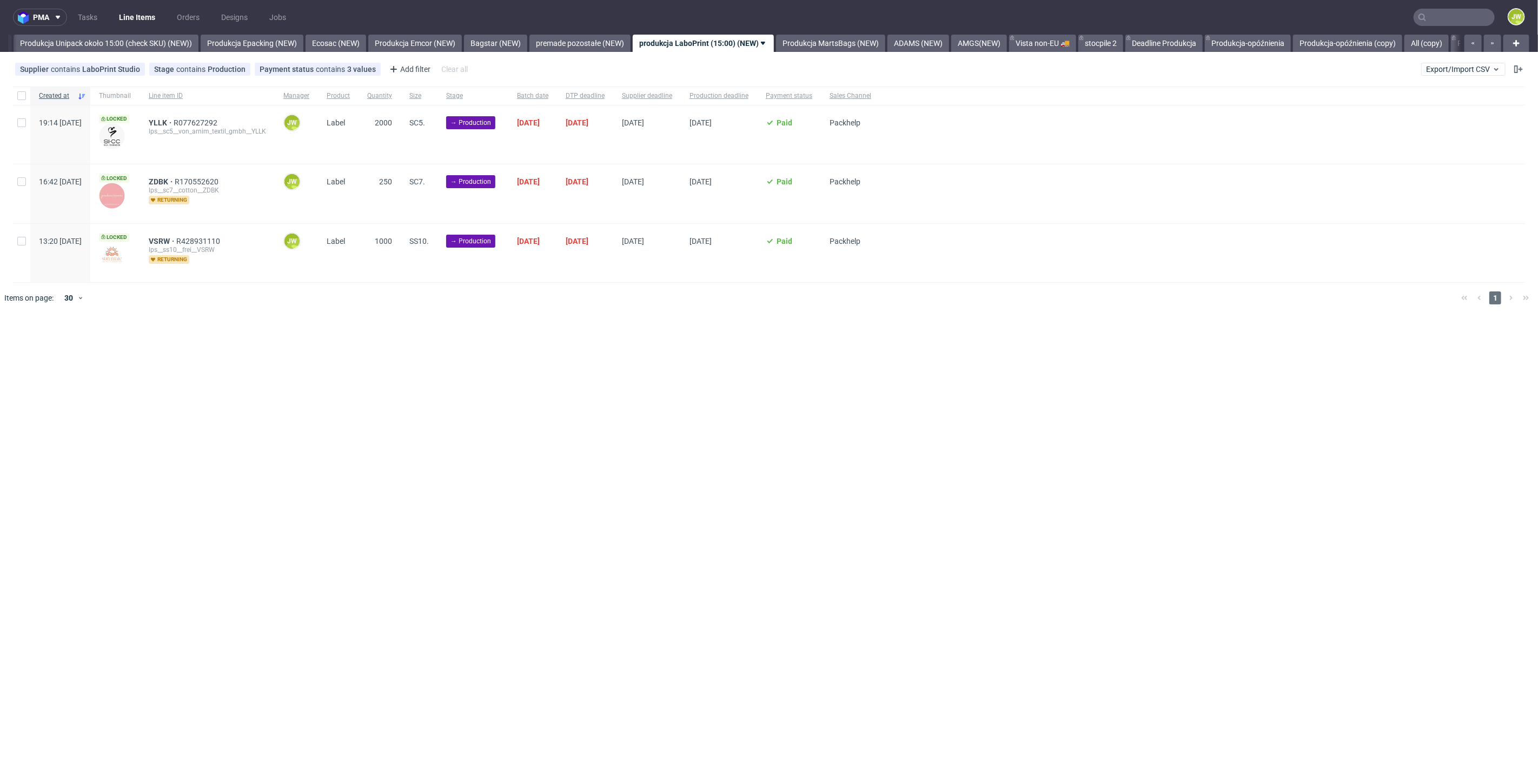
scroll to position [0, 1984]
click at [23, 102] on div at bounding box center [22, 96] width 17 height 19
checkbox input "true"
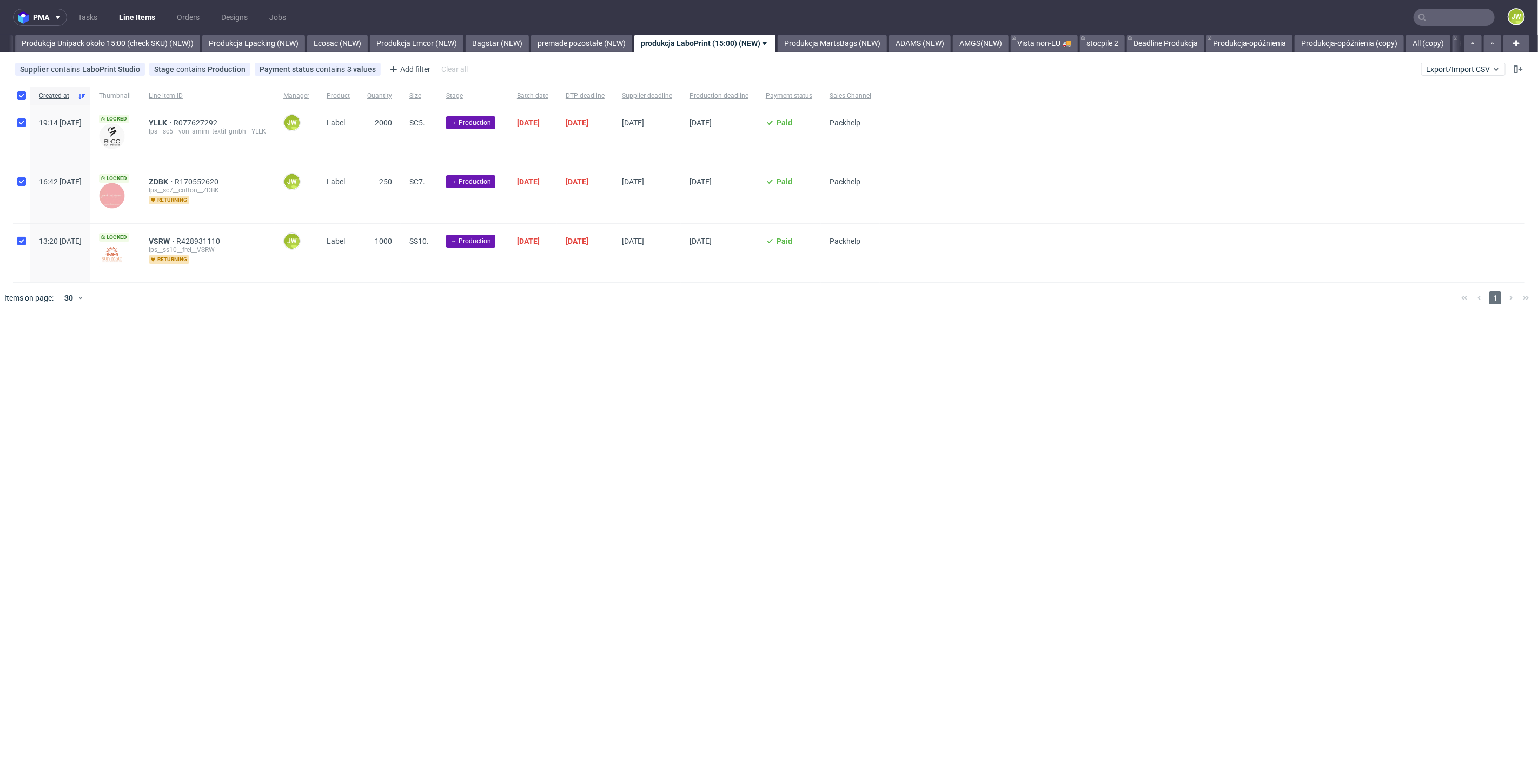
checkbox input "true"
click at [178, 345] on span "Change batch date" at bounding box center [191, 346] width 65 height 11
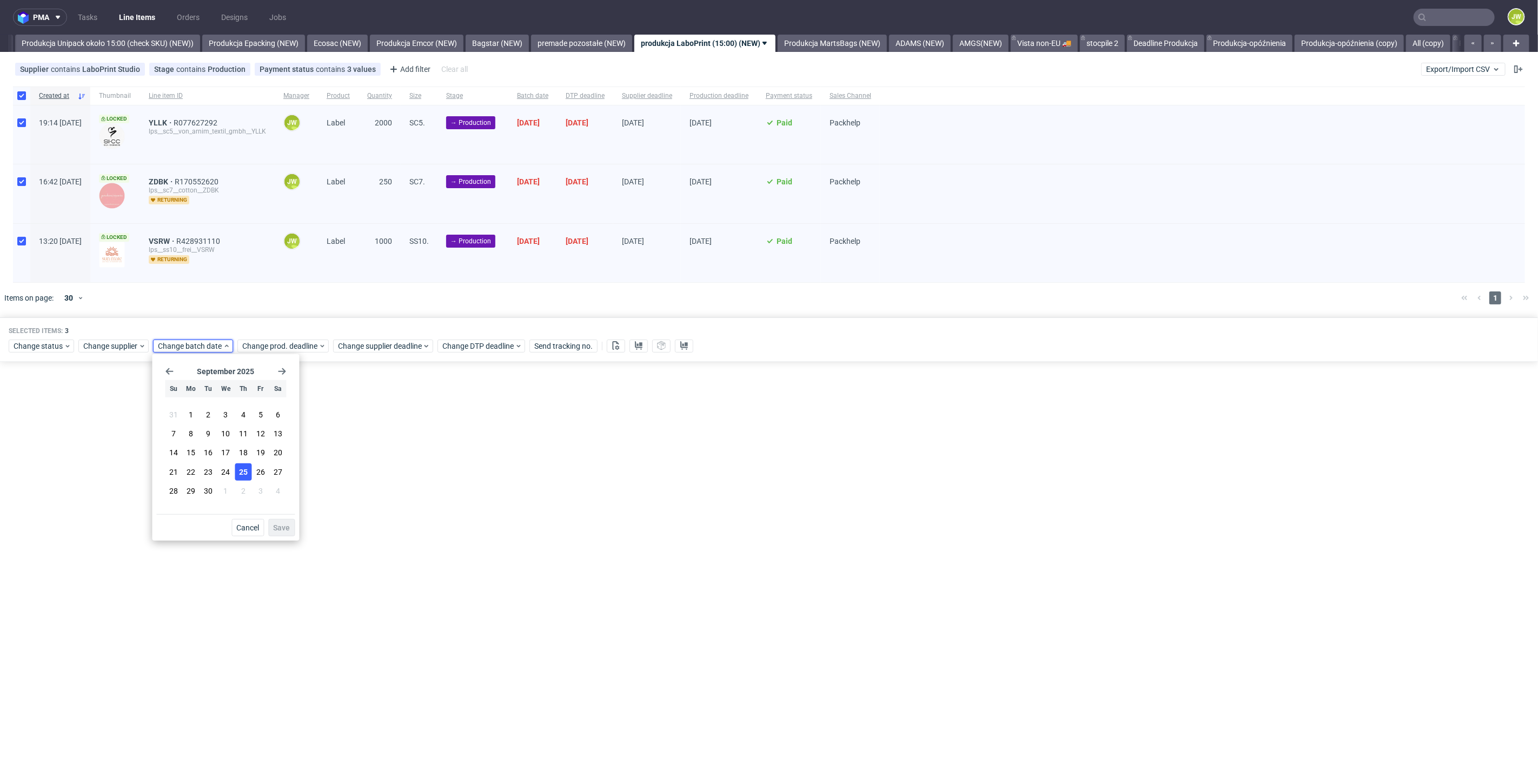
click at [242, 472] on span "25" at bounding box center [244, 471] width 8 height 11
click at [277, 525] on span "Save" at bounding box center [282, 527] width 17 height 8
click at [286, 350] on span "Change prod. deadline" at bounding box center [280, 346] width 76 height 11
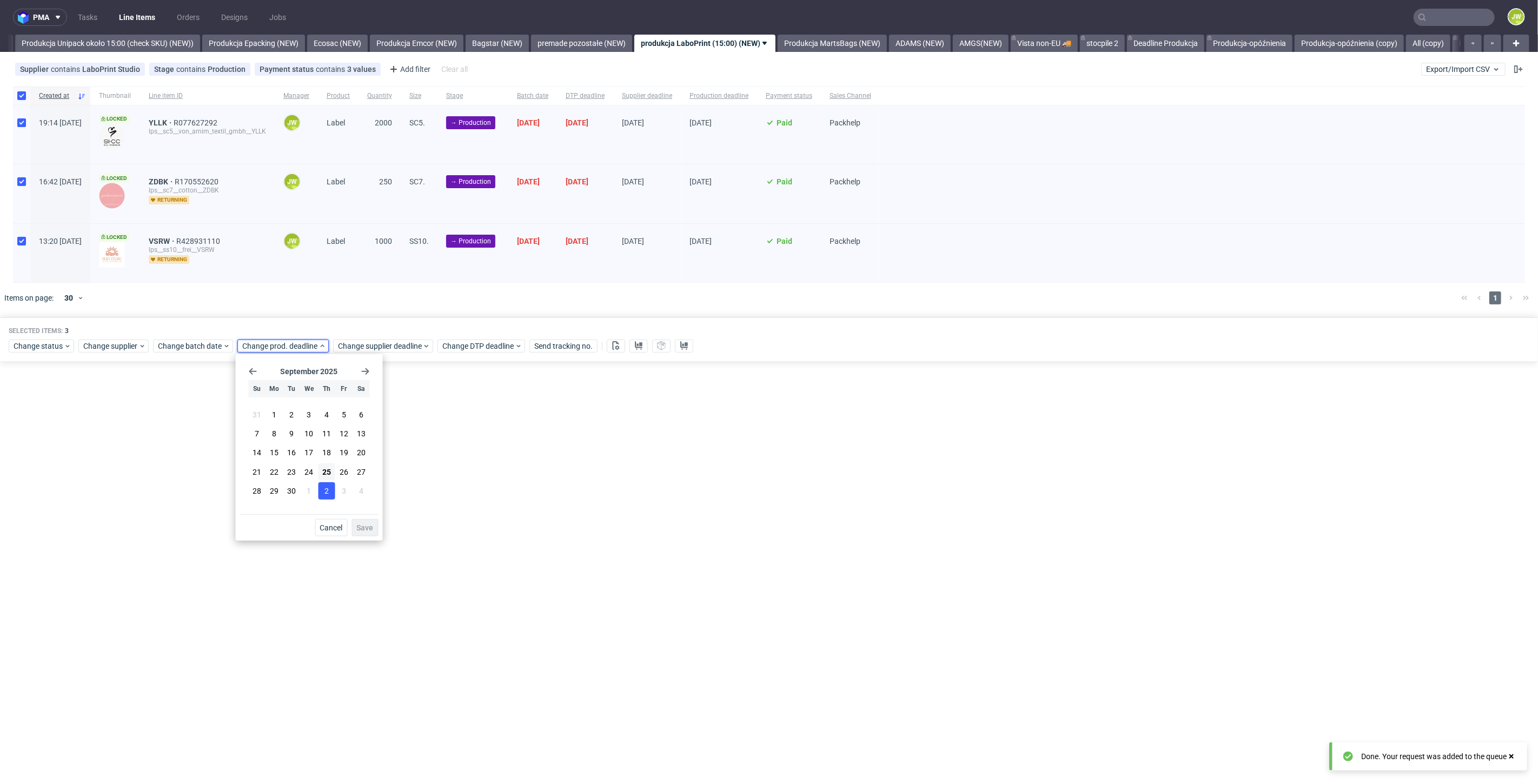
click at [324, 489] on span "2" at bounding box center [326, 491] width 4 height 11
drag, startPoint x: 360, startPoint y: 532, endPoint x: 365, endPoint y: 448, distance: 84.1
click at [361, 530] on button "Save" at bounding box center [365, 527] width 27 height 17
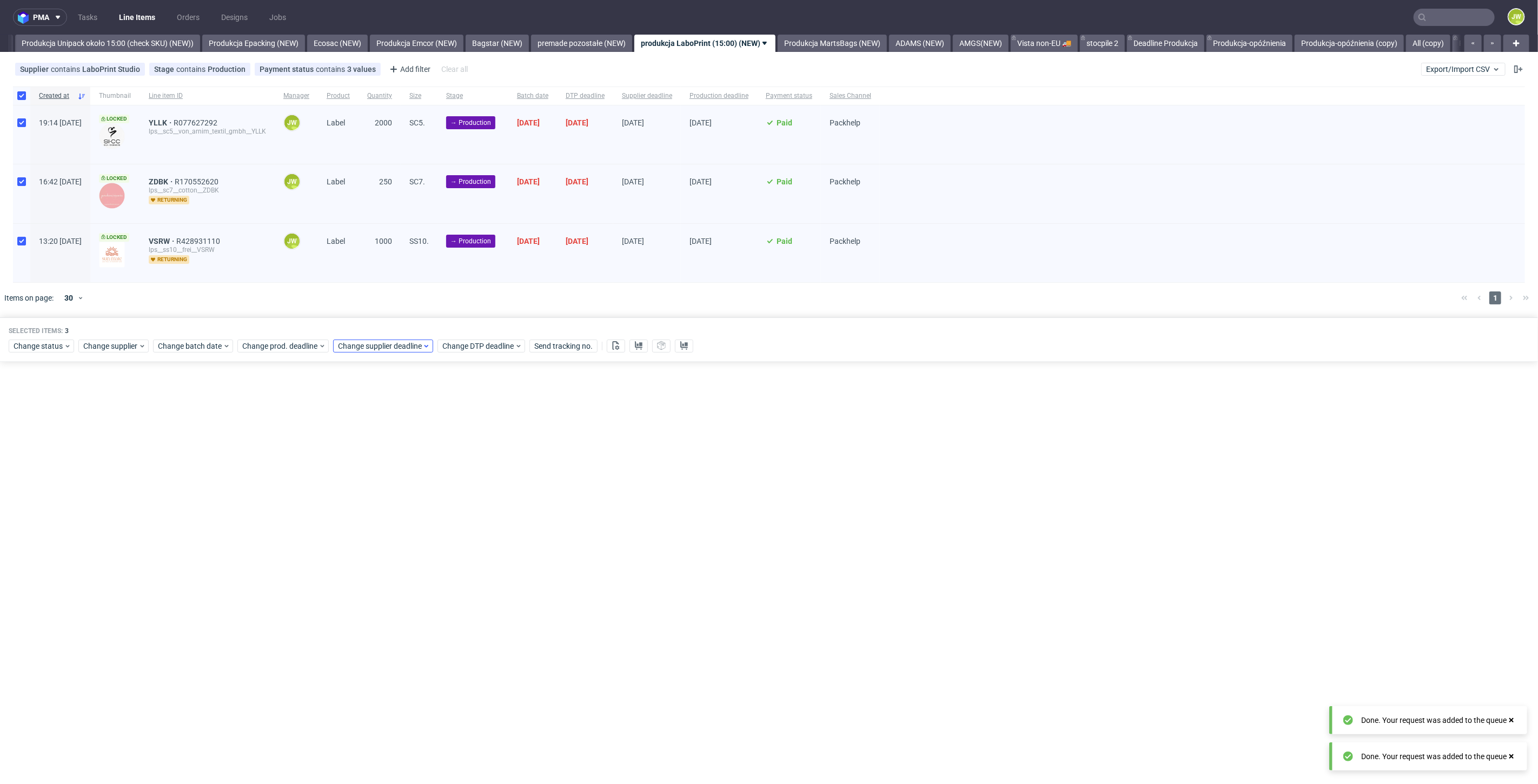
drag, startPoint x: 374, startPoint y: 334, endPoint x: 379, endPoint y: 342, distance: 9.4
click at [375, 334] on div "Selected items: 3 Change status Change supplier Change batch date Change prod. …" at bounding box center [769, 340] width 1538 height 45
drag, startPoint x: 379, startPoint y: 342, endPoint x: 379, endPoint y: 350, distance: 8.0
click at [379, 343] on span "Change supplier deadline" at bounding box center [380, 346] width 84 height 11
click at [420, 494] on span "2" at bounding box center [422, 491] width 4 height 11
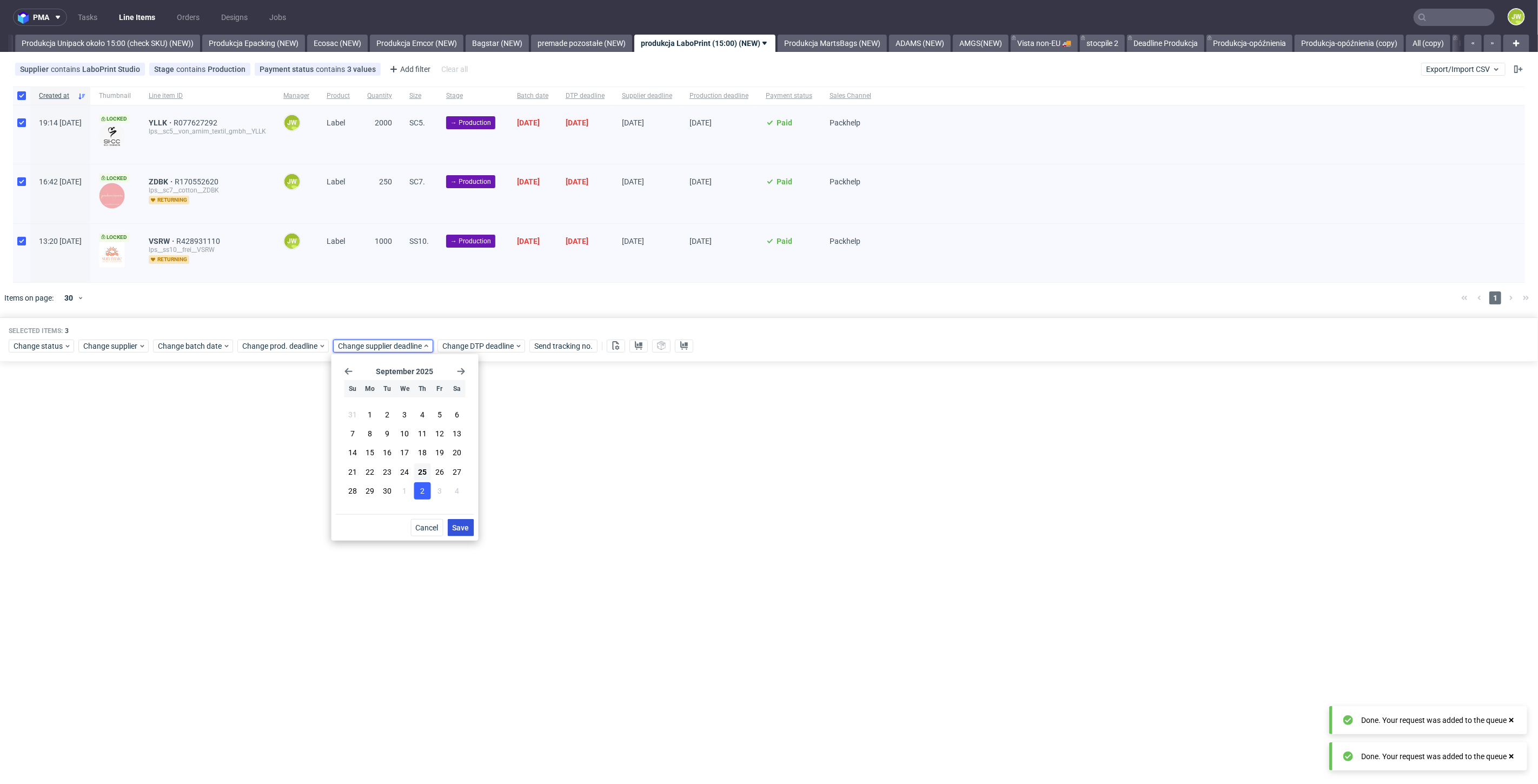
click at [457, 533] on button "Save" at bounding box center [461, 527] width 27 height 17
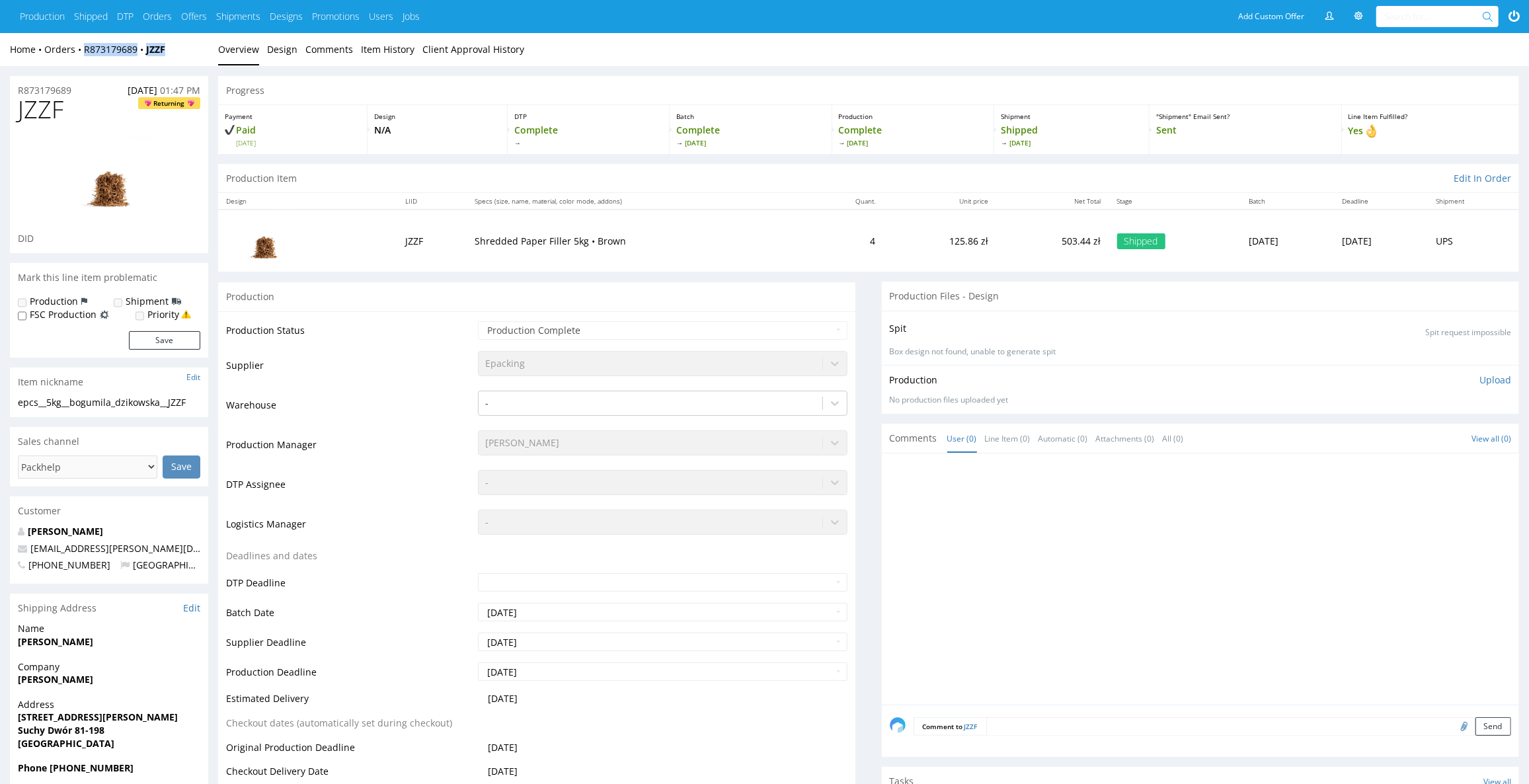
drag, startPoint x: 178, startPoint y: 53, endPoint x: 125, endPoint y: 35, distance: 56.0
click at [80, 55] on div "Home Orders R873179689 JZZF" at bounding box center [108, 49] width 198 height 13
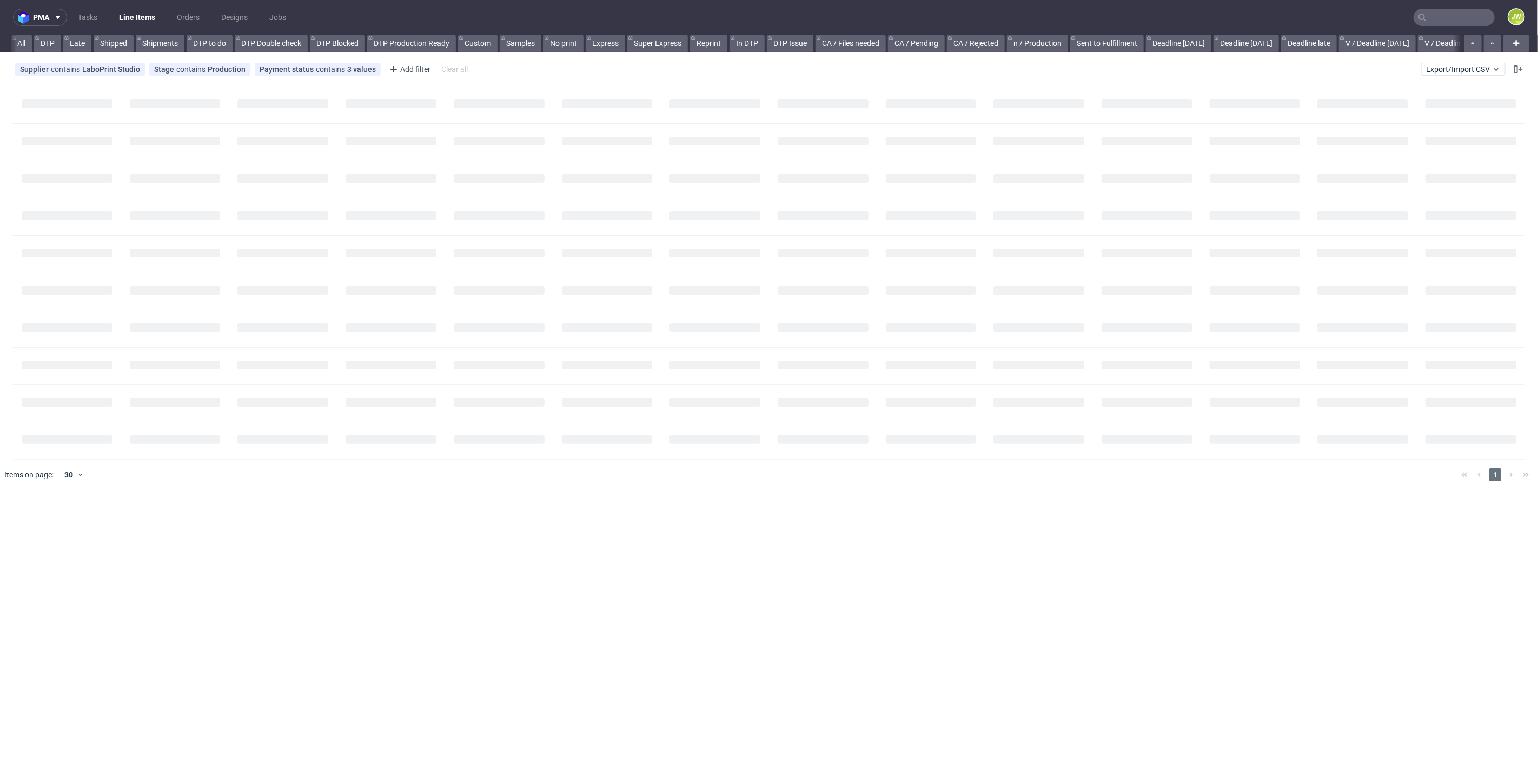
scroll to position [0, 108]
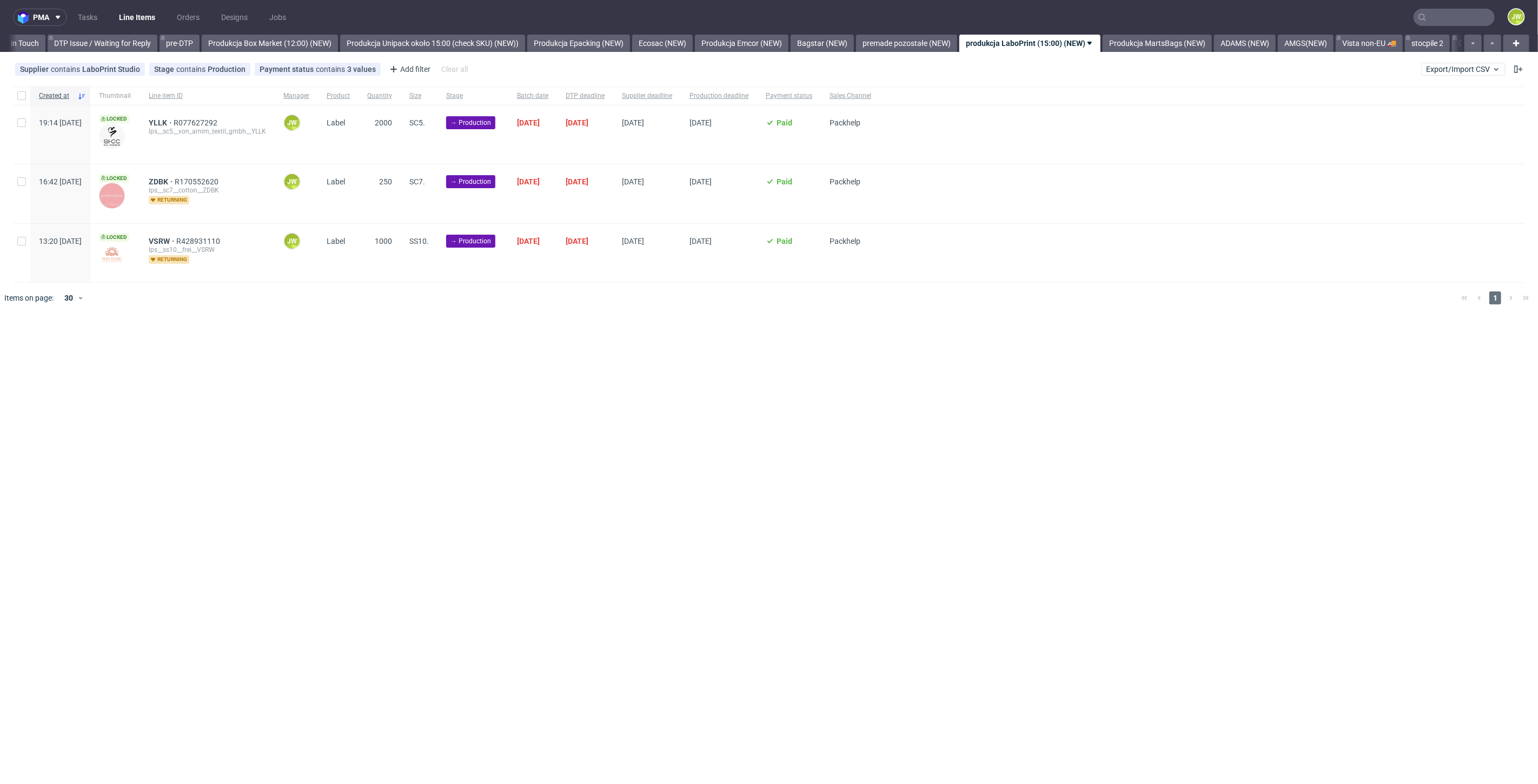
scroll to position [0, 1748]
drag, startPoint x: 511, startPoint y: 381, endPoint x: 474, endPoint y: 365, distance: 40.3
click at [502, 383] on div "pma Tasks Line Items Orders Designs Jobs JW All DTP Late Shipped Shipments DTP …" at bounding box center [769, 392] width 1538 height 784
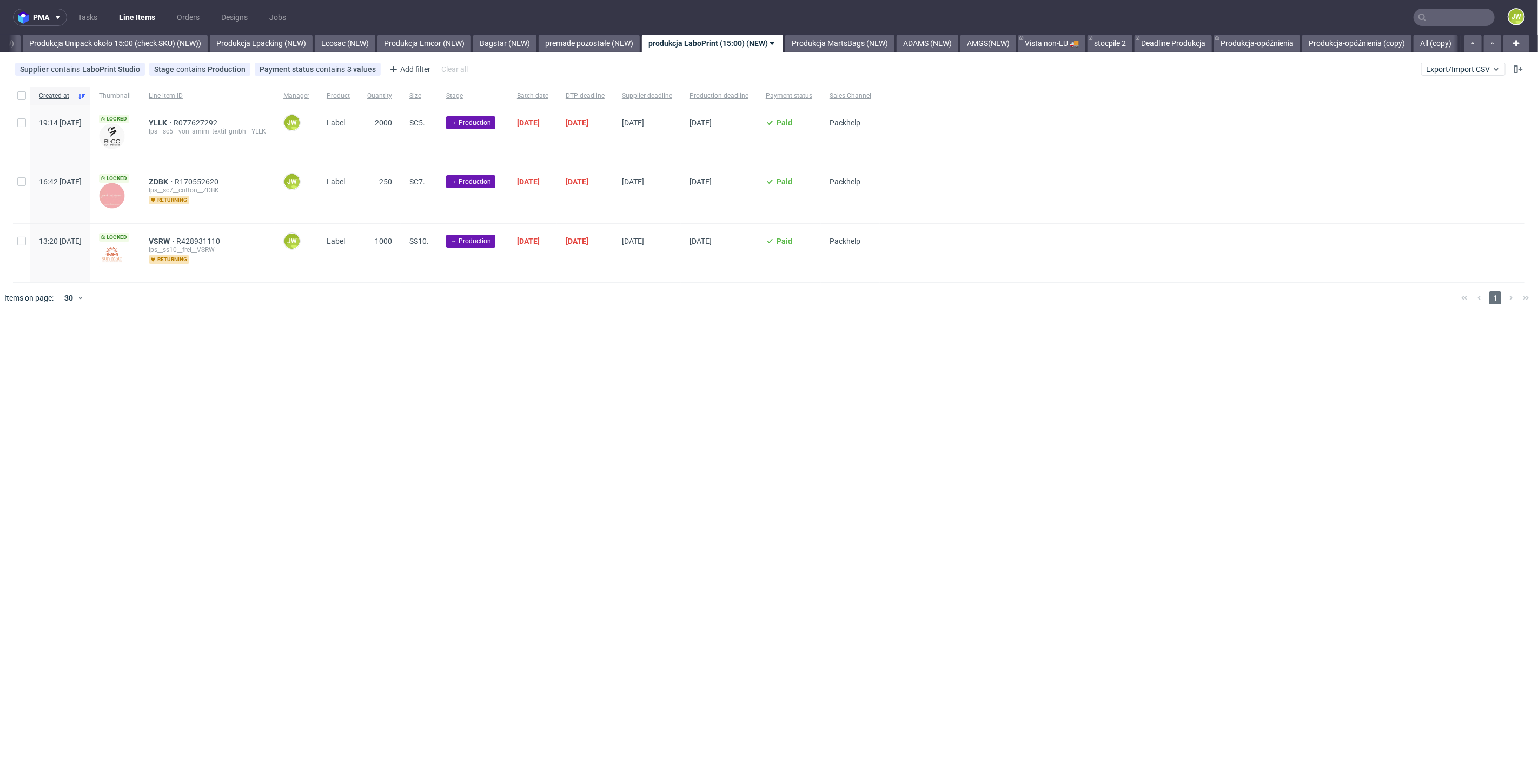
scroll to position [0, 1984]
click at [607, 384] on div "pma Tasks Line Items Orders Designs Jobs JW All DTP Late Shipped Shipments DTP …" at bounding box center [769, 392] width 1538 height 784
drag, startPoint x: 21, startPoint y: 97, endPoint x: 32, endPoint y: 105, distance: 13.6
click at [21, 96] on input "checkbox" at bounding box center [22, 96] width 8 height 8
checkbox input "true"
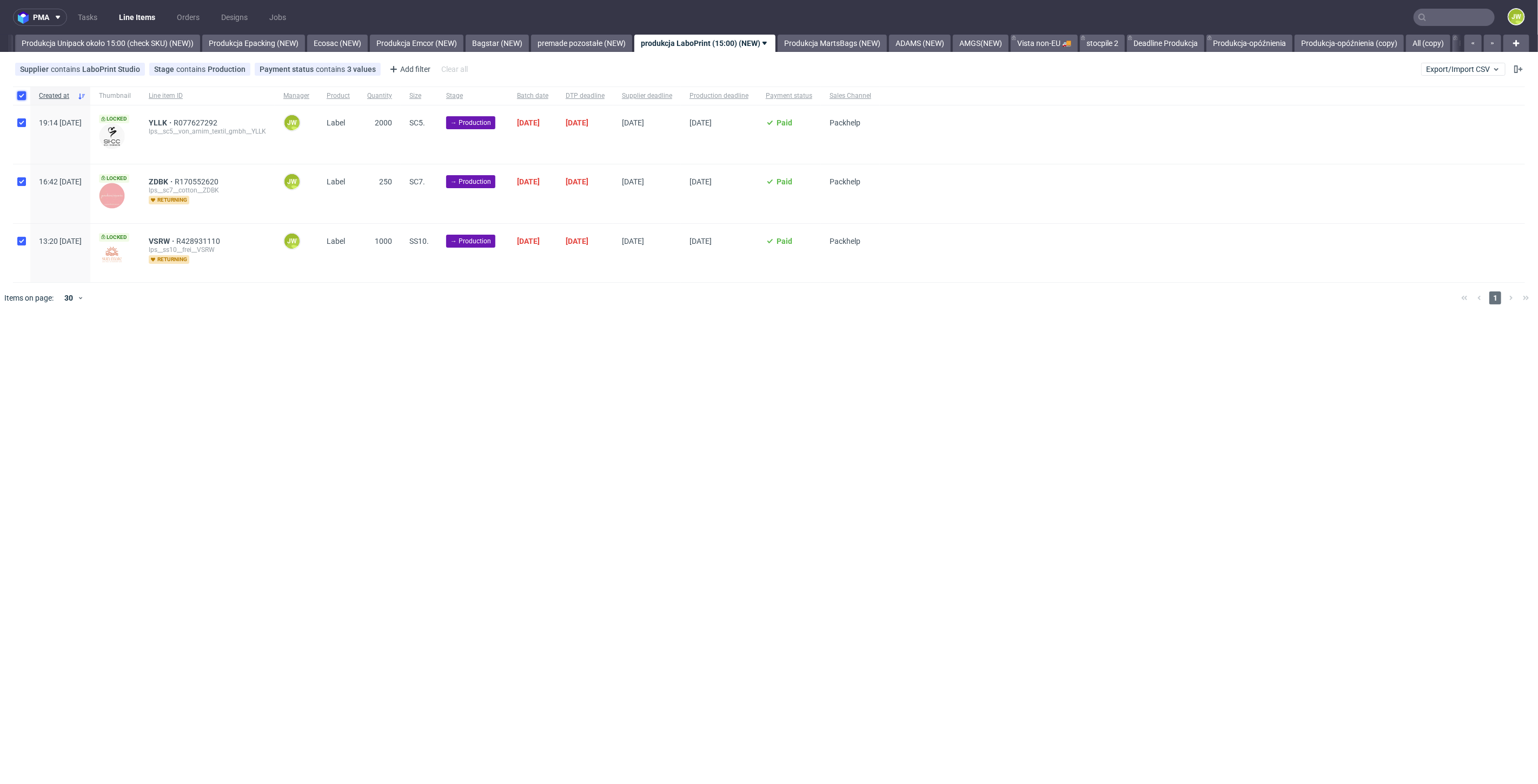
checkbox input "true"
click at [616, 350] on button at bounding box center [616, 346] width 19 height 13
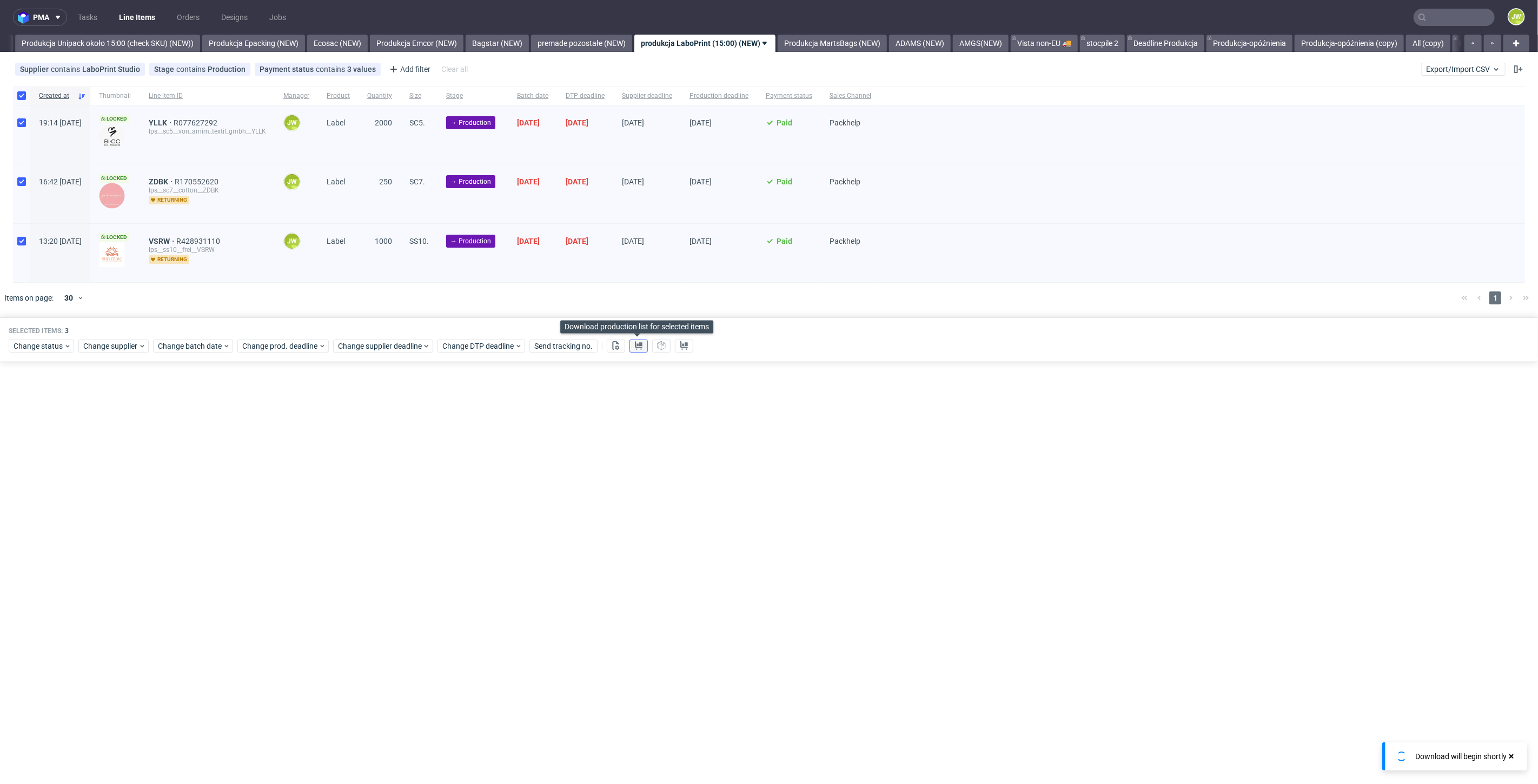
click at [632, 348] on button at bounding box center [638, 346] width 19 height 13
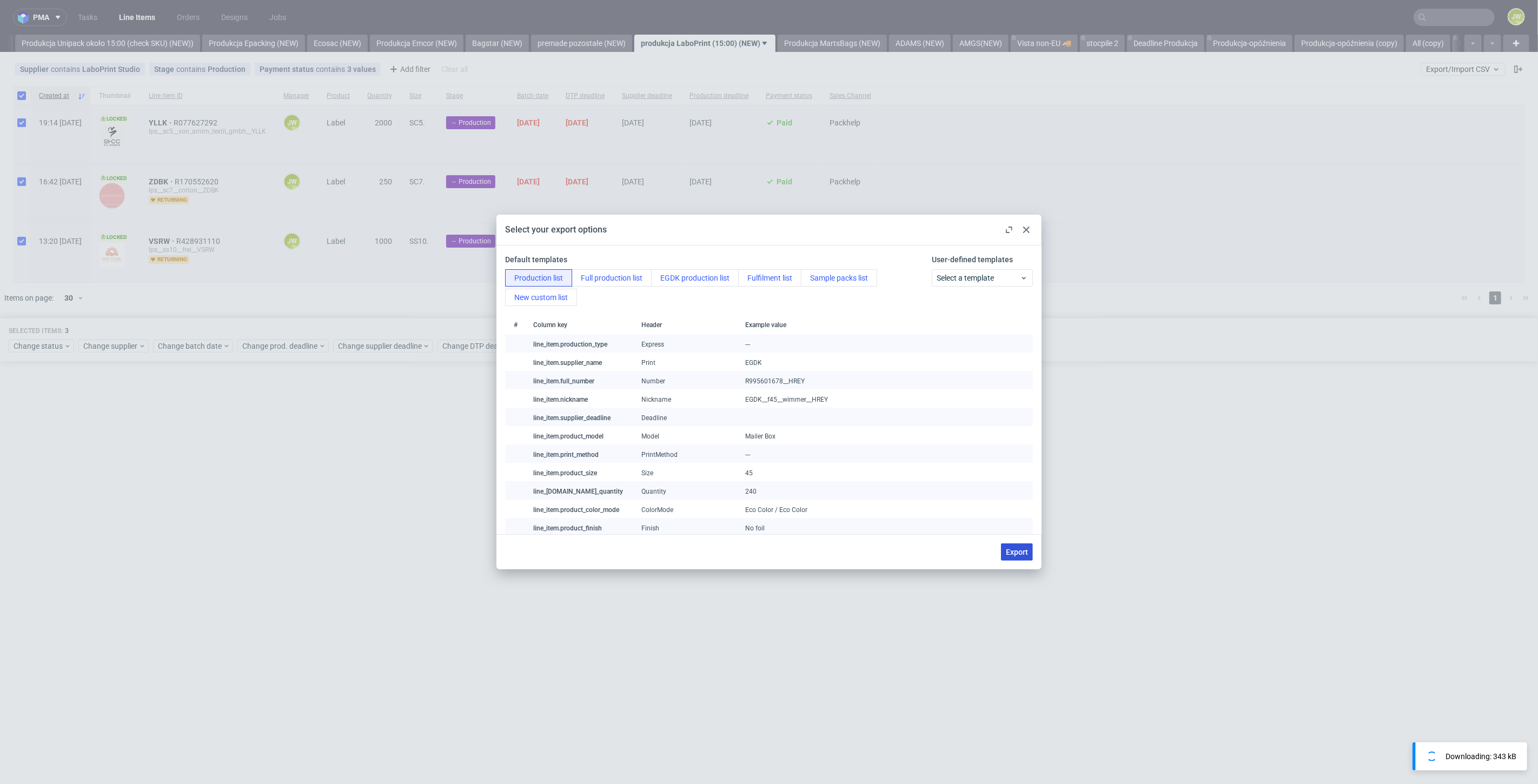
click at [1023, 552] on span "Export" at bounding box center [1017, 552] width 22 height 8
checkbox input "false"
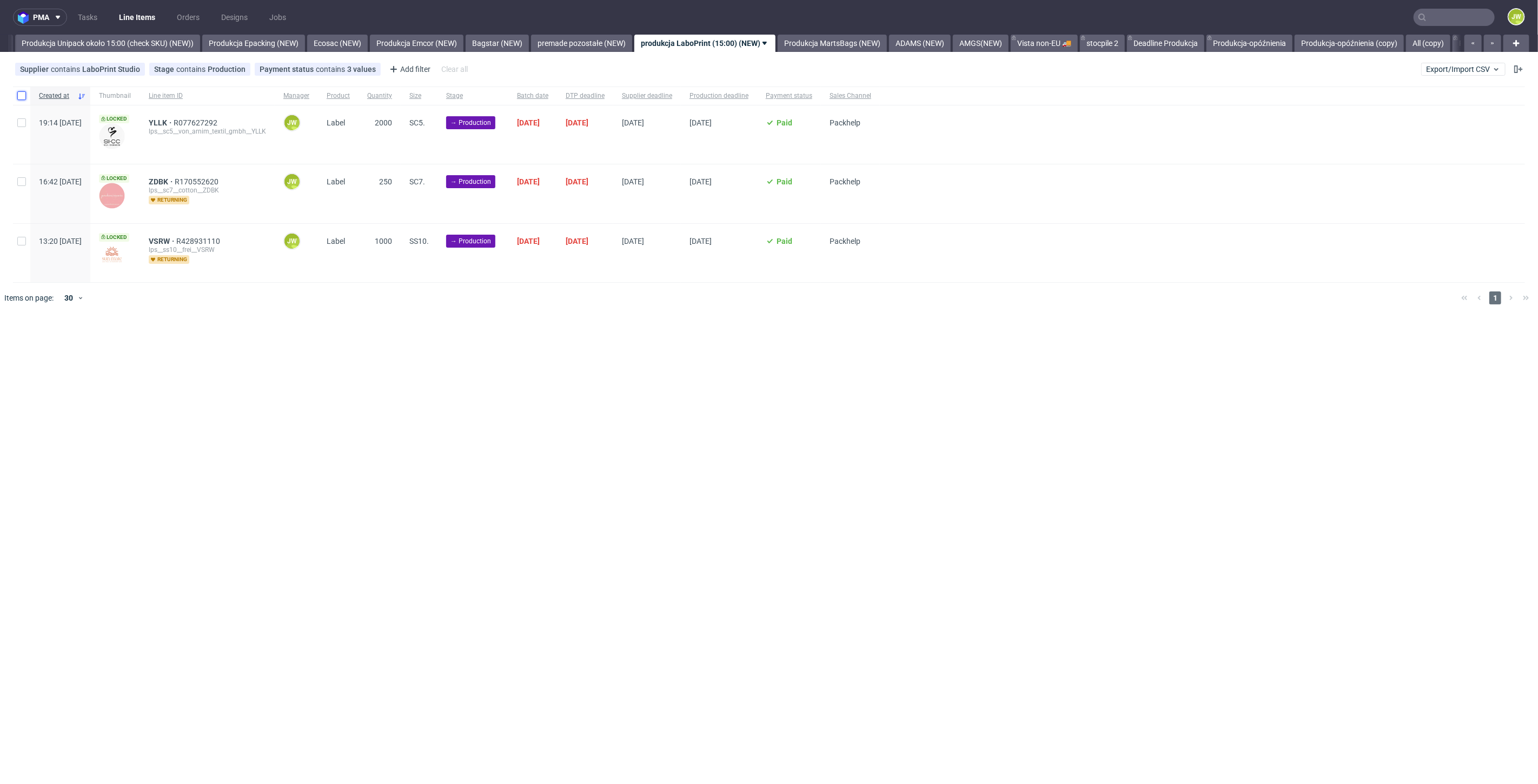
click at [22, 93] on input "checkbox" at bounding box center [22, 96] width 8 height 8
checkbox input "true"
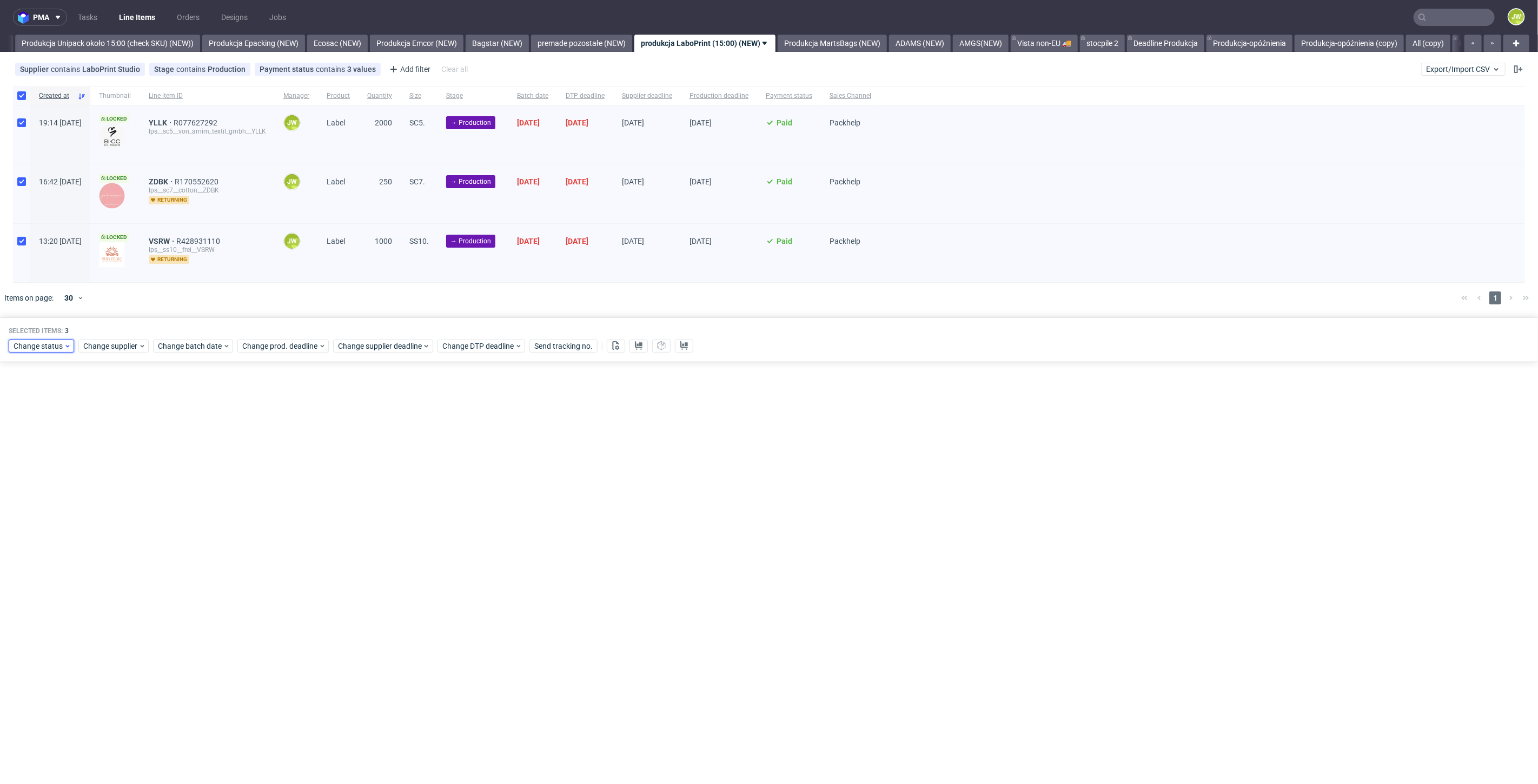
click at [51, 344] on span "Change status" at bounding box center [38, 346] width 50 height 11
click at [31, 427] on span "In Production" at bounding box center [40, 425] width 55 height 15
click at [119, 505] on span "Save" at bounding box center [124, 506] width 17 height 8
click at [856, 49] on link "Produkcja MartsBags (NEW)" at bounding box center [832, 43] width 109 height 17
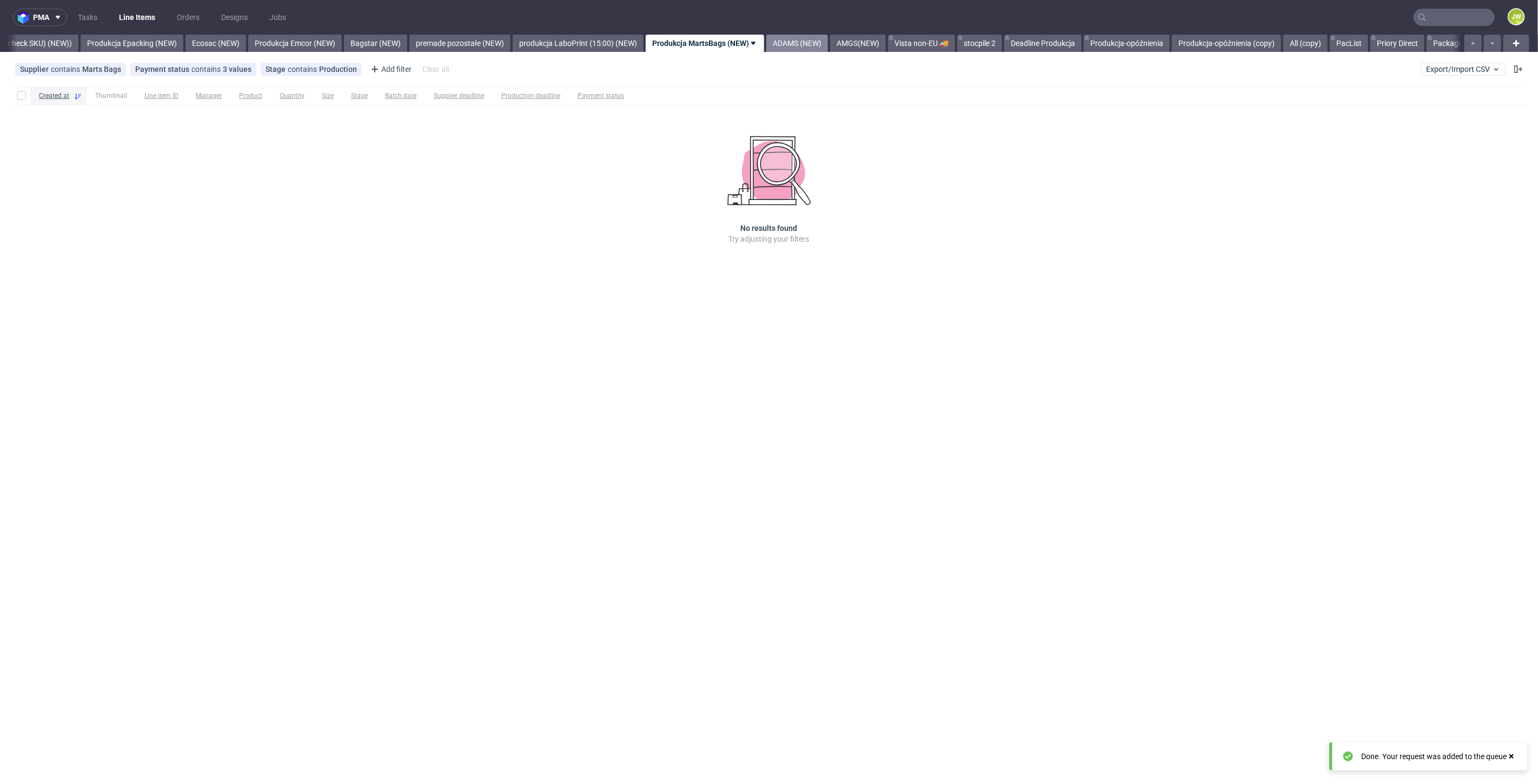
click at [828, 48] on link "ADAMS (NEW)" at bounding box center [797, 43] width 61 height 17
click at [795, 45] on link "AMGS(NEW)" at bounding box center [771, 43] width 55 height 17
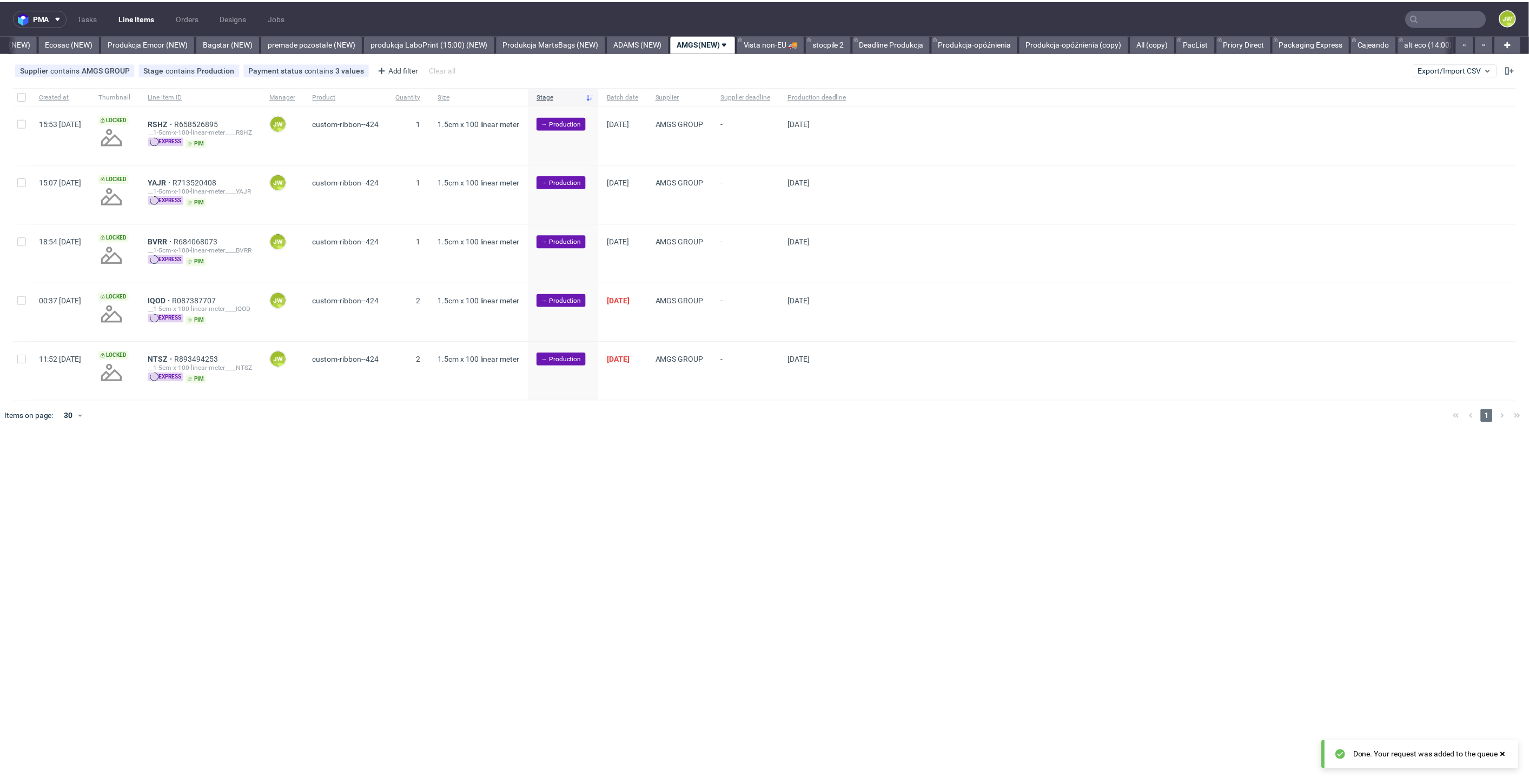
scroll to position [0, 2254]
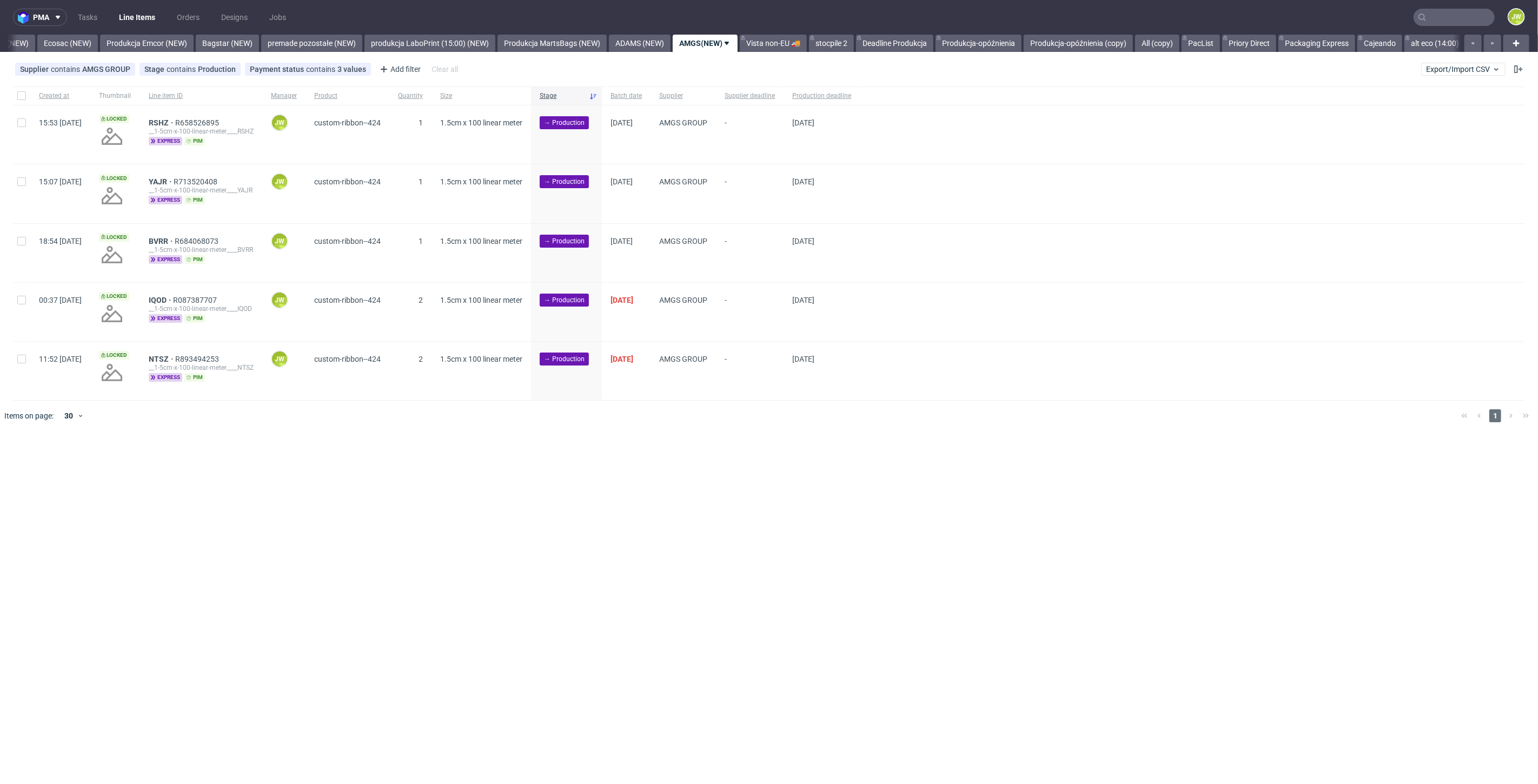
click at [15, 101] on div at bounding box center [22, 96] width 17 height 19
checkbox input "true"
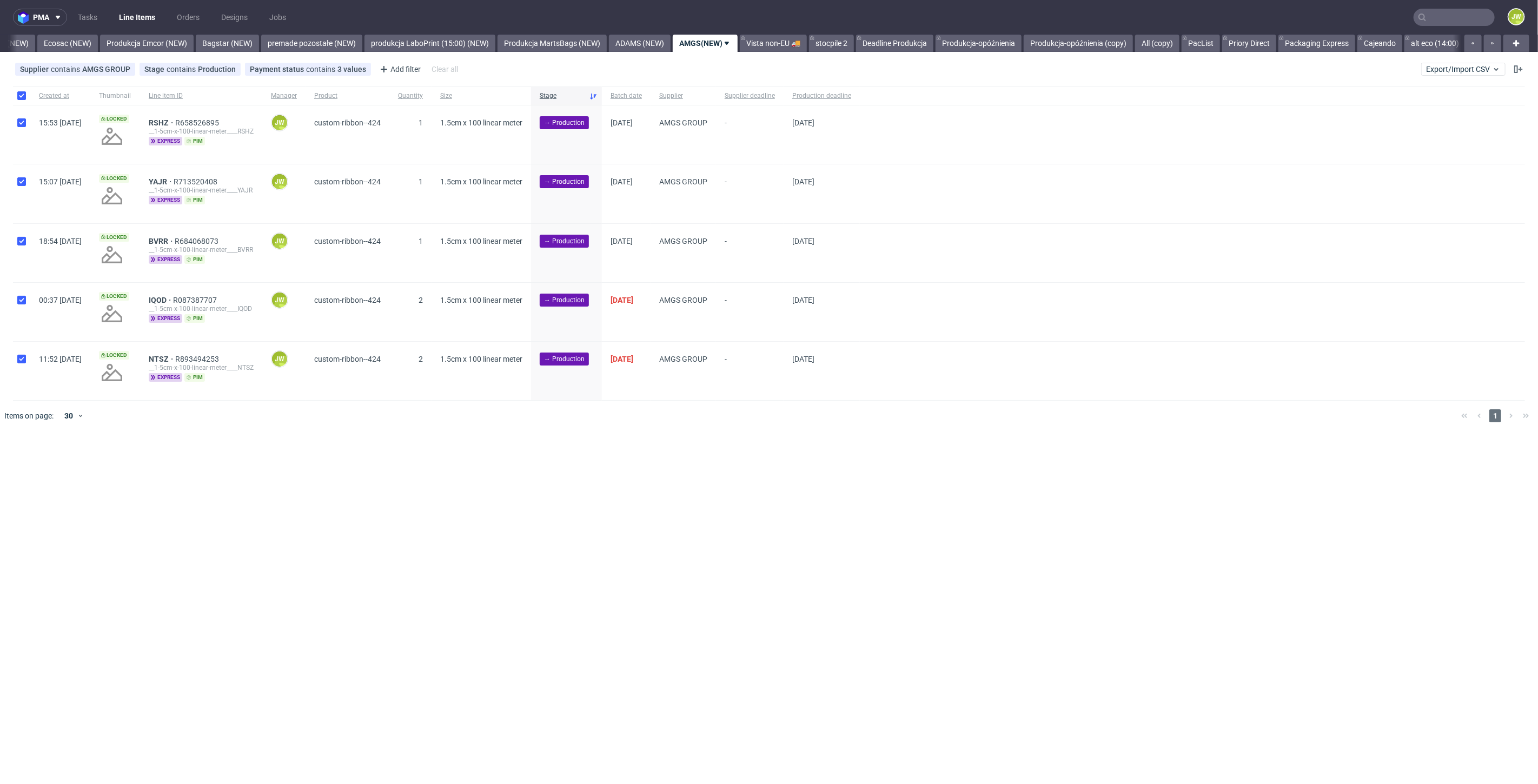
checkbox input "true"
click at [175, 473] on div "Selected items: 5 Change status Change supplier Change batch date Change prod. …" at bounding box center [769, 457] width 1538 height 45
click at [174, 469] on div "Change batch date" at bounding box center [193, 465] width 80 height 13
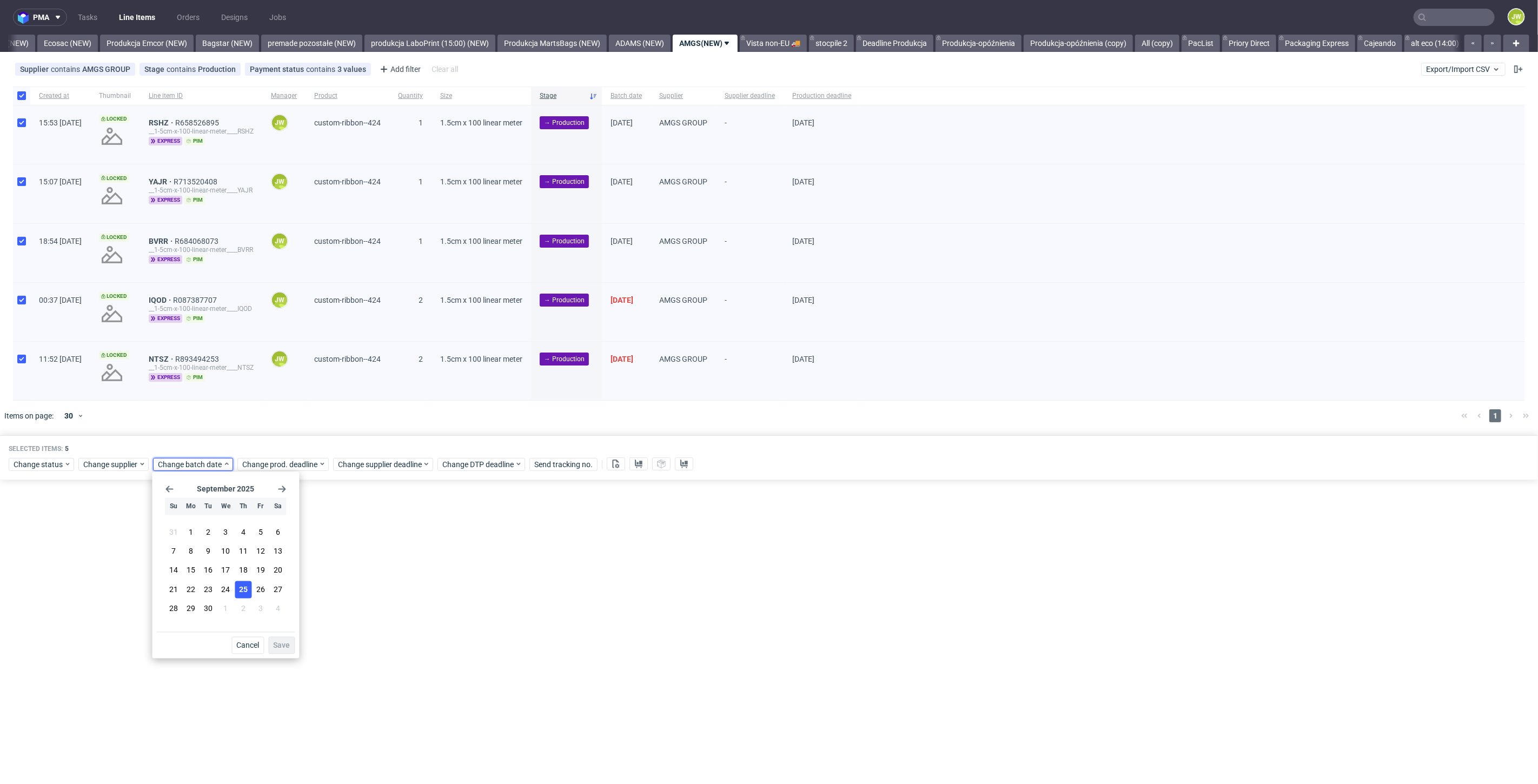
click at [239, 585] on span "25" at bounding box center [244, 589] width 8 height 11
click at [285, 639] on button "Save" at bounding box center [282, 645] width 27 height 17
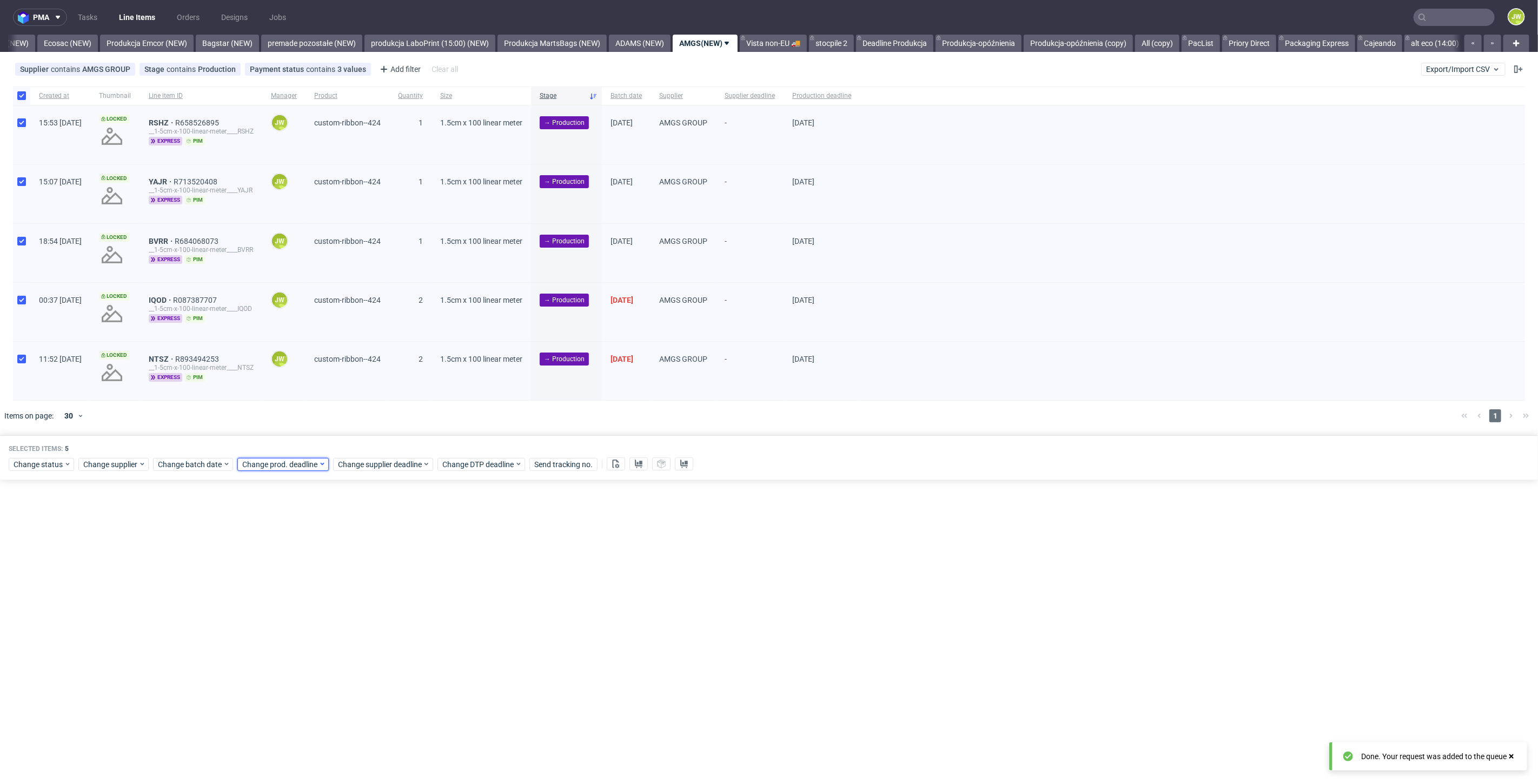
click at [274, 466] on span "Change prod. deadline" at bounding box center [280, 465] width 76 height 11
click at [330, 607] on button "2" at bounding box center [326, 608] width 17 height 17
click at [373, 649] on span "Save" at bounding box center [365, 645] width 17 height 8
click at [343, 462] on span "Change supplier deadline" at bounding box center [380, 465] width 84 height 11
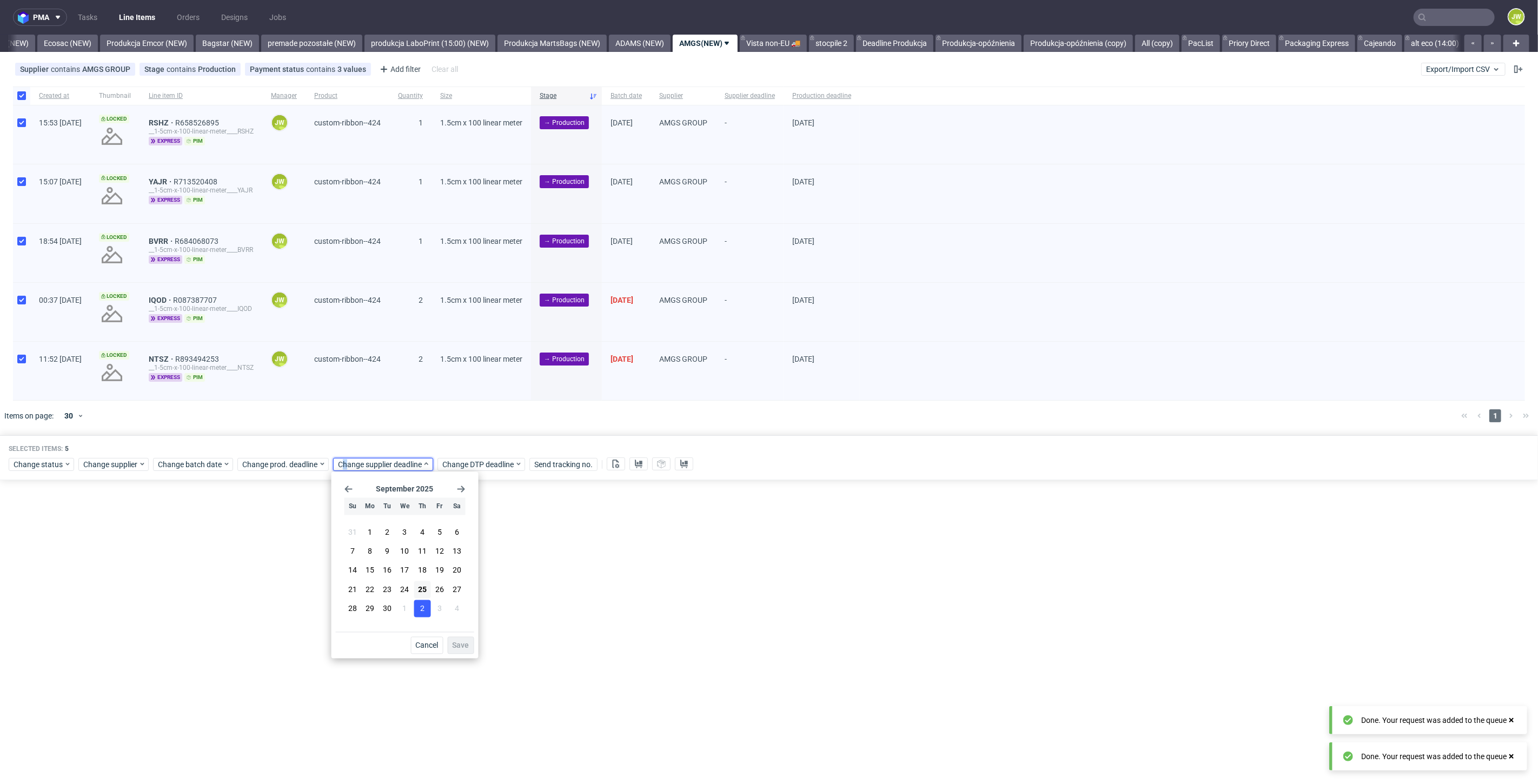
click at [418, 606] on button "2" at bounding box center [422, 608] width 17 height 17
click at [457, 642] on span "Save" at bounding box center [461, 645] width 17 height 8
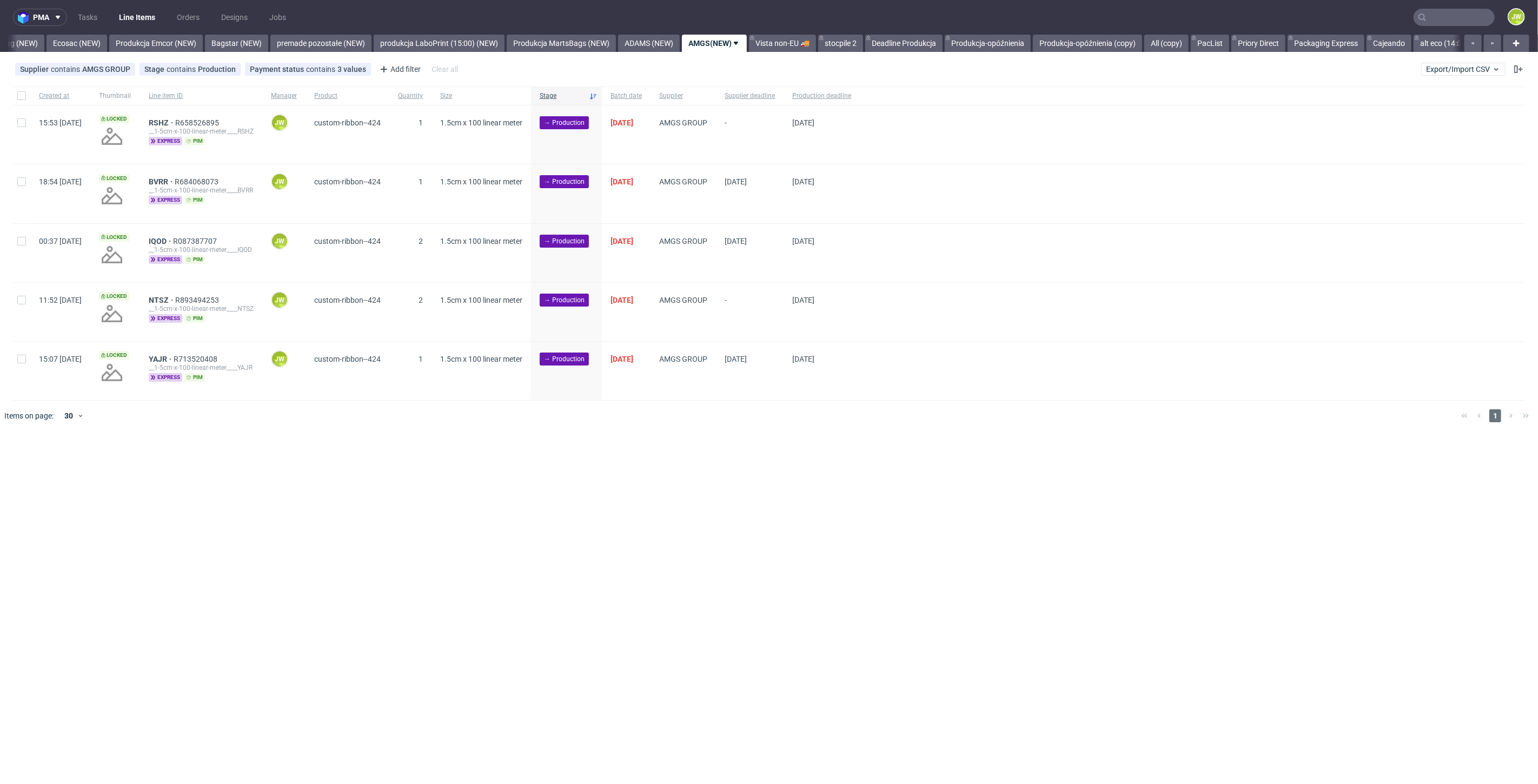
scroll to position [0, 2254]
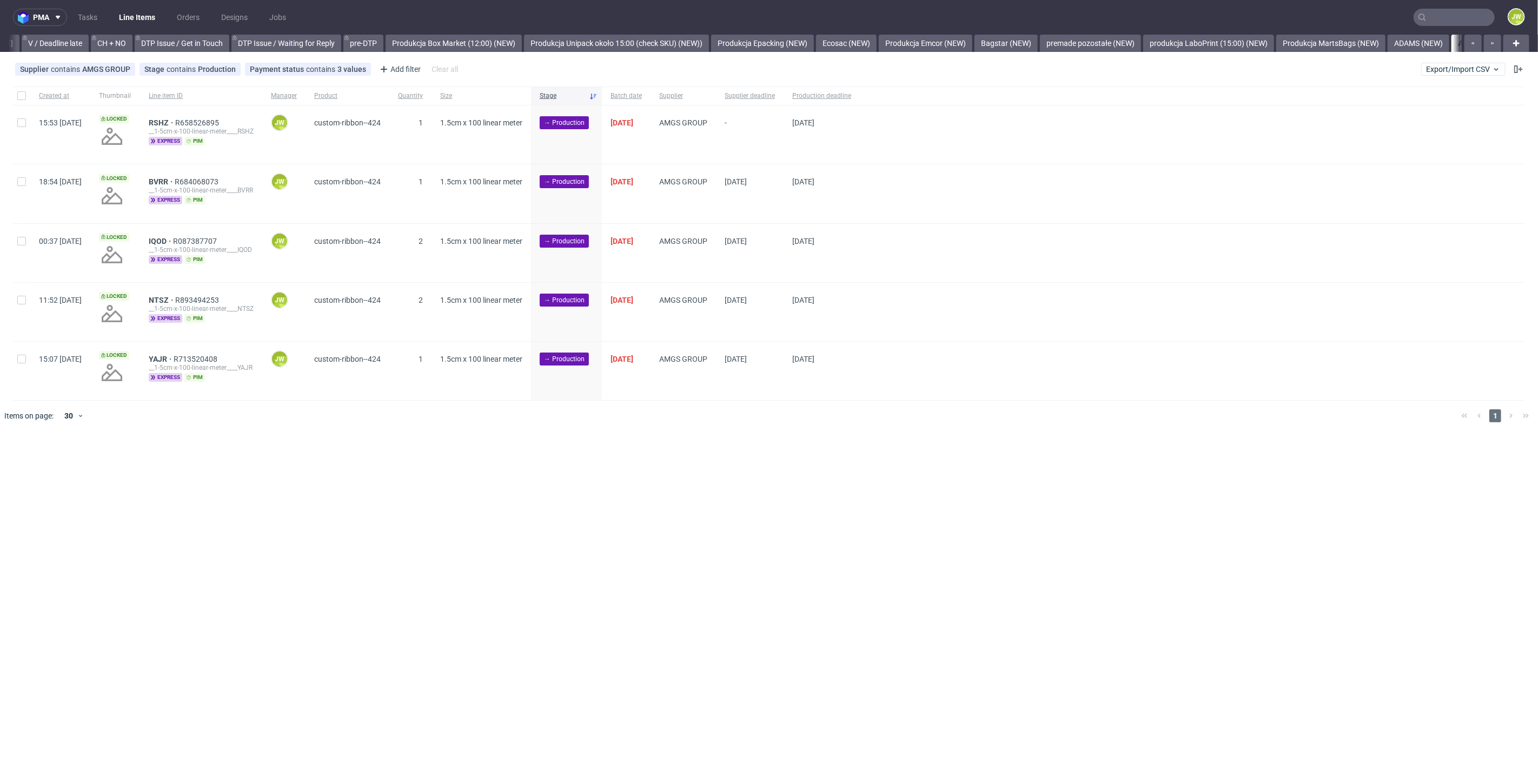
scroll to position [0, 1791]
click at [23, 98] on div at bounding box center [22, 96] width 17 height 19
checkbox input "true"
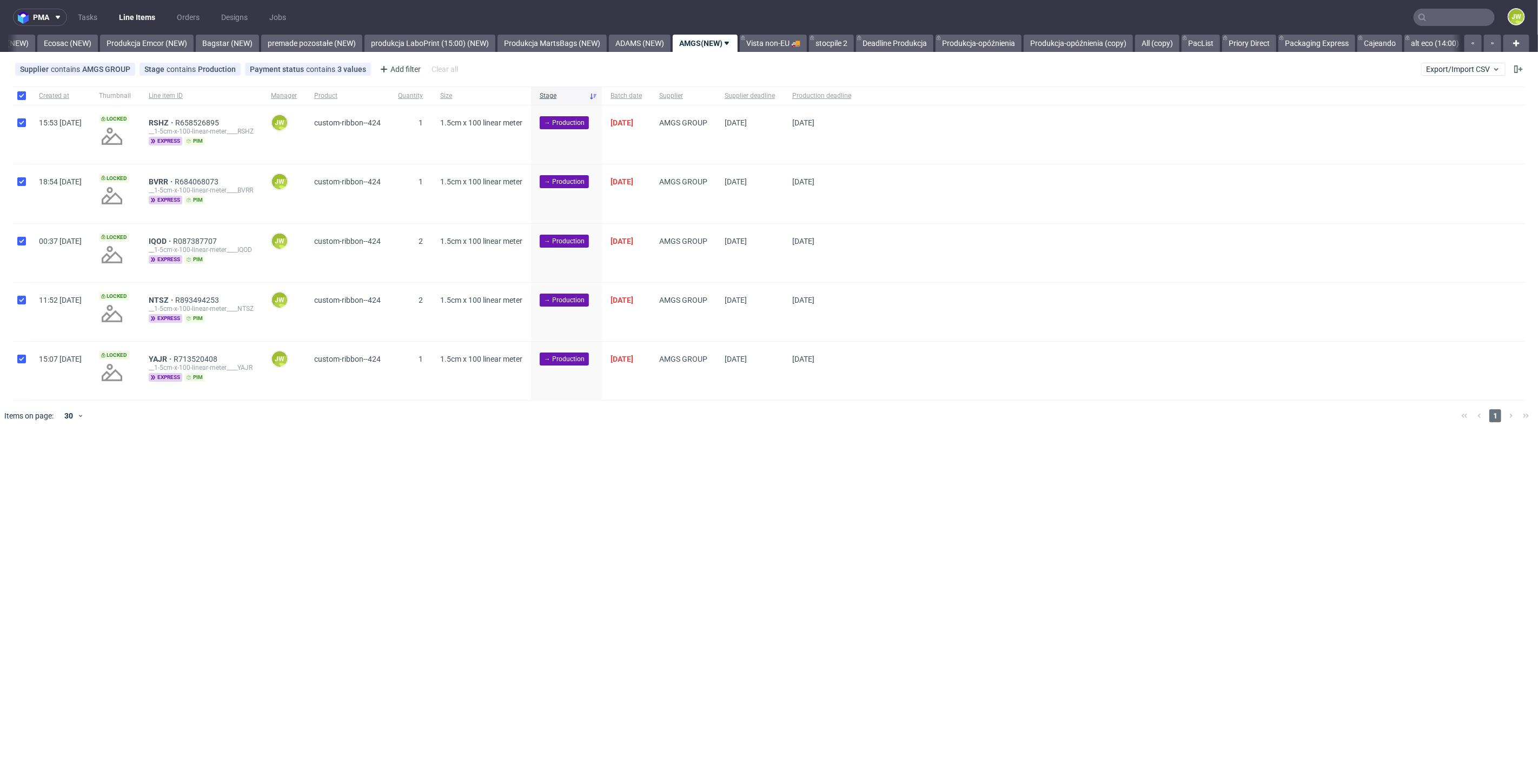
checkbox input "true"
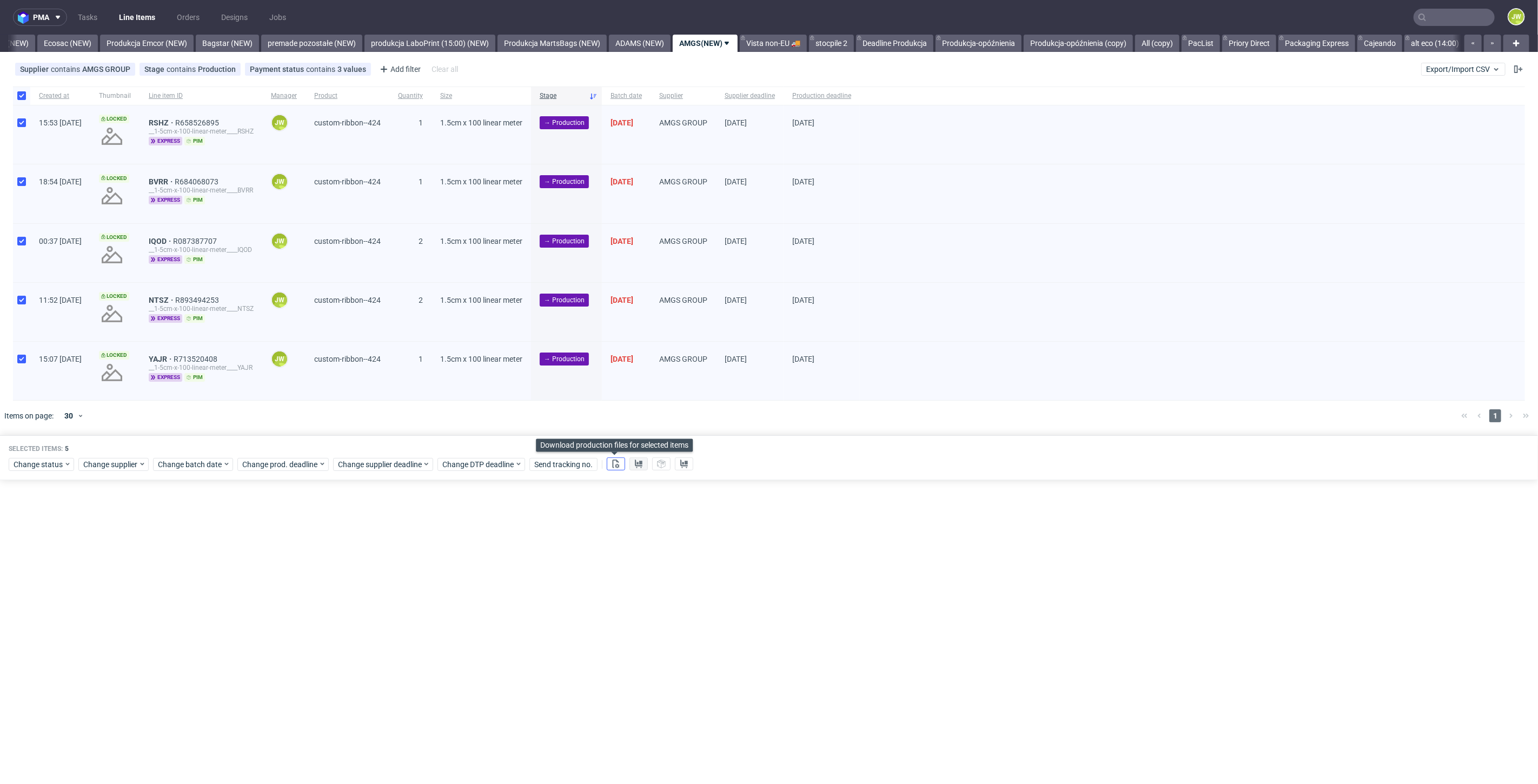
drag, startPoint x: 614, startPoint y: 462, endPoint x: 628, endPoint y: 463, distance: 14.0
click at [615, 462] on icon at bounding box center [616, 464] width 8 height 8
click at [640, 463] on icon at bounding box center [638, 464] width 8 height 8
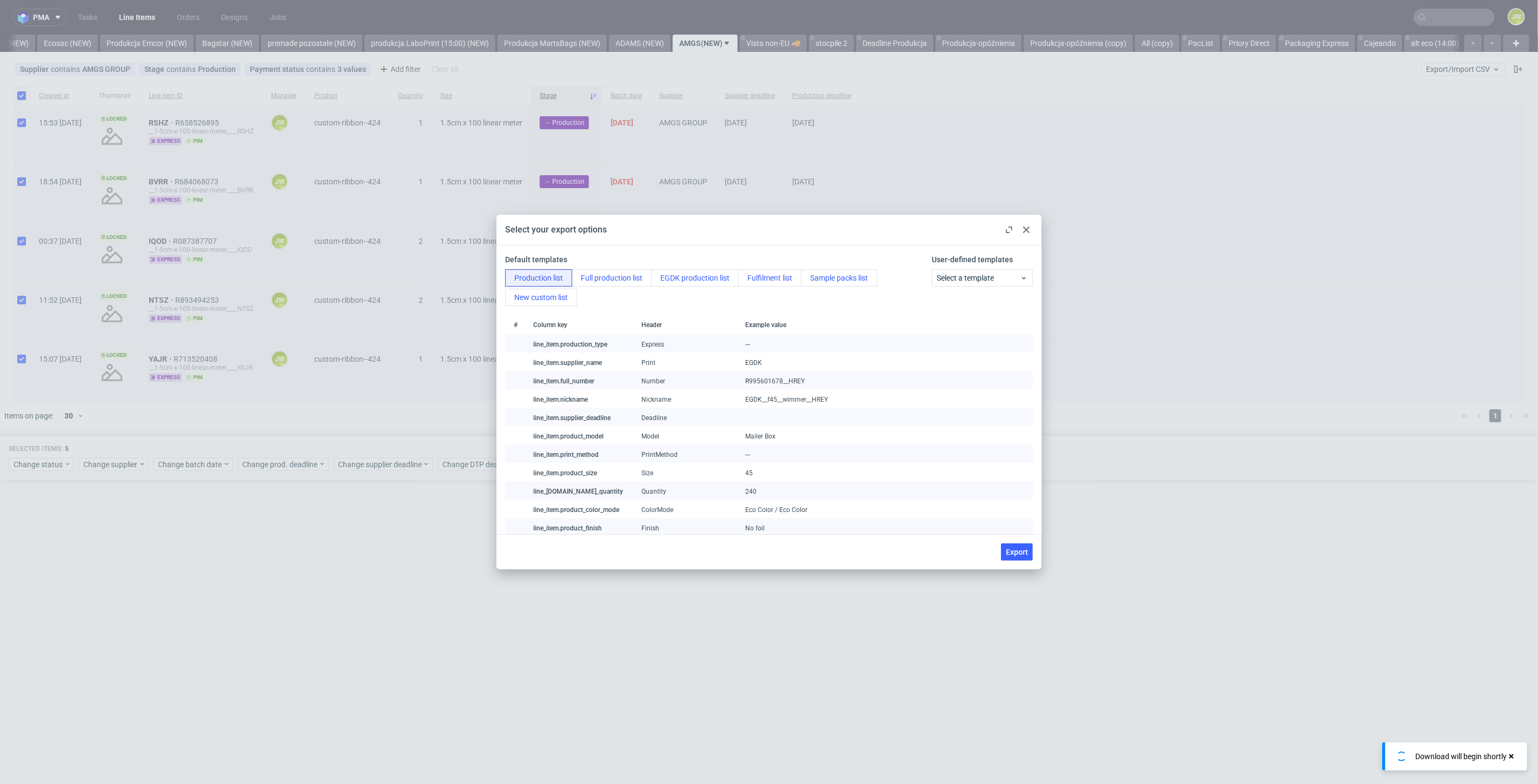
click at [1031, 554] on button "Export" at bounding box center [1017, 552] width 32 height 17
checkbox input "false"
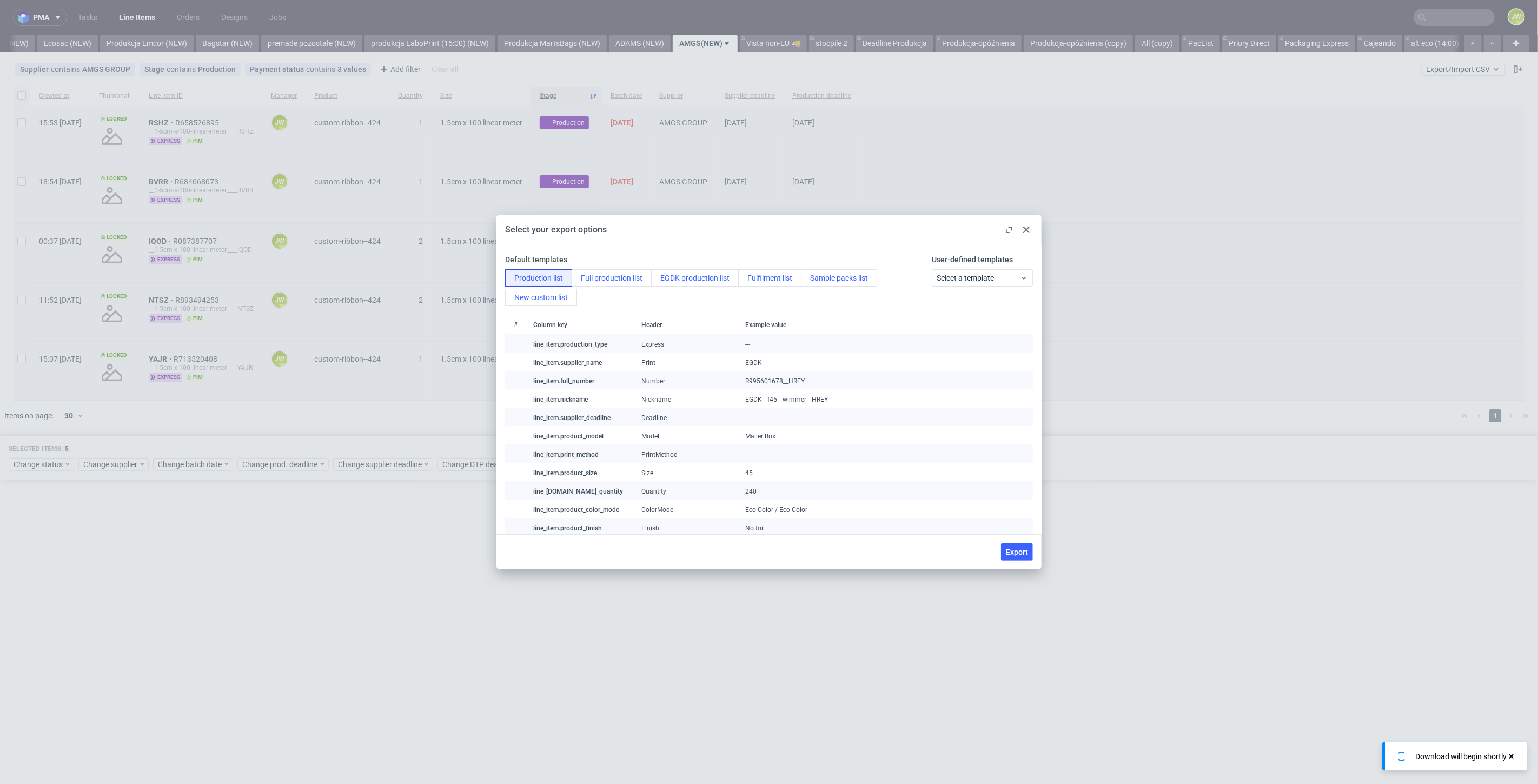
checkbox input "false"
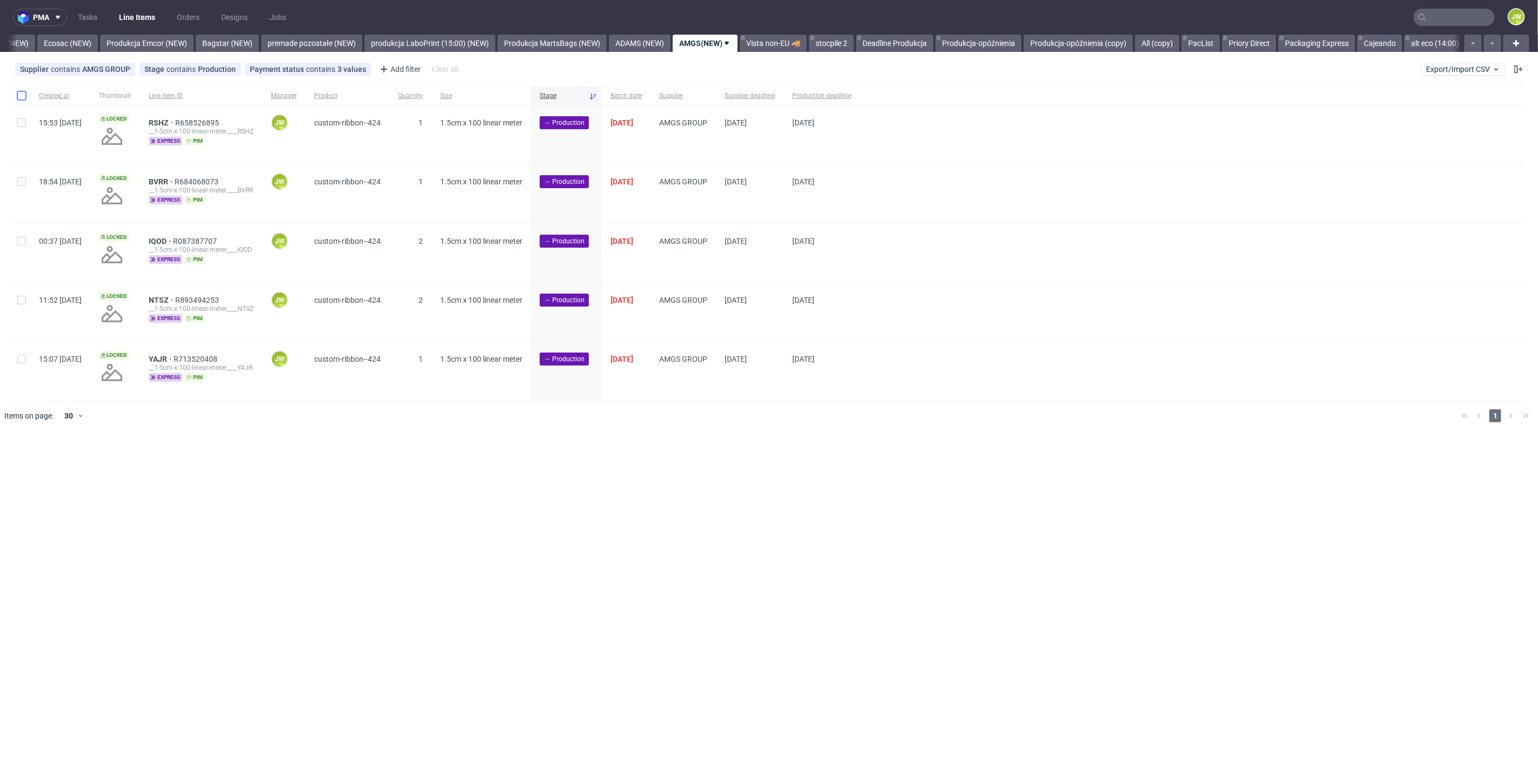
click at [22, 92] on input "checkbox" at bounding box center [22, 96] width 8 height 8
checkbox input "true"
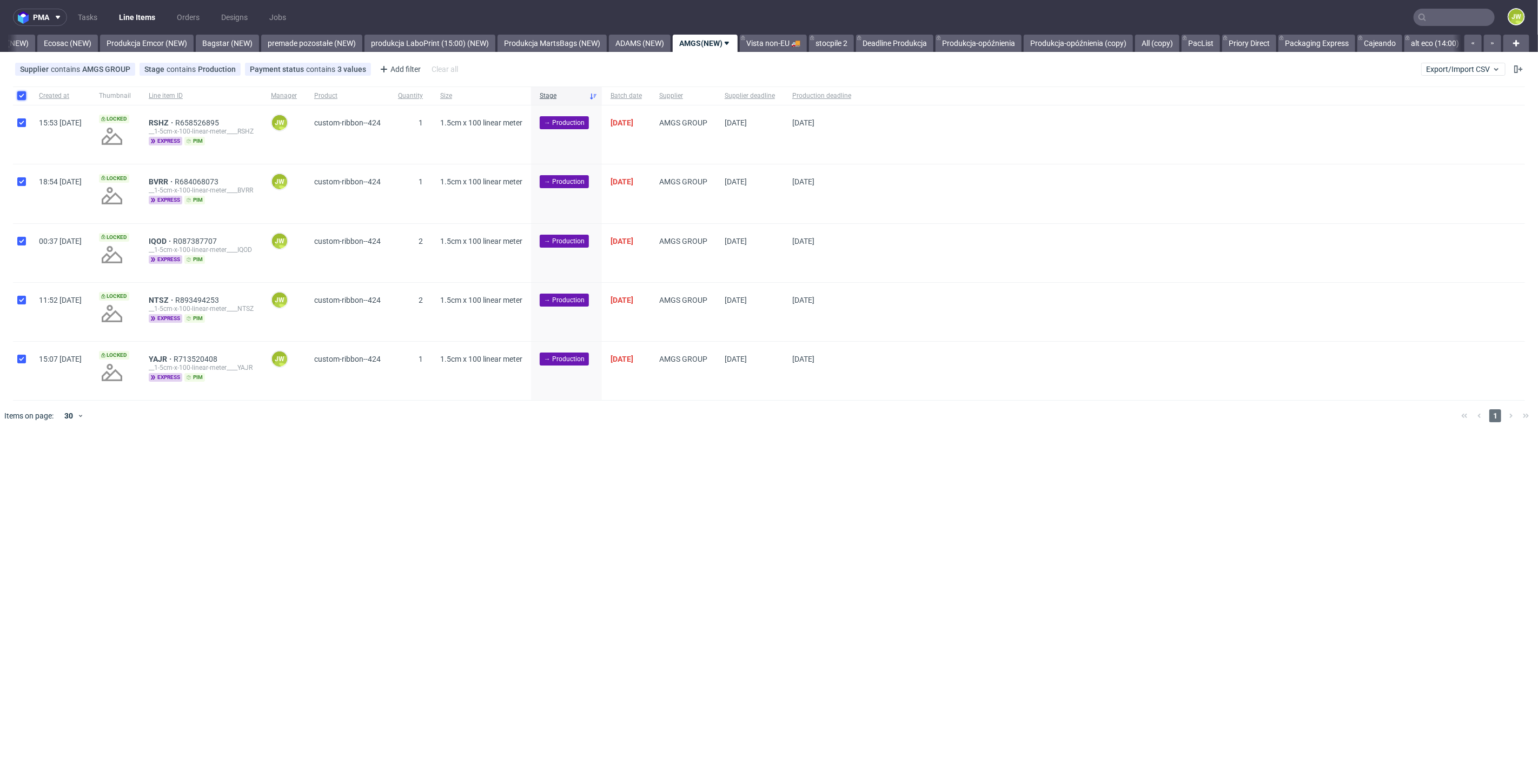
checkbox input "true"
click at [52, 460] on span "Change status" at bounding box center [38, 465] width 50 height 11
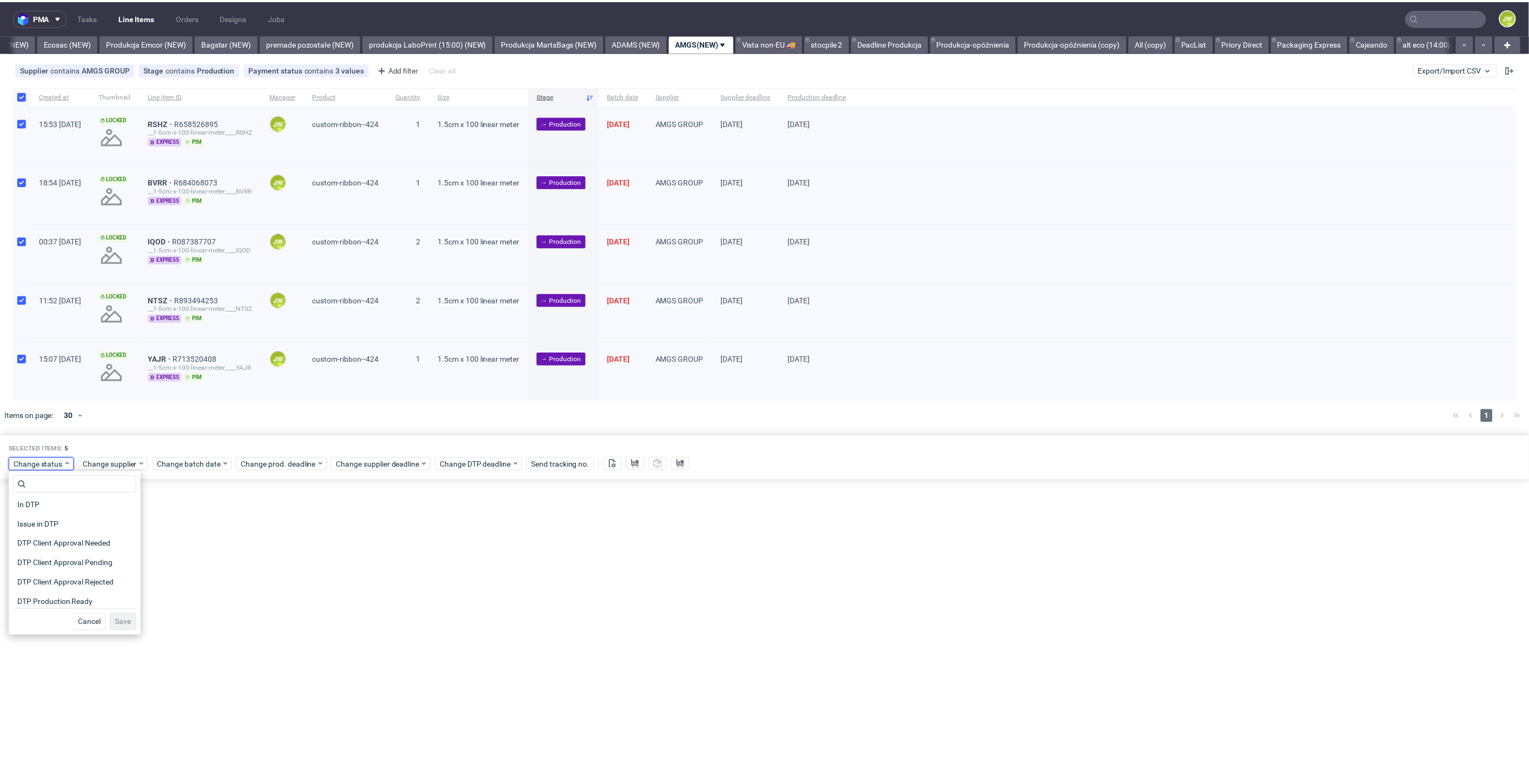
scroll to position [60, 0]
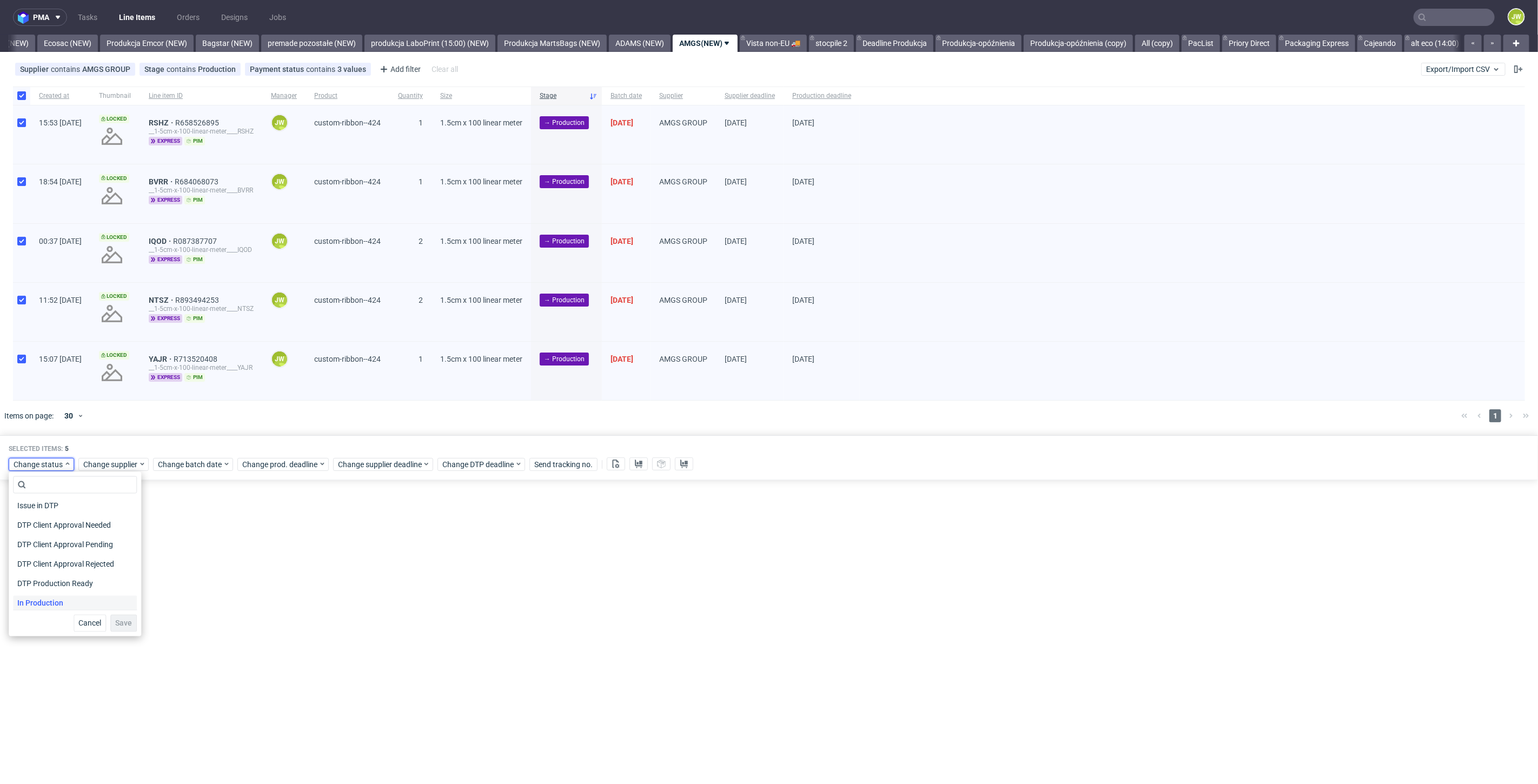
click at [36, 603] on span "In Production" at bounding box center [40, 603] width 55 height 15
drag, startPoint x: 112, startPoint y: 627, endPoint x: 136, endPoint y: 569, distance: 62.8
click at [113, 627] on button "Save" at bounding box center [124, 623] width 27 height 17
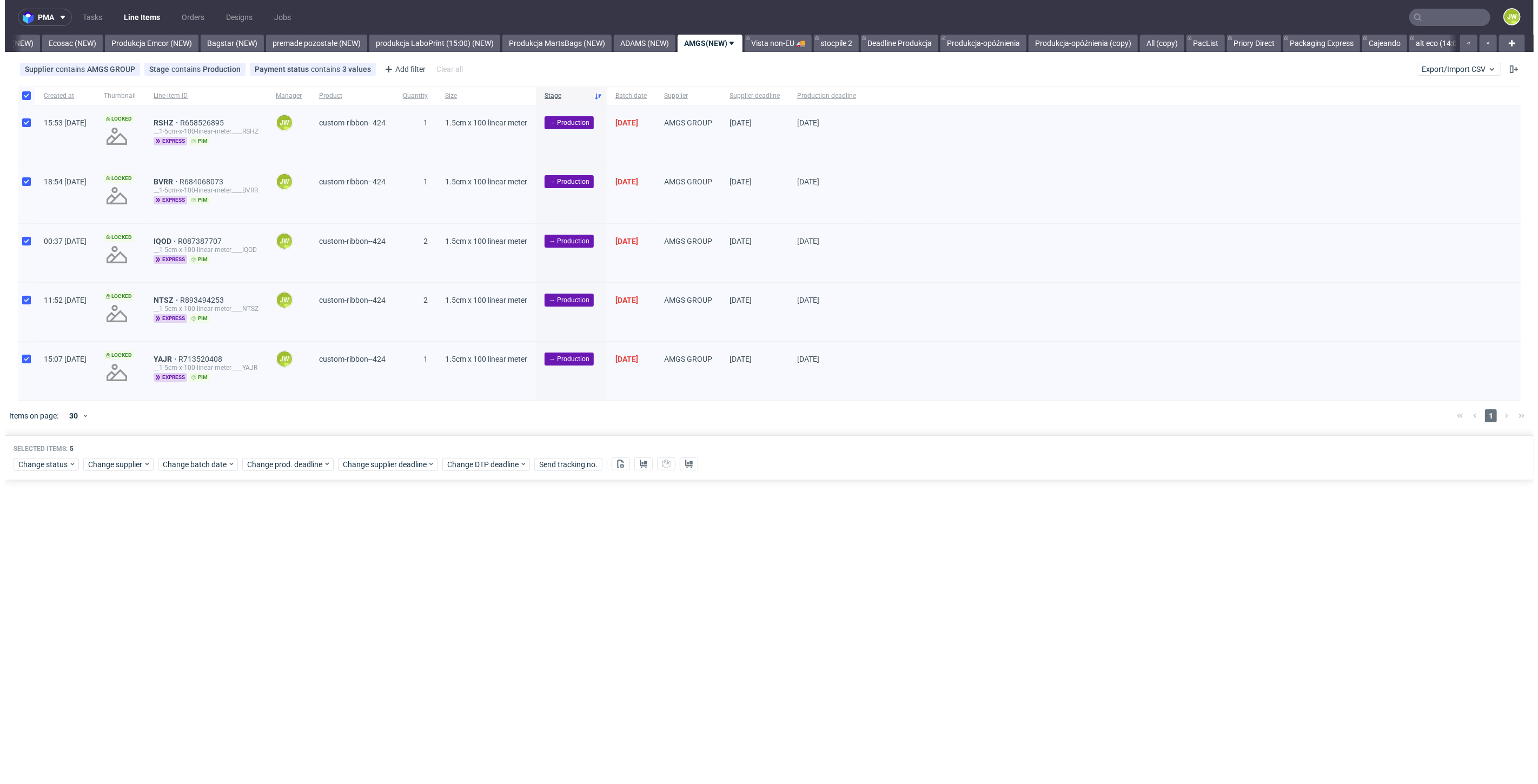
scroll to position [0, 2254]
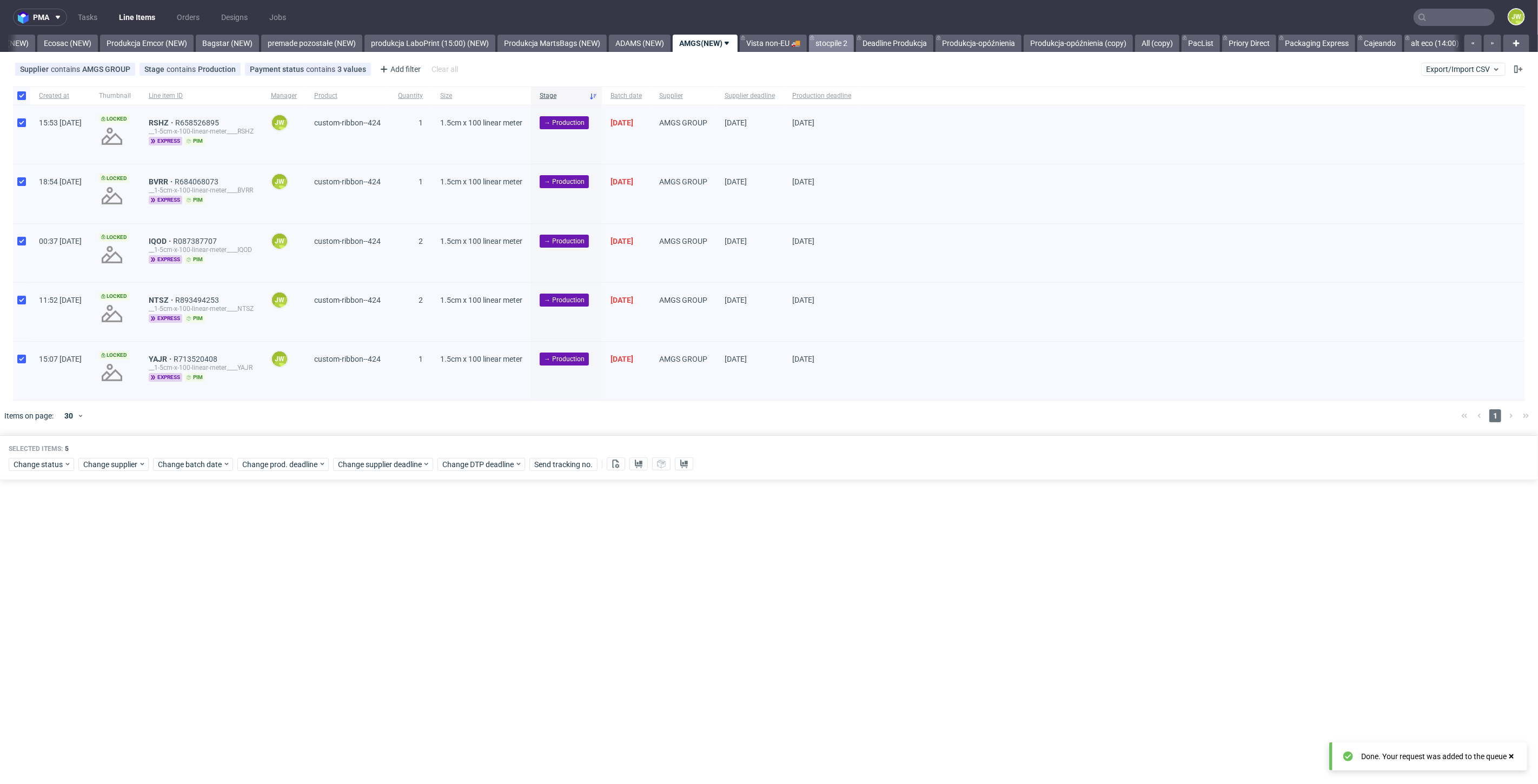
click at [854, 36] on link "stocpile 2" at bounding box center [831, 43] width 45 height 17
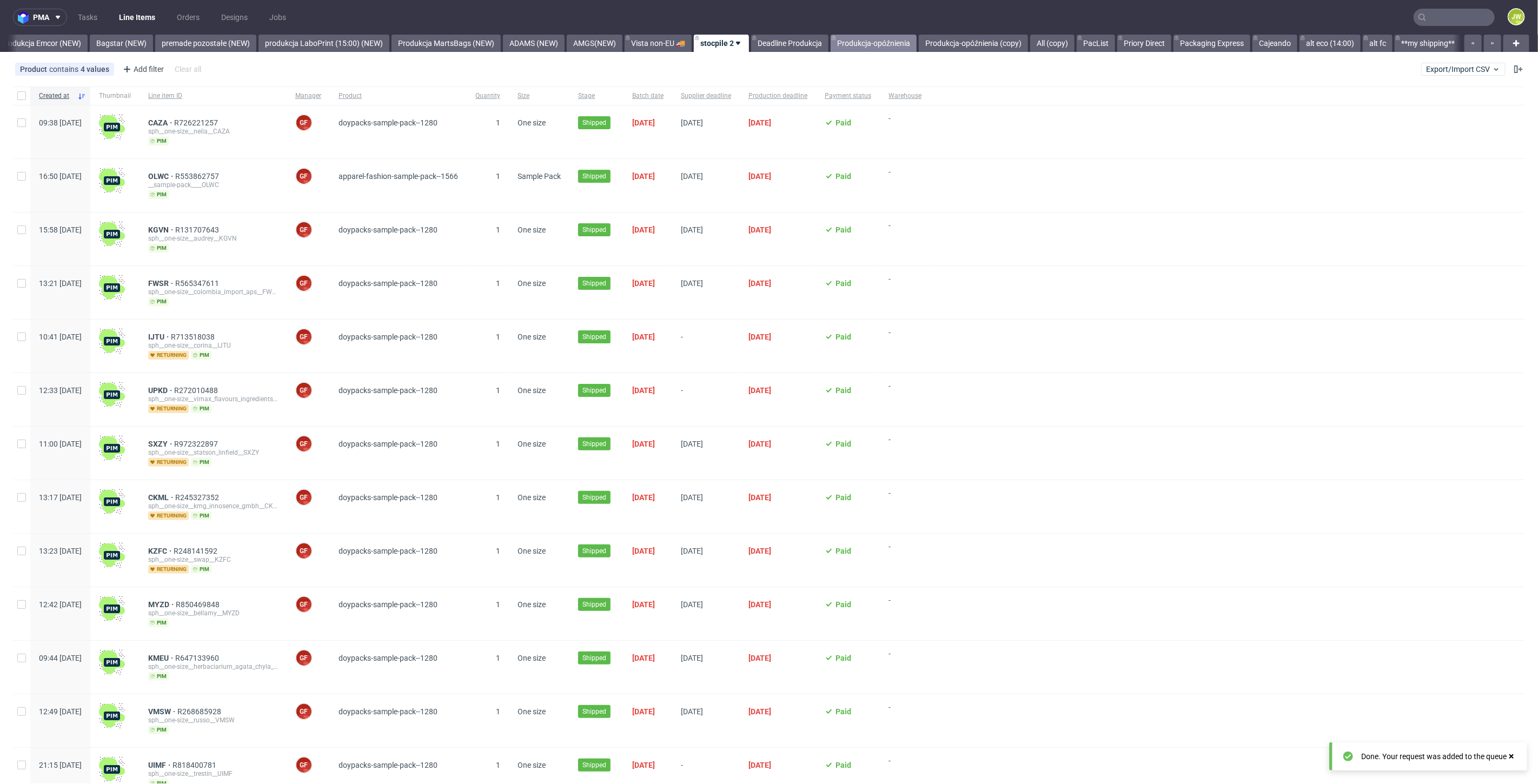
click at [907, 47] on link "Produkcja-opóźnienia" at bounding box center [874, 43] width 86 height 17
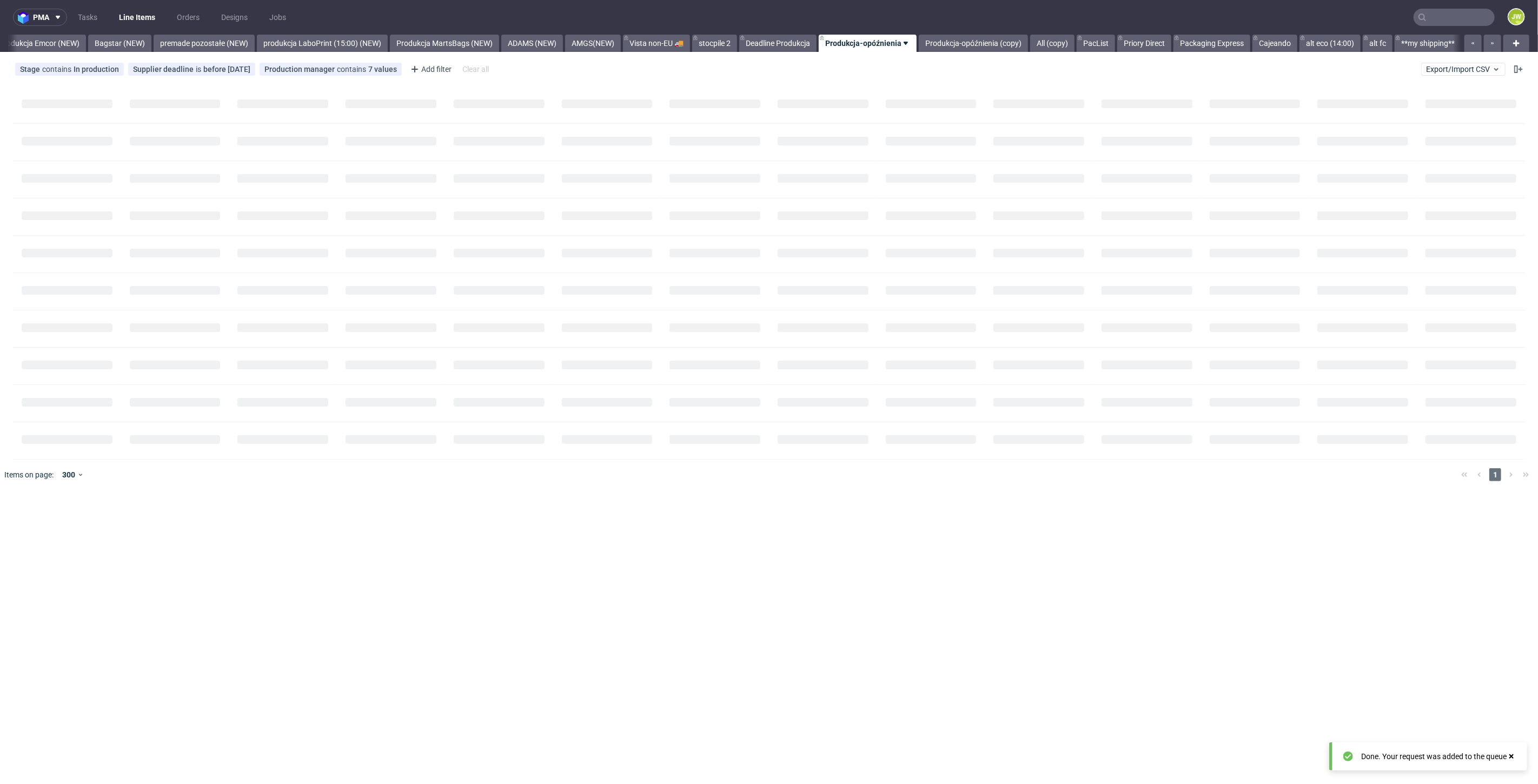
scroll to position [0, 2393]
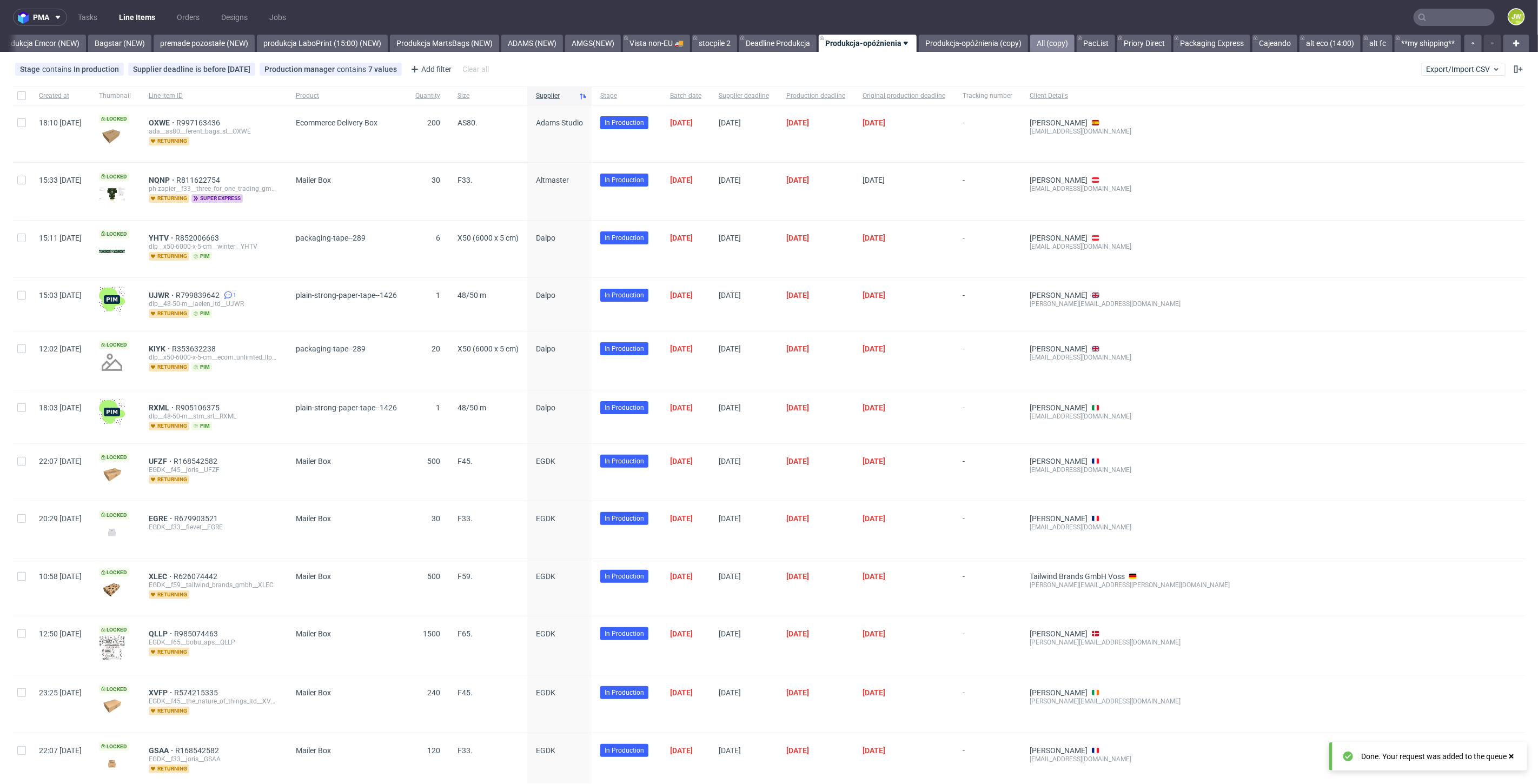
click at [1065, 44] on link "All (copy)" at bounding box center [1053, 43] width 45 height 17
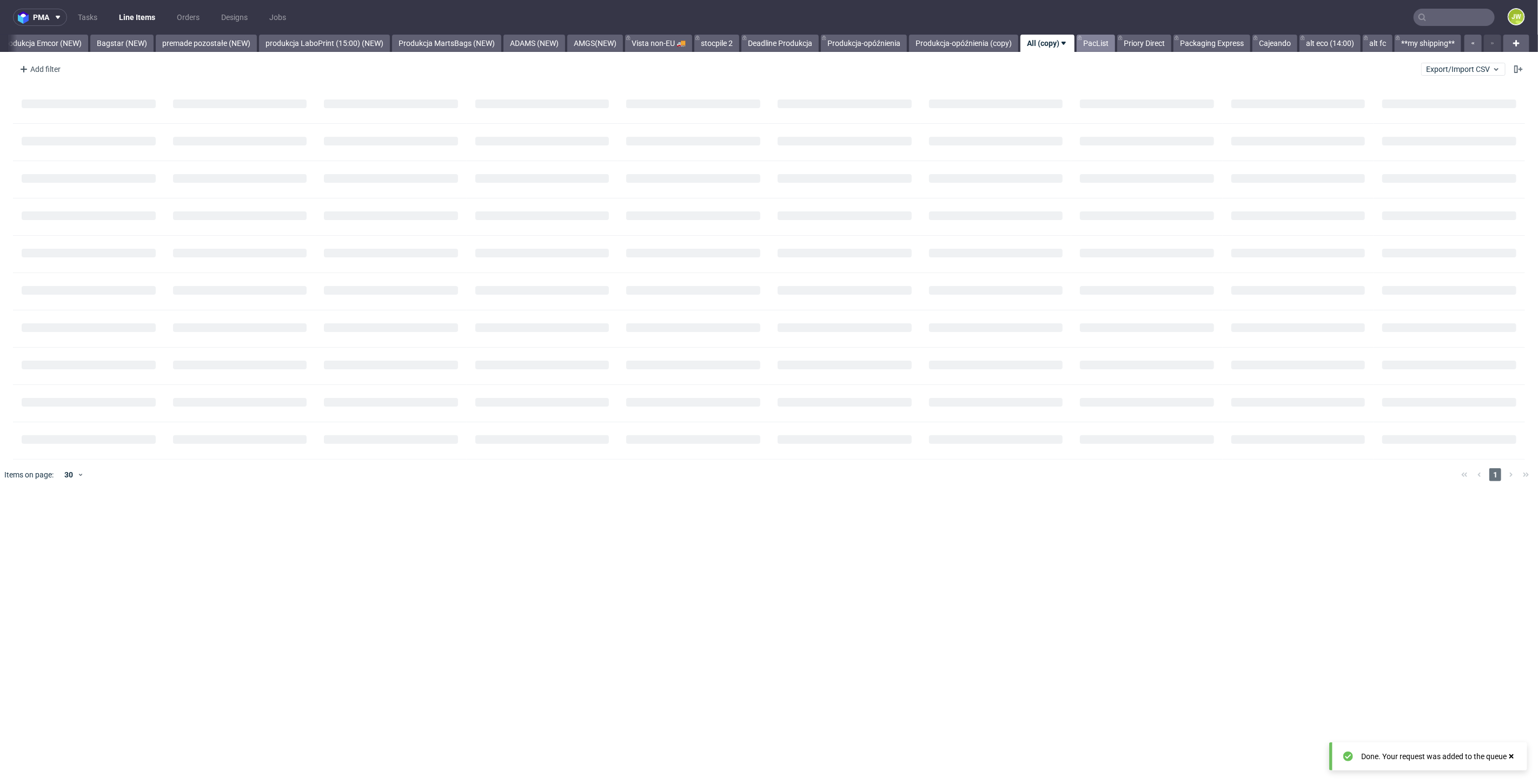
click at [1080, 46] on link "PacList" at bounding box center [1096, 43] width 39 height 17
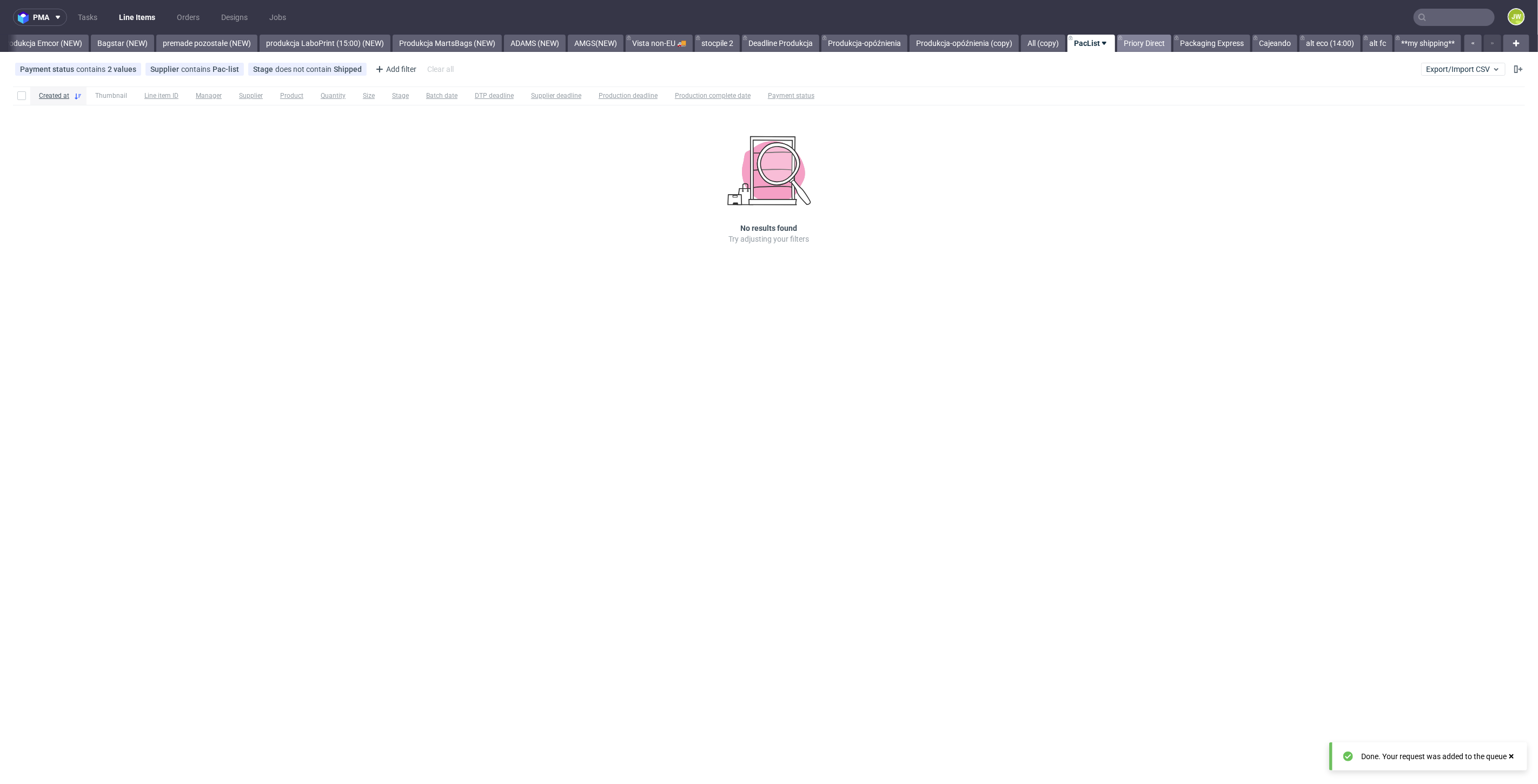
click at [1127, 45] on link "Priory Direct" at bounding box center [1144, 43] width 54 height 17
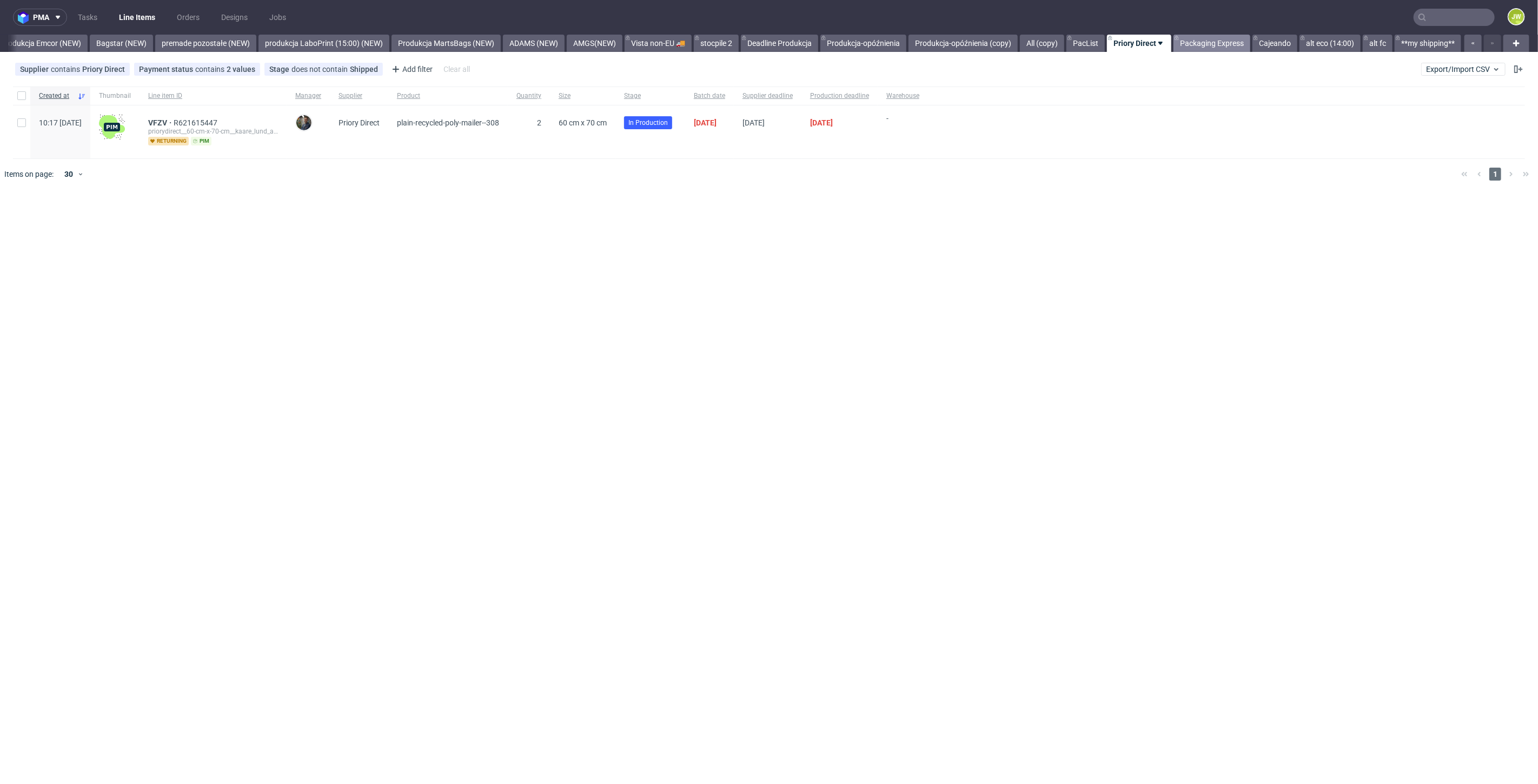
click at [1196, 45] on link "Packaging Express" at bounding box center [1212, 43] width 77 height 17
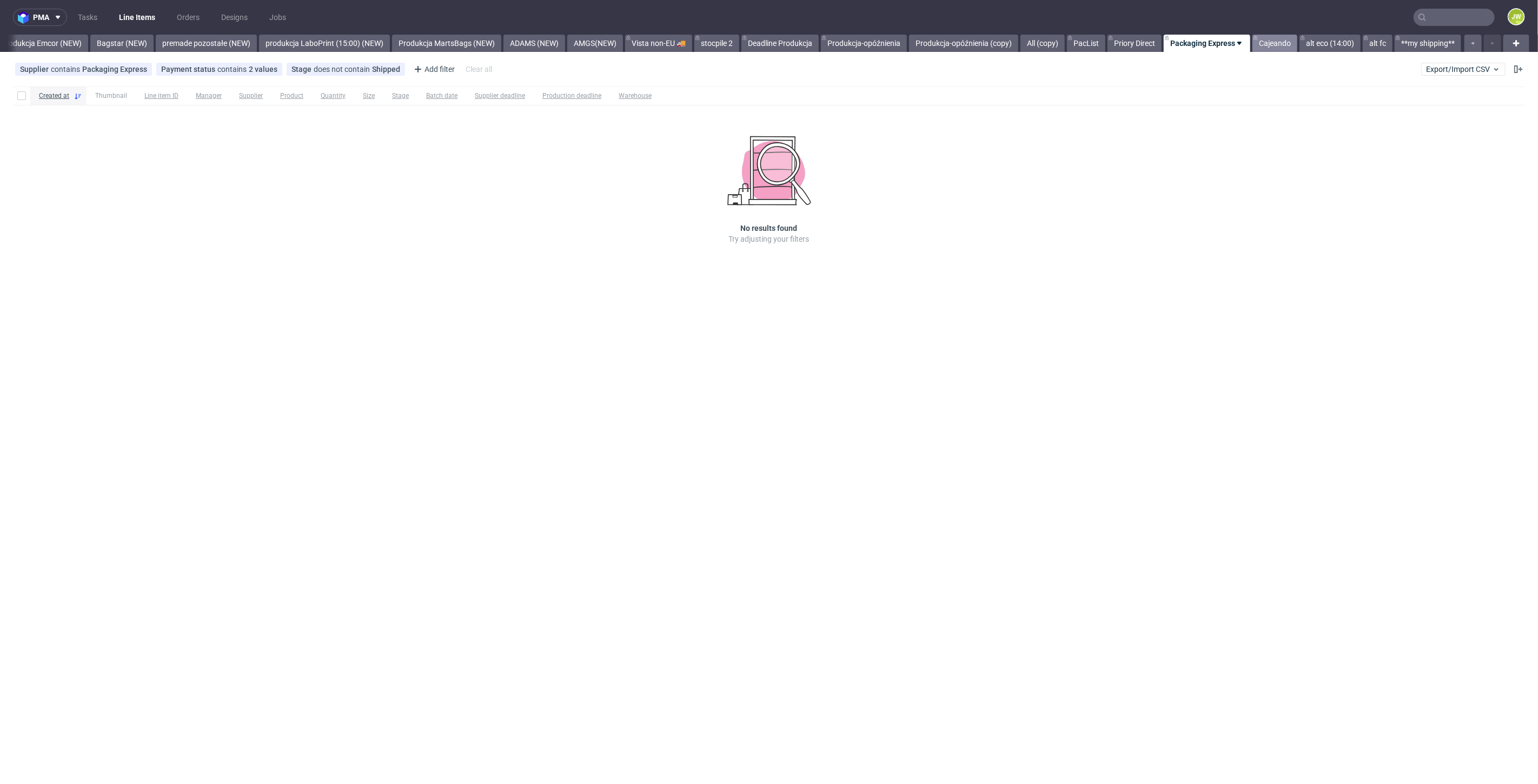
click at [1265, 45] on link "Cajeando" at bounding box center [1275, 43] width 45 height 17
click at [1338, 42] on link "alt eco (14:00)" at bounding box center [1330, 43] width 61 height 17
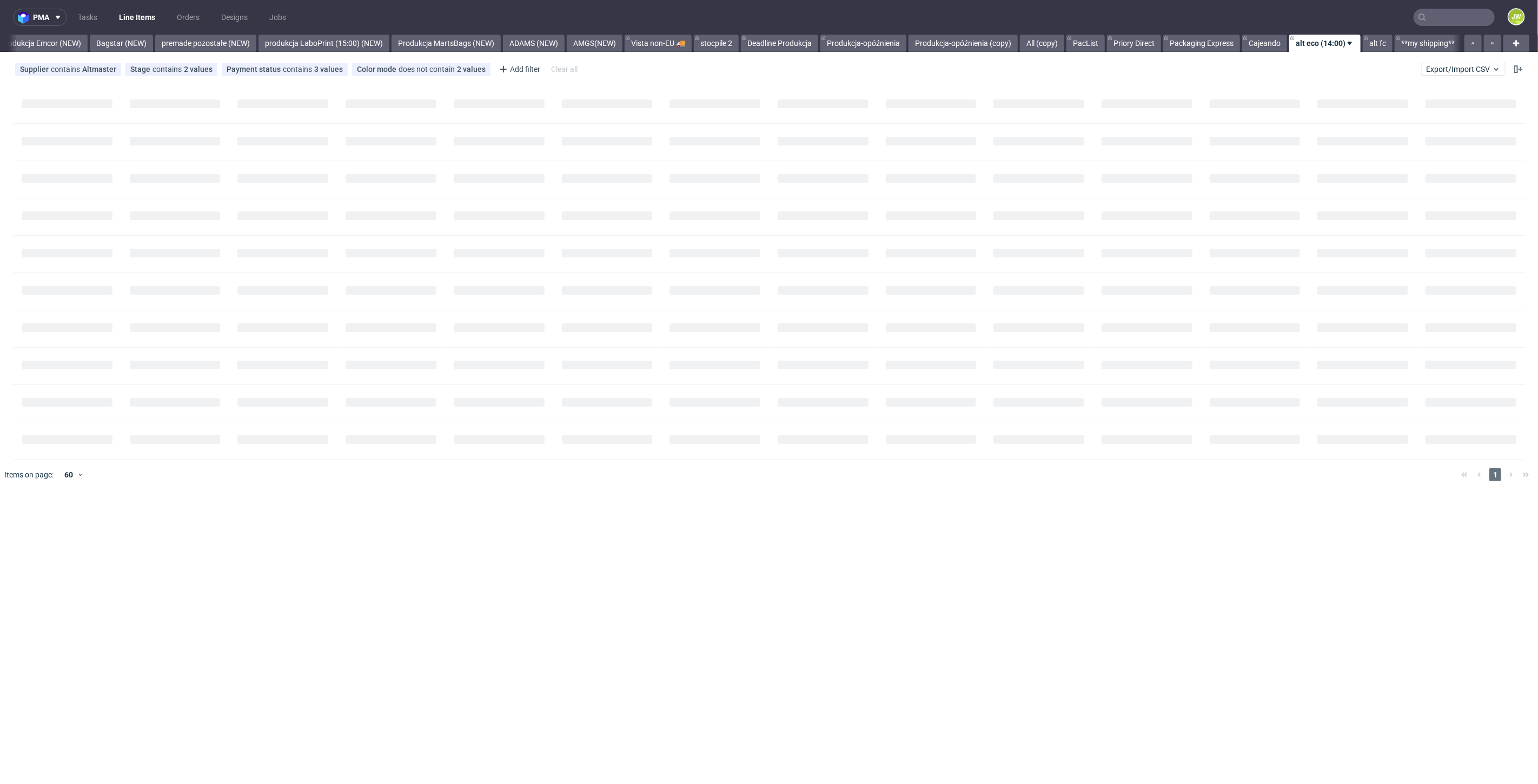
scroll to position [0, 2392]
click at [26, 47] on link "Produkcja Emcor (NEW)" at bounding box center [40, 43] width 93 height 17
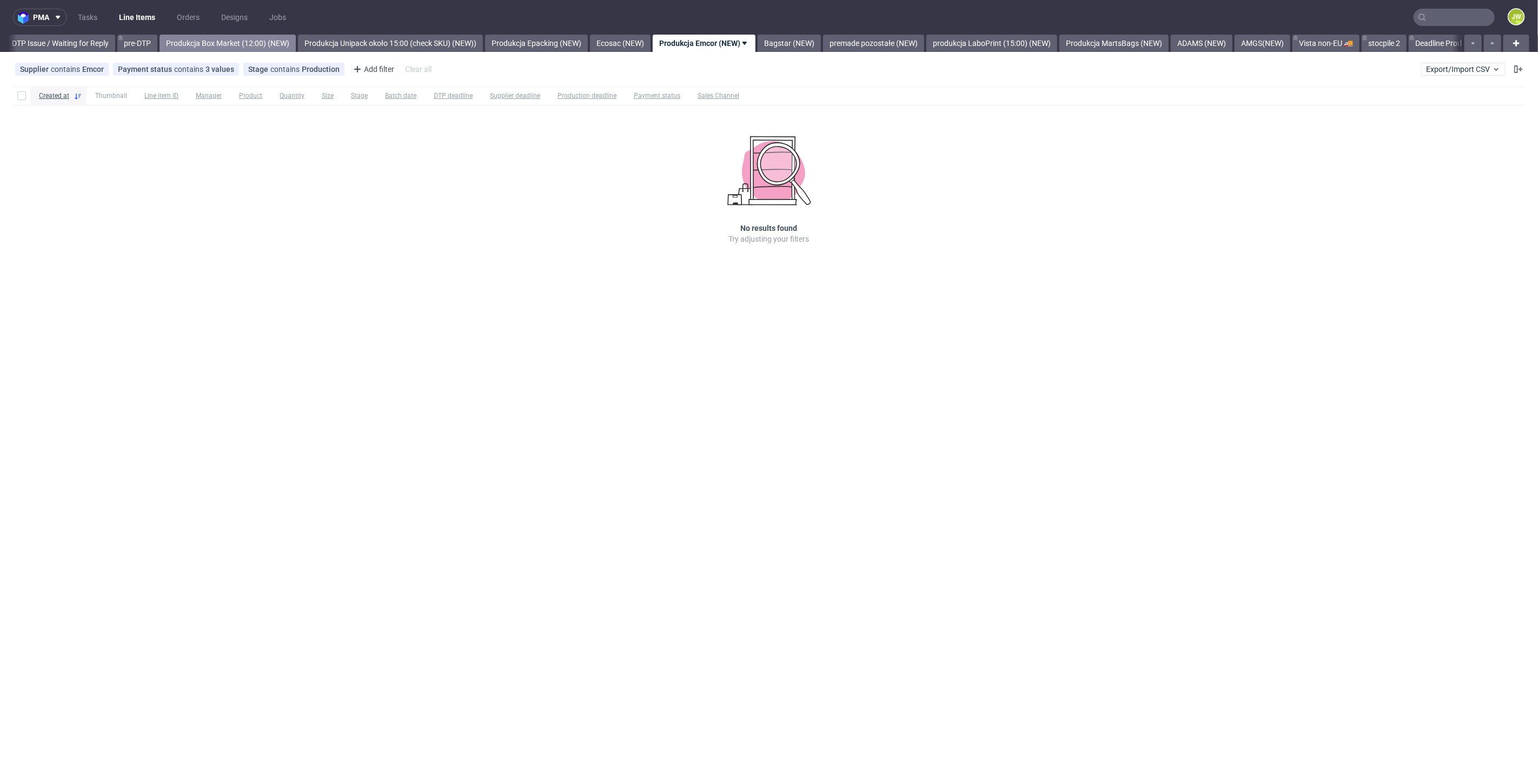
click at [271, 38] on link "Produkcja Box Market (12:00) (NEW)" at bounding box center [228, 43] width 136 height 17
click at [315, 271] on div "Created at Thumbnail Line item ID Manager Product Quantity Size Stage Batch dat…" at bounding box center [769, 180] width 1538 height 197
click at [1440, 60] on div "Supplier contains 2 values Box Market, Mazop Group Payment status contains 3 va…" at bounding box center [769, 69] width 1538 height 26
click at [1443, 69] on span "Export/Import CSV" at bounding box center [1464, 69] width 75 height 8
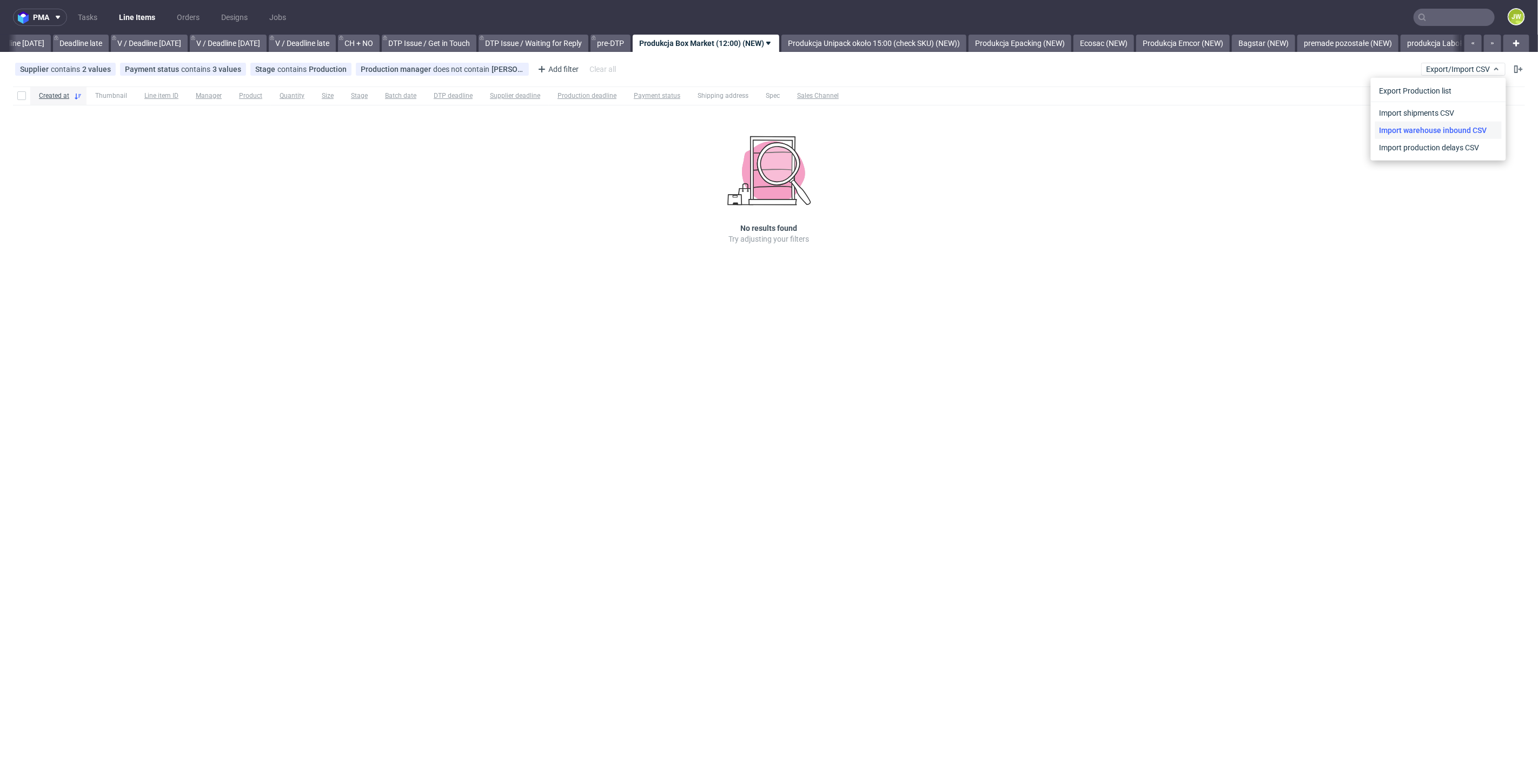
click at [1385, 122] on link "Import warehouse inbound CSV" at bounding box center [1439, 130] width 127 height 17
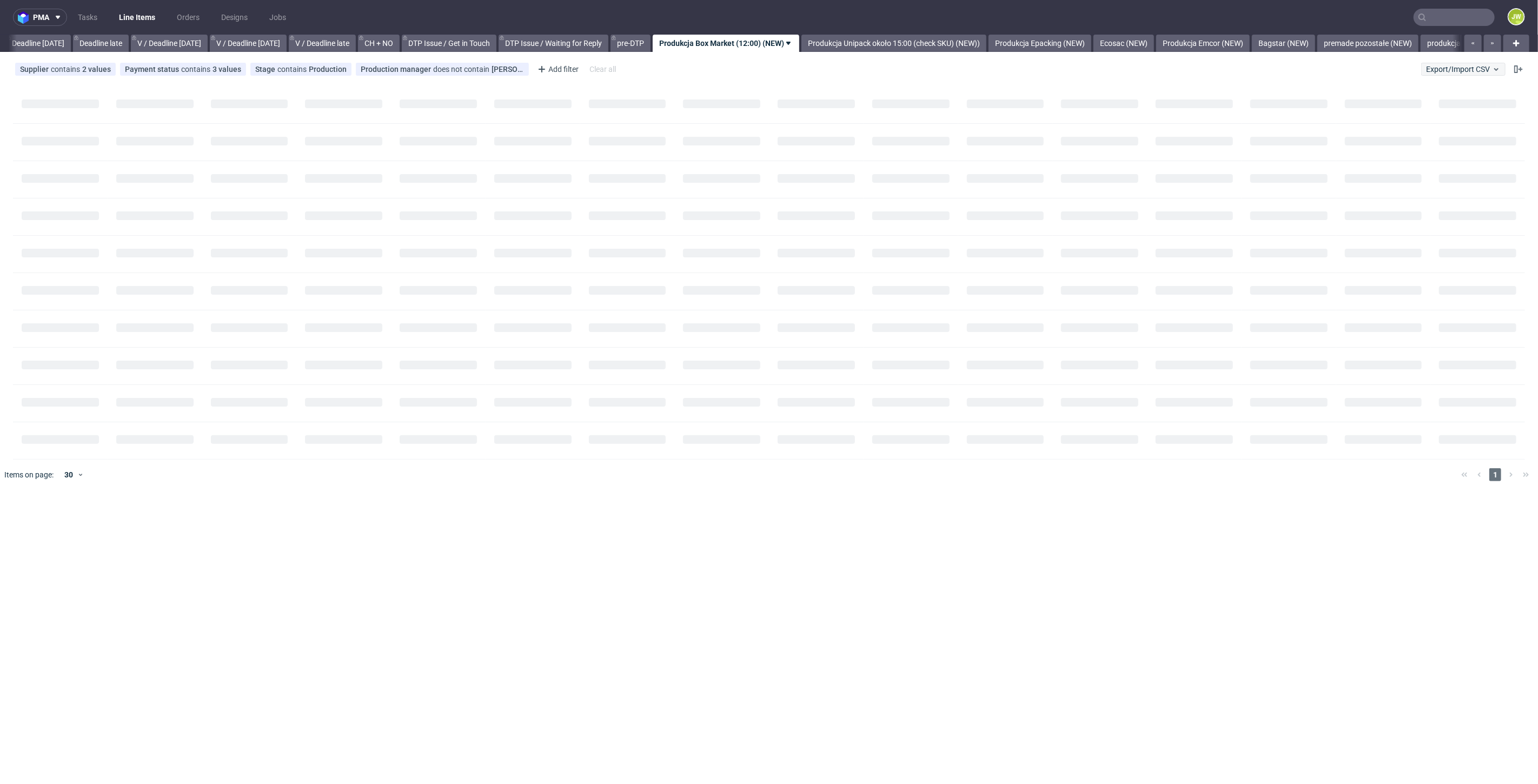
scroll to position [0, 1228]
click at [1440, 74] on button "Export/Import CSV" at bounding box center [1464, 69] width 84 height 13
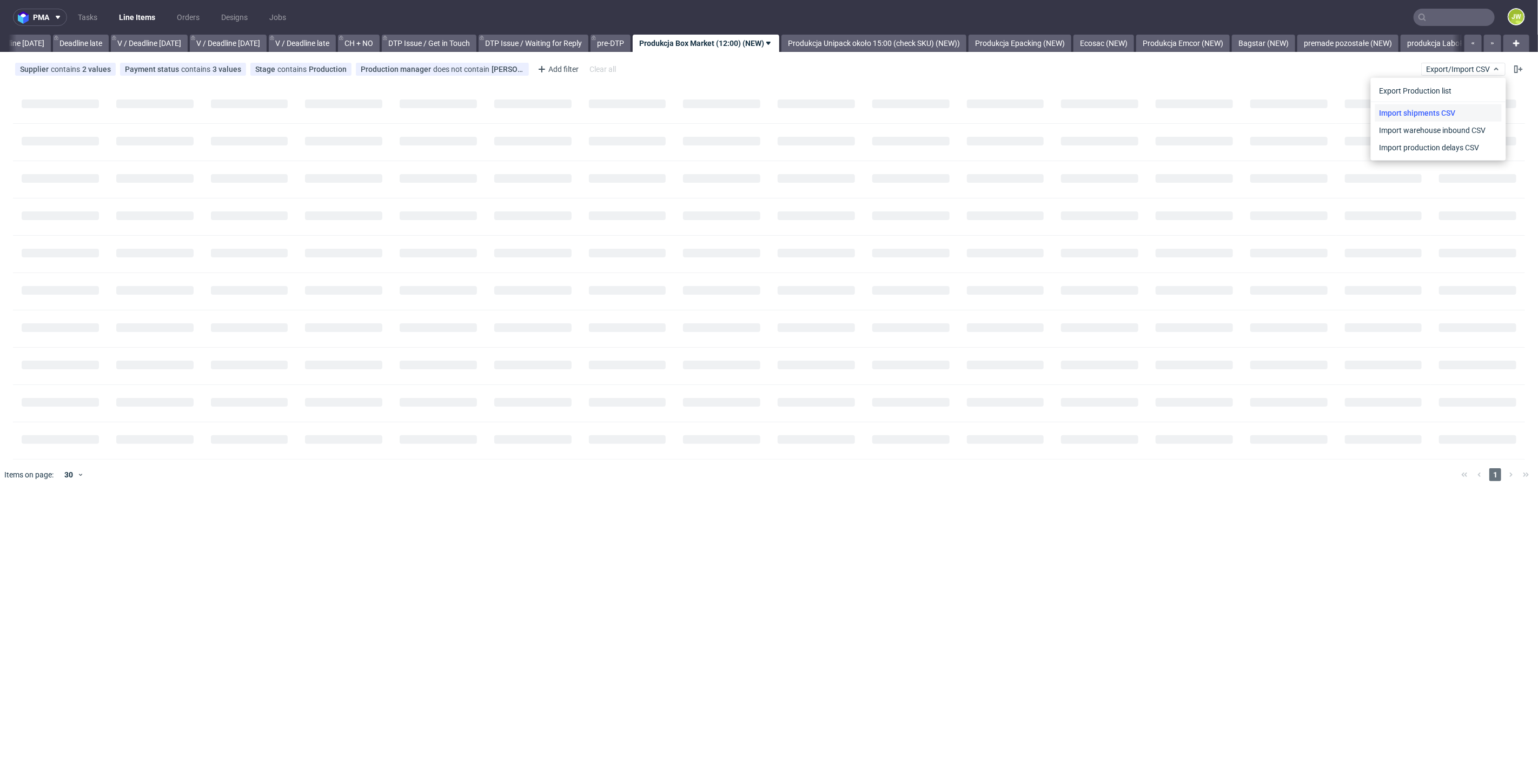
click at [1437, 112] on link "Import shipments CSV" at bounding box center [1439, 113] width 127 height 17
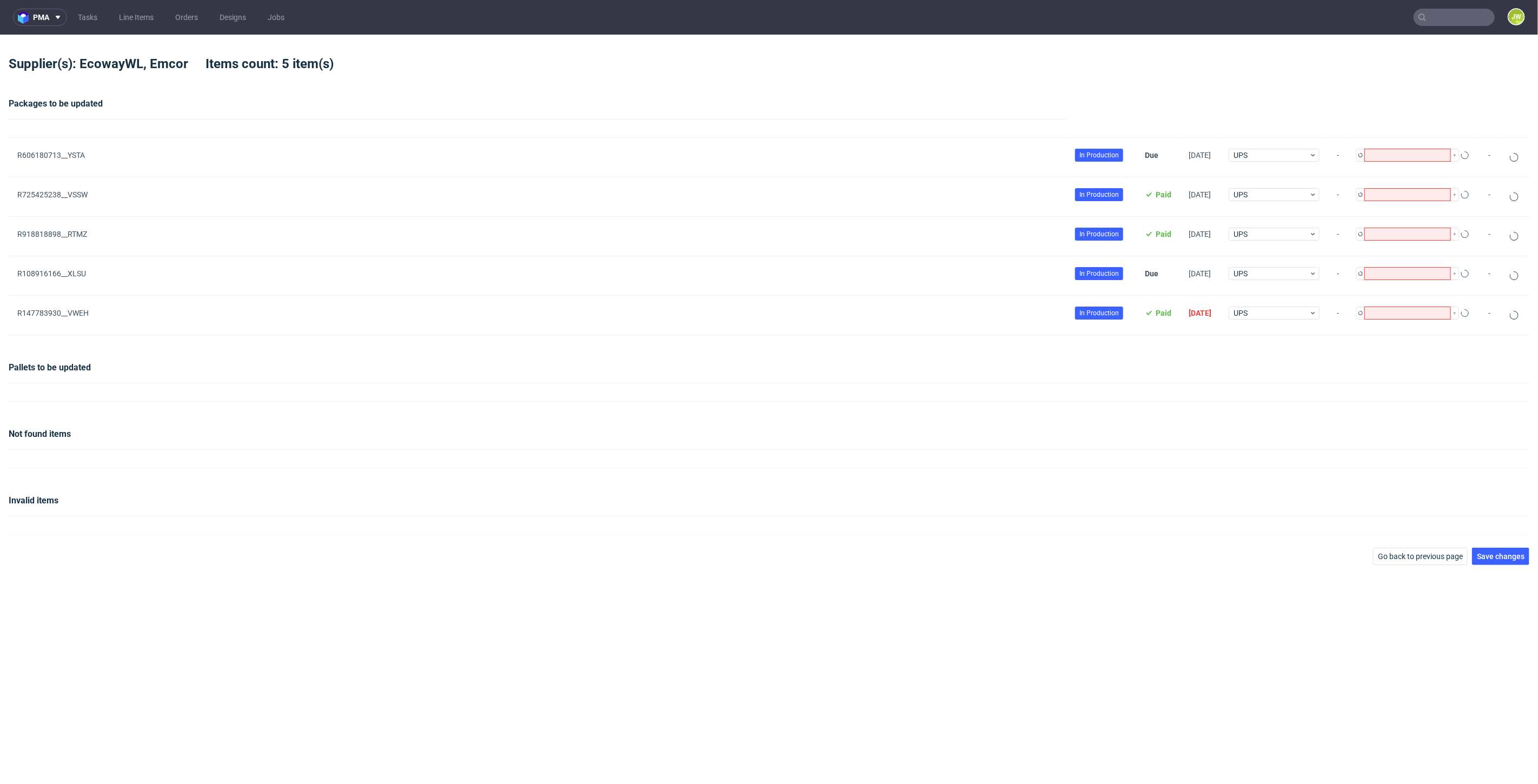
type input "1"
type input "6"
type input "1"
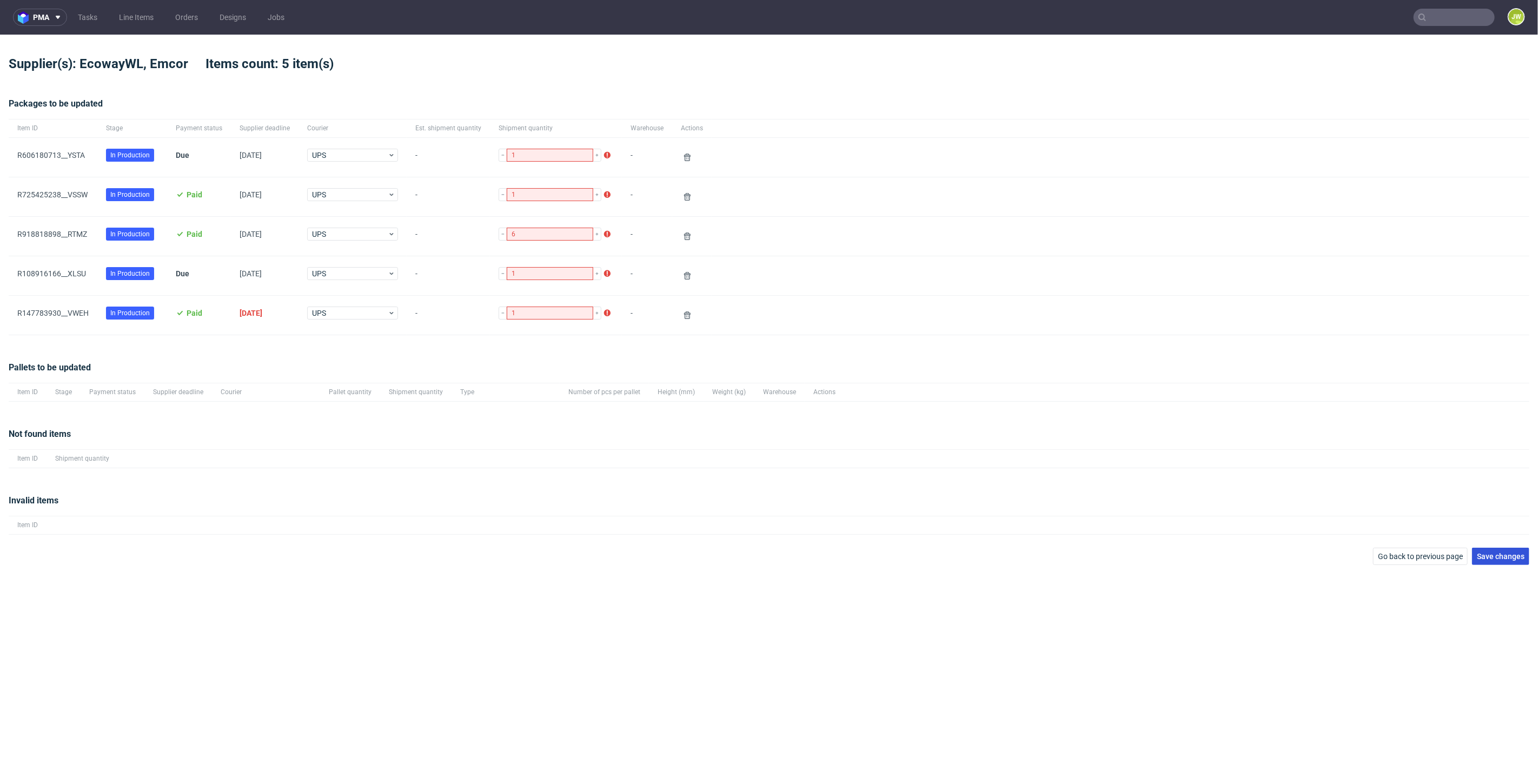
click at [1489, 553] on span "Save changes" at bounding box center [1501, 556] width 48 height 8
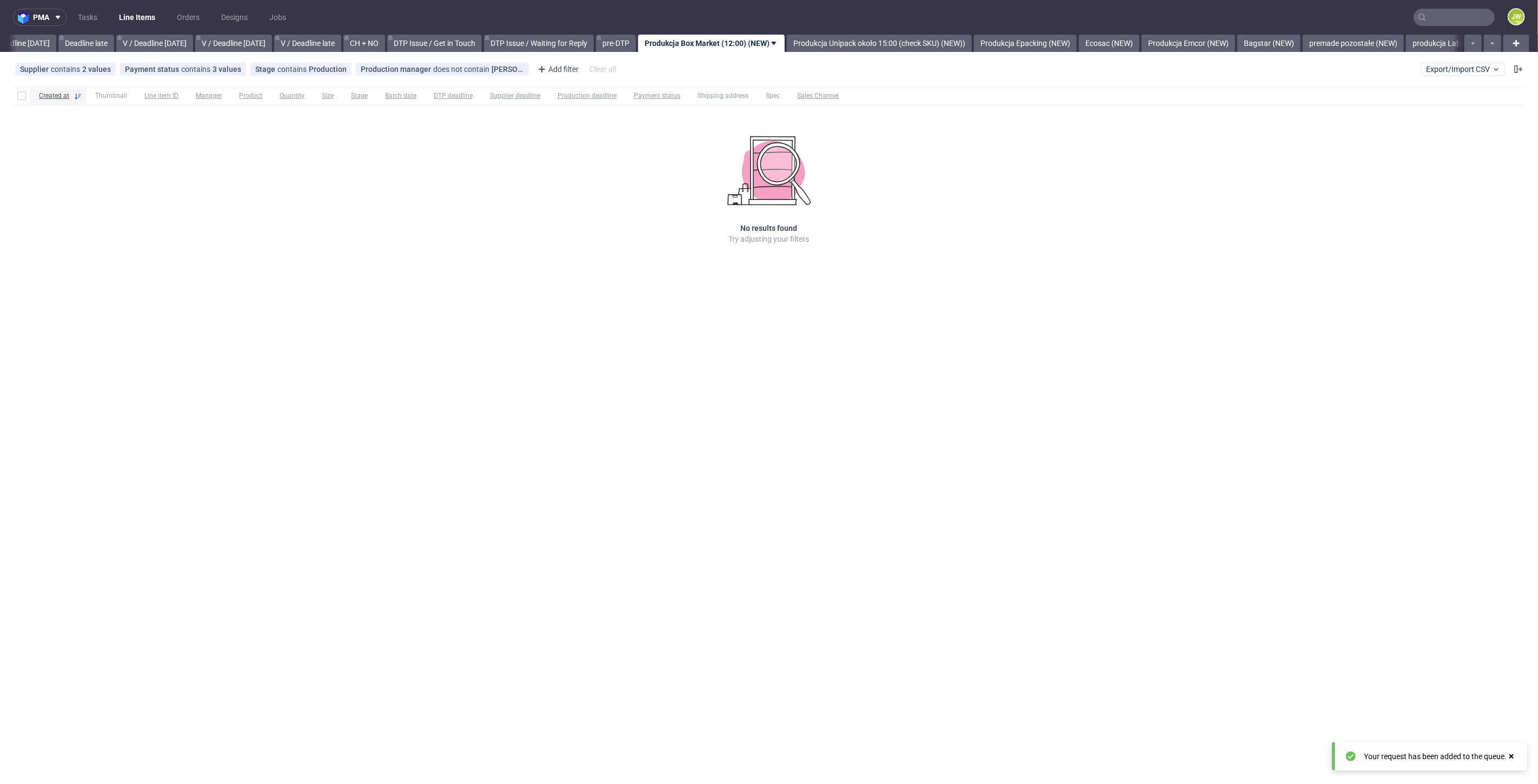
scroll to position [0, 1228]
